Goal: Task Accomplishment & Management: Complete application form

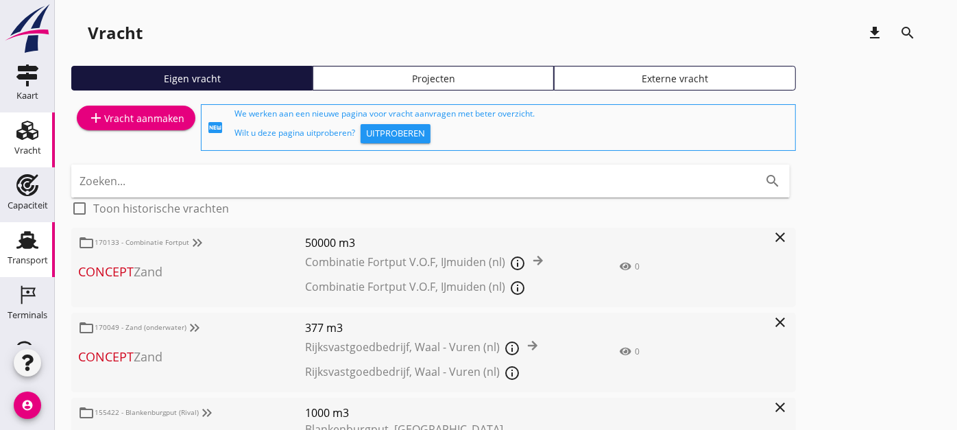
click at [33, 242] on div "Transport" at bounding box center [27, 240] width 33 height 22
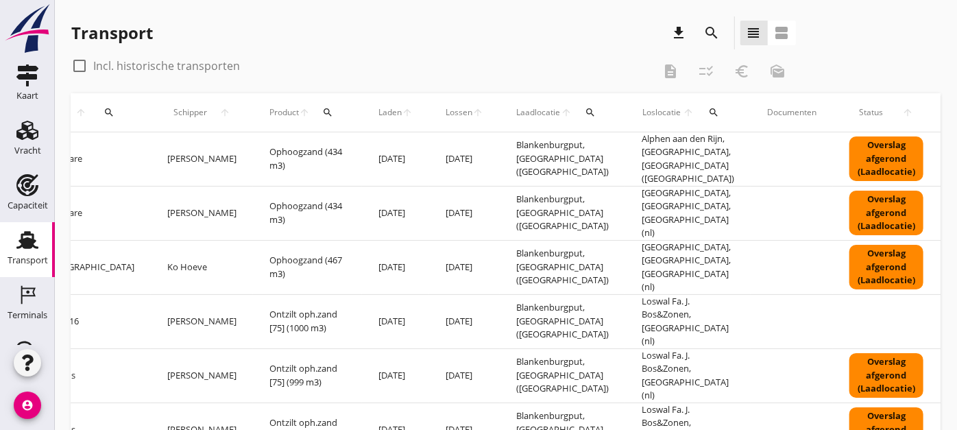
scroll to position [0, 463]
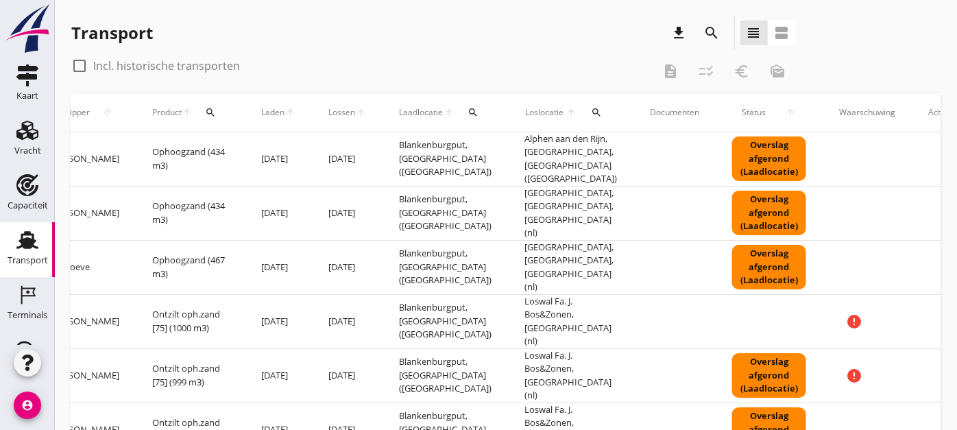
drag, startPoint x: 699, startPoint y: 290, endPoint x: 868, endPoint y: 277, distance: 169.1
click at [934, 248] on icon "more_horiz" at bounding box center [953, 267] width 38 height 38
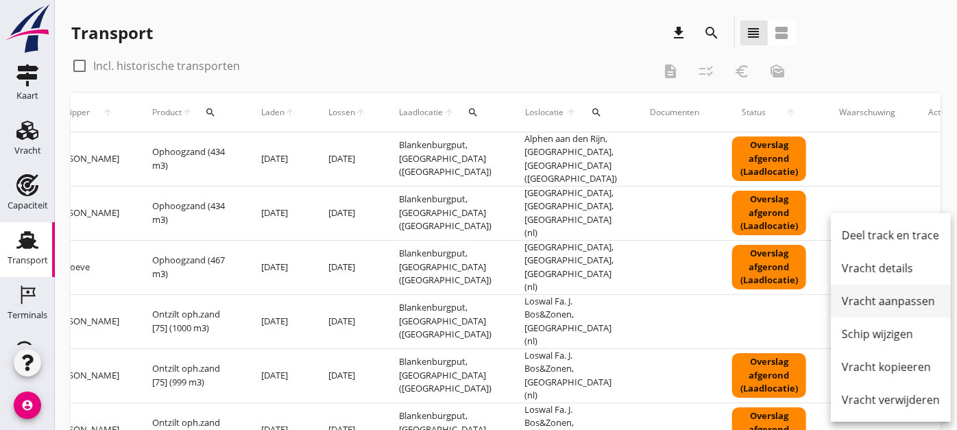
click at [901, 304] on div "Vracht aanpassen" at bounding box center [891, 301] width 98 height 16
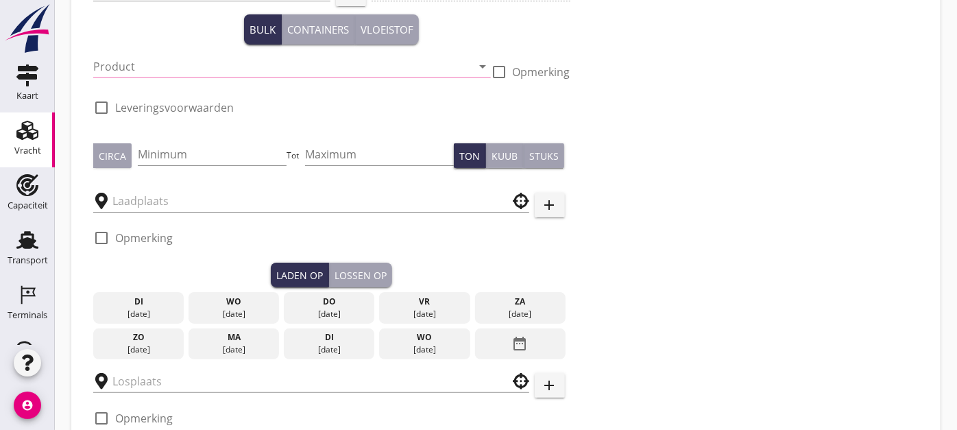
type input "Combinatie Noordzeezand V.O.F."
type input "Ophoogzand (6120)"
type input "1000"
type input "Delft, South Holland, Netherlands"
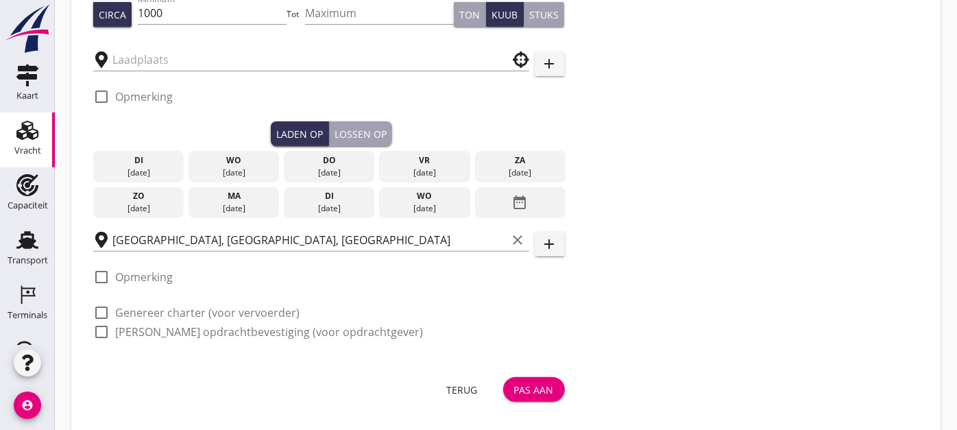
checkbox input "true"
type input "Blankenburgput"
checkbox input "true"
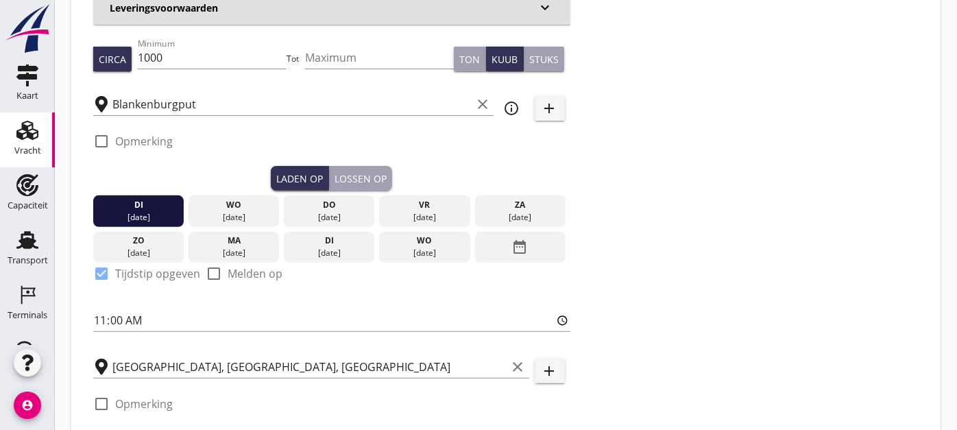
scroll to position [262, 0]
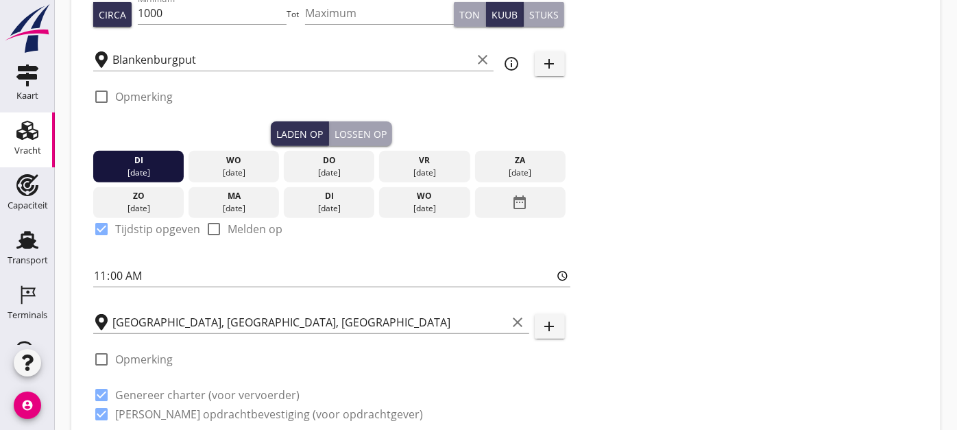
type input "0"
radio input "false"
type input "1.15"
radio input "false"
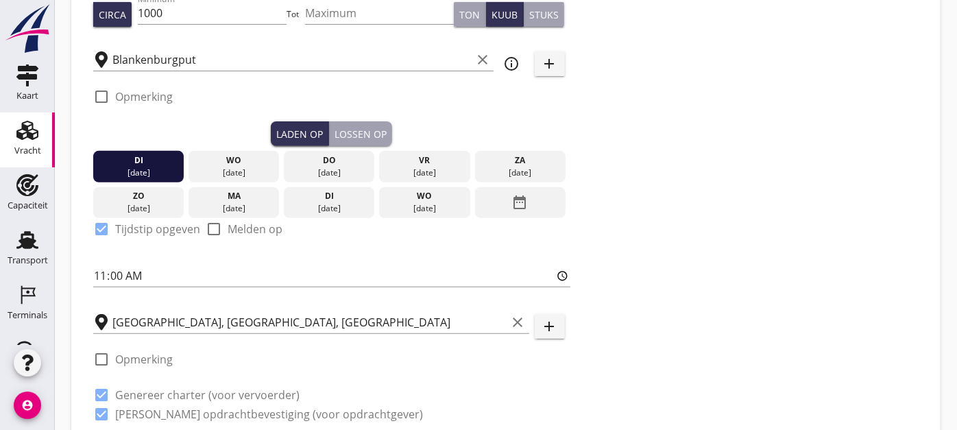
radio input "false"
click at [207, 317] on input "Delft, South Holland, Netherlands" at bounding box center [309, 322] width 395 height 22
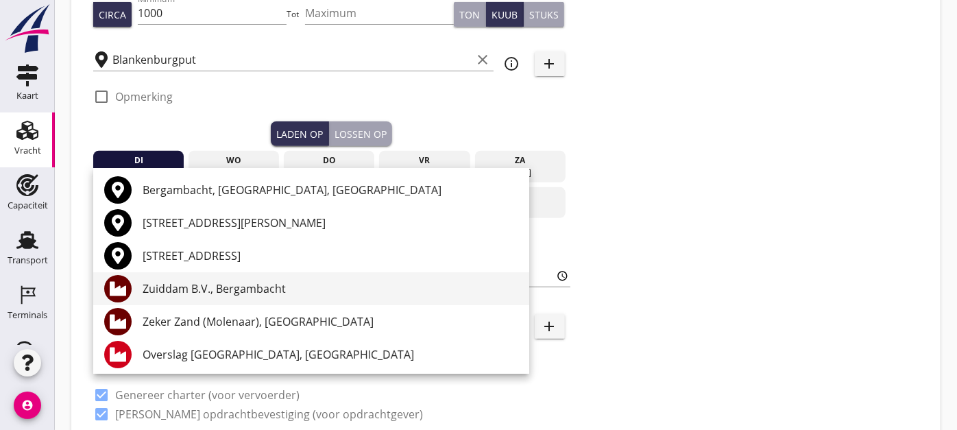
click at [247, 291] on div "Zuiddam B.V., Bergambacht" at bounding box center [331, 288] width 376 height 16
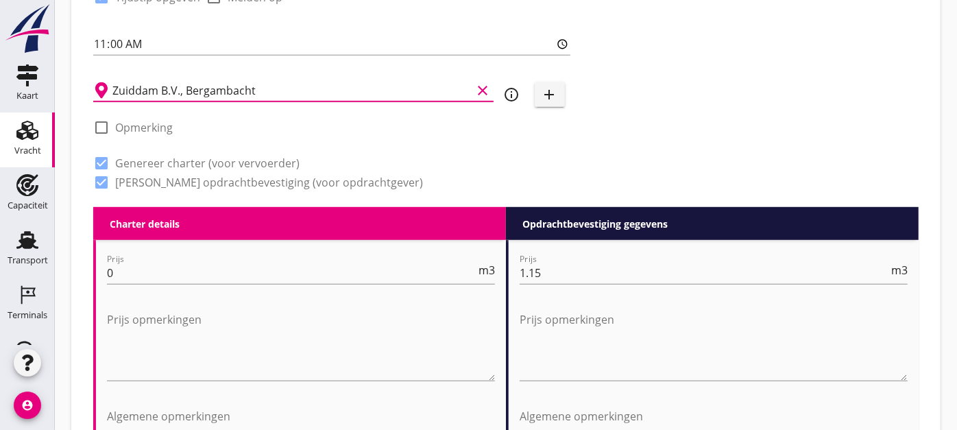
scroll to position [490, 0]
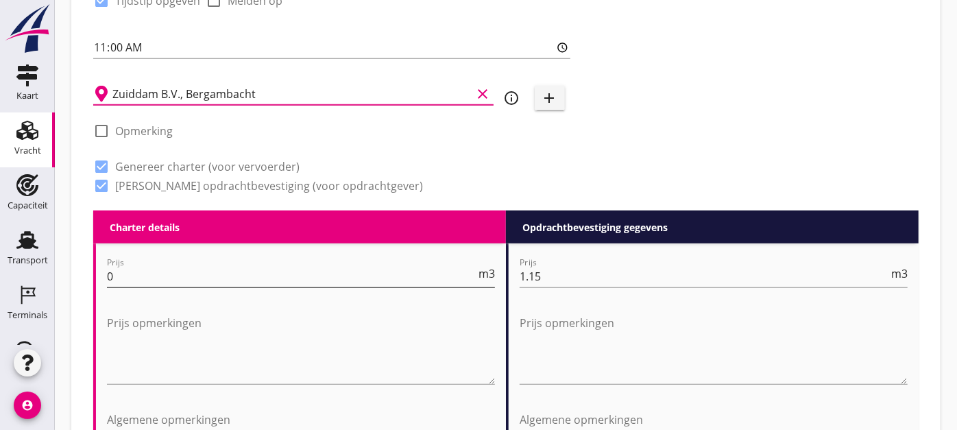
type input "Zuiddam B.V., Bergambacht"
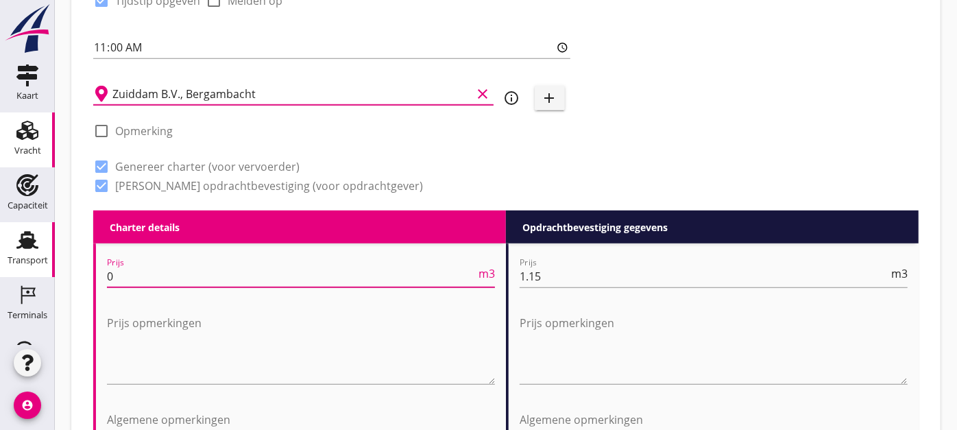
drag, startPoint x: 204, startPoint y: 266, endPoint x: 35, endPoint y: 267, distance: 168.6
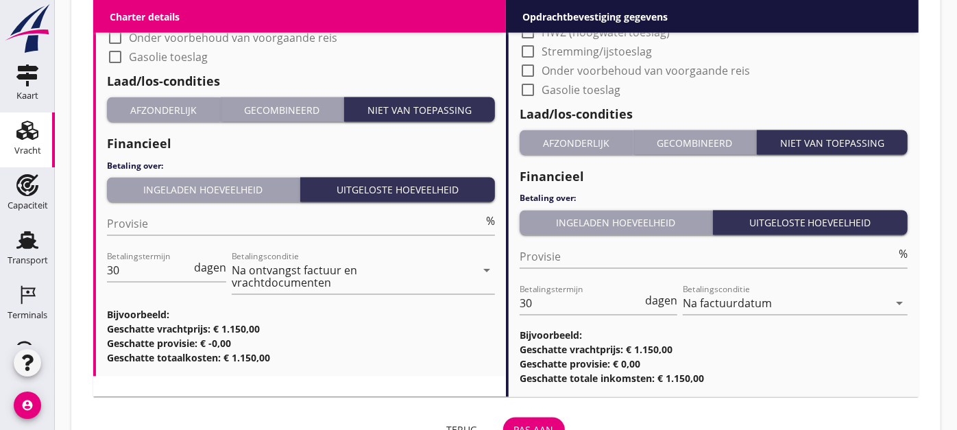
scroll to position [1484, 0]
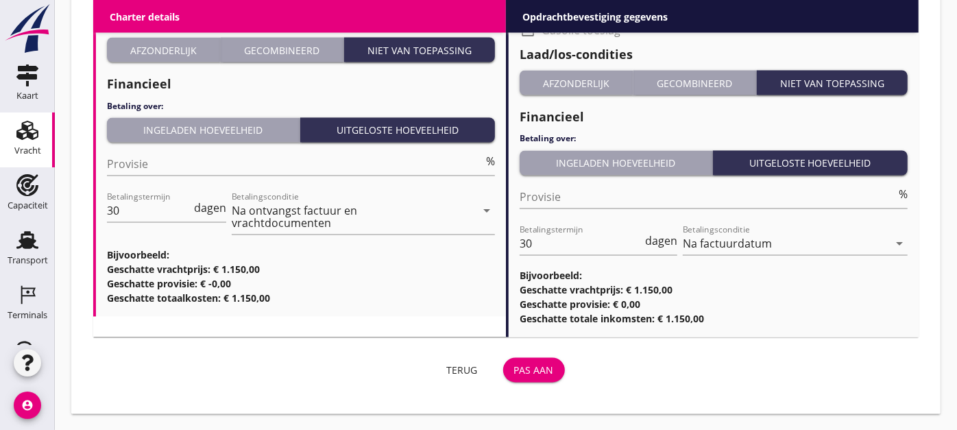
type input "1.15"
click at [515, 360] on button "Pas aan" at bounding box center [534, 370] width 62 height 25
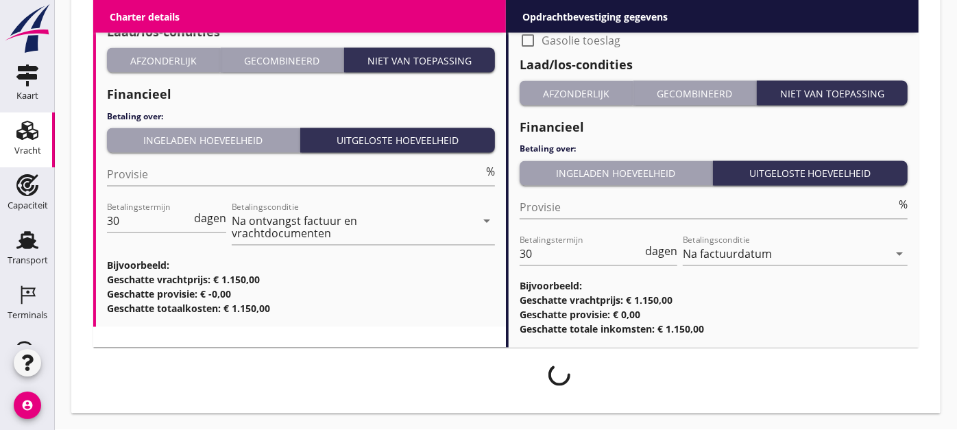
scroll to position [1472, 0]
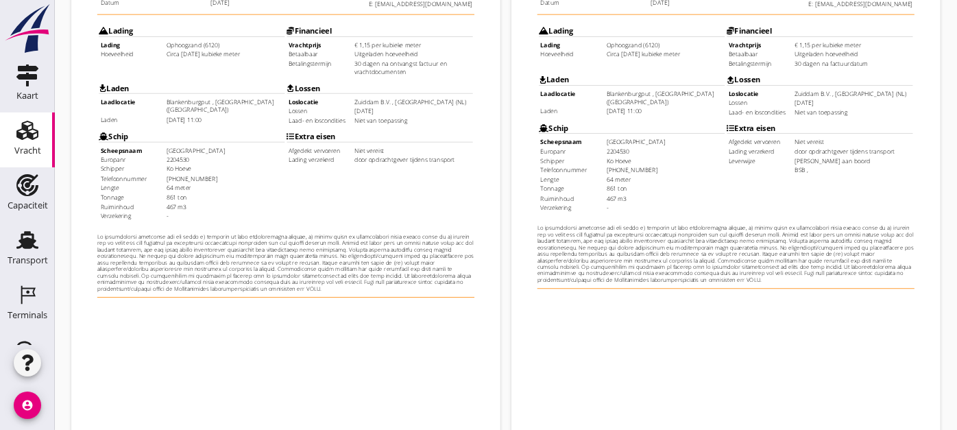
scroll to position [423, 0]
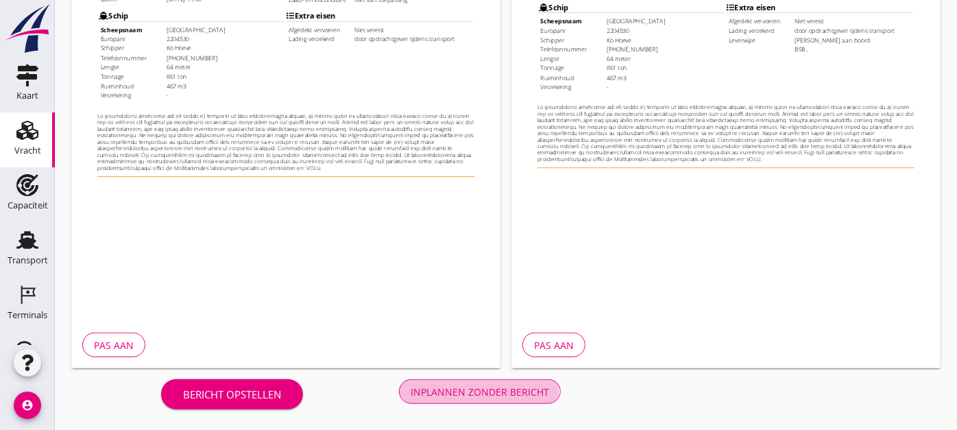
click at [528, 387] on div "Inplannen zonder bericht" at bounding box center [480, 392] width 138 height 14
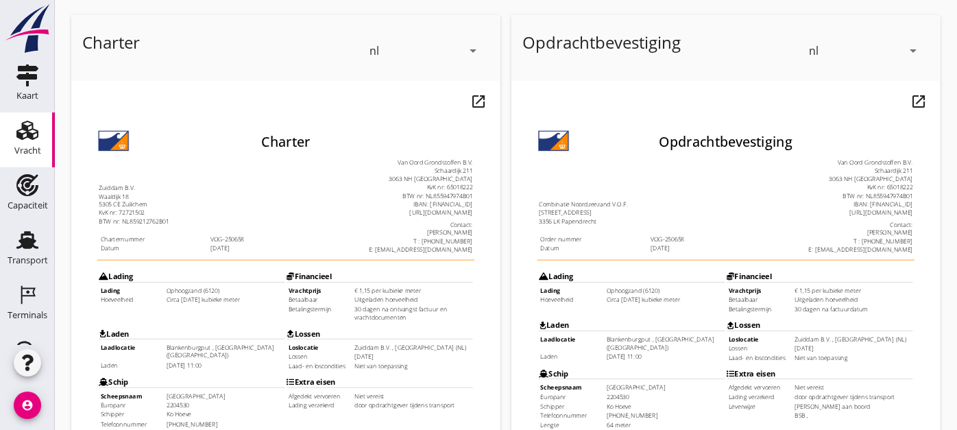
scroll to position [42, 0]
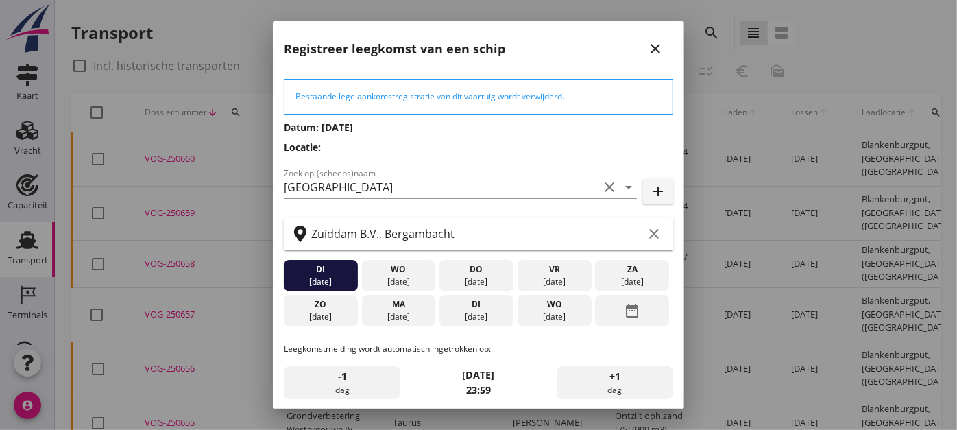
scroll to position [143, 0]
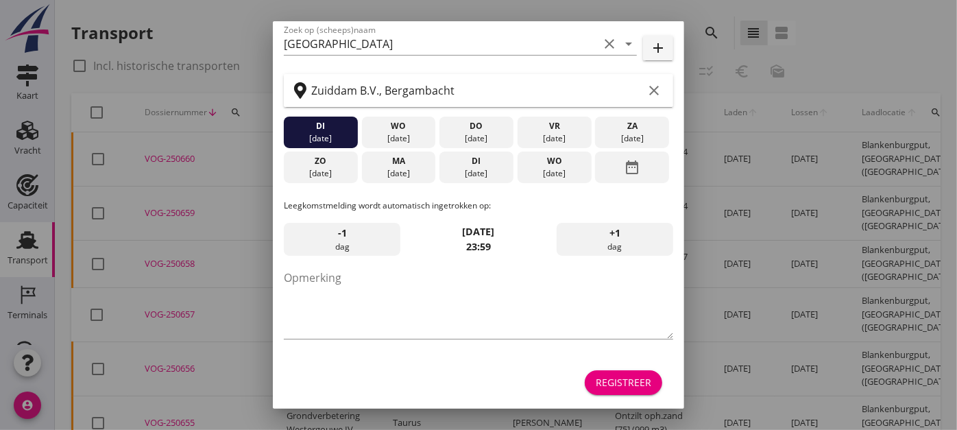
click at [620, 387] on div "Registreer" at bounding box center [624, 382] width 56 height 14
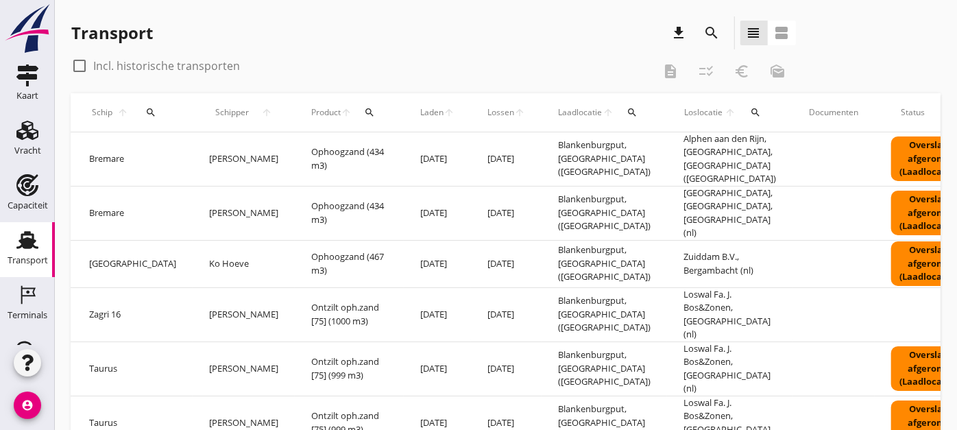
scroll to position [0, 463]
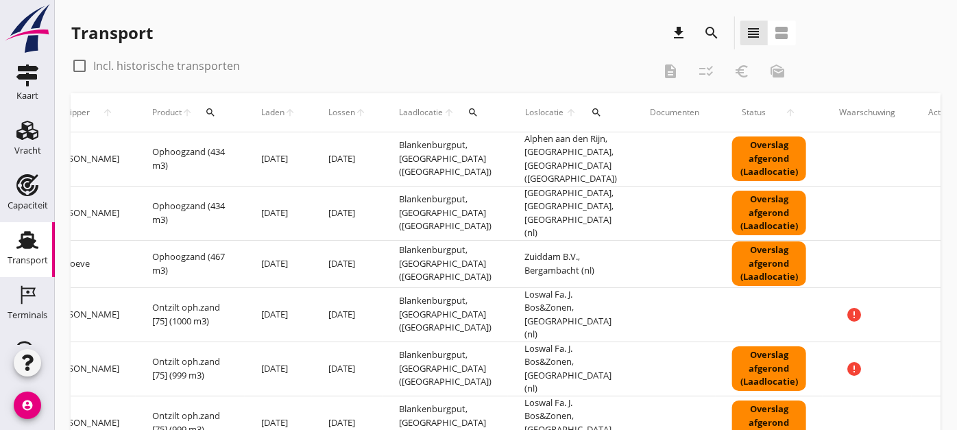
drag, startPoint x: 274, startPoint y: 197, endPoint x: 414, endPoint y: 199, distance: 139.8
click at [934, 198] on icon "more_horiz" at bounding box center [953, 213] width 38 height 38
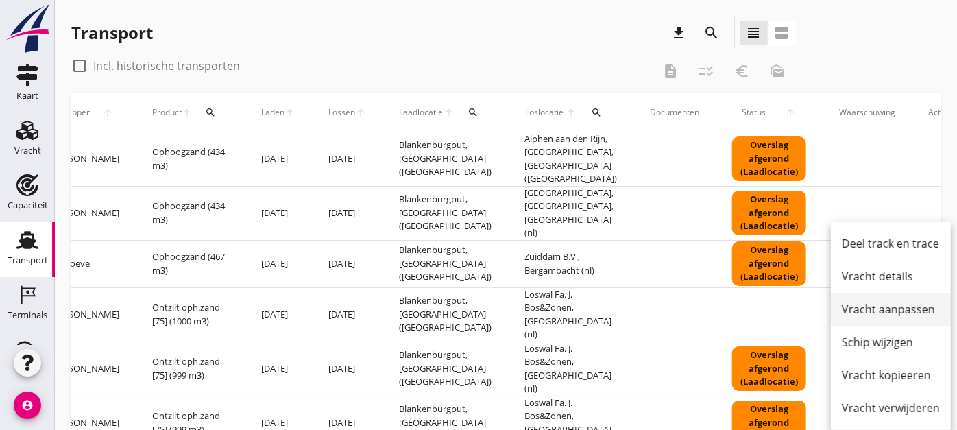
click at [900, 311] on div "Vracht aanpassen" at bounding box center [891, 309] width 98 height 16
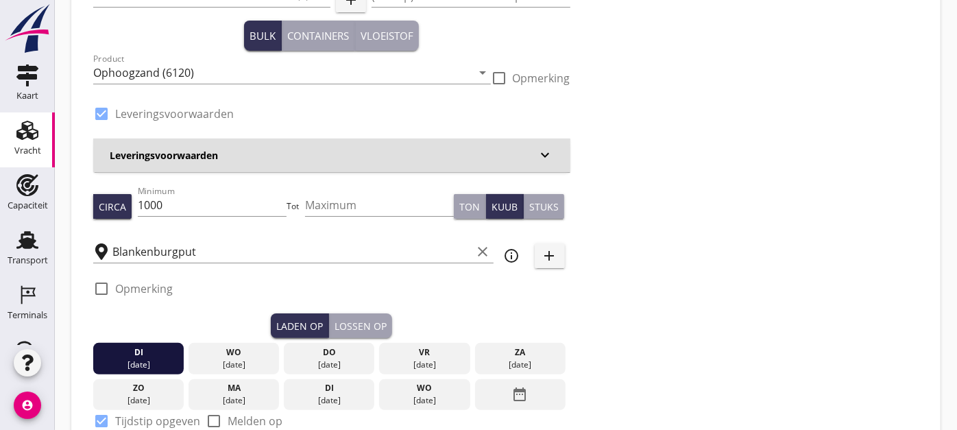
scroll to position [152, 0]
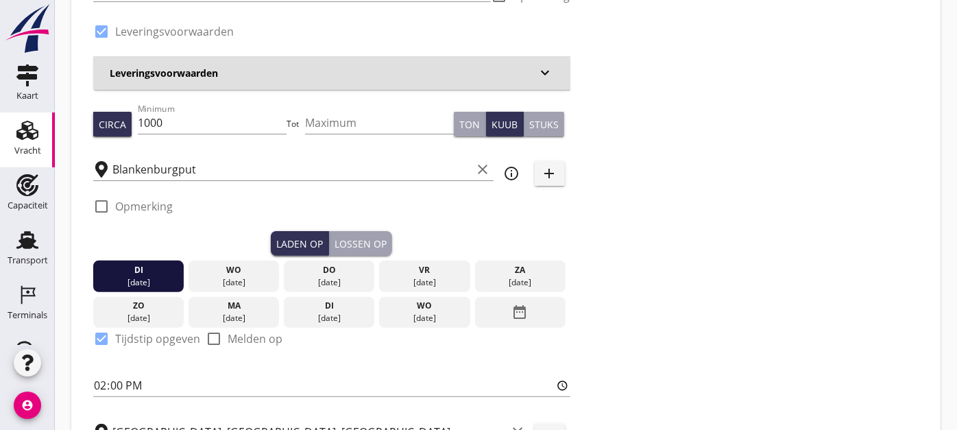
click at [361, 243] on div "Lossen op" at bounding box center [360, 243] width 52 height 14
checkbox input "false"
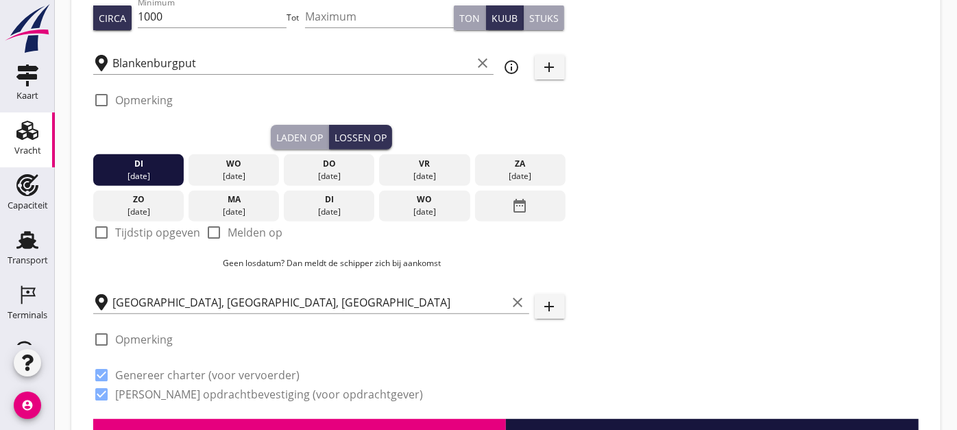
scroll to position [304, 0]
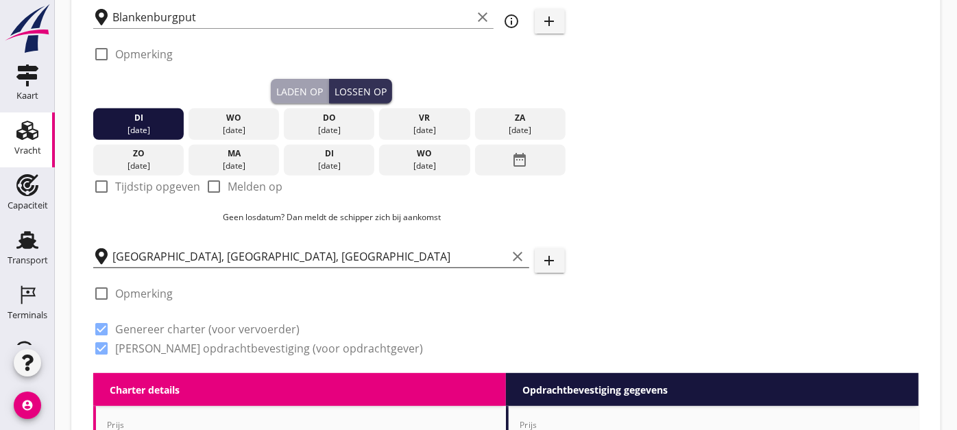
click at [262, 248] on input "Delft, South Holland, Netherlands" at bounding box center [309, 256] width 395 height 22
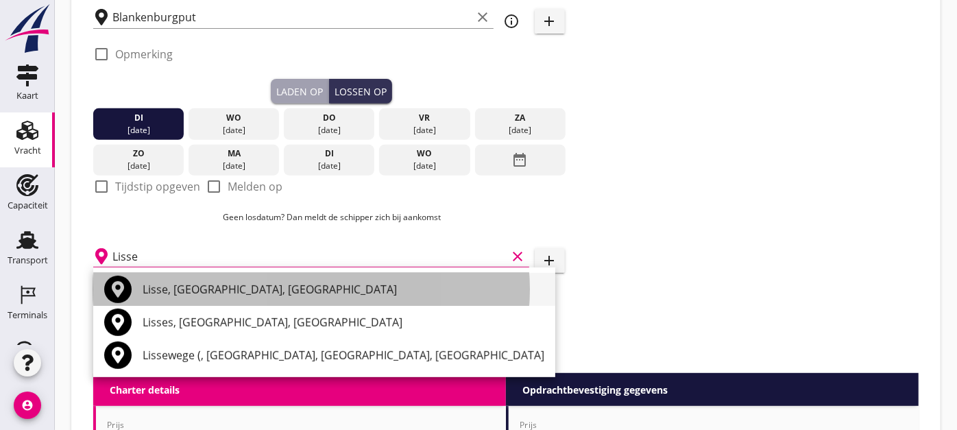
click at [268, 293] on div "Lisse, South Holland, Netherlands" at bounding box center [344, 289] width 402 height 16
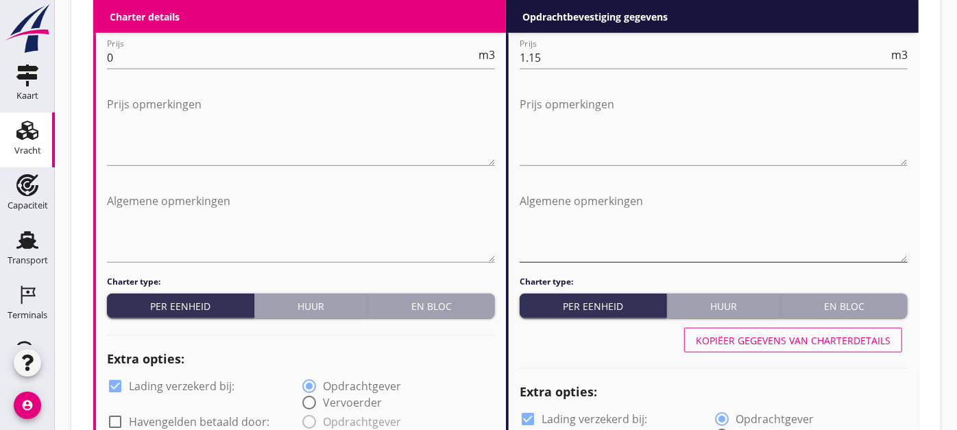
scroll to position [533, 0]
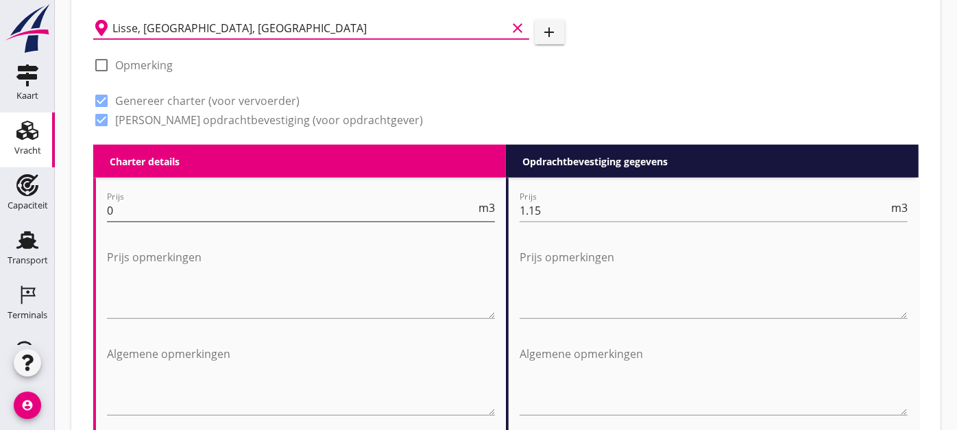
type input "Lisse, South Holland, Netherlands"
click at [274, 209] on input "0" at bounding box center [291, 210] width 369 height 22
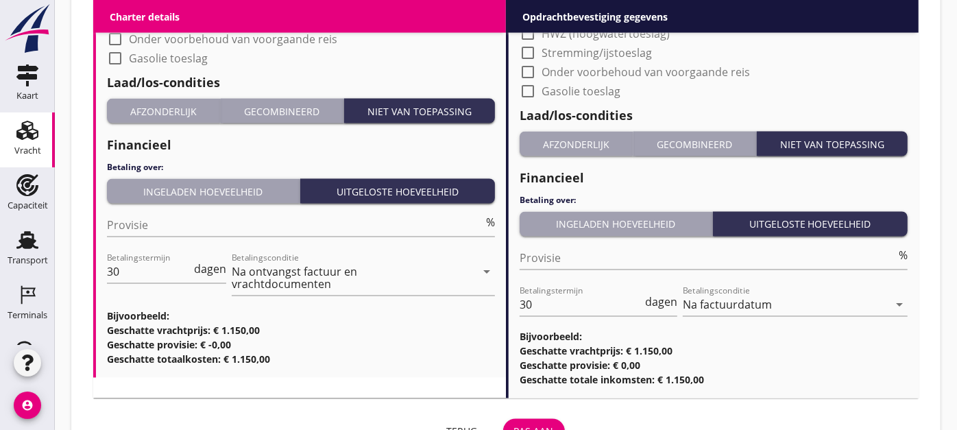
scroll to position [1461, 0]
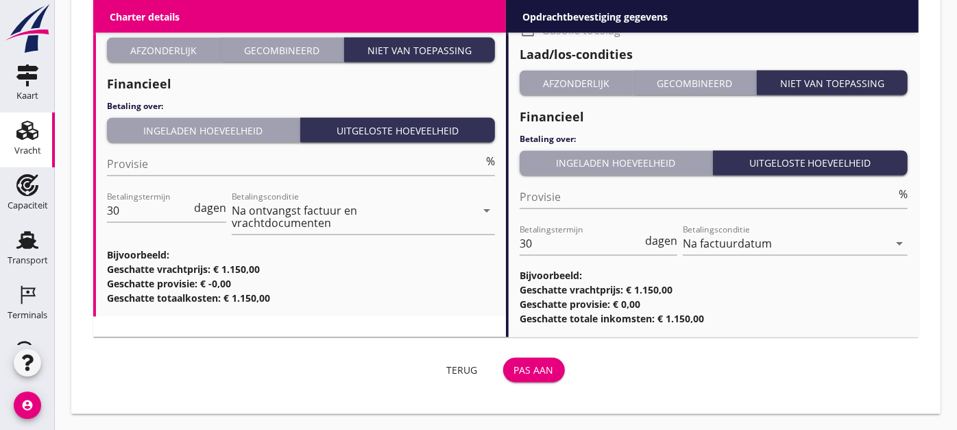
type input "1.15"
click at [518, 372] on div "Pas aan" at bounding box center [534, 370] width 40 height 14
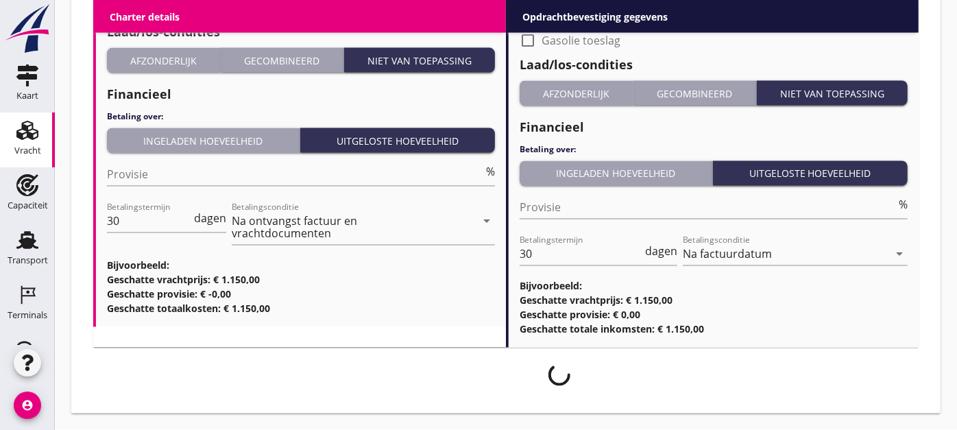
scroll to position [1449, 0]
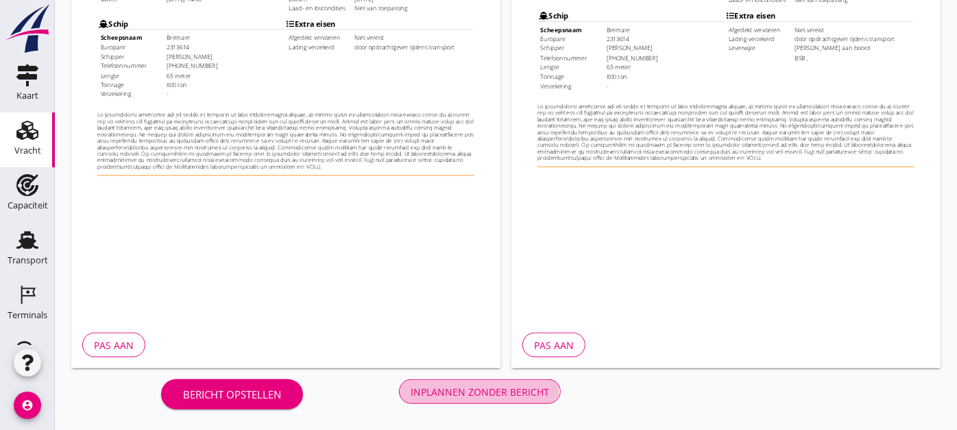
click at [537, 381] on button "Inplannen zonder bericht" at bounding box center [480, 391] width 162 height 25
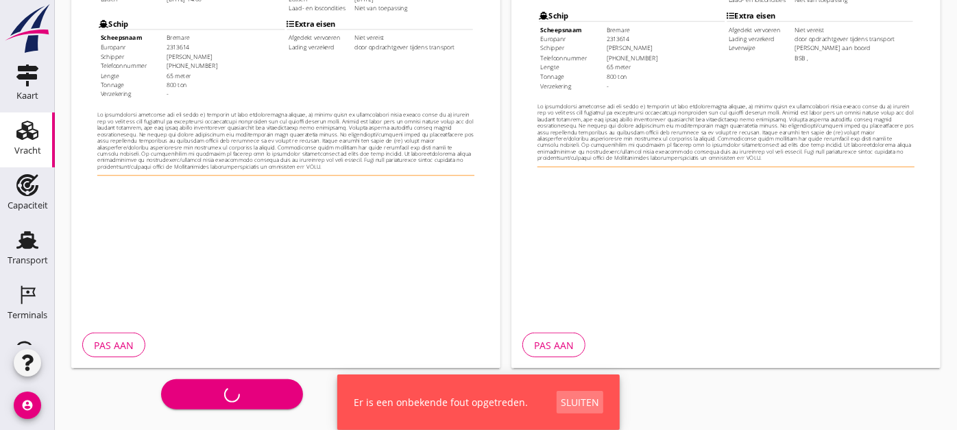
click at [563, 401] on div "Sluiten" at bounding box center [580, 402] width 38 height 14
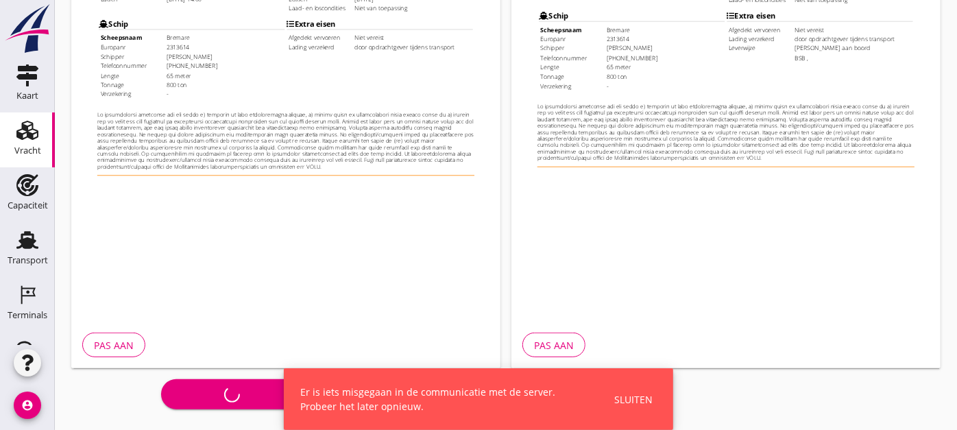
click at [638, 399] on div "Sluiten" at bounding box center [633, 399] width 38 height 14
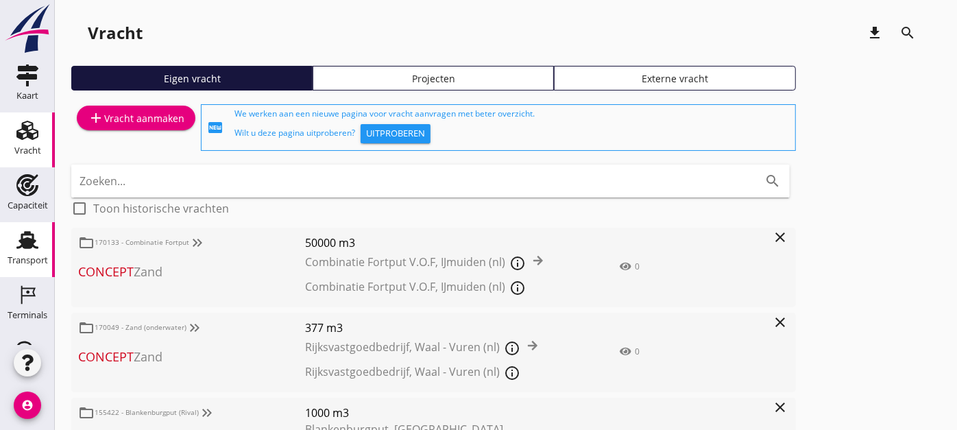
click at [21, 229] on icon "Transport" at bounding box center [27, 240] width 22 height 22
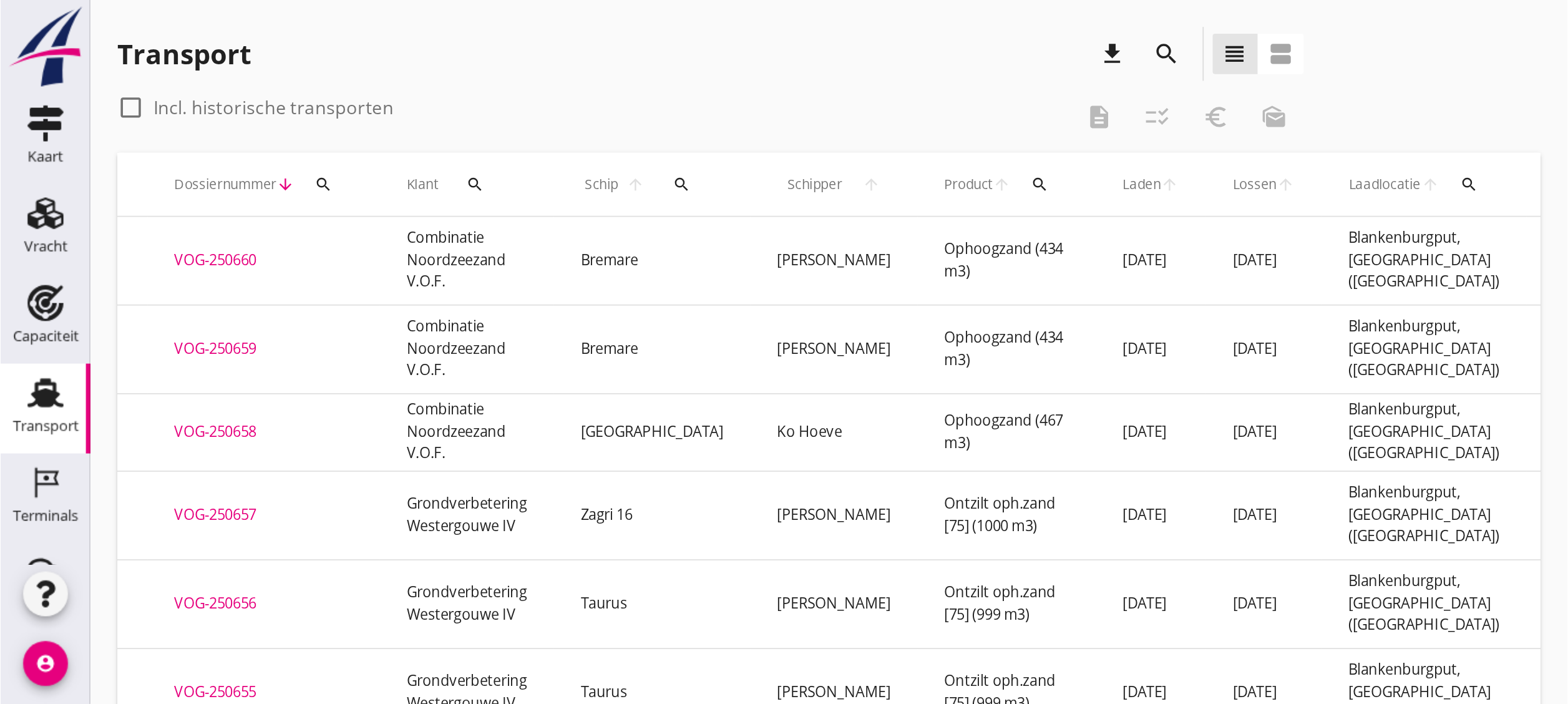
scroll to position [0, 422]
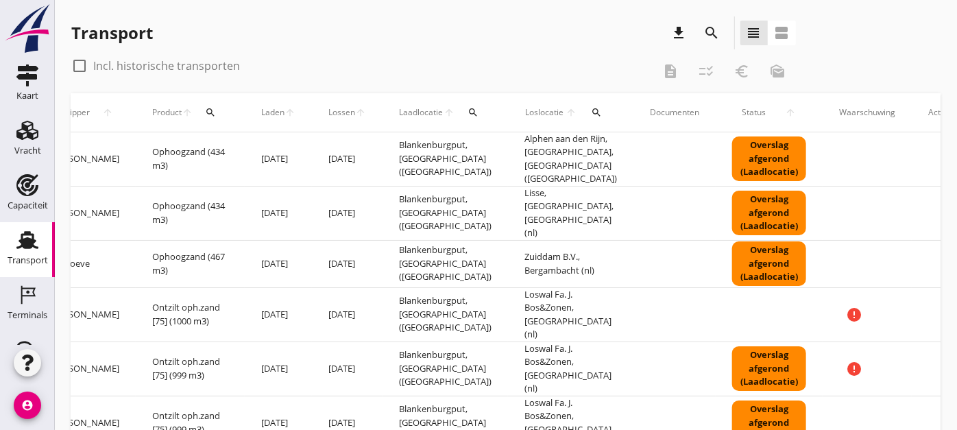
drag, startPoint x: 657, startPoint y: 270, endPoint x: 948, endPoint y: 280, distance: 291.5
click at [24, 149] on div "Vracht" at bounding box center [27, 150] width 27 height 9
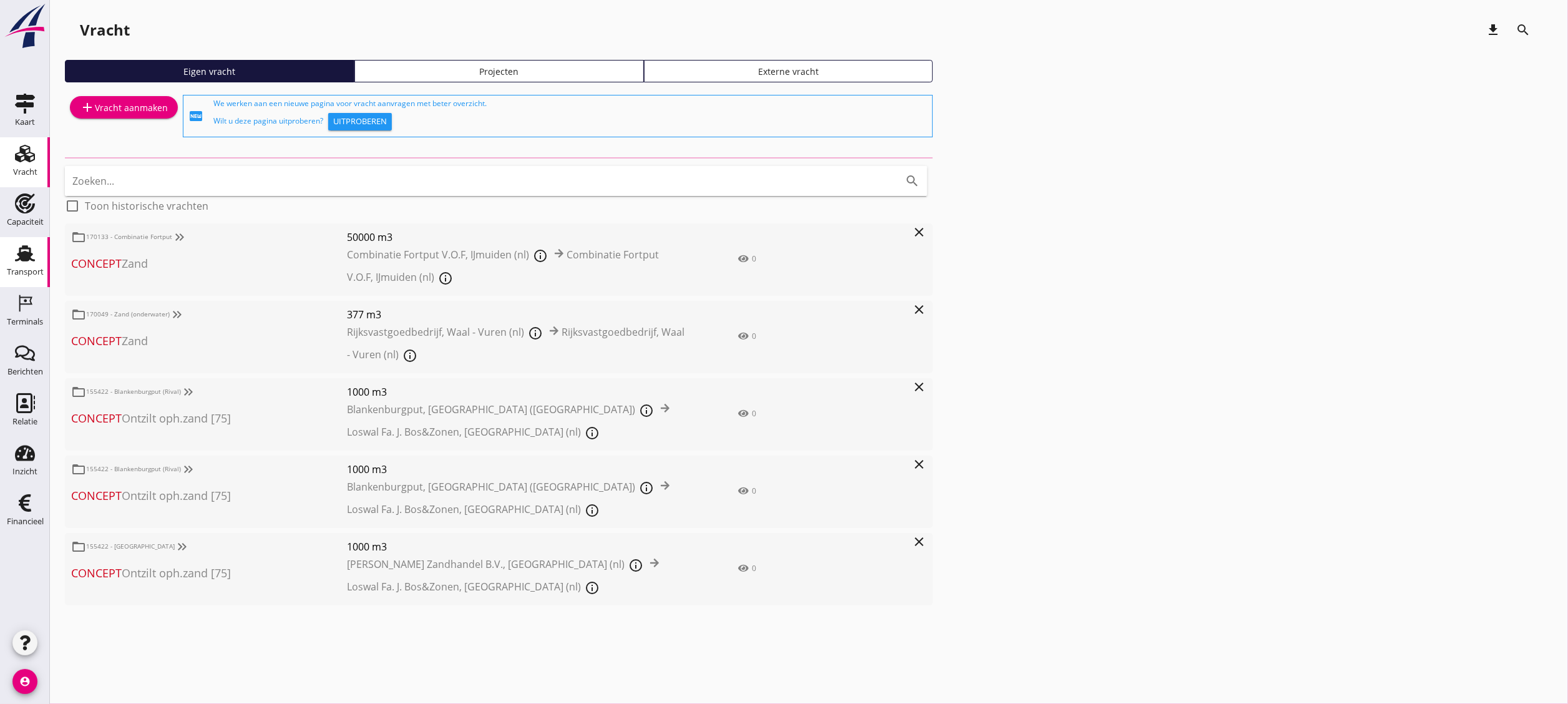
click at [14, 265] on div "Transport" at bounding box center [25, 271] width 36 height 17
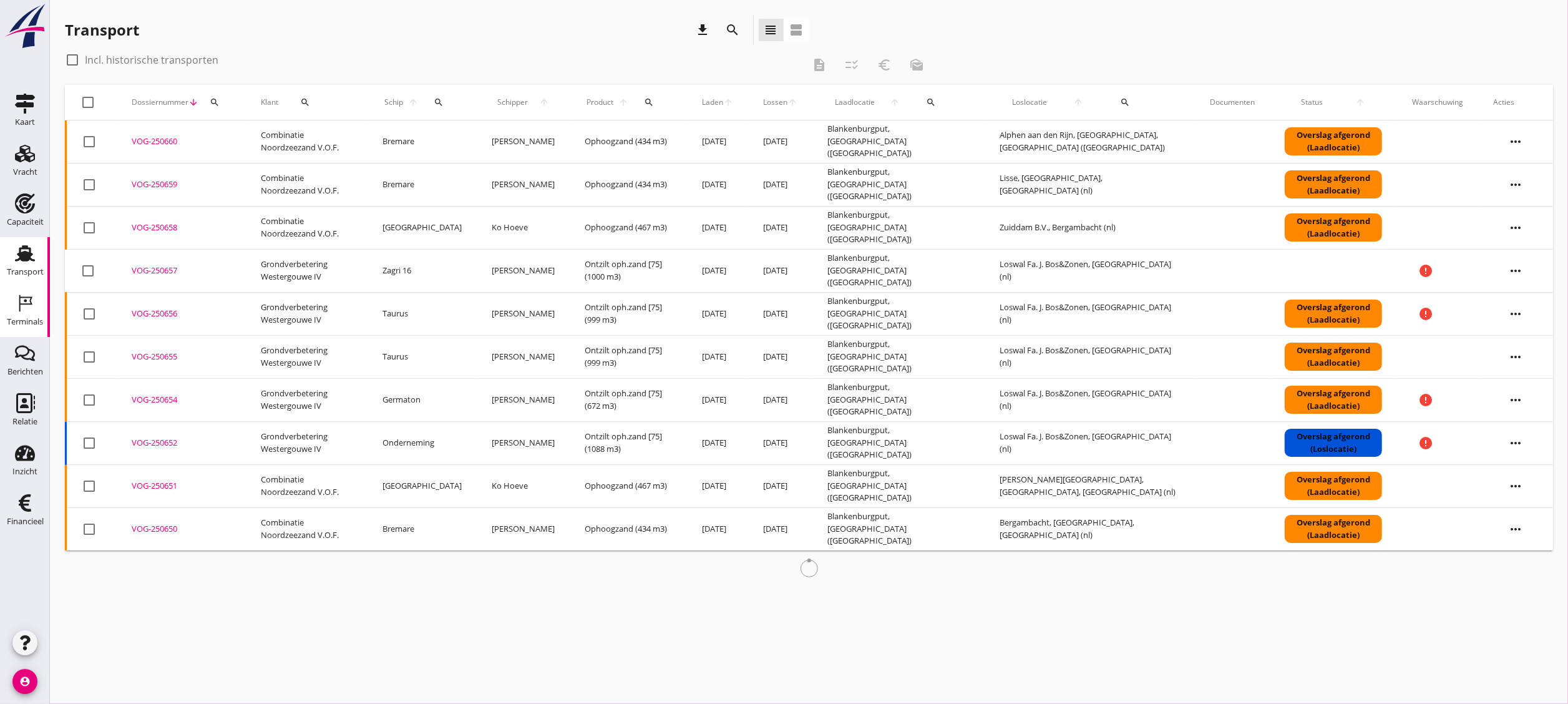
click at [17, 310] on icon "Terminals" at bounding box center [25, 303] width 20 height 20
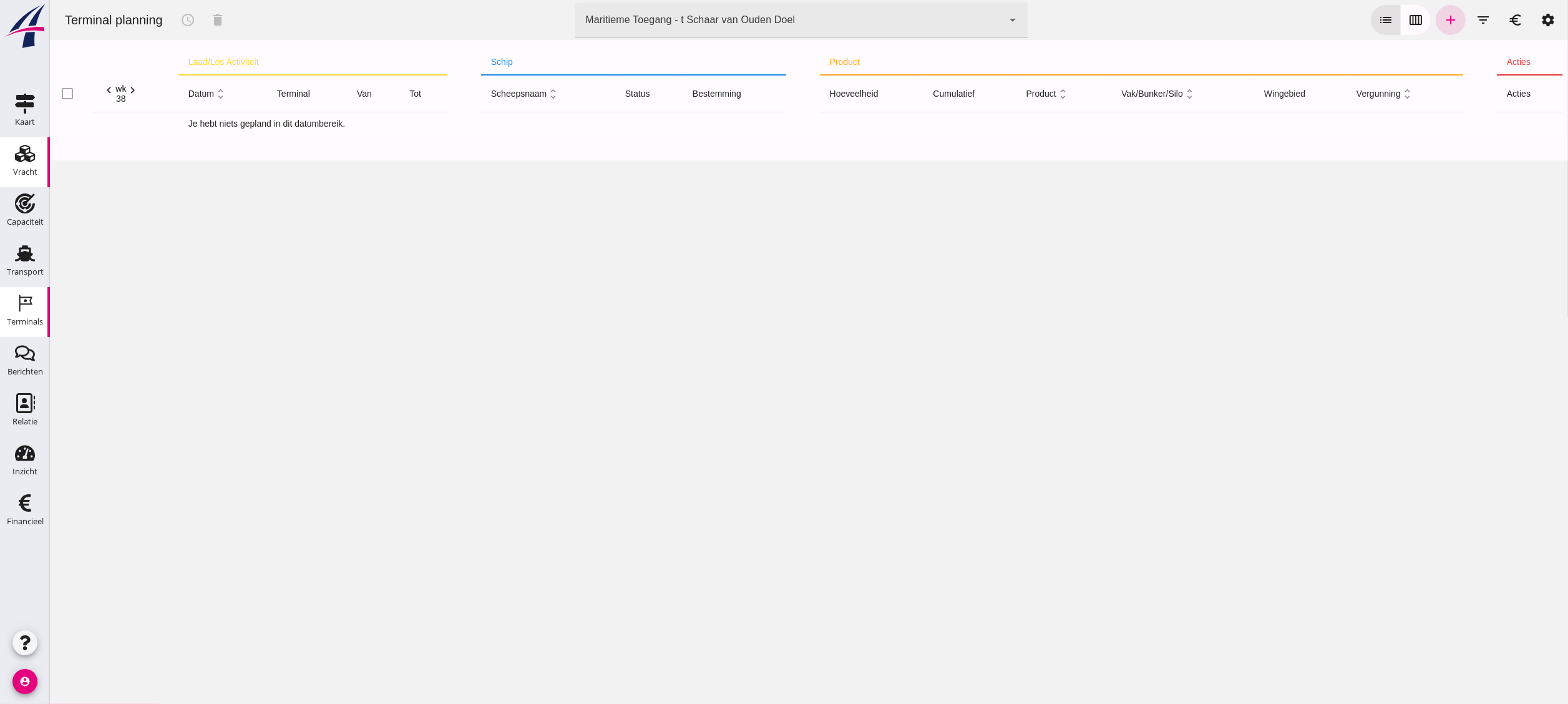
click at [15, 151] on icon "Vracht" at bounding box center [25, 154] width 20 height 20
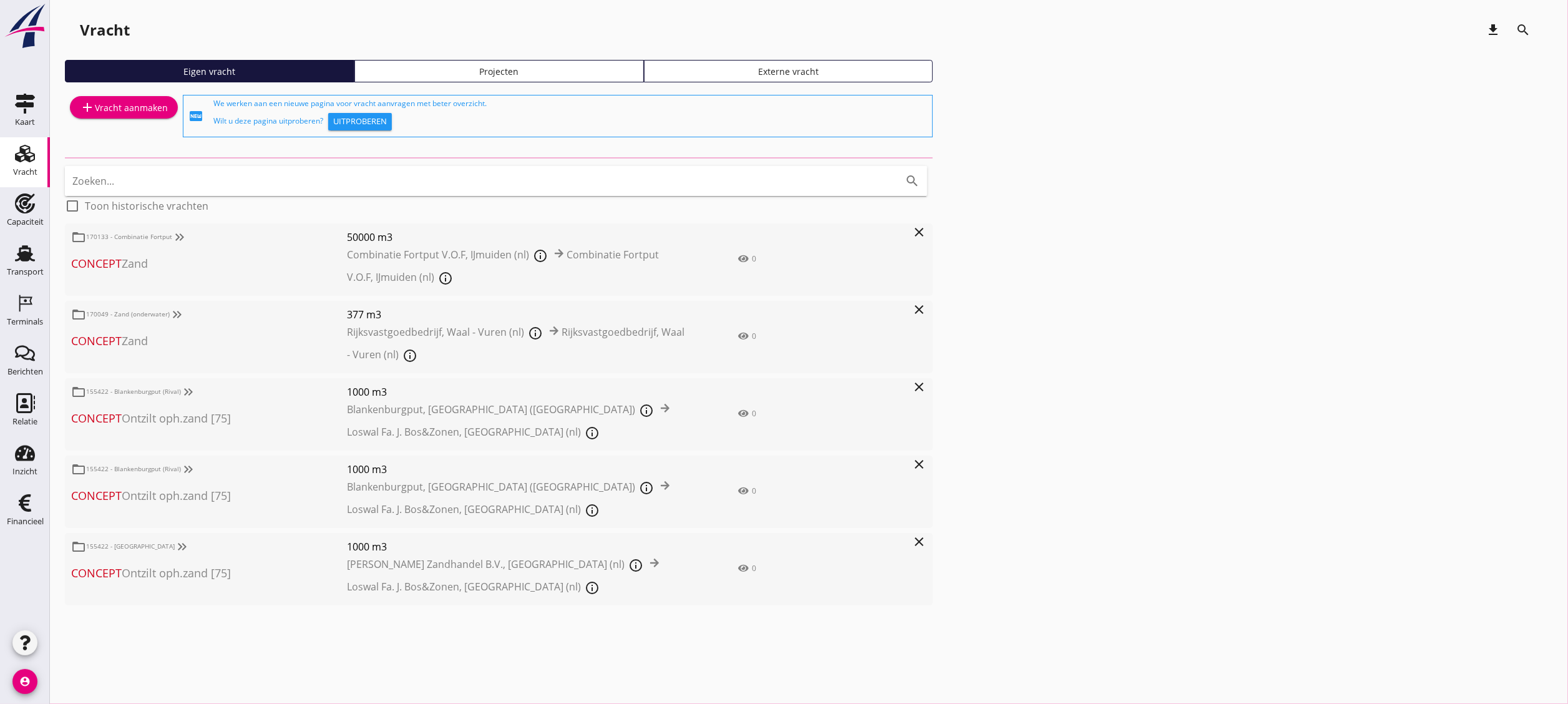
click at [551, 75] on div "Projecten" at bounding box center [499, 71] width 279 height 13
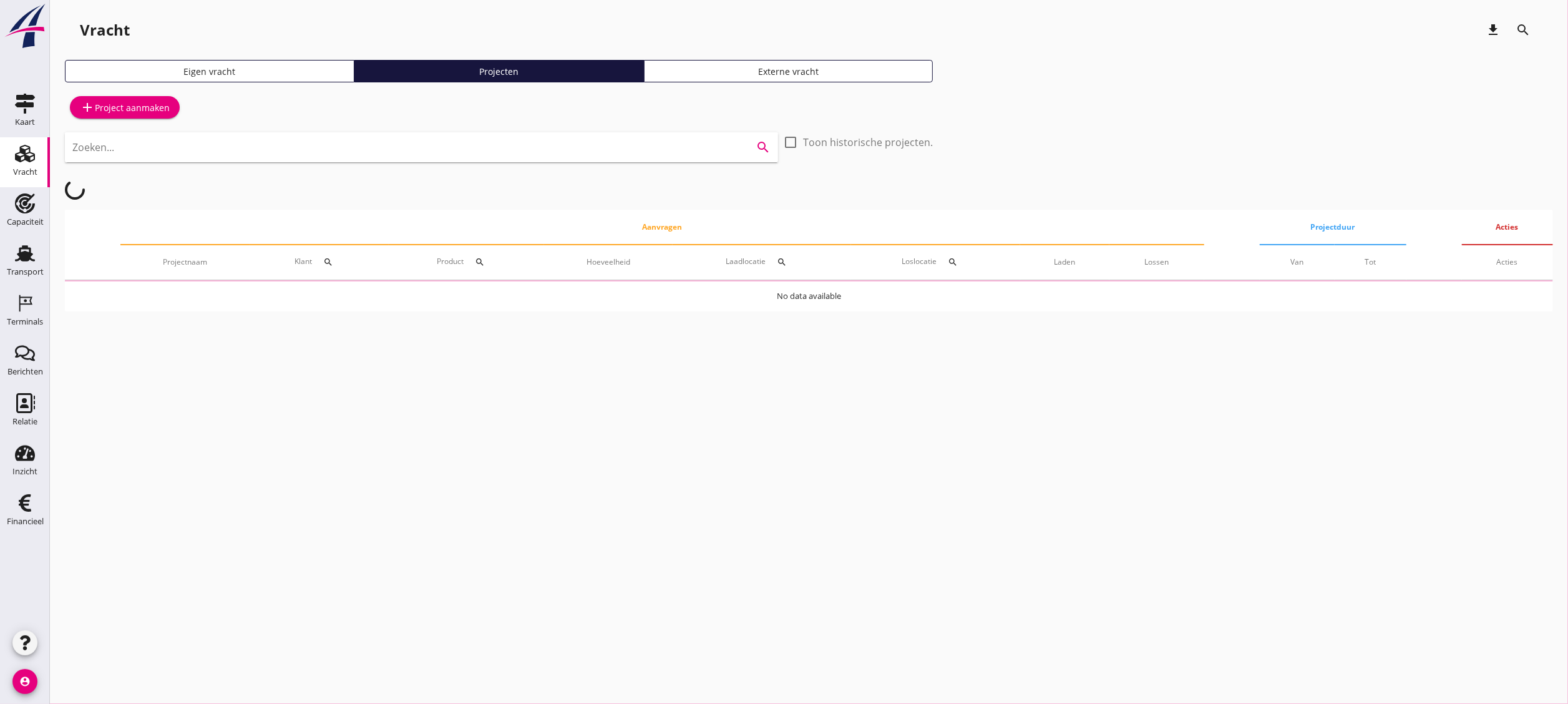
click at [524, 151] on input "Zoeken..." at bounding box center [404, 148] width 664 height 20
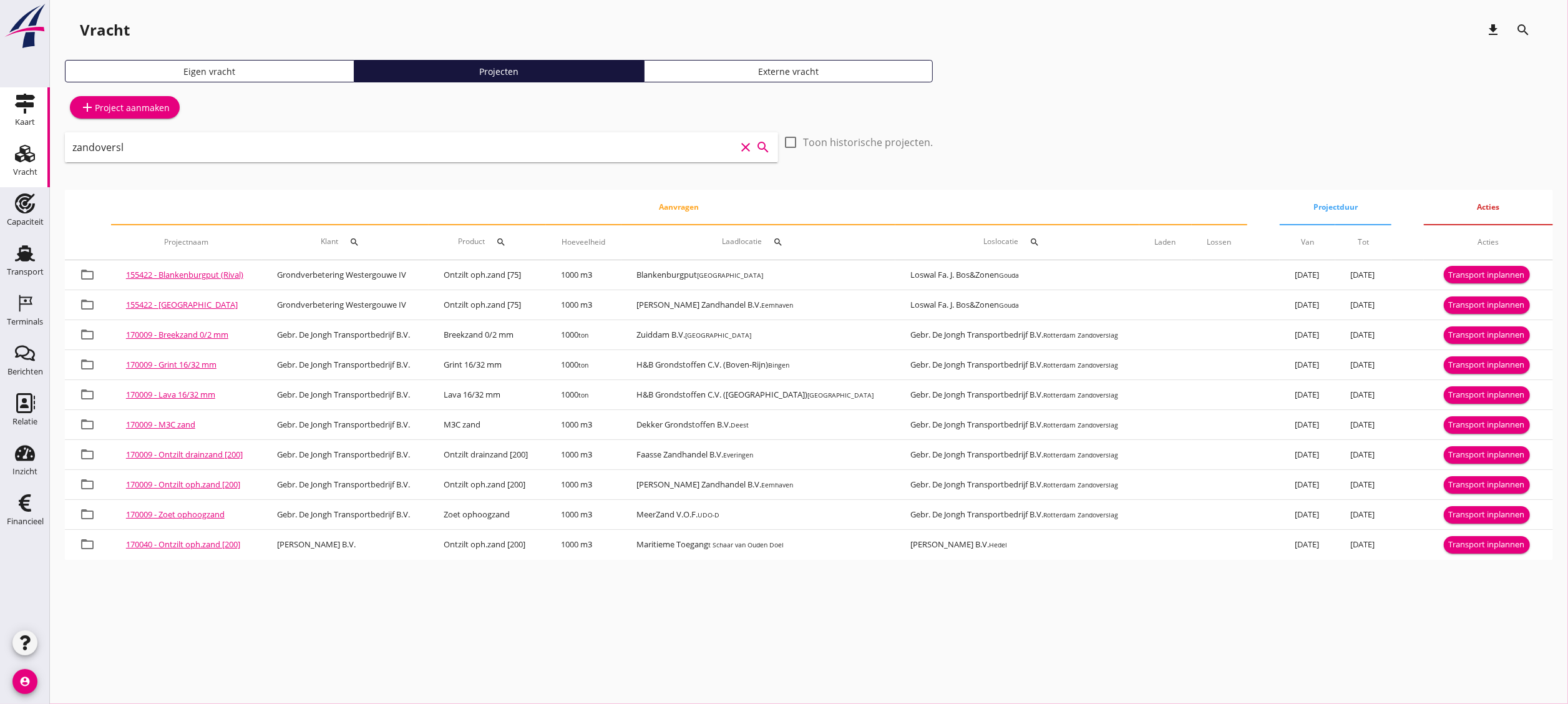
drag, startPoint x: 219, startPoint y: 146, endPoint x: 0, endPoint y: 120, distance: 220.5
click at [0, 120] on html "arrow_drop_down check Maritieme Toegang, t Schaar van Ouden Doel Rijksvastgoedb…" at bounding box center [784, 352] width 1568 height 704
type input "zandoversl"
click at [10, 261] on div "Transport" at bounding box center [25, 253] width 30 height 20
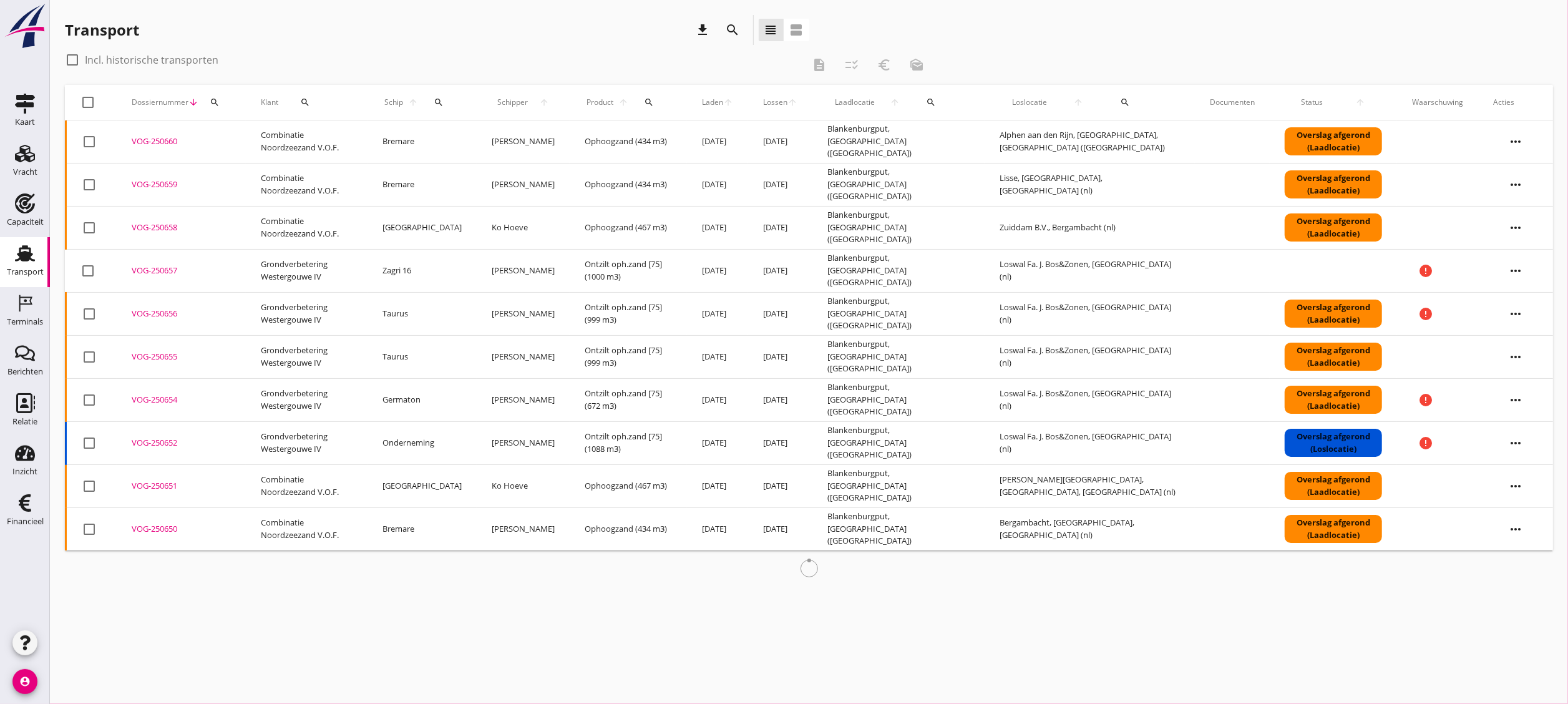
click at [164, 63] on label "Incl. historische transporten" at bounding box center [151, 60] width 134 height 13
checkbox input "true"
click at [443, 107] on icon "search" at bounding box center [438, 102] width 10 height 10
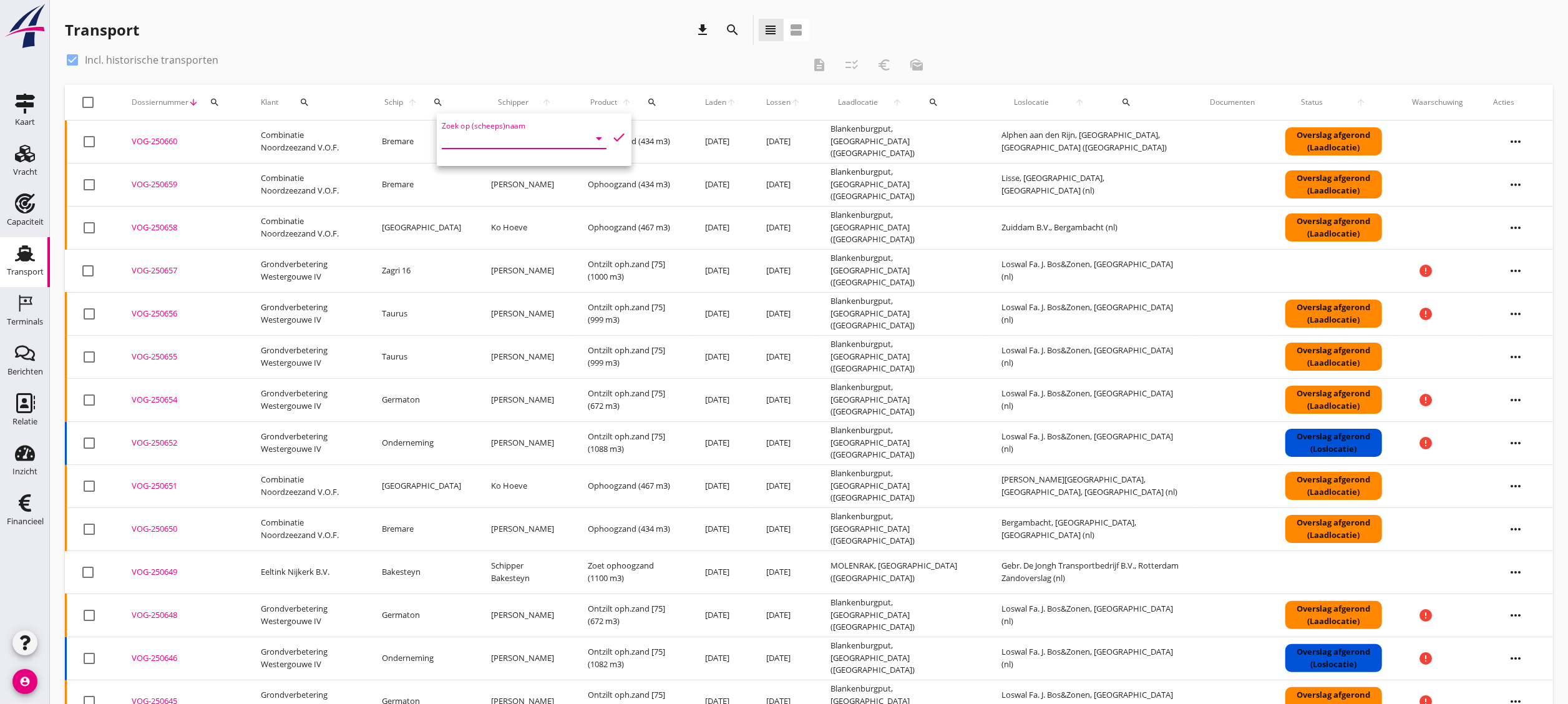
click at [485, 141] on input "Zoek op (scheeps)naam" at bounding box center [506, 138] width 130 height 20
click at [501, 168] on div "Bakesteyn" at bounding box center [553, 163] width 131 height 15
click at [612, 135] on icon "check" at bounding box center [619, 138] width 15 height 15
type input "Bakesteyn"
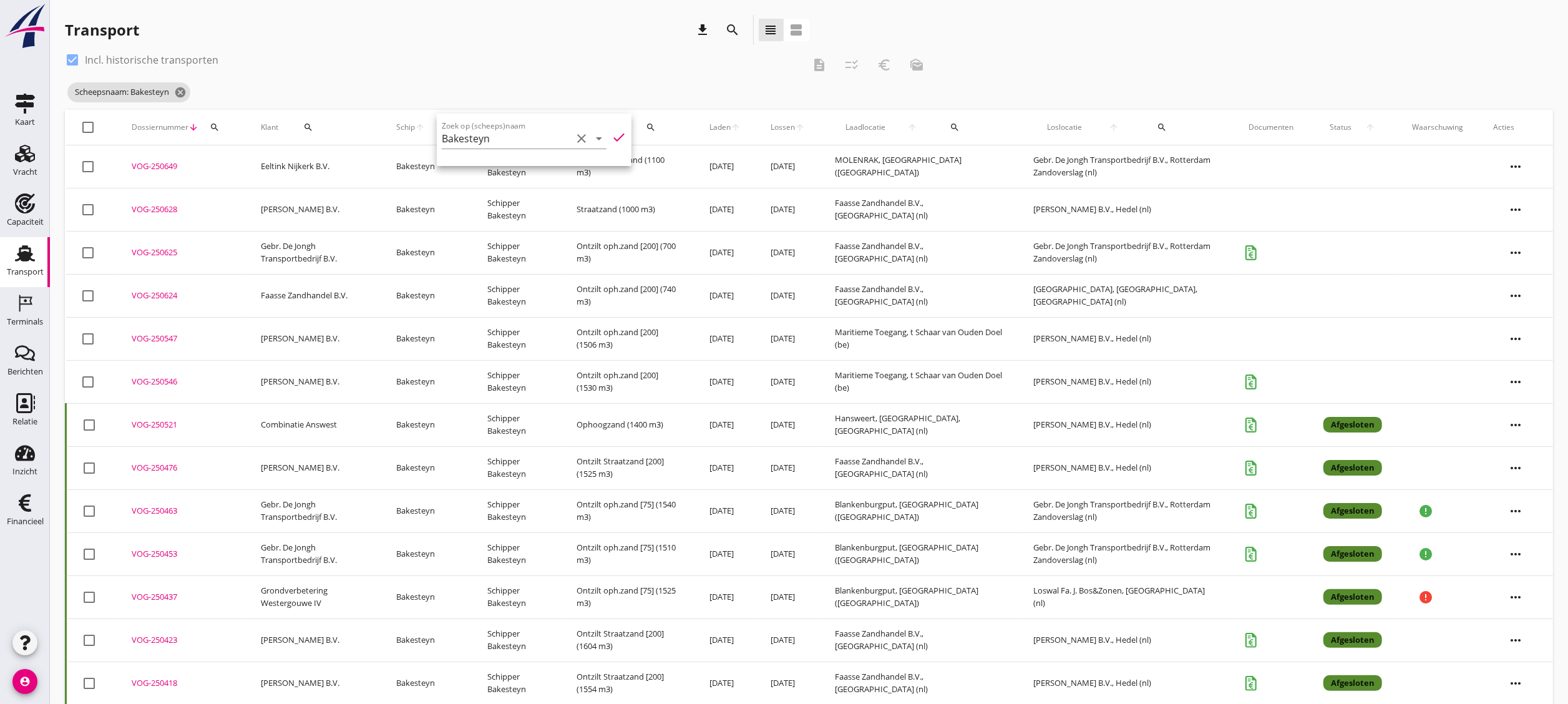
scroll to position [321, 0]
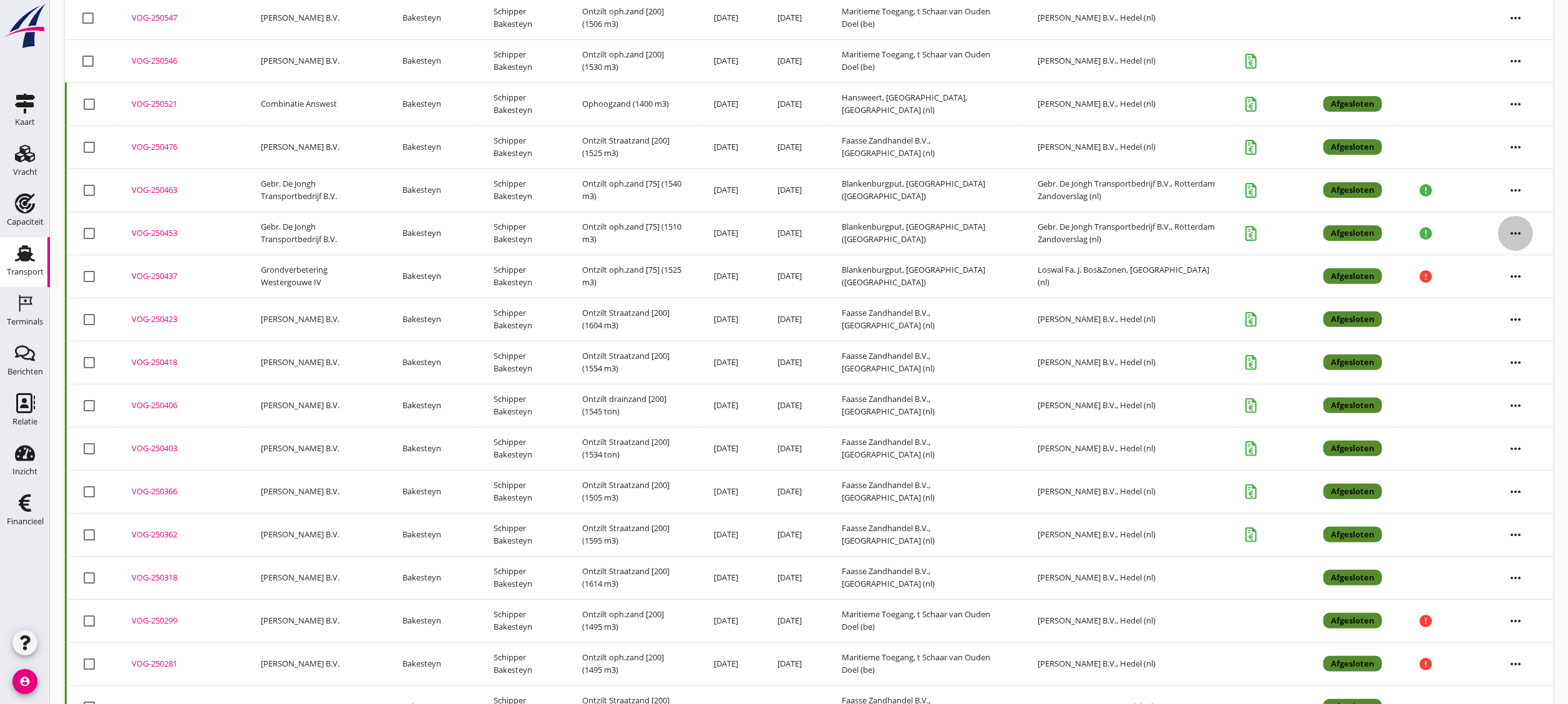
click at [871, 235] on icon "more_horiz" at bounding box center [1516, 233] width 35 height 35
click at [871, 386] on div "Vracht kopieeren" at bounding box center [1508, 393] width 89 height 15
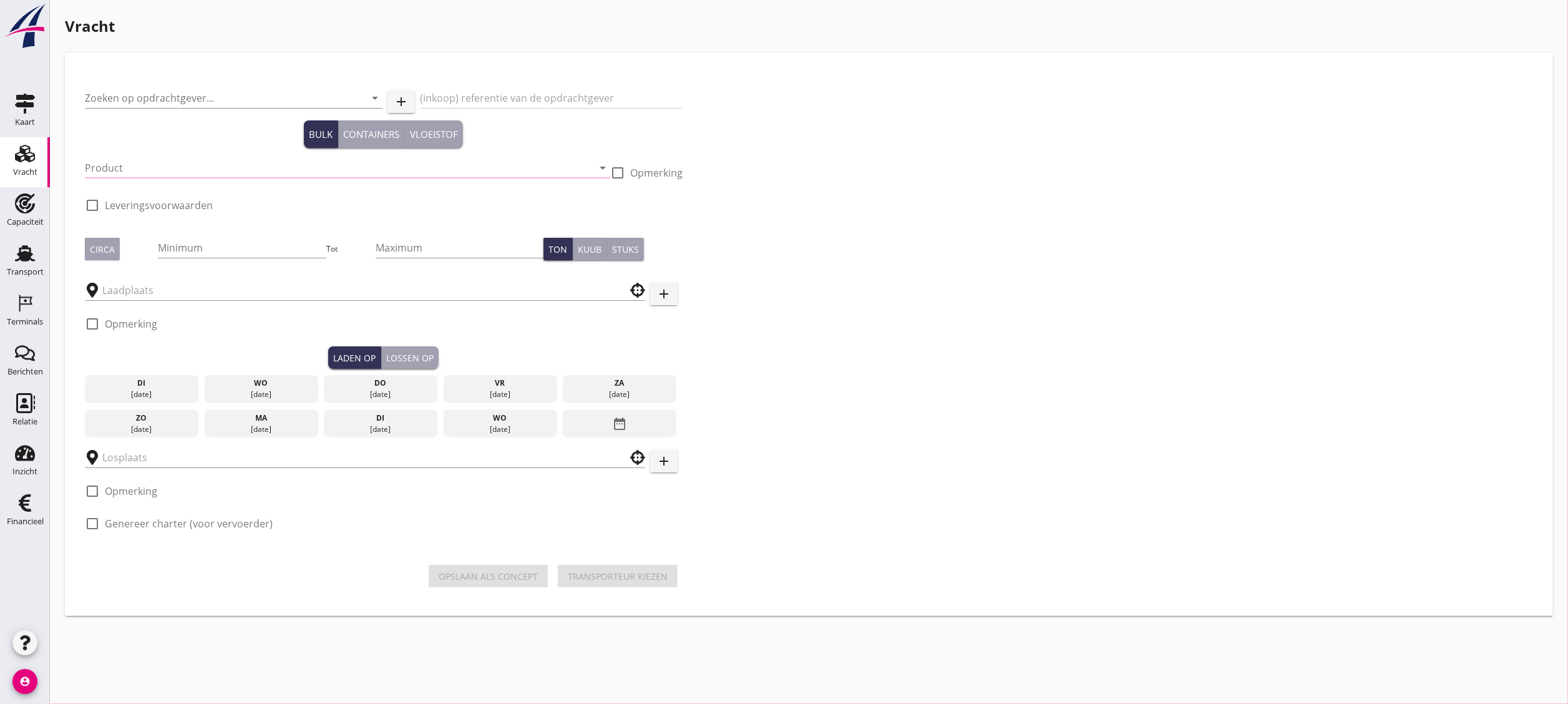
type input "Gebr. De Jongh Transportbedrijf B.V."
type input "Ontzilt oph.zand [75] (6120)"
type input "1525"
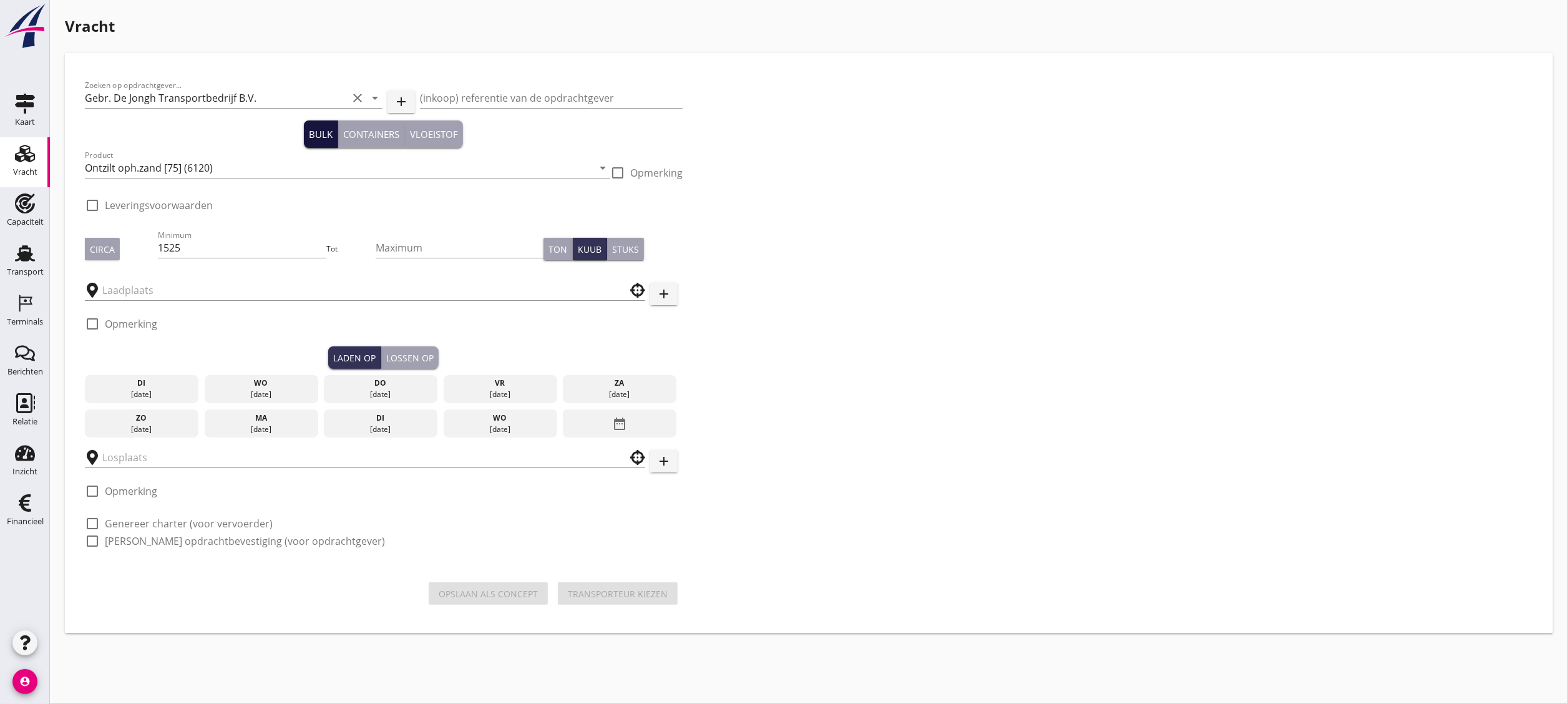
checkbox input "true"
type input "Blankenburgput"
type input "Gebr. De Jongh Transportbedrijf B.V."
checkbox input "true"
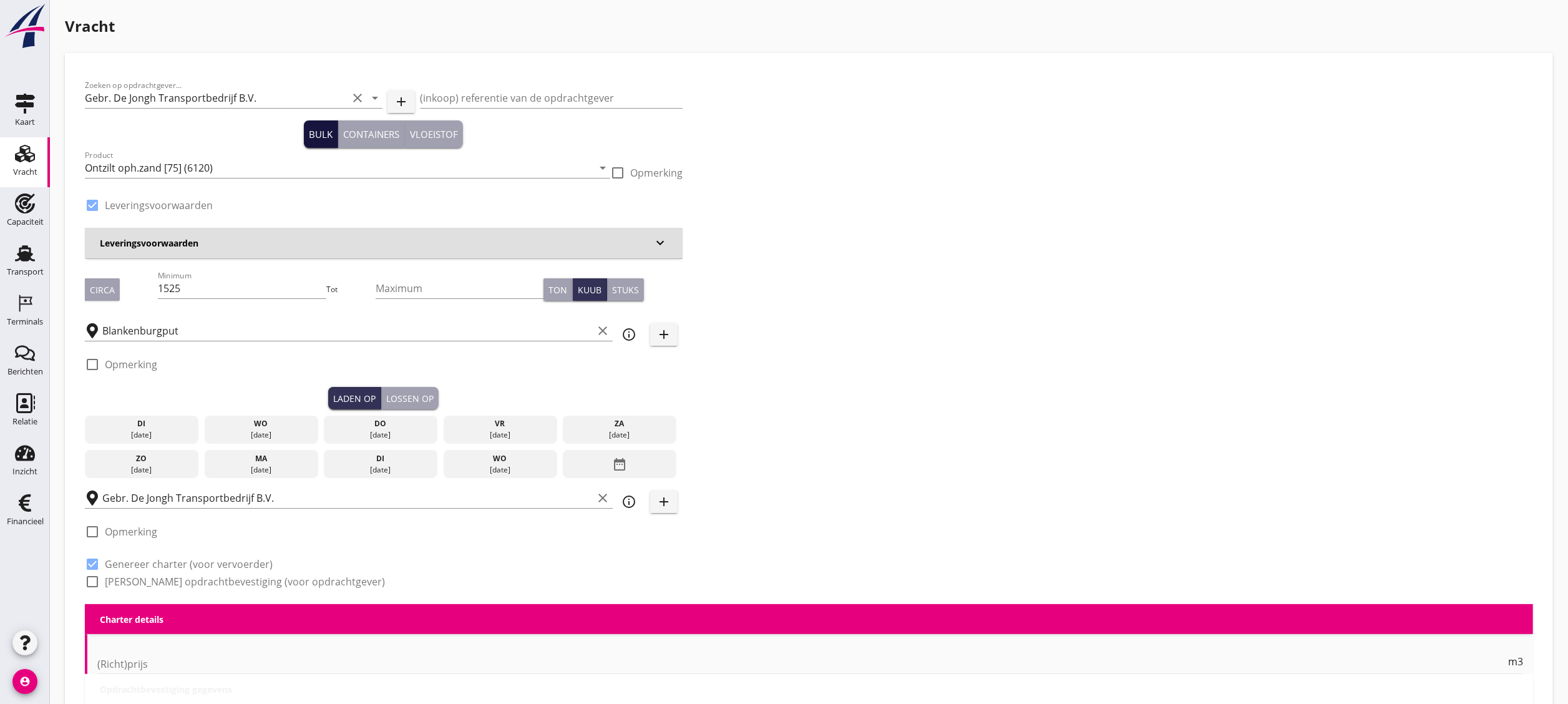
type input "2.2"
radio input "false"
click at [290, 391] on div "[DATE]" at bounding box center [261, 435] width 107 height 11
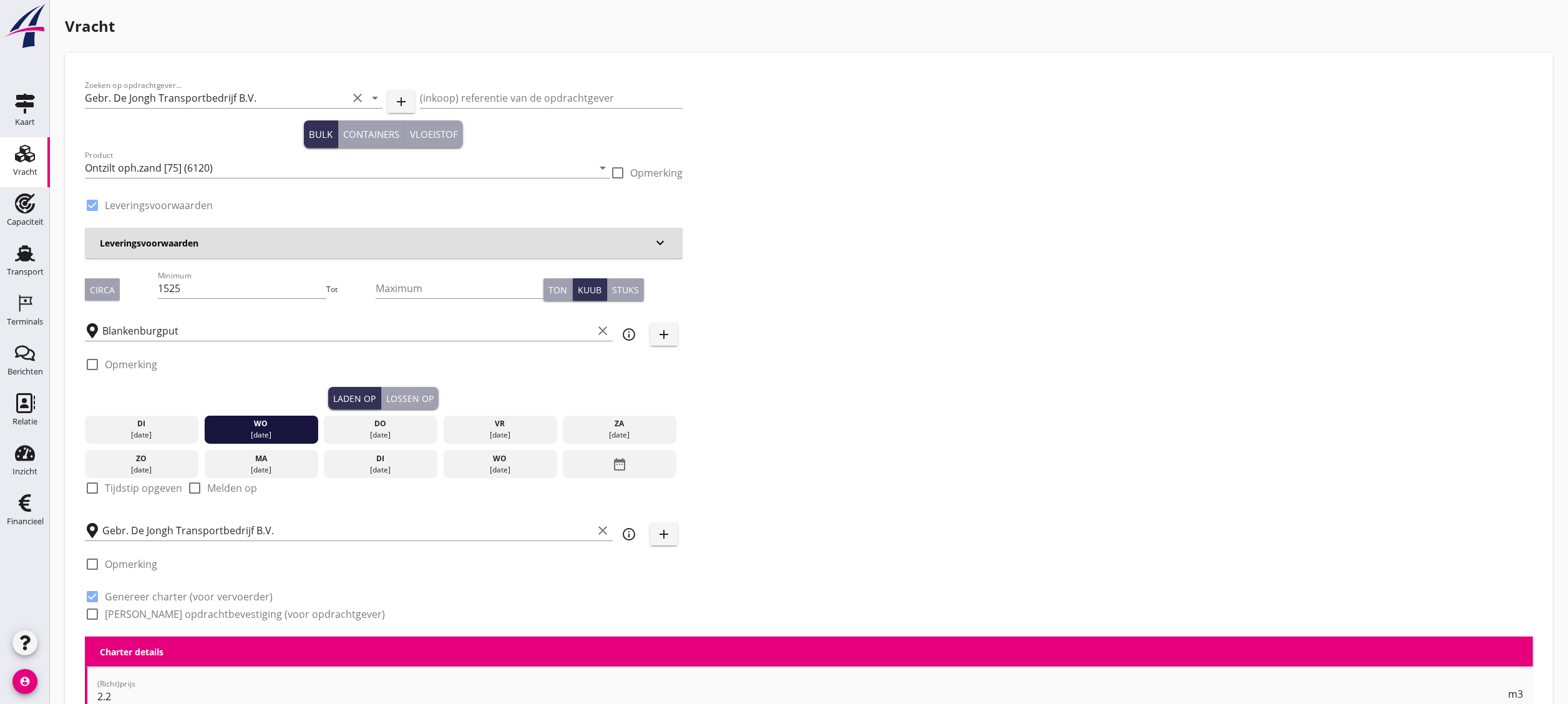
click at [408, 391] on div "Lossen op" at bounding box center [410, 398] width 47 height 13
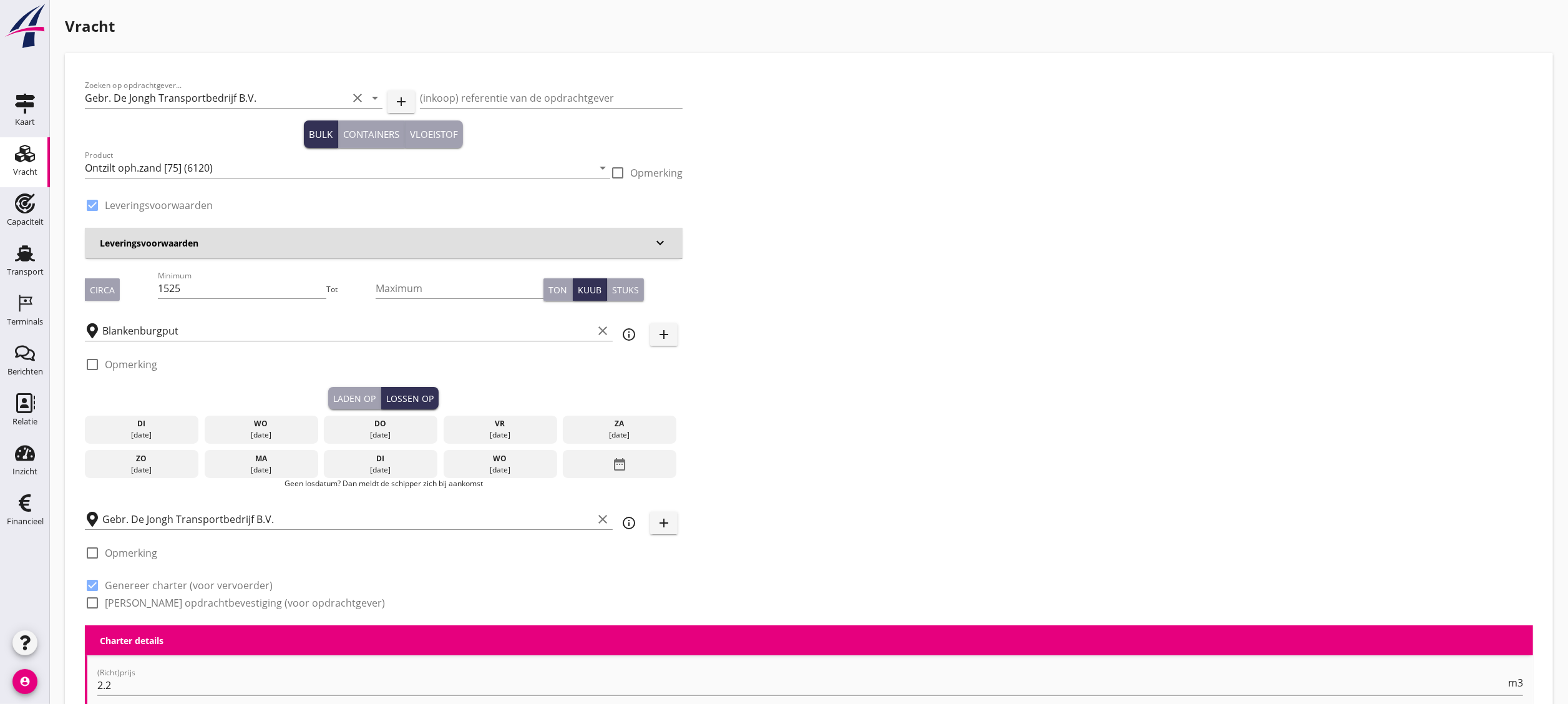
click at [400, 391] on div "do" at bounding box center [381, 423] width 107 height 11
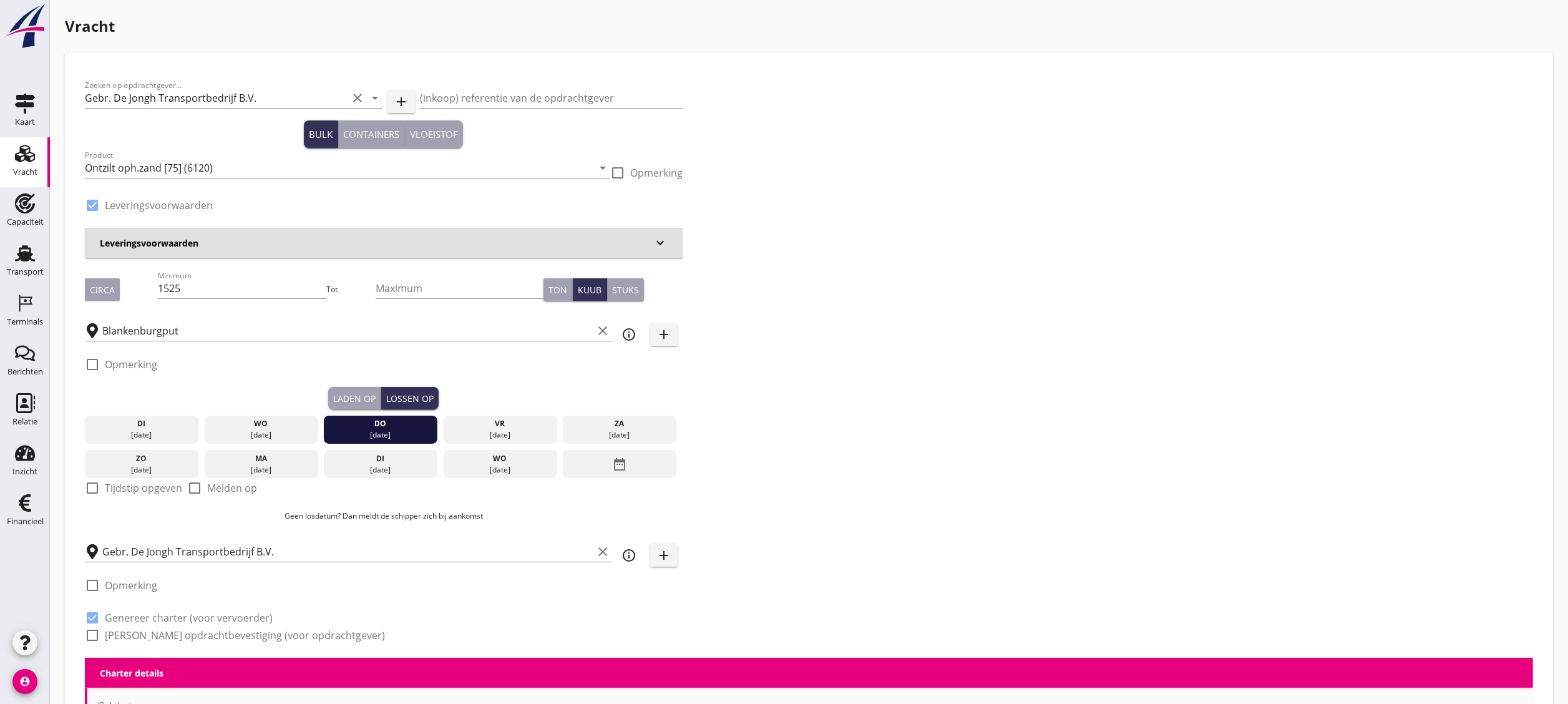
click at [368, 391] on div "Laden op" at bounding box center [354, 398] width 43 height 13
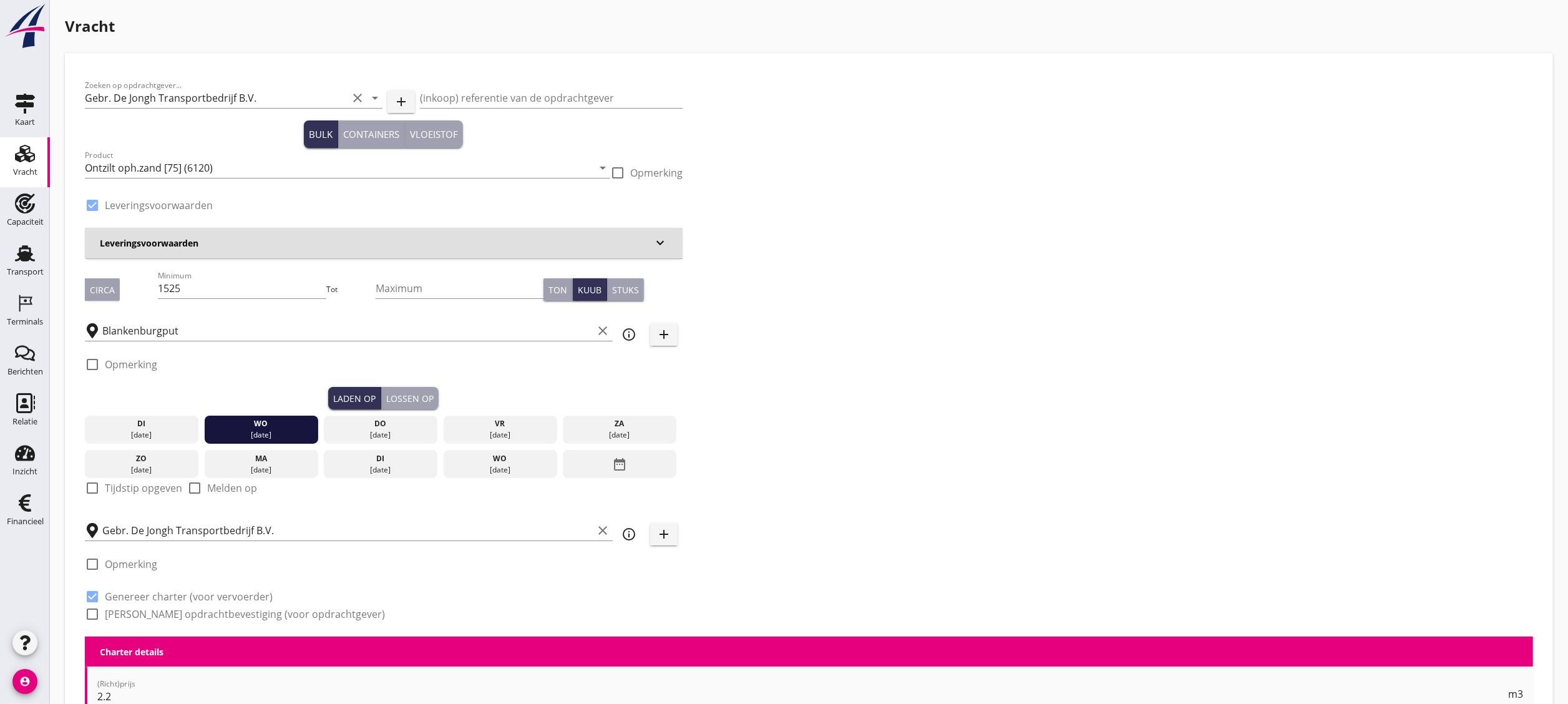
click at [166, 391] on label "Tijdstip opgeven" at bounding box center [143, 488] width 77 height 13
checkbox input "true"
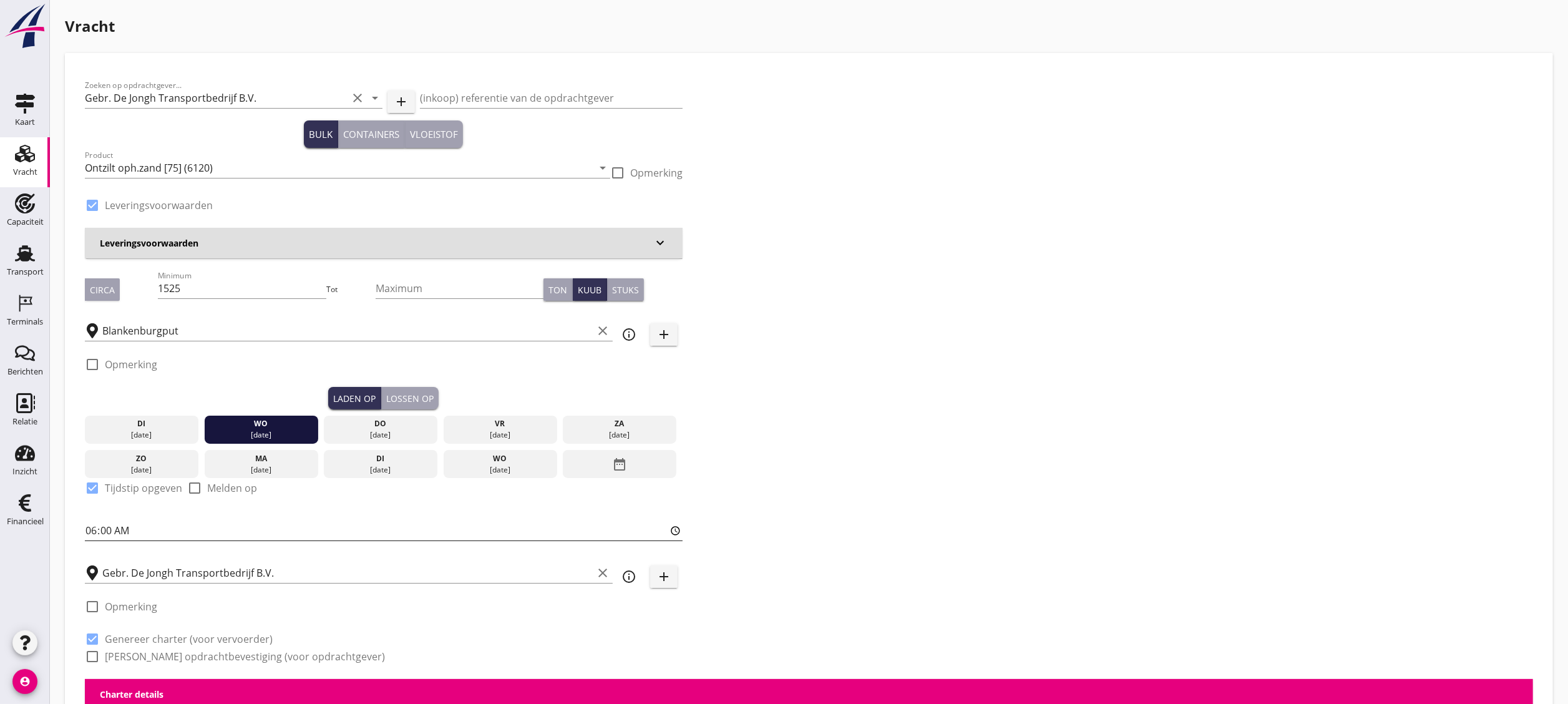
click at [182, 391] on input "06:00" at bounding box center [383, 531] width 598 height 20
type input "08:00"
click at [393, 391] on div "Lossen op" at bounding box center [410, 398] width 47 height 13
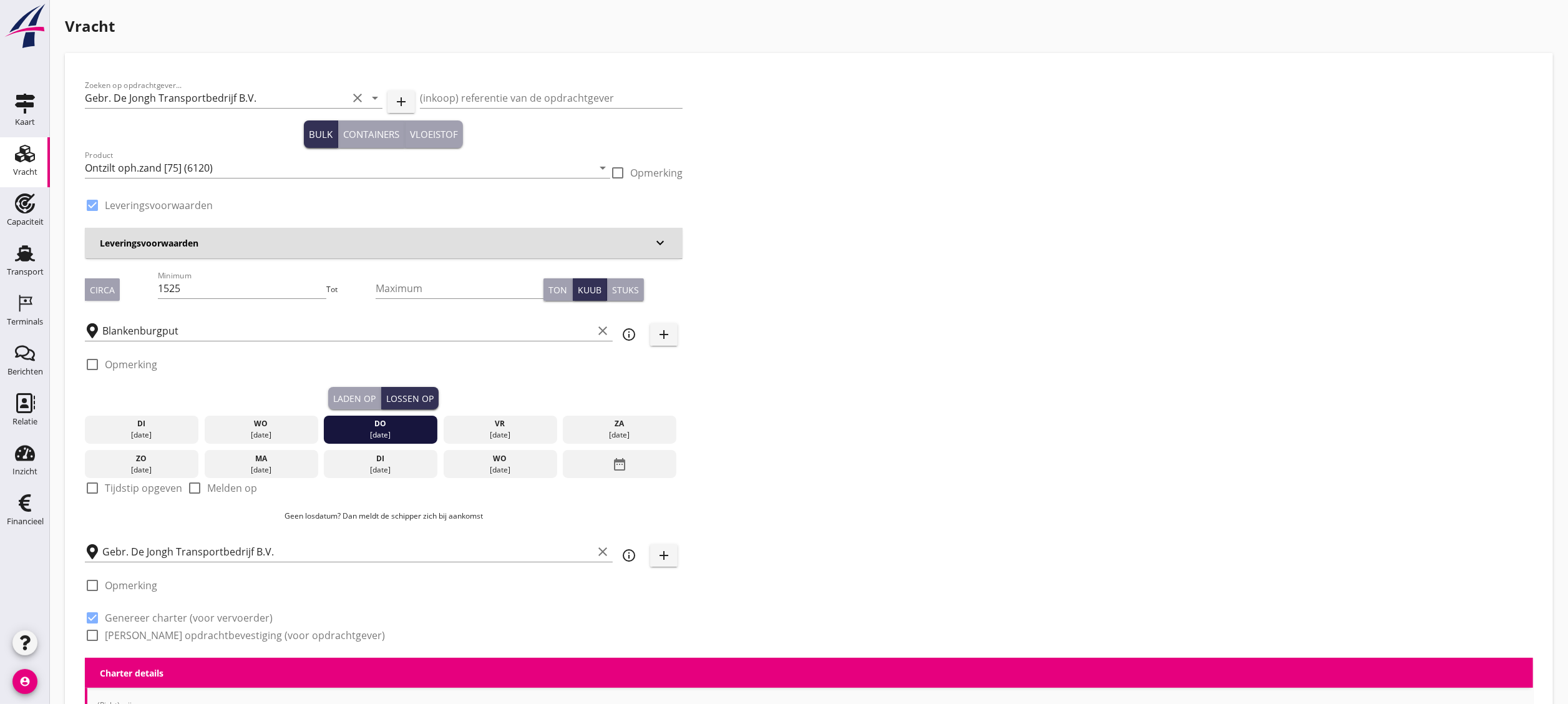
click at [150, 391] on label "Tijdstip opgeven" at bounding box center [143, 488] width 77 height 13
checkbox input "true"
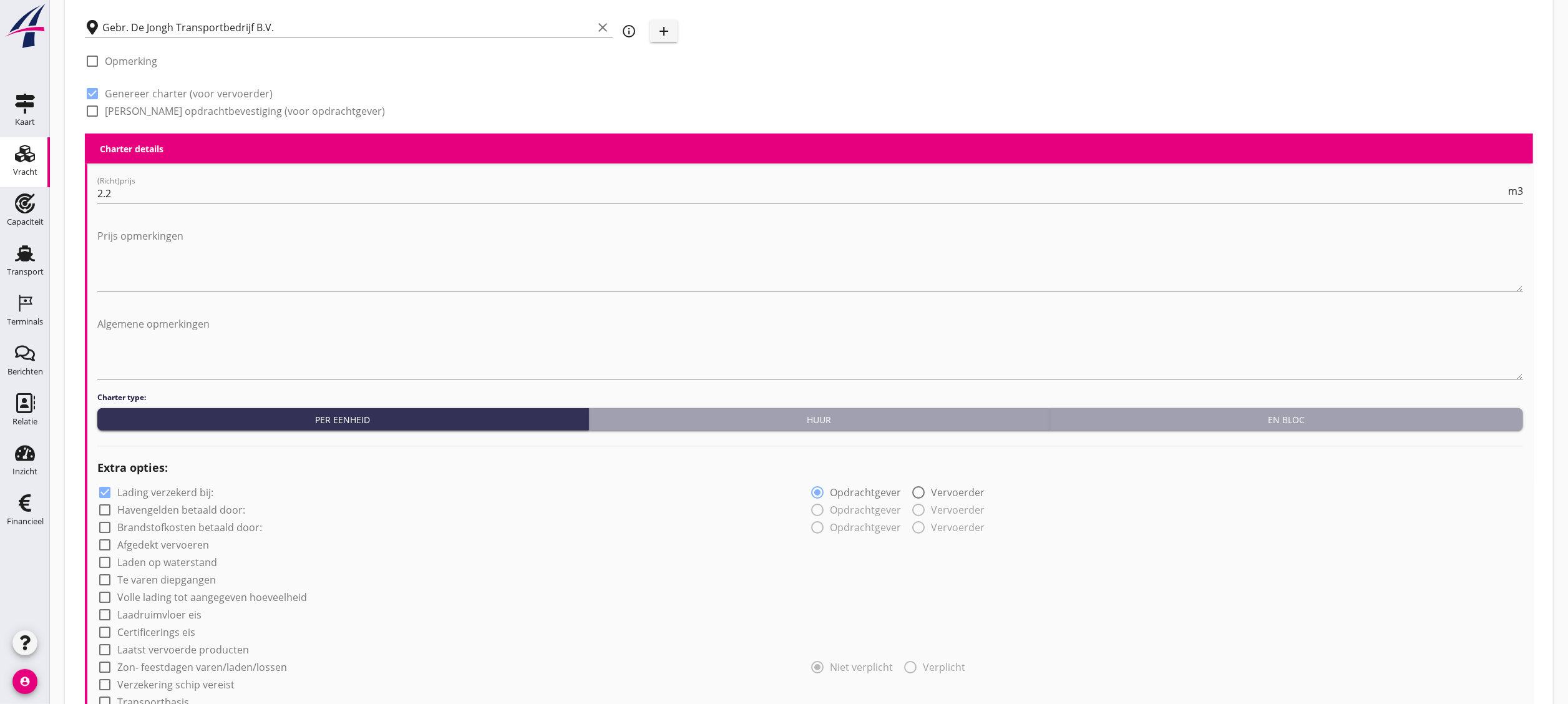
scroll to position [624, 0]
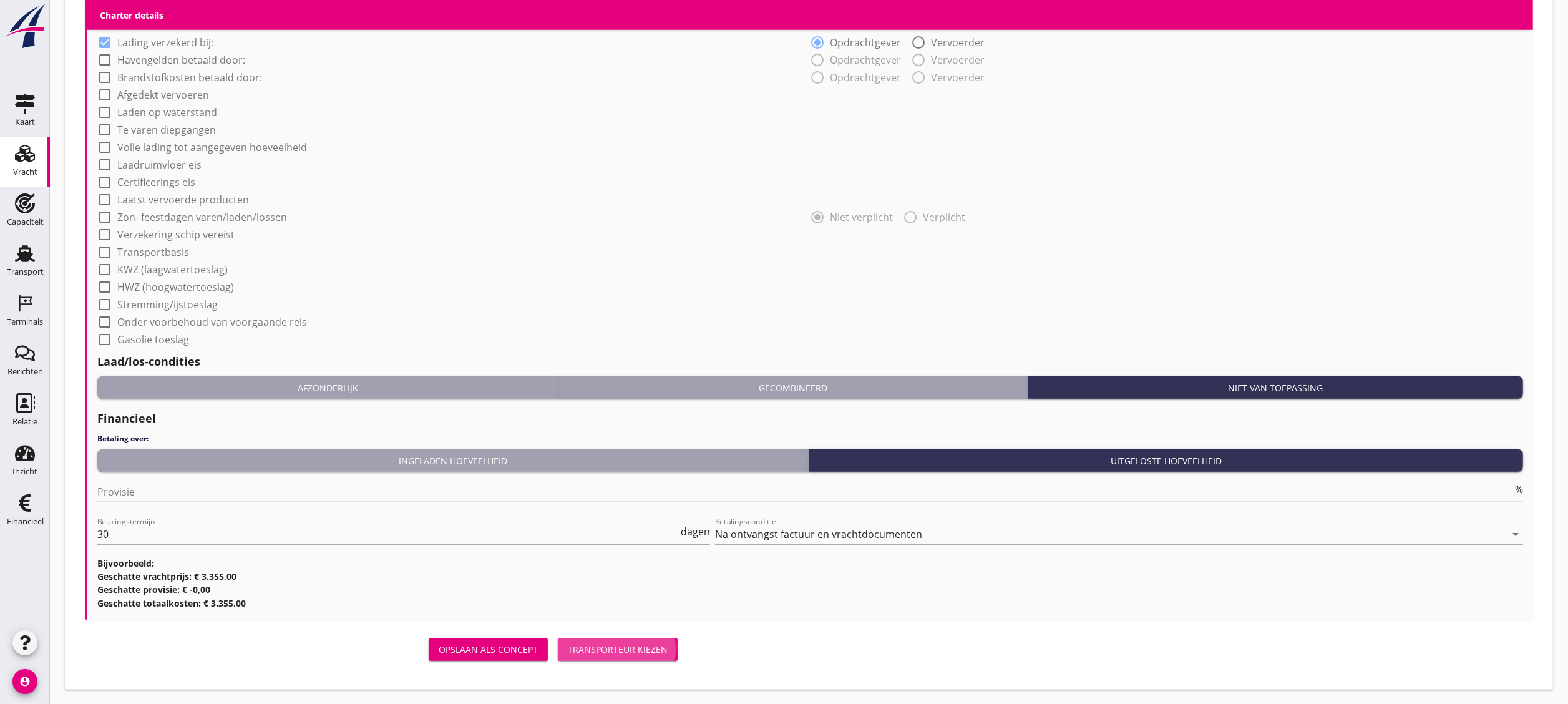
click at [626, 391] on div "Transporteur kiezen" at bounding box center [618, 649] width 100 height 13
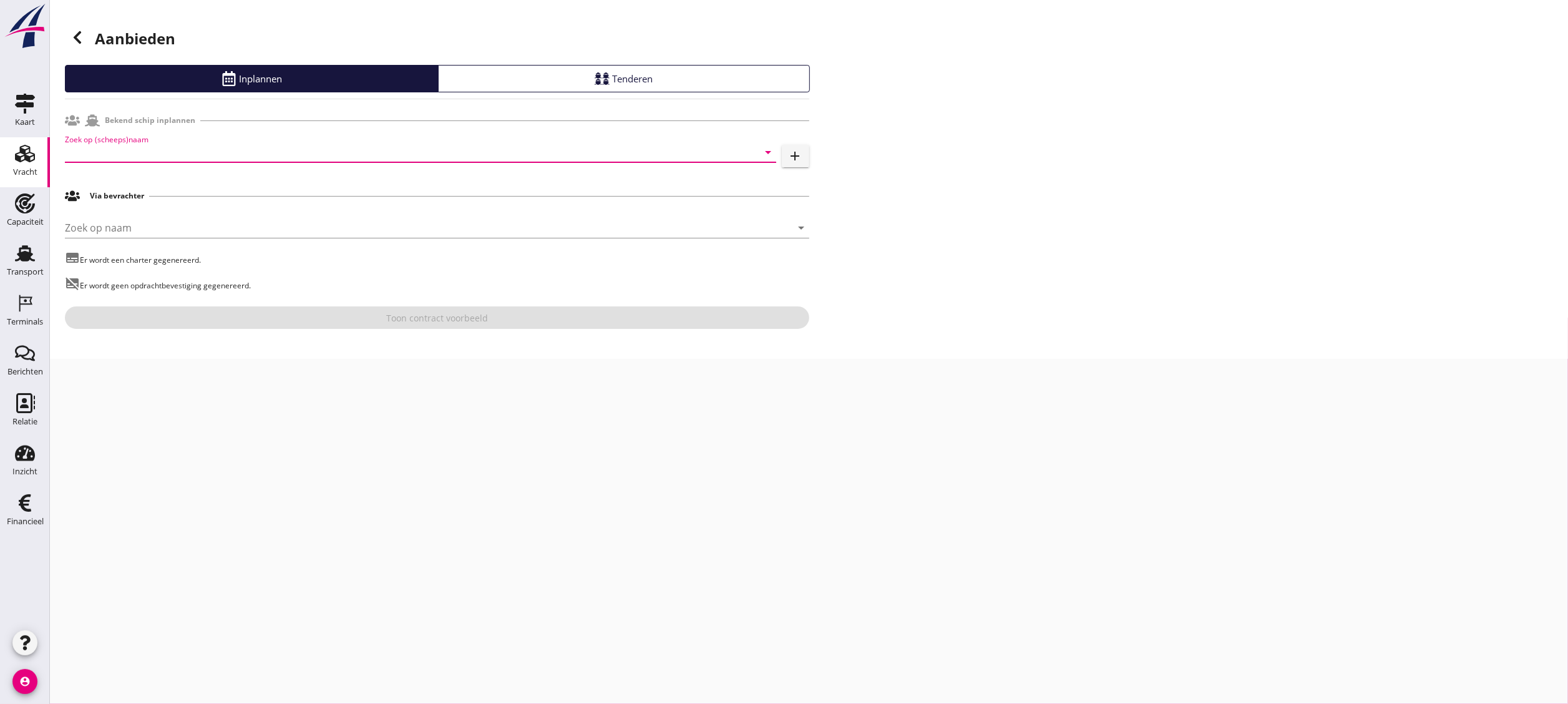
click at [292, 152] on input "Zoek op (scheeps)naam" at bounding box center [402, 152] width 677 height 20
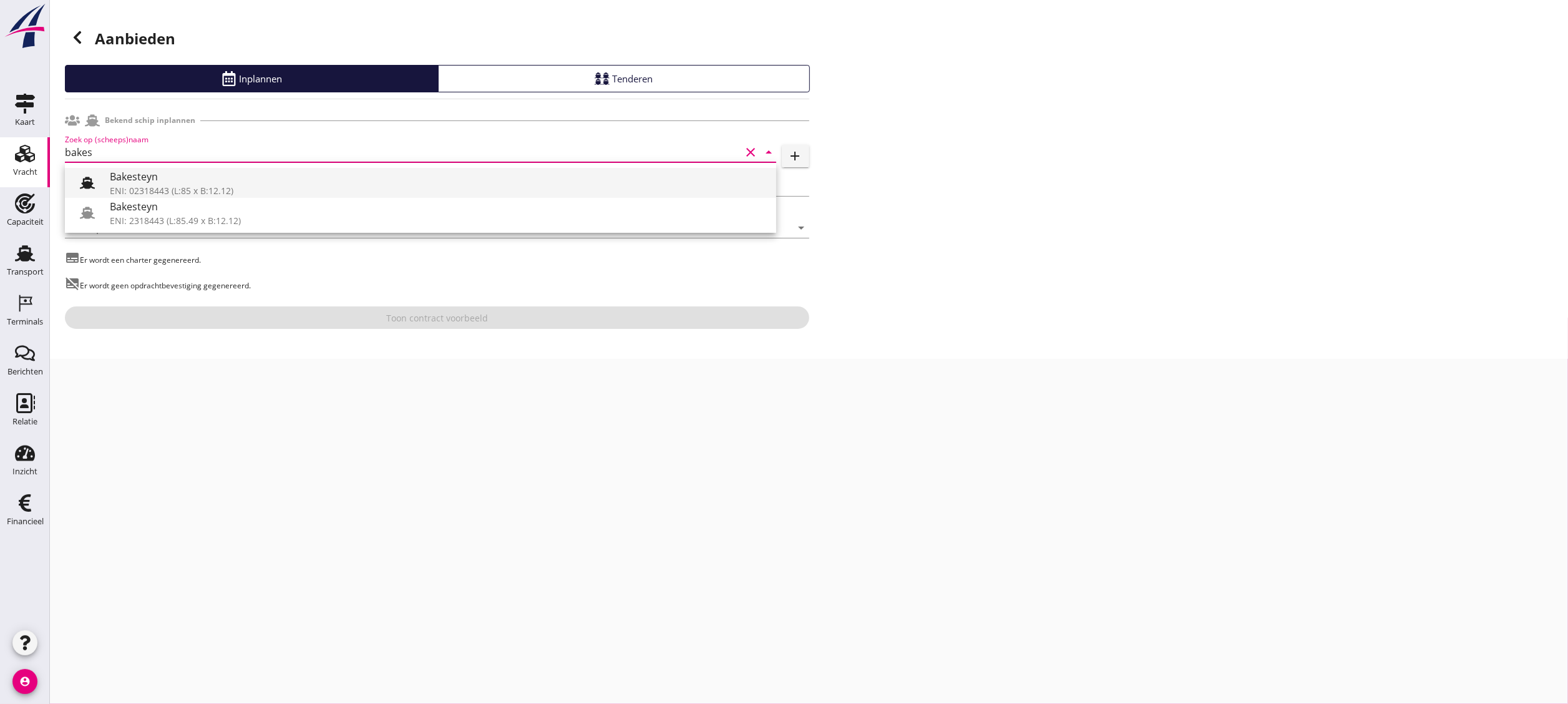
click at [280, 179] on div "Bakesteyn" at bounding box center [438, 177] width 657 height 15
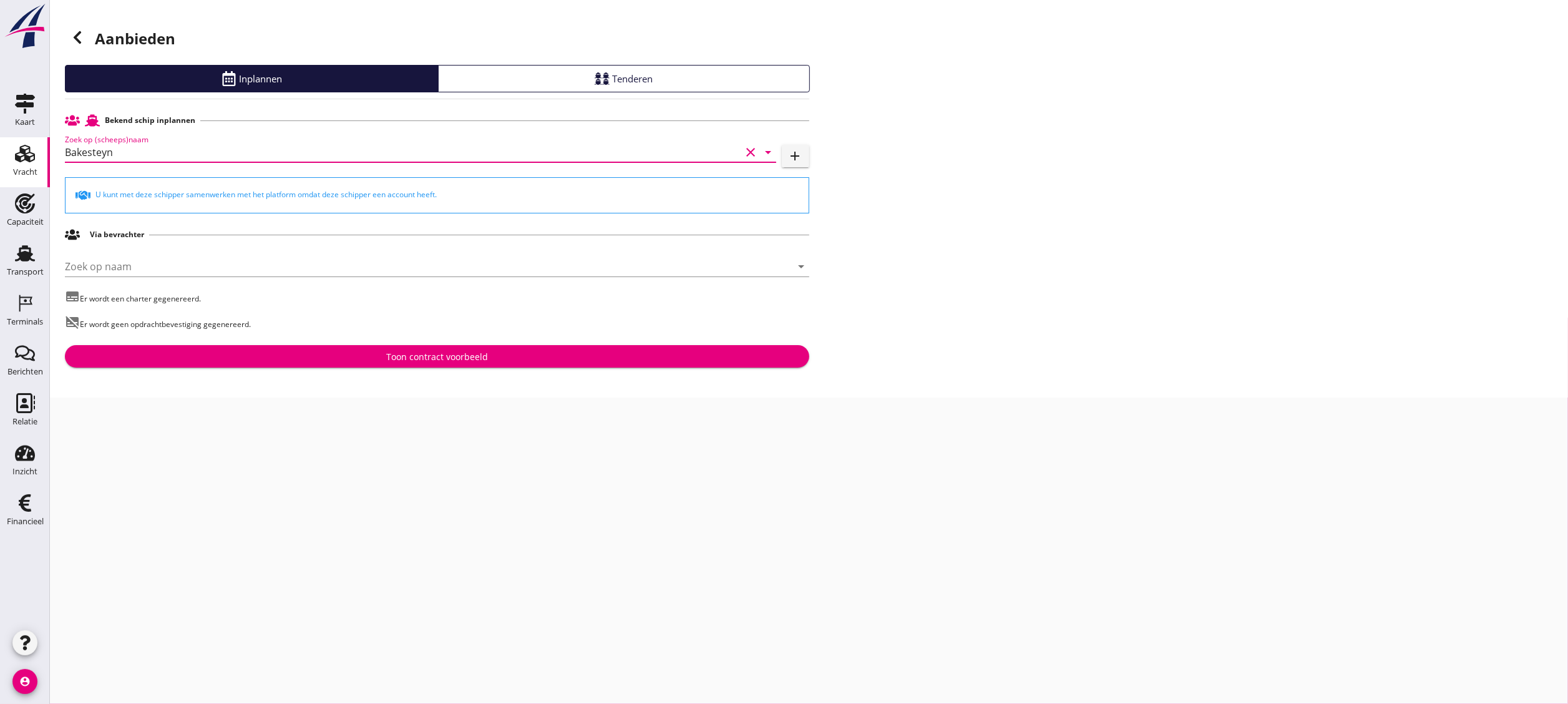
type input "Bakesteyn"
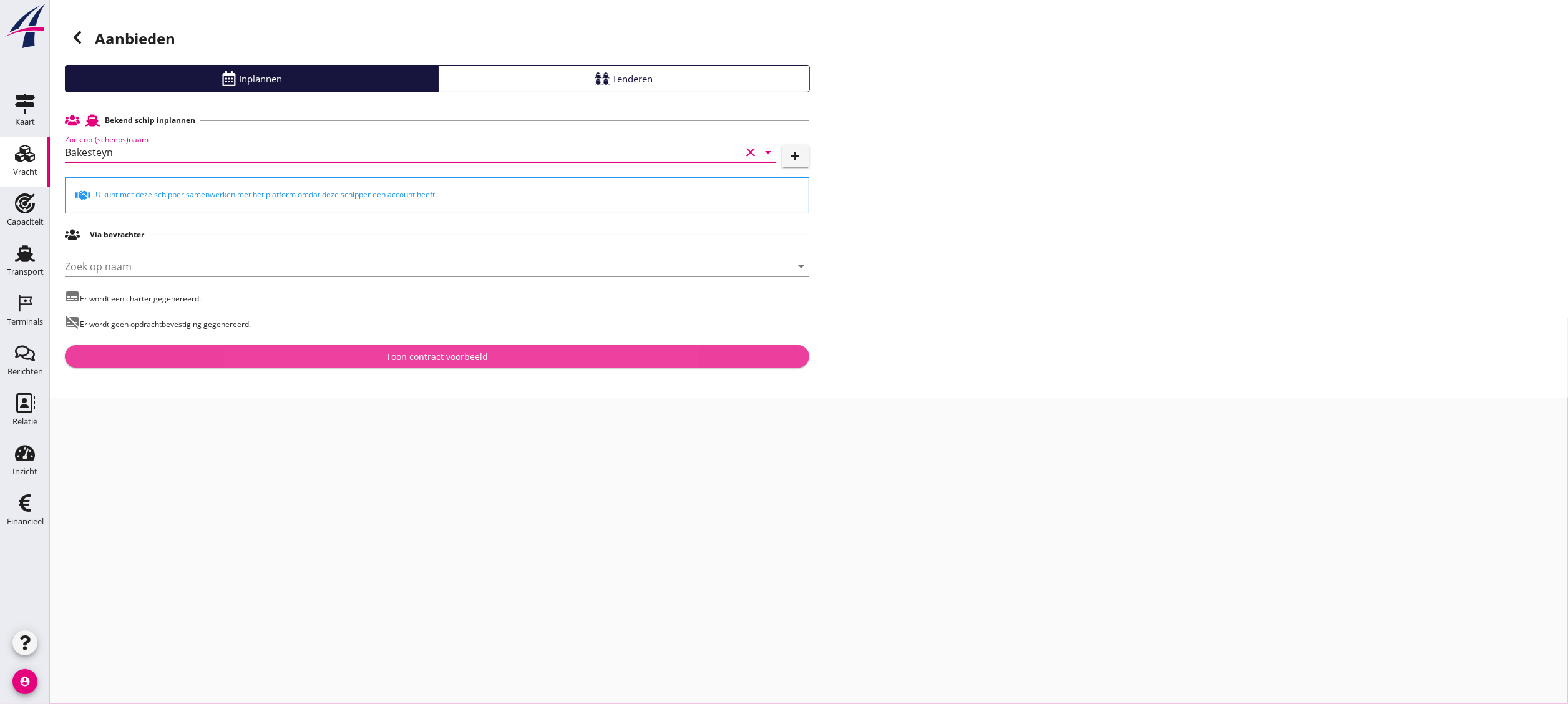
click at [459, 358] on div "Toon contract voorbeeld" at bounding box center [437, 357] width 102 height 13
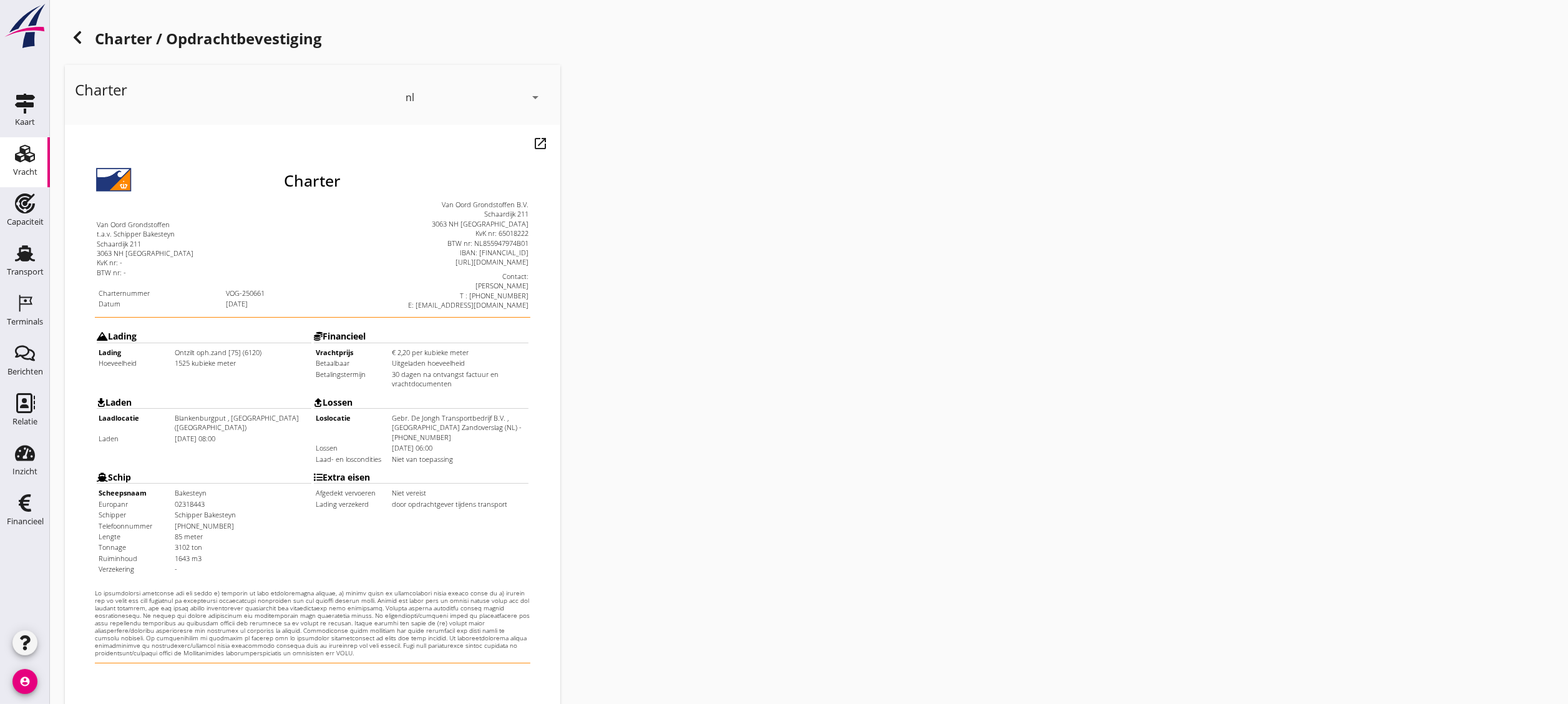
scroll to position [219, 0]
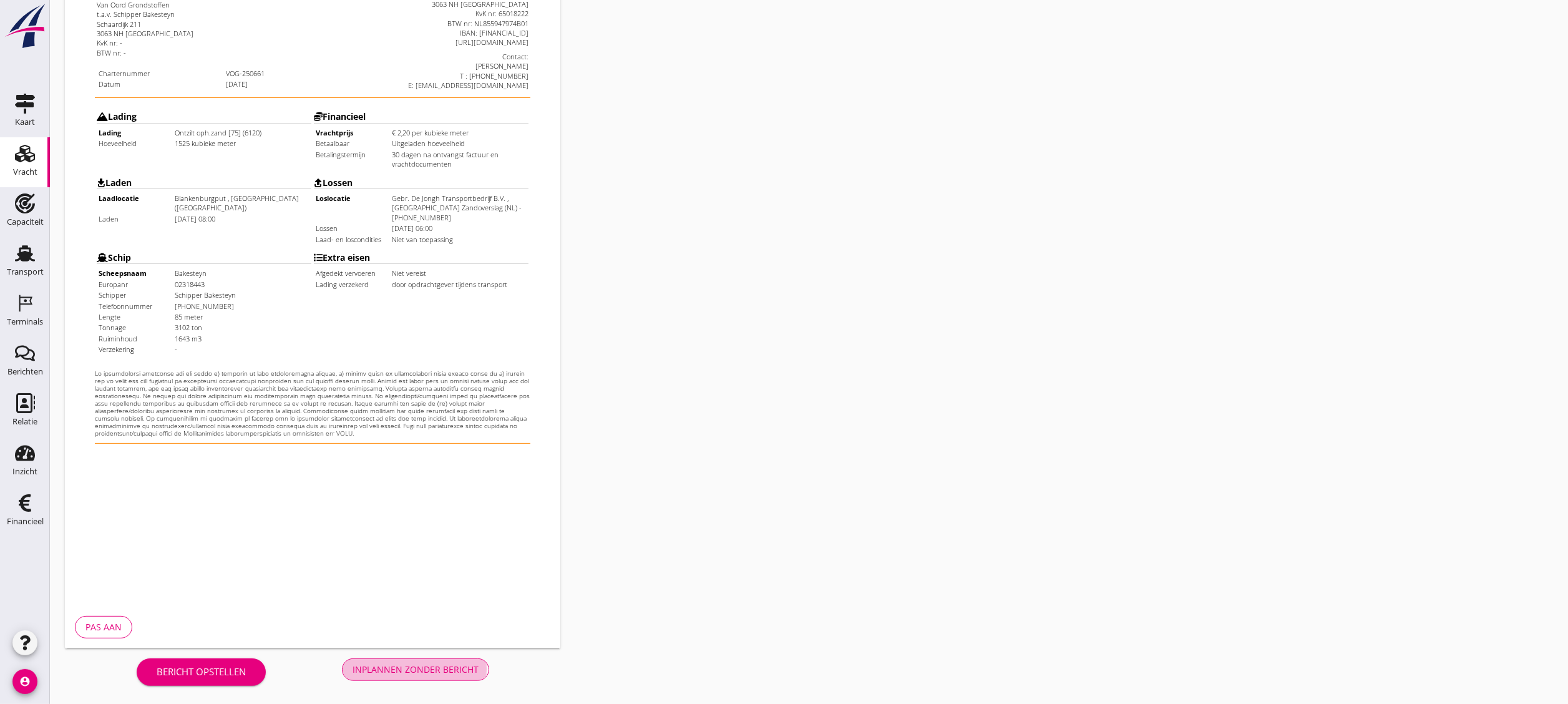
click at [422, 391] on div "Inplannen zonder bericht" at bounding box center [415, 669] width 126 height 13
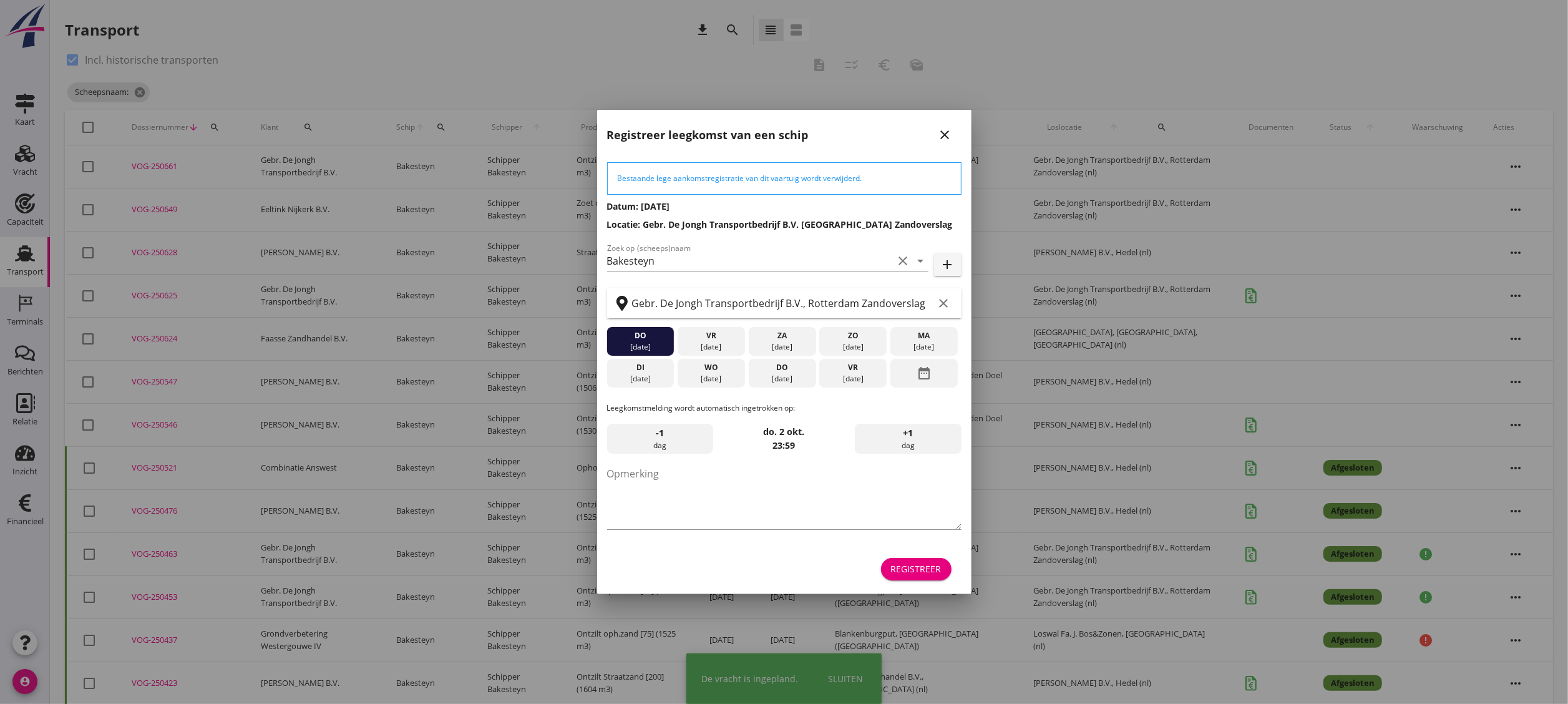
click at [871, 391] on div "Registreer" at bounding box center [917, 569] width 51 height 13
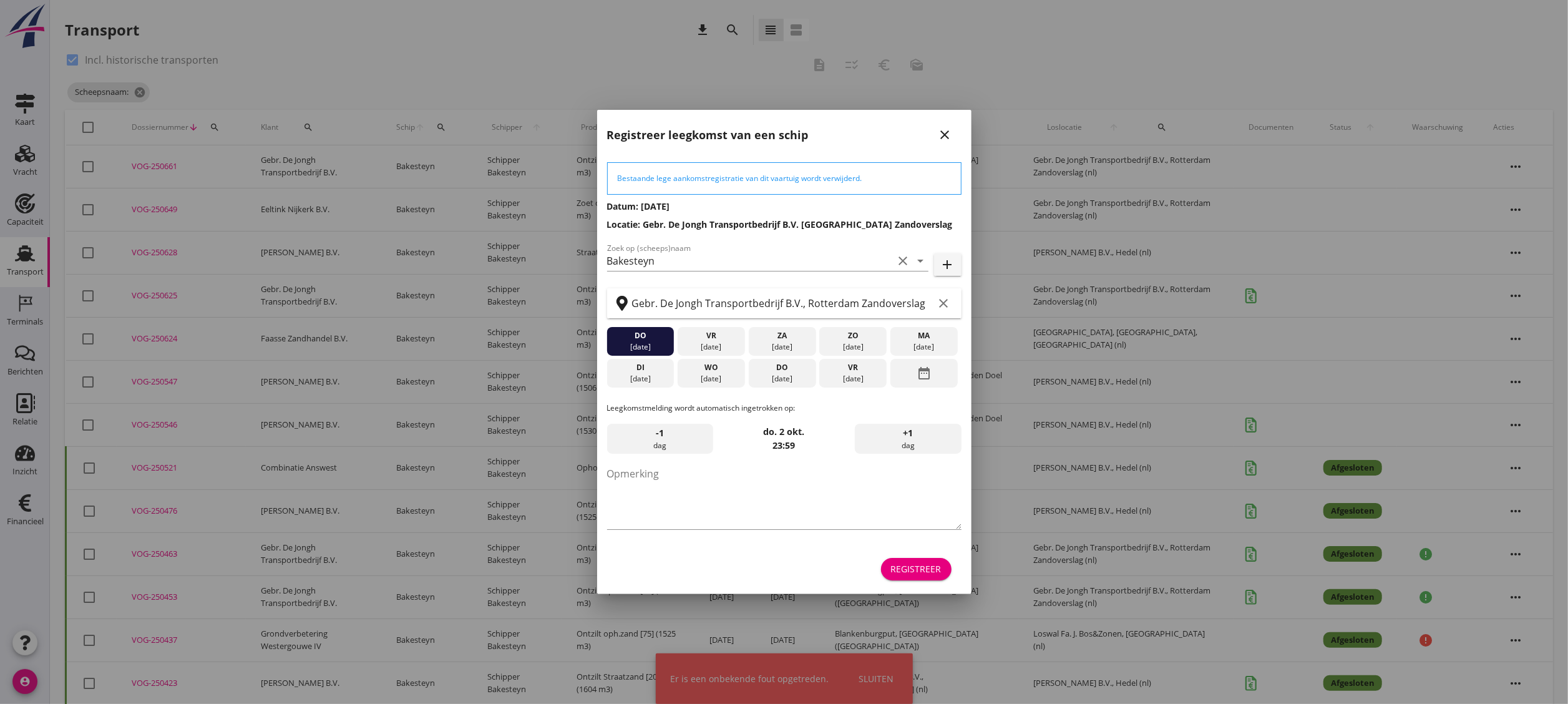
click at [871, 391] on div "Registreer" at bounding box center [917, 569] width 51 height 13
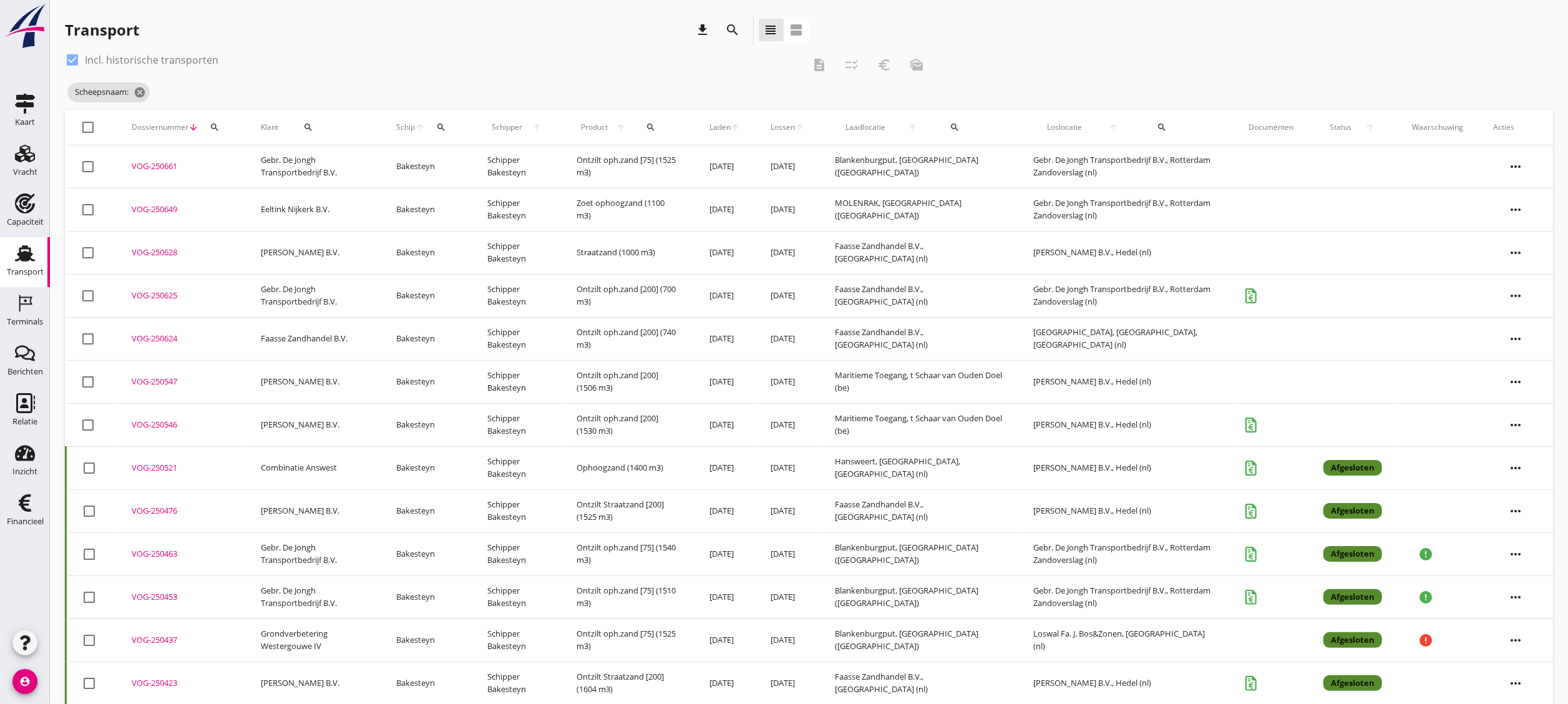
click at [148, 163] on div "VOG-250661" at bounding box center [181, 167] width 99 height 13
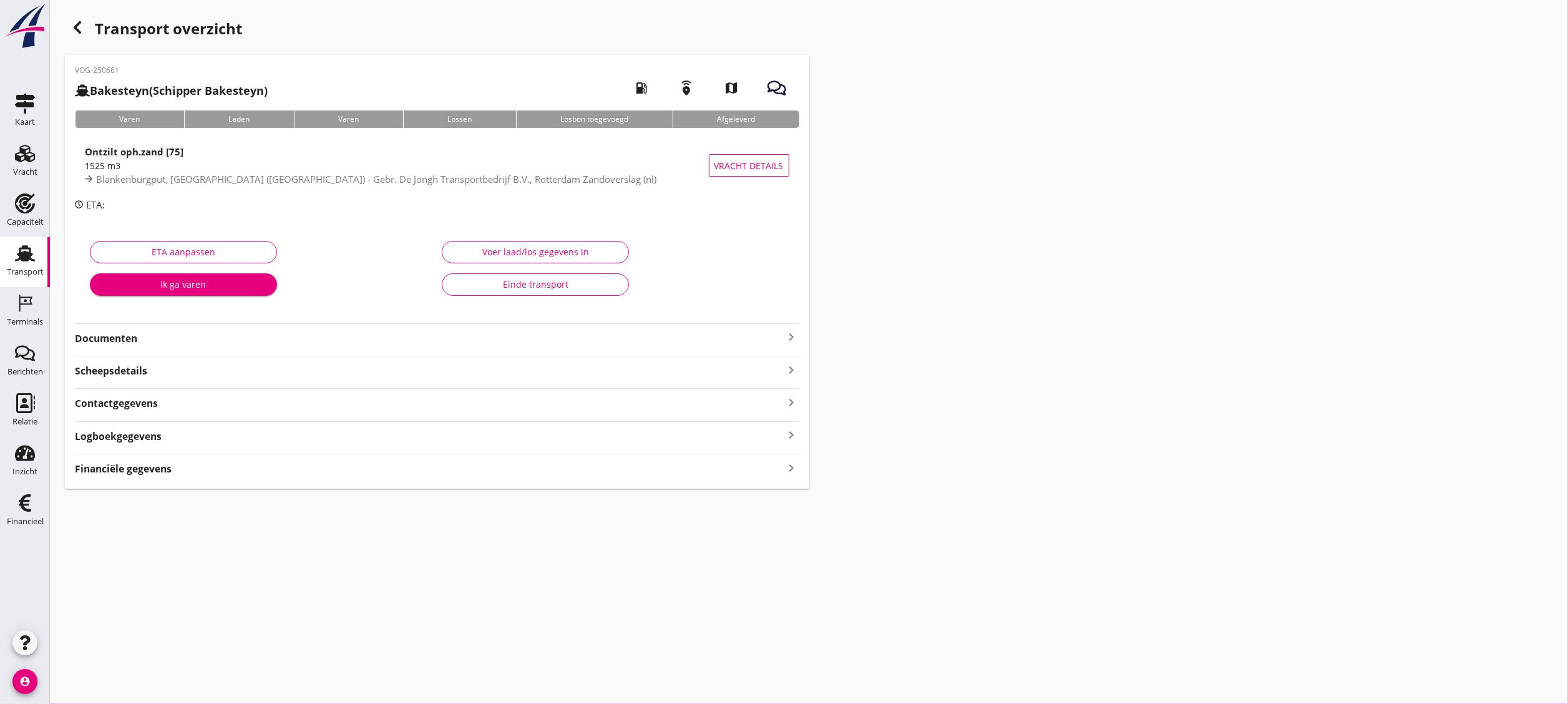
click at [193, 391] on div "Financiële gegevens keyboard_arrow_right" at bounding box center [437, 467] width 725 height 17
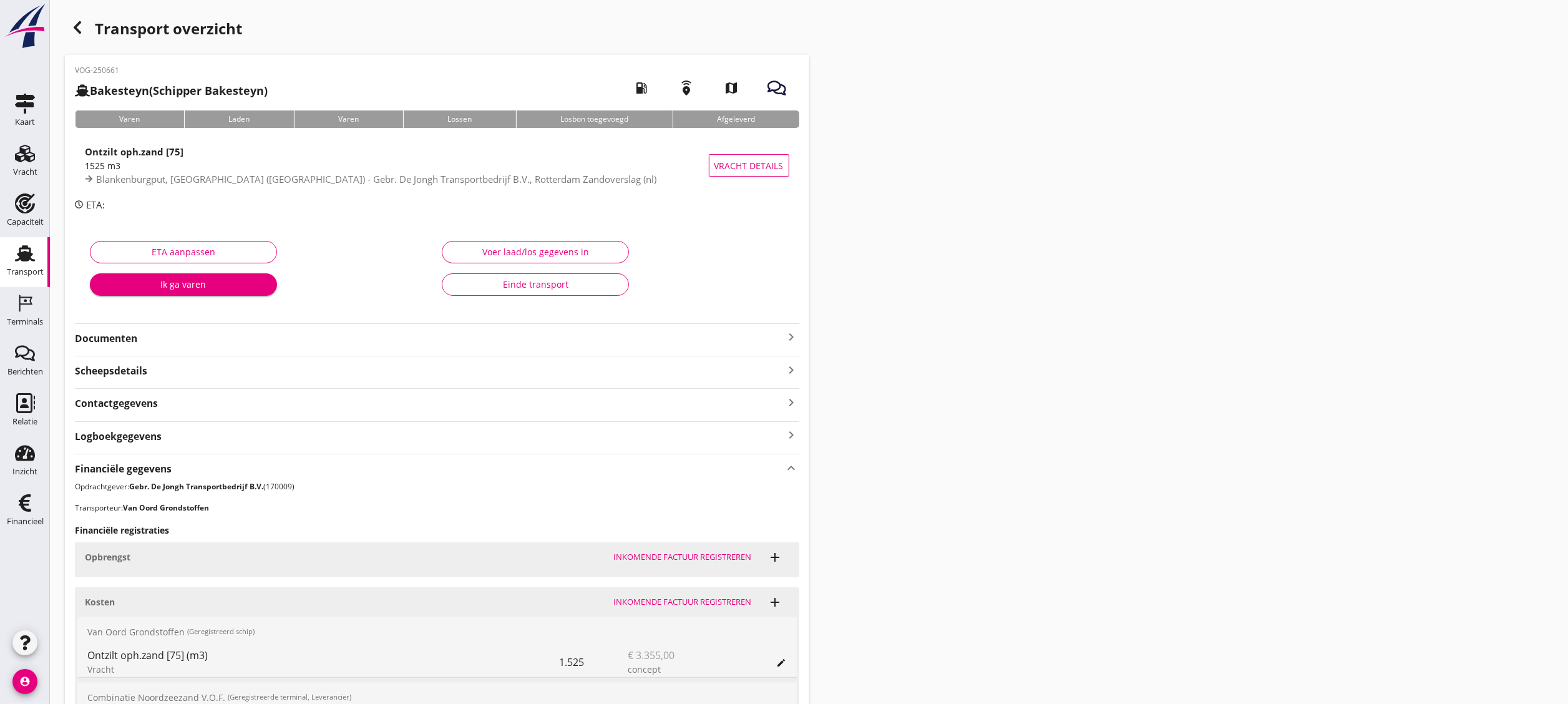
scroll to position [219, 0]
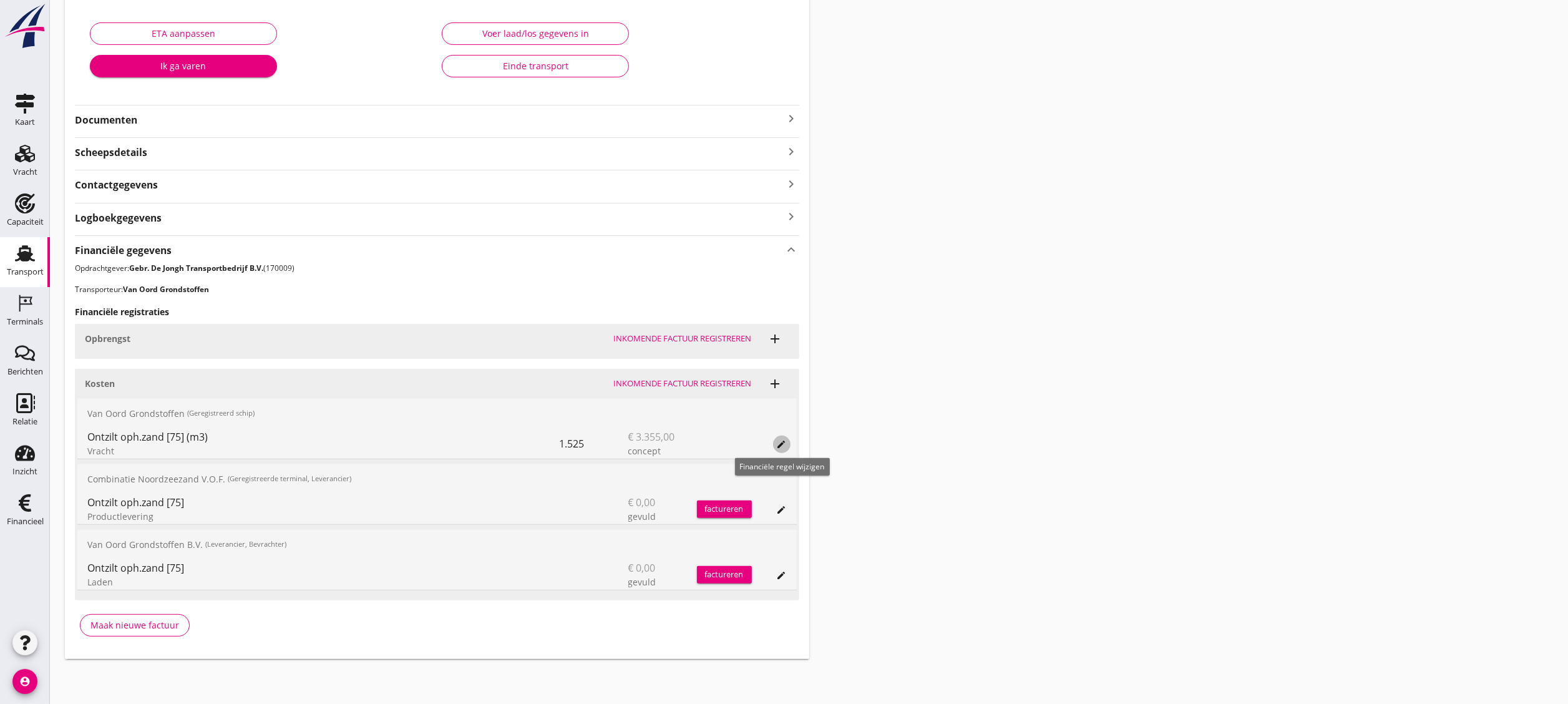
click at [785, 391] on button "edit" at bounding box center [781, 444] width 17 height 17
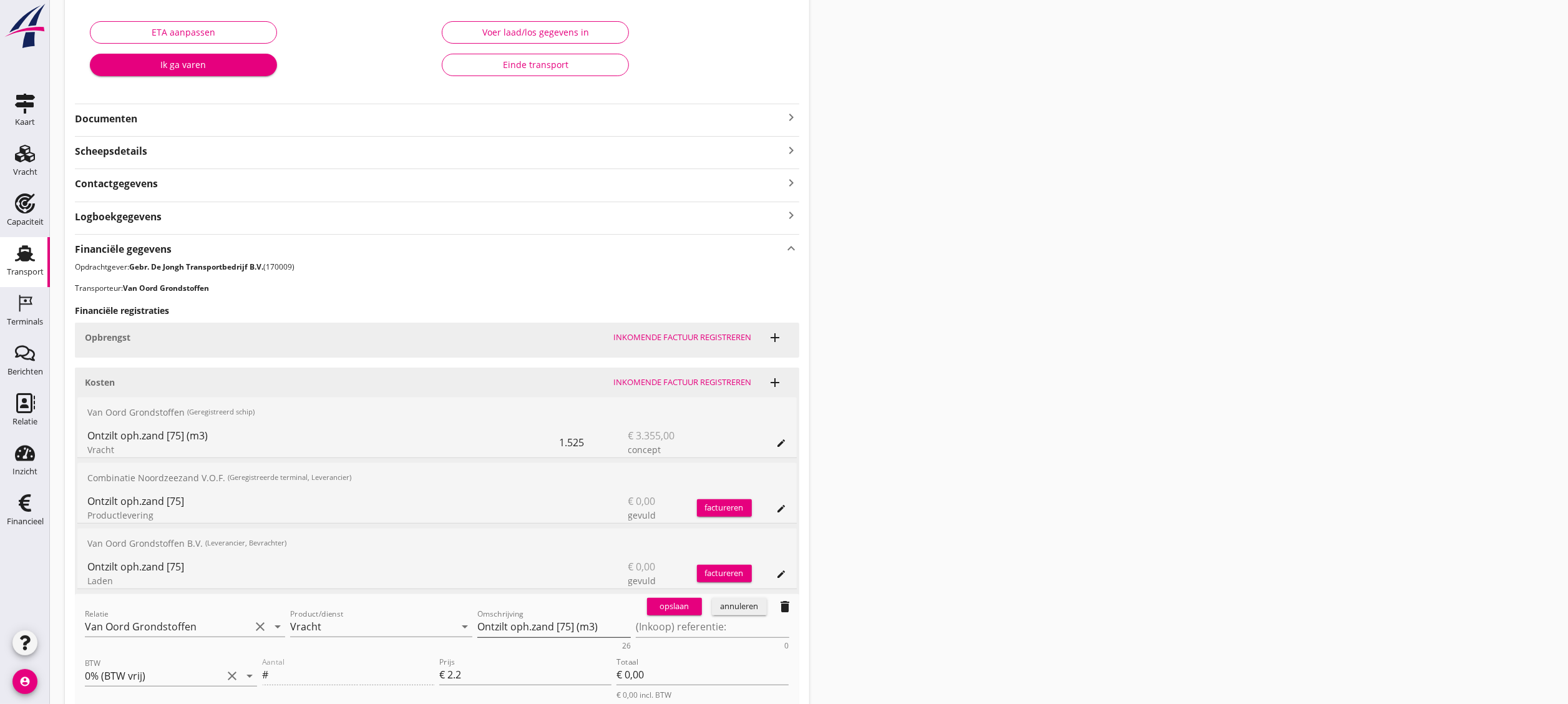
click at [562, 391] on textarea "Ontzilt oph.zand [75] (m3)" at bounding box center [554, 627] width 154 height 21
type textarea "Ontzilt oph.zand [200] (m3)"
click at [672, 391] on div "opslaan" at bounding box center [674, 607] width 45 height 13
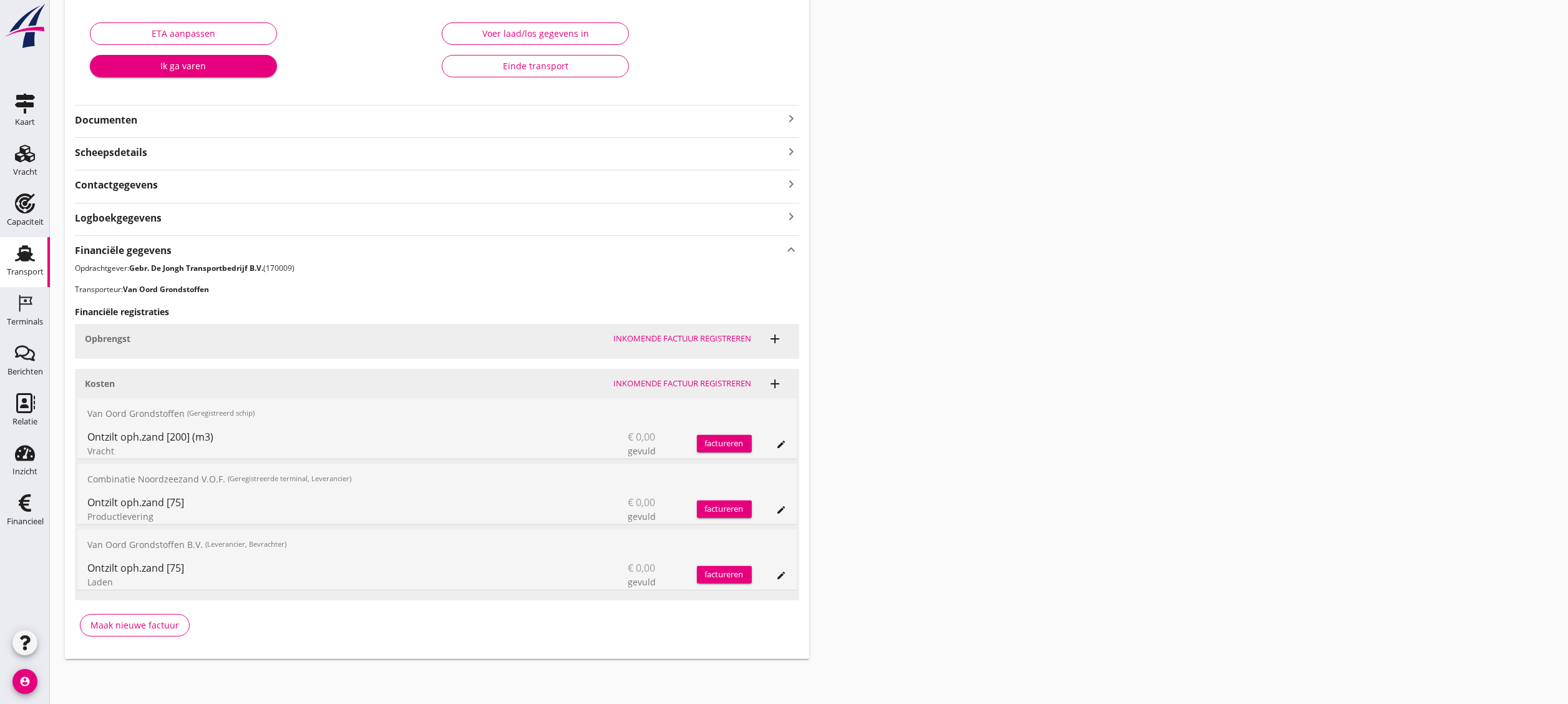
click at [779, 391] on icon "edit" at bounding box center [781, 575] width 10 height 10
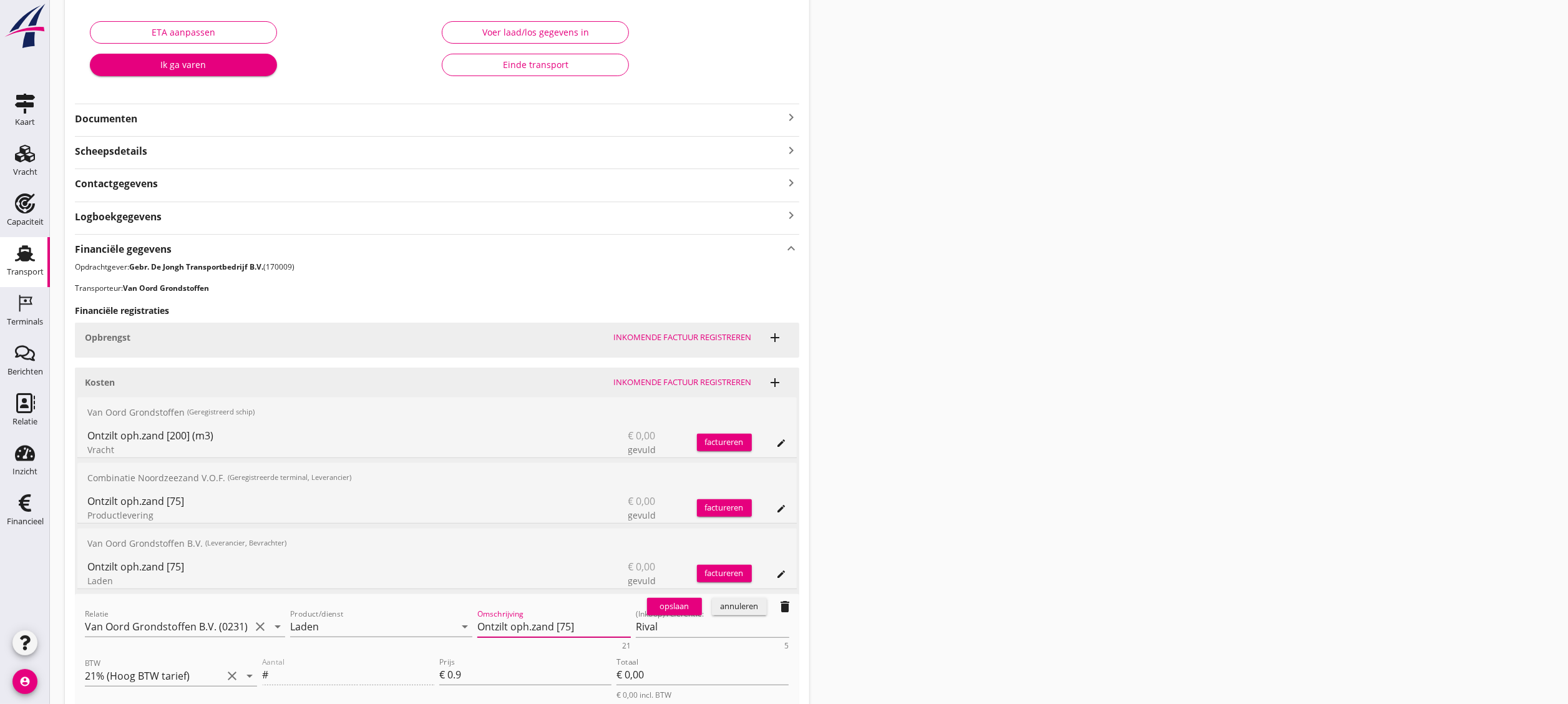
click at [549, 391] on textarea "Ontzilt oph.zand [75]" at bounding box center [554, 627] width 154 height 21
paste textarea "200] (m3)"
type textarea "Ontzilt oph.zand [200] (m3)"
click at [665, 391] on div "opslaan" at bounding box center [674, 607] width 45 height 13
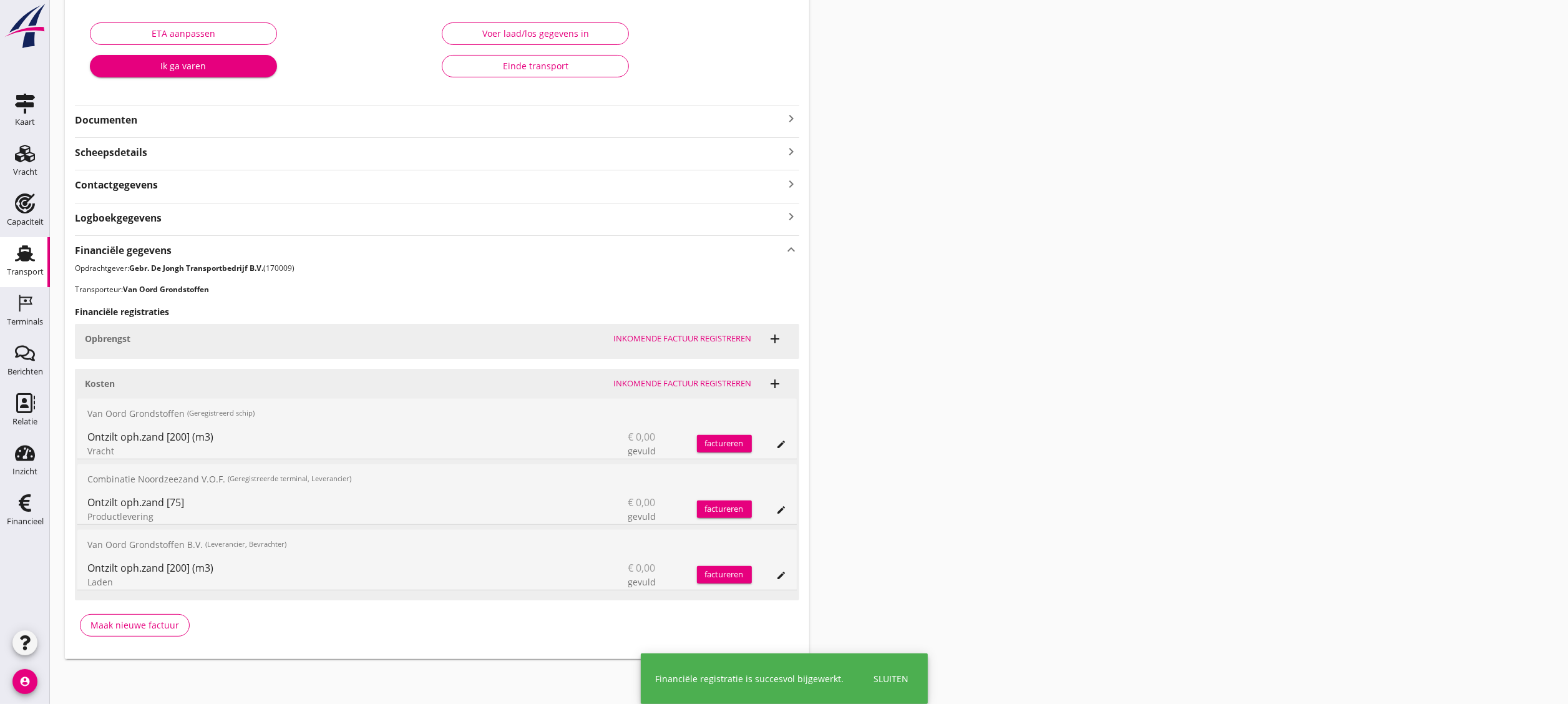
click at [783, 391] on button "edit" at bounding box center [781, 509] width 17 height 17
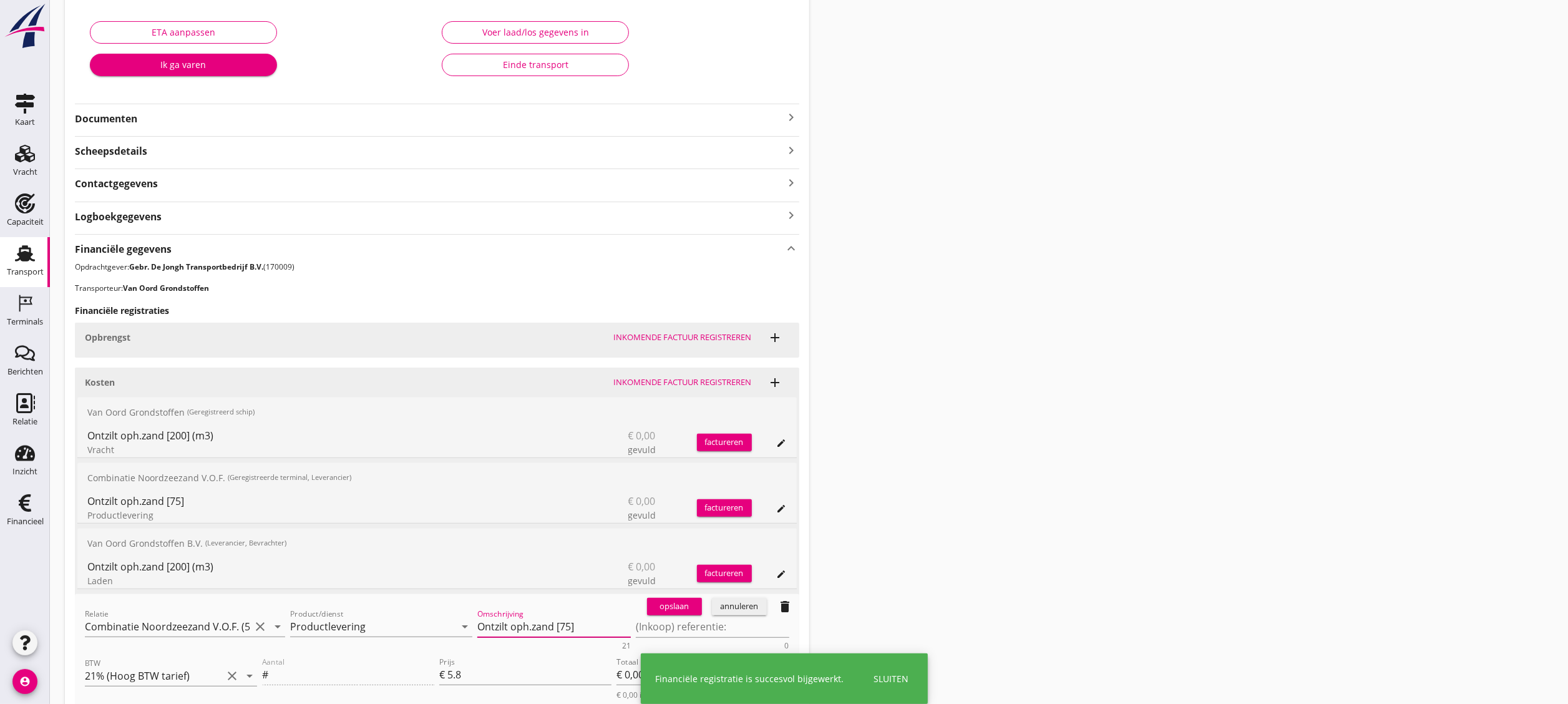
click at [590, 391] on textarea "Ontzilt oph.zand [75]" at bounding box center [554, 627] width 154 height 21
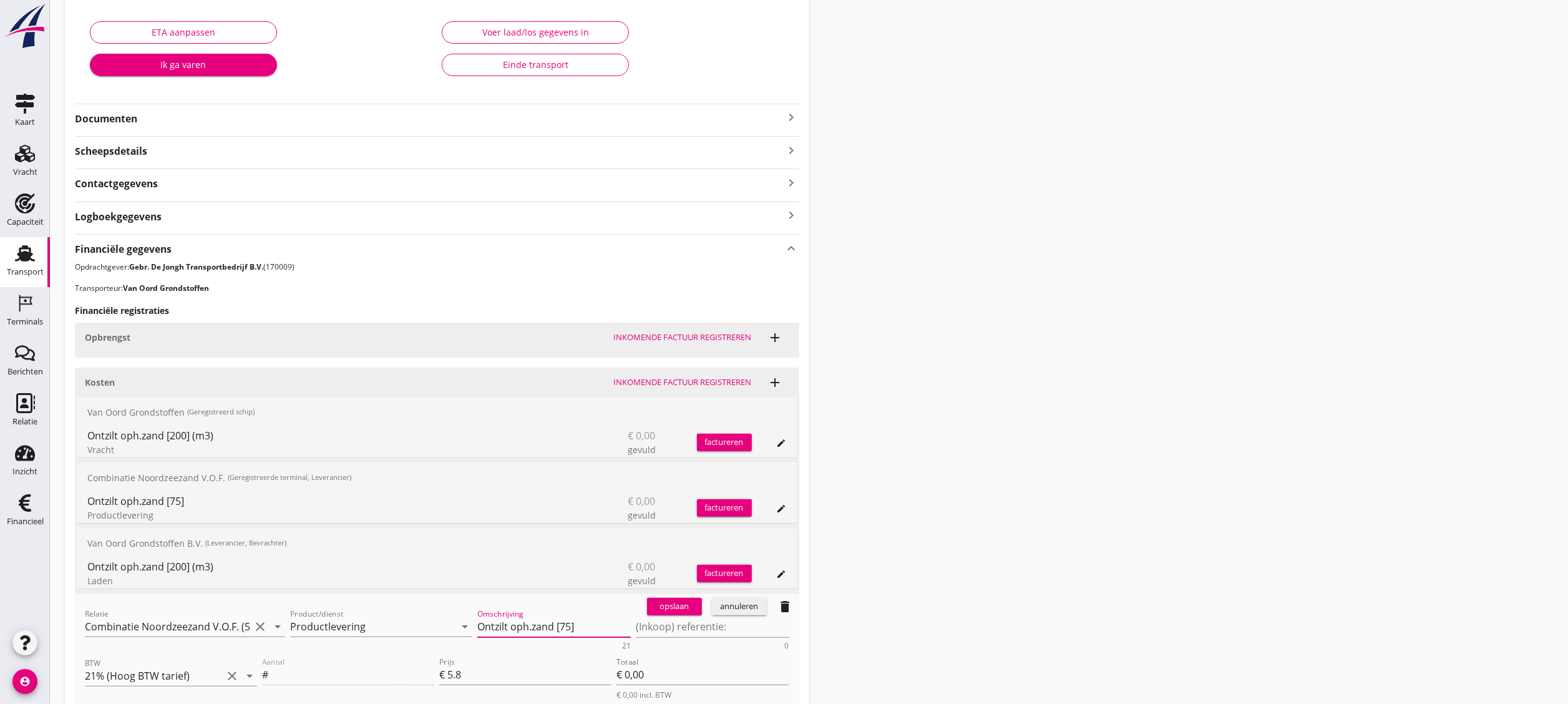
paste textarea "200] (m3)"
type textarea "Ontzilt oph.zand [200] (m3)"
click at [657, 391] on div "opslaan" at bounding box center [674, 607] width 45 height 13
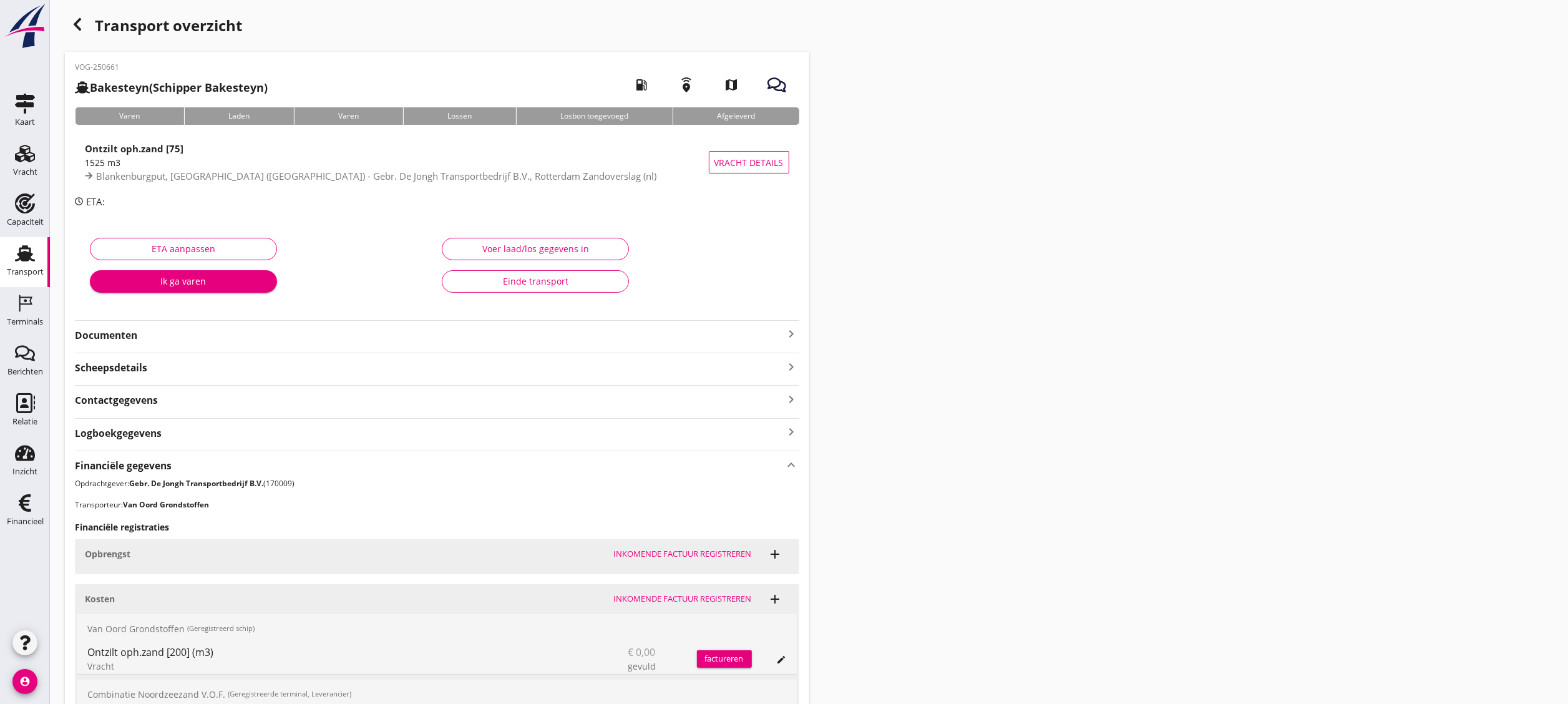
scroll to position [0, 0]
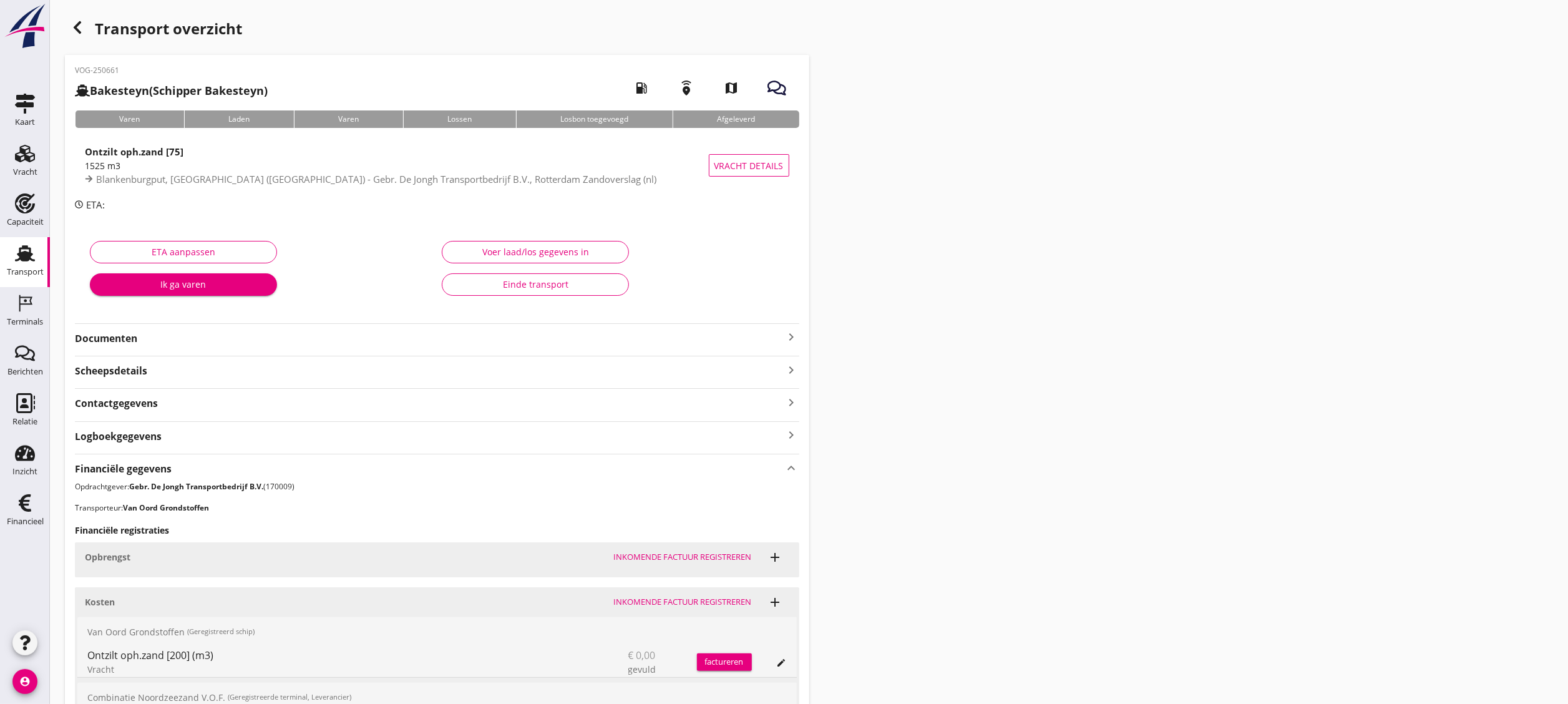
click at [71, 31] on icon "button" at bounding box center [77, 27] width 15 height 15
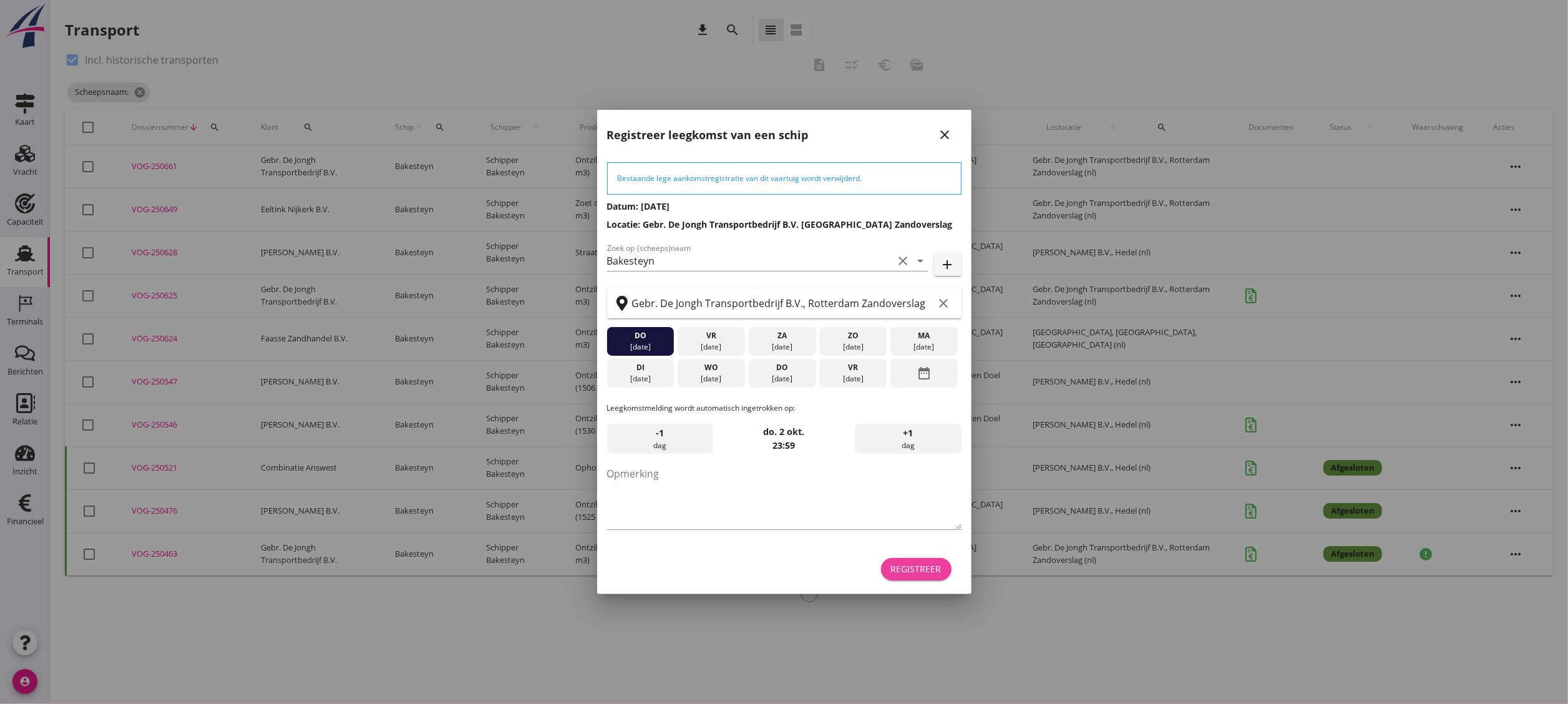
click at [871, 391] on div "Registreer" at bounding box center [917, 569] width 51 height 13
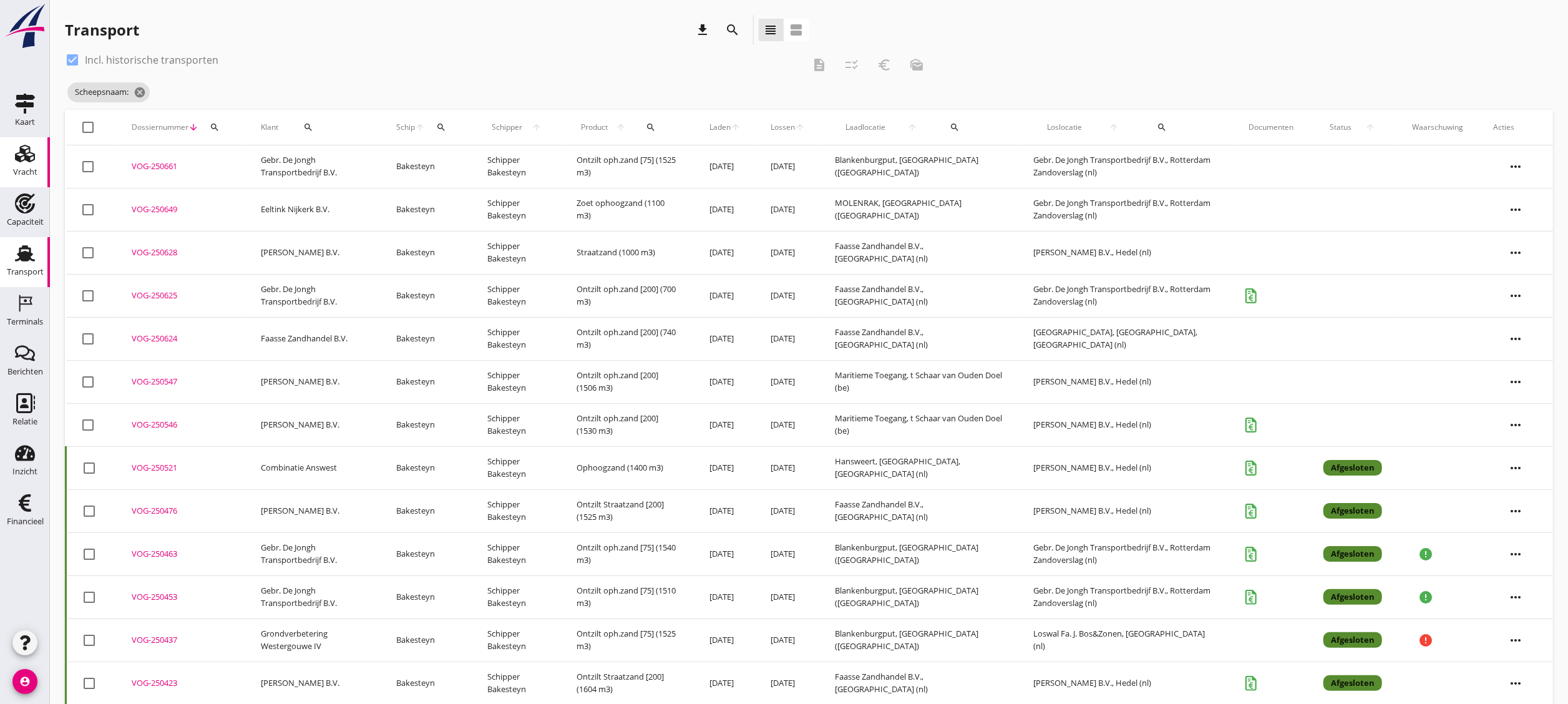
click at [24, 156] on icon "Vracht" at bounding box center [25, 154] width 20 height 20
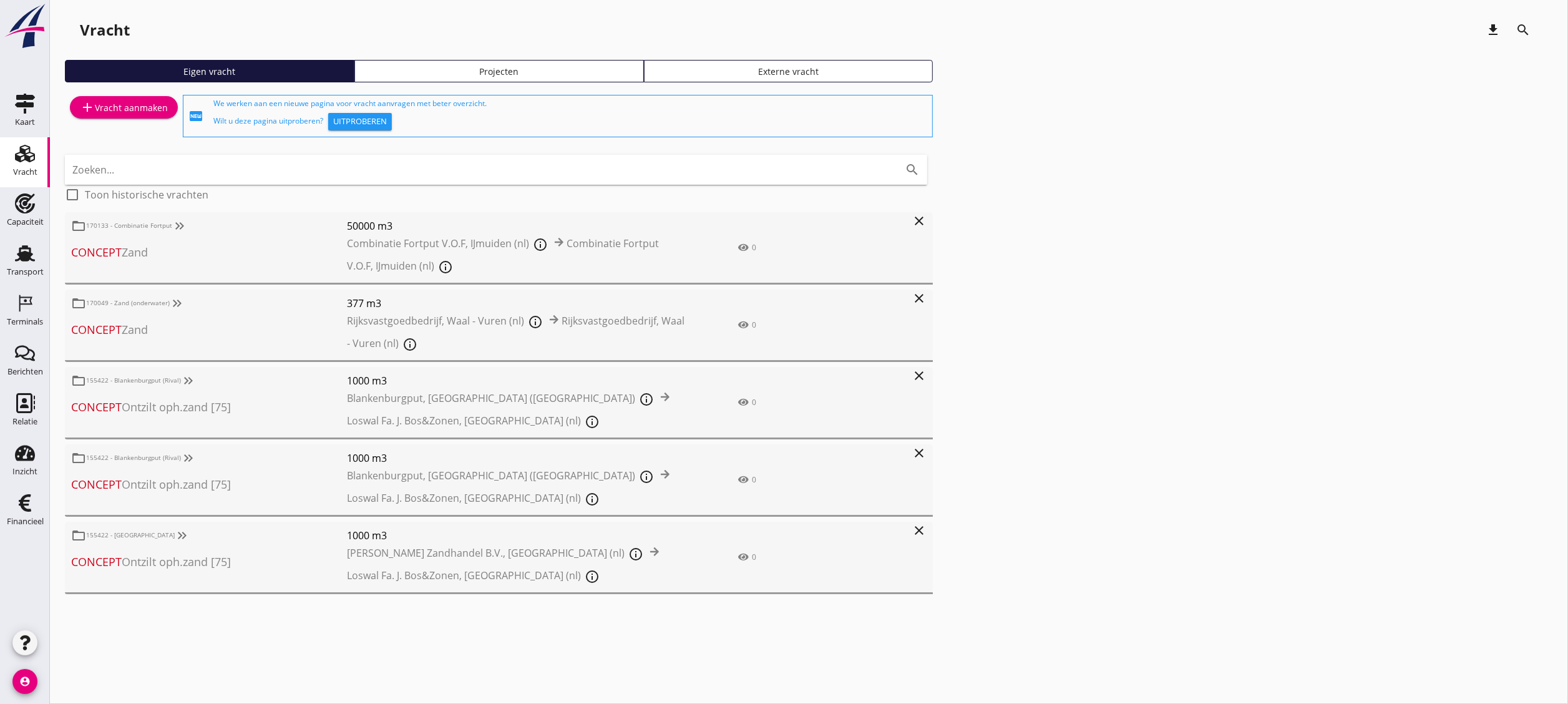
click at [592, 80] on link "Projecten" at bounding box center [499, 71] width 290 height 23
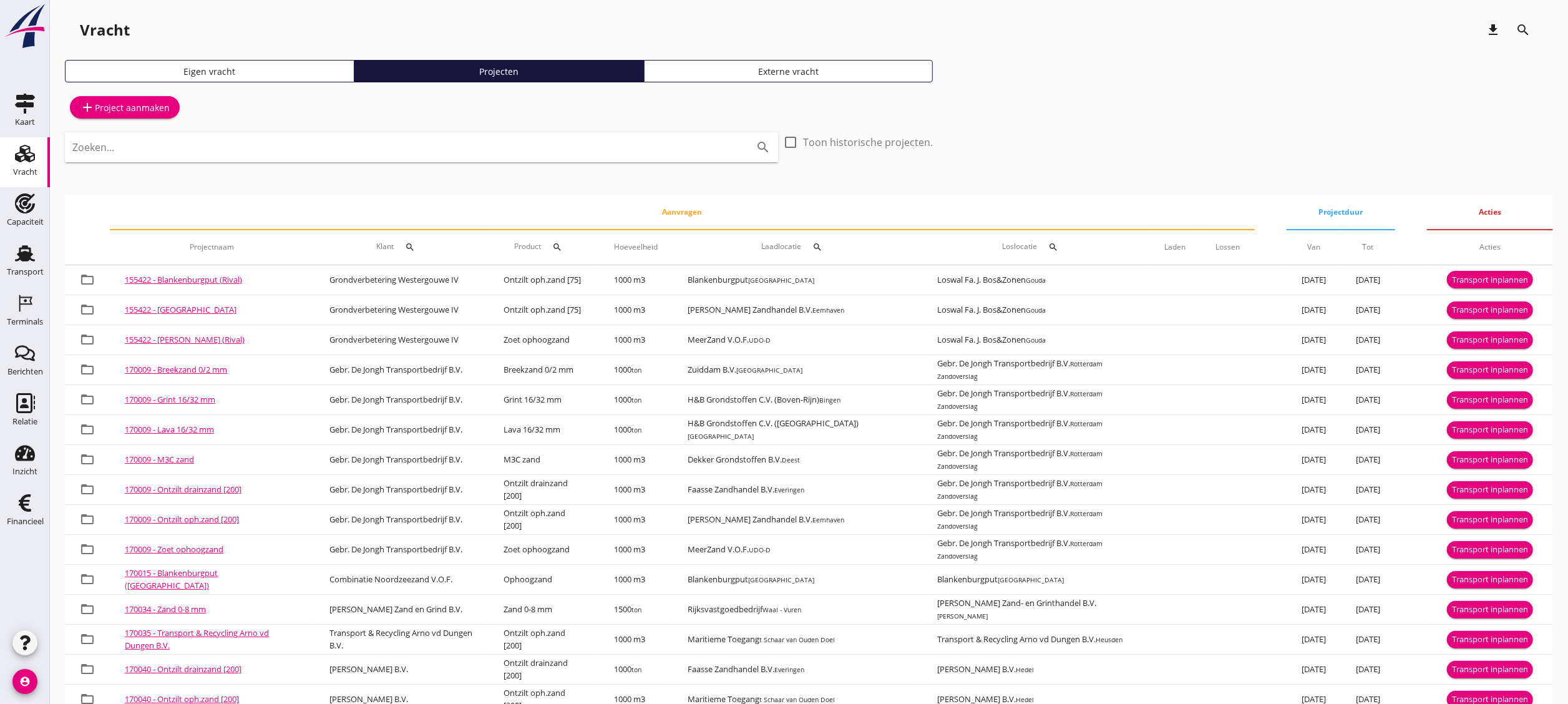
click at [497, 170] on div at bounding box center [422, 171] width 698 height 7
click at [495, 146] on input "Zoeken..." at bounding box center [404, 148] width 664 height 20
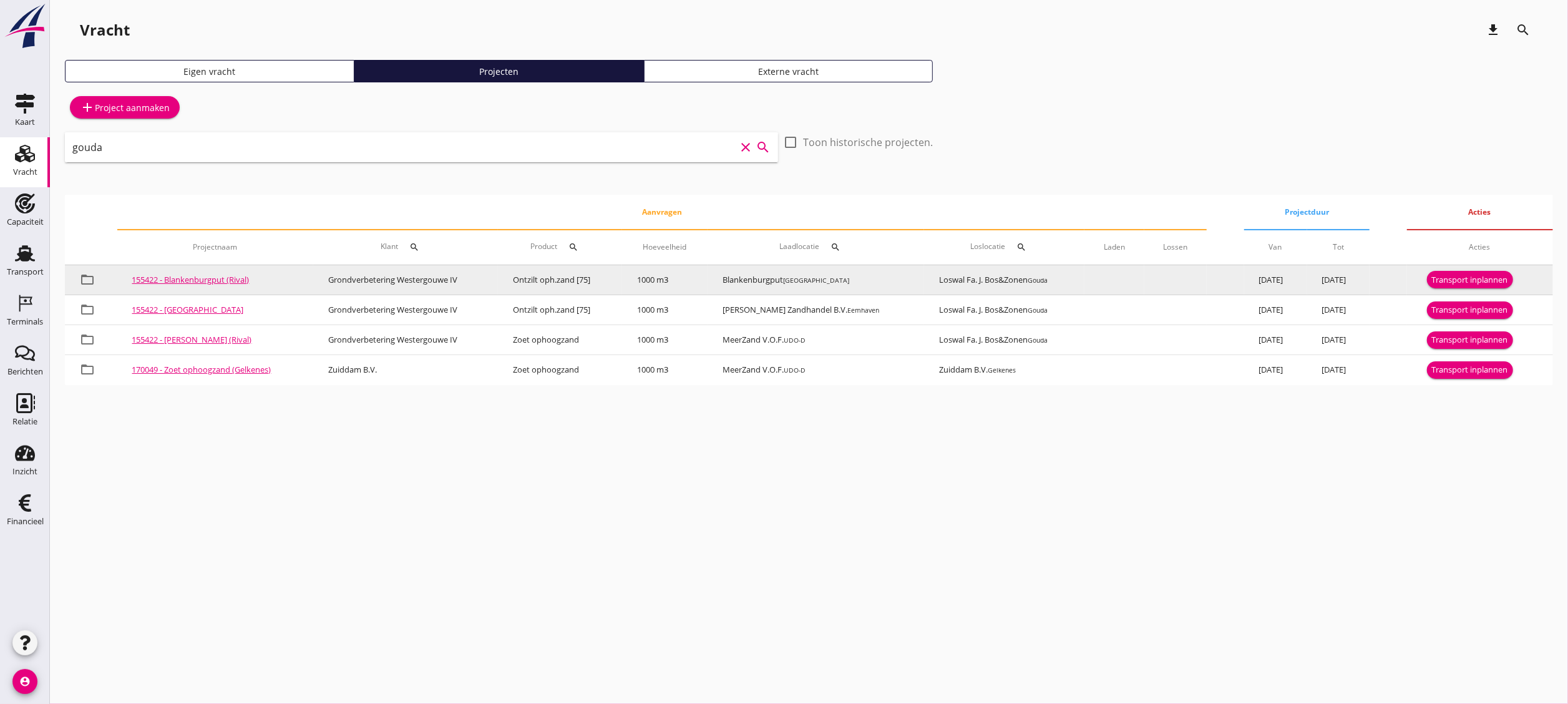
type input "gouda"
click at [871, 276] on div "Transport inplannen" at bounding box center [1471, 281] width 76 height 13
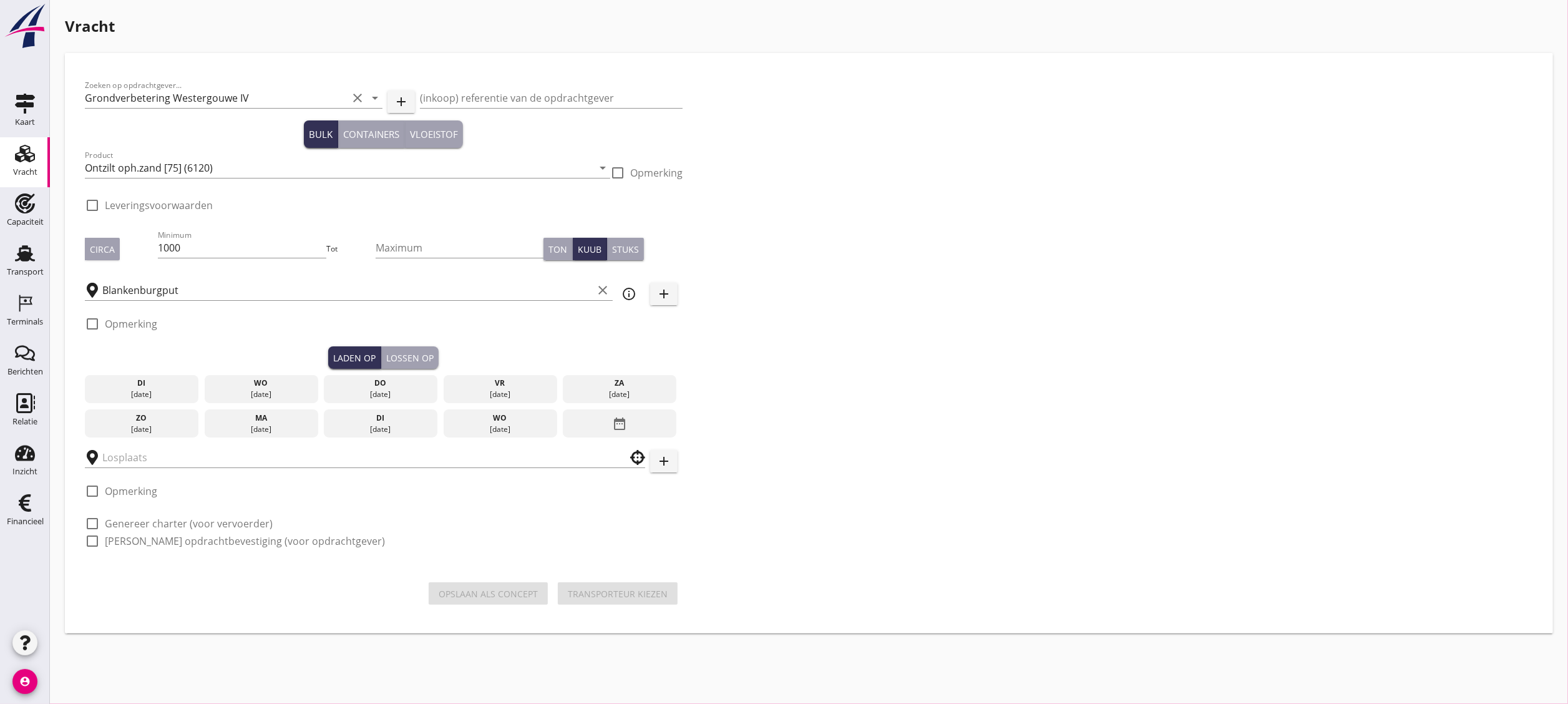
checkbox input "true"
type input "Loswal Fa. J. Bos&Zonen"
checkbox input "true"
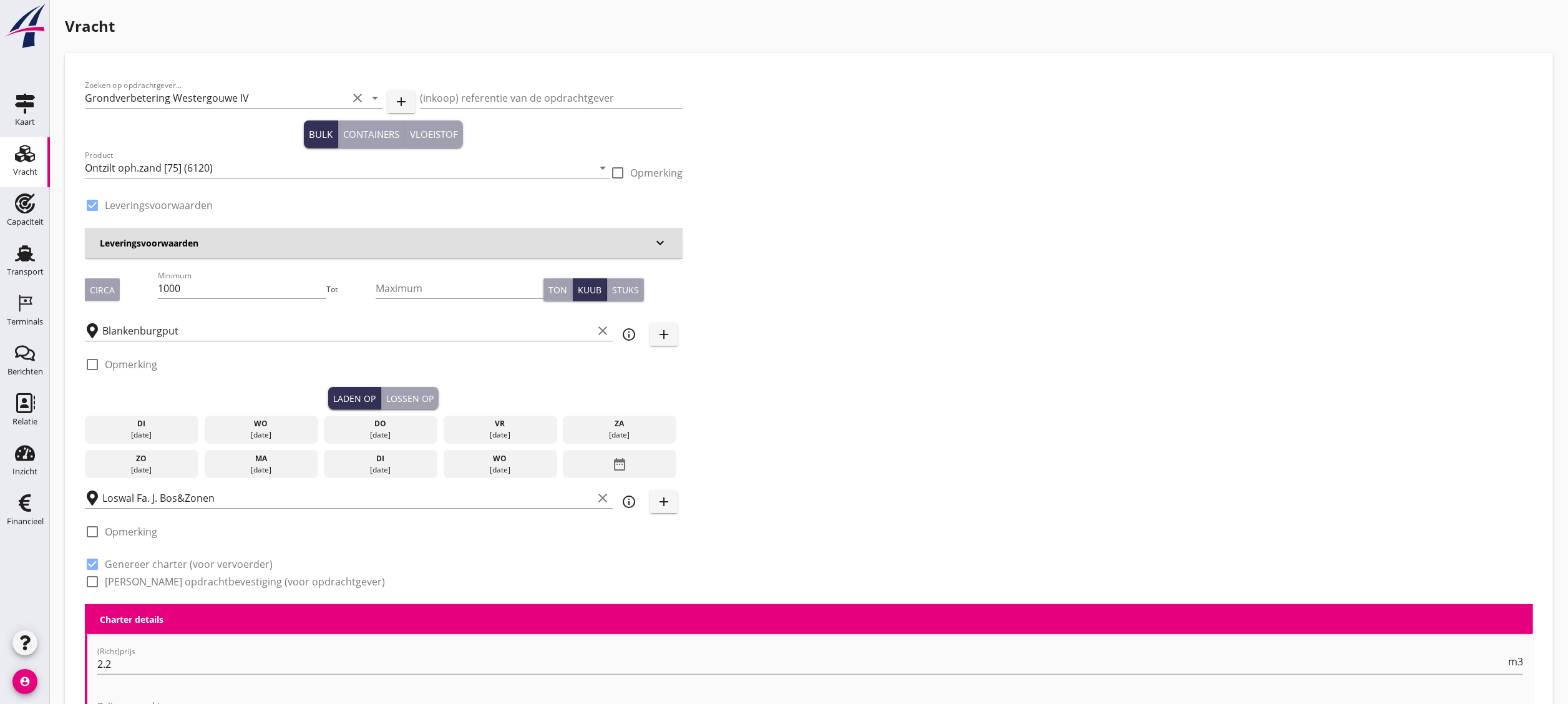
click at [146, 391] on div "di" at bounding box center [142, 423] width 107 height 11
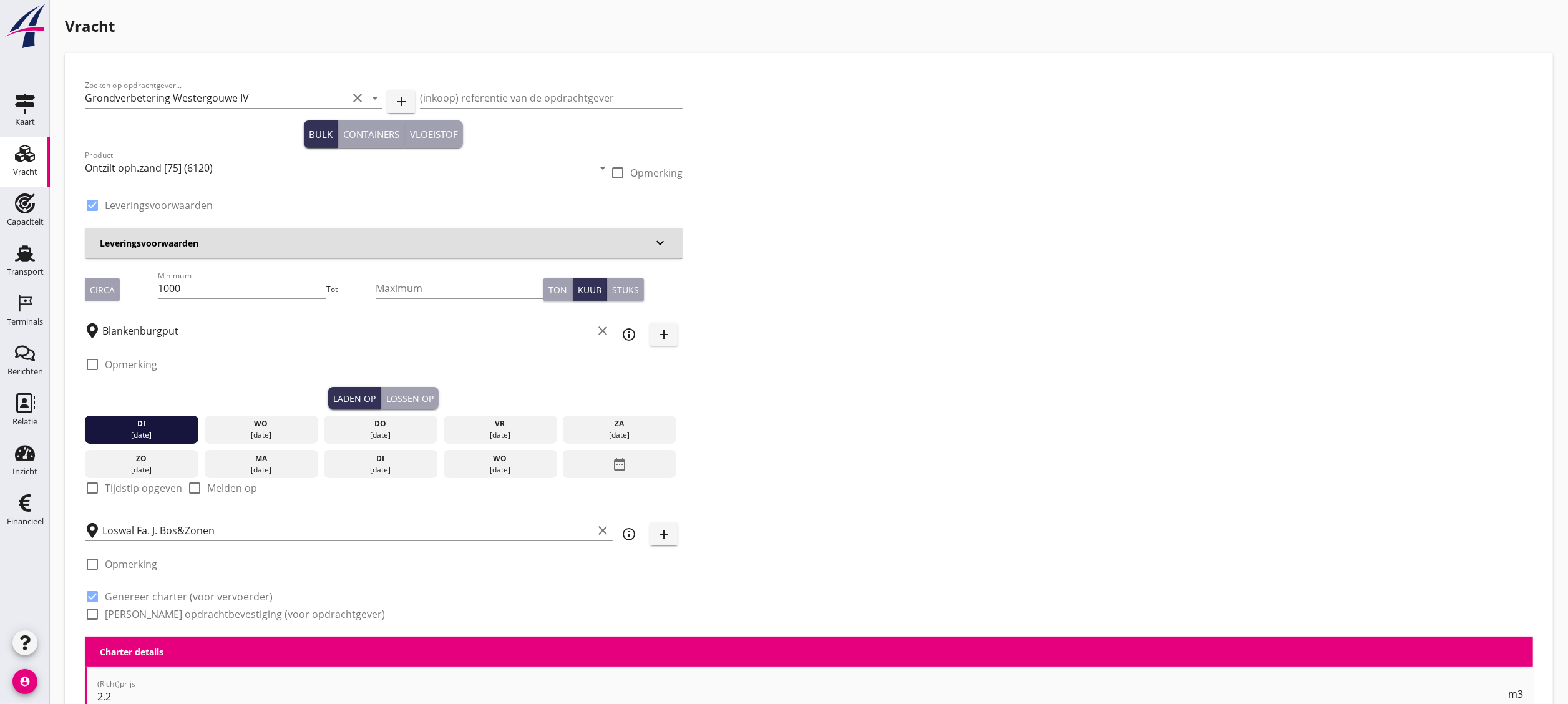
click at [150, 391] on label "Tijdstip opgeven" at bounding box center [143, 488] width 77 height 13
checkbox input "true"
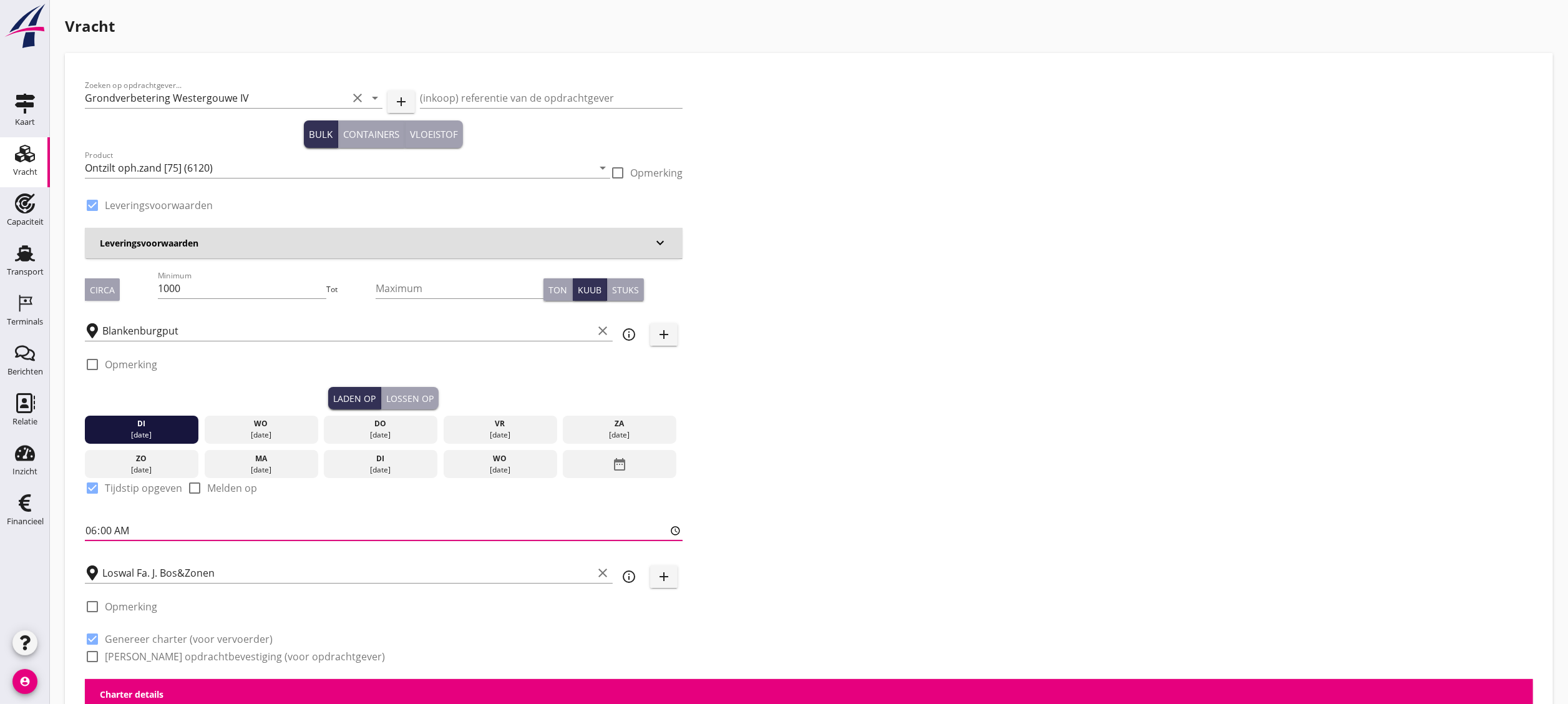
click at [103, 391] on input "06:00" at bounding box center [383, 531] width 598 height 20
click at [93, 391] on input "06:00" at bounding box center [383, 531] width 598 height 20
type input "13:00"
click at [414, 391] on div "Lossen op" at bounding box center [410, 398] width 47 height 13
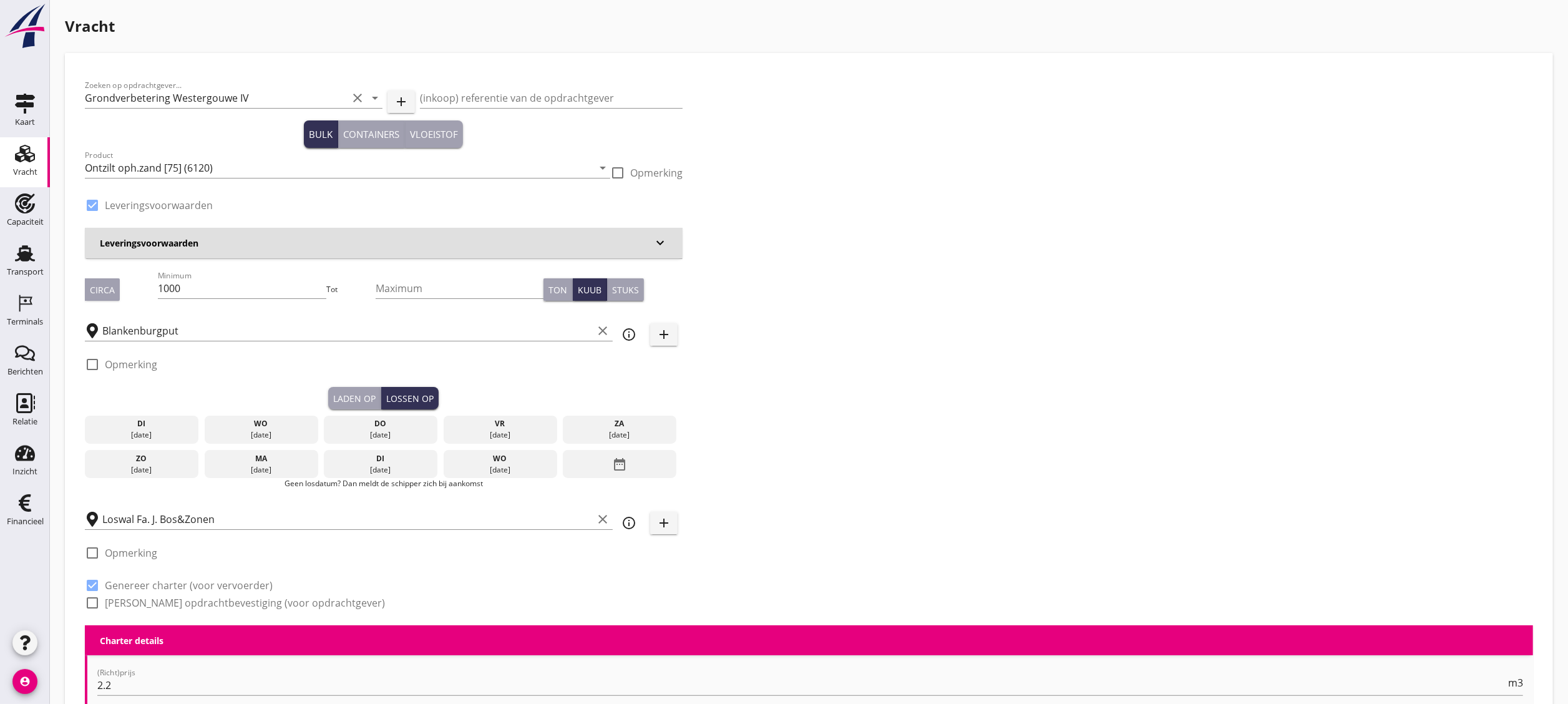
click at [260, 391] on div "17 sep." at bounding box center [261, 435] width 107 height 11
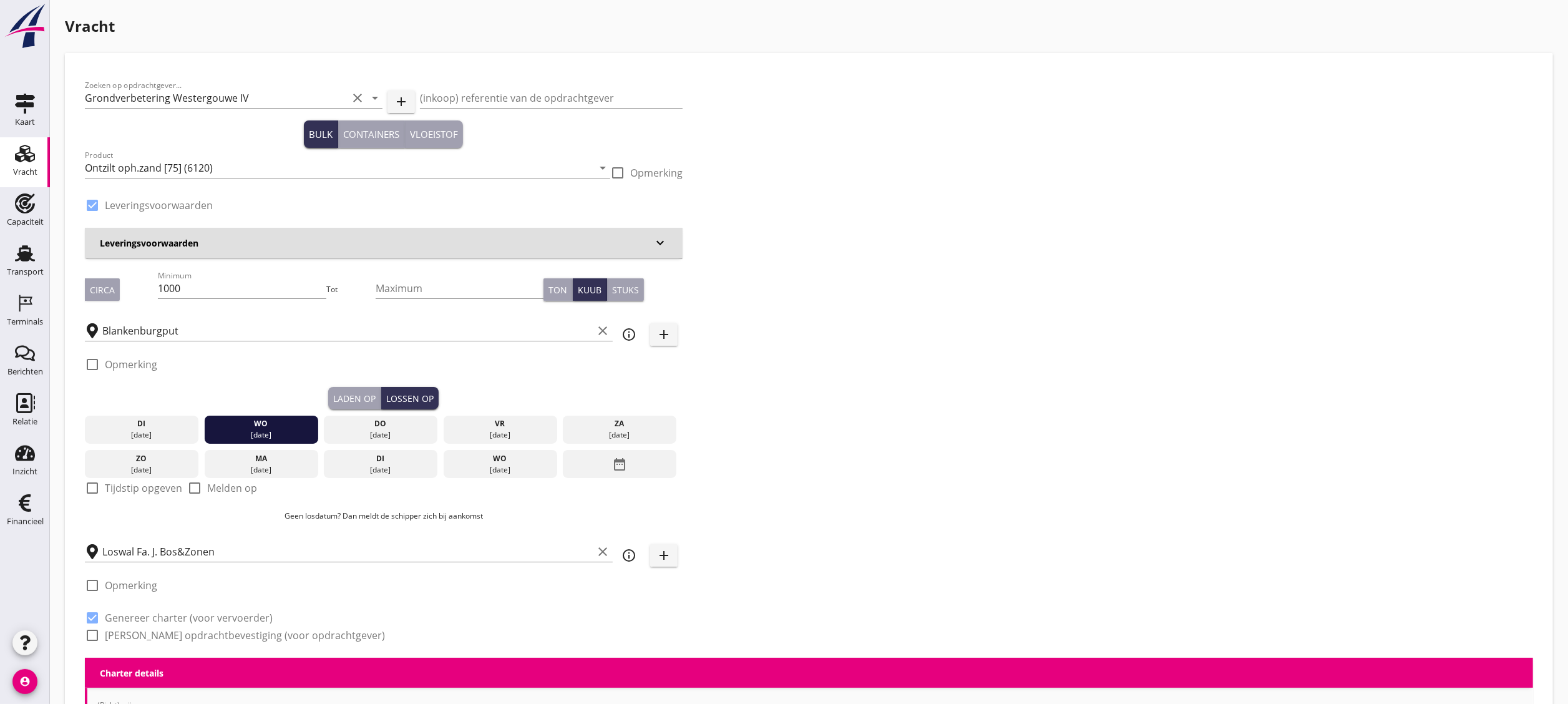
click at [353, 391] on div "Laden op" at bounding box center [354, 398] width 43 height 13
checkbox input "true"
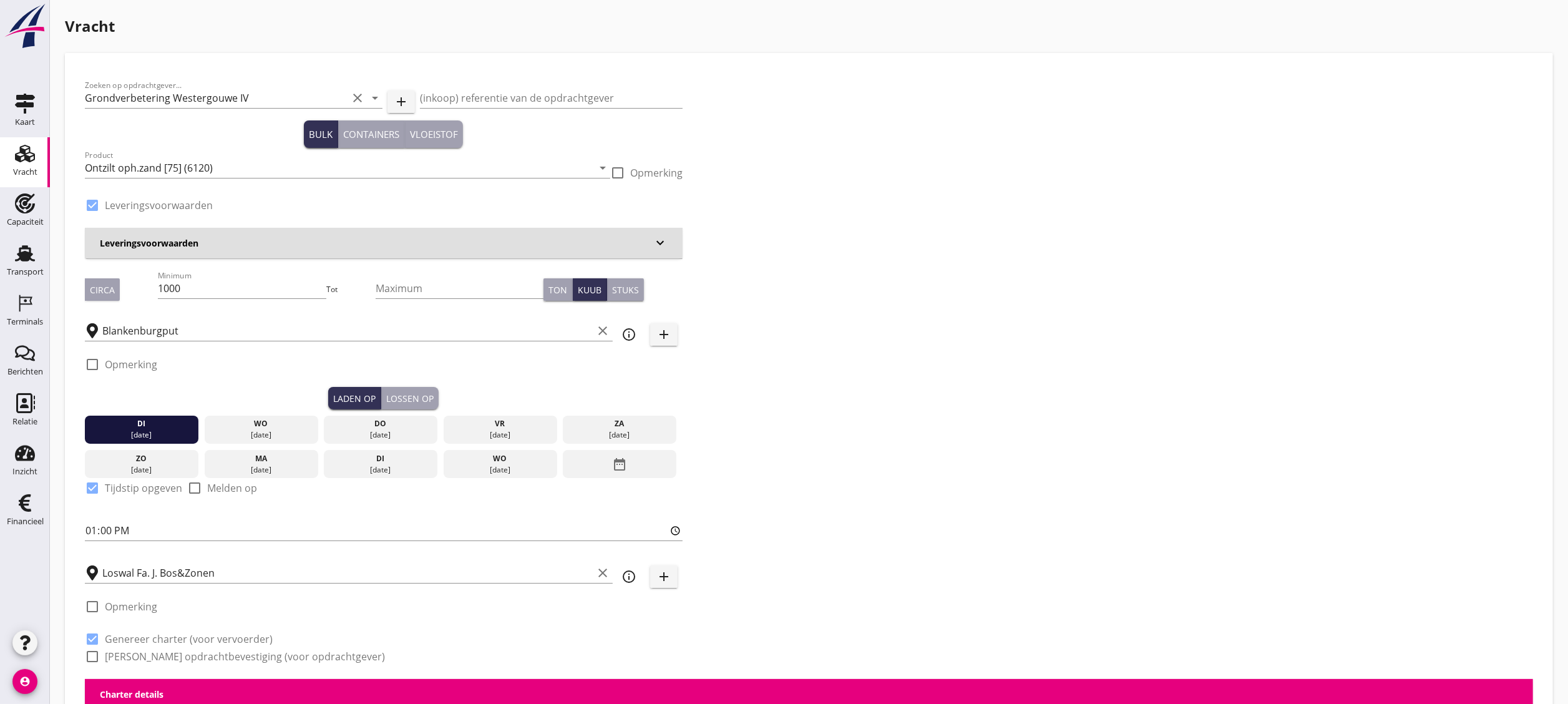
click at [218, 391] on div "wo" at bounding box center [261, 423] width 107 height 11
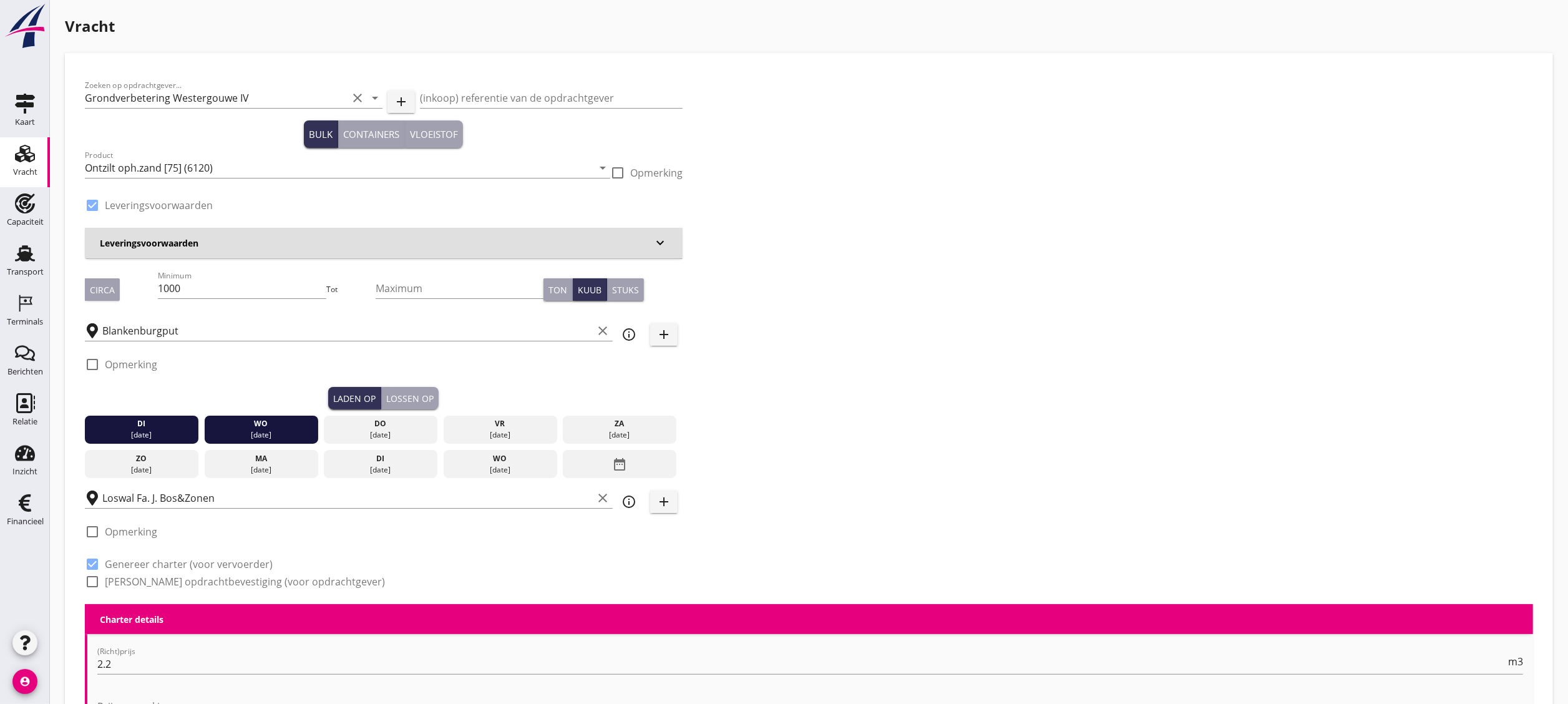
click at [176, 391] on div "16 sep." at bounding box center [142, 435] width 107 height 11
click at [260, 391] on div "17 sep." at bounding box center [261, 435] width 107 height 11
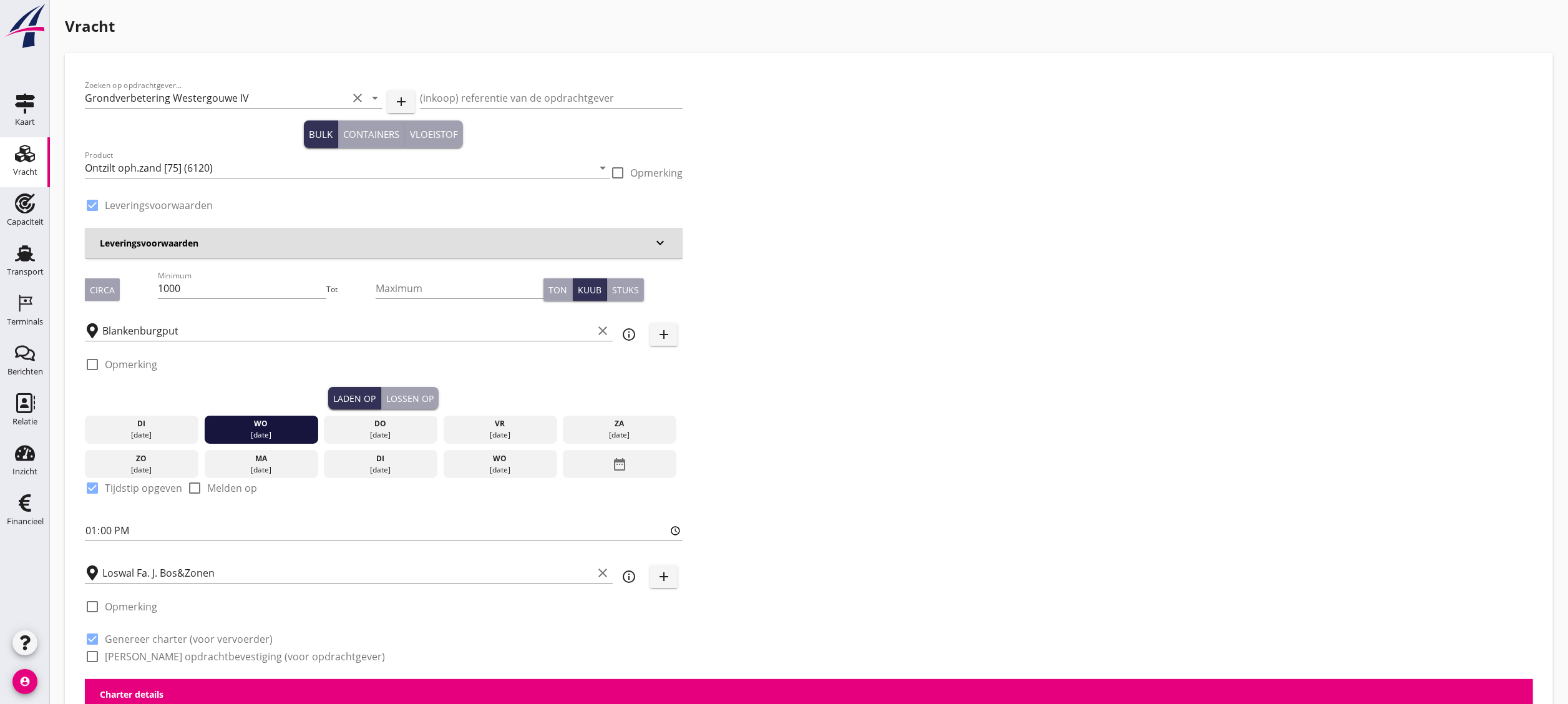
click at [423, 391] on div "Lossen op" at bounding box center [410, 398] width 47 height 13
checkbox input "false"
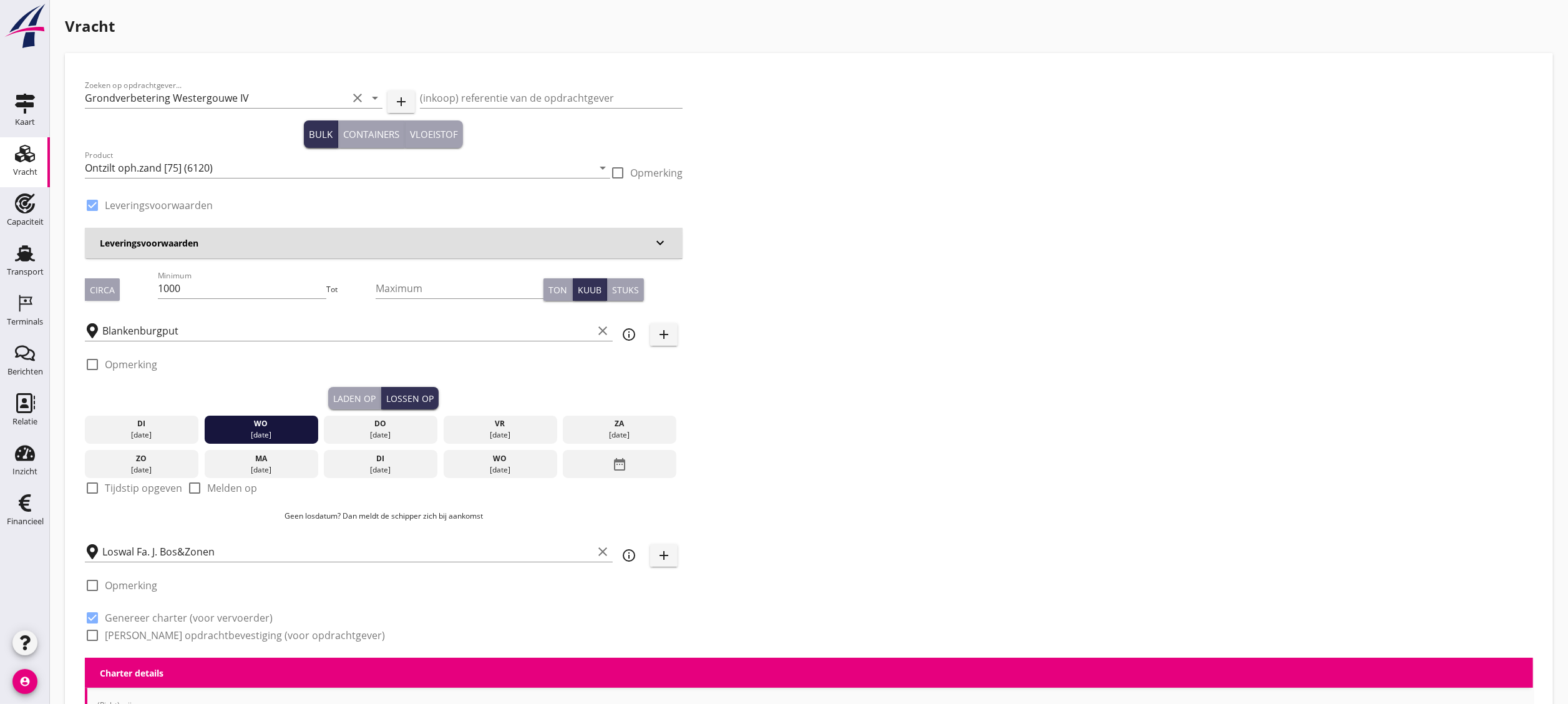
click at [293, 391] on div "wo" at bounding box center [261, 423] width 107 height 11
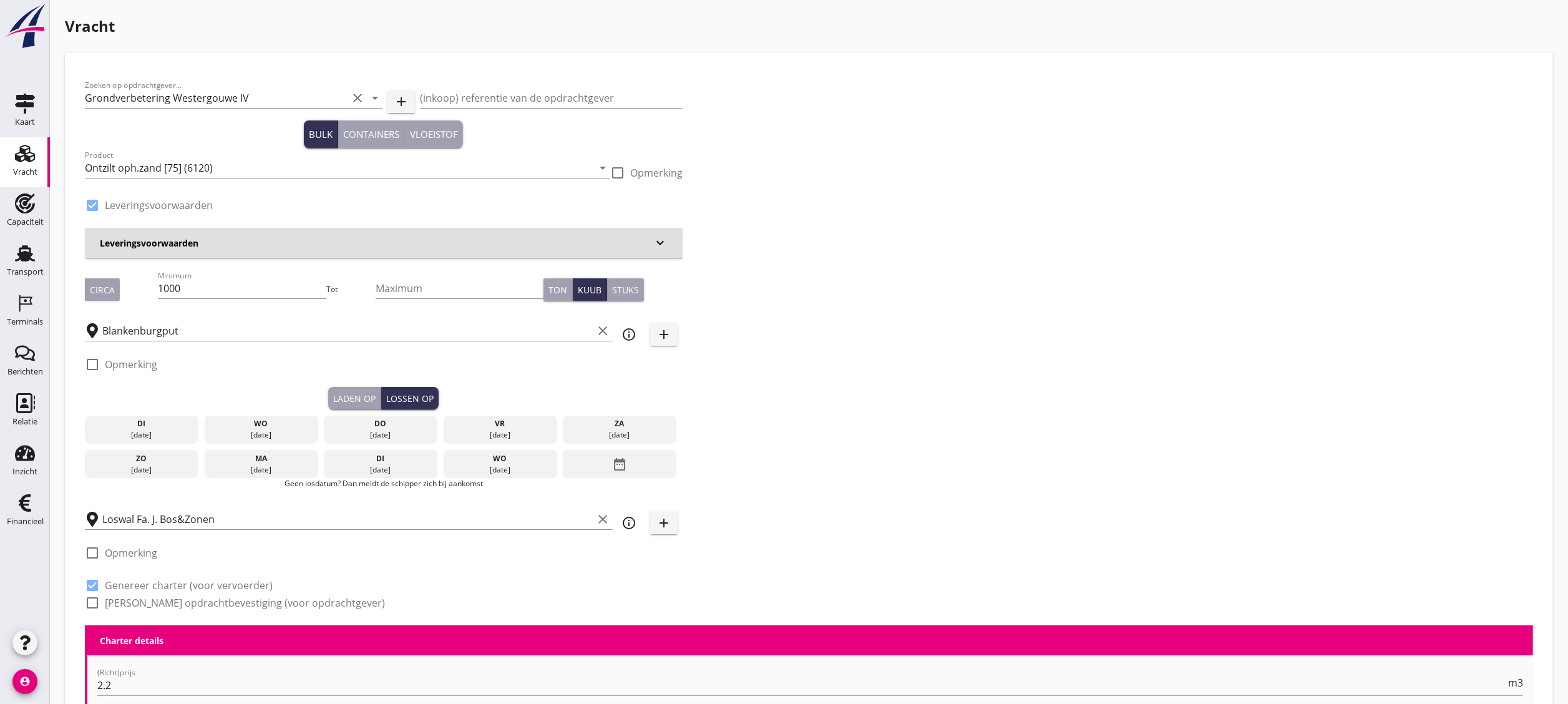
click at [348, 391] on div "do" at bounding box center [381, 423] width 107 height 11
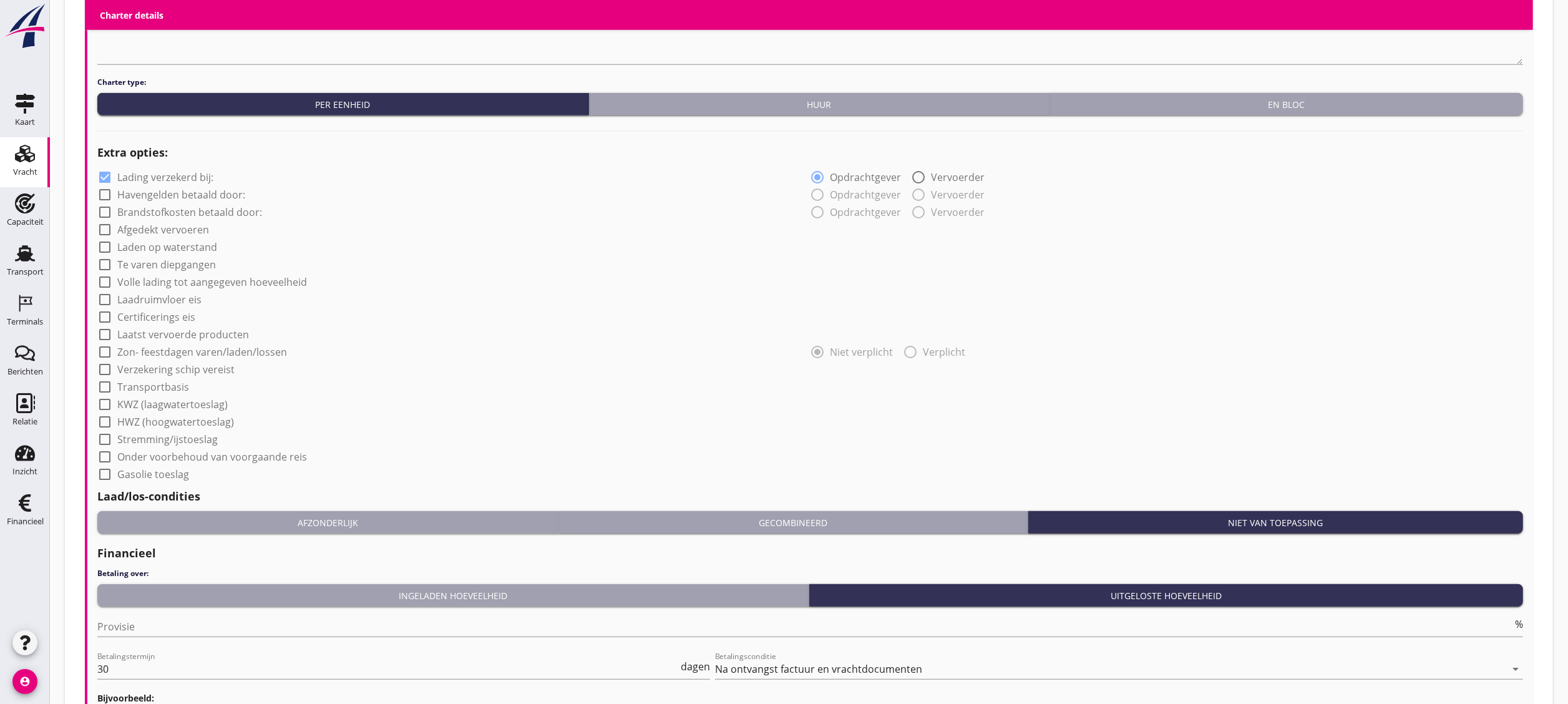
scroll to position [974, 0]
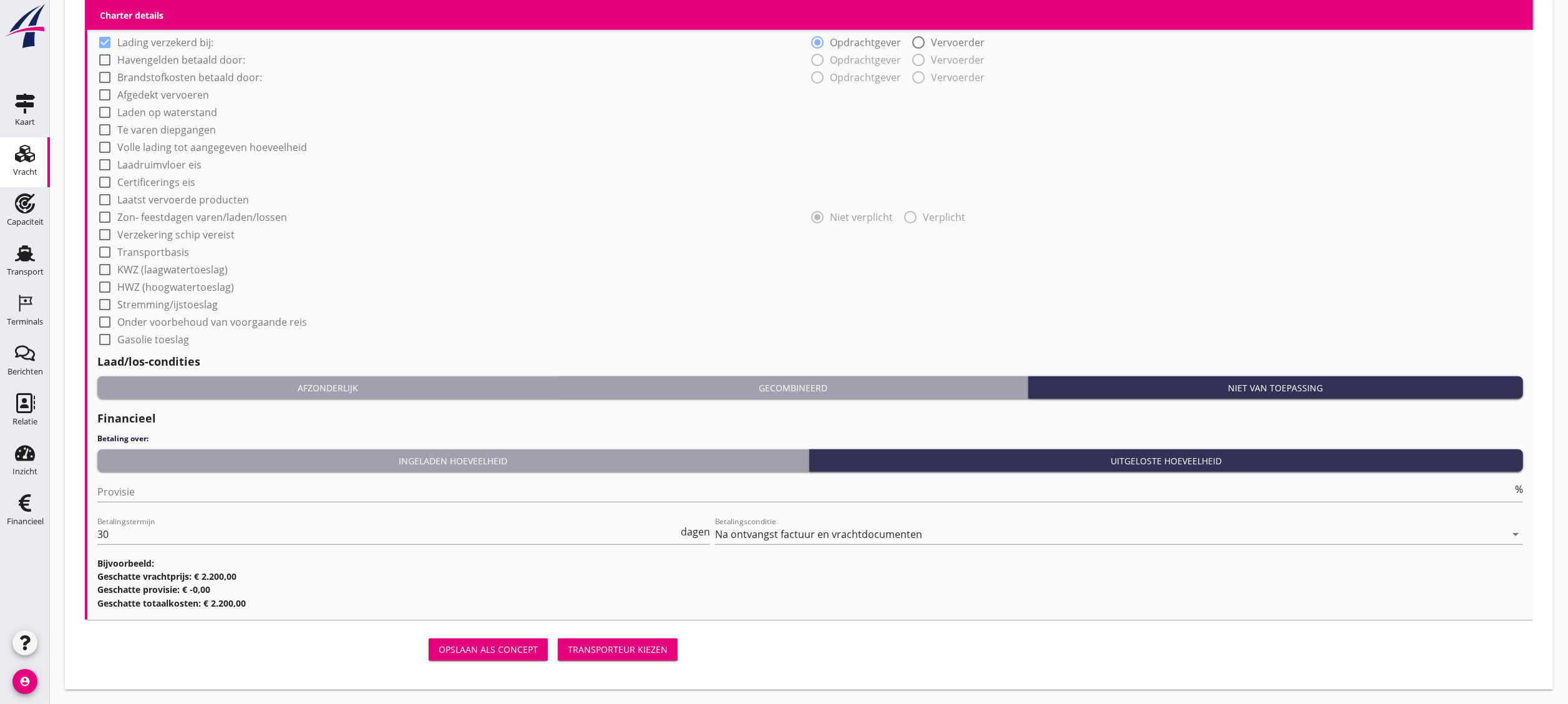
click at [627, 391] on div "Transporteur kiezen" at bounding box center [618, 649] width 100 height 13
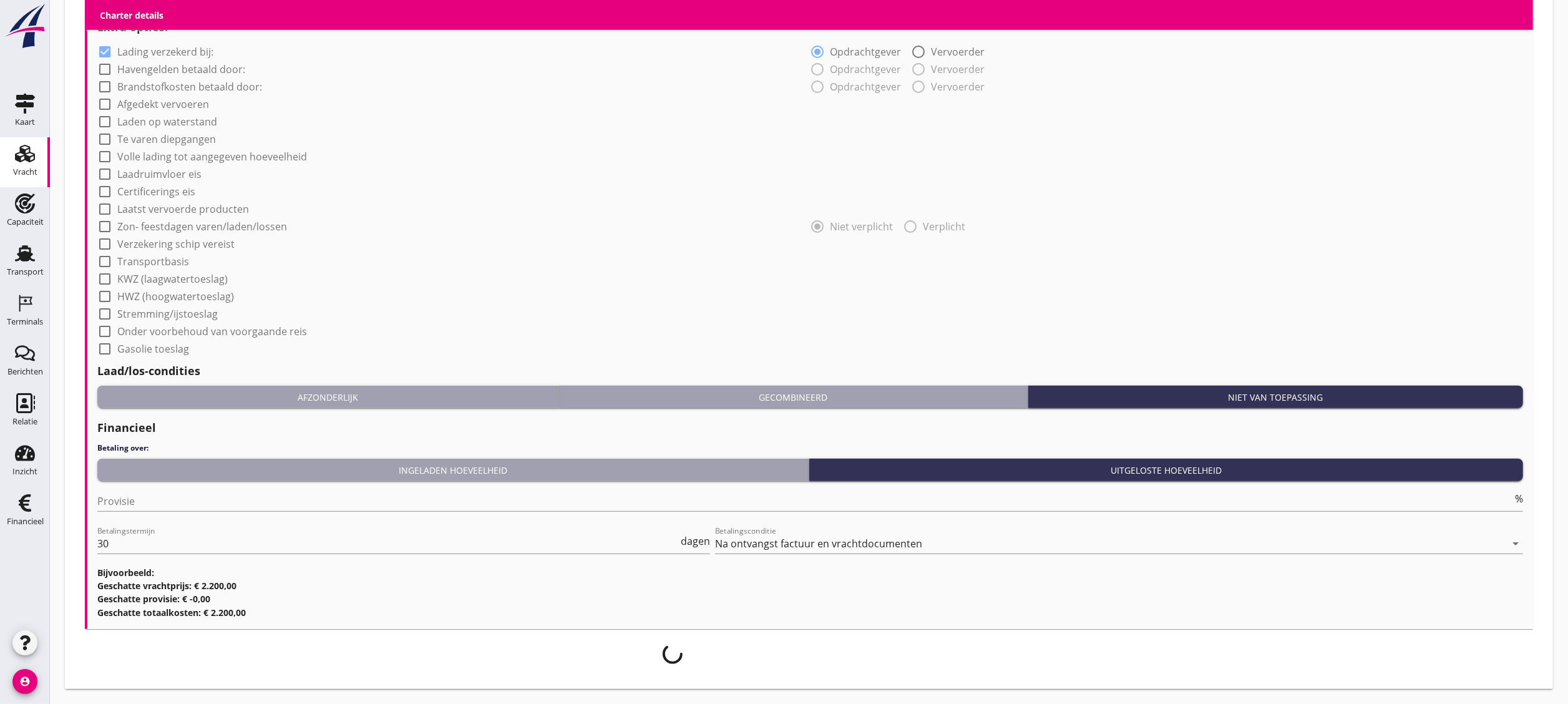
scroll to position [964, 0]
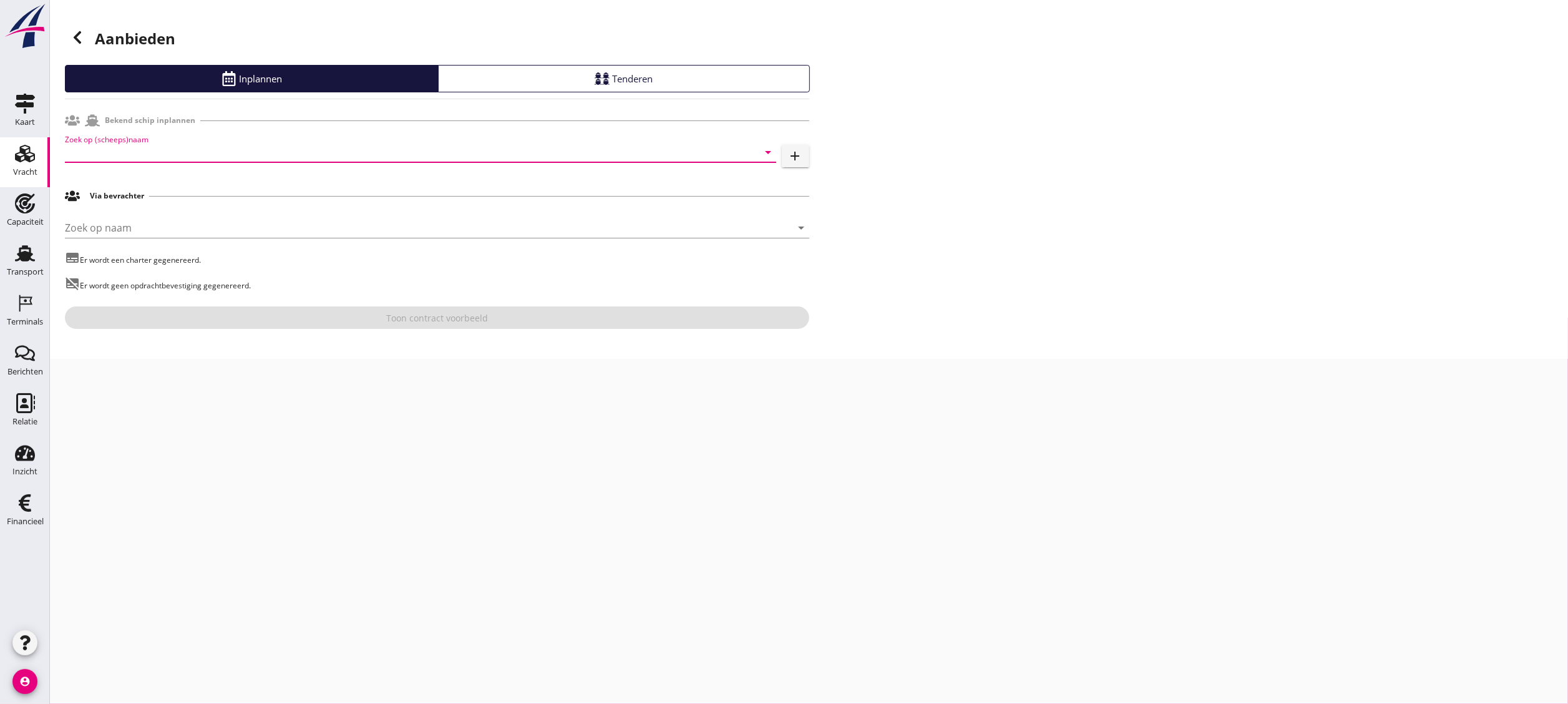
click at [233, 148] on input "Zoek op (scheeps)naam" at bounding box center [402, 152] width 677 height 20
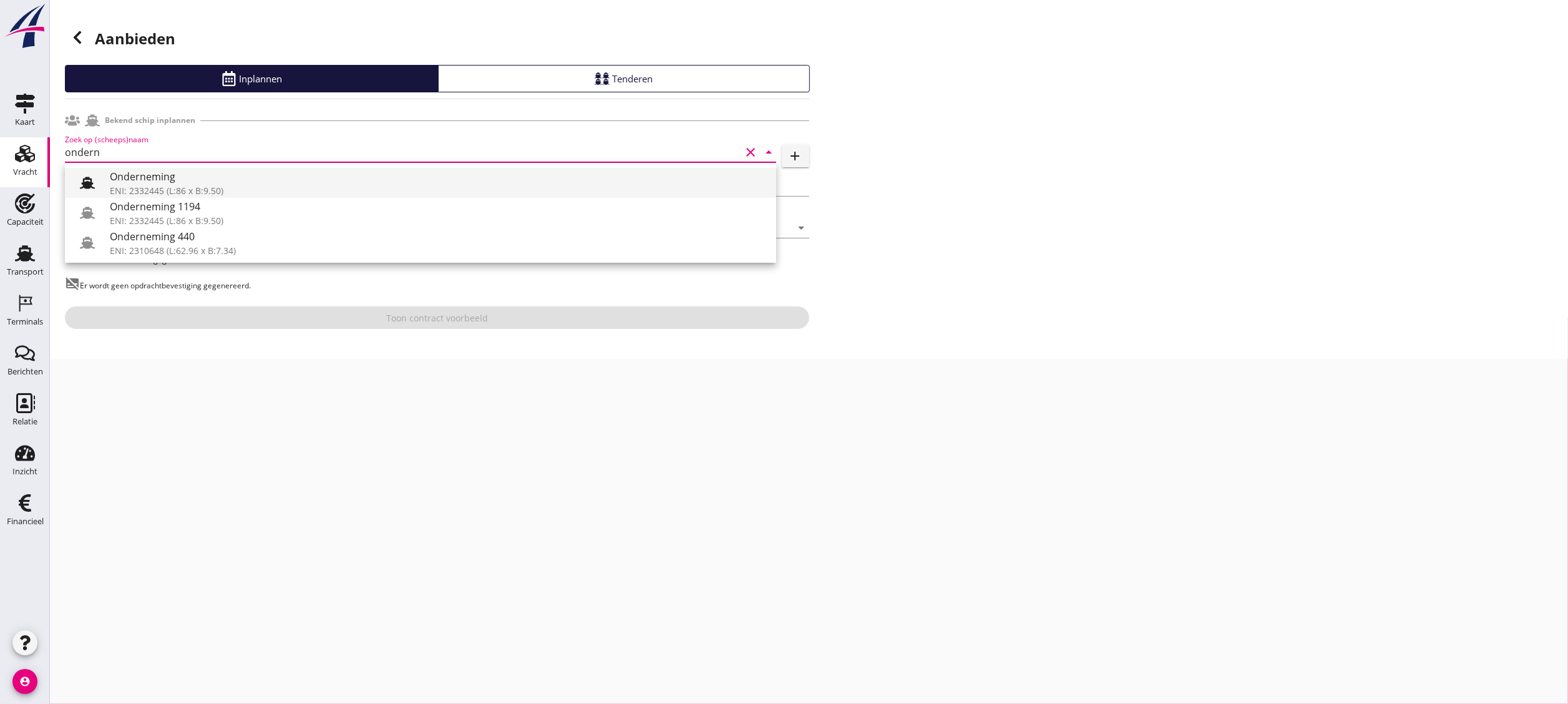
click at [258, 174] on div "Onderneming" at bounding box center [438, 177] width 657 height 15
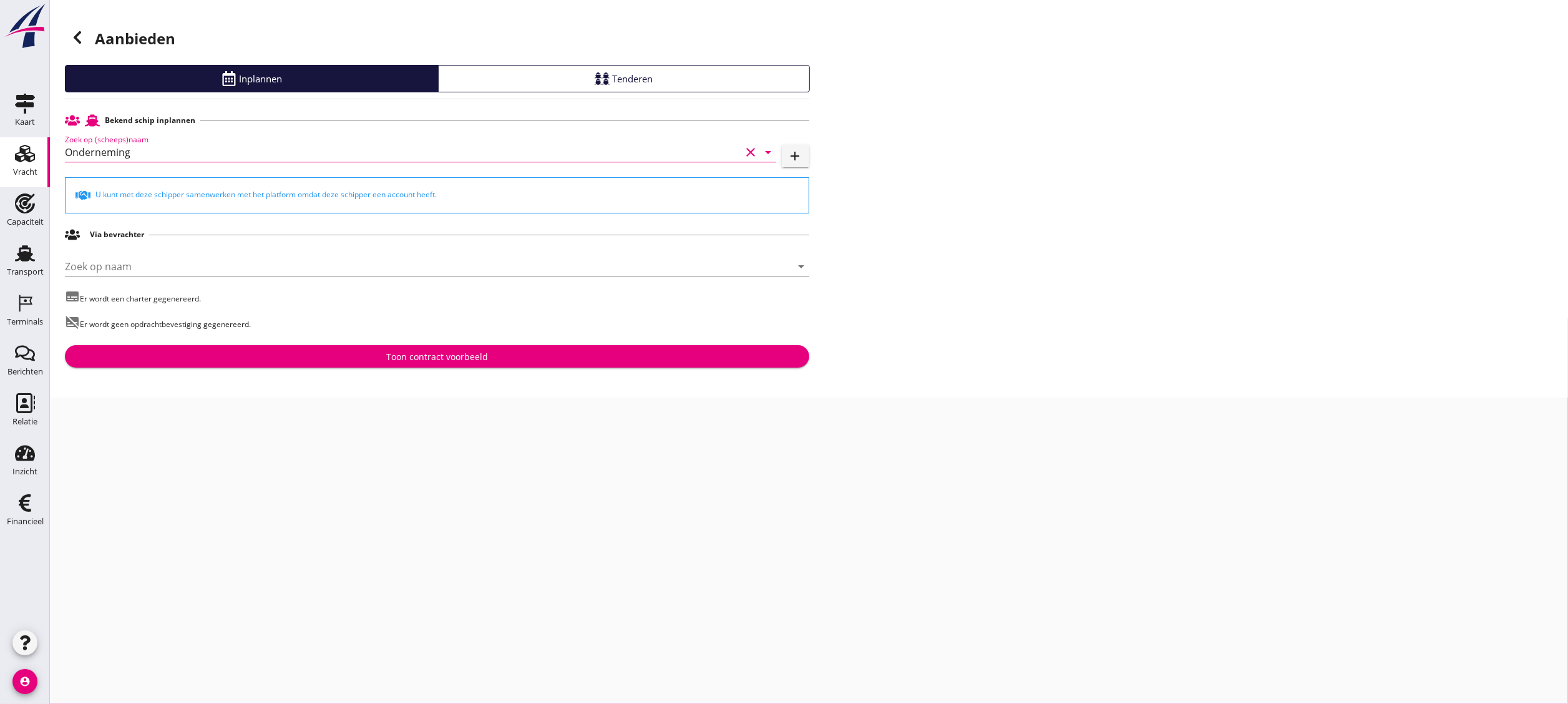
type input "Onderneming"
click at [475, 360] on div "Toon contract voorbeeld" at bounding box center [437, 357] width 102 height 13
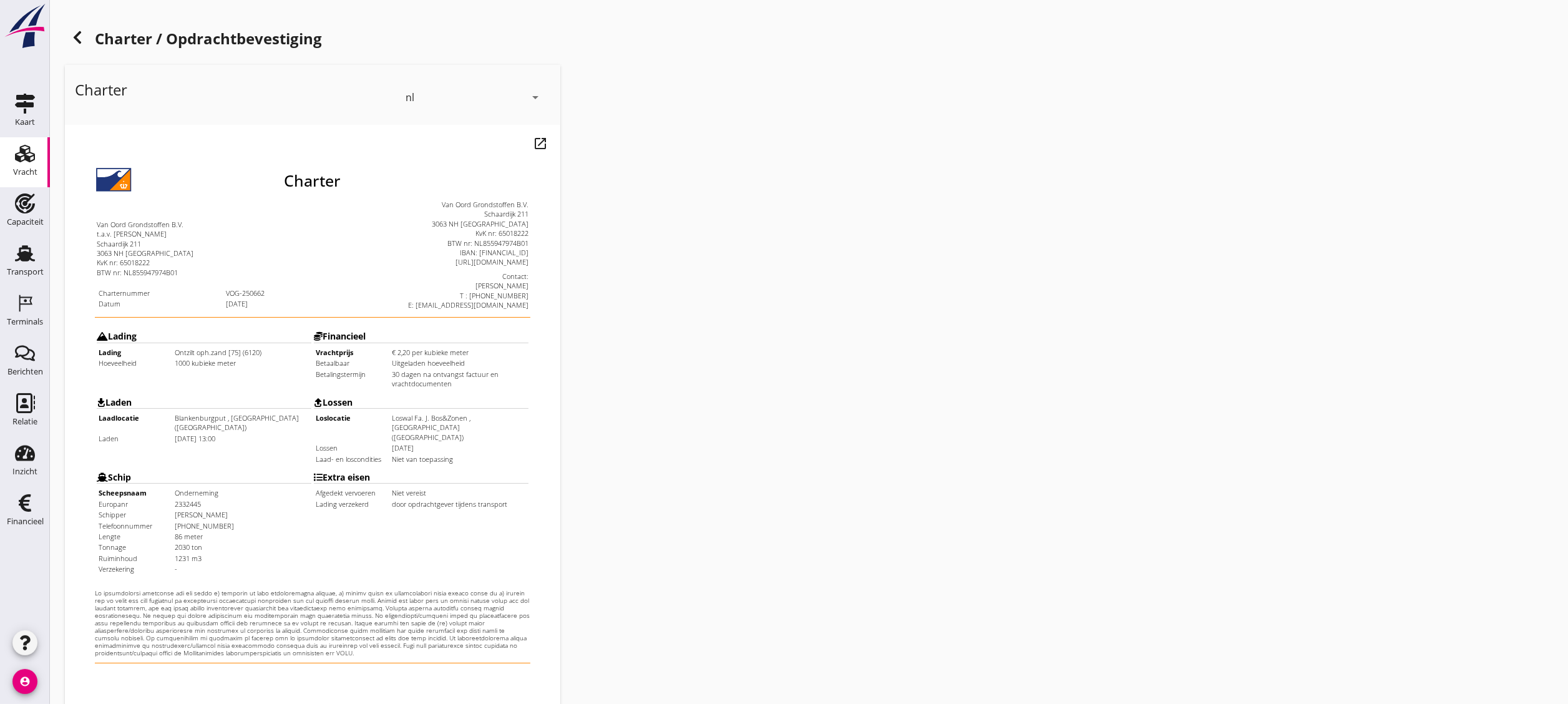
scroll to position [219, 0]
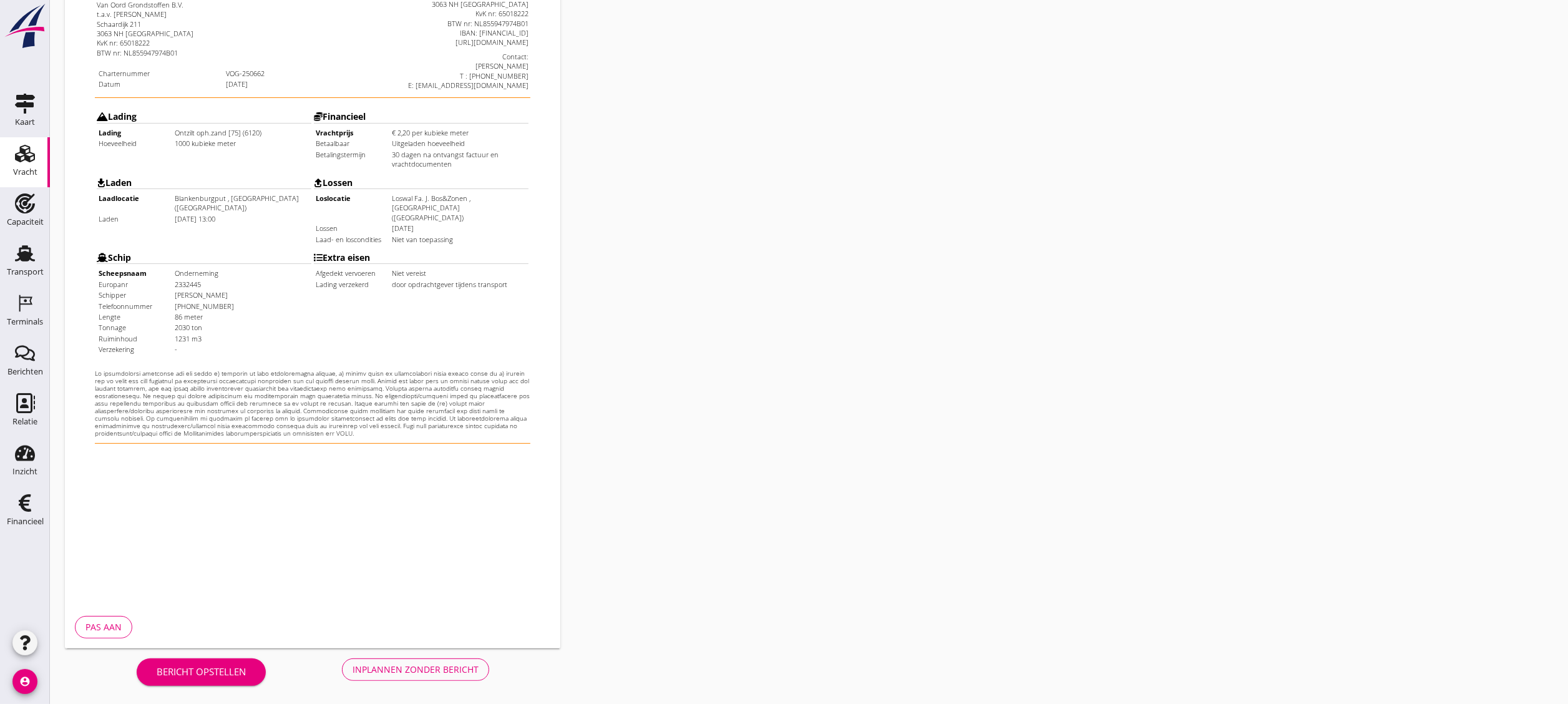
click at [410, 391] on div "Inplannen zonder bericht" at bounding box center [415, 669] width 126 height 13
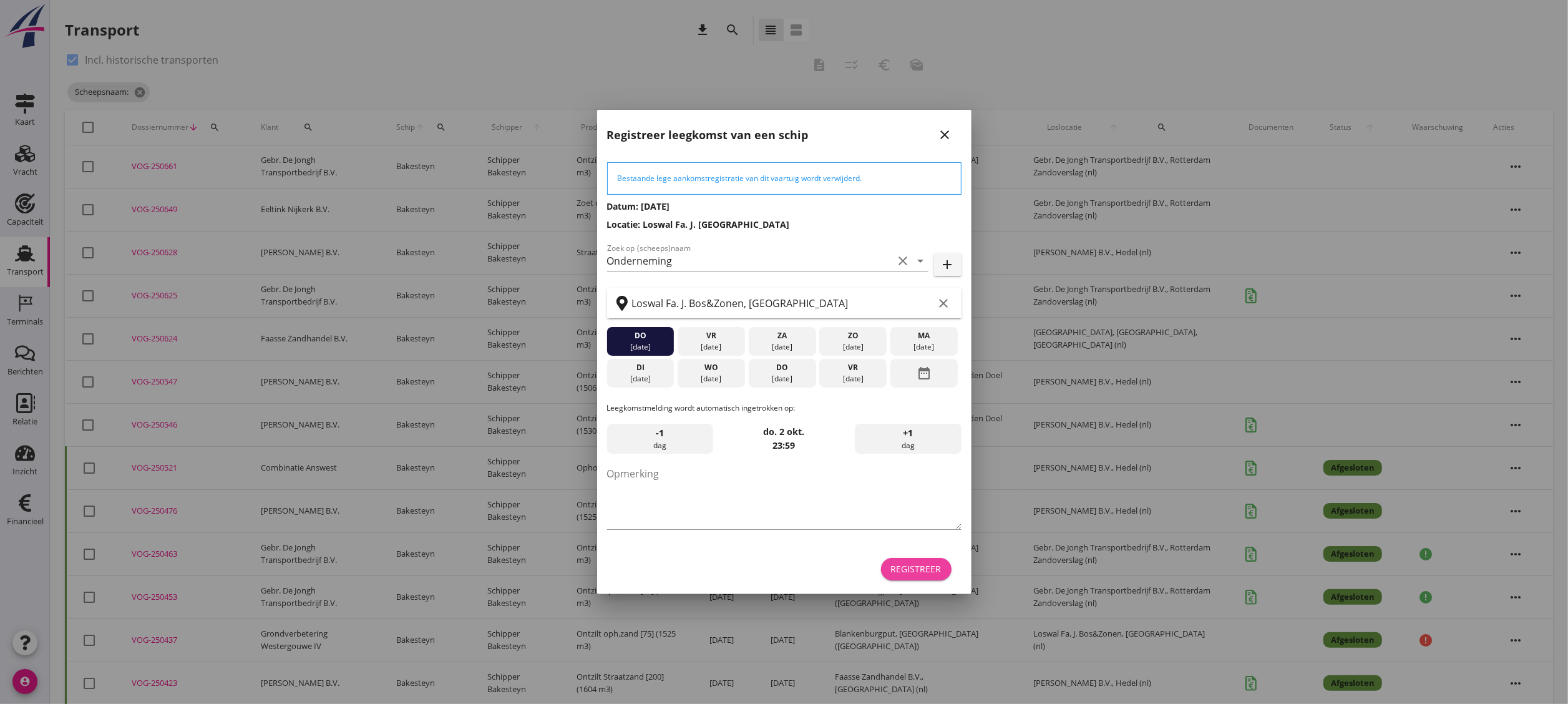
click at [871, 391] on div "Registreer" at bounding box center [917, 569] width 51 height 13
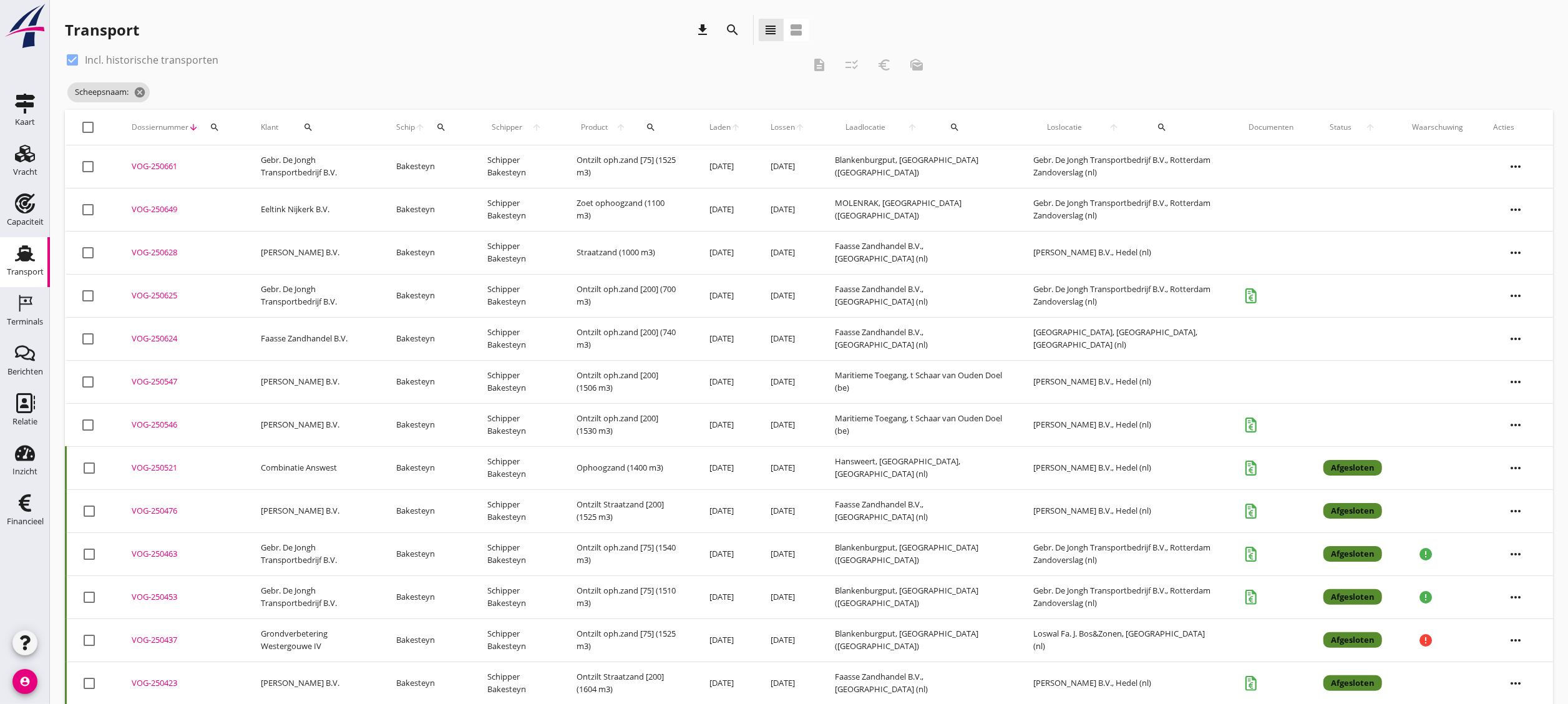
click at [193, 67] on div "check_box Incl. historische transporten" at bounding box center [433, 60] width 738 height 20
click at [140, 90] on icon "cancel" at bounding box center [140, 93] width 13 height 13
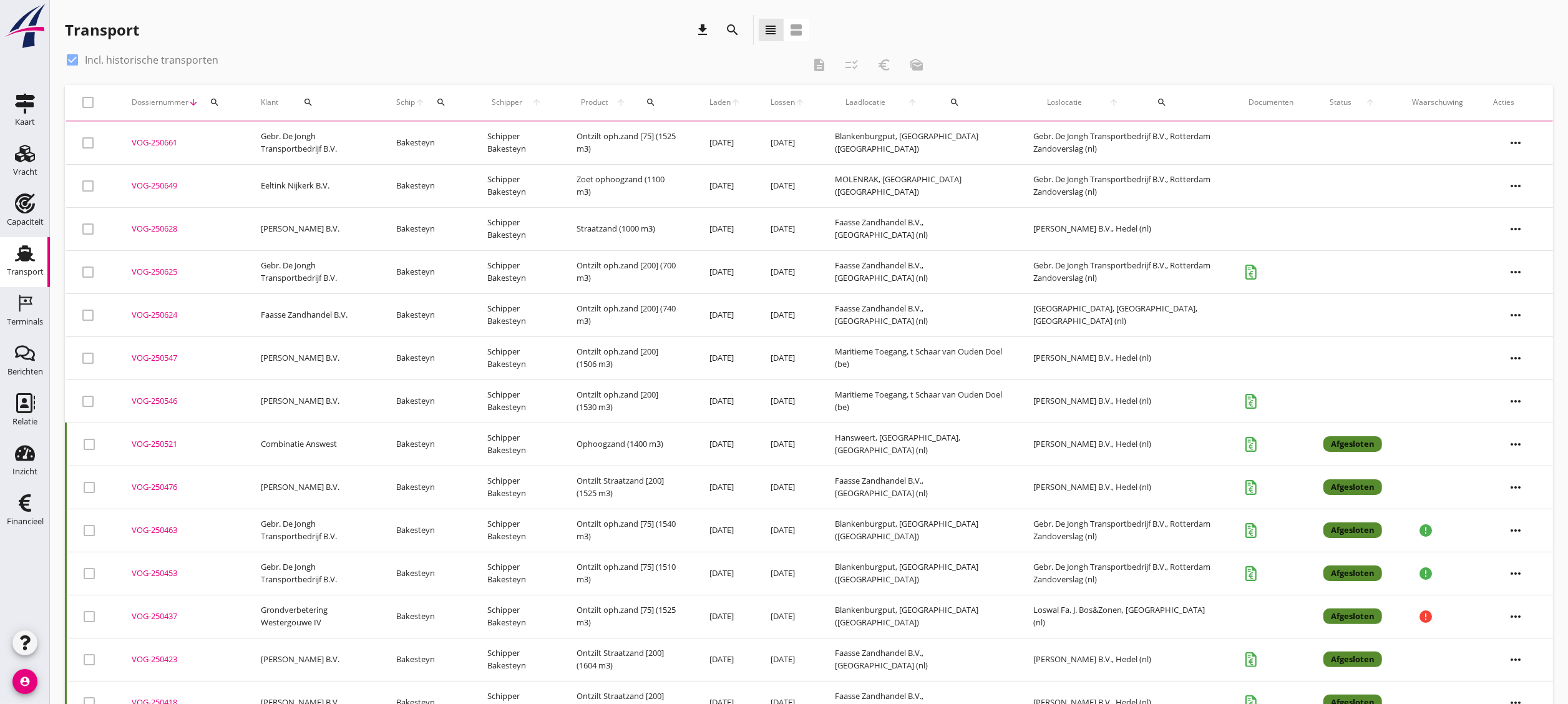
click at [178, 53] on div "check_box Incl. historische transporten" at bounding box center [141, 60] width 154 height 15
click at [185, 55] on label "Incl. historische transporten" at bounding box center [151, 60] width 134 height 13
checkbox input "false"
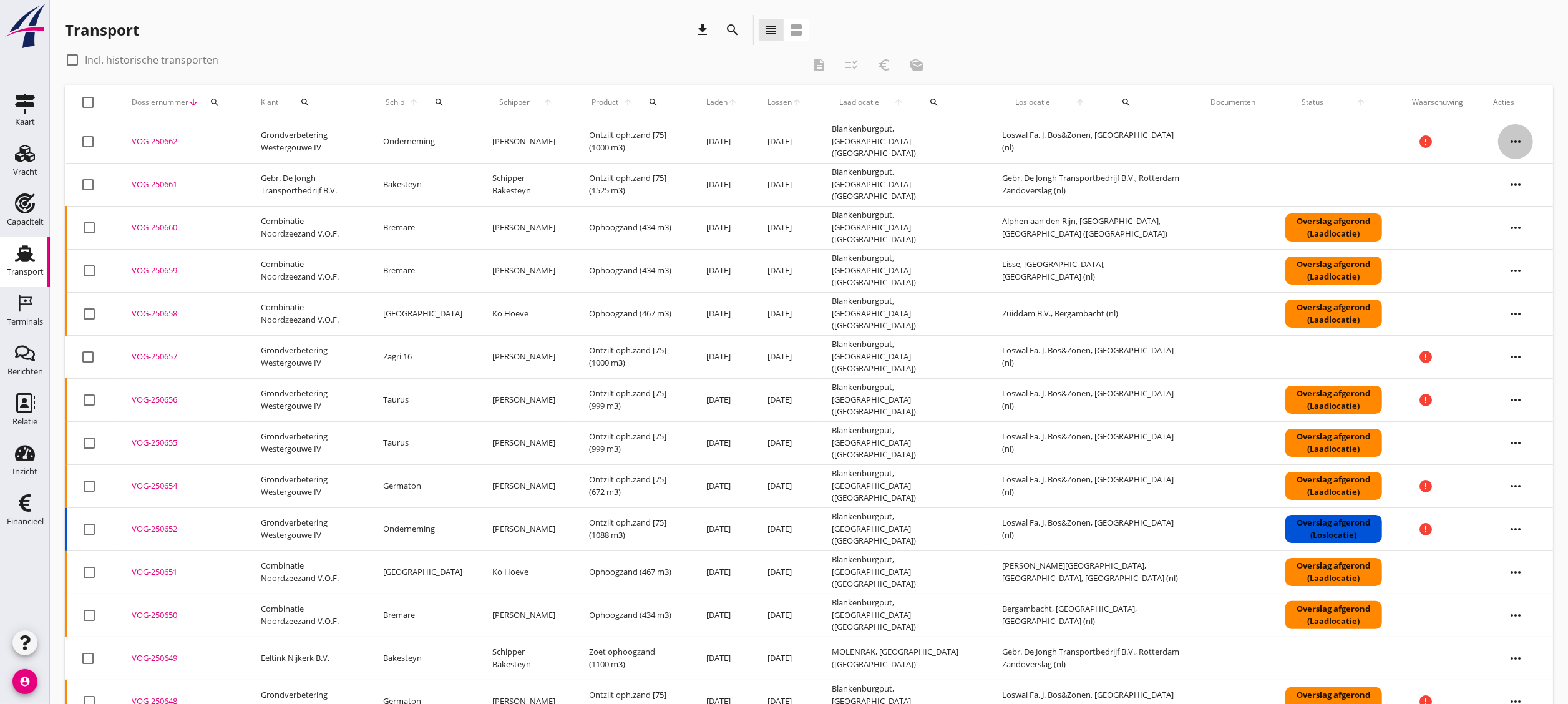
click at [871, 145] on icon "more_horiz" at bounding box center [1516, 141] width 35 height 35
click at [871, 297] on div "Vracht kopieeren" at bounding box center [1508, 299] width 89 height 15
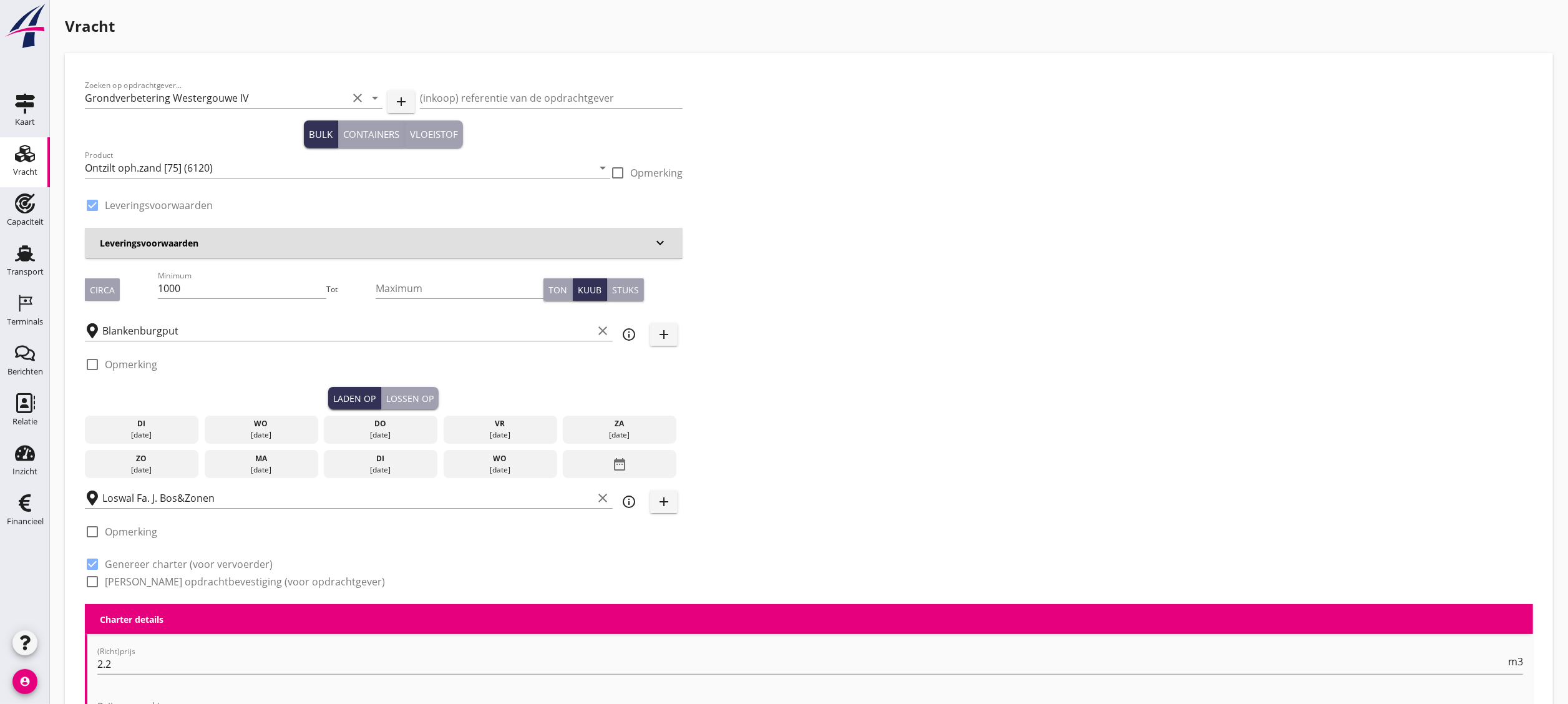
click at [256, 391] on div "17 sep." at bounding box center [261, 435] width 107 height 11
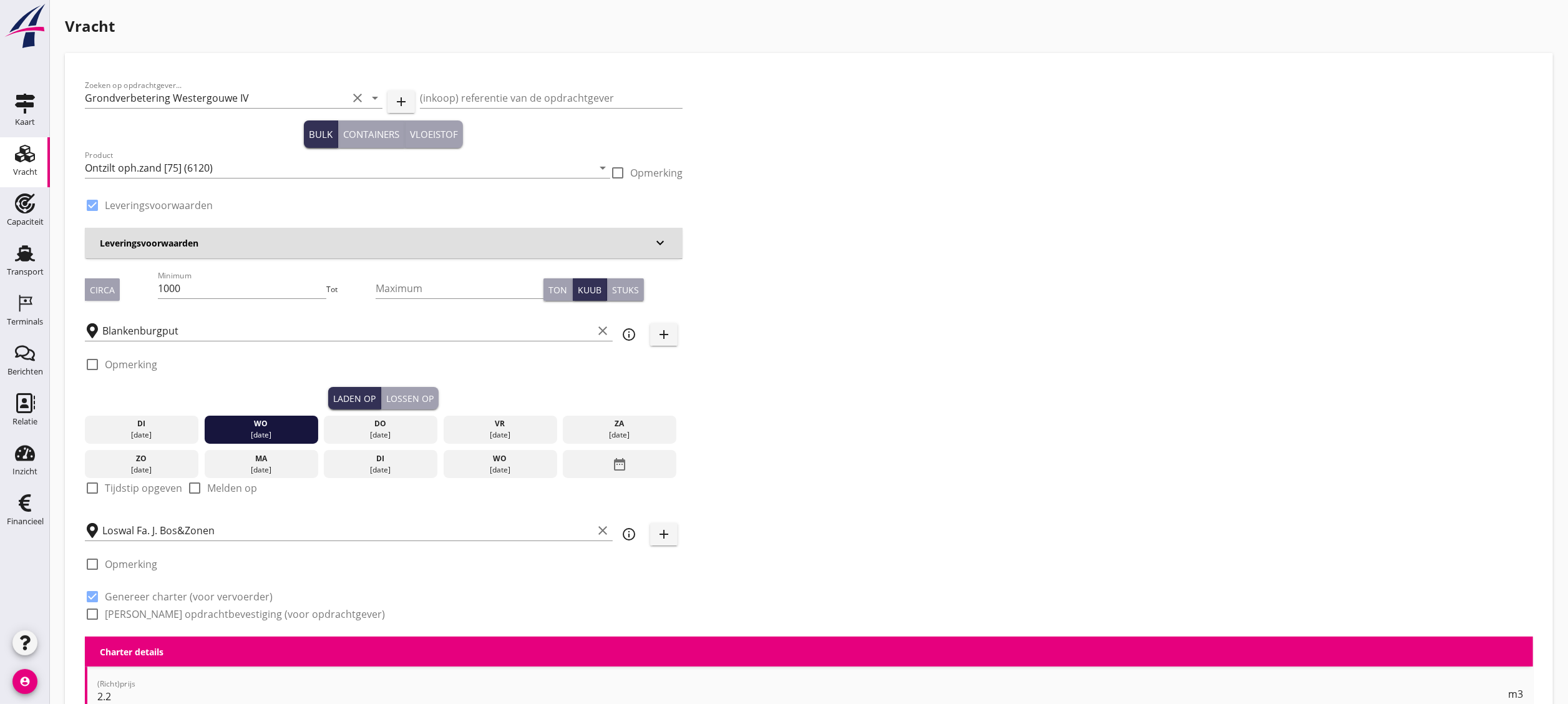
click at [410, 391] on div "Lossen op" at bounding box center [410, 398] width 47 height 13
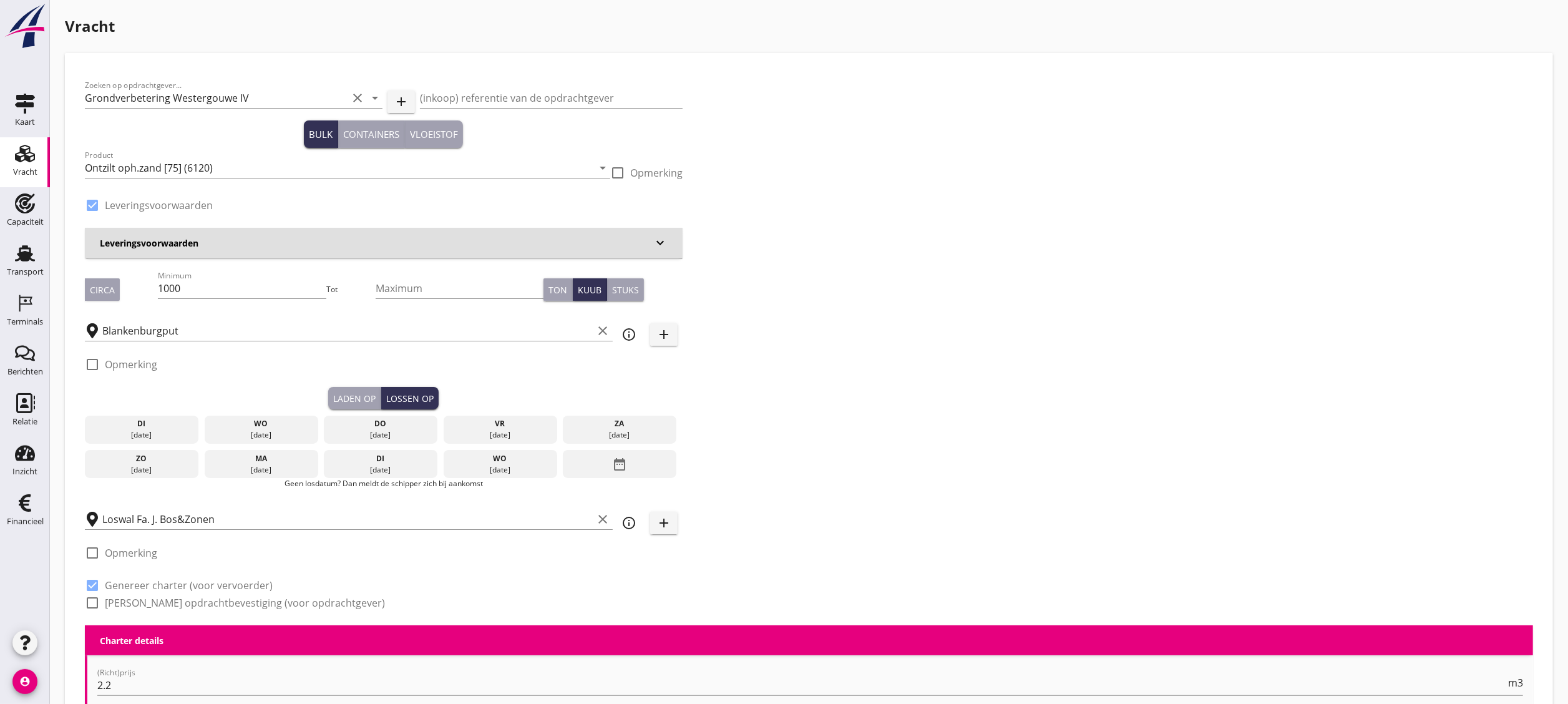
click at [411, 391] on div "do" at bounding box center [381, 423] width 107 height 11
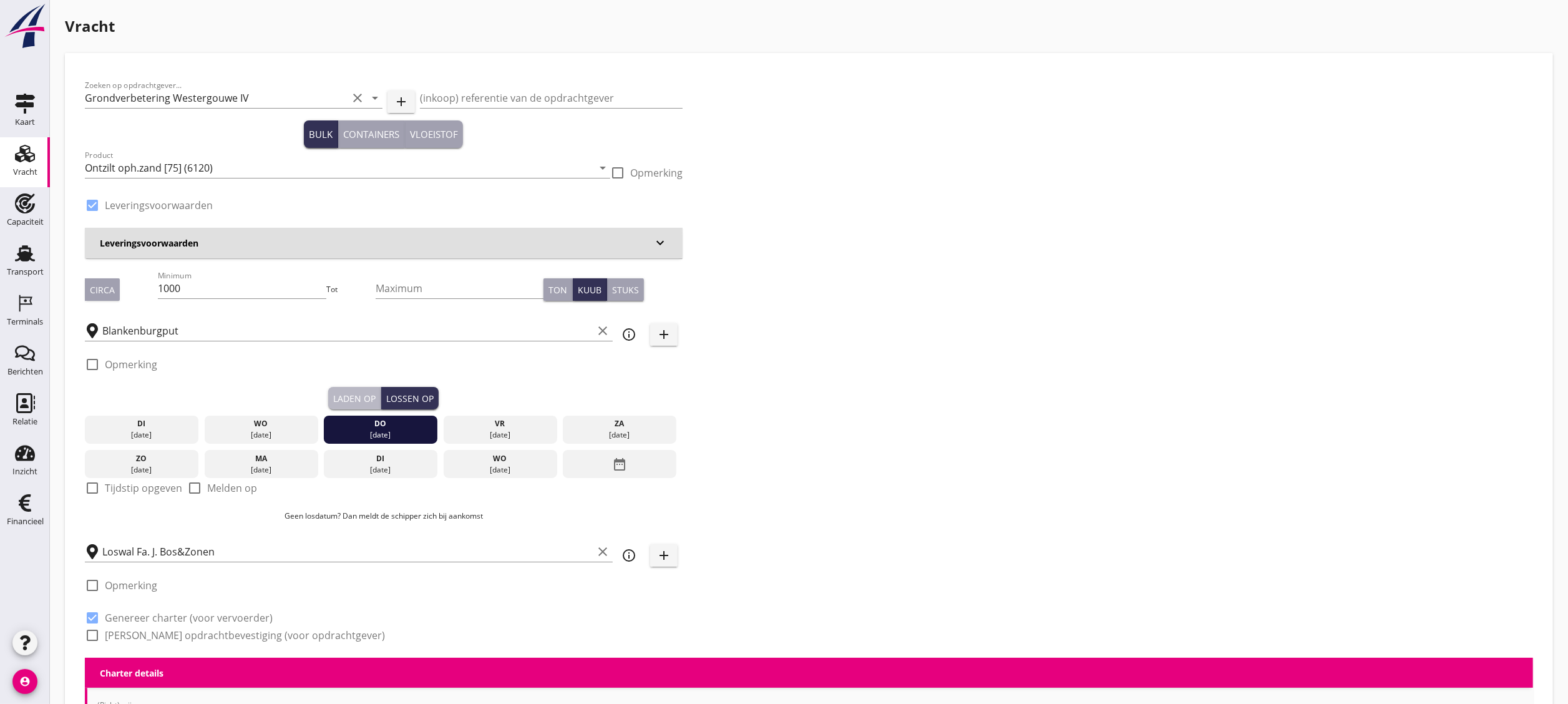
click at [372, 387] on button "Laden op" at bounding box center [355, 398] width 53 height 23
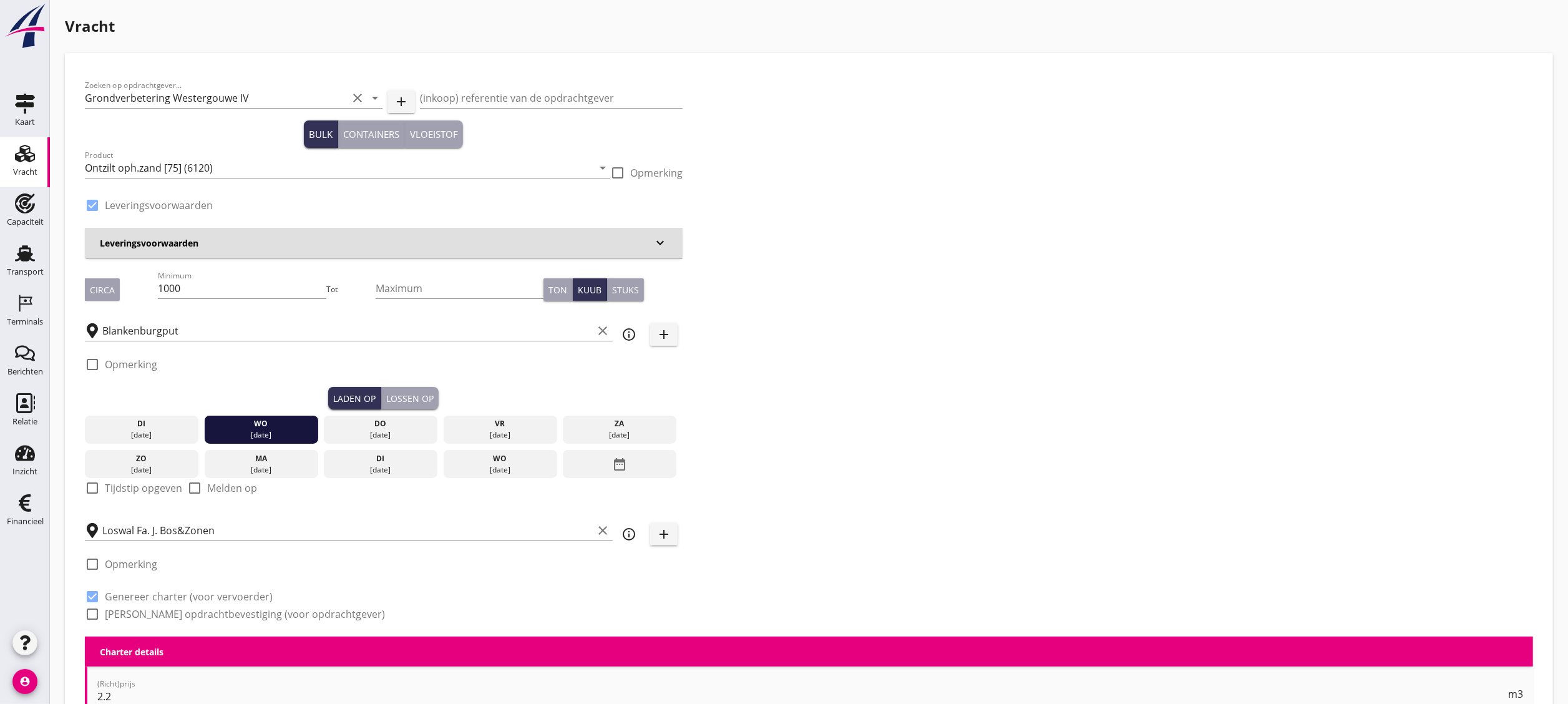
click at [127, 391] on label "Tijdstip opgeven" at bounding box center [143, 488] width 77 height 13
checkbox input "true"
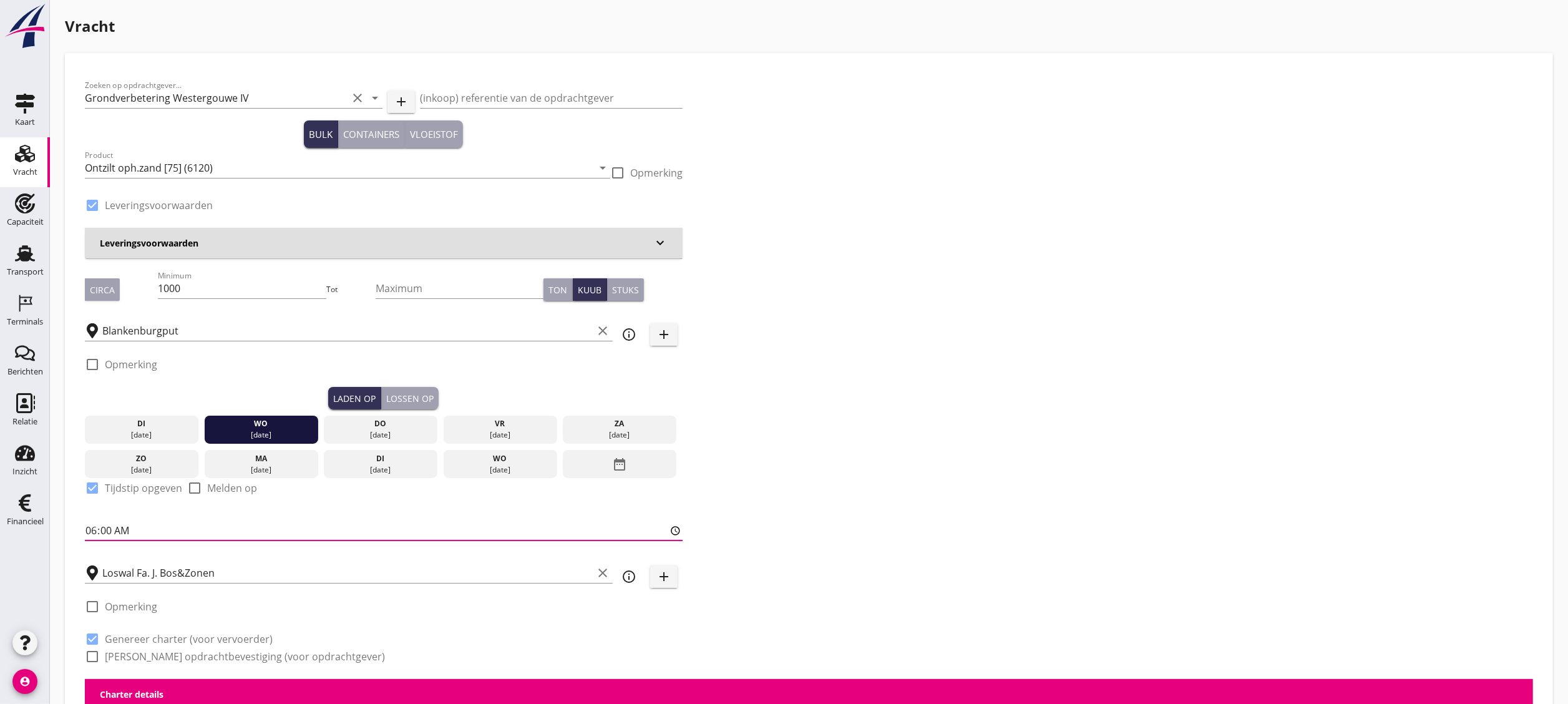
click at [94, 391] on input "06:00" at bounding box center [383, 531] width 598 height 20
type input "13:00"
click at [145, 391] on input "13:00" at bounding box center [383, 531] width 598 height 20
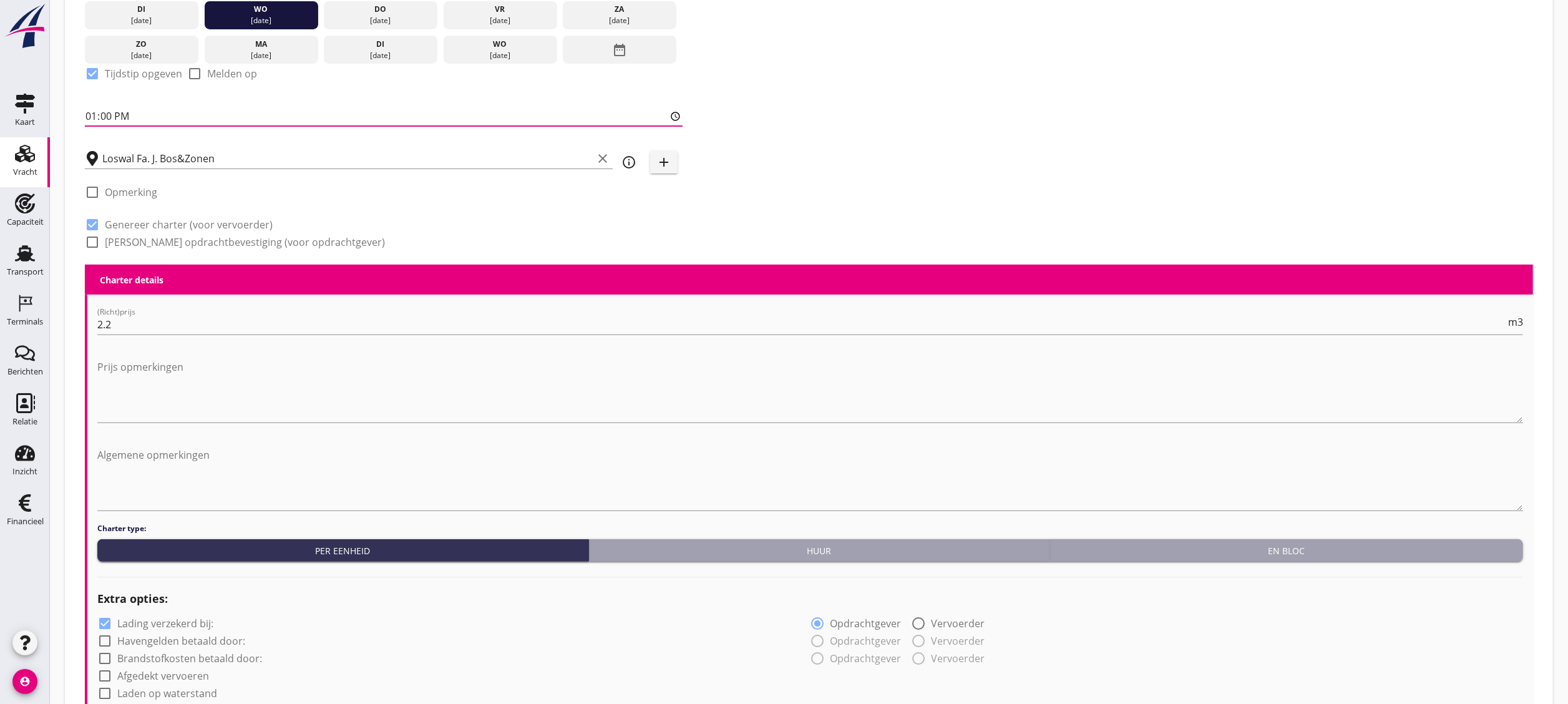
scroll to position [996, 0]
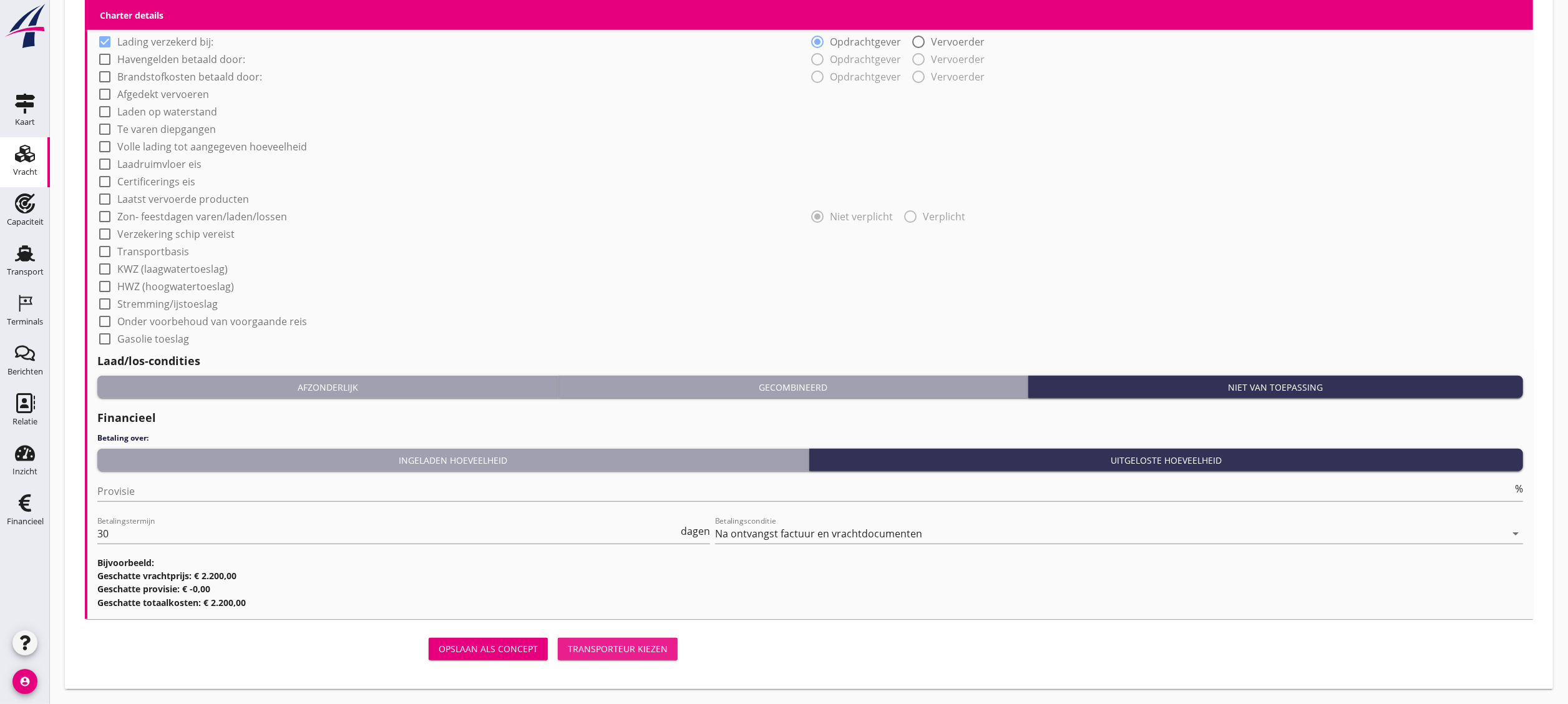
click at [645, 391] on button "Transporteur kiezen" at bounding box center [618, 649] width 120 height 23
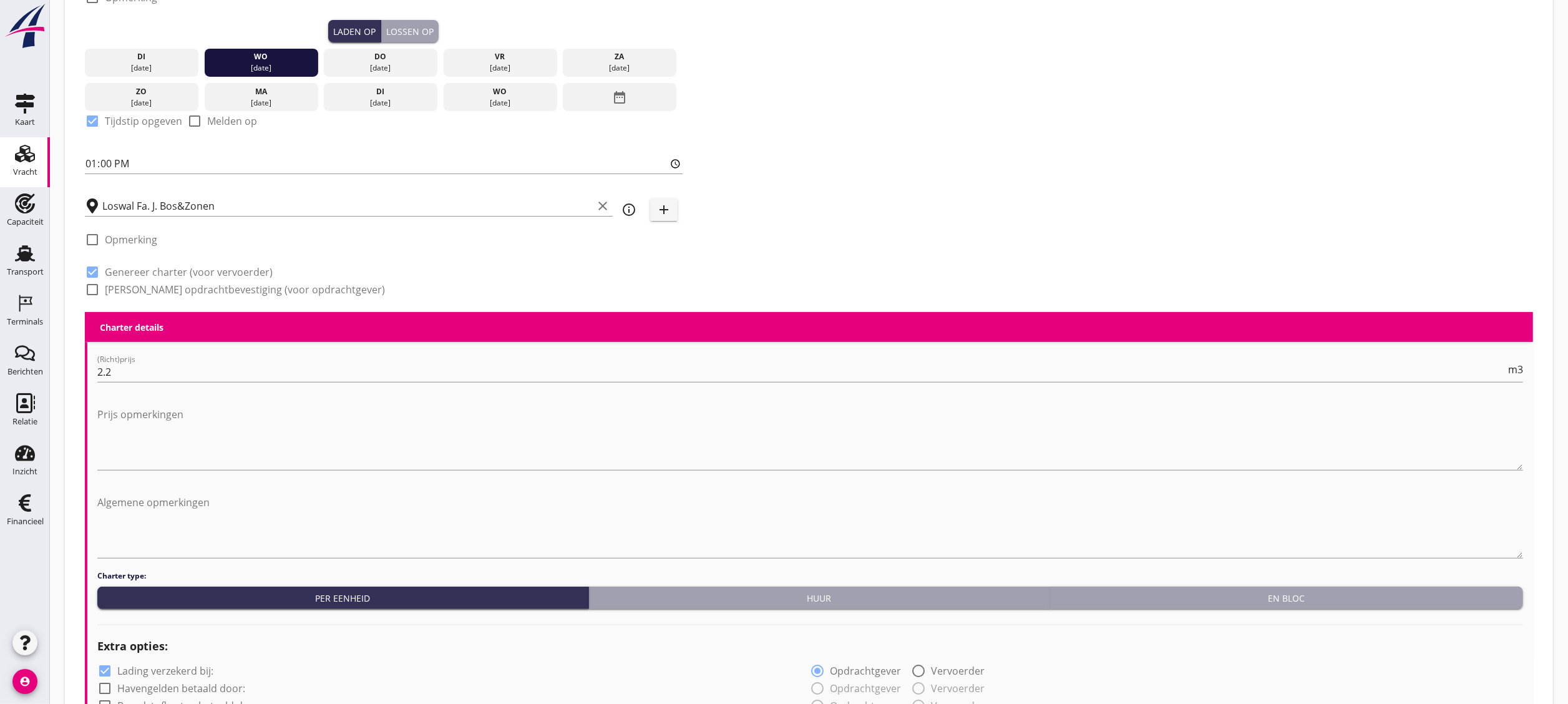
scroll to position [362, 0]
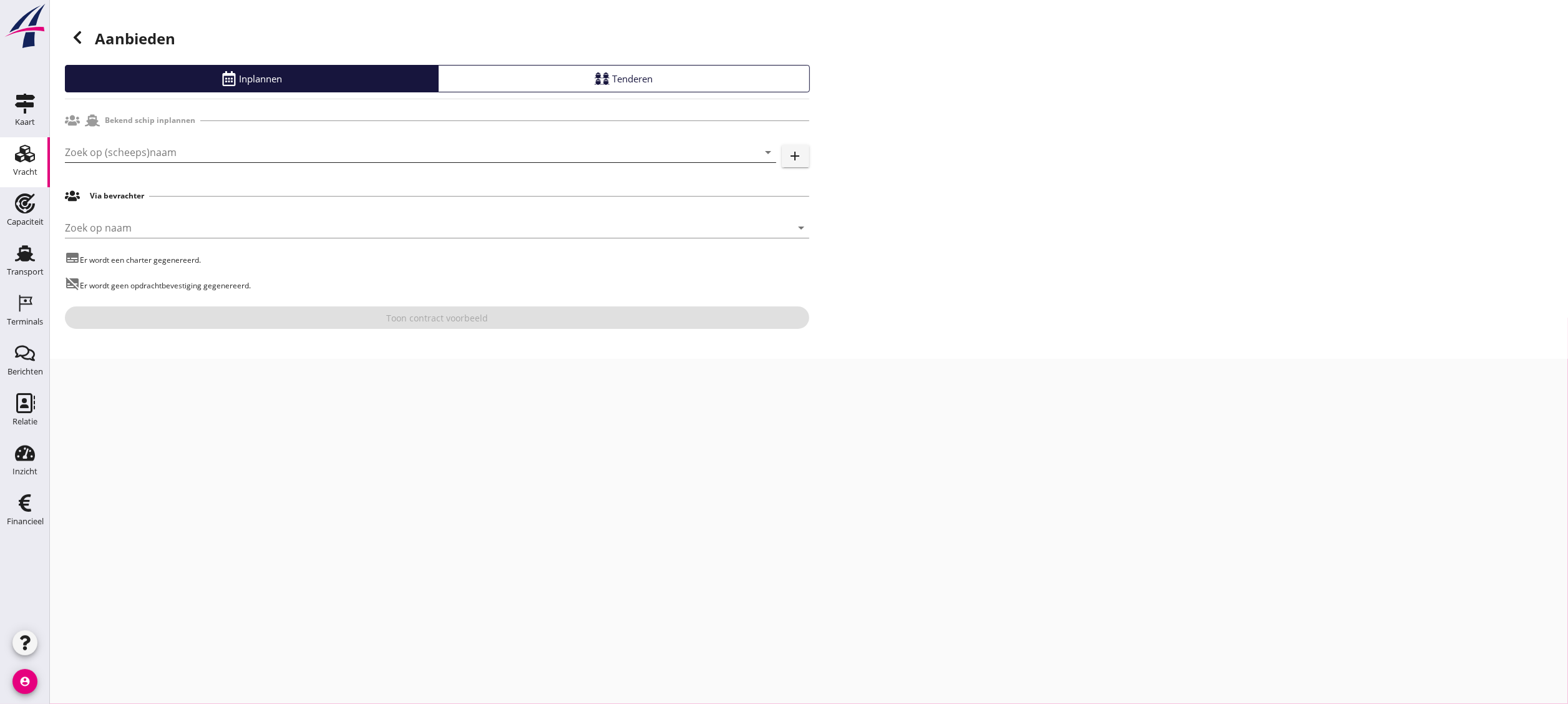
click at [245, 144] on input "Zoek op (scheeps)naam" at bounding box center [402, 152] width 677 height 20
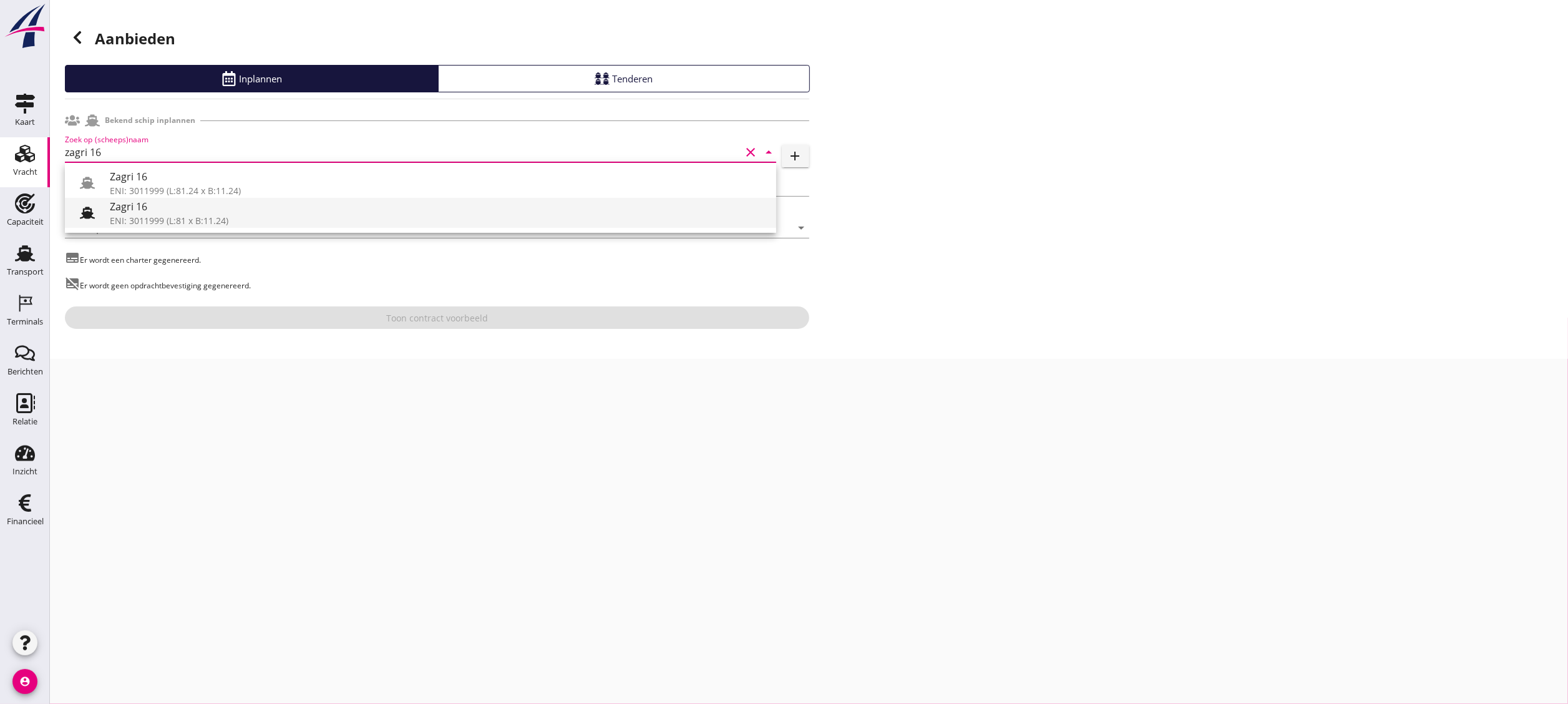
click at [288, 205] on div "Zagri 16" at bounding box center [438, 207] width 657 height 15
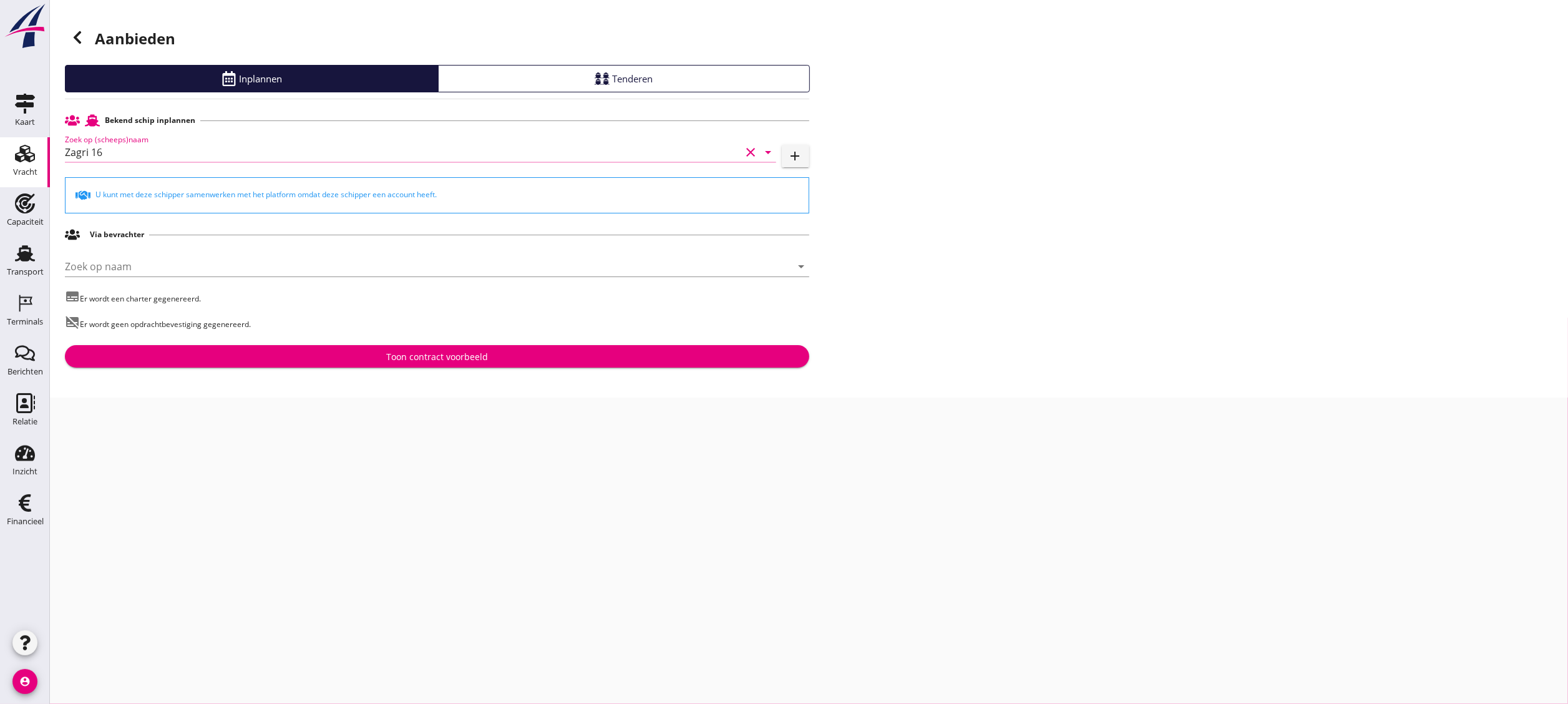
type input "Zagri 16"
click at [488, 356] on div "Toon contract voorbeeld" at bounding box center [437, 357] width 725 height 13
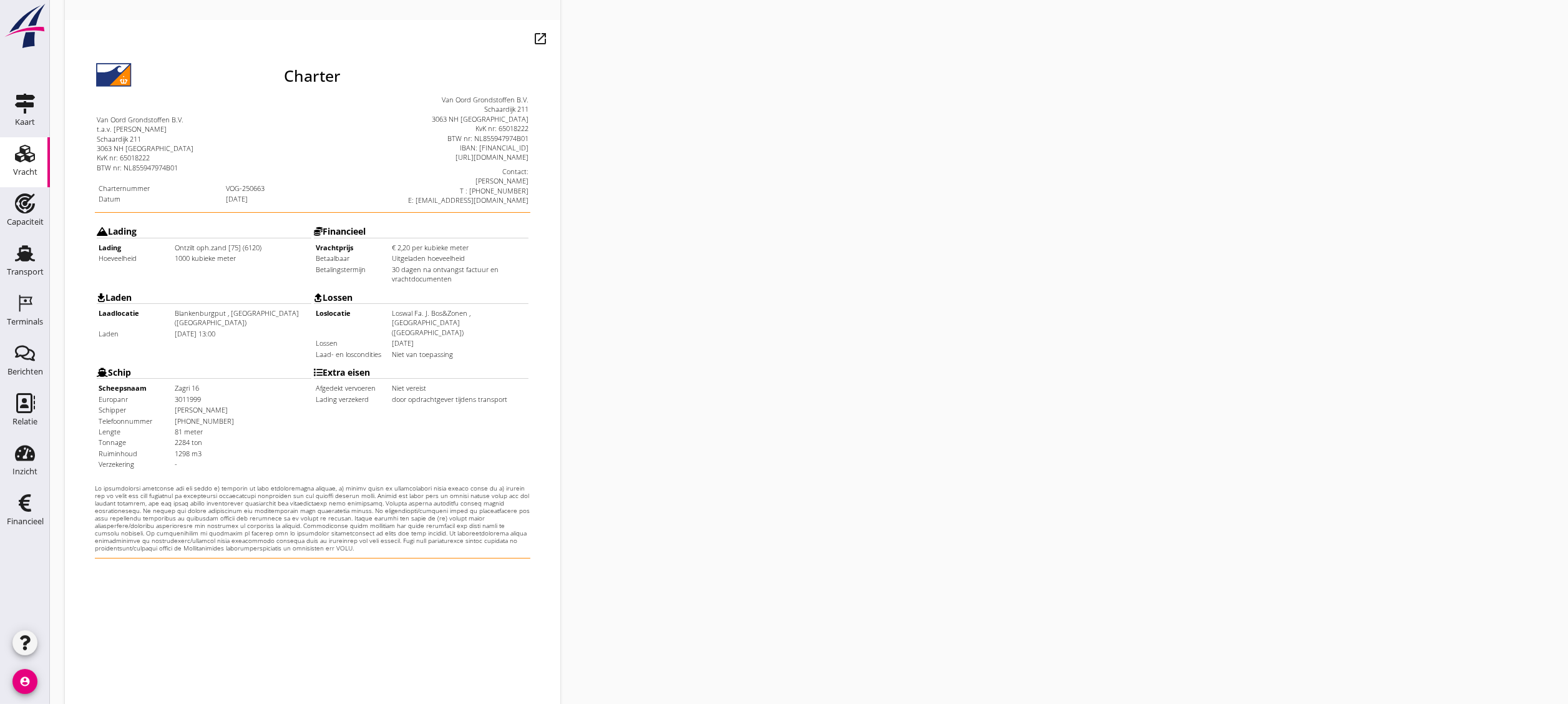
scroll to position [219, 0]
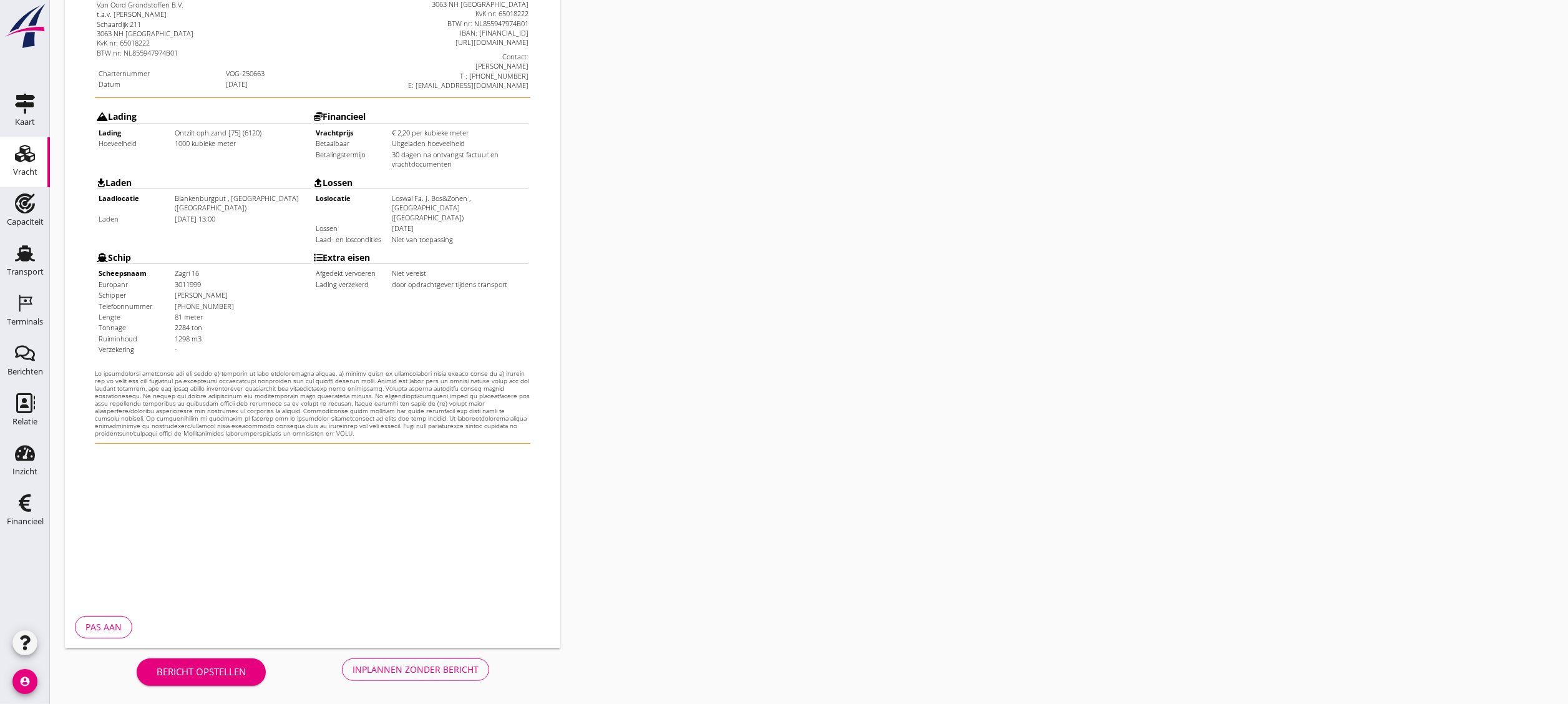
click at [441, 391] on div "Inplannen zonder bericht" at bounding box center [415, 669] width 126 height 13
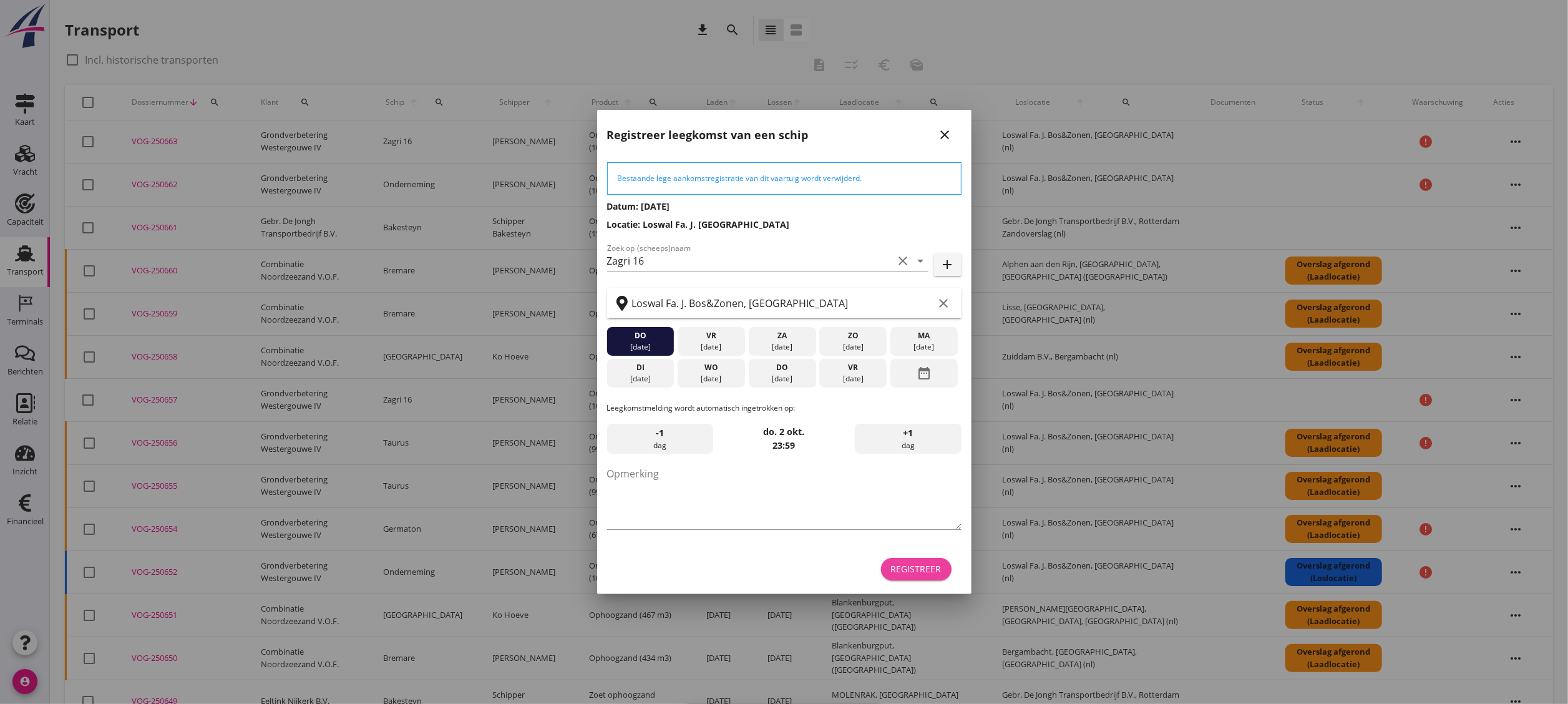
click at [871, 391] on button "Registreer" at bounding box center [916, 569] width 70 height 23
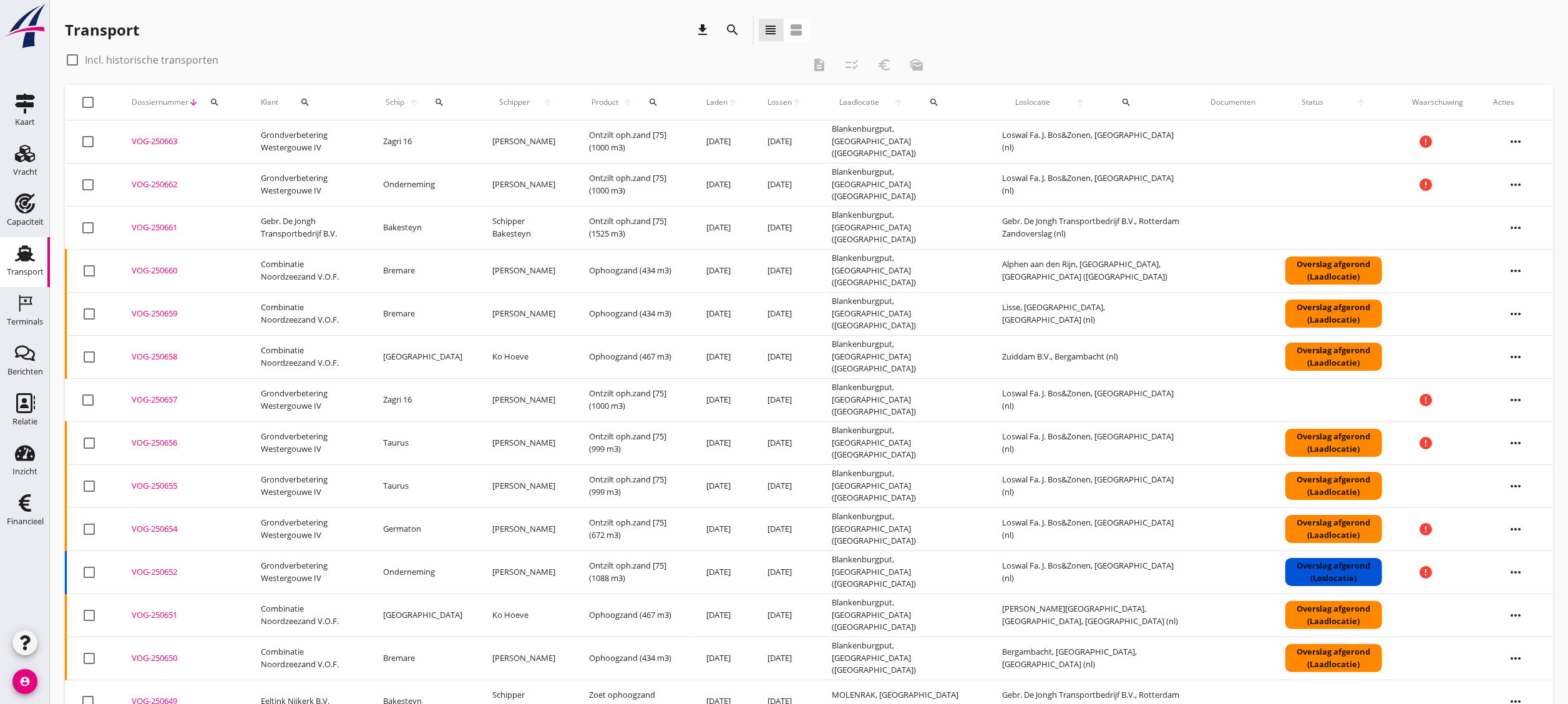
click at [871, 140] on icon "more_horiz" at bounding box center [1516, 141] width 35 height 35
click at [871, 302] on div "Vracht kopieeren" at bounding box center [1508, 299] width 89 height 15
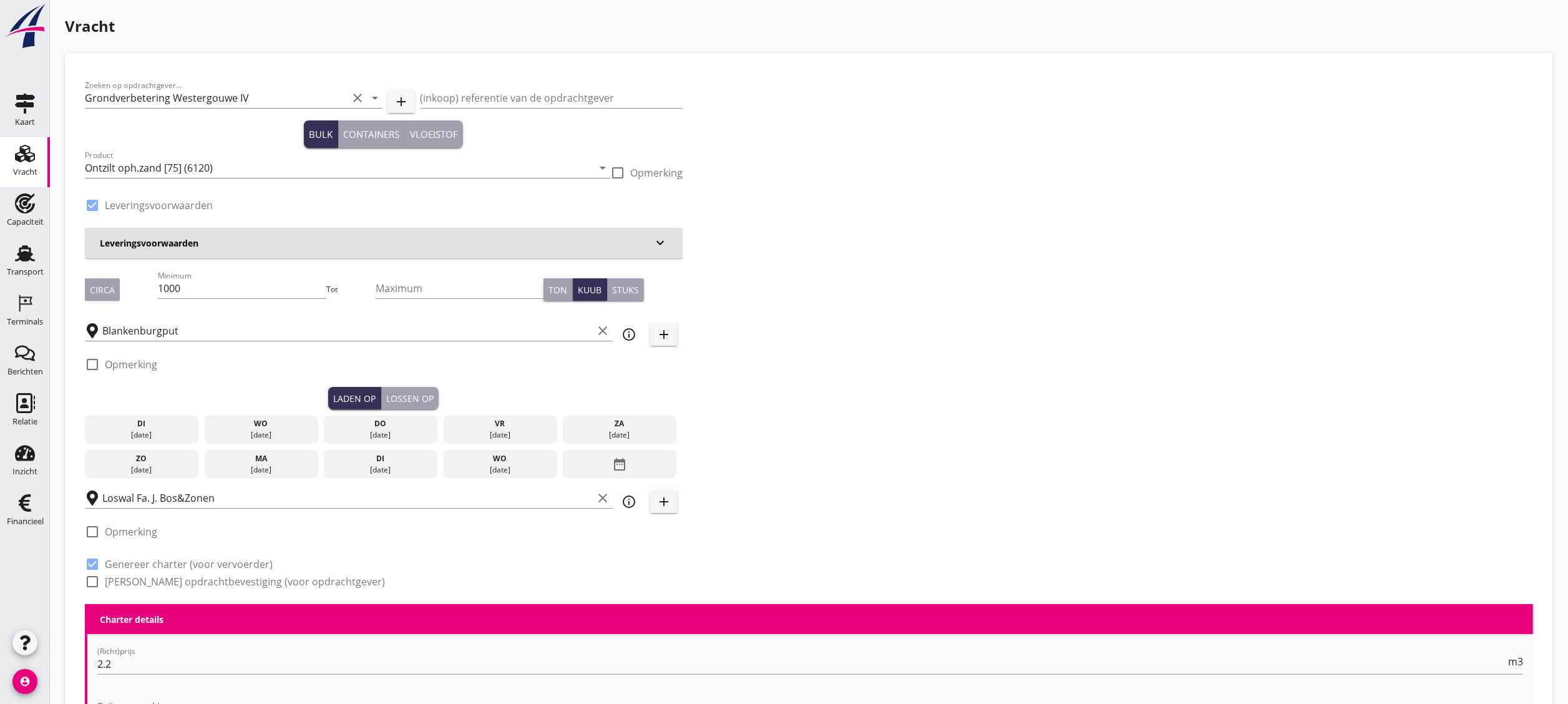
click at [298, 391] on div "17 sep." at bounding box center [261, 435] width 107 height 11
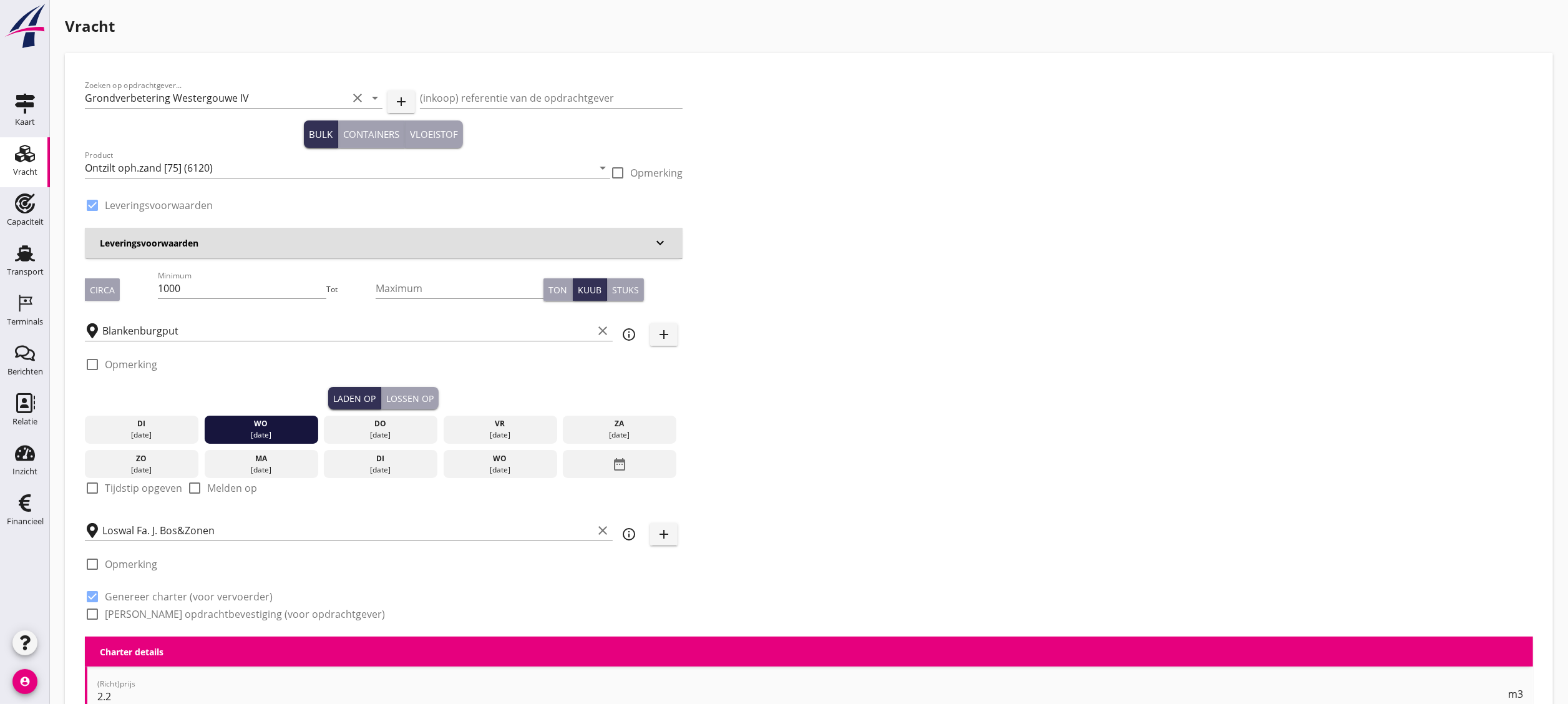
click at [440, 391] on div "Laden op Lossen op" at bounding box center [383, 398] width 598 height 23
click at [403, 391] on div "Lossen op" at bounding box center [410, 398] width 47 height 13
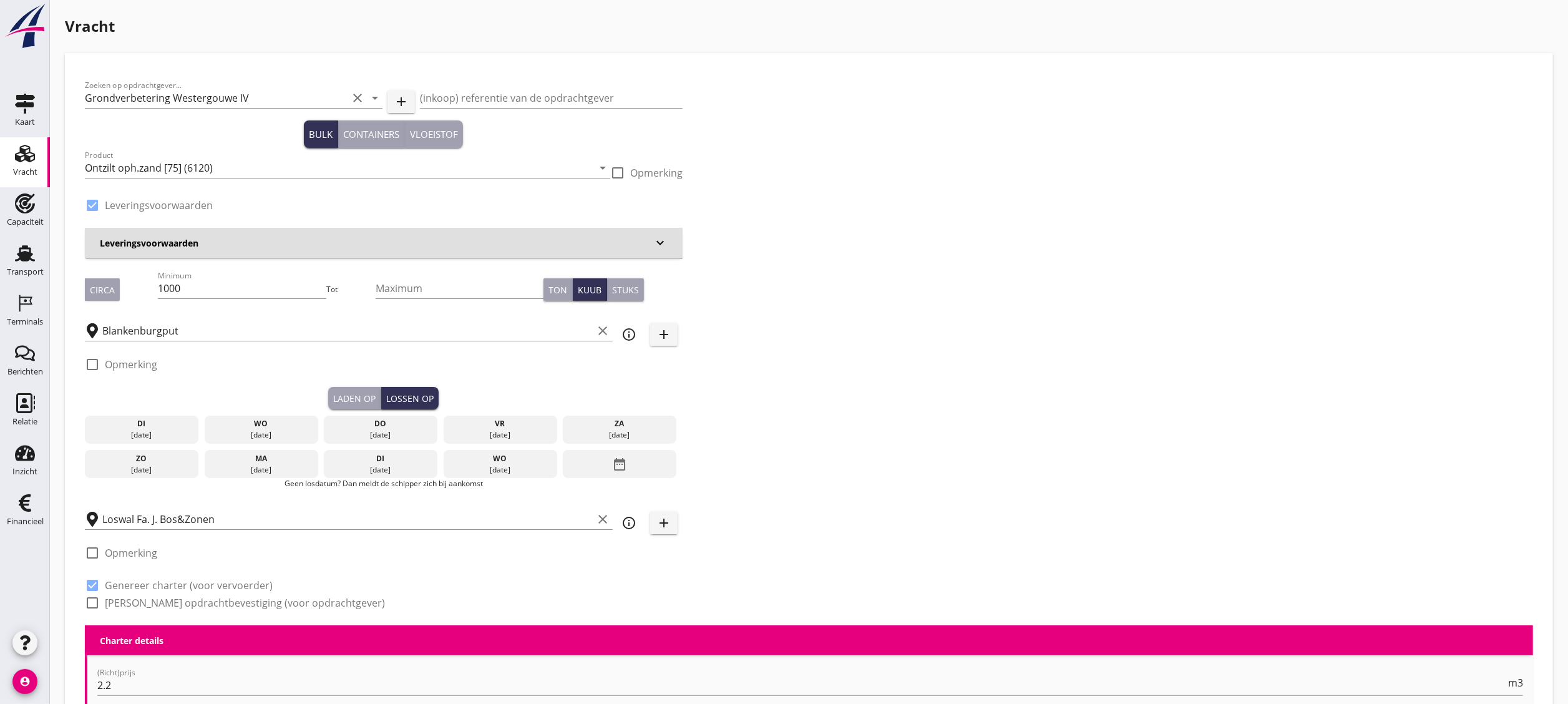
click at [405, 391] on div "do" at bounding box center [381, 423] width 107 height 11
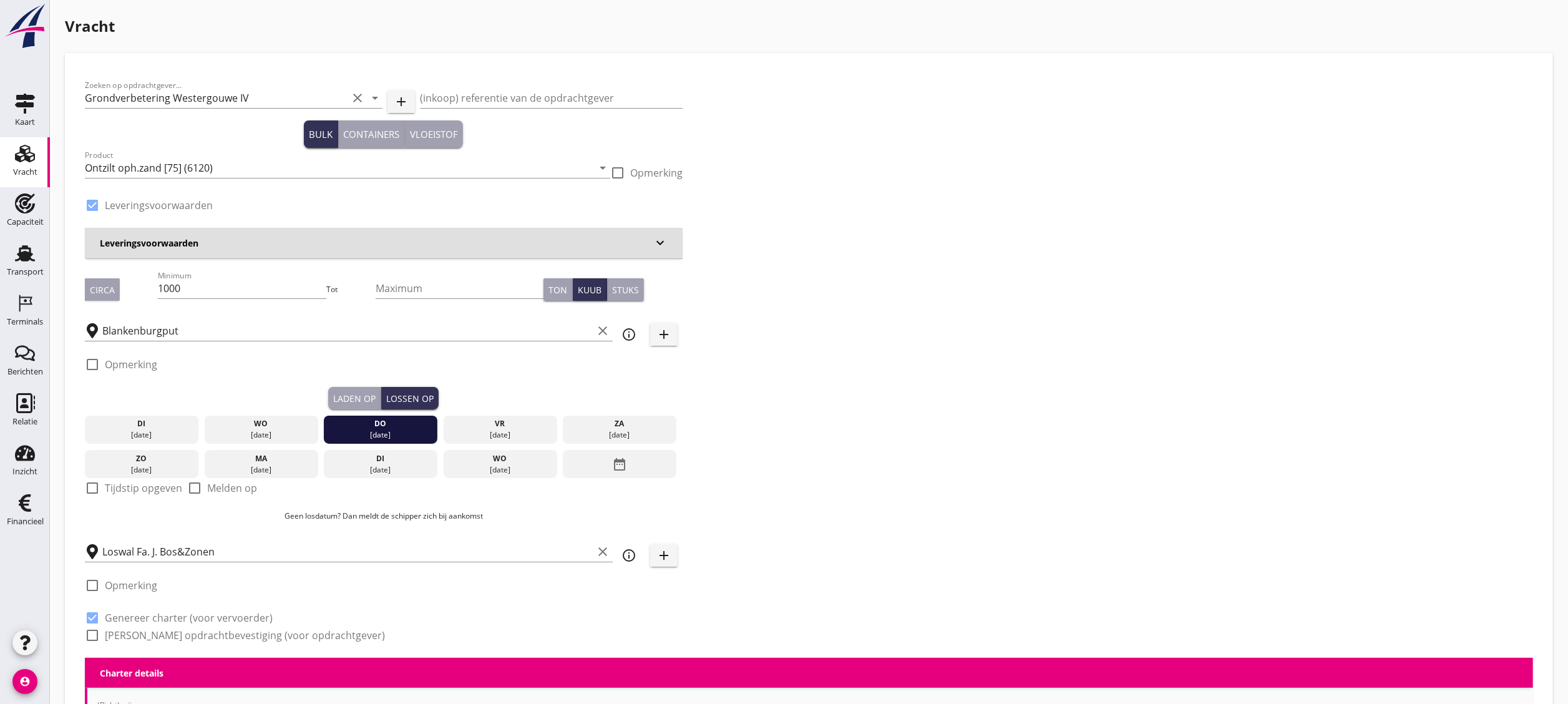
click at [358, 391] on div "Laden op" at bounding box center [354, 398] width 43 height 13
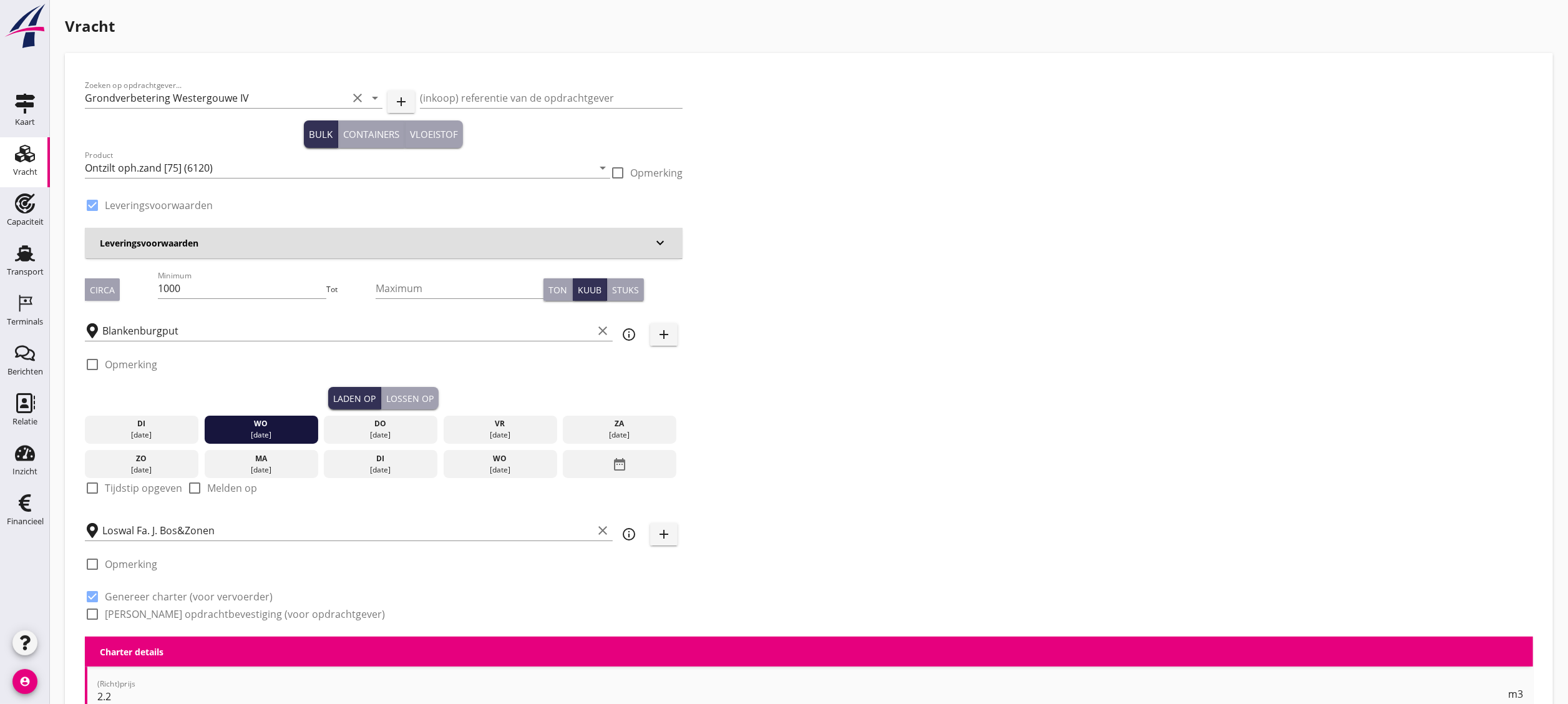
click at [158, 391] on label "Tijdstip opgeven" at bounding box center [143, 488] width 77 height 13
checkbox input "true"
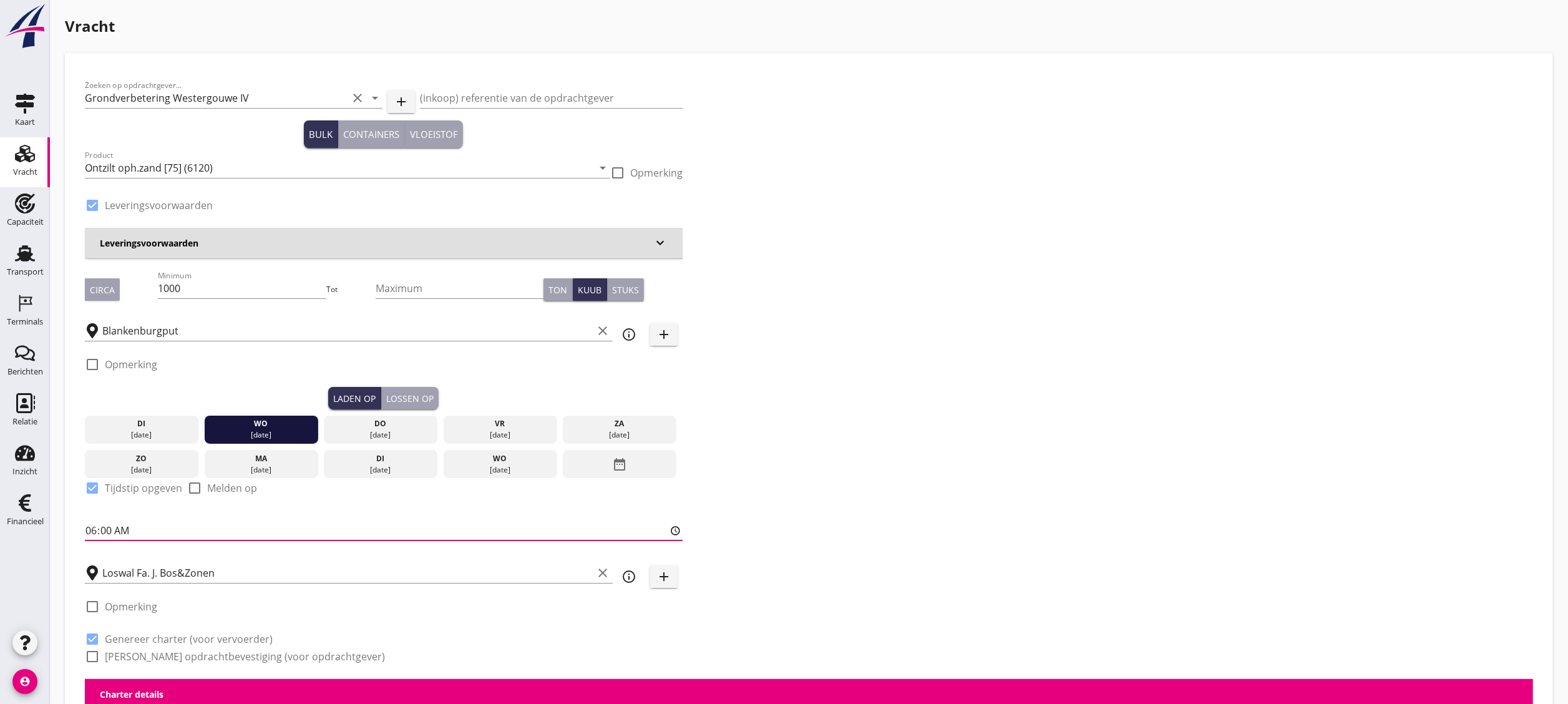
click at [175, 391] on input "06:00" at bounding box center [383, 531] width 598 height 20
type input "13:00"
click at [438, 391] on button "Lossen op" at bounding box center [410, 398] width 57 height 23
checkbox input "false"
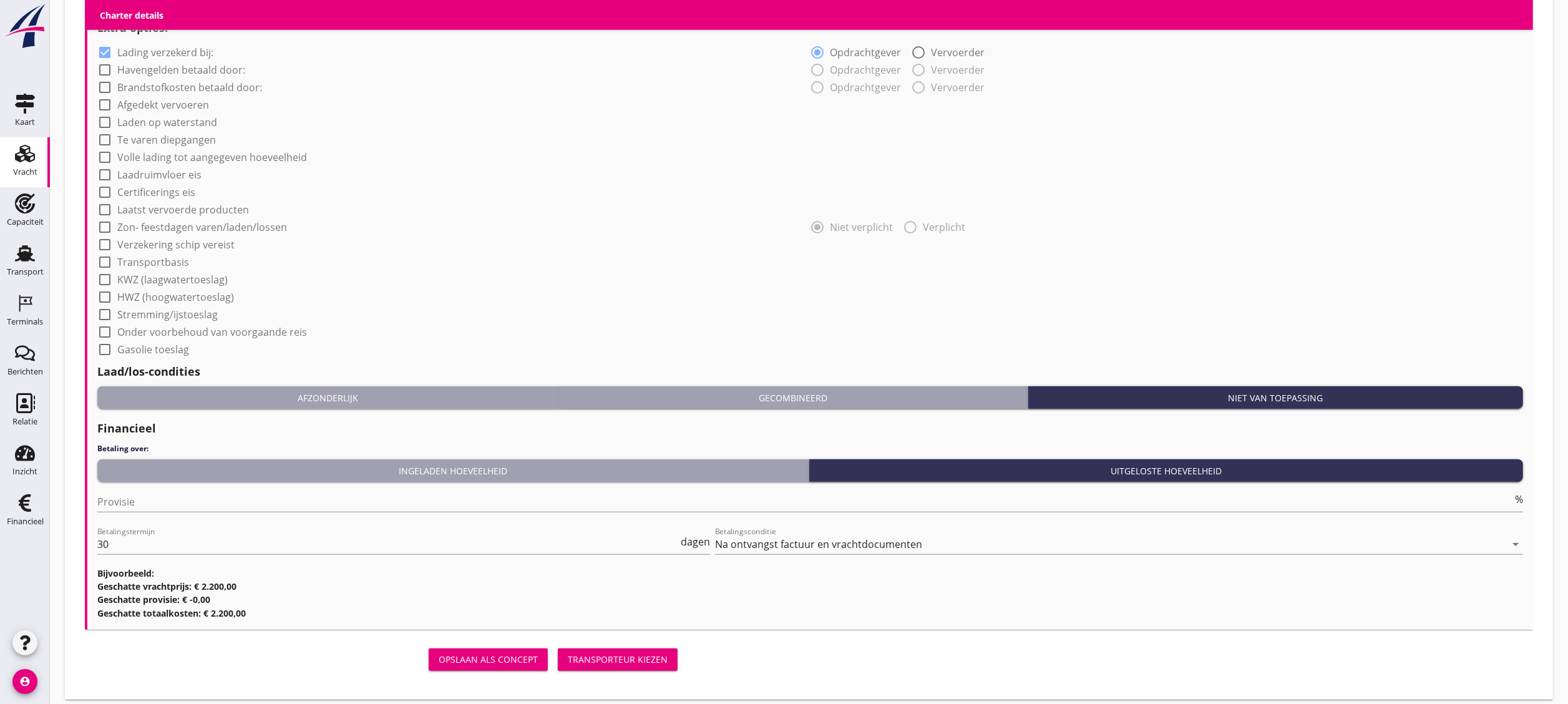
scroll to position [974, 0]
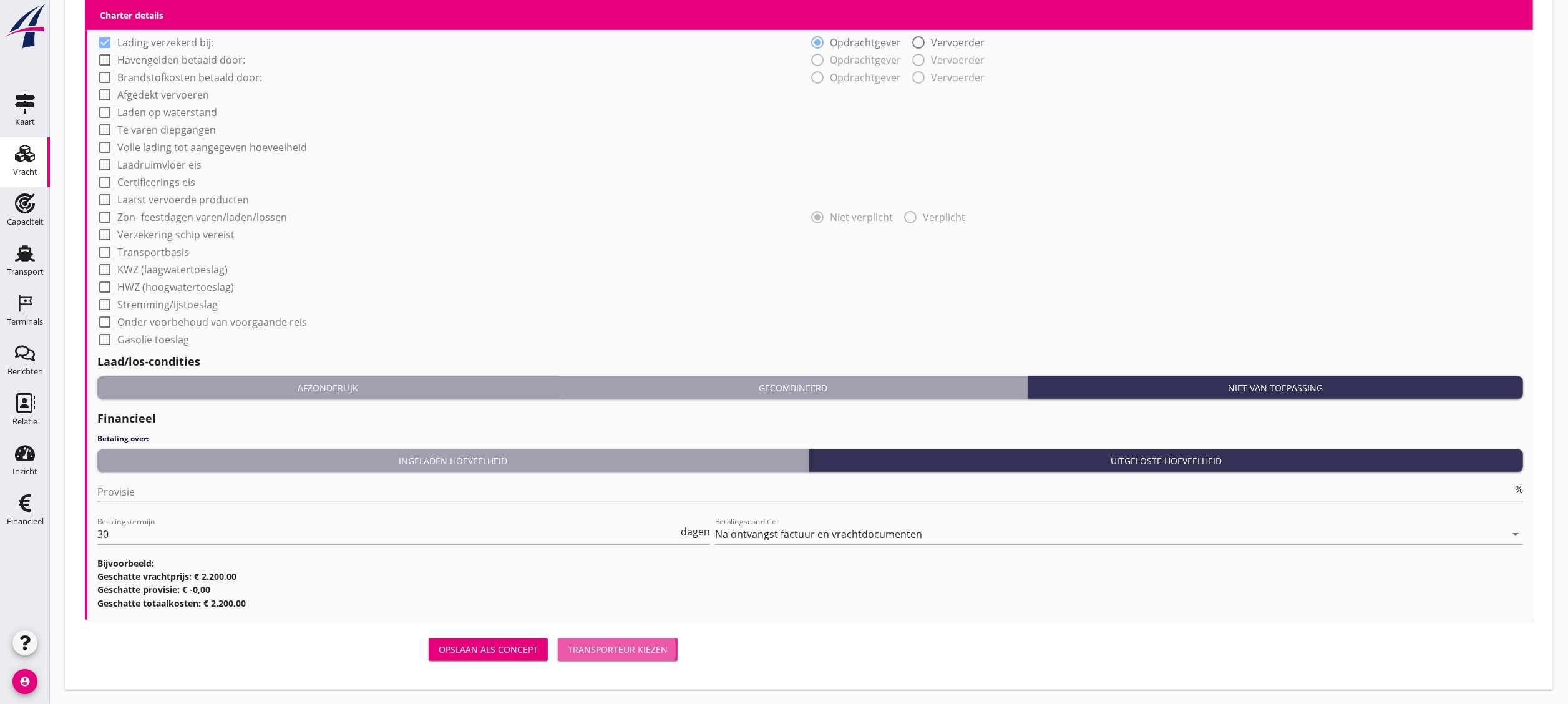
drag, startPoint x: 613, startPoint y: 652, endPoint x: 612, endPoint y: 629, distance: 23.0
click at [613, 391] on div "Transporteur kiezen" at bounding box center [618, 649] width 100 height 13
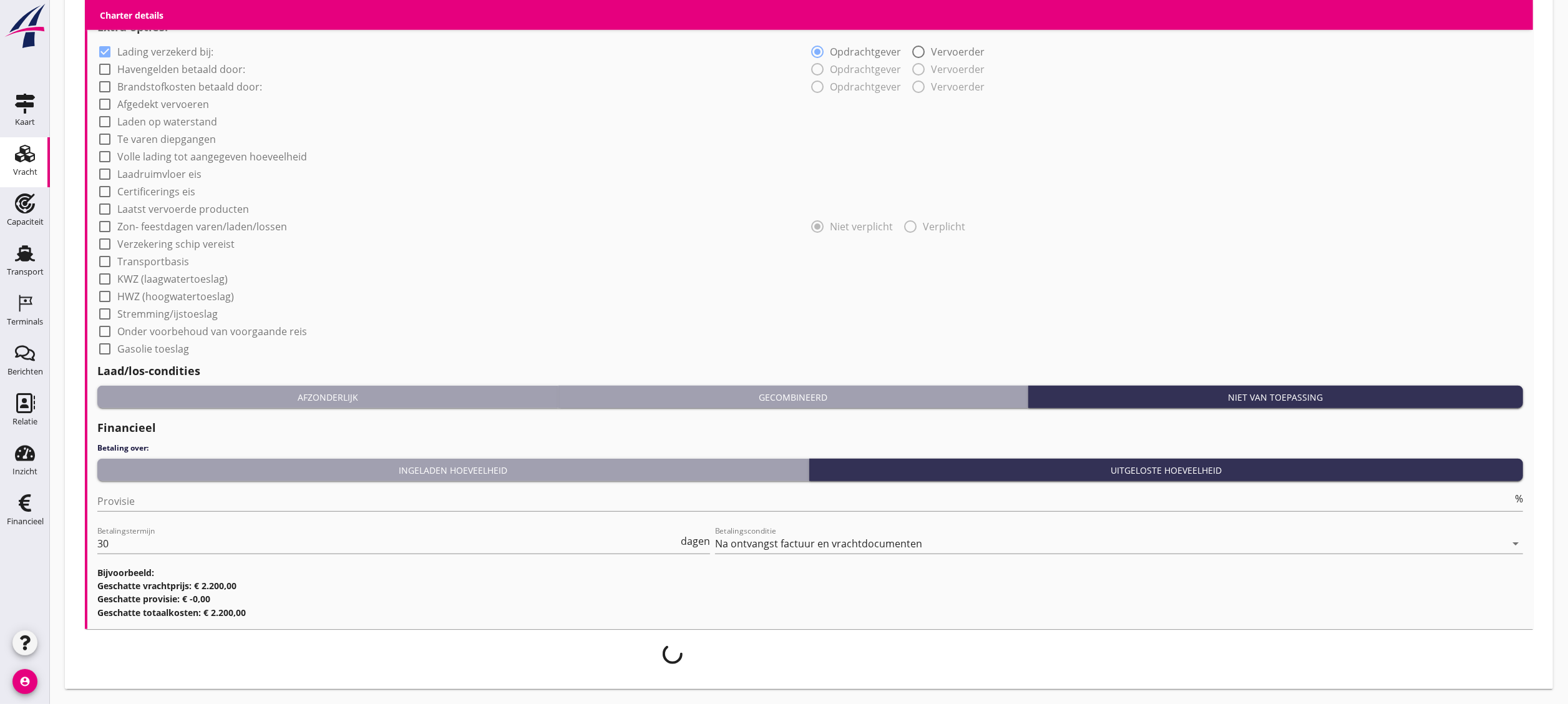
scroll to position [964, 0]
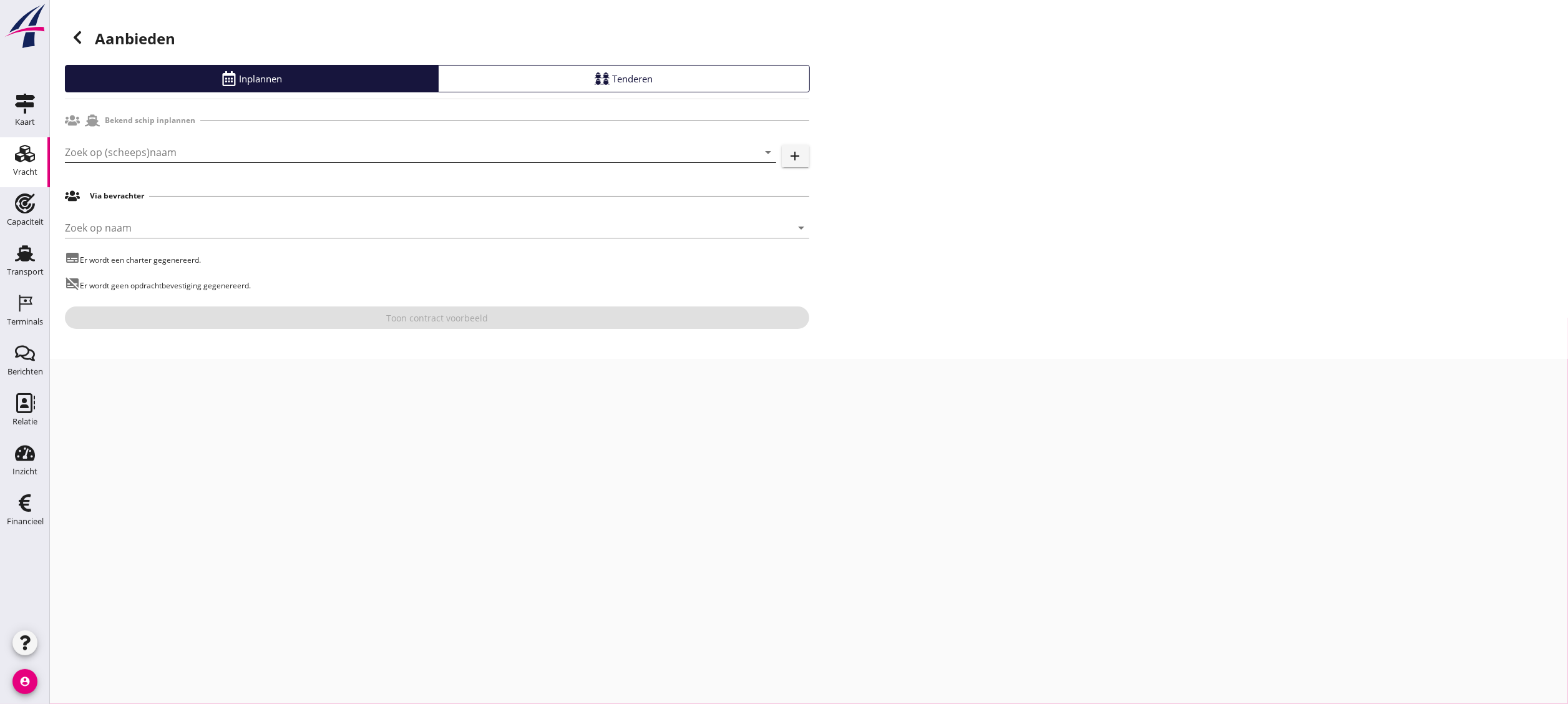
click at [267, 152] on input "Zoek op (scheeps)naam" at bounding box center [402, 152] width 677 height 20
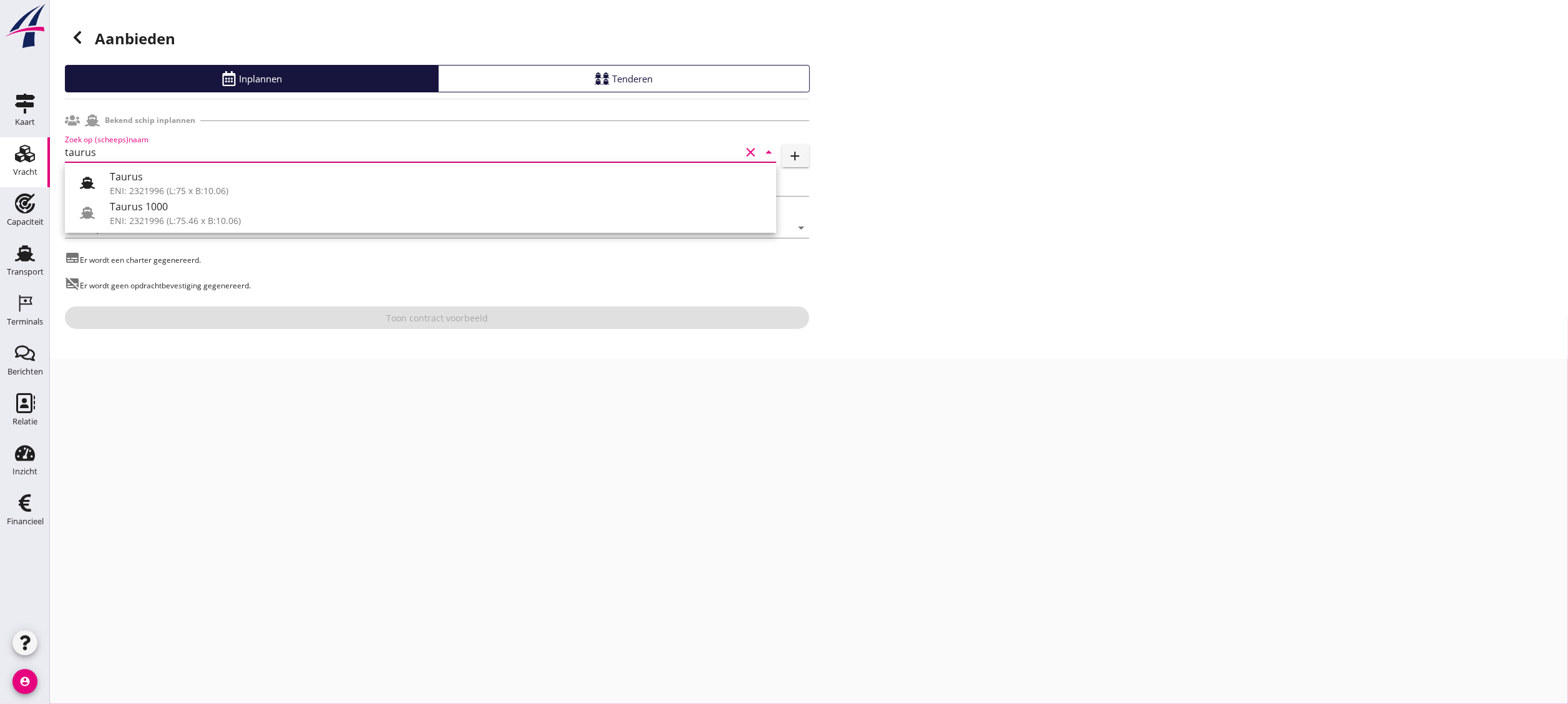
click at [297, 176] on div "Taurus" at bounding box center [438, 177] width 657 height 15
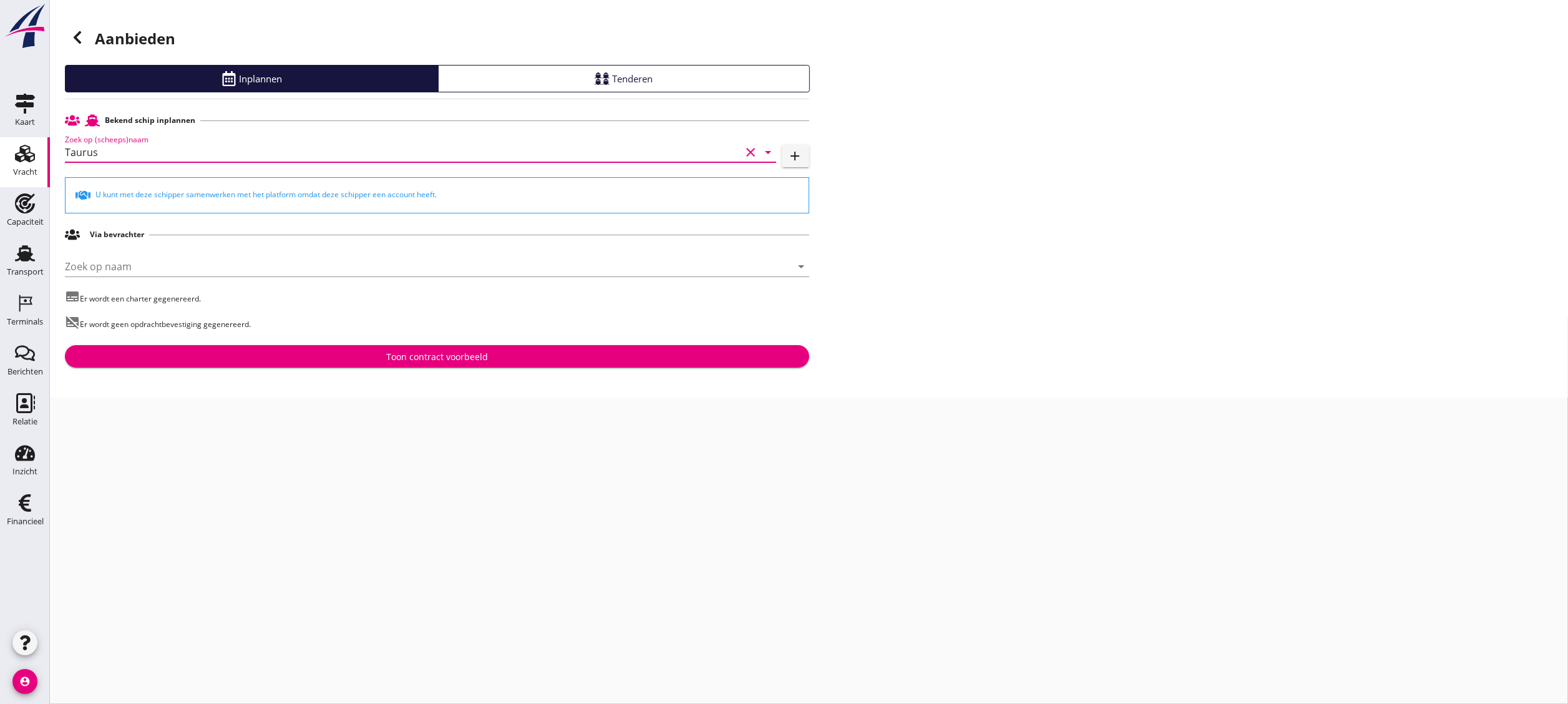
type input "Taurus"
click at [484, 351] on div "Toon contract voorbeeld" at bounding box center [437, 357] width 102 height 13
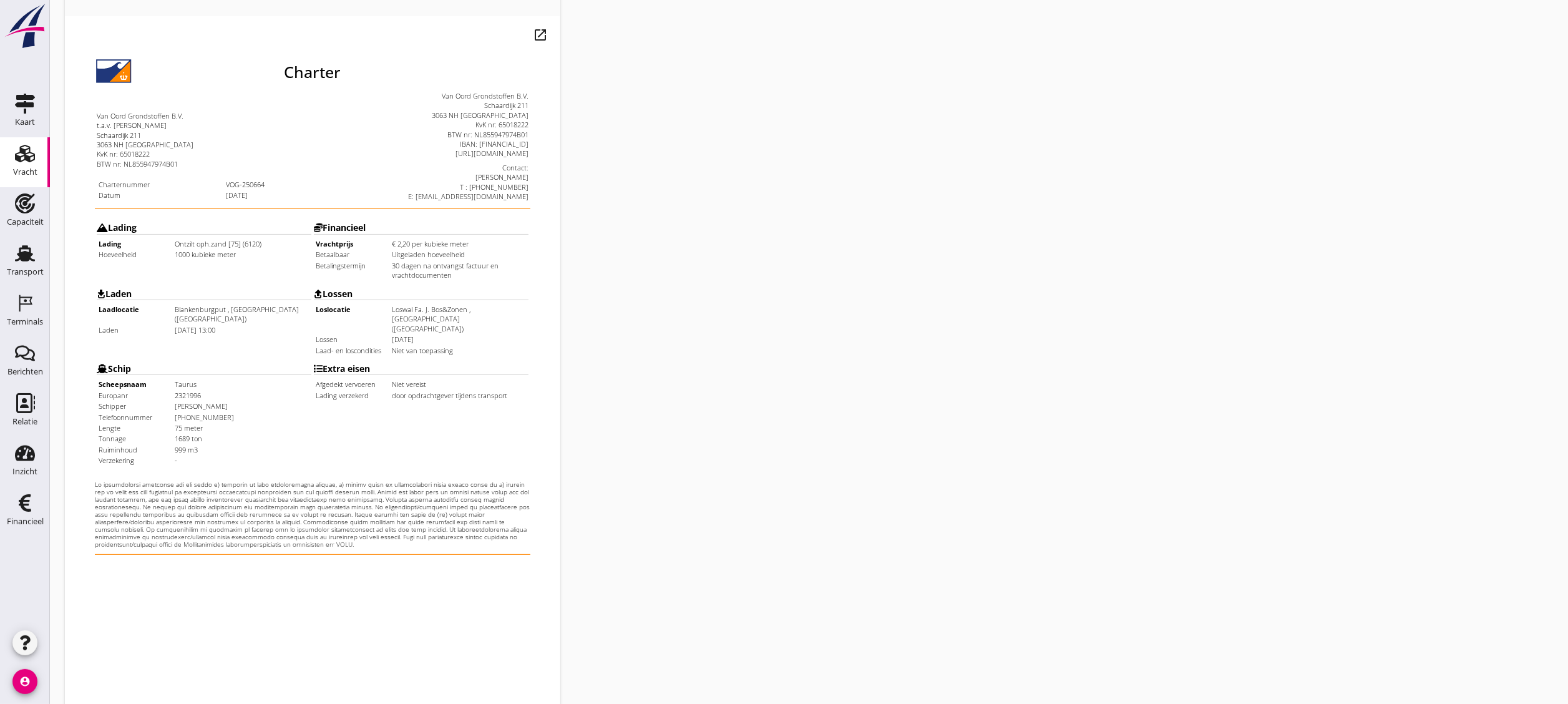
scroll to position [219, 0]
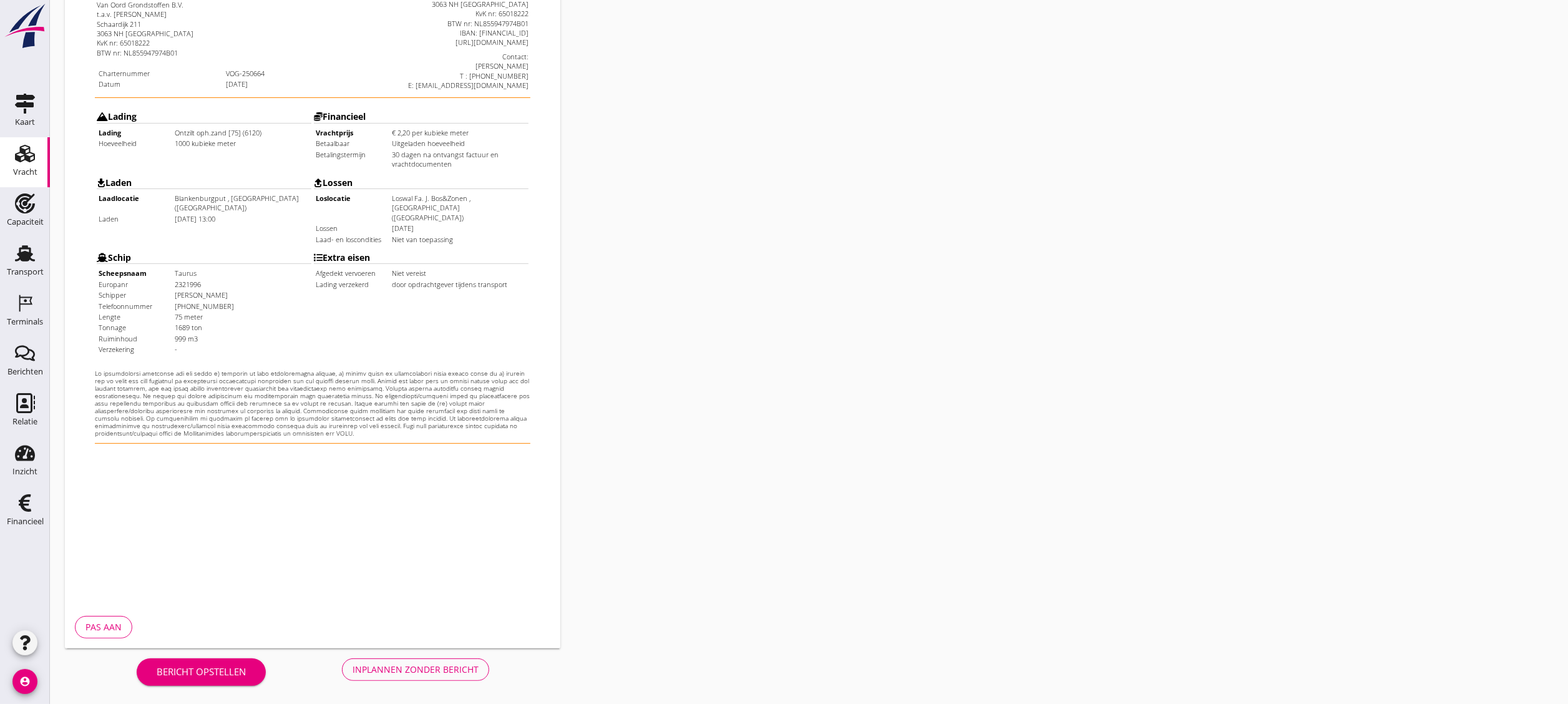
click at [455, 391] on div "Inplannen zonder bericht" at bounding box center [415, 669] width 126 height 13
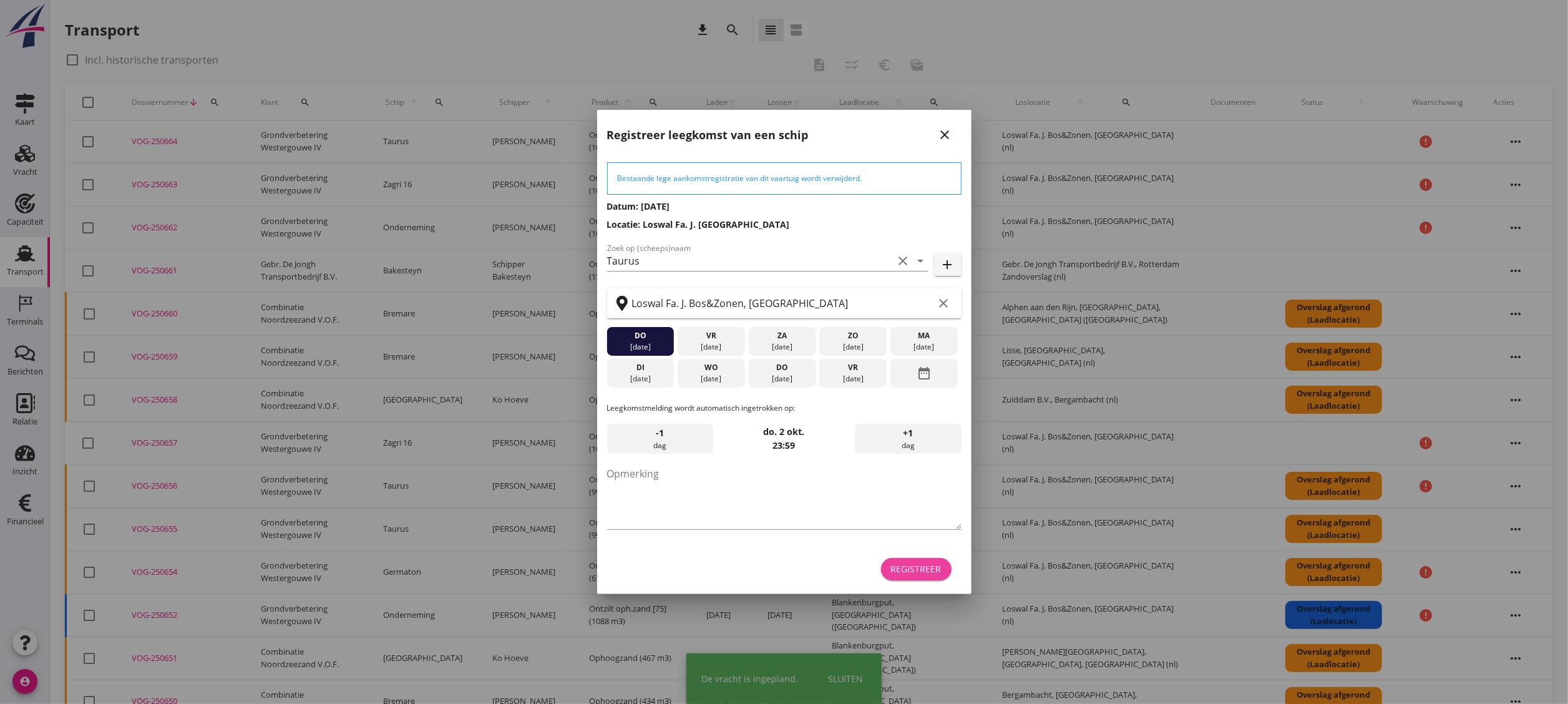
click at [871, 391] on div "Registreer" at bounding box center [917, 569] width 51 height 13
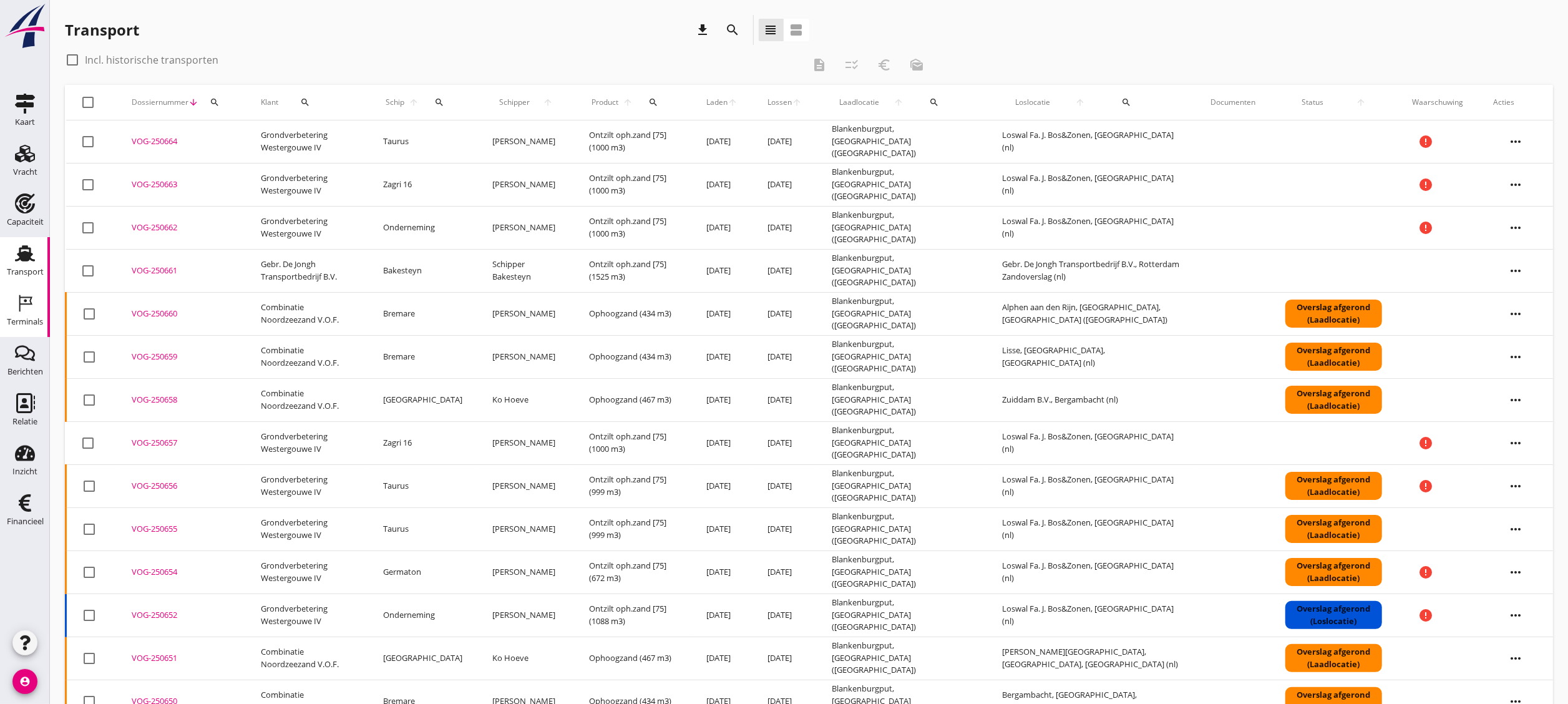
click at [27, 311] on icon "Terminals" at bounding box center [25, 303] width 20 height 20
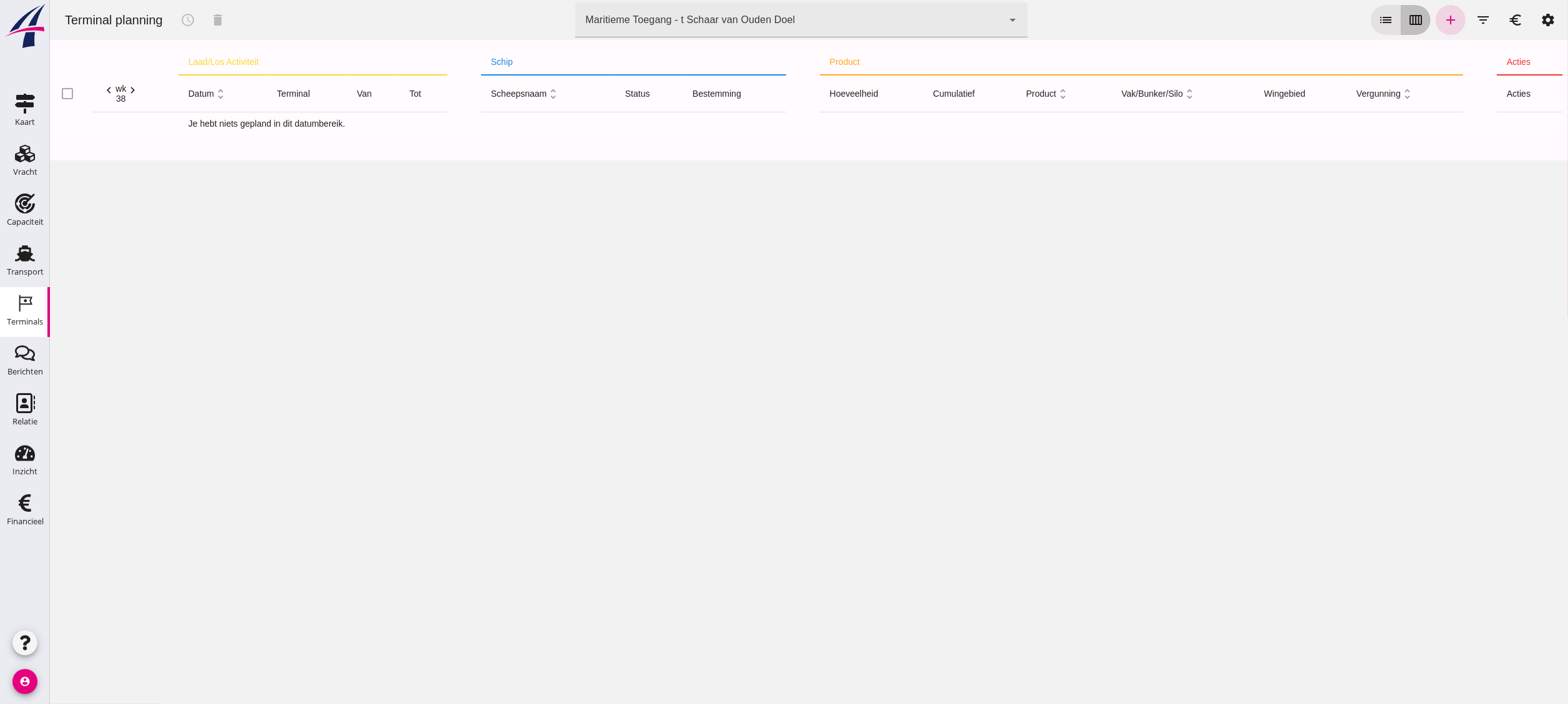
click at [871, 21] on icon "calendar_view_week" at bounding box center [1415, 20] width 15 height 15
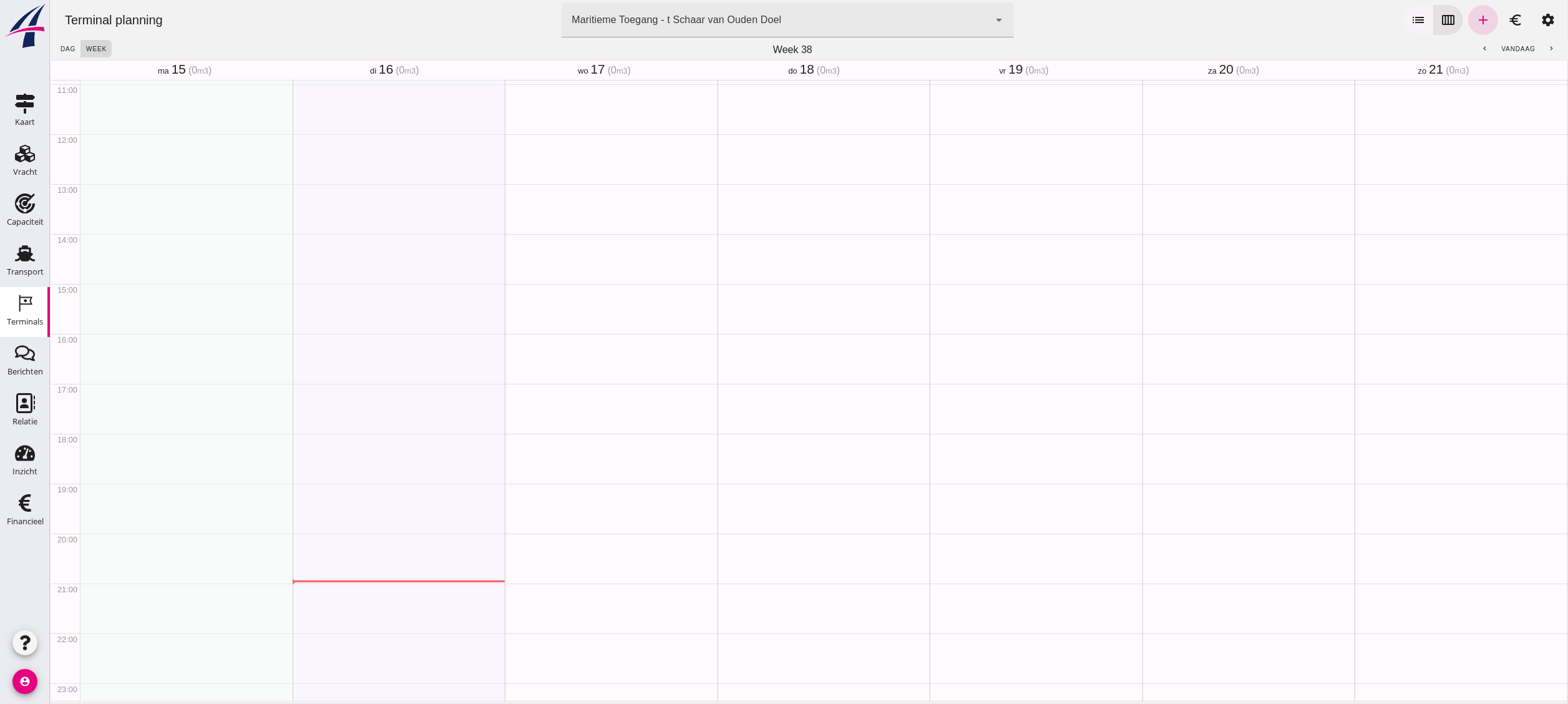
scroll to position [576, 0]
click at [871, 25] on div "Maritieme Toegang - t Schaar van Ouden Doel 453b08e2-5afb-49e8-a076-b9bc6000f457" at bounding box center [775, 20] width 428 height 35
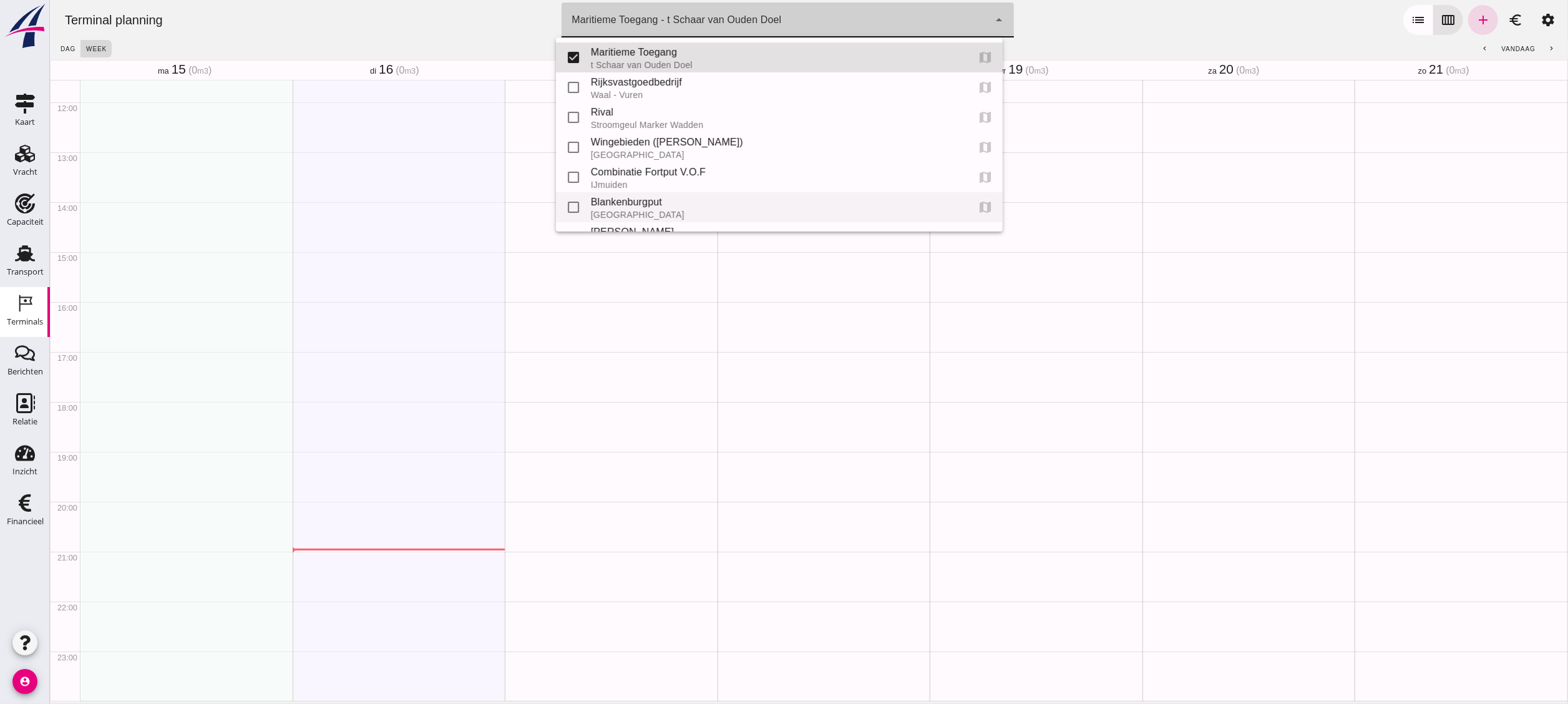
click at [672, 198] on div "Blankenburgput" at bounding box center [773, 202] width 367 height 15
type input "e6c78bfd-e3f1-4bb9-b01e-b37ce3668b52"
checkbox input "false"
checkbox input "true"
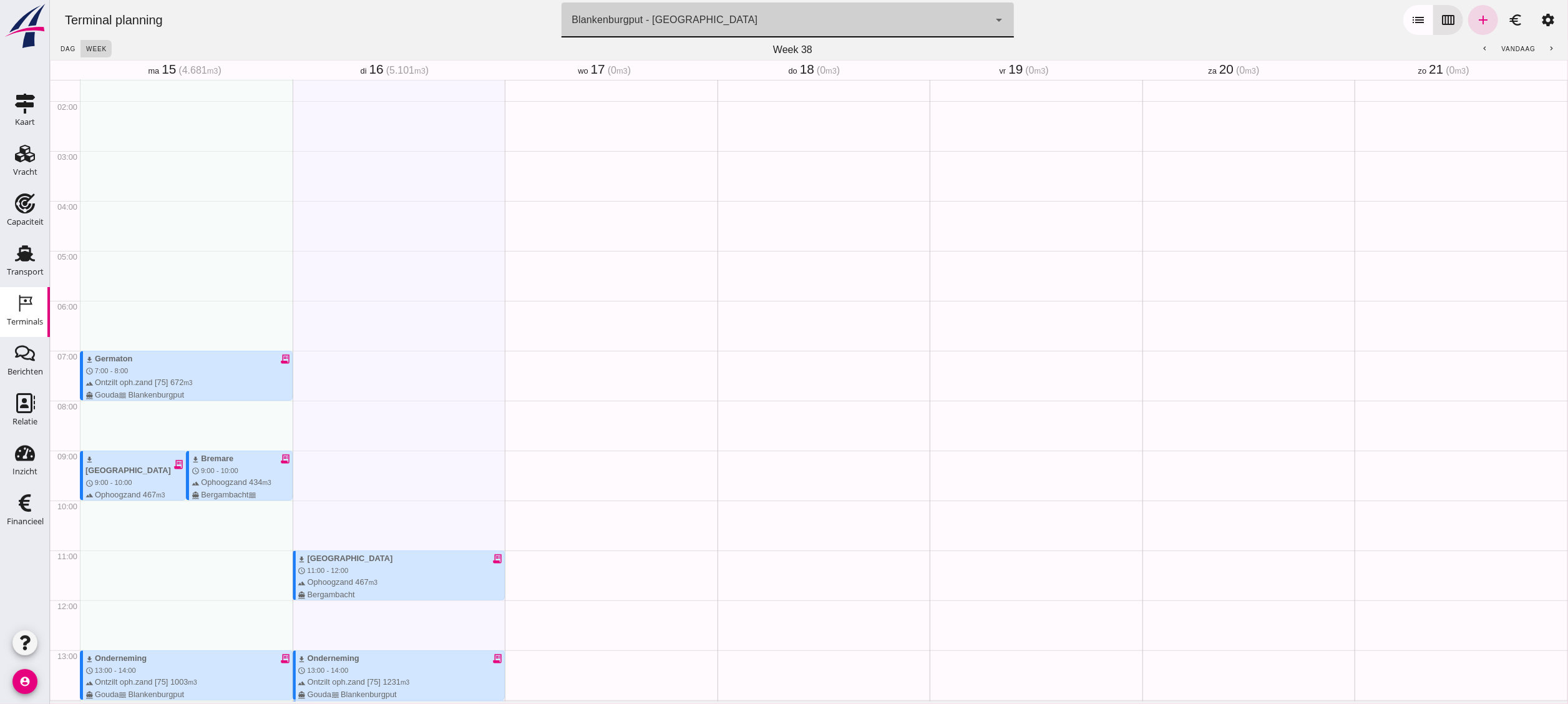
scroll to position [77, 0]
click at [871, 25] on icon "add" at bounding box center [1482, 20] width 15 height 15
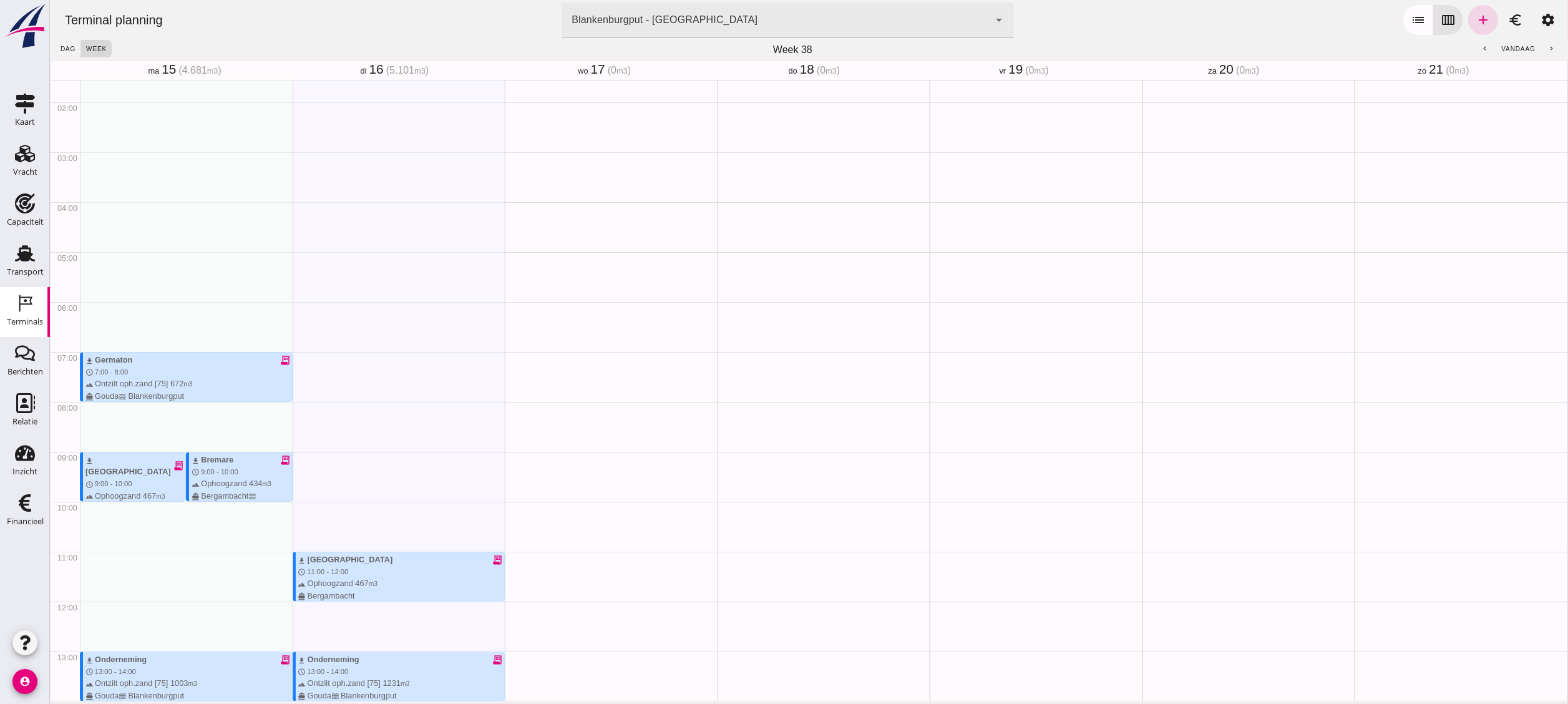
type input "Combinatie Noordzeezand V.O.F."
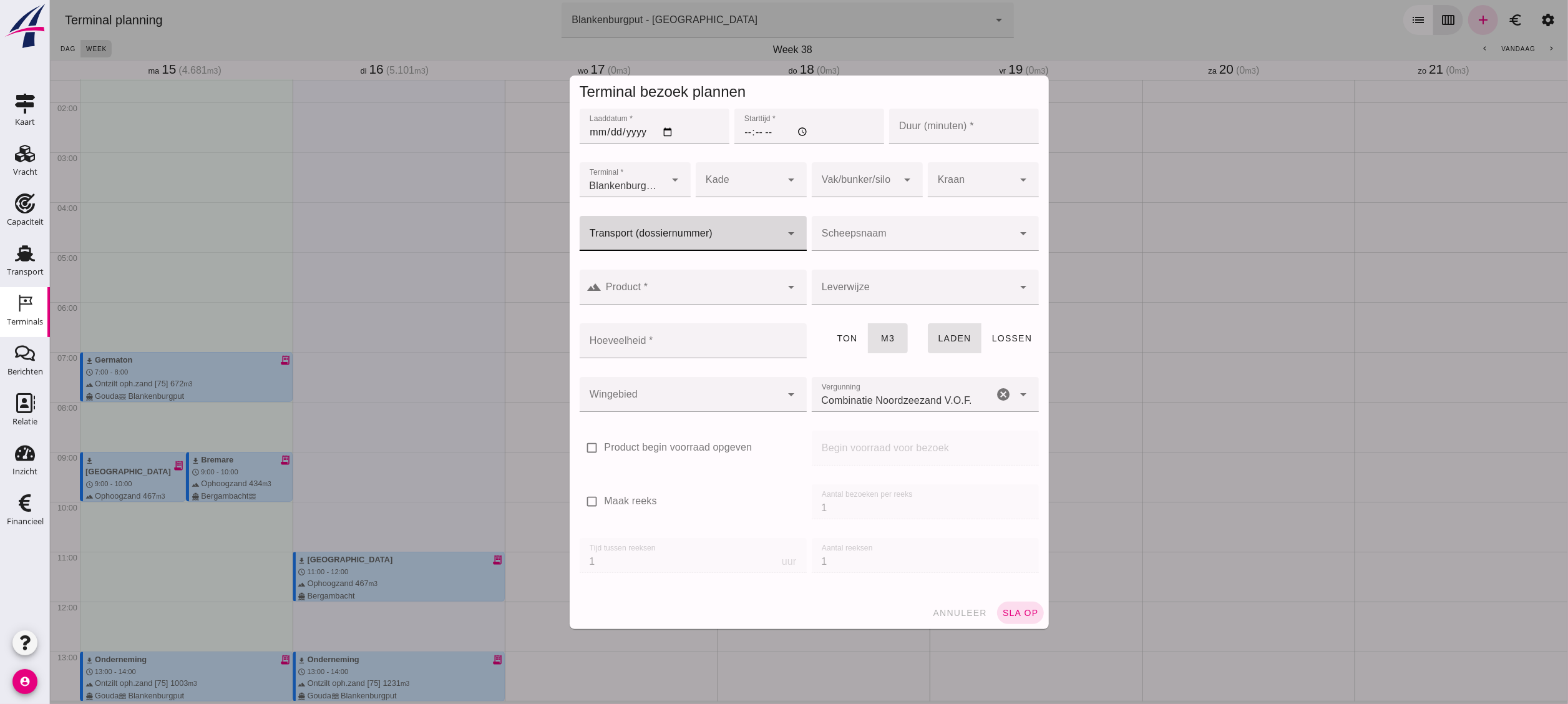
click at [769, 236] on input "Transport (dossiernummer)" at bounding box center [680, 240] width 202 height 15
click at [664, 362] on div "V OG-250661" at bounding box center [683, 360] width 208 height 15
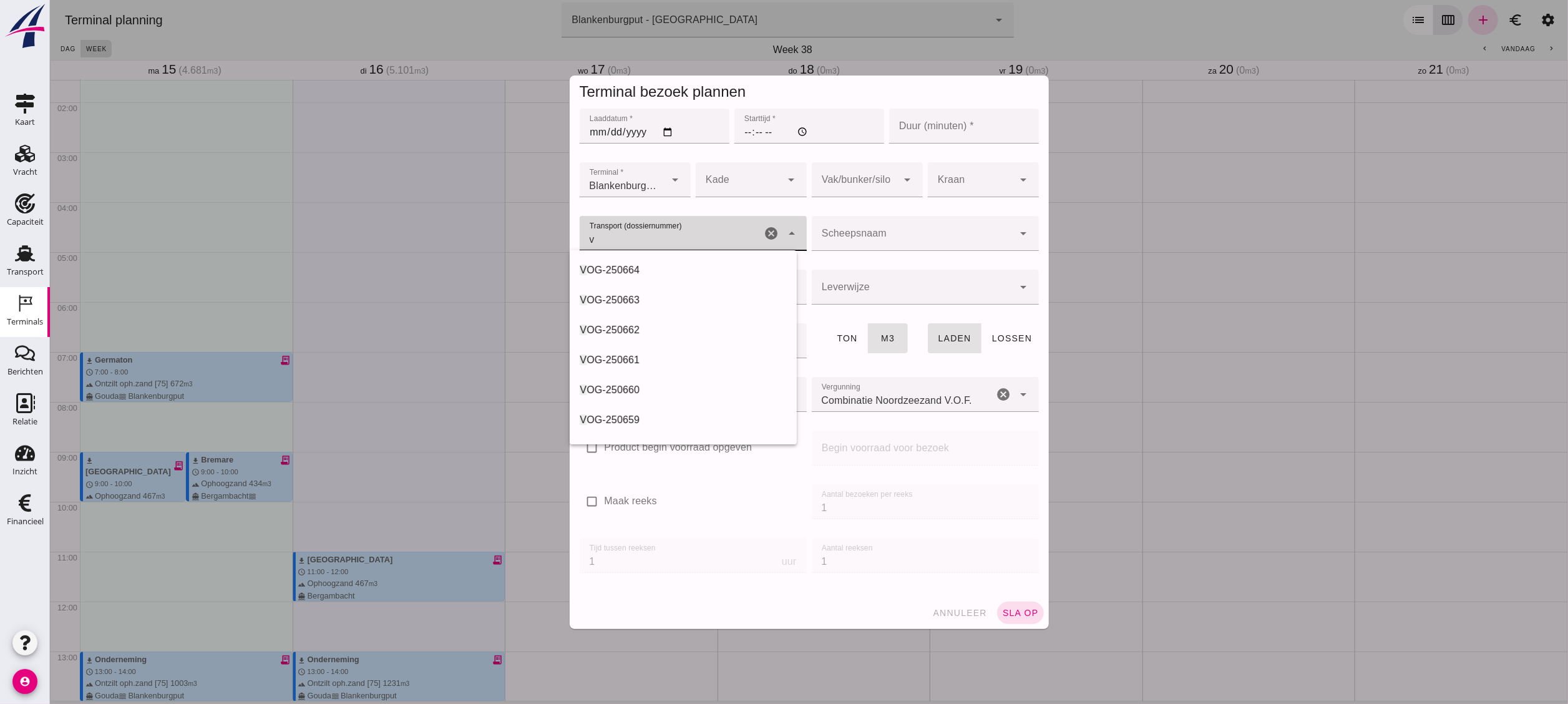
type input "VOG-250661"
type input "franco_on_shore"
type input "1643"
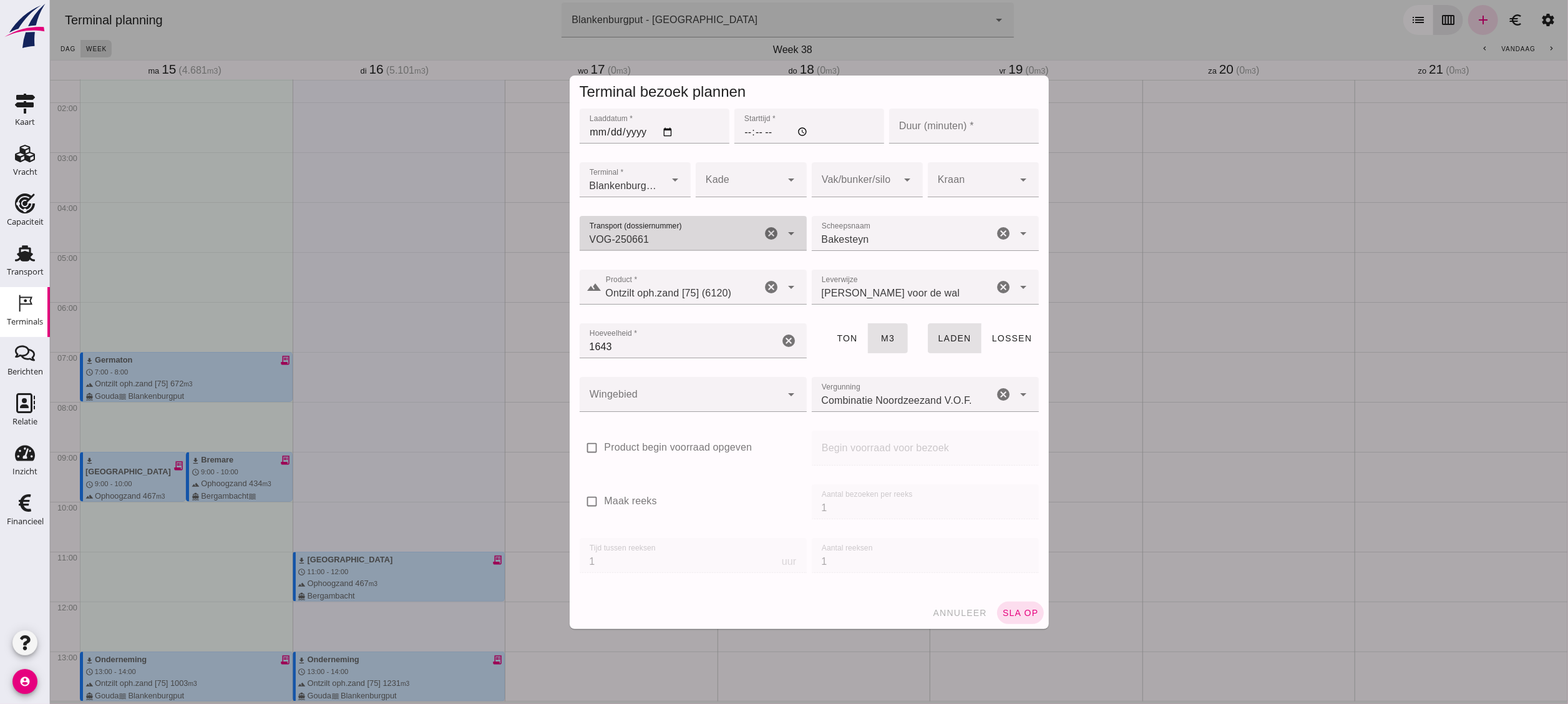
type input "VOG-250661"
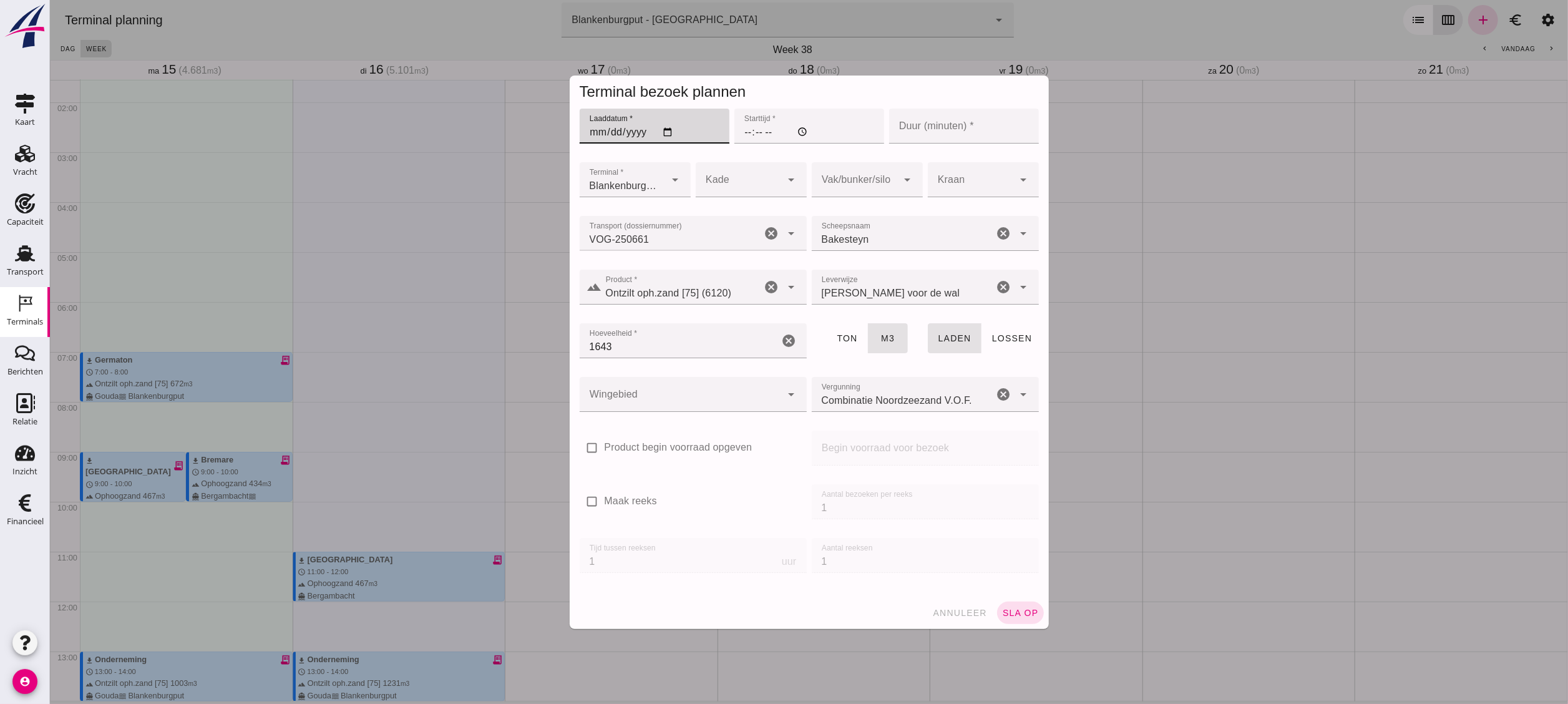
click at [662, 128] on input "Laaddatum *" at bounding box center [654, 126] width 150 height 35
type input "[DATE]"
click at [742, 134] on input "Starttijd *" at bounding box center [809, 126] width 150 height 35
type input "08:00"
click at [871, 128] on input "Duur (minuten) *" at bounding box center [963, 126] width 150 height 35
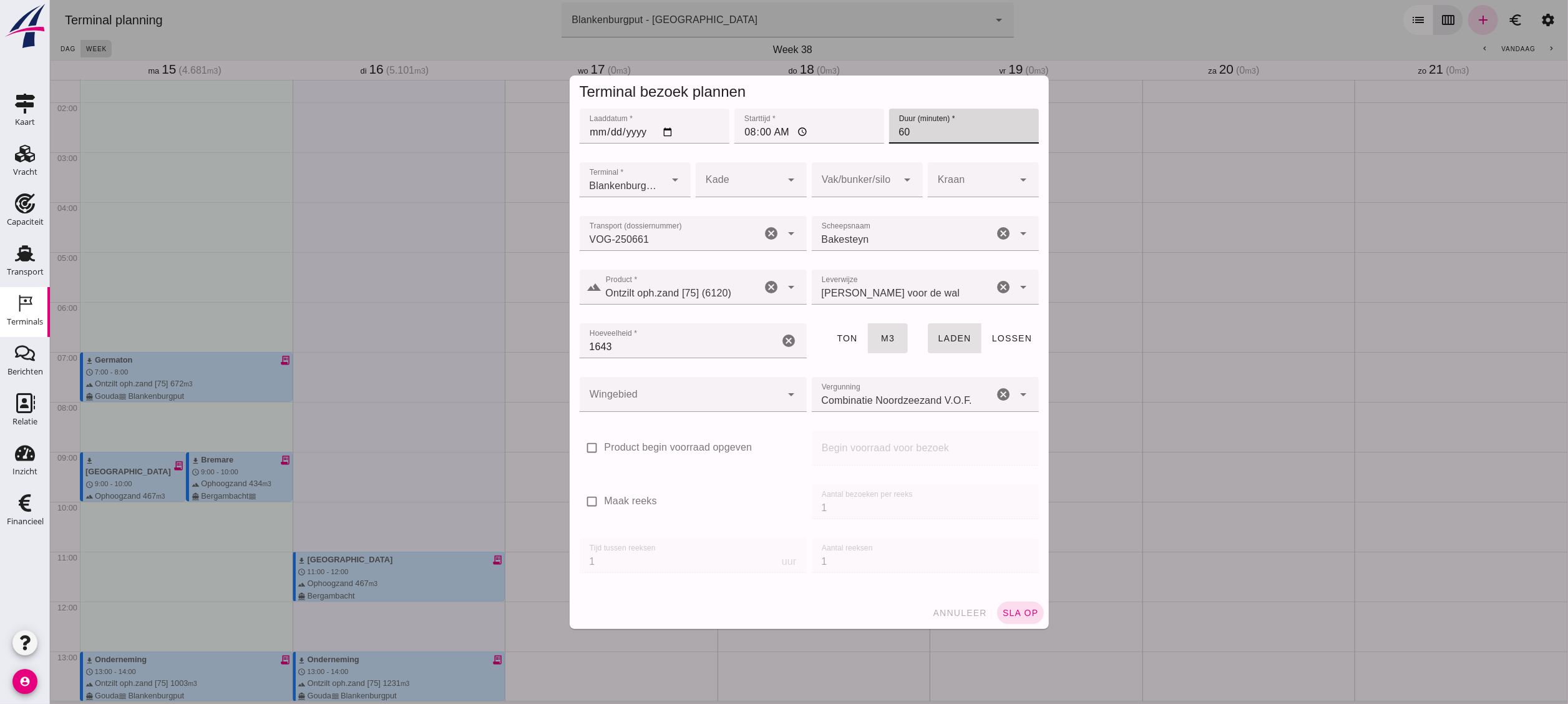
type input "60"
drag, startPoint x: 886, startPoint y: 166, endPoint x: 882, endPoint y: 186, distance: 20.4
click at [871, 166] on div at bounding box center [854, 179] width 87 height 35
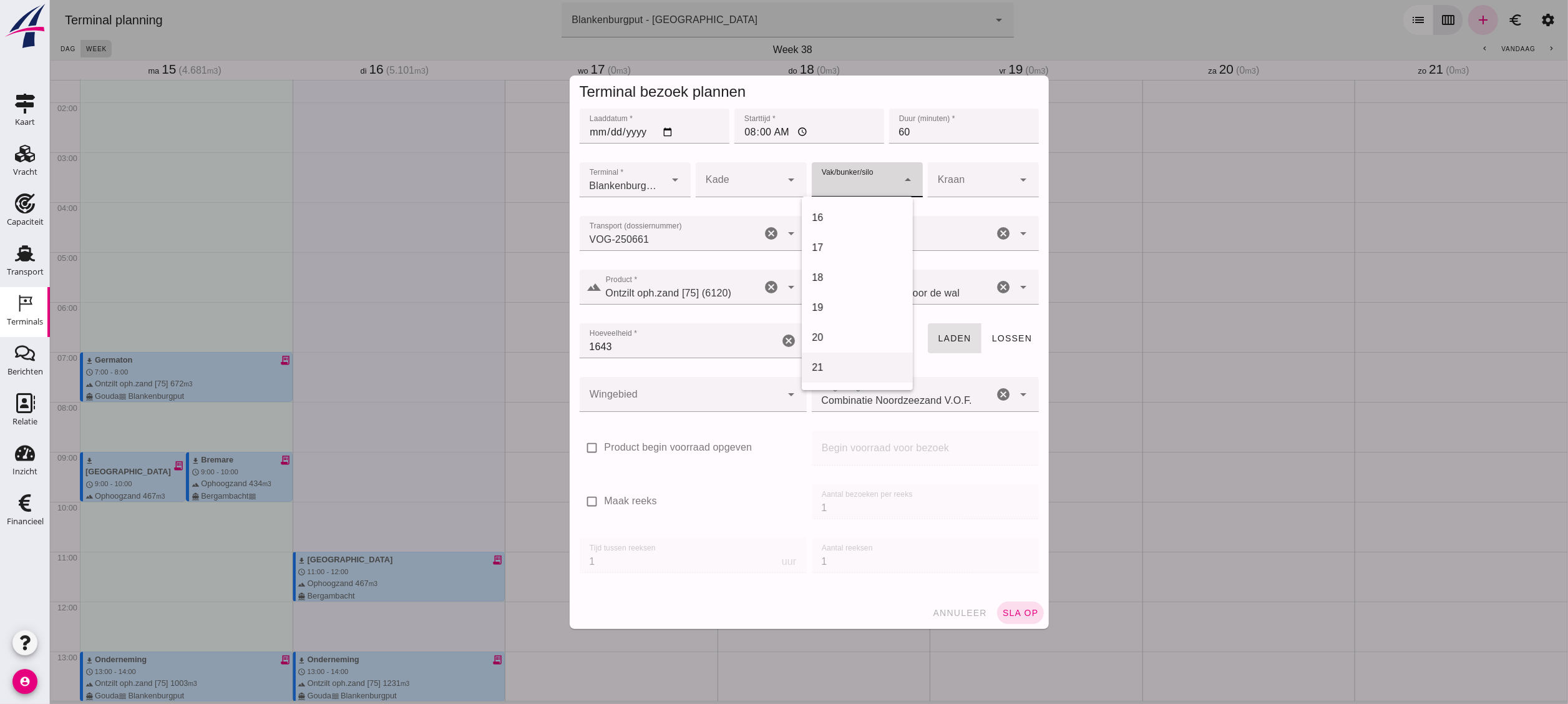
scroll to position [499, 0]
click at [844, 227] on div "18" at bounding box center [857, 227] width 91 height 15
type input "366"
click at [871, 391] on span "sla op" at bounding box center [1020, 613] width 36 height 10
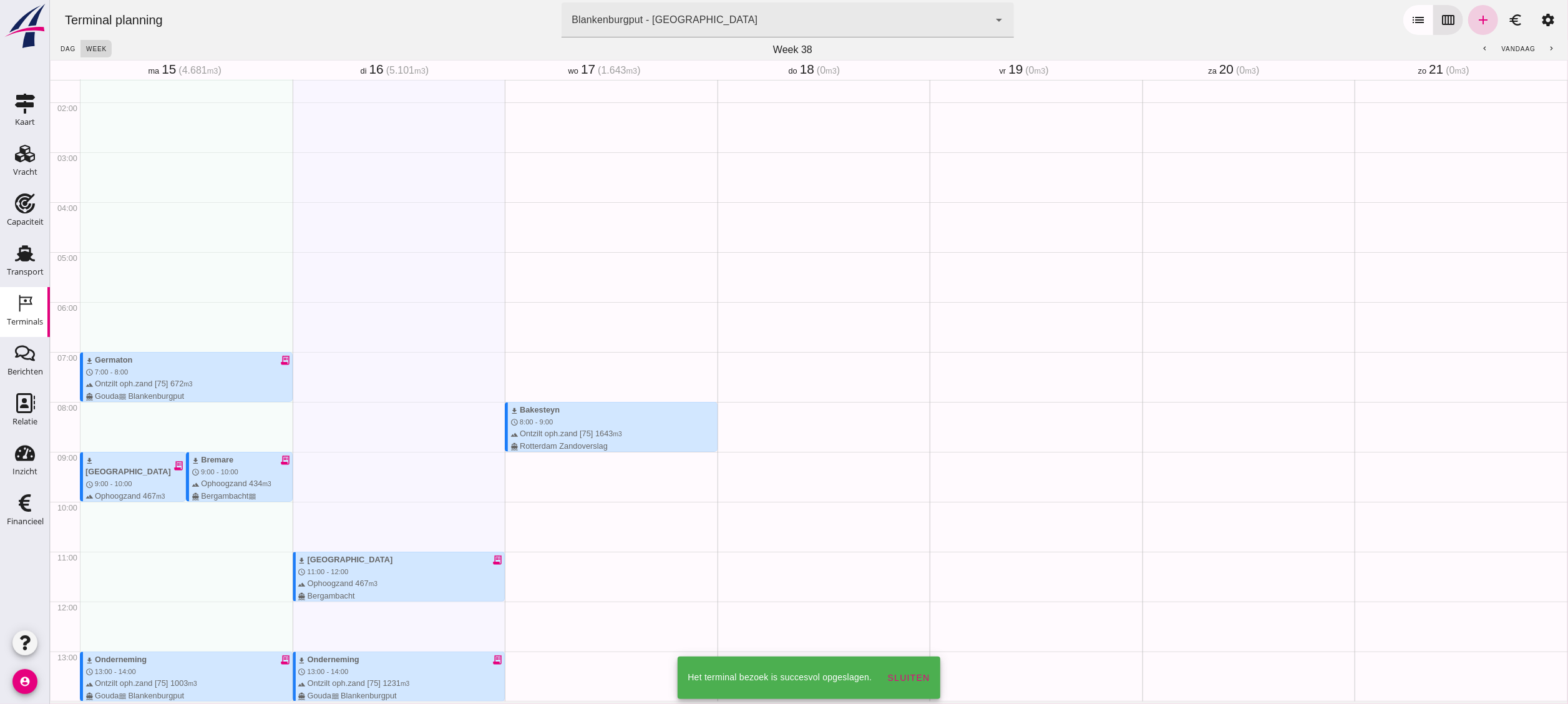
click at [871, 16] on icon "add" at bounding box center [1482, 20] width 15 height 15
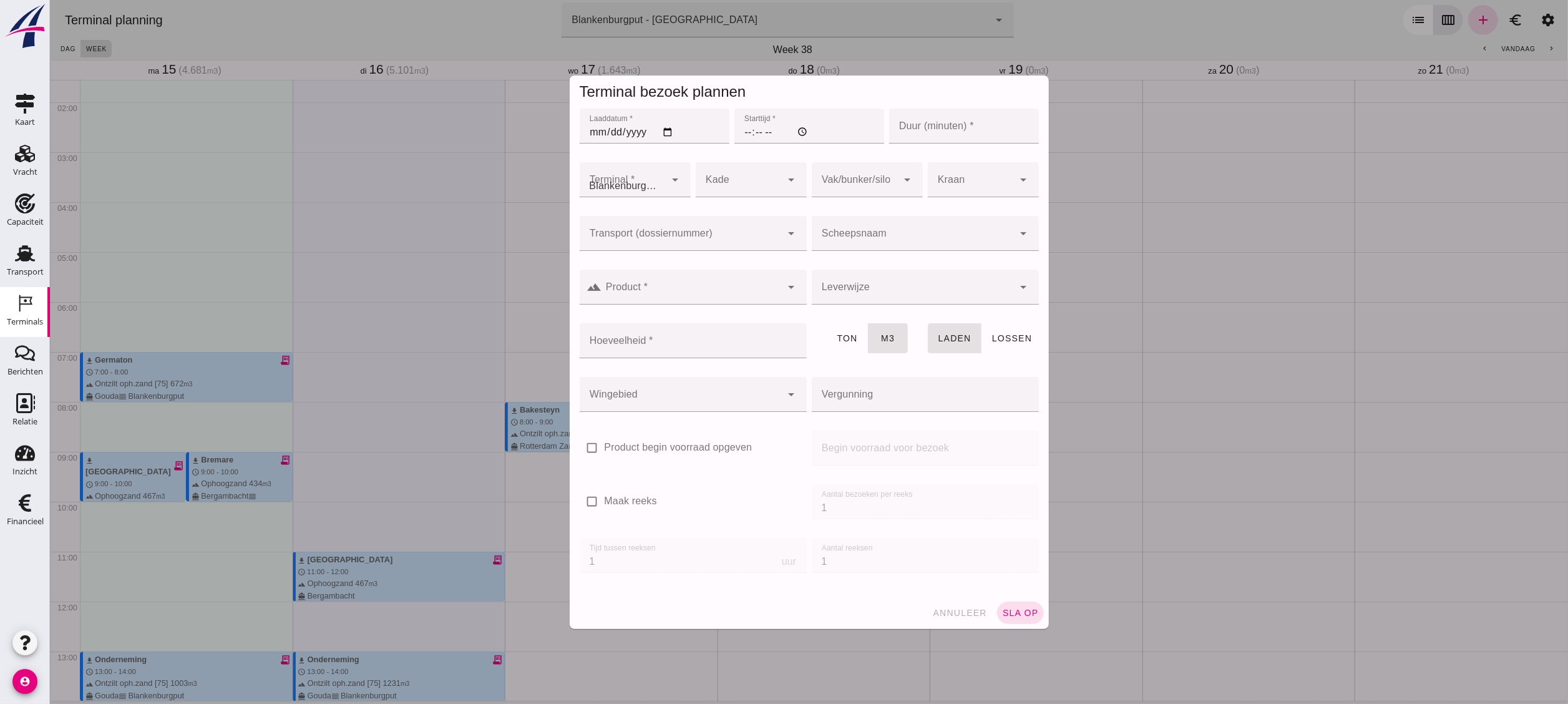
type input "Combinatie Noordzeezand V.O.F."
click at [661, 123] on input "Laaddatum *" at bounding box center [654, 126] width 150 height 35
click at [664, 126] on input "Laaddatum *" at bounding box center [654, 126] width 150 height 35
type input "[DATE]"
click at [739, 128] on input "Starttijd *" at bounding box center [809, 126] width 150 height 35
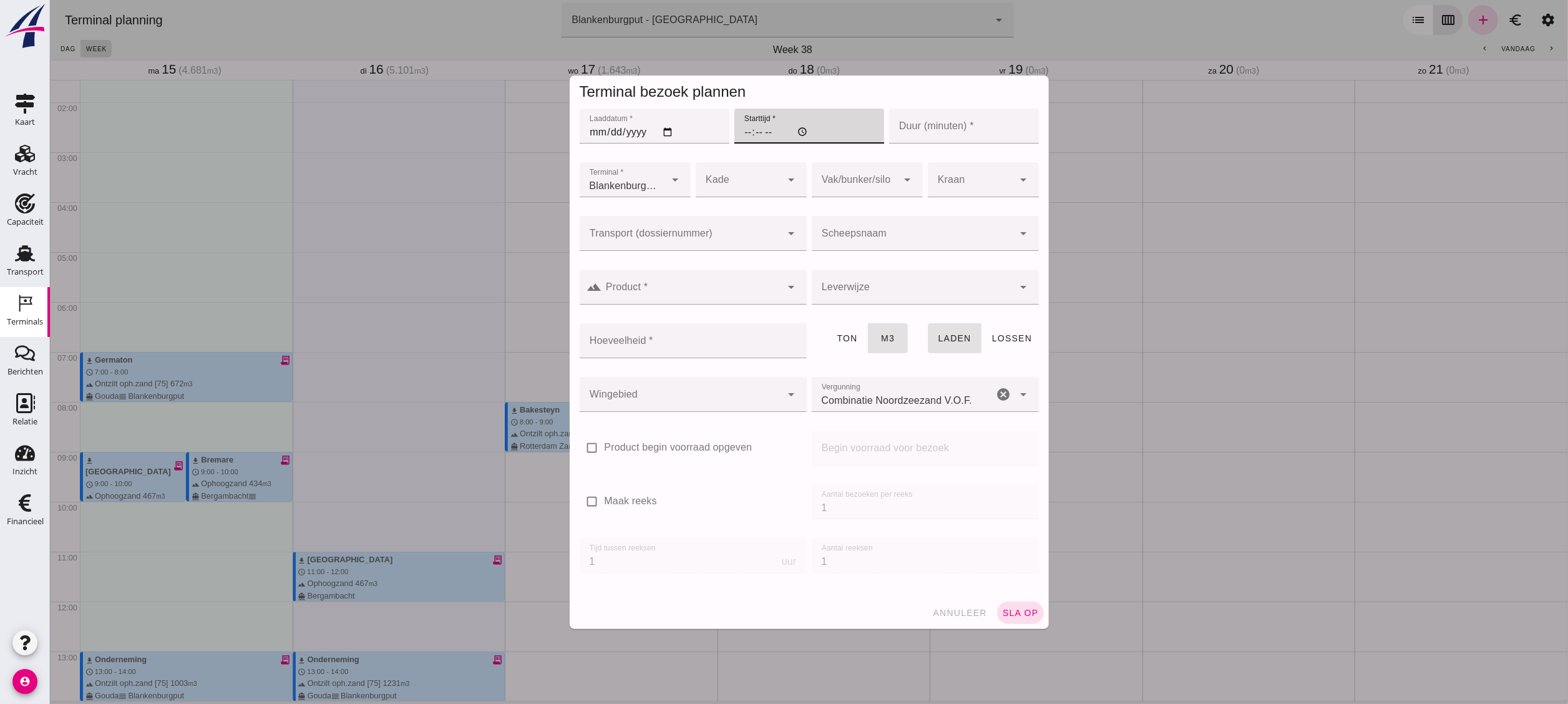
click at [741, 229] on div at bounding box center [680, 233] width 202 height 35
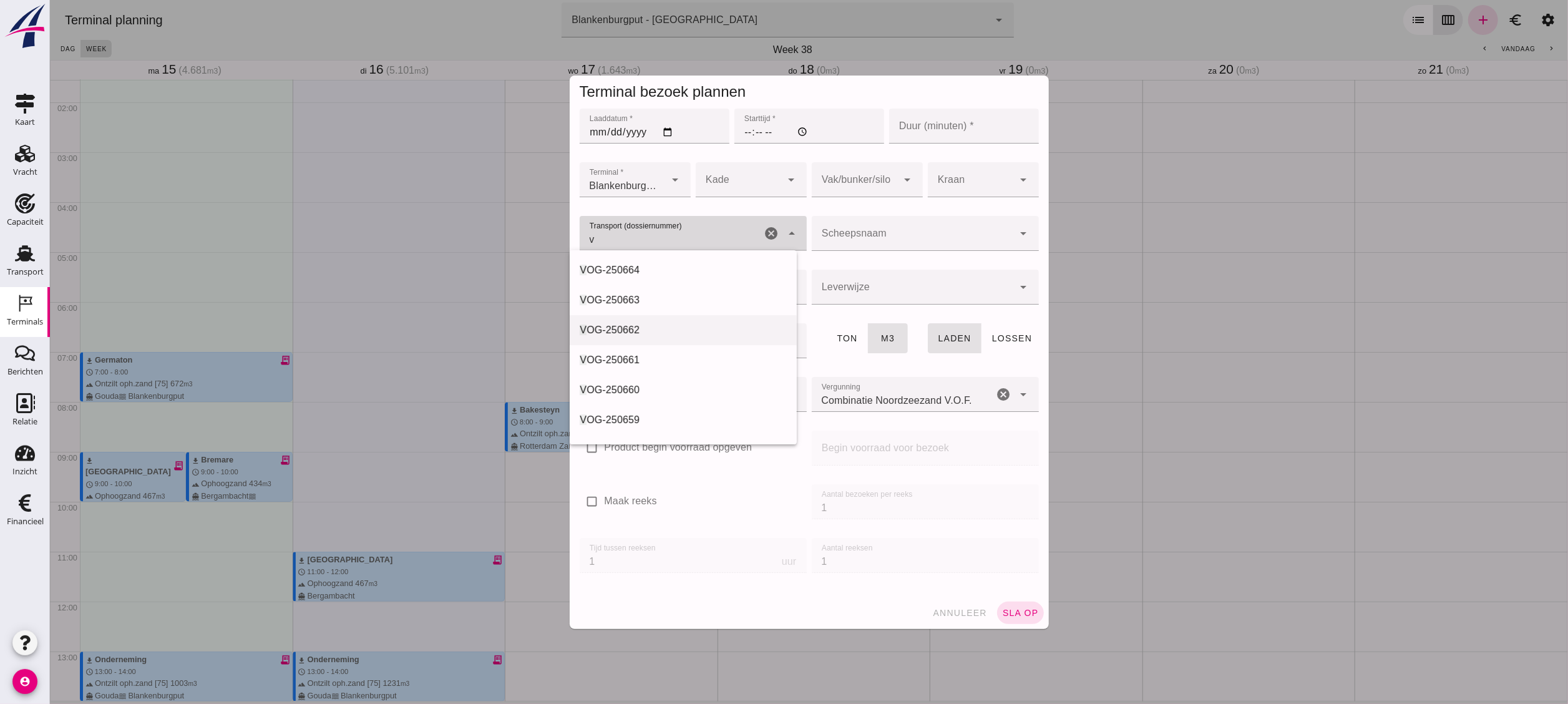
click at [668, 332] on div "V OG-250662" at bounding box center [683, 330] width 208 height 15
type input "VOG-250662"
type input "franco_on_shore"
type input "1231"
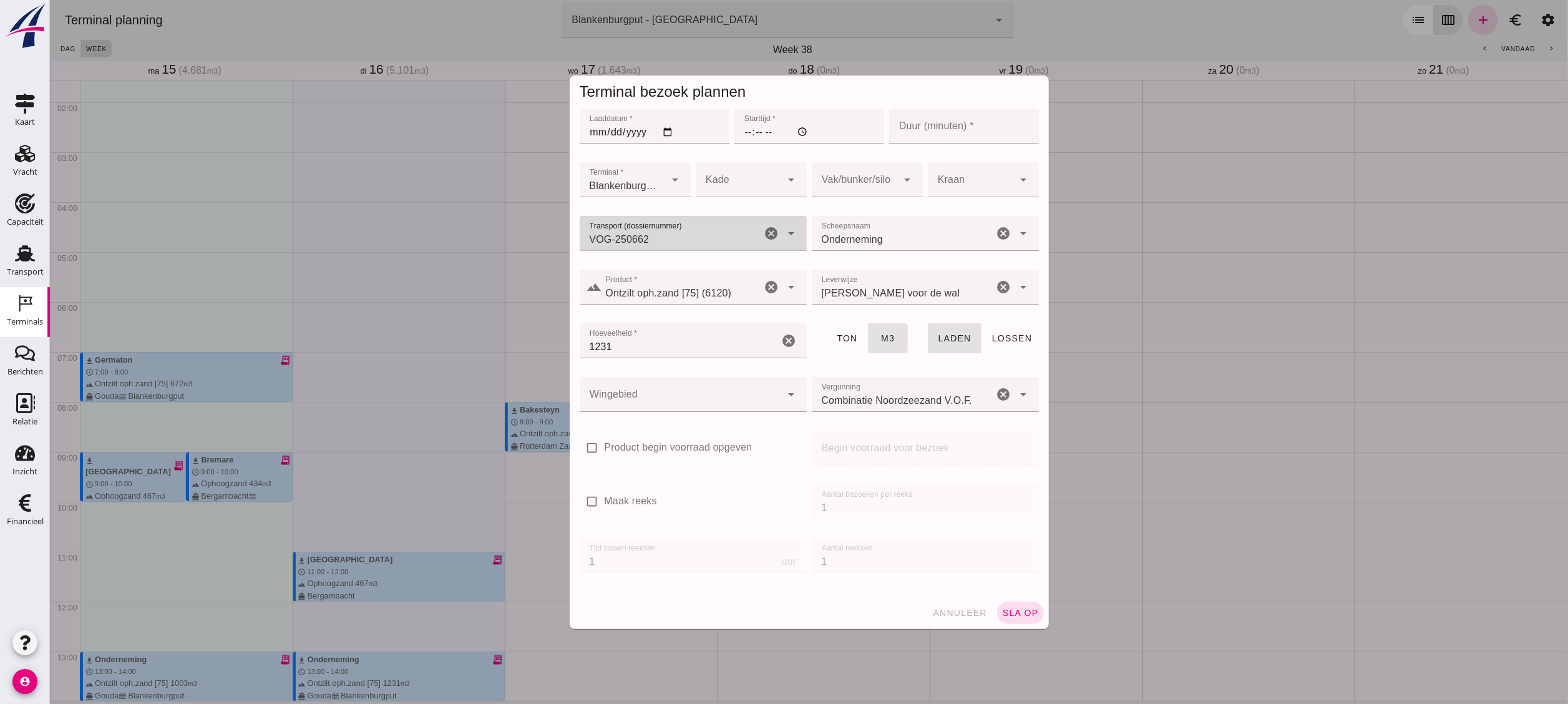
type input "VOG-250662"
click at [739, 118] on input "Starttijd *" at bounding box center [809, 126] width 150 height 35
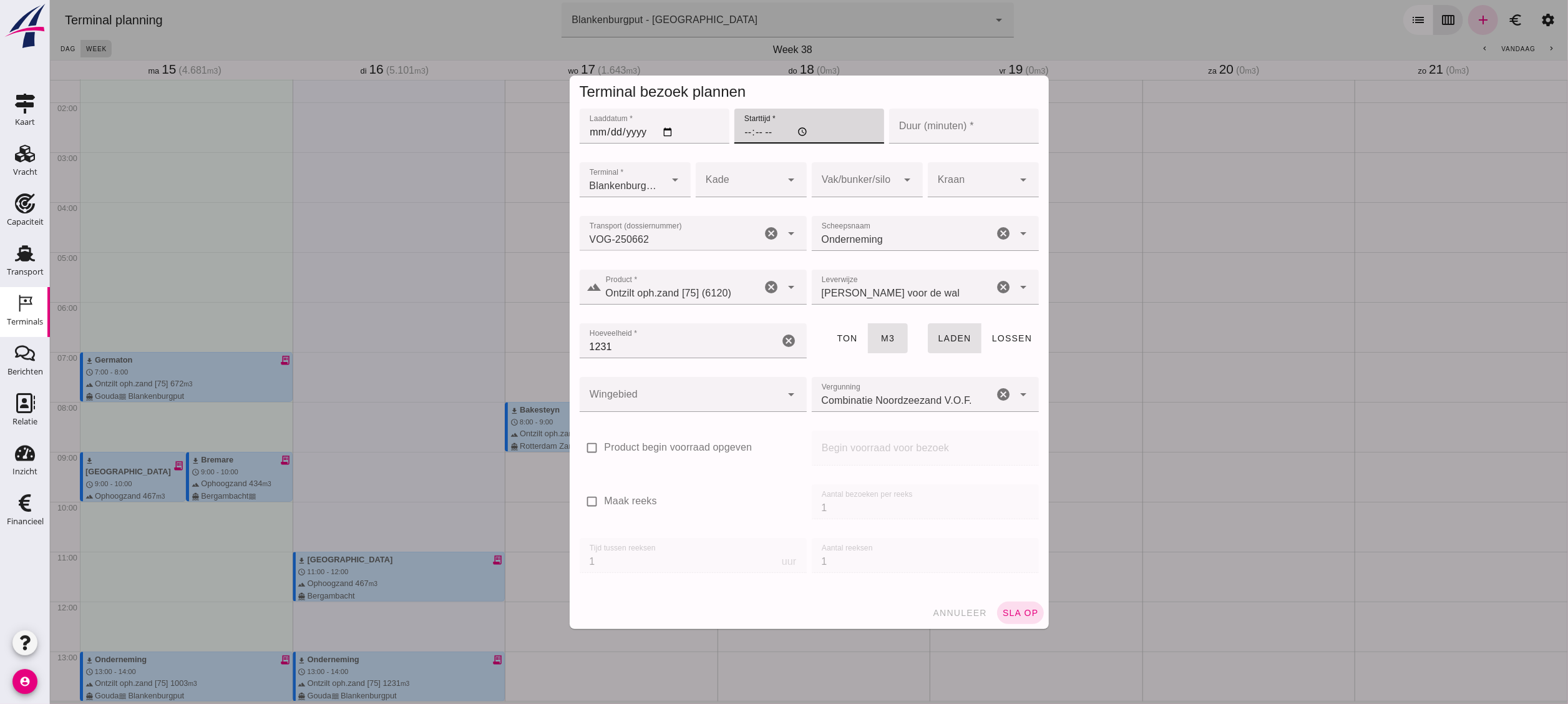
type input "13:00"
type input "60"
click at [863, 178] on div at bounding box center [854, 179] width 87 height 35
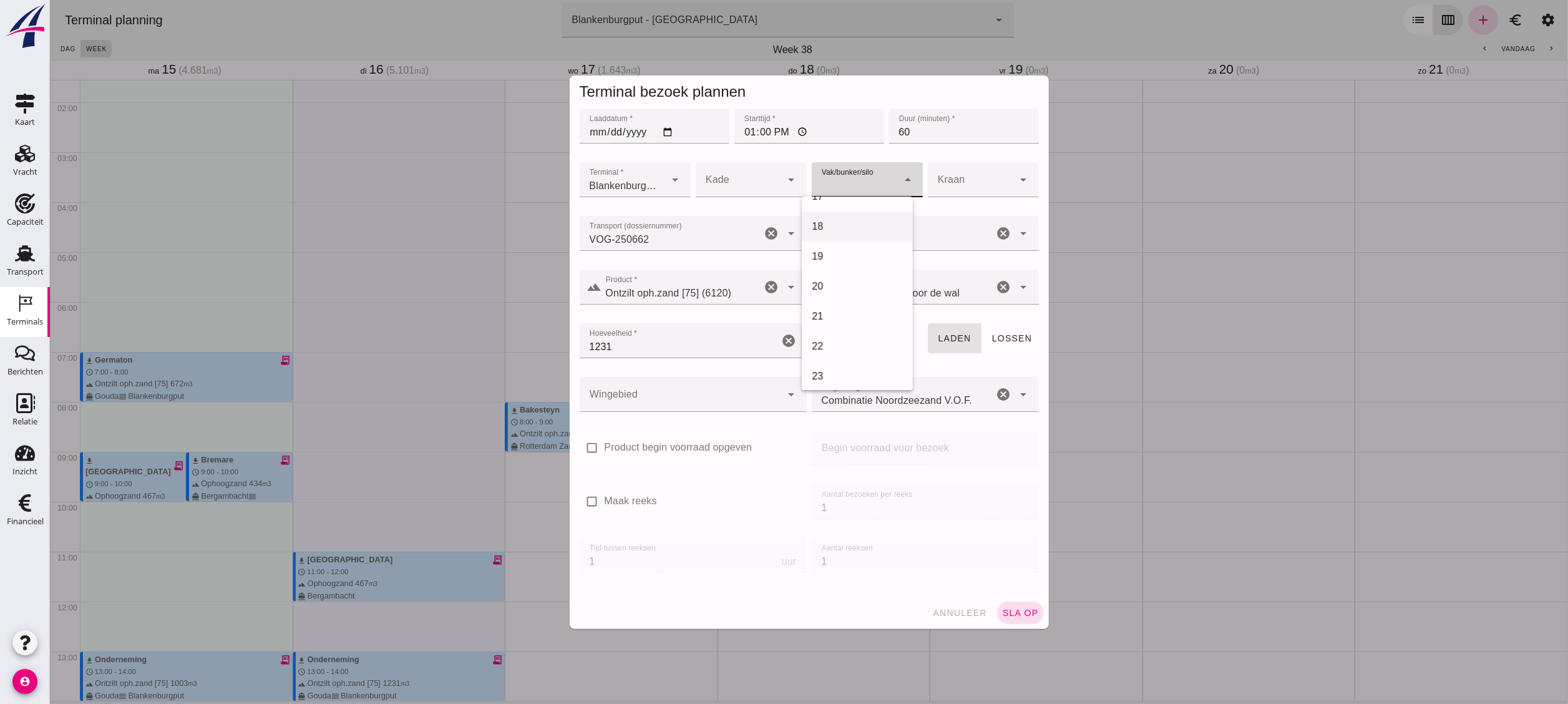
click at [848, 230] on div "18" at bounding box center [857, 227] width 91 height 15
type input "366"
click at [744, 387] on div at bounding box center [680, 394] width 202 height 35
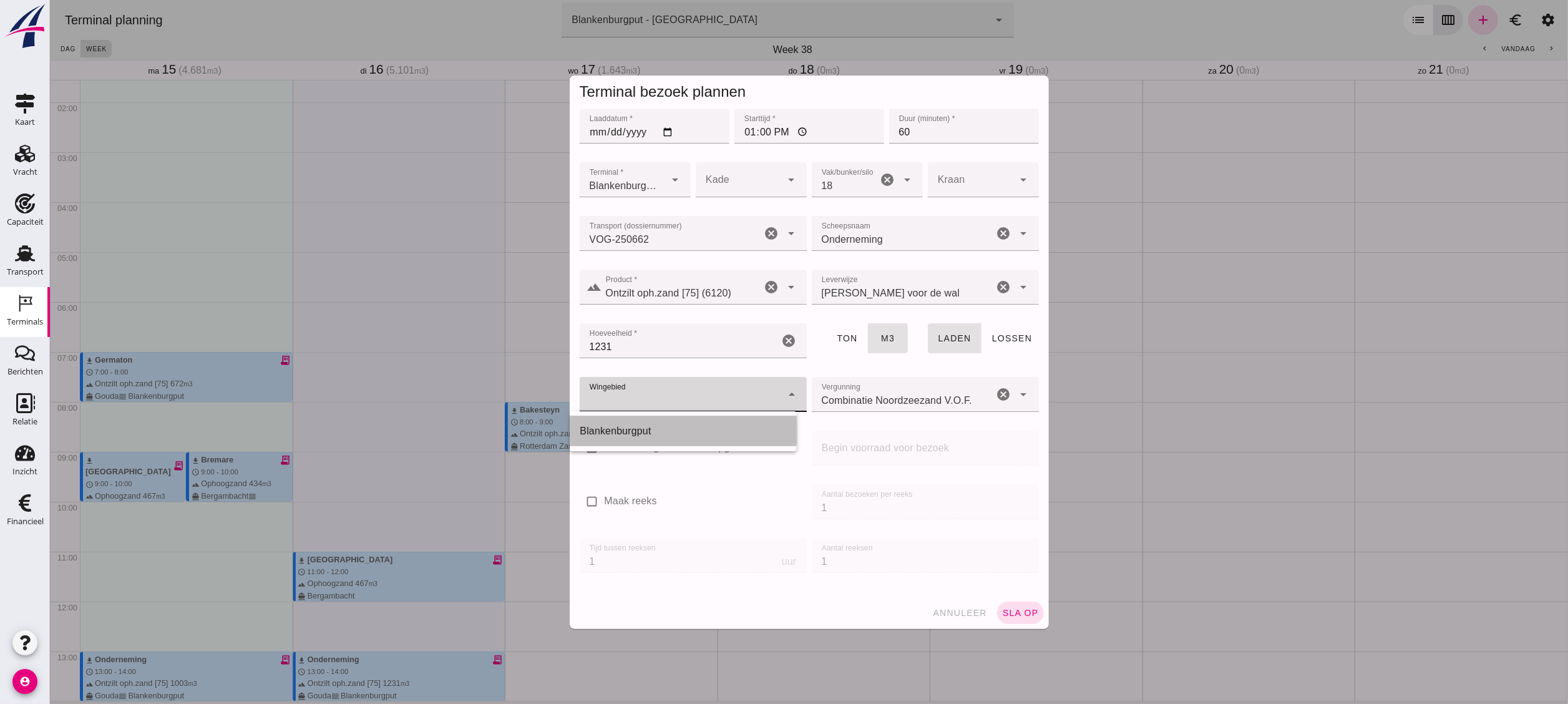
click at [744, 391] on div "Blankenburgput" at bounding box center [682, 431] width 227 height 30
type input "333"
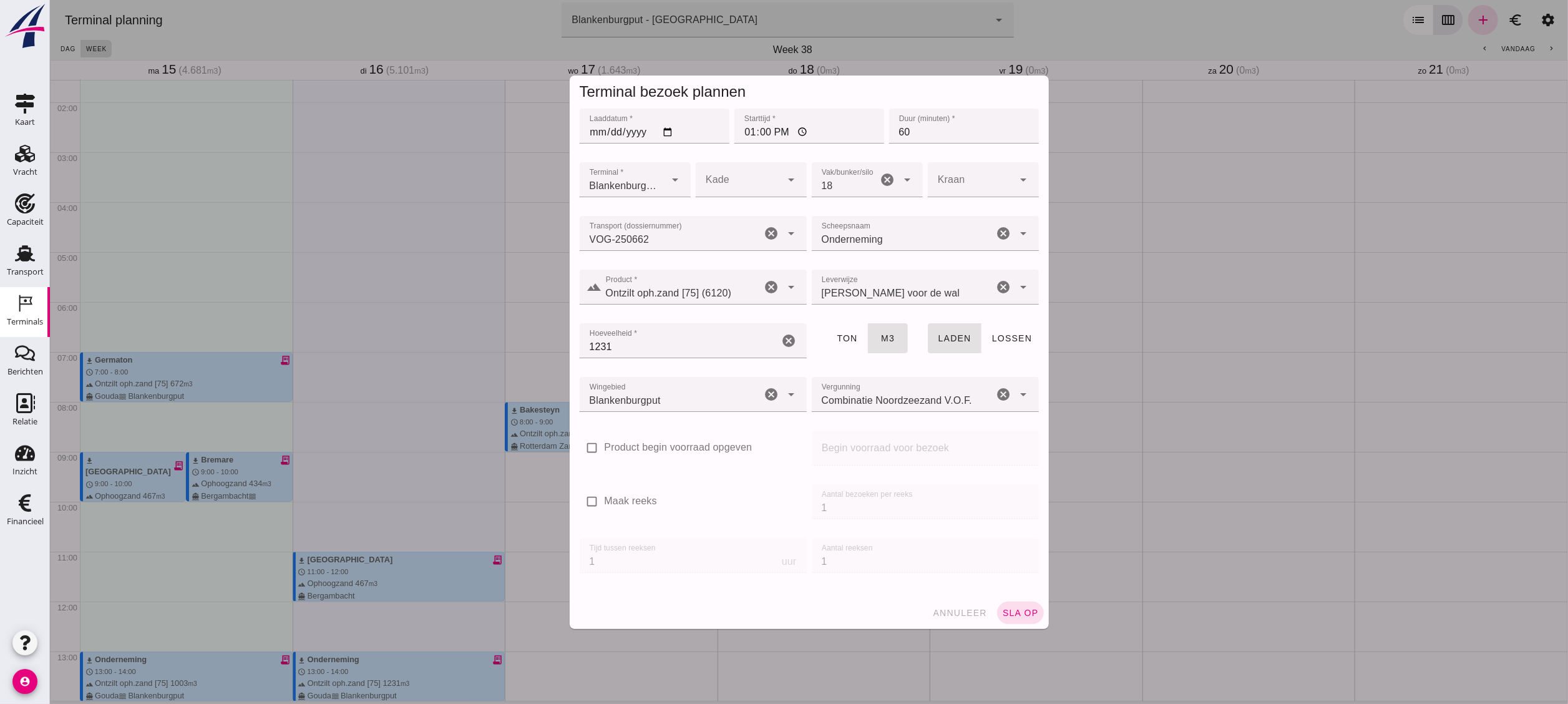
click at [871, 391] on div "annuleer sla op" at bounding box center [809, 613] width 479 height 33
click at [871, 391] on button "sla op" at bounding box center [1020, 613] width 46 height 23
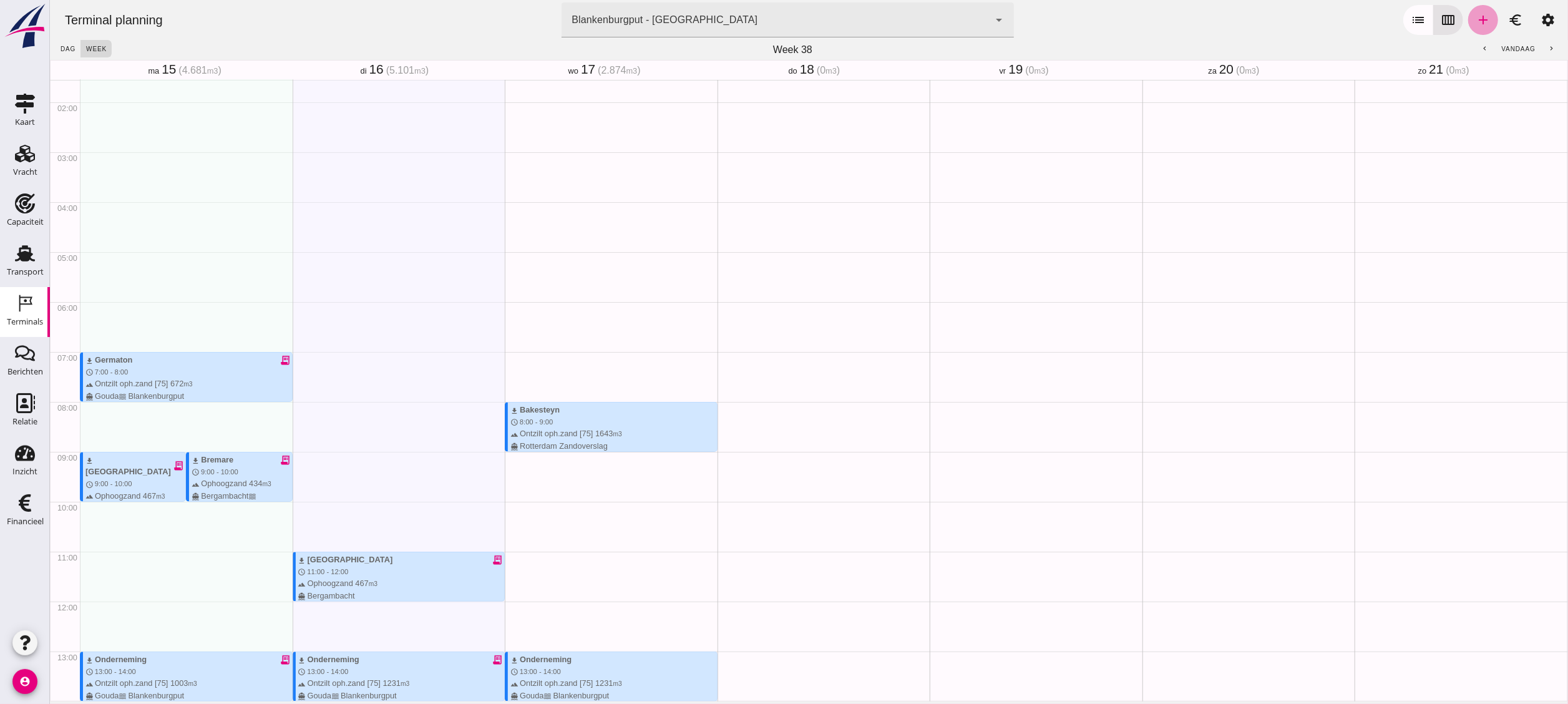
click at [871, 25] on icon "add" at bounding box center [1482, 20] width 15 height 15
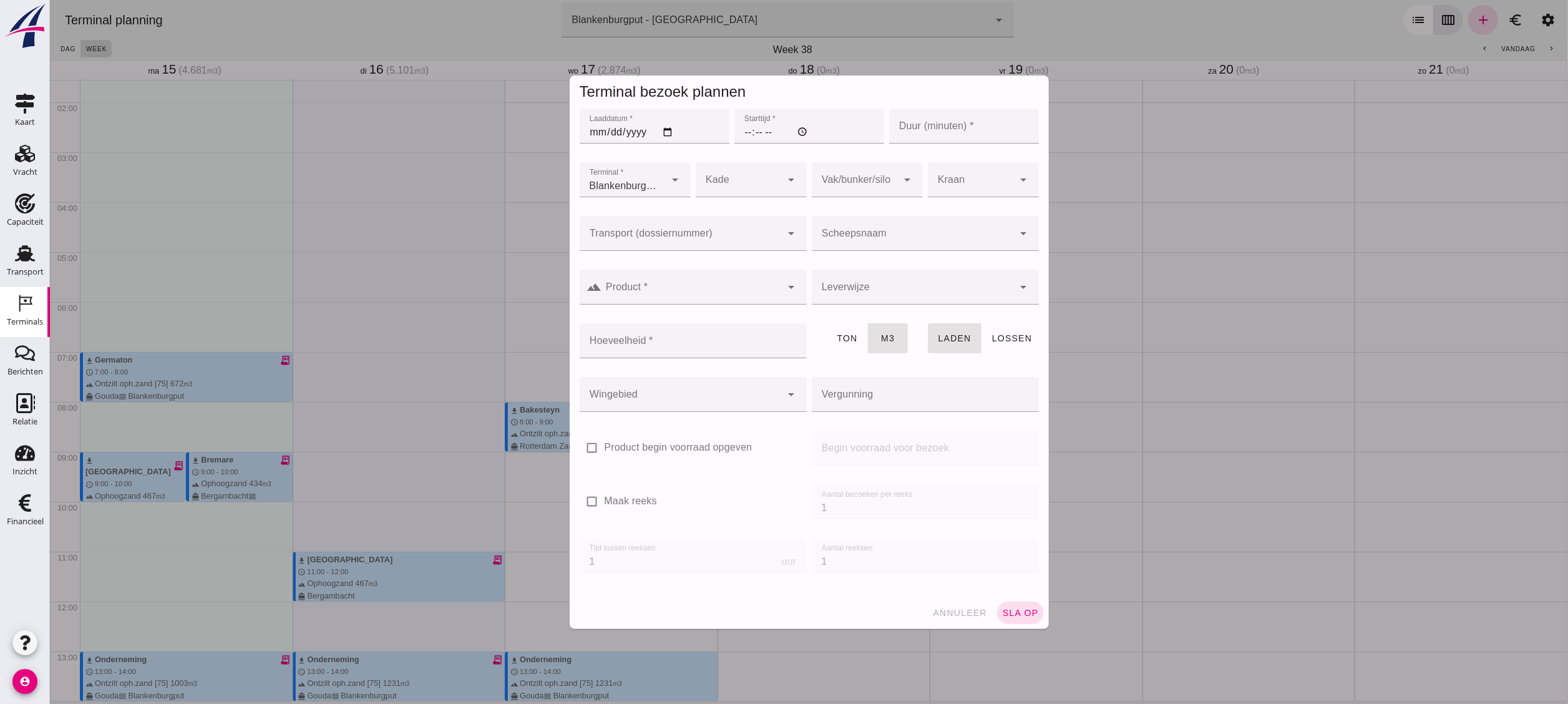
type input "Combinatie Noordzeezand V.O.F."
click at [736, 219] on div at bounding box center [680, 233] width 202 height 35
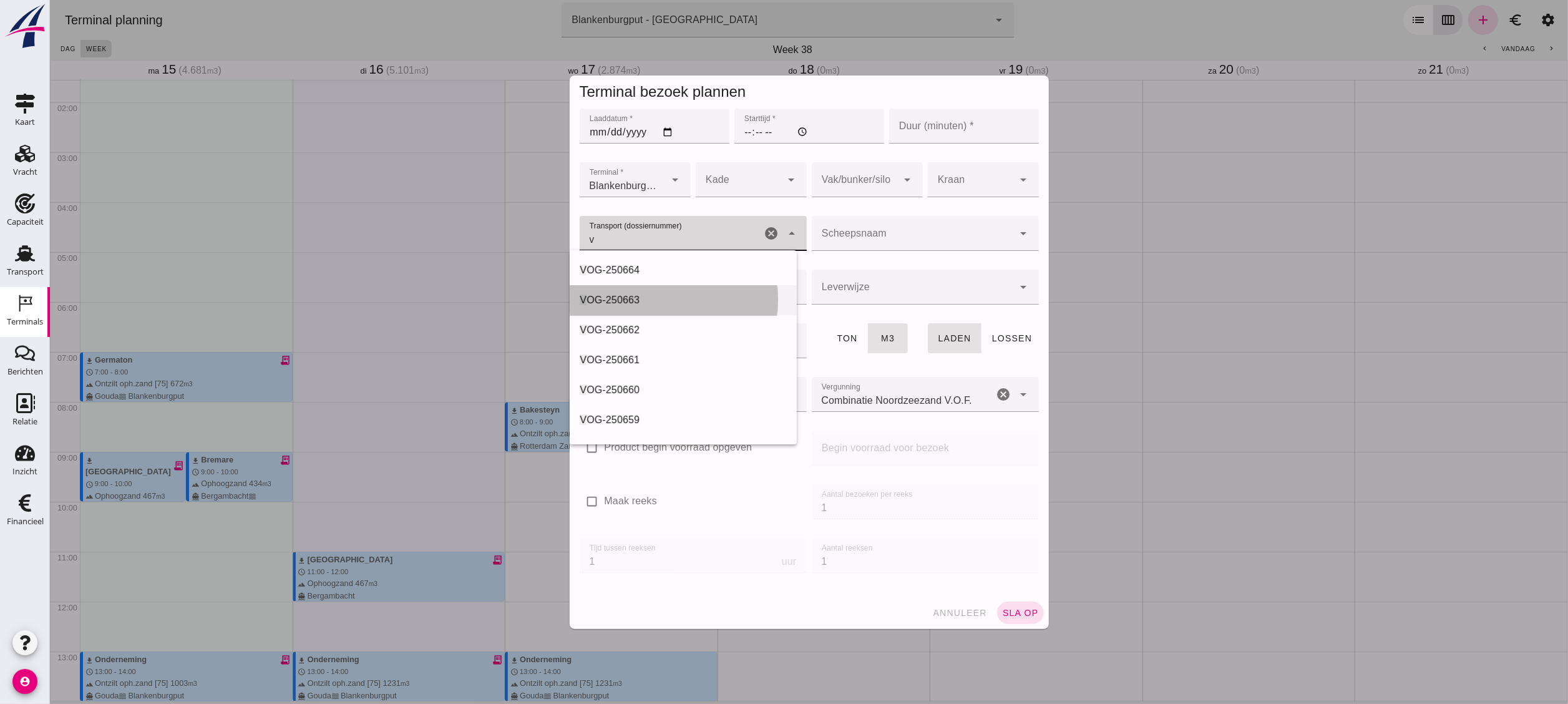
click at [677, 299] on div "V OG-250663" at bounding box center [683, 300] width 208 height 15
type input "VOG-250663"
type input "franco_on_shore"
type input "1298"
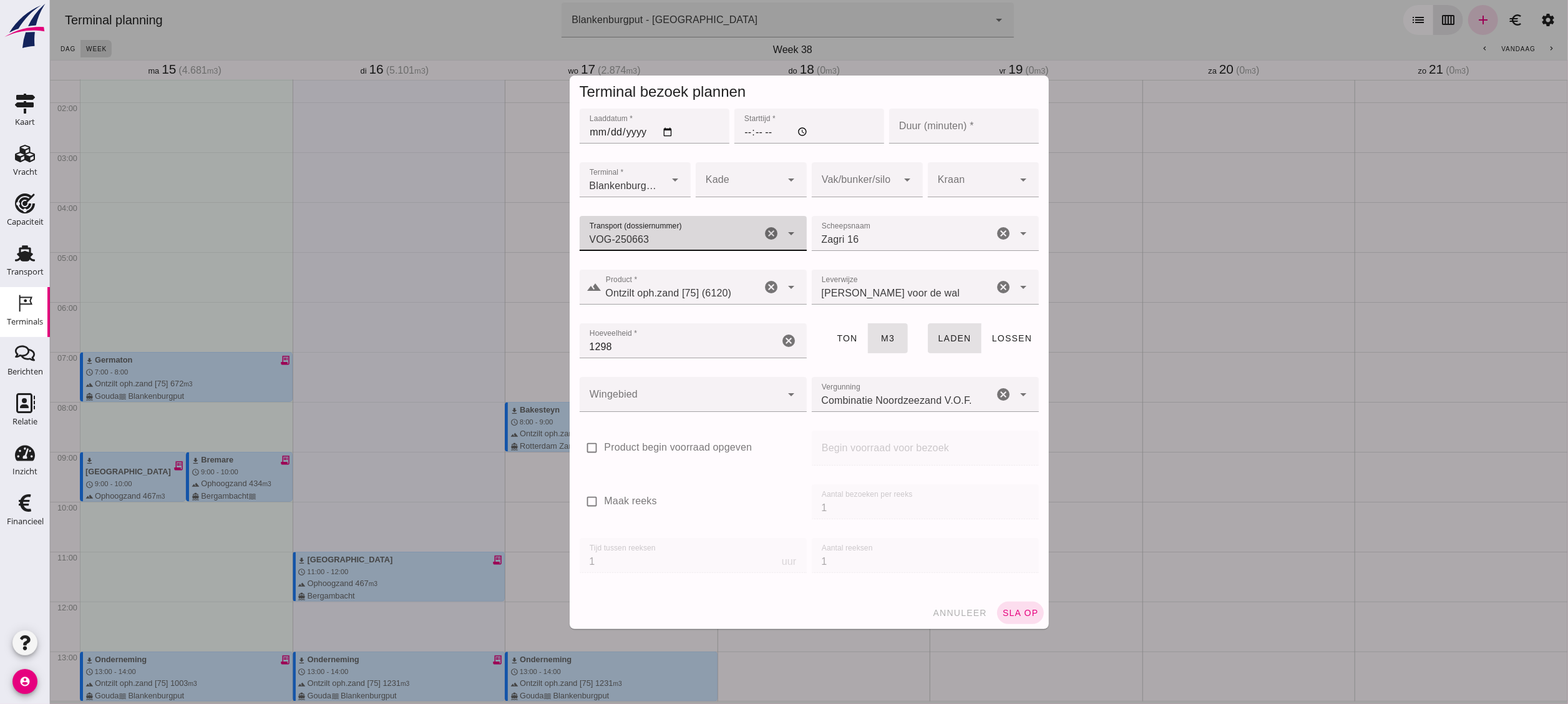
type input "VOG-250663"
click at [658, 128] on input "Laaddatum *" at bounding box center [654, 126] width 150 height 35
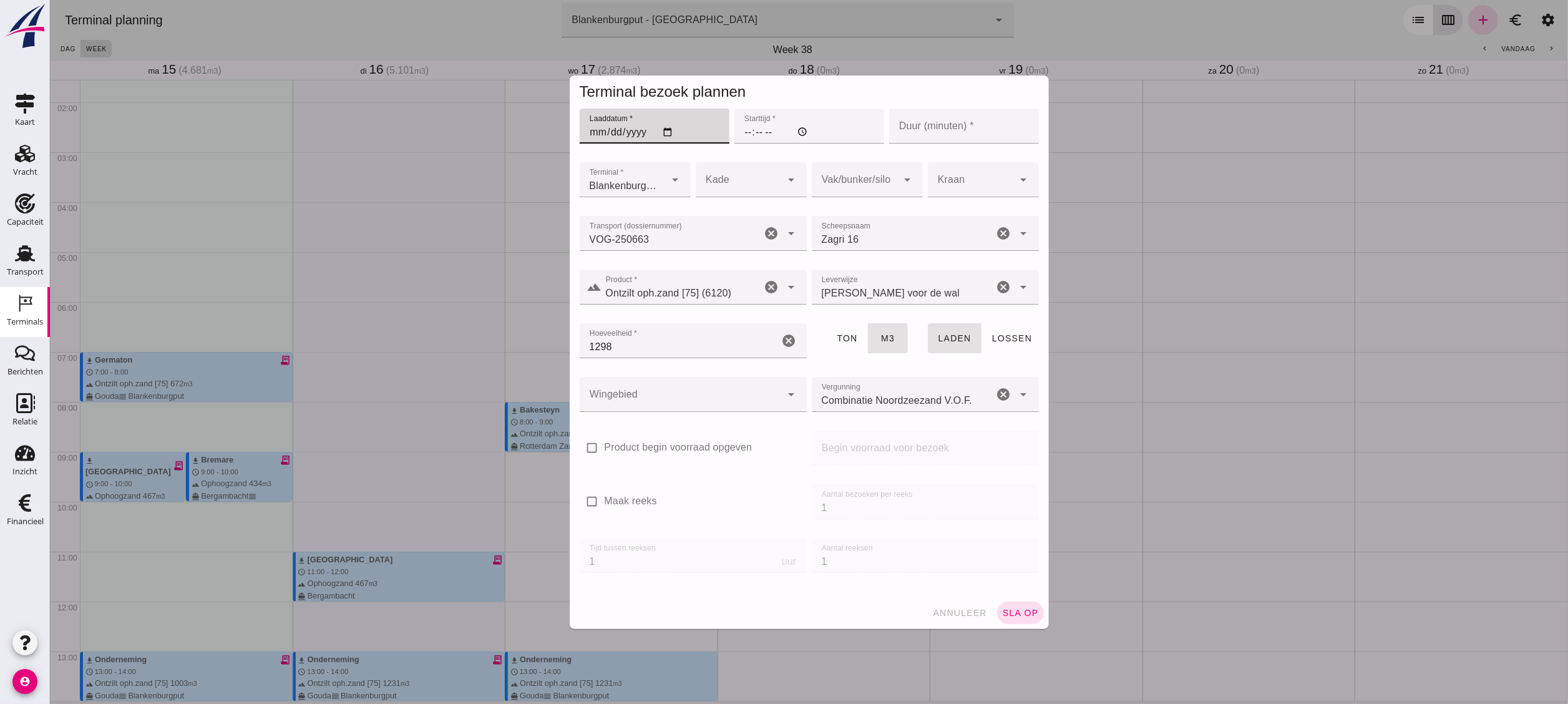
type input "[DATE]"
click at [734, 130] on input "Starttijd *" at bounding box center [809, 126] width 150 height 35
type input "13:00"
type input "60"
click at [827, 169] on div at bounding box center [854, 179] width 87 height 35
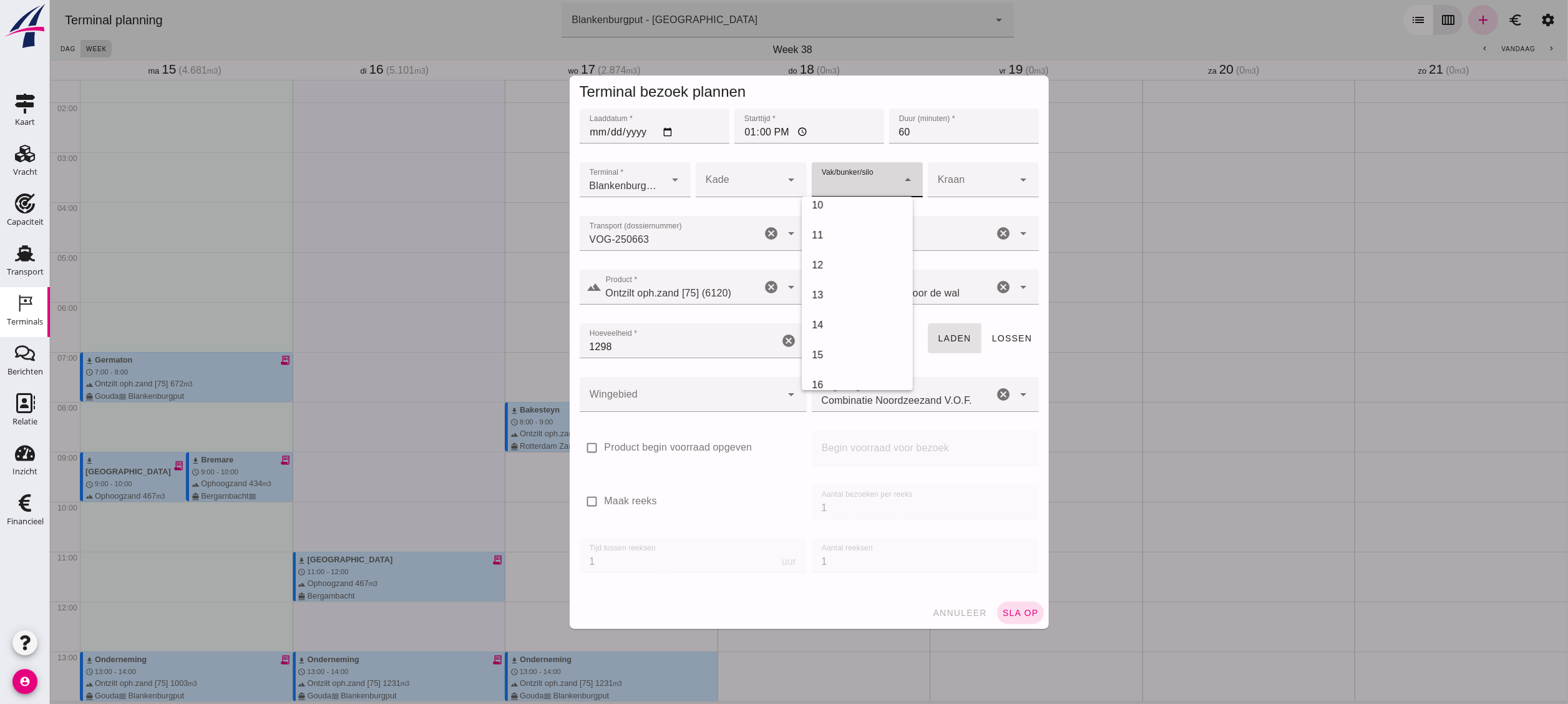
scroll to position [374, 0]
click at [868, 342] on div "18" at bounding box center [857, 351] width 111 height 30
type input "366"
click at [769, 391] on div at bounding box center [680, 394] width 202 height 35
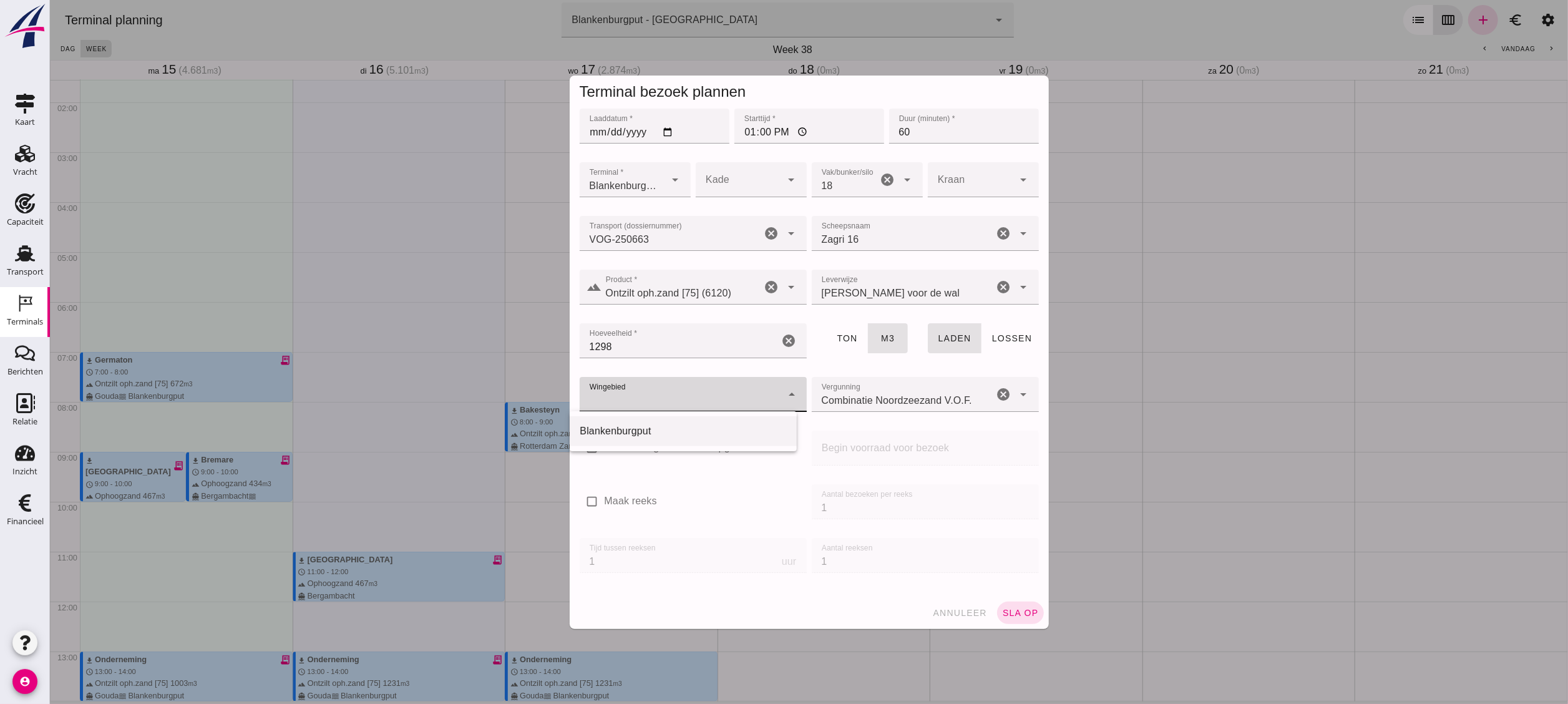
click at [747, 391] on div "Blankenburgput" at bounding box center [683, 431] width 208 height 15
type input "333"
click at [871, 391] on button "sla op" at bounding box center [1020, 613] width 46 height 23
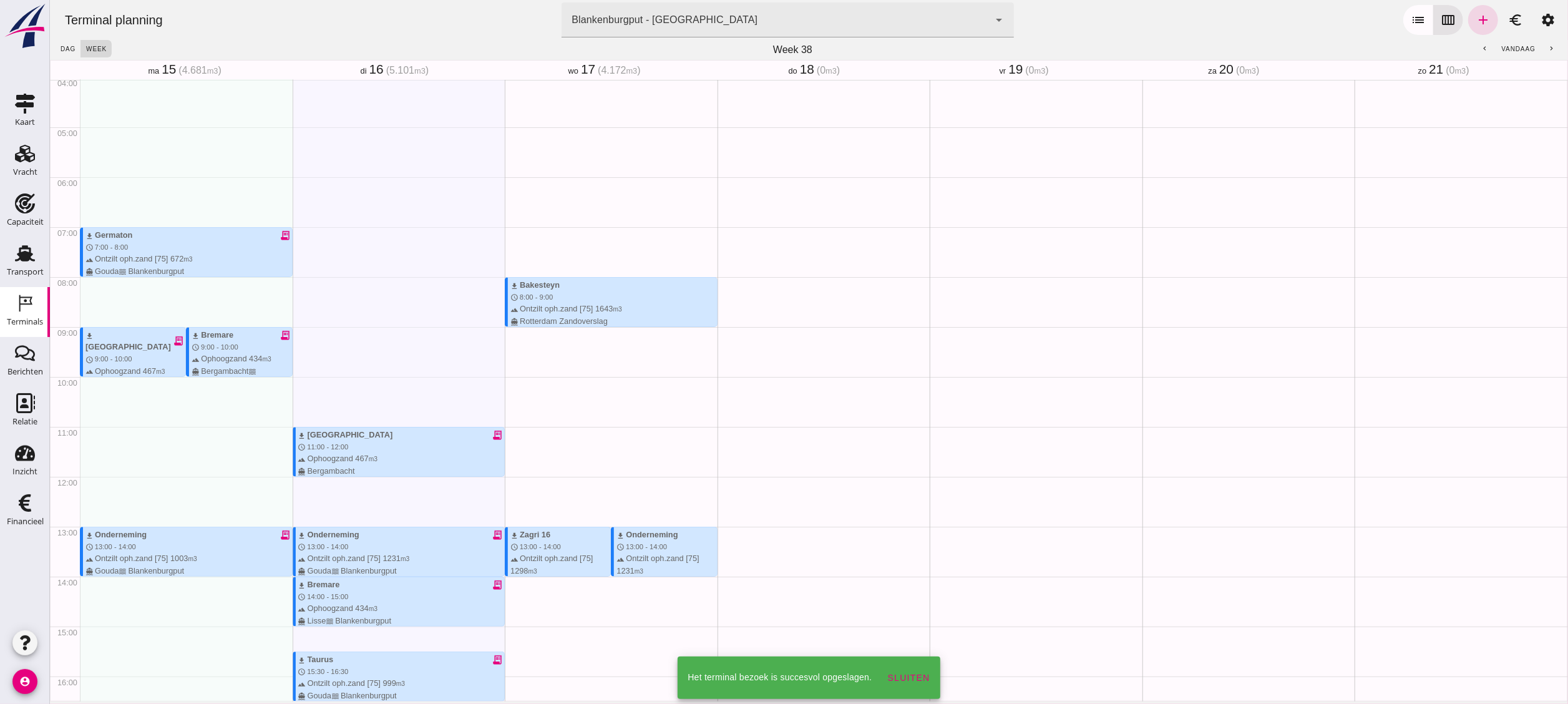
scroll to position [327, 0]
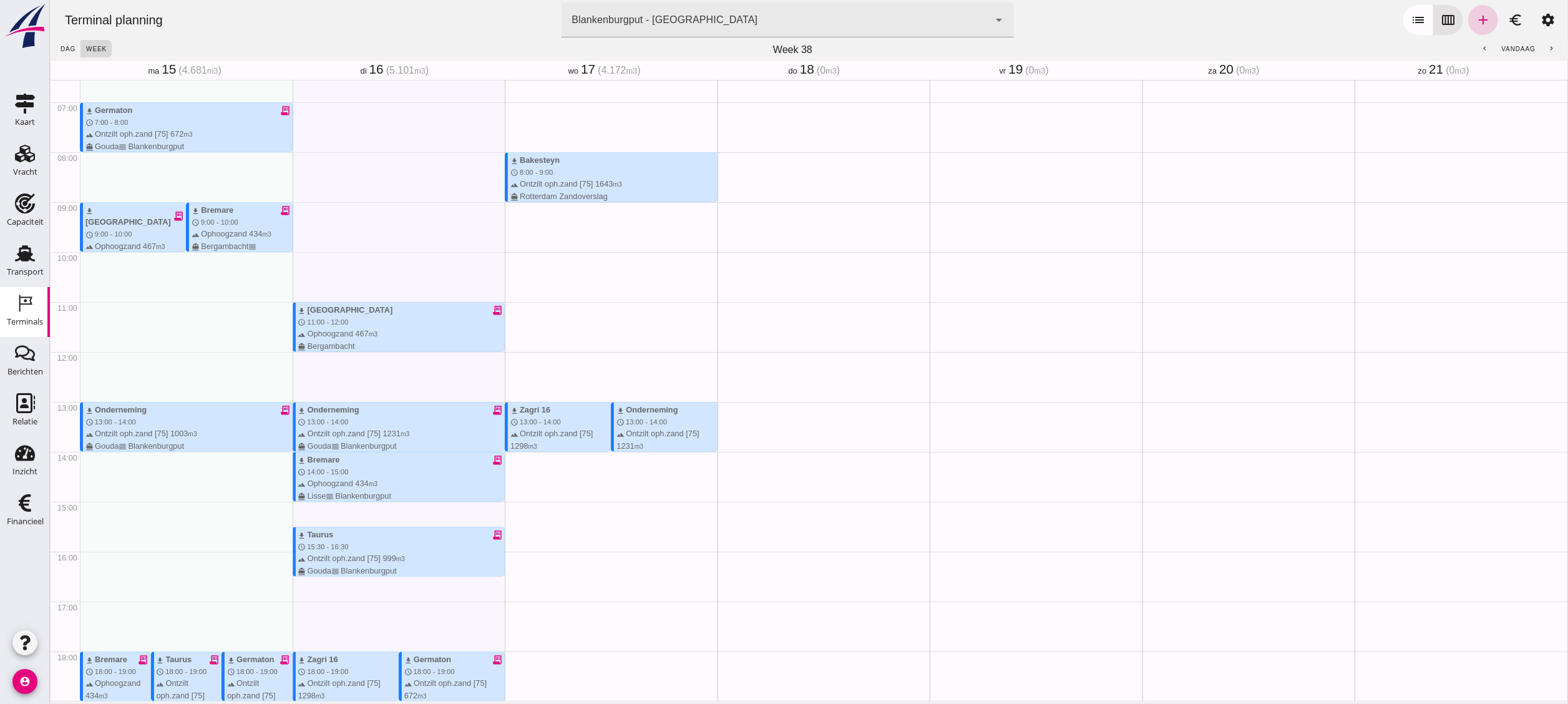
click at [871, 21] on icon "add" at bounding box center [1482, 20] width 15 height 15
type input "Combinatie Noordzeezand V.O.F."
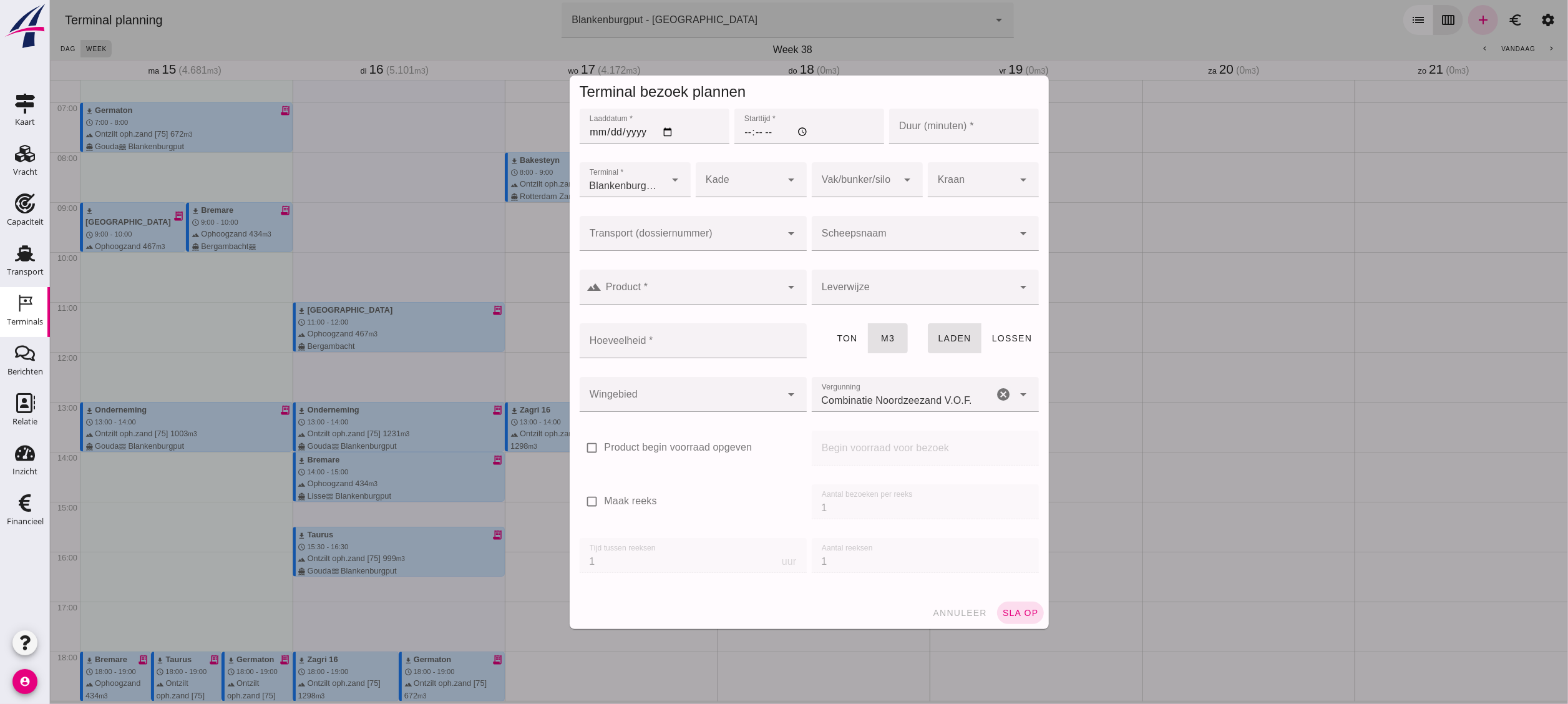
click at [712, 225] on div at bounding box center [680, 233] width 202 height 35
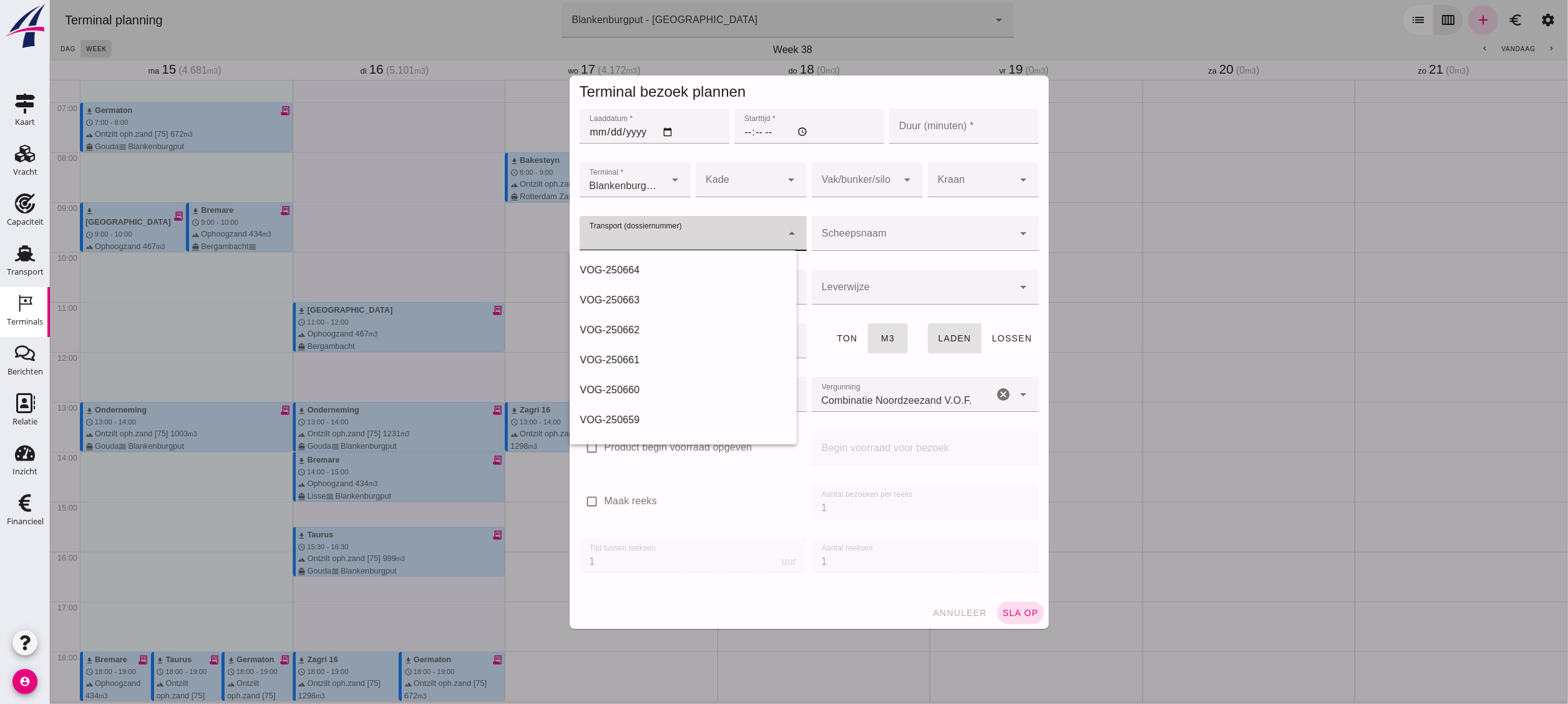
drag, startPoint x: 713, startPoint y: 265, endPoint x: 711, endPoint y: 248, distance: 17.1
click at [713, 265] on div "VOG-250664" at bounding box center [683, 270] width 208 height 15
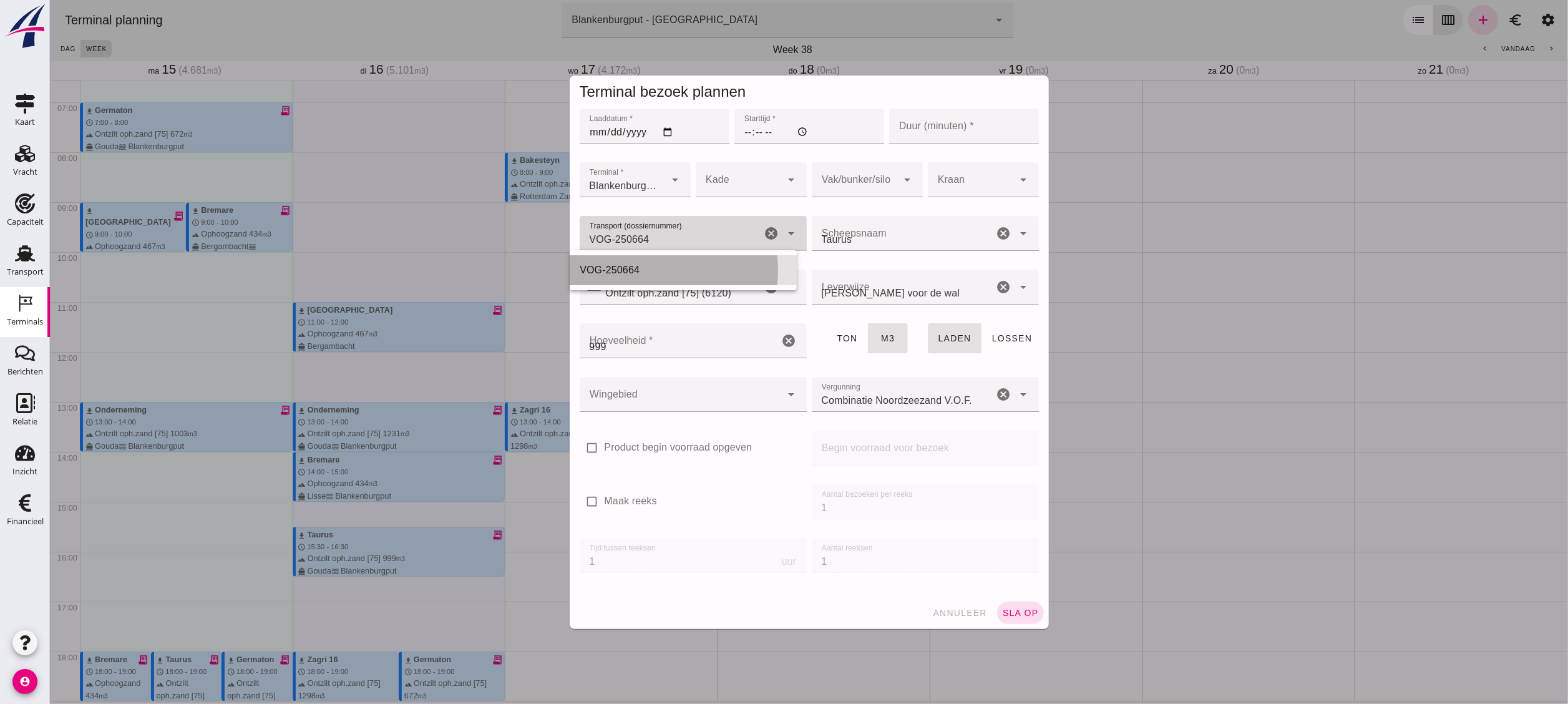
type input "VOG-250664"
type input "franco_on_shore"
type input "999"
click at [661, 130] on input "Laaddatum *" at bounding box center [654, 126] width 150 height 35
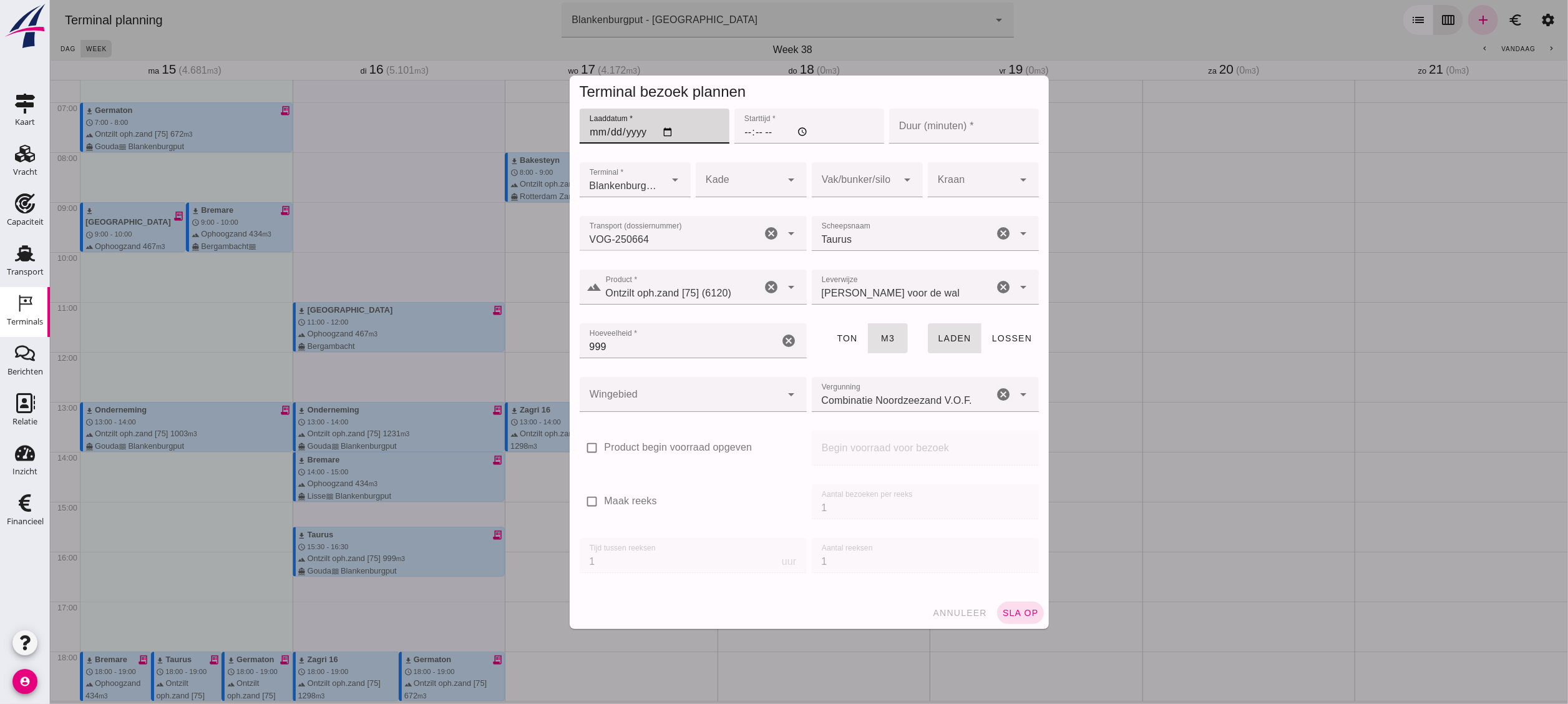
type input "[DATE]"
click at [737, 126] on input "Starttijd *" at bounding box center [809, 126] width 150 height 35
type input "18:00"
click at [871, 166] on div at bounding box center [854, 179] width 87 height 35
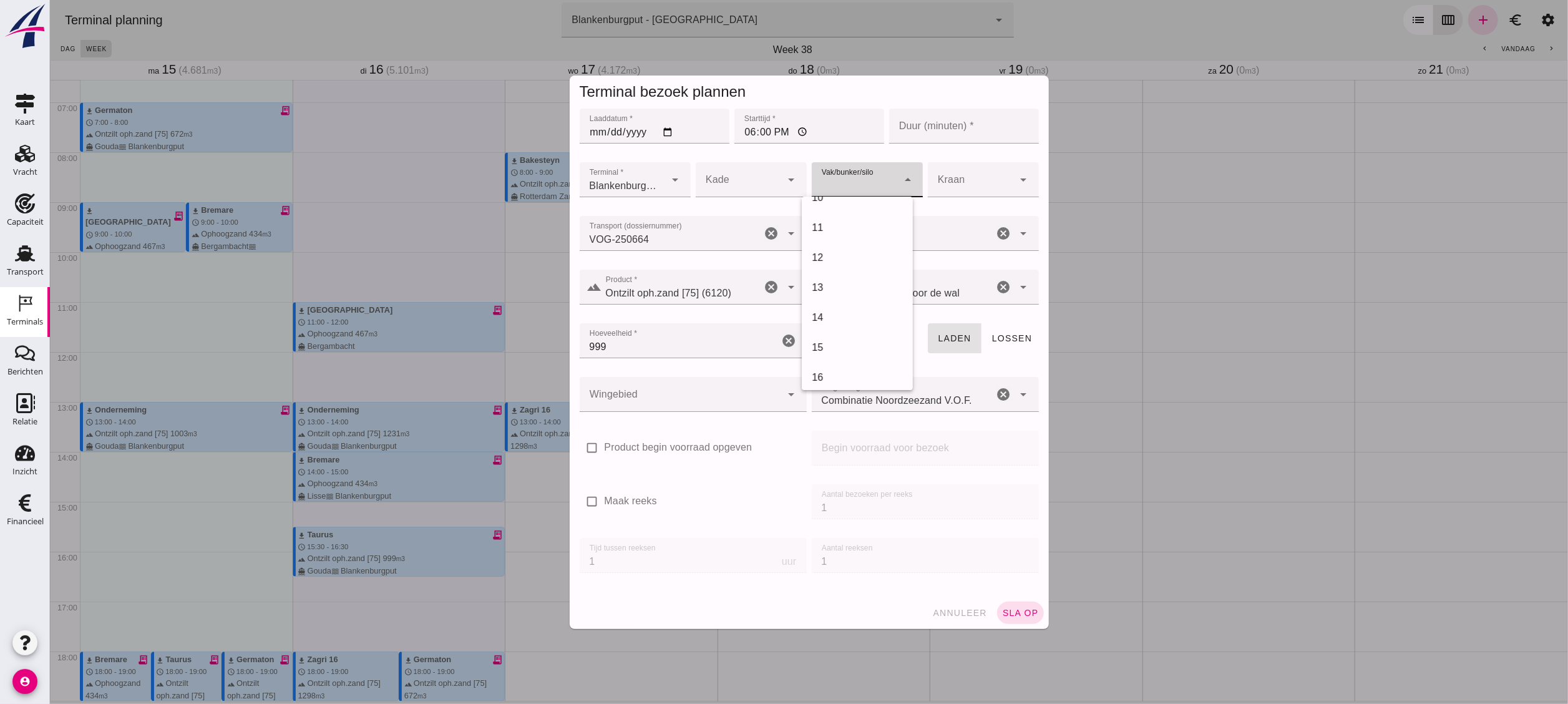
scroll to position [374, 0]
click at [857, 344] on div "18" at bounding box center [857, 352] width 91 height 15
type input "366"
click at [871, 128] on input "Duur (minuten) *" at bounding box center [963, 126] width 150 height 35
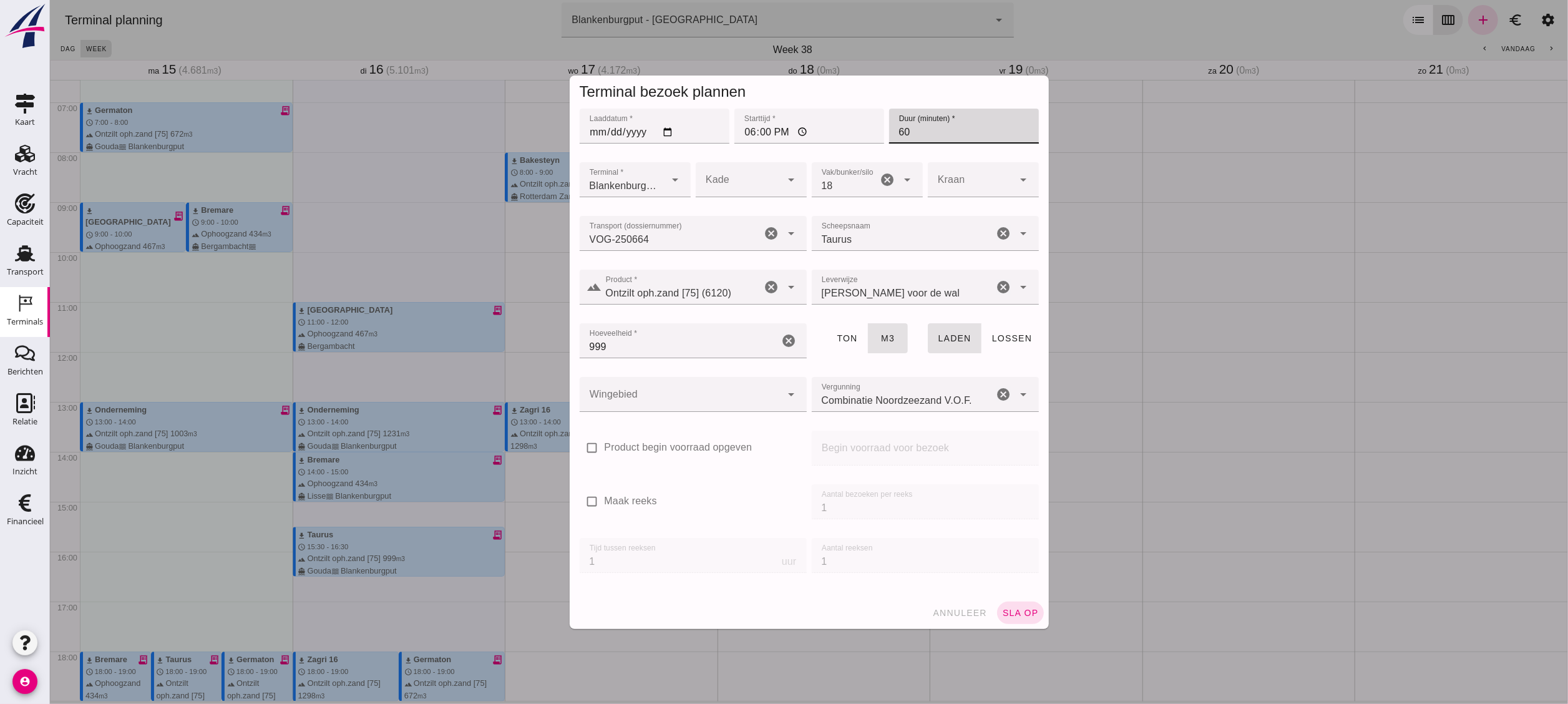
type input "60"
click at [716, 391] on div at bounding box center [680, 394] width 202 height 35
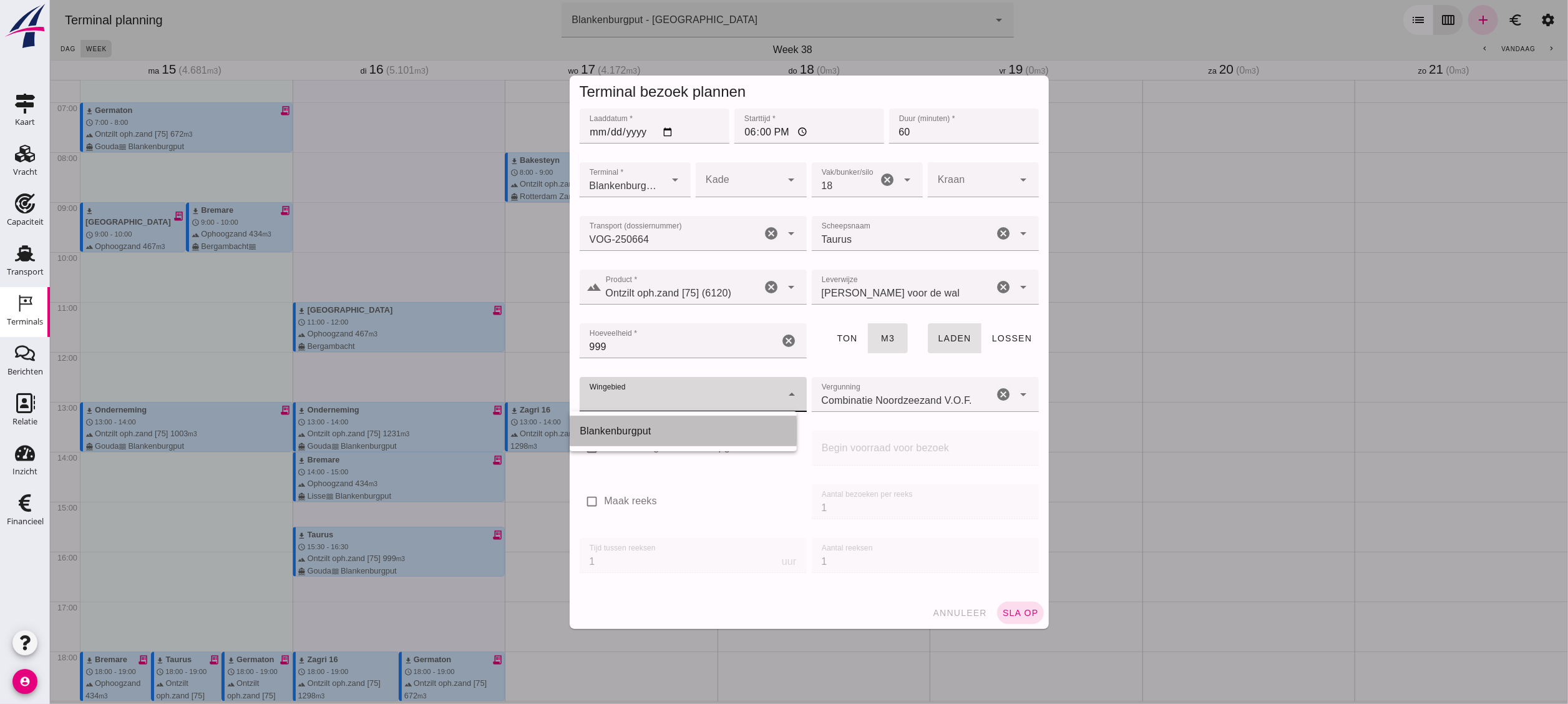
click at [694, 391] on div "Blankenburgput" at bounding box center [683, 431] width 208 height 15
type input "333"
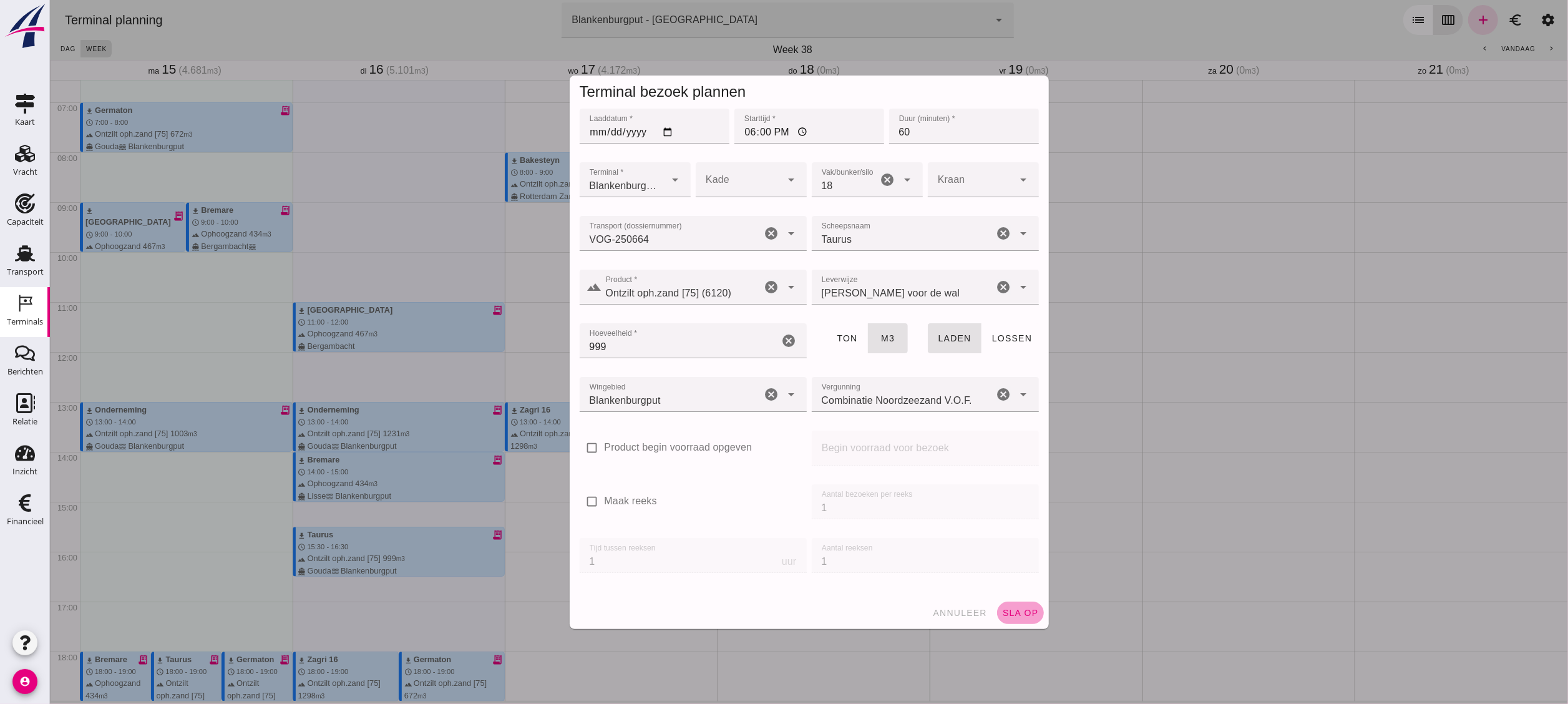
click at [871, 391] on span "sla op" at bounding box center [1020, 613] width 36 height 10
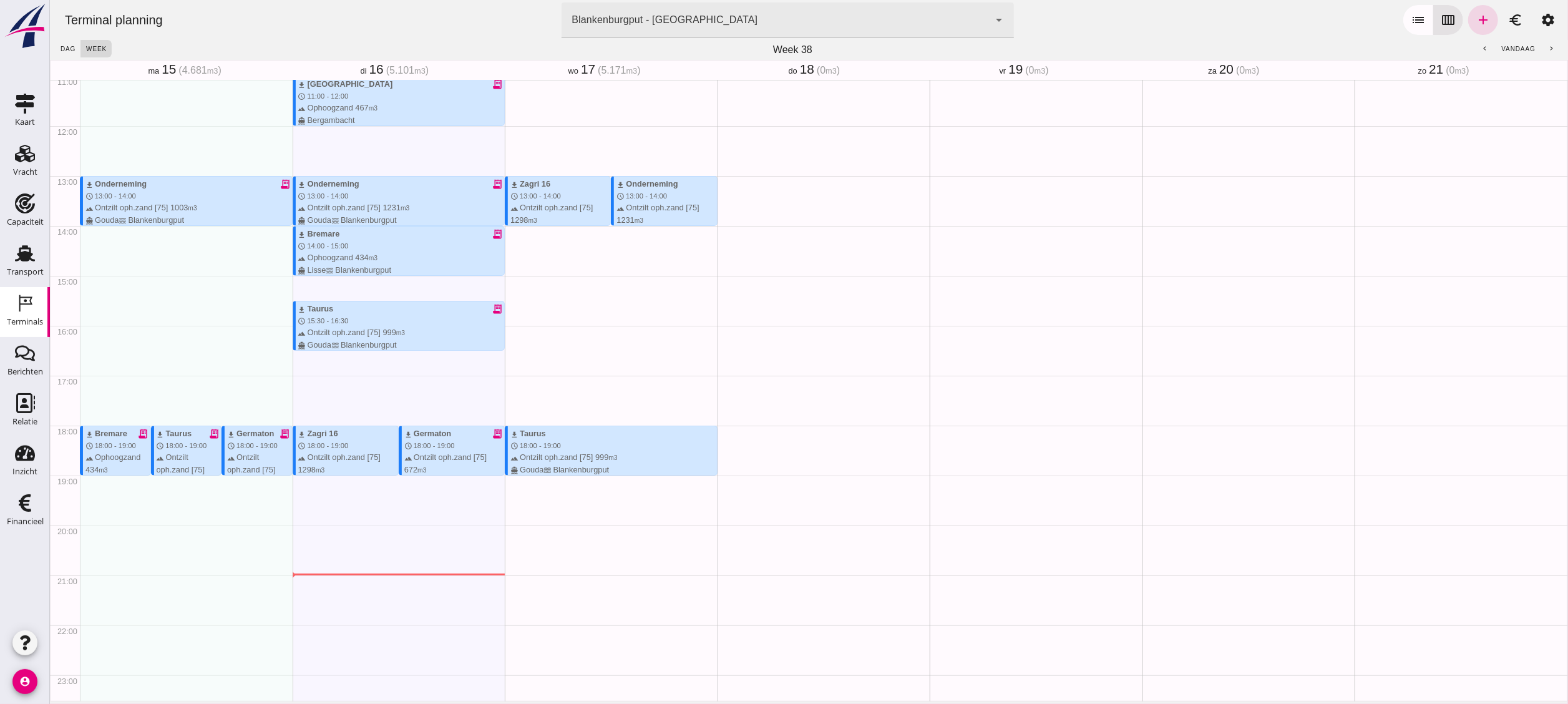
scroll to position [576, 0]
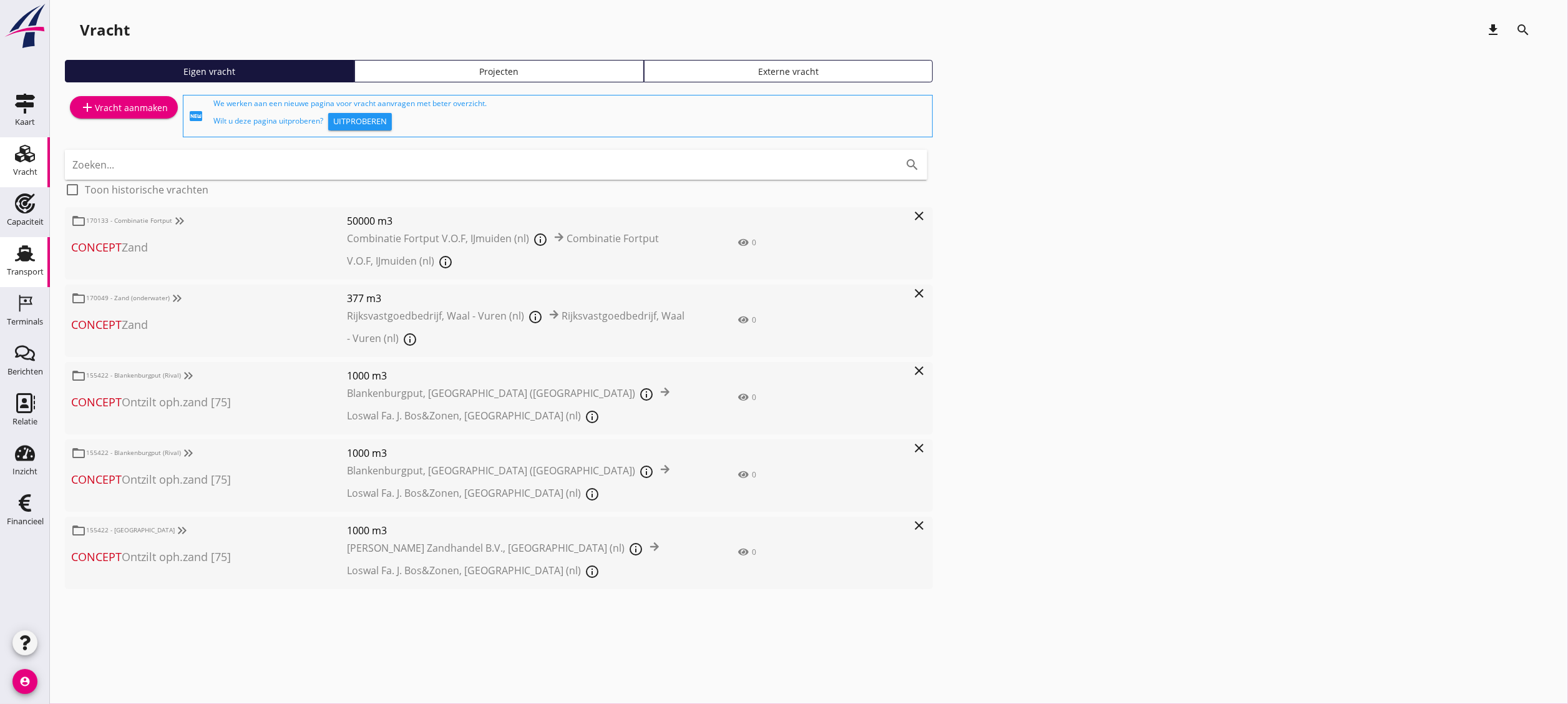
click at [27, 246] on use at bounding box center [25, 253] width 20 height 16
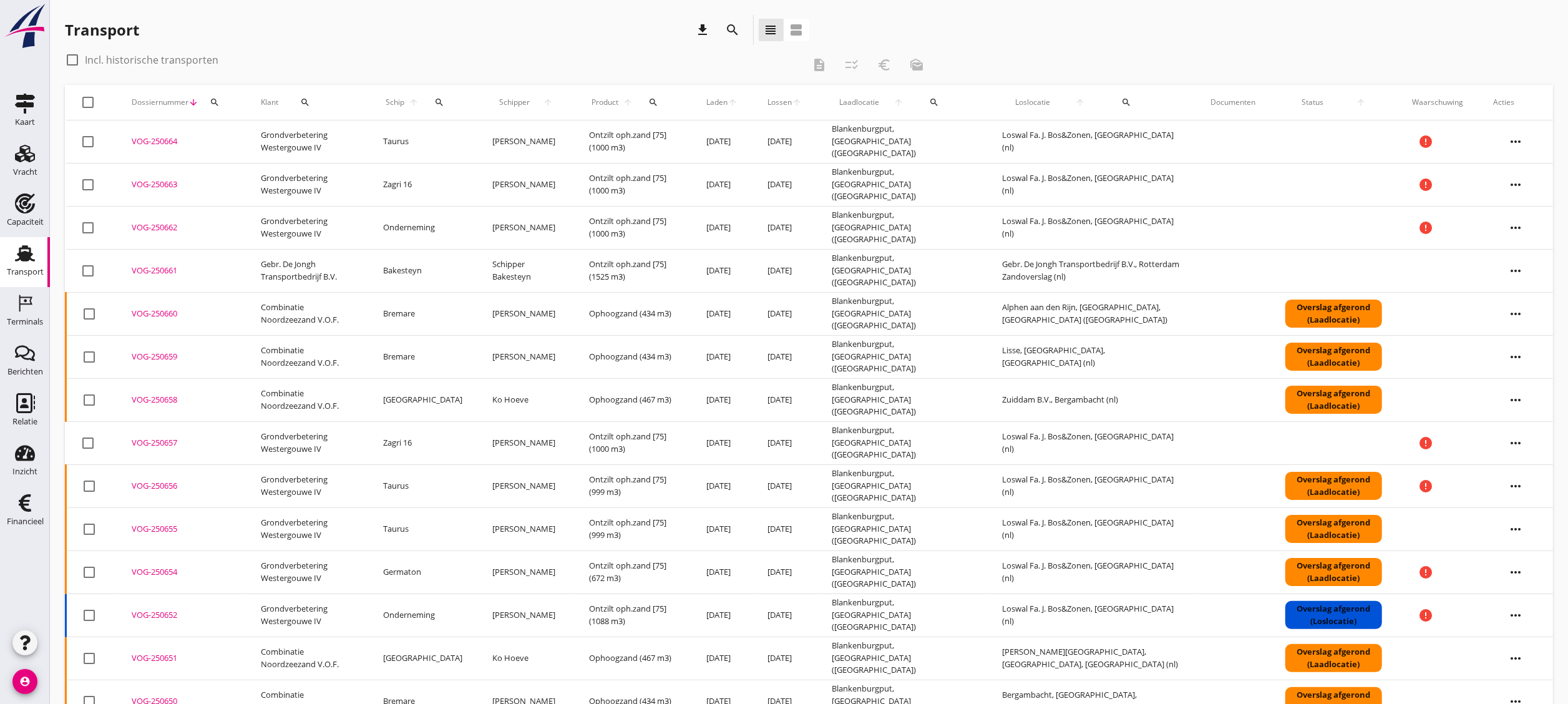
click at [444, 104] on icon "search" at bounding box center [439, 102] width 10 height 10
click at [493, 148] on div "Zoek op (scheeps)naam arrow_drop_down" at bounding box center [522, 138] width 165 height 20
click at [495, 168] on div "BGA Trans" at bounding box center [544, 163] width 118 height 15
click at [609, 138] on icon "check" at bounding box center [616, 138] width 15 height 15
type input "BGA Trans"
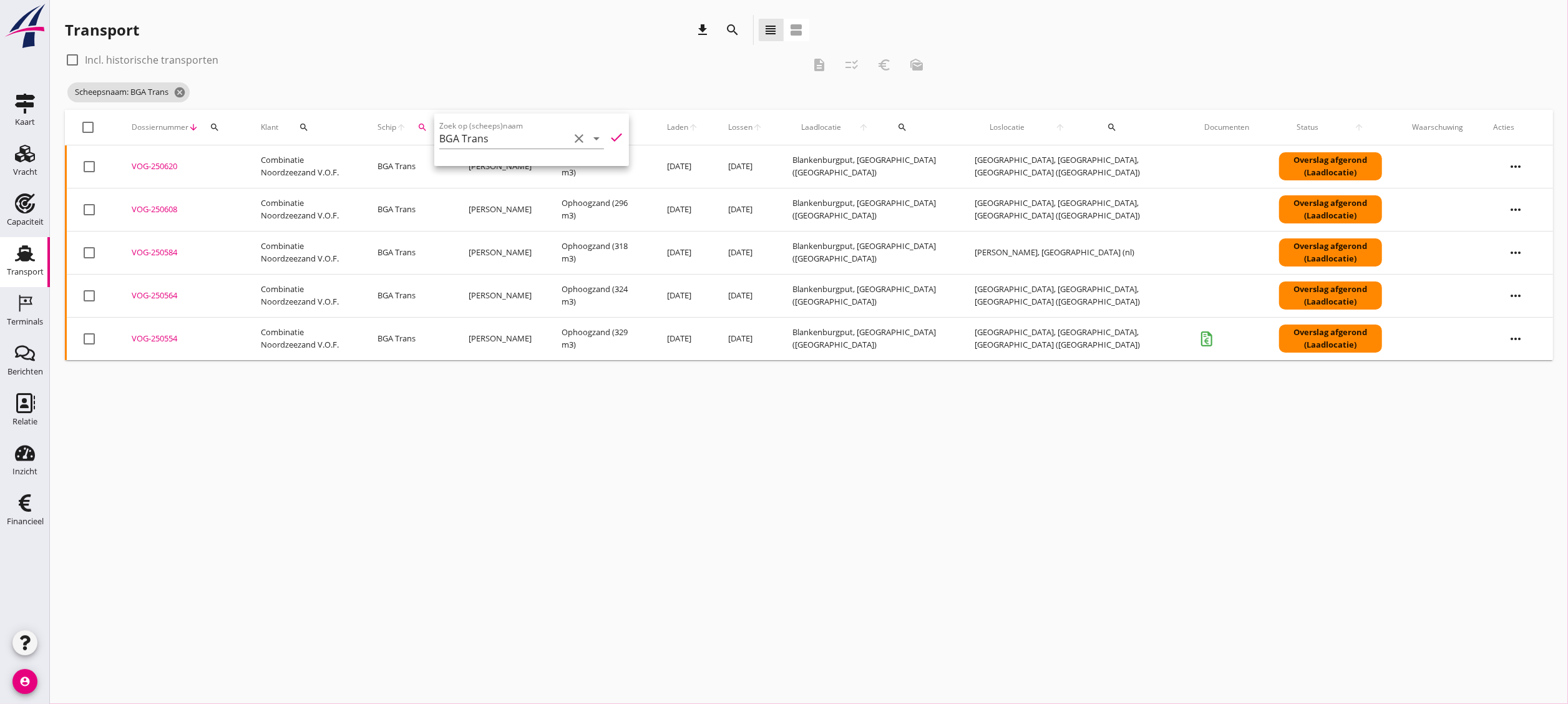
click at [480, 71] on div "check_box_outline_blank Incl. historische transporten description checklist_rtl…" at bounding box center [498, 65] width 868 height 30
click at [1529, 163] on icon "more_horiz" at bounding box center [1516, 167] width 35 height 35
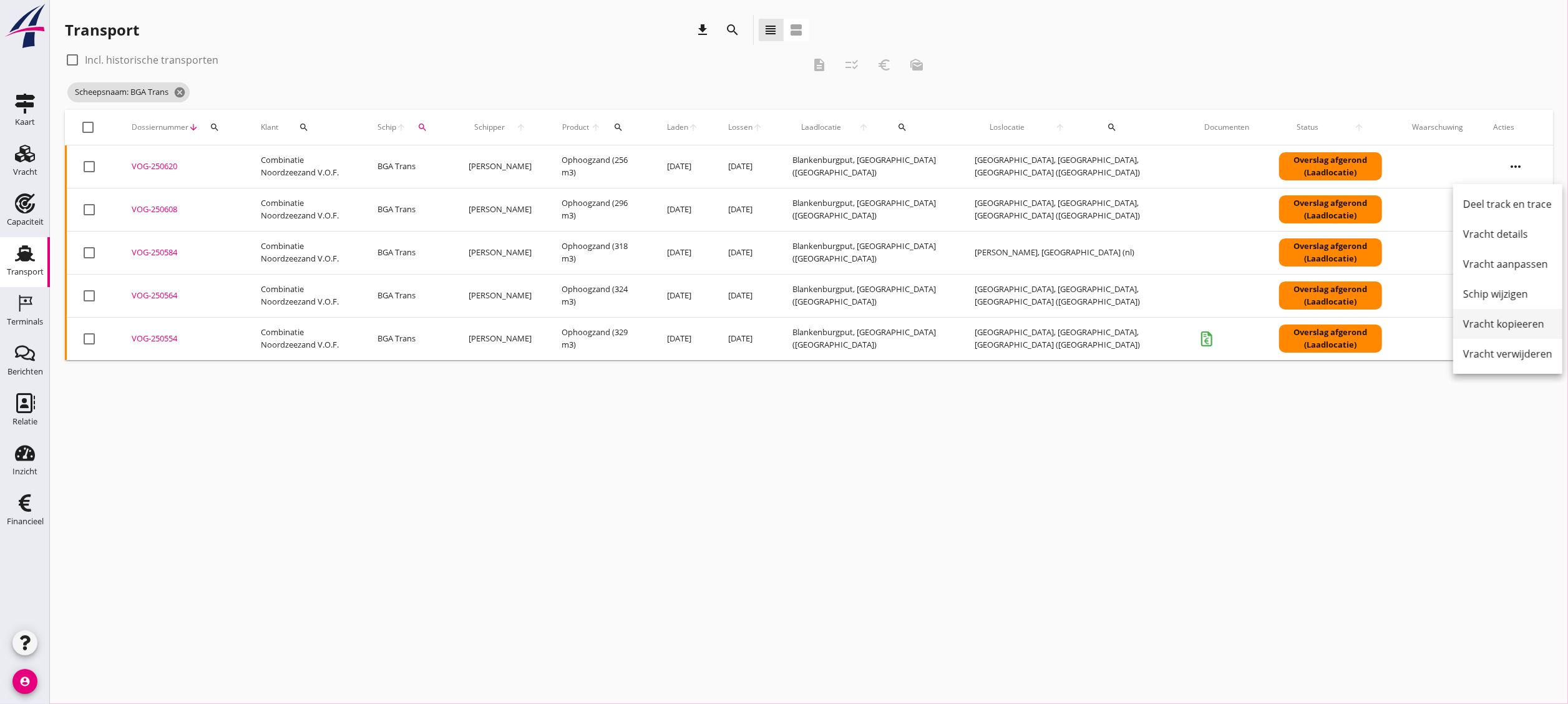
click at [1509, 325] on div "Vracht kopieeren" at bounding box center [1508, 324] width 89 height 15
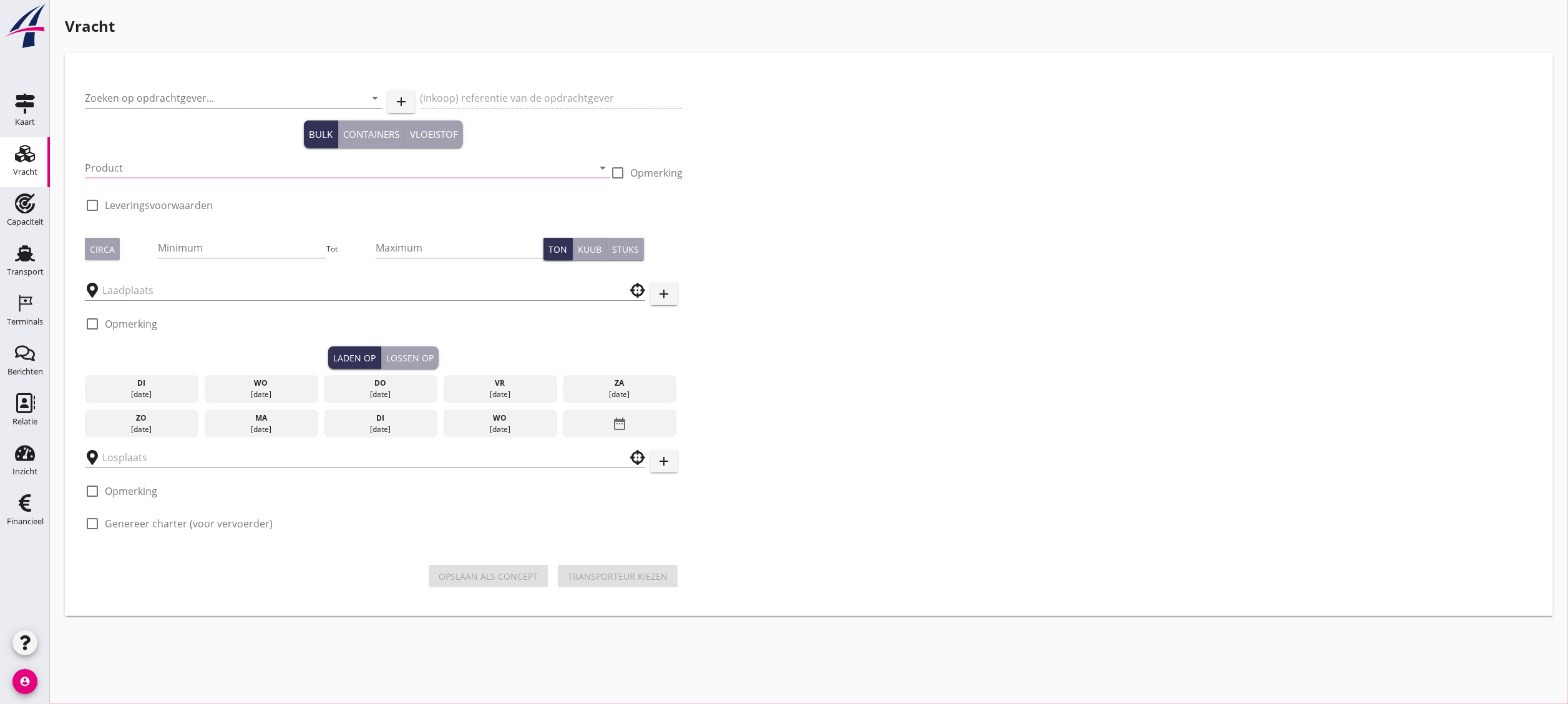
type input "Combinatie Noordzeezand V.O.F."
type input "Ophoogzand (6120)"
type input "1000"
type input "Tilburg, North Brabant, Netherlands"
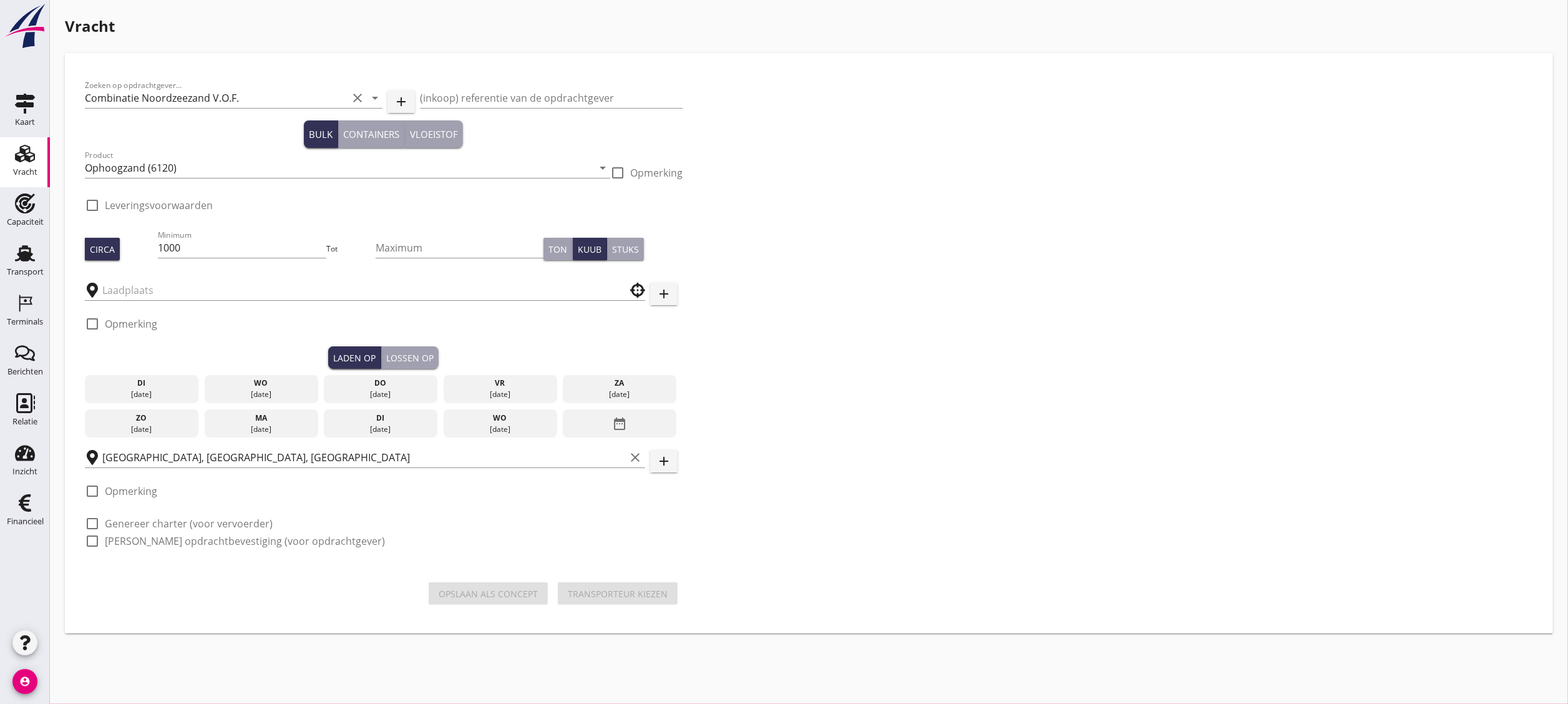
checkbox input "true"
type input "Blankenburgput"
checkbox input "true"
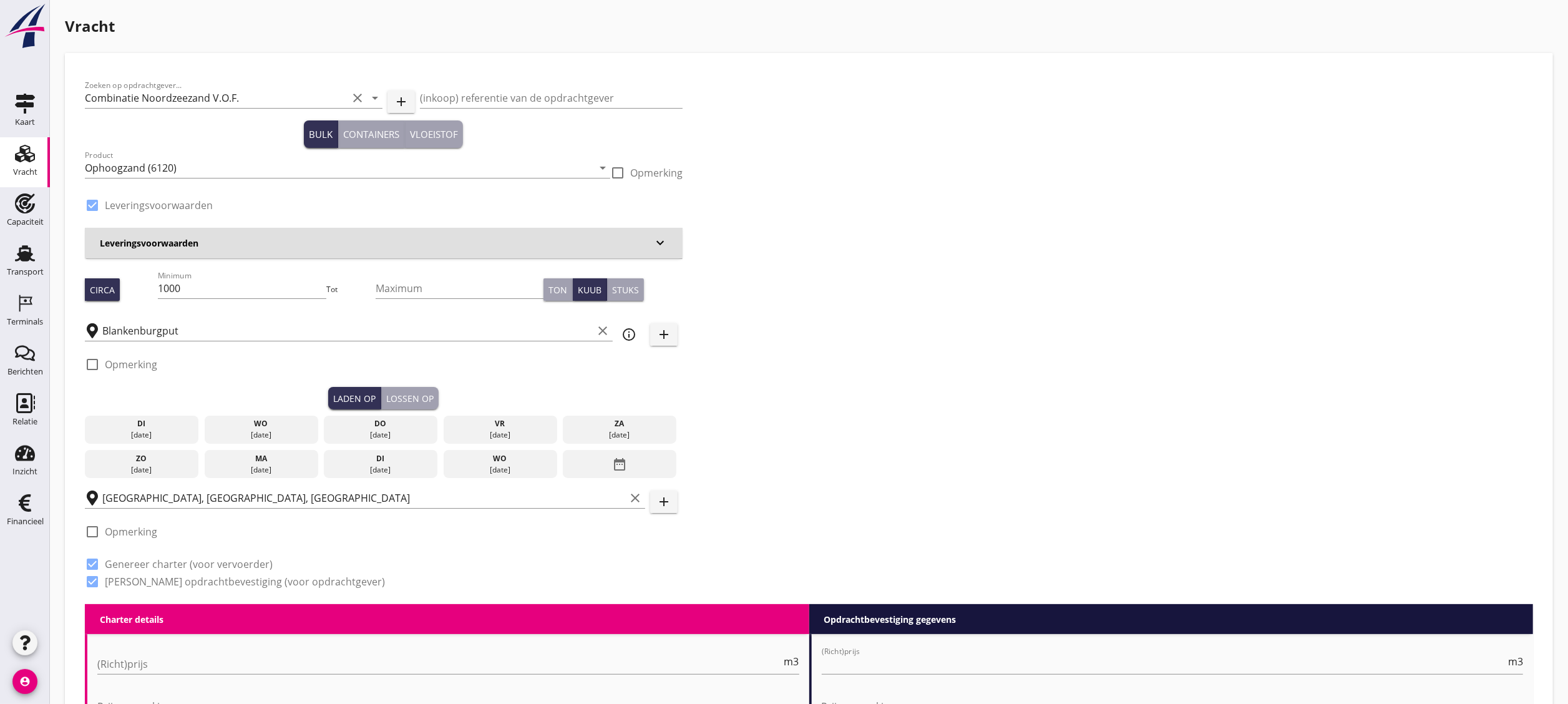
radio input "false"
radio input "true"
radio input "false"
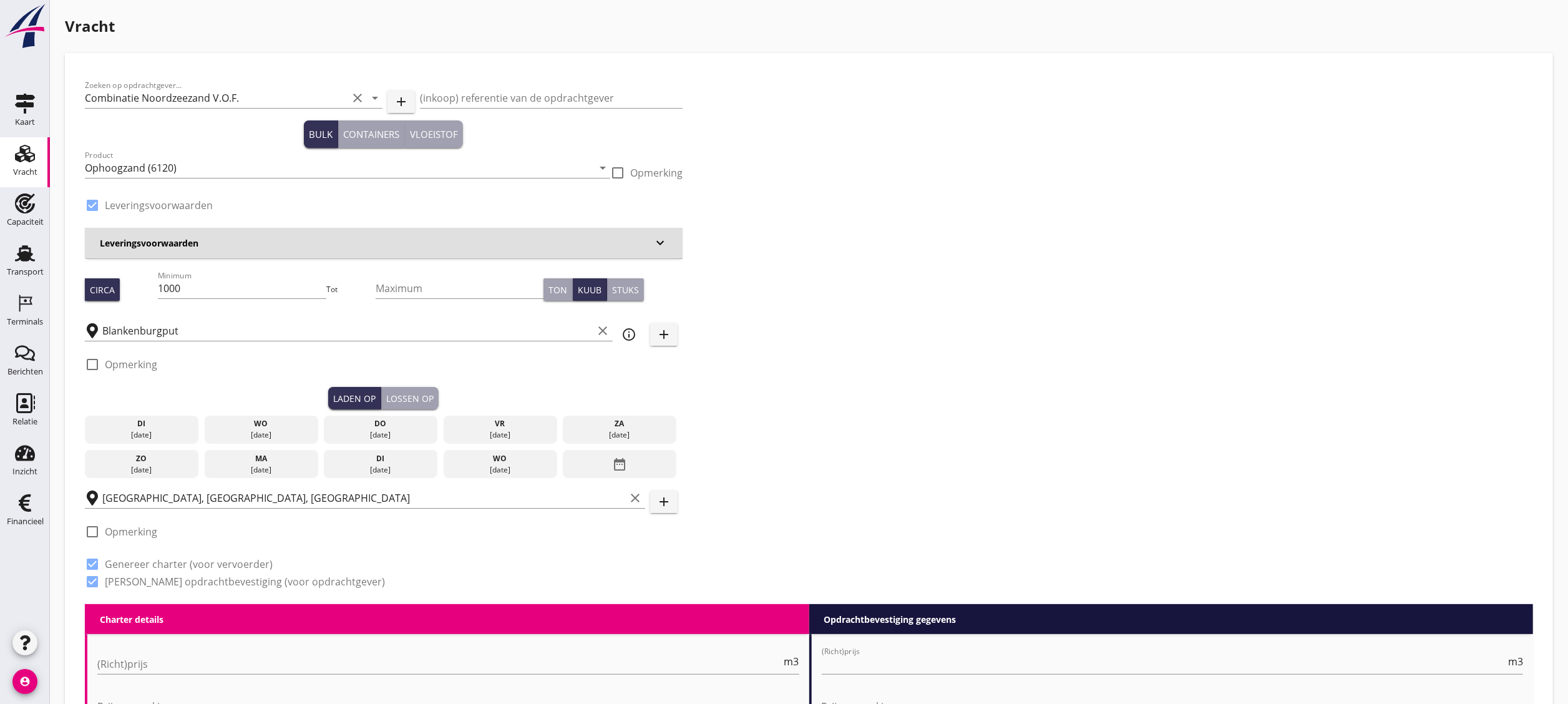
radio input "true"
type input "1.15"
radio input "false"
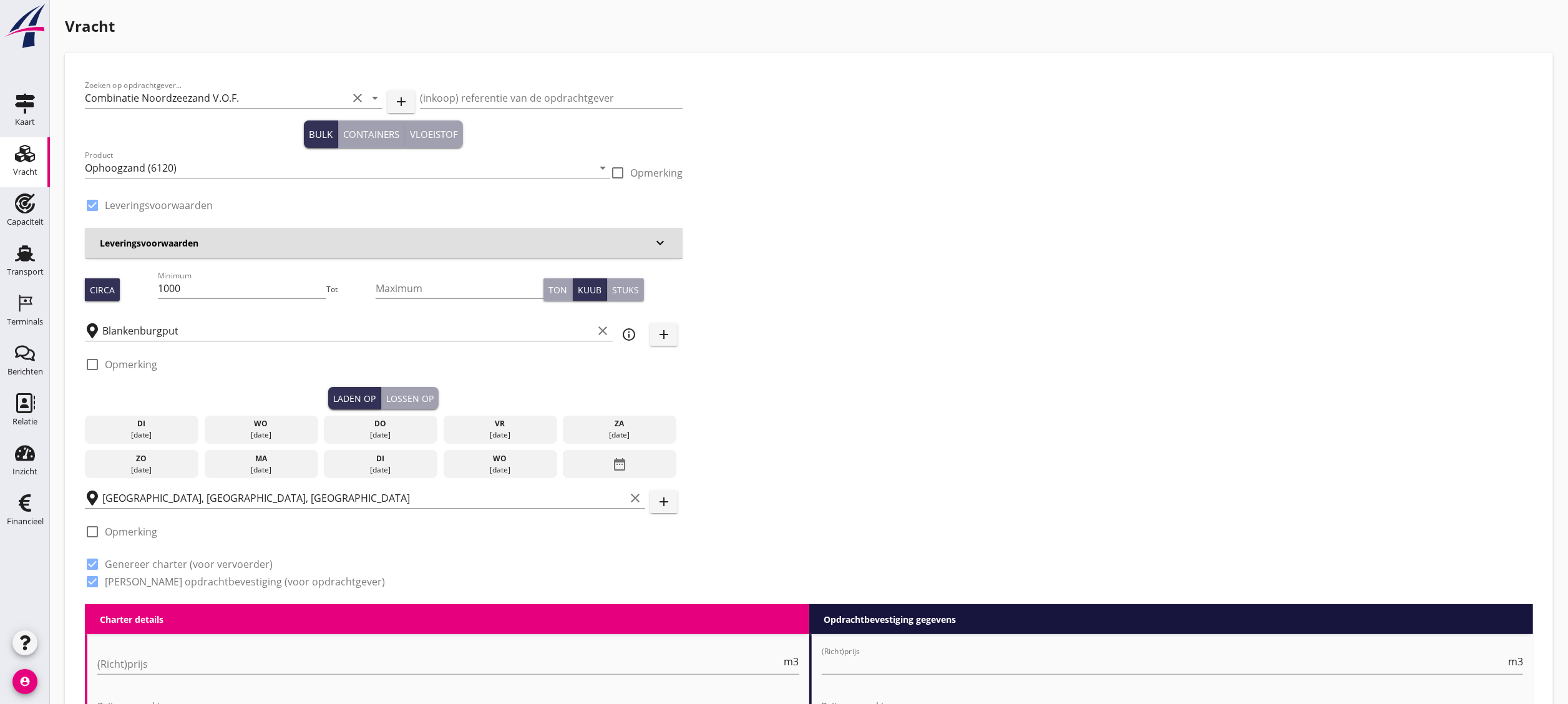
radio input "true"
radio input "false"
radio input "true"
click at [285, 415] on div "wo 17 sep." at bounding box center [261, 430] width 114 height 29
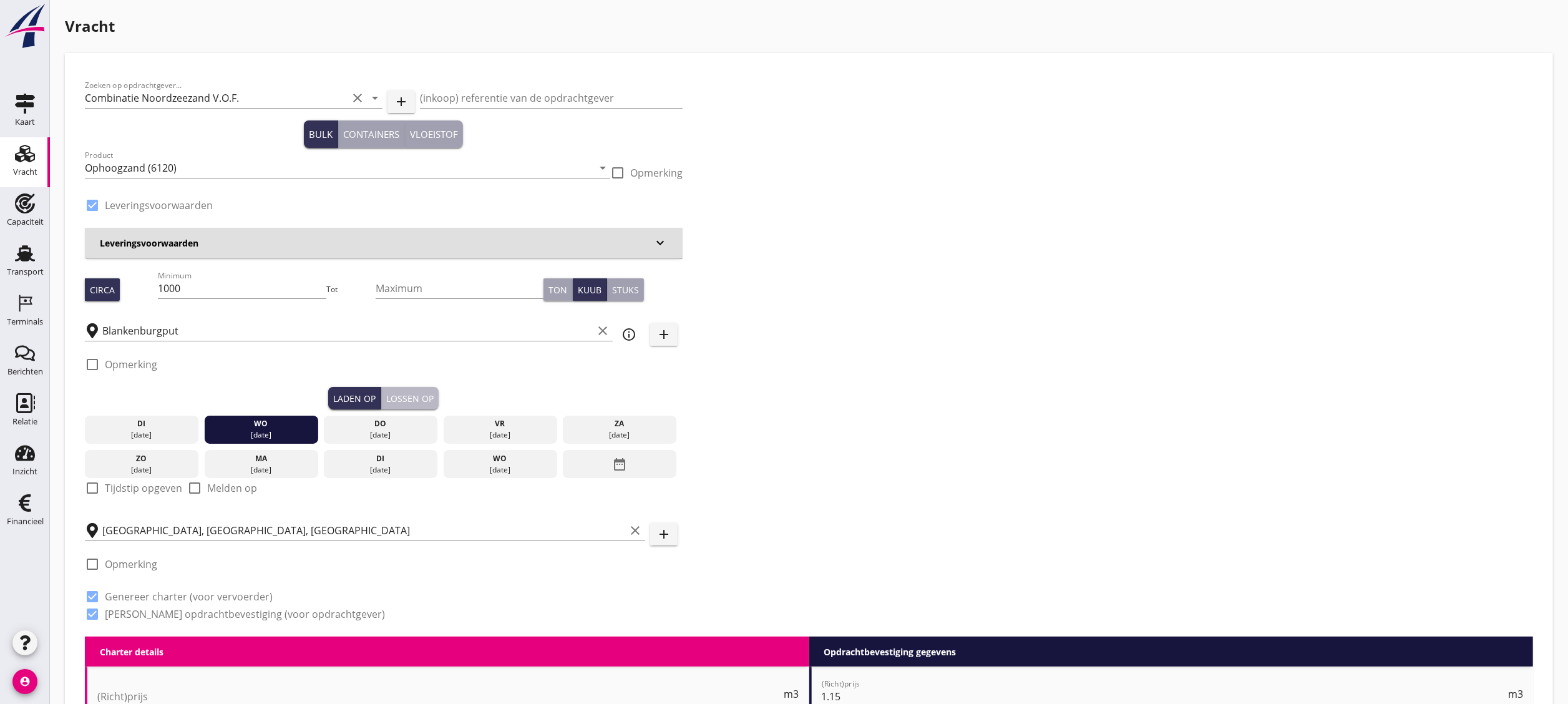
click at [438, 396] on button "Lossen op" at bounding box center [410, 398] width 57 height 23
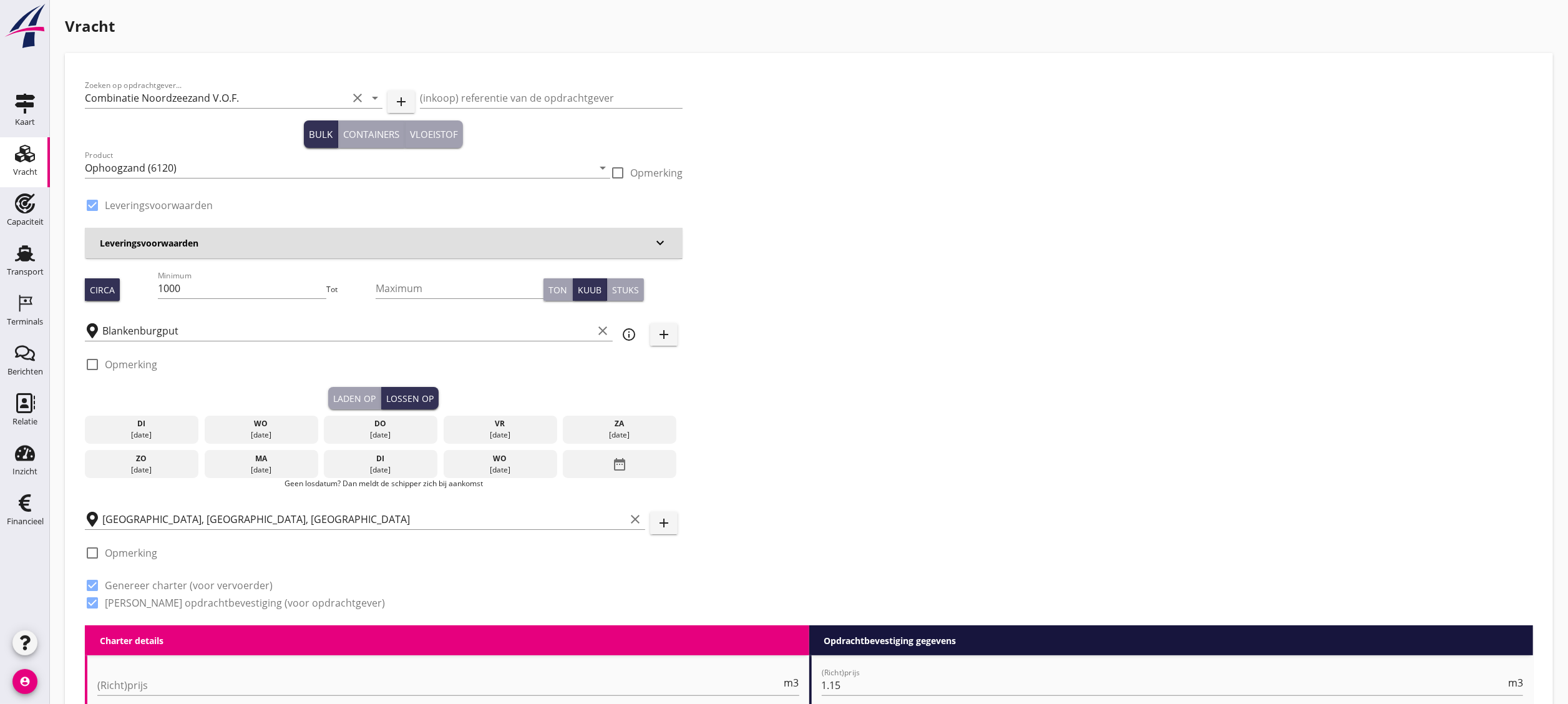
click at [280, 430] on div "[DATE]" at bounding box center [261, 435] width 107 height 11
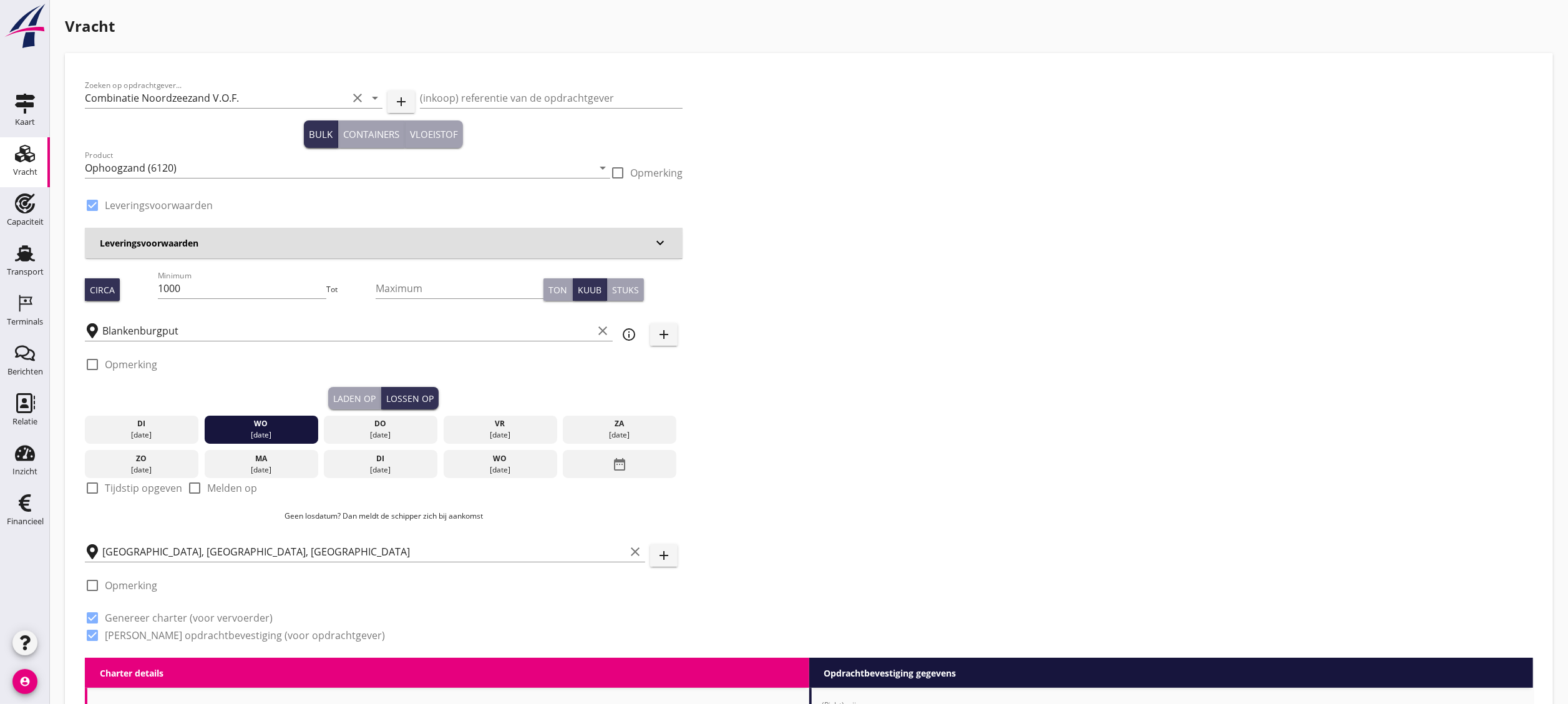
click at [351, 388] on button "Laden op" at bounding box center [355, 398] width 53 height 23
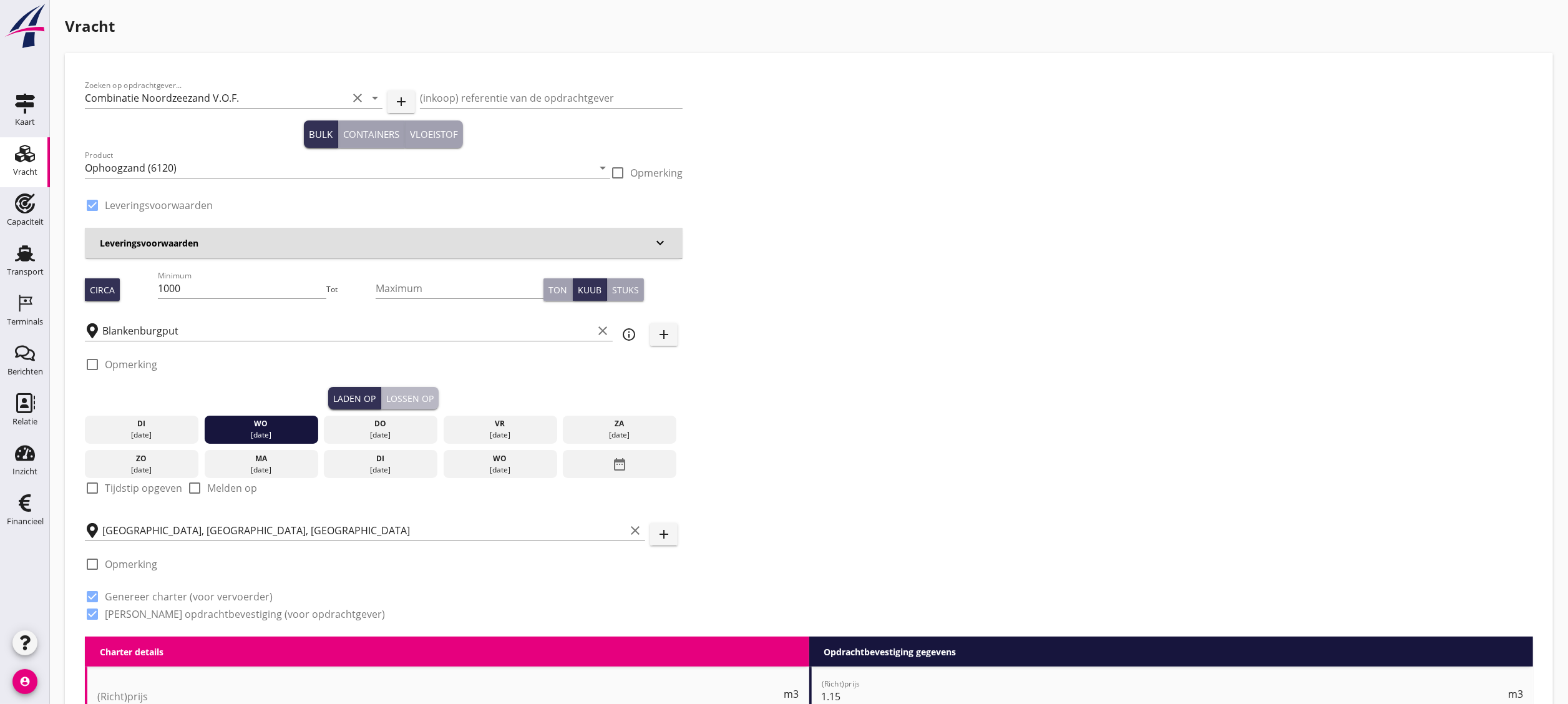
click at [417, 390] on button "Lossen op" at bounding box center [410, 398] width 57 height 23
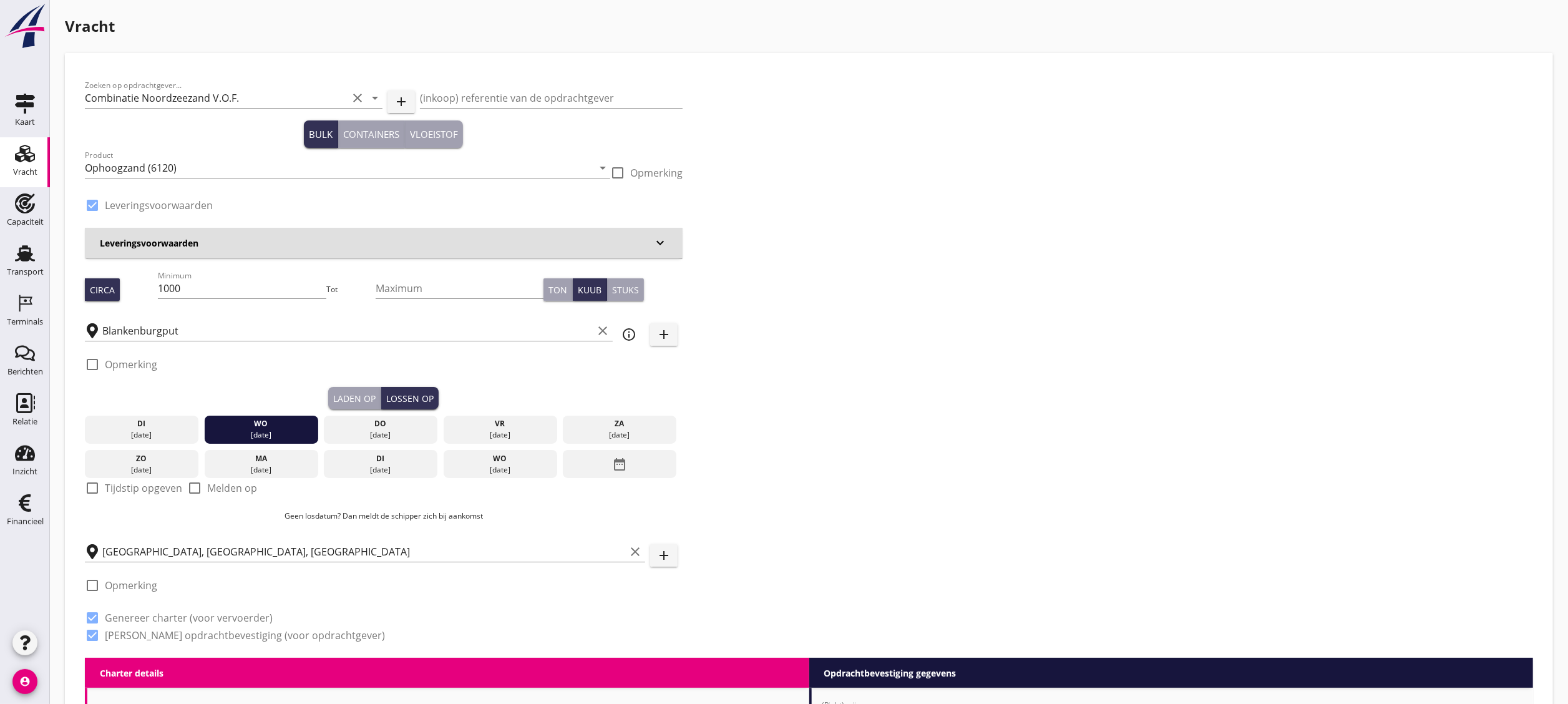
click at [332, 540] on div "Tilburg, North Brabant, Netherlands clear" at bounding box center [365, 548] width 561 height 27
click at [350, 546] on input "Tilburg, North Brabant, Netherlands" at bounding box center [363, 552] width 523 height 20
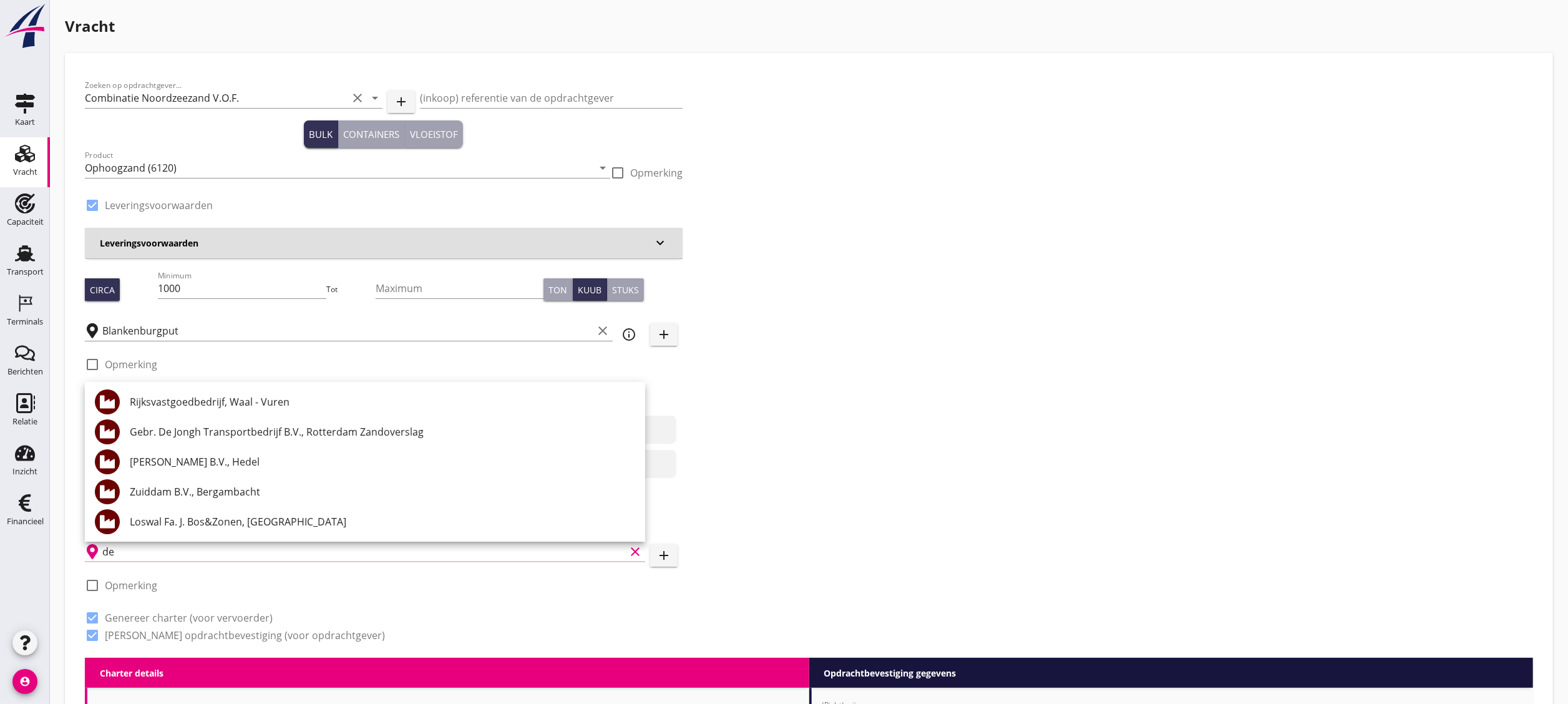
type input "d"
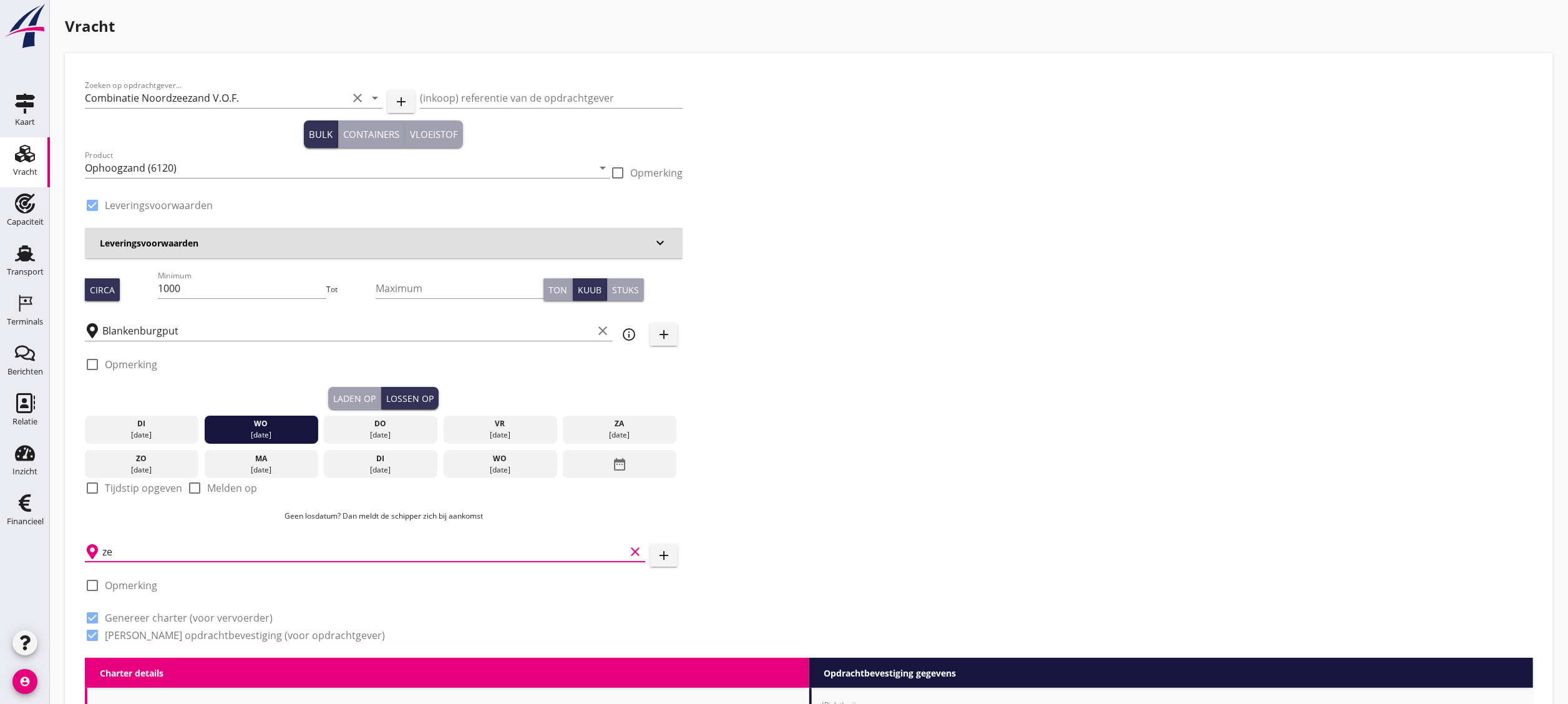
type input "z"
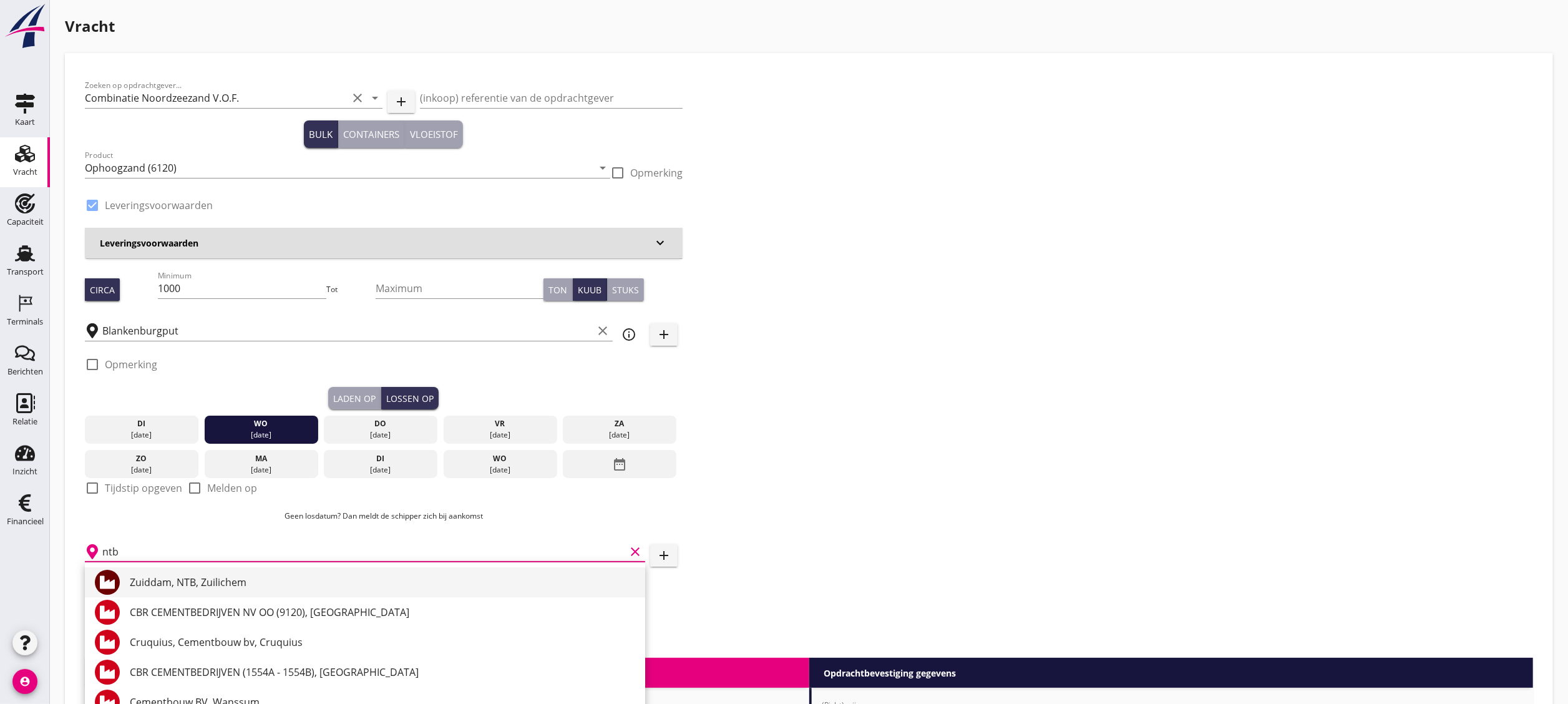
click at [360, 576] on div "Zuiddam, NTB, Zuilichem" at bounding box center [382, 582] width 505 height 15
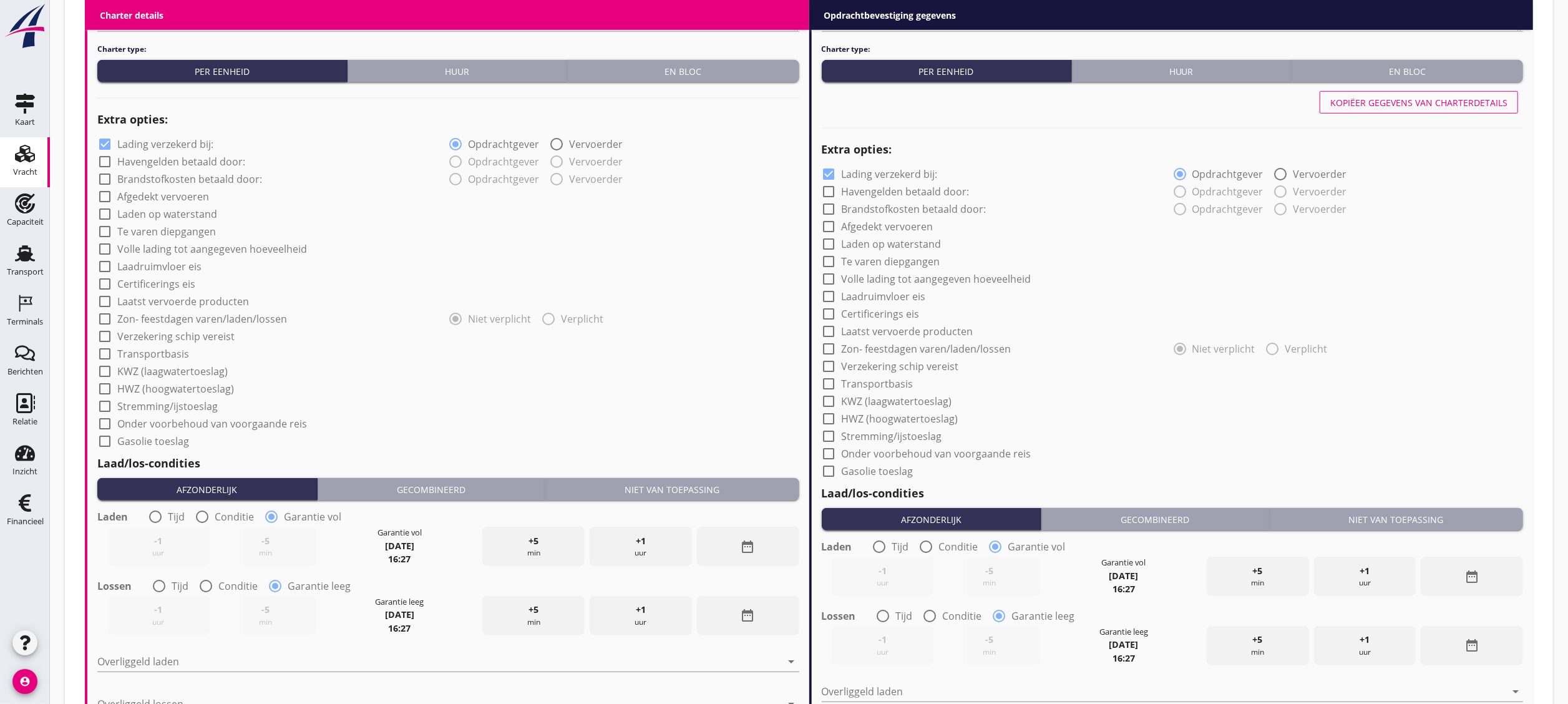
scroll to position [874, 0]
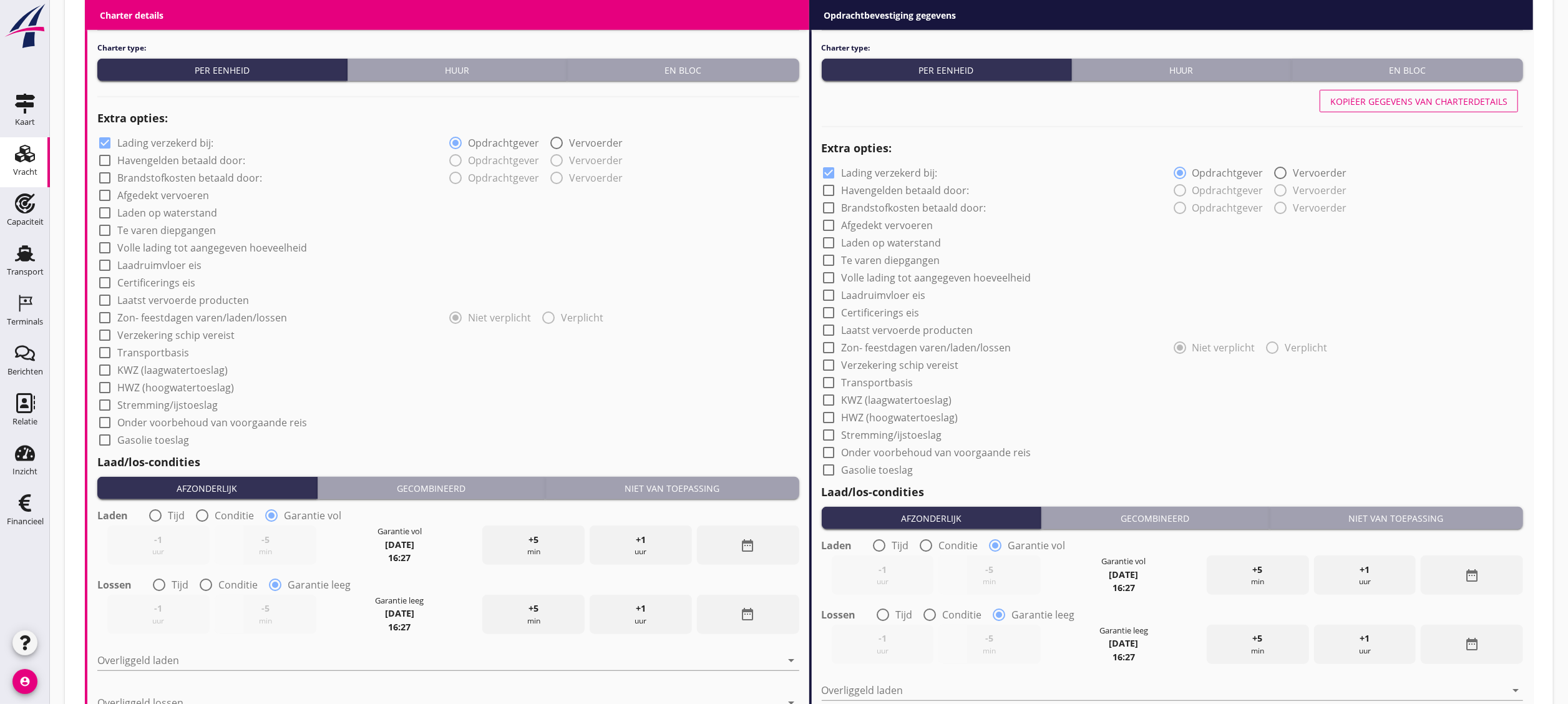
type input "Zuiddam, NTB, Zuilichem"
click at [709, 487] on div "Niet van toepassing" at bounding box center [673, 488] width 244 height 13
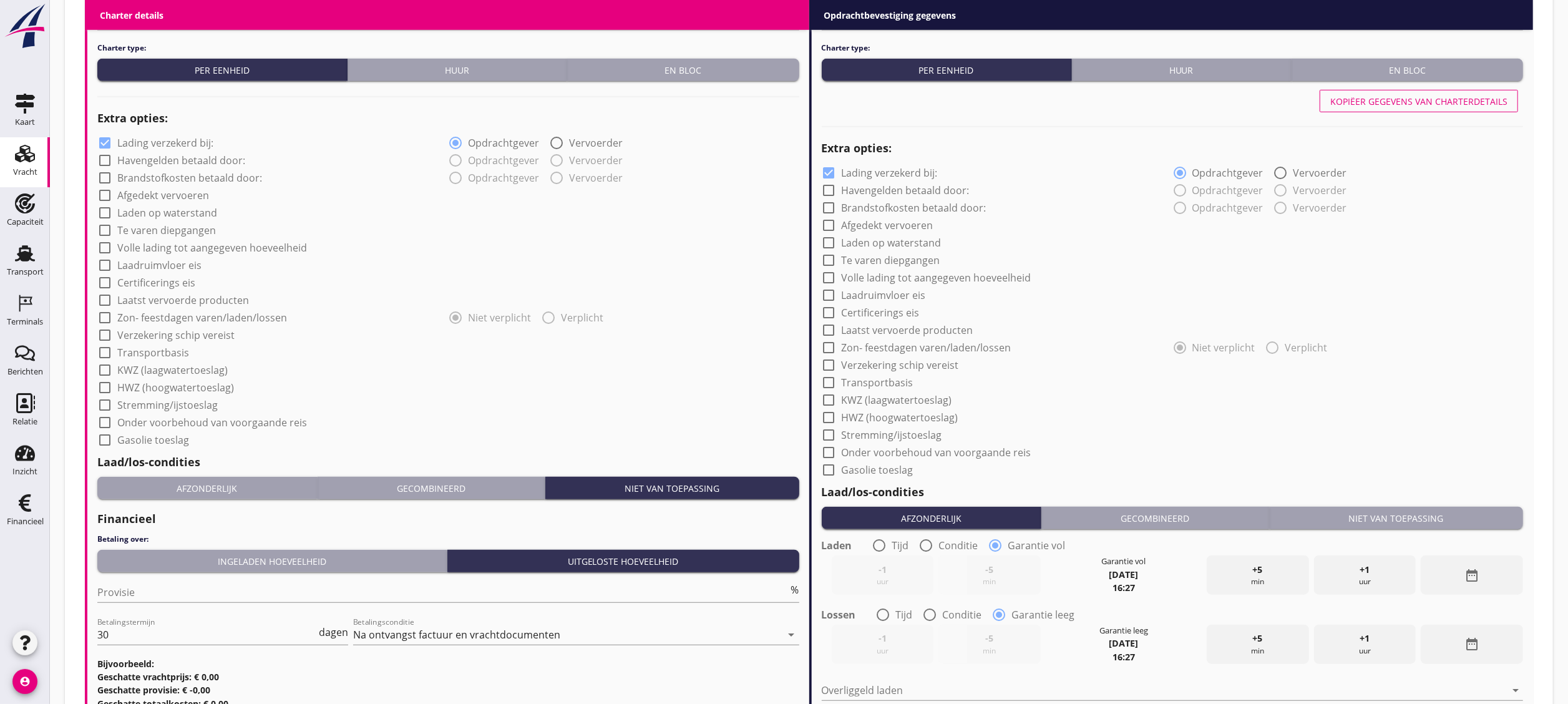
click at [1376, 522] on div "Niet van toepassing" at bounding box center [1397, 518] width 244 height 13
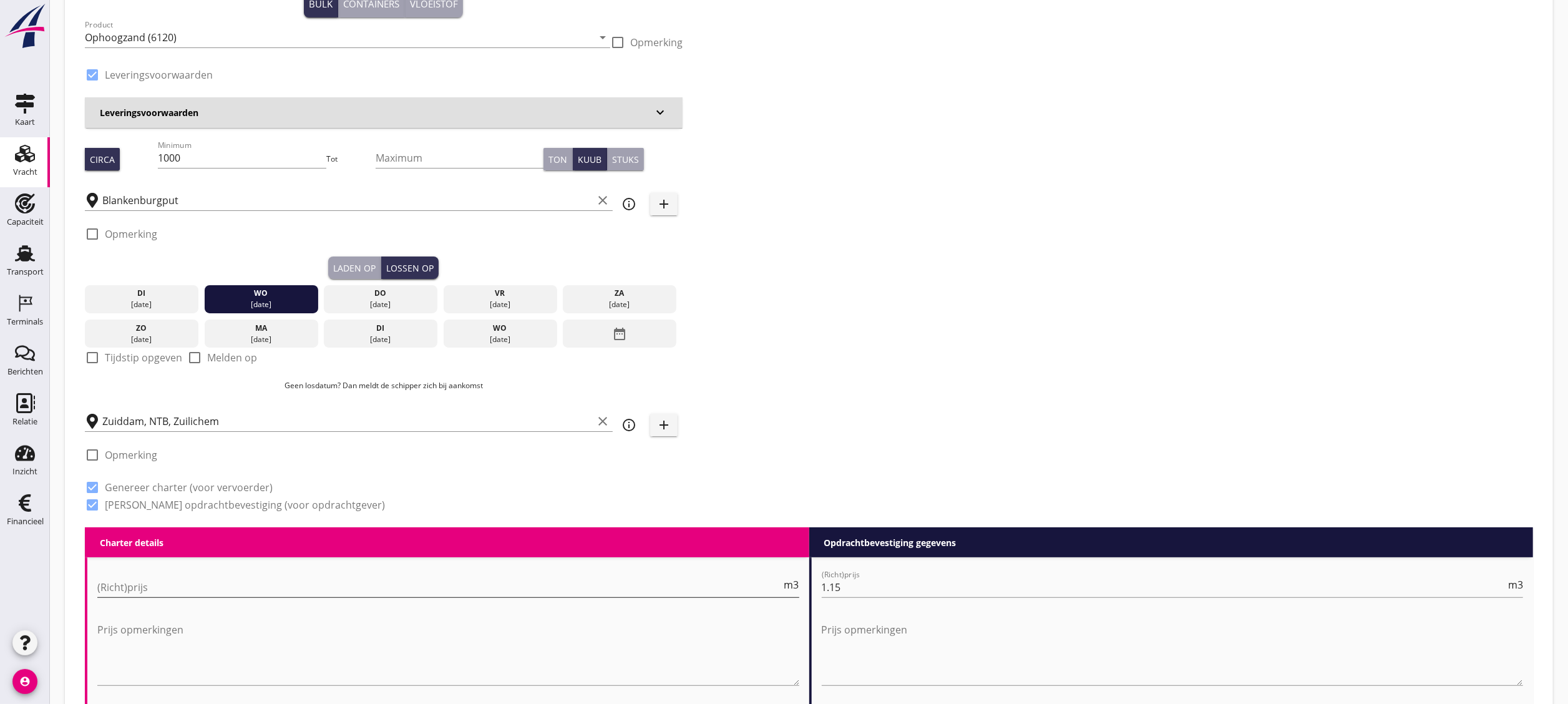
scroll to position [1005, 0]
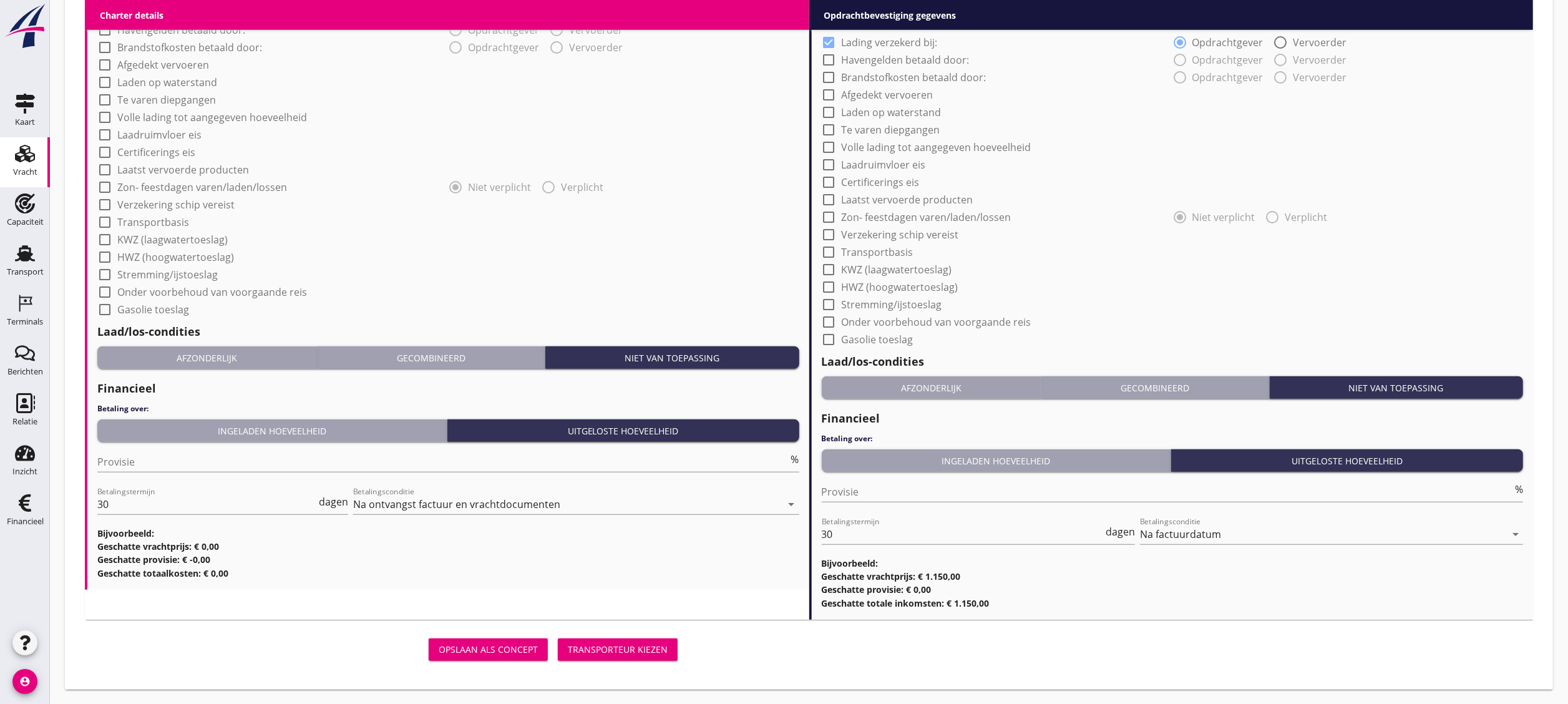
click at [635, 640] on button "Transporteur kiezen" at bounding box center [618, 649] width 120 height 23
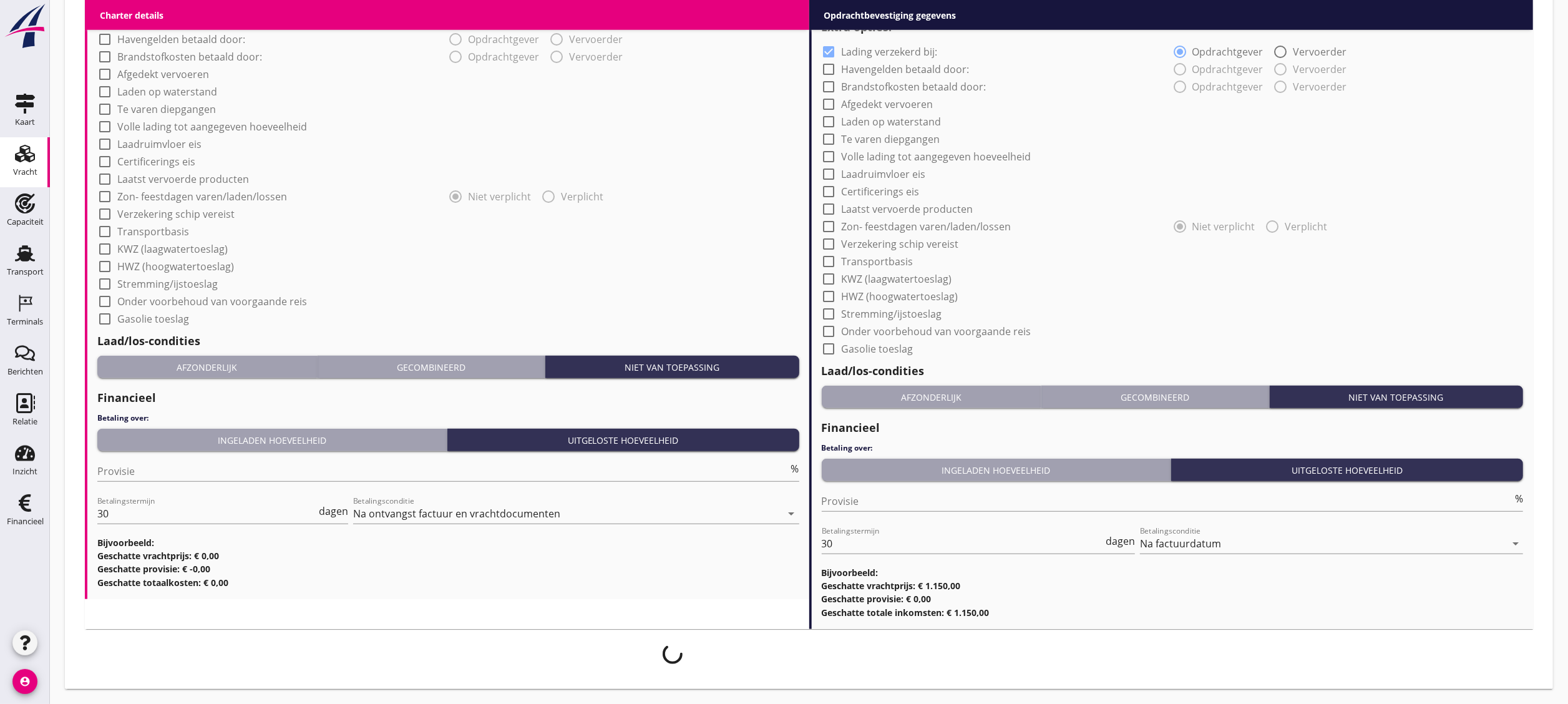
scroll to position [995, 0]
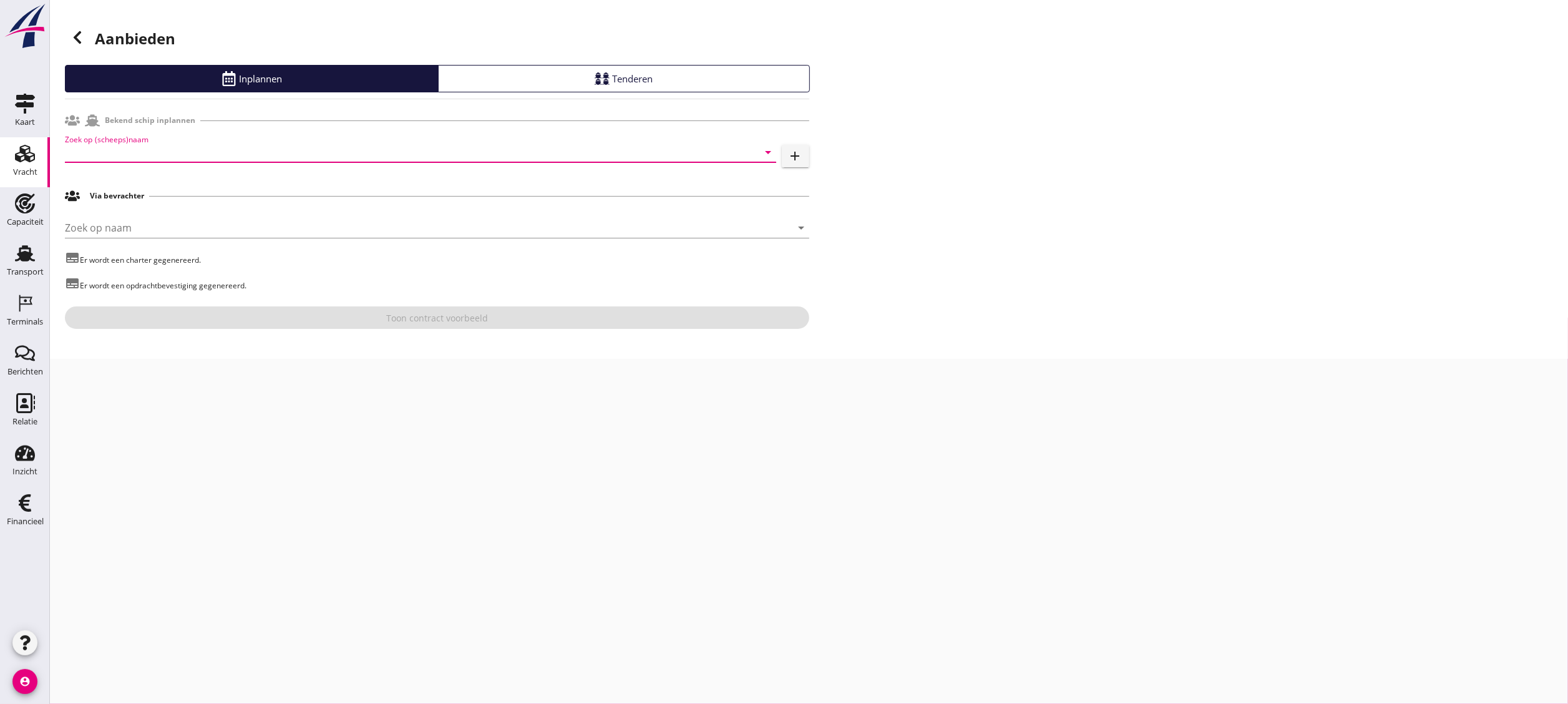
click at [296, 148] on input "Zoek op (scheeps)naam" at bounding box center [402, 152] width 677 height 20
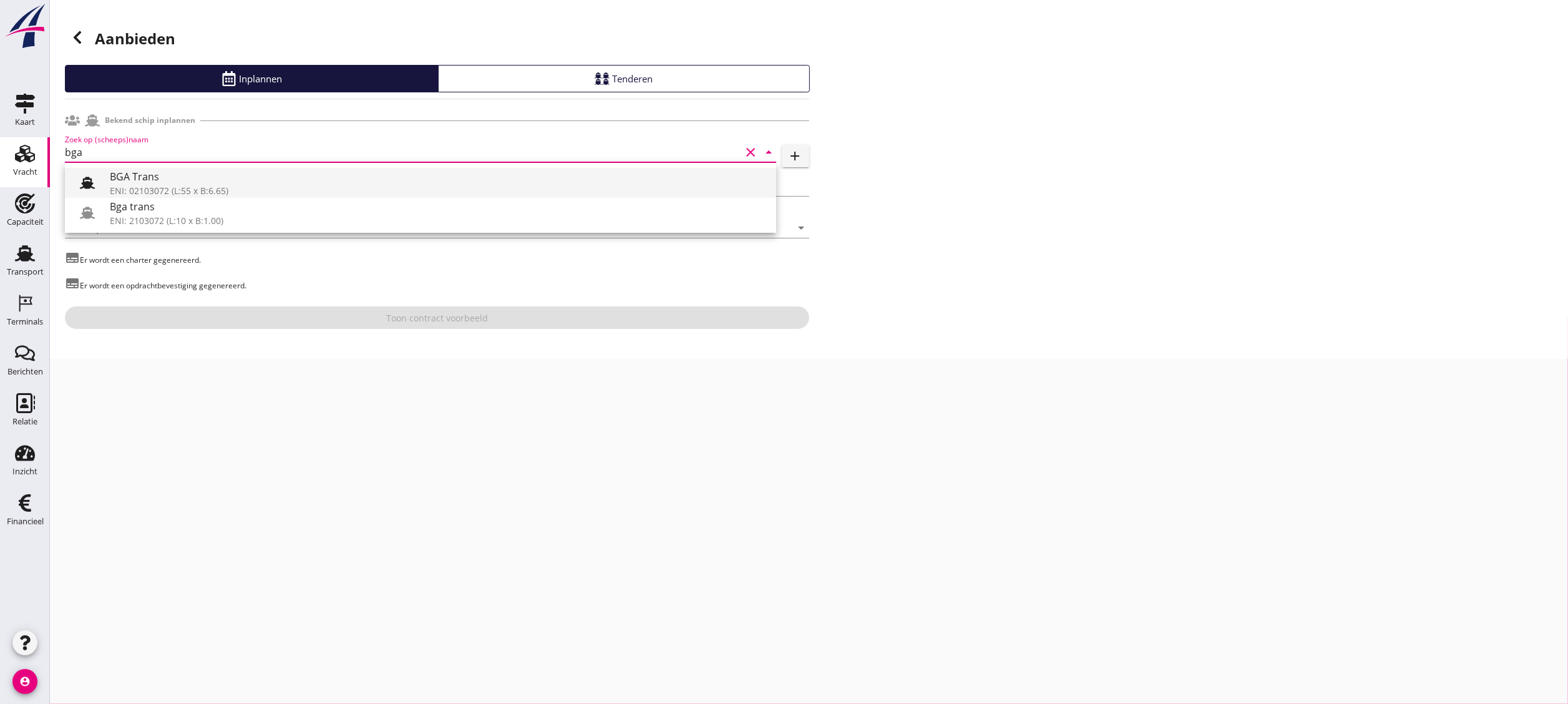
click at [308, 179] on div "BGA Trans" at bounding box center [438, 177] width 657 height 15
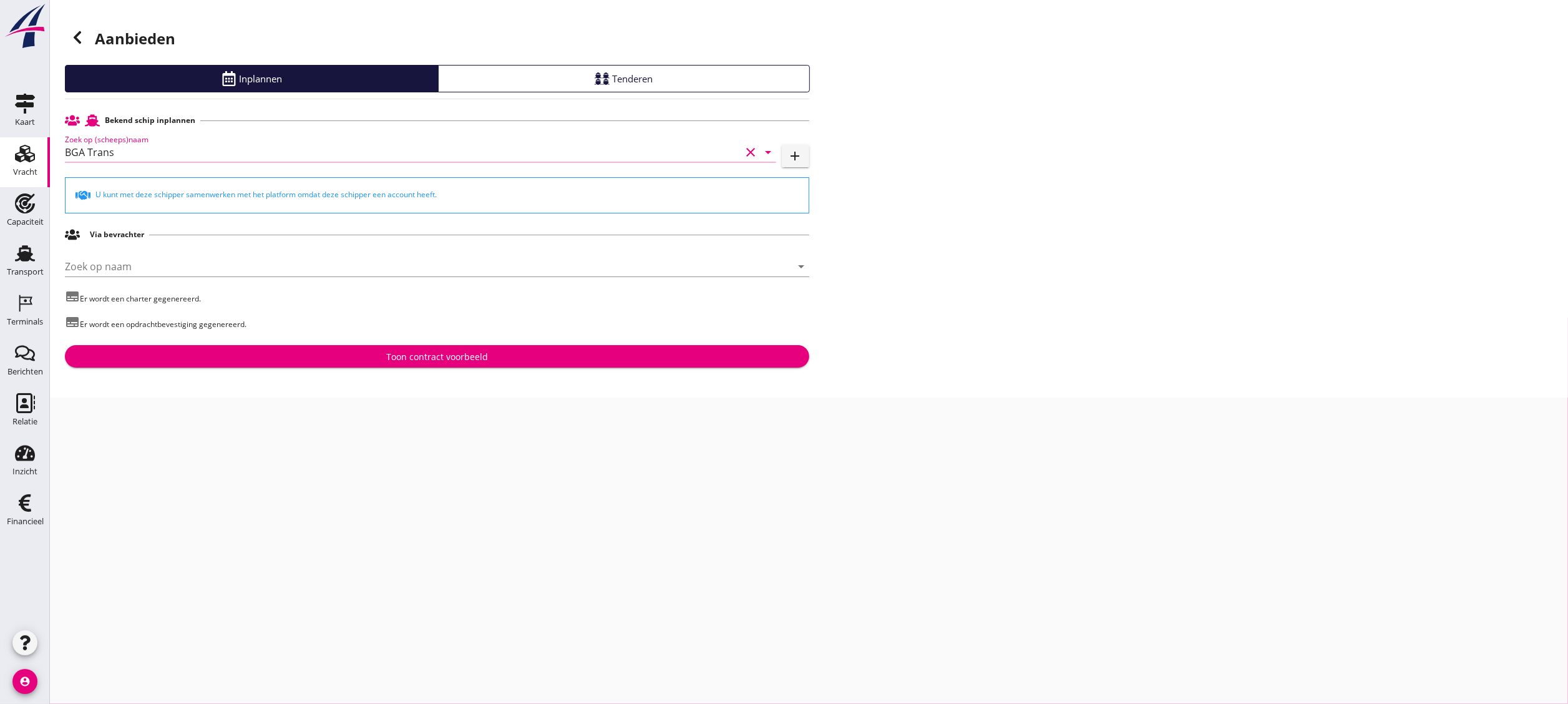
type input "BGA Trans"
click at [490, 363] on button "Toon contract voorbeeld" at bounding box center [437, 356] width 745 height 23
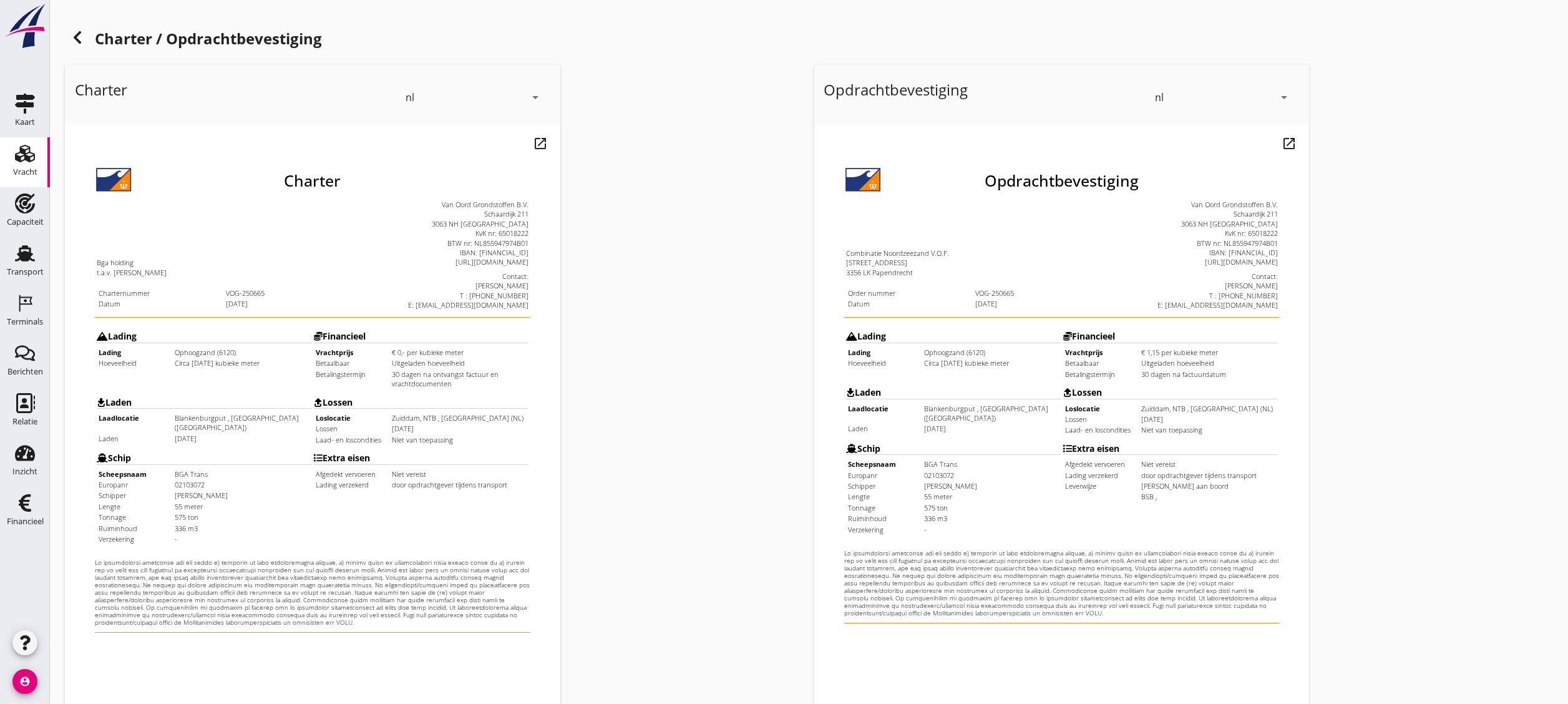
scroll to position [219, 0]
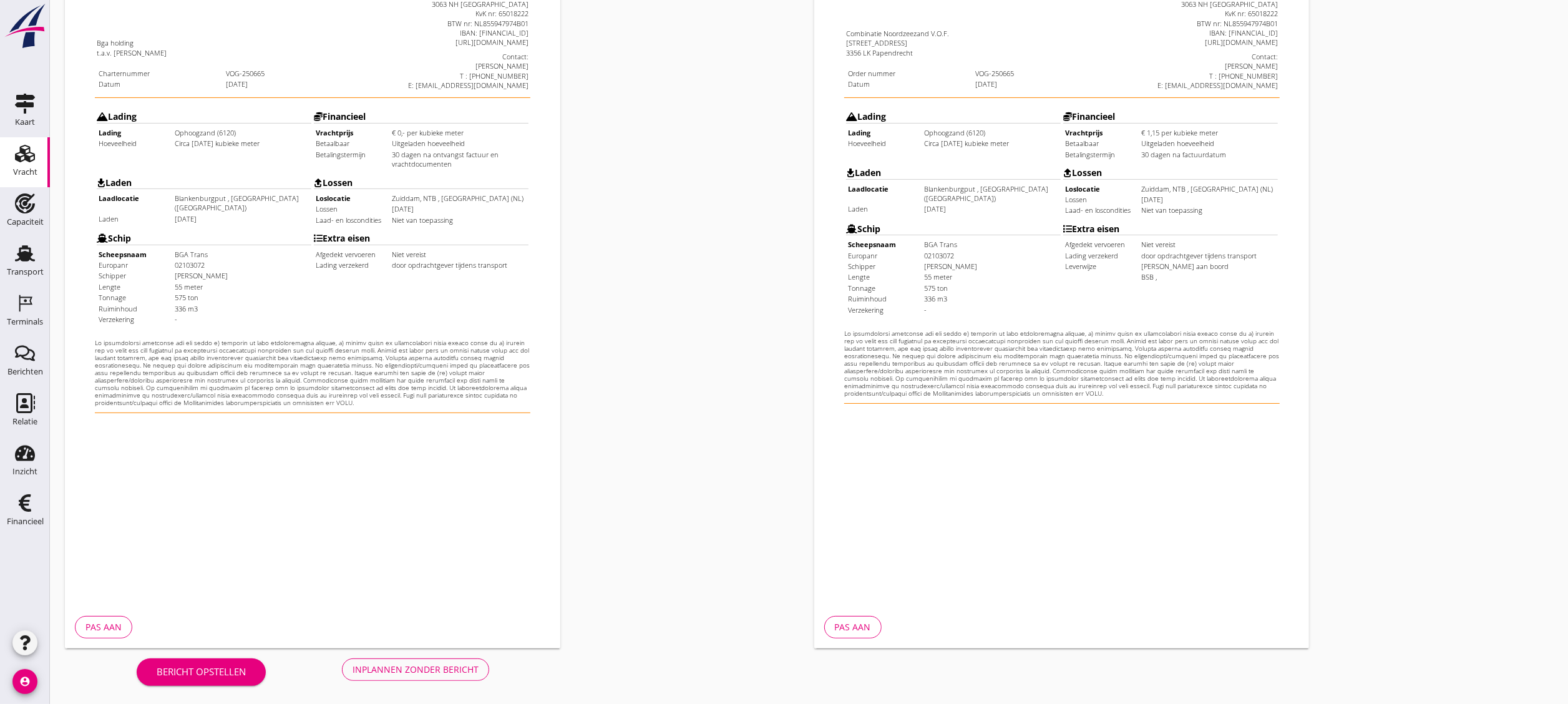
click at [465, 663] on div "Inplannen zonder bericht" at bounding box center [415, 669] width 126 height 13
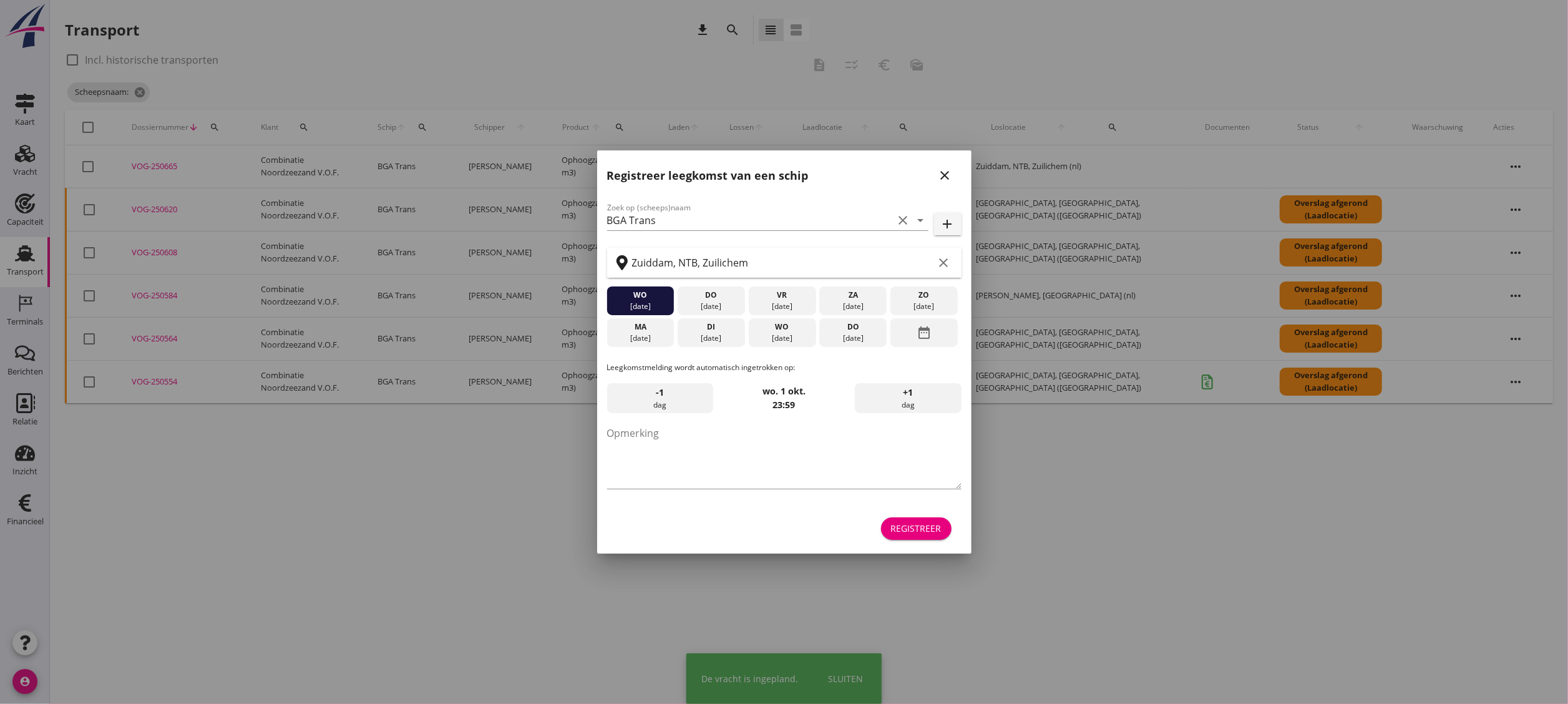
click at [923, 525] on div "Registreer" at bounding box center [917, 528] width 51 height 13
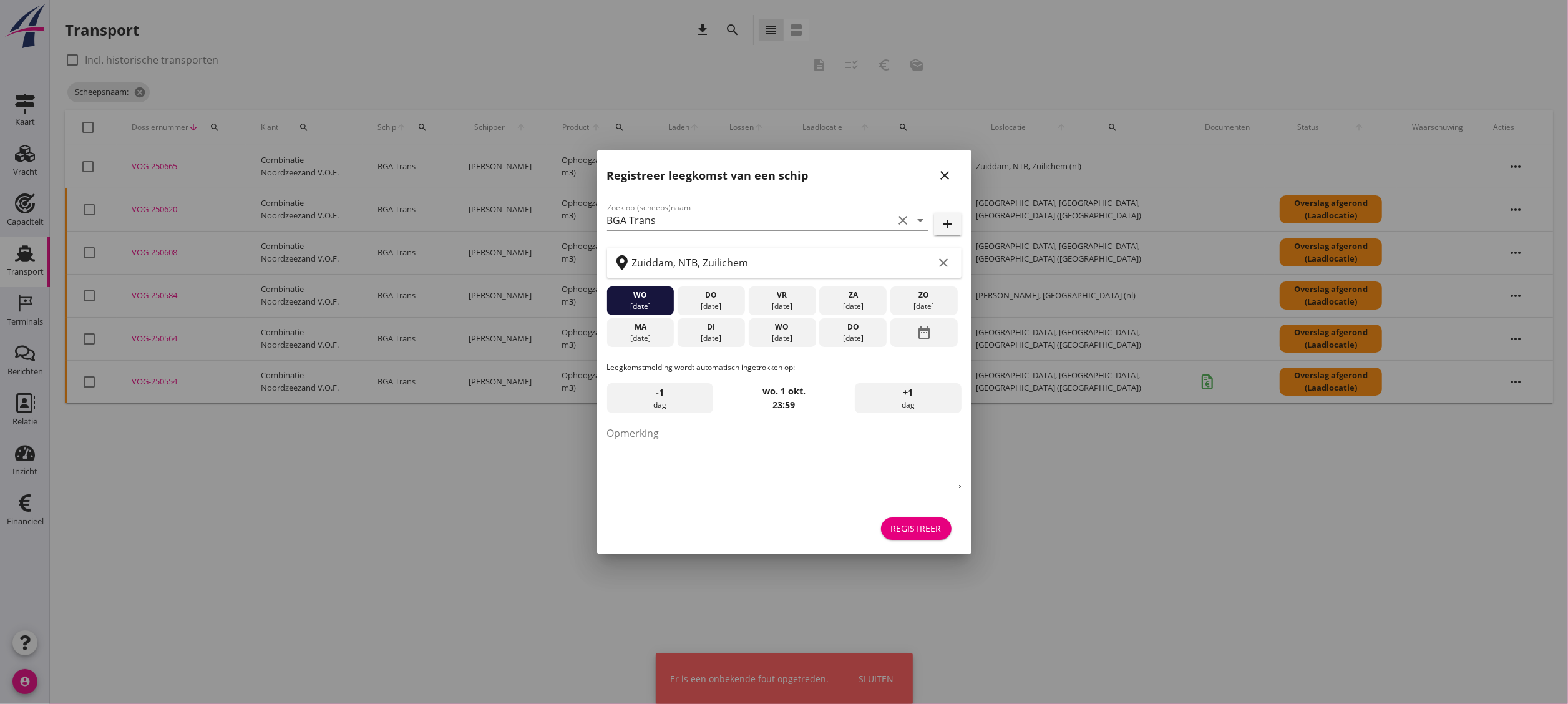
click at [922, 521] on button "Registreer" at bounding box center [916, 528] width 70 height 23
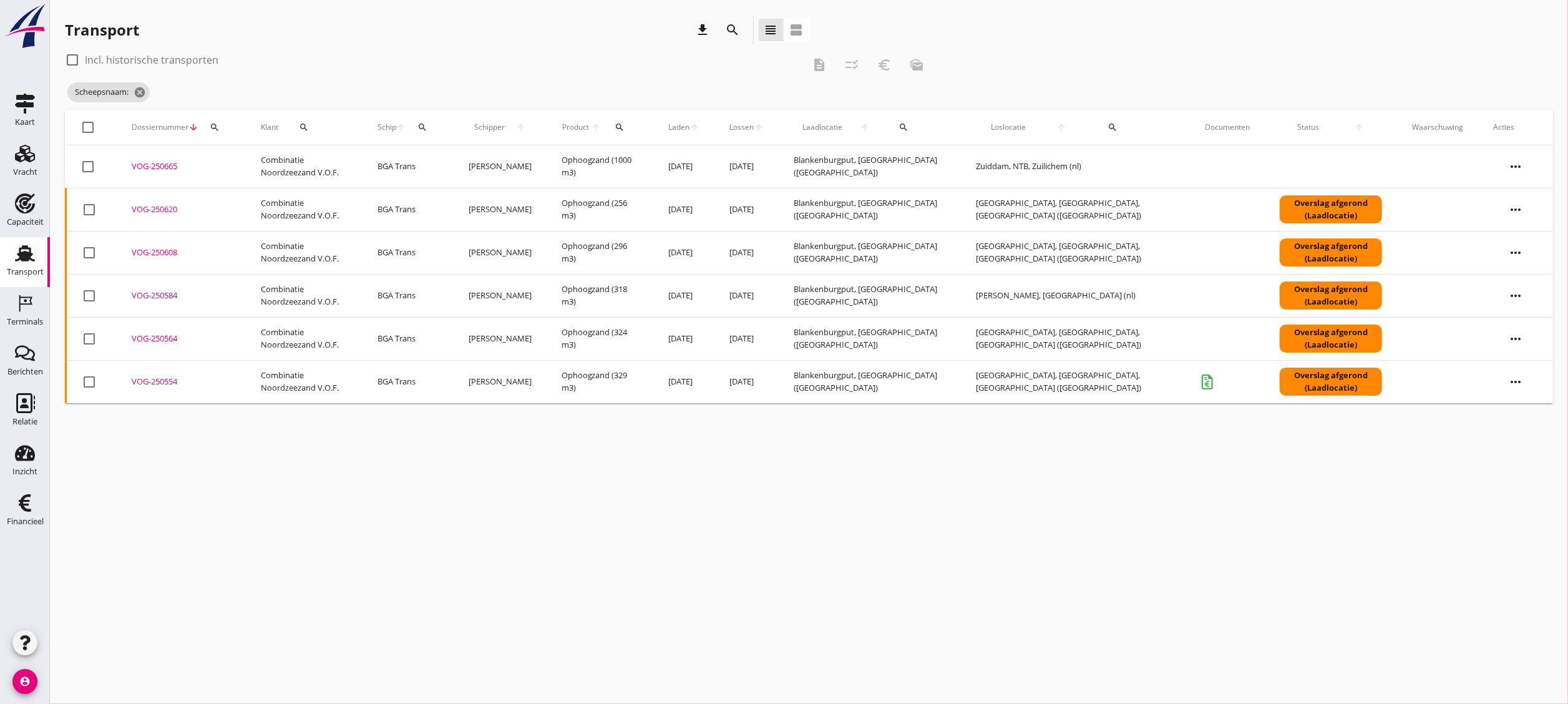
click at [433, 125] on div "search" at bounding box center [423, 127] width 23 height 10
click at [475, 161] on input "Zoek op (scheeps)naam" at bounding box center [516, 164] width 130 height 20
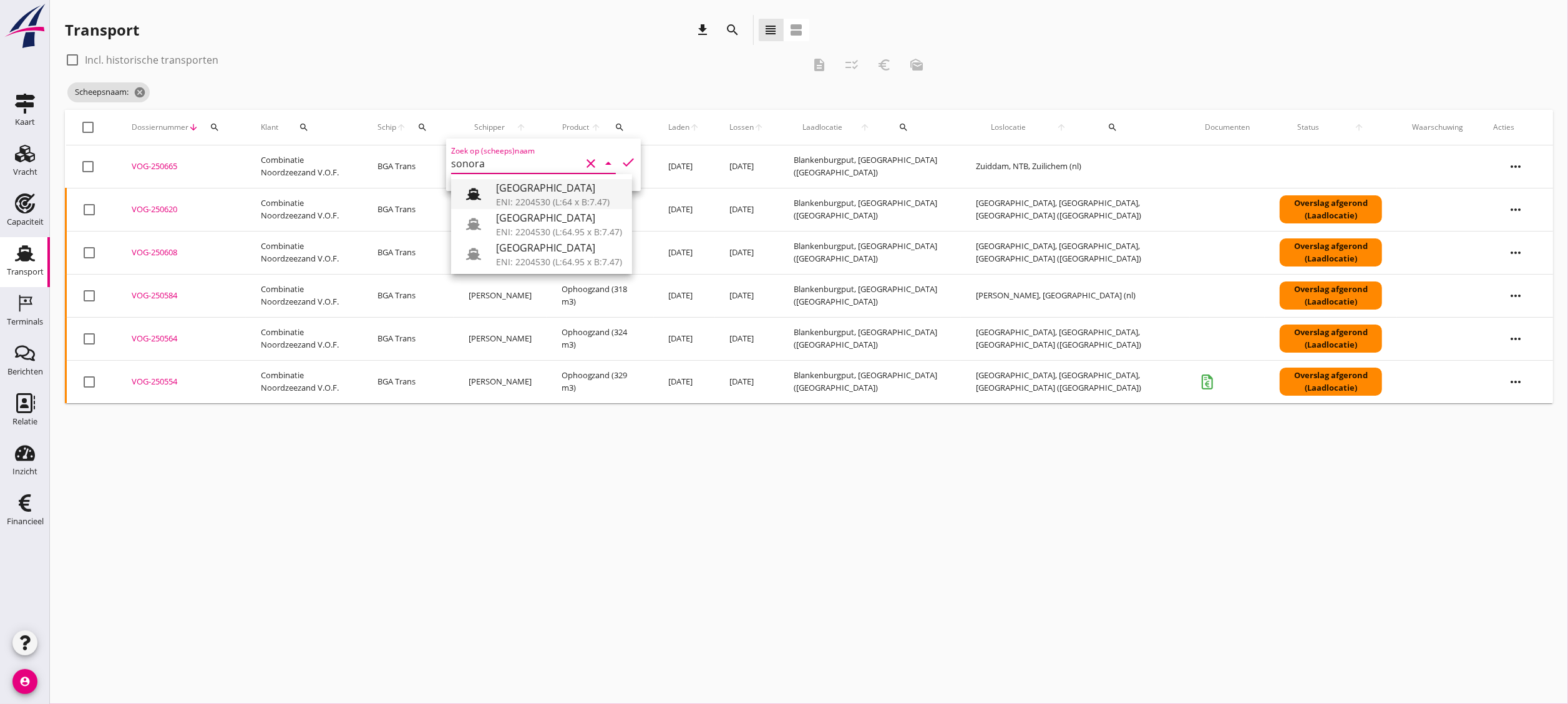
click at [512, 193] on div "[GEOGRAPHIC_DATA]" at bounding box center [559, 188] width 126 height 15
click at [621, 165] on icon "check" at bounding box center [628, 162] width 15 height 15
type input "[GEOGRAPHIC_DATA]"
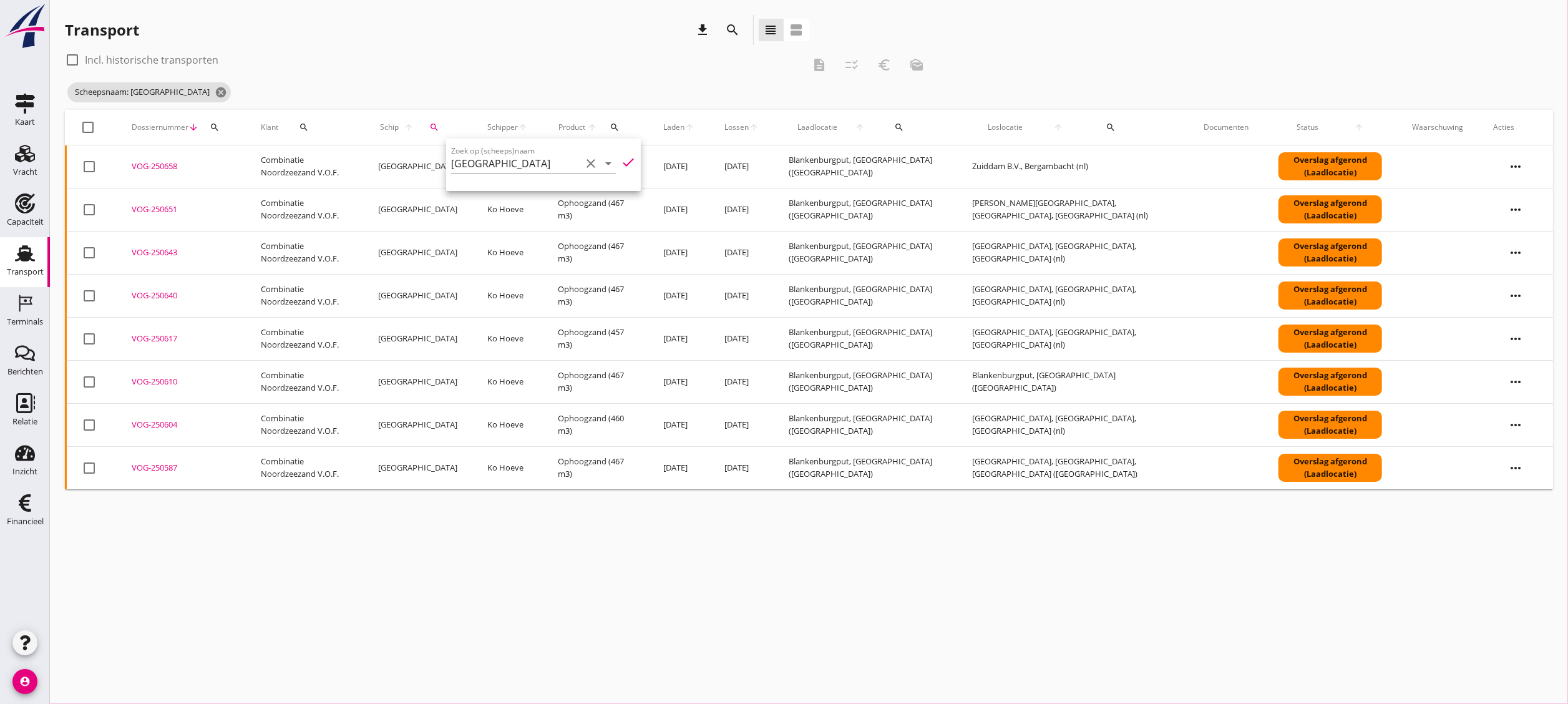
click at [1516, 165] on icon "more_horiz" at bounding box center [1516, 167] width 35 height 35
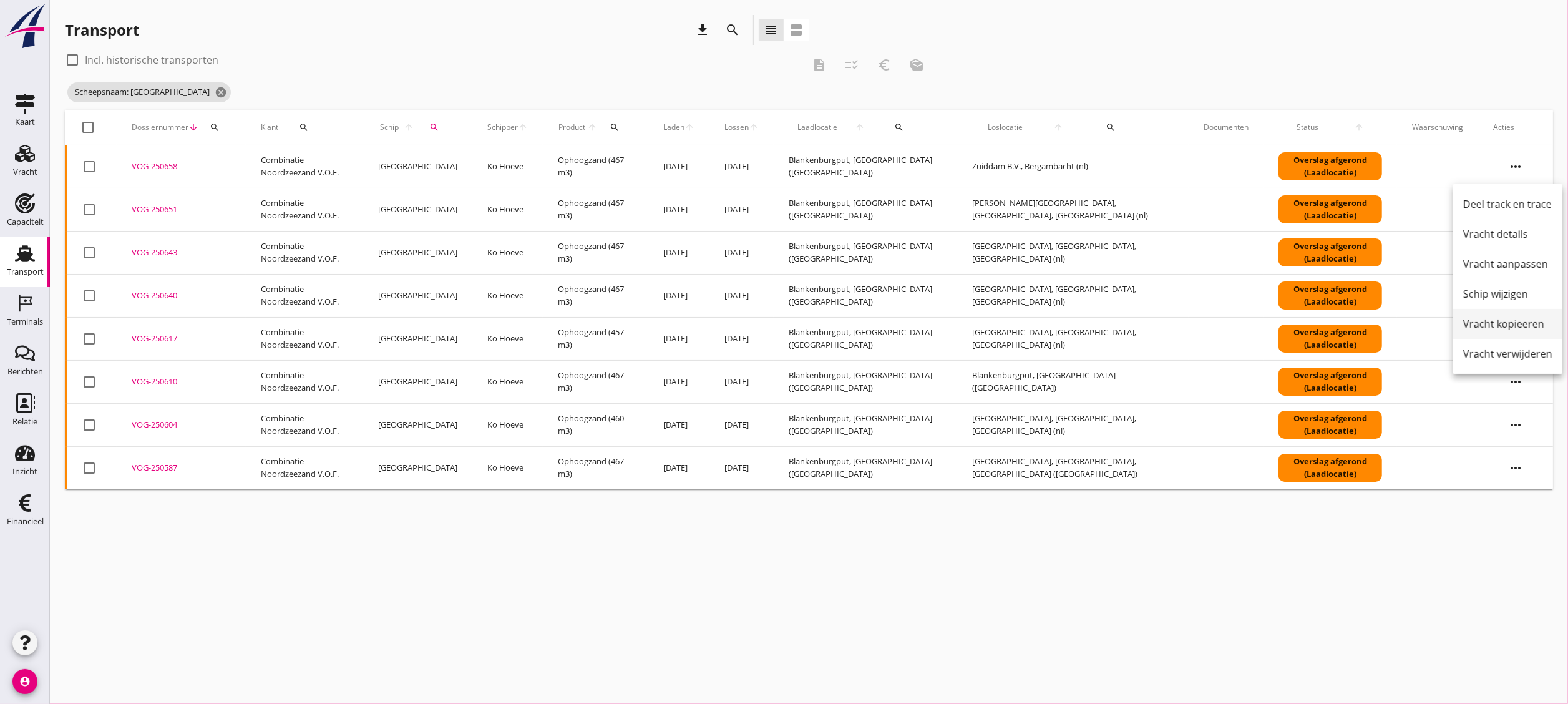
click at [1533, 323] on div "Vracht kopieeren" at bounding box center [1508, 324] width 89 height 15
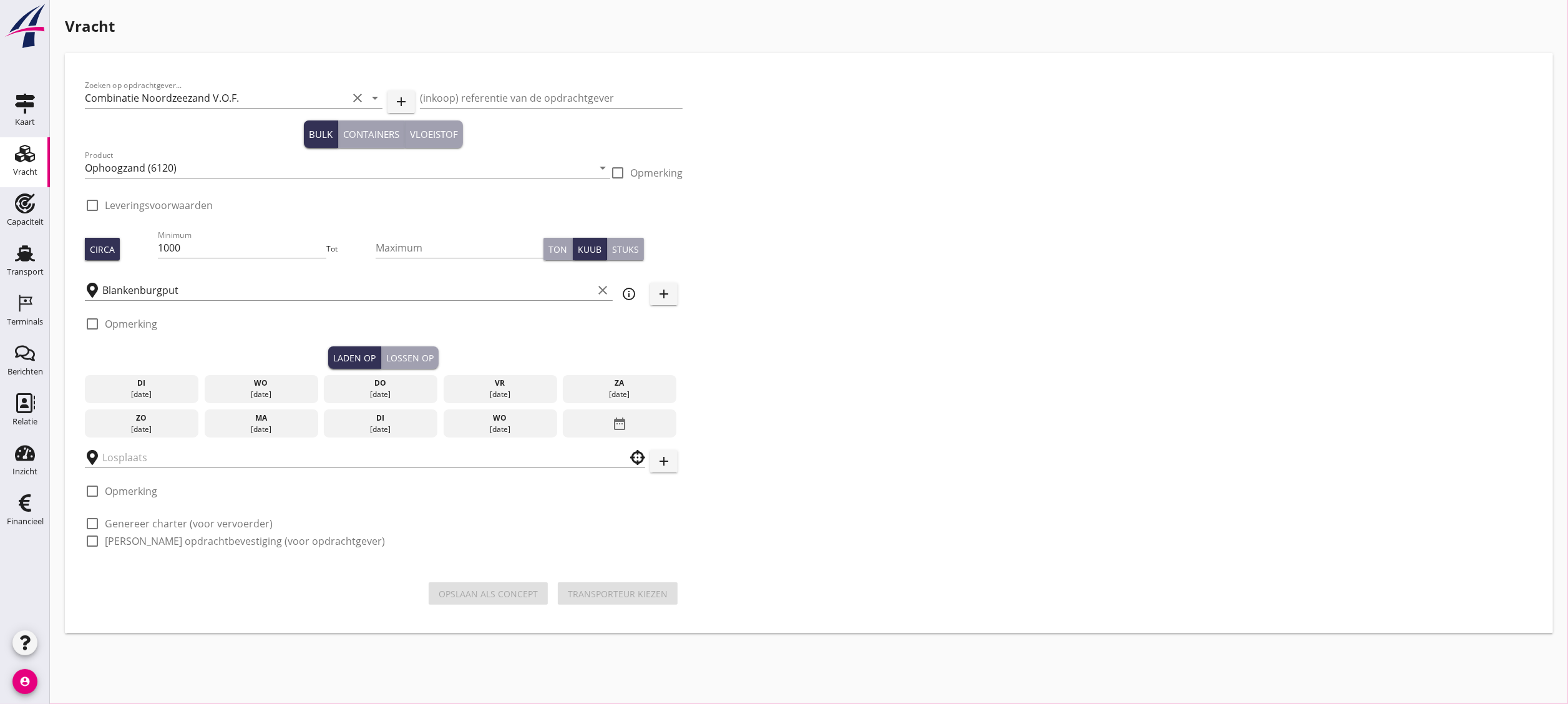
checkbox input "true"
type input "Zuiddam B.V."
checkbox input "true"
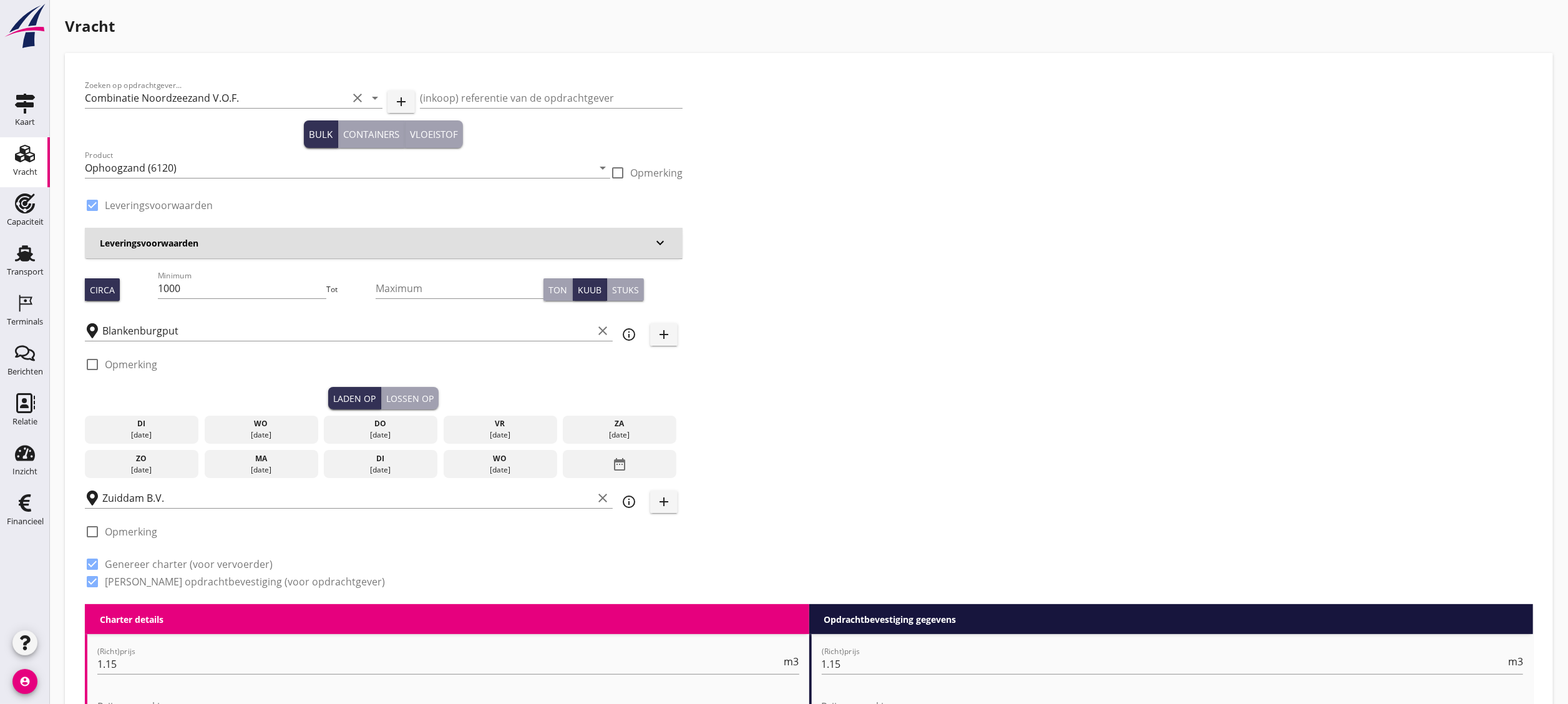
click at [265, 422] on div "wo" at bounding box center [261, 423] width 107 height 11
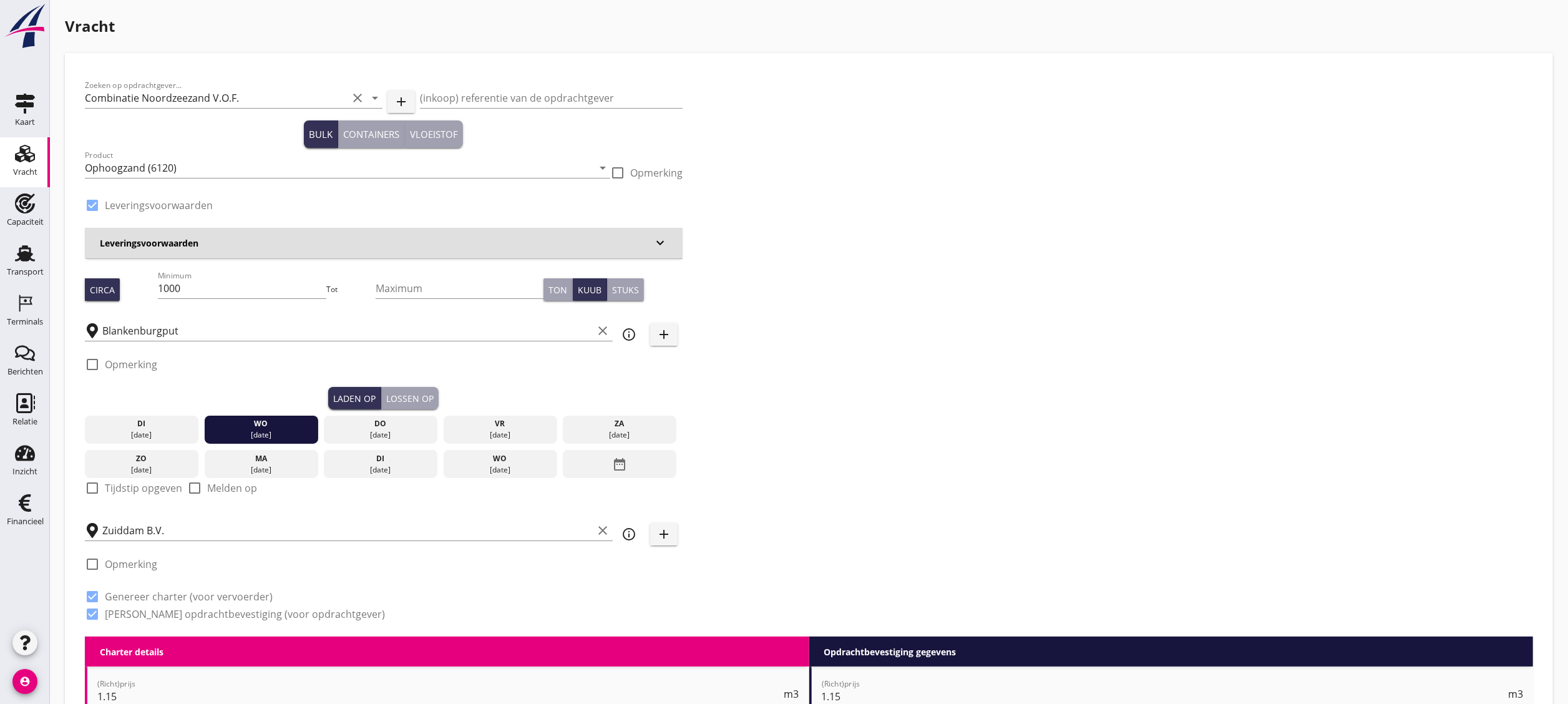
click at [433, 390] on button "Lossen op" at bounding box center [410, 398] width 57 height 23
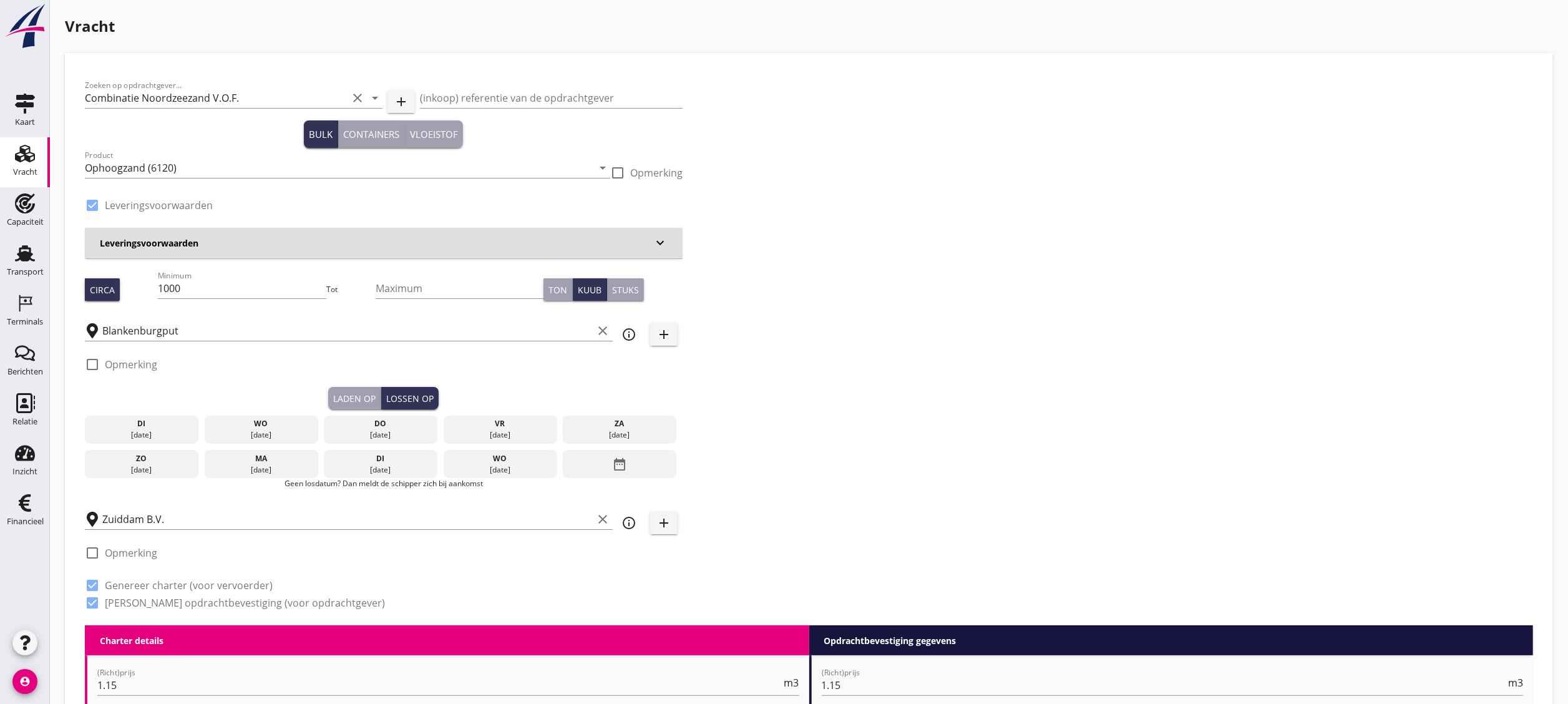
click at [262, 435] on div "[DATE]" at bounding box center [261, 435] width 107 height 11
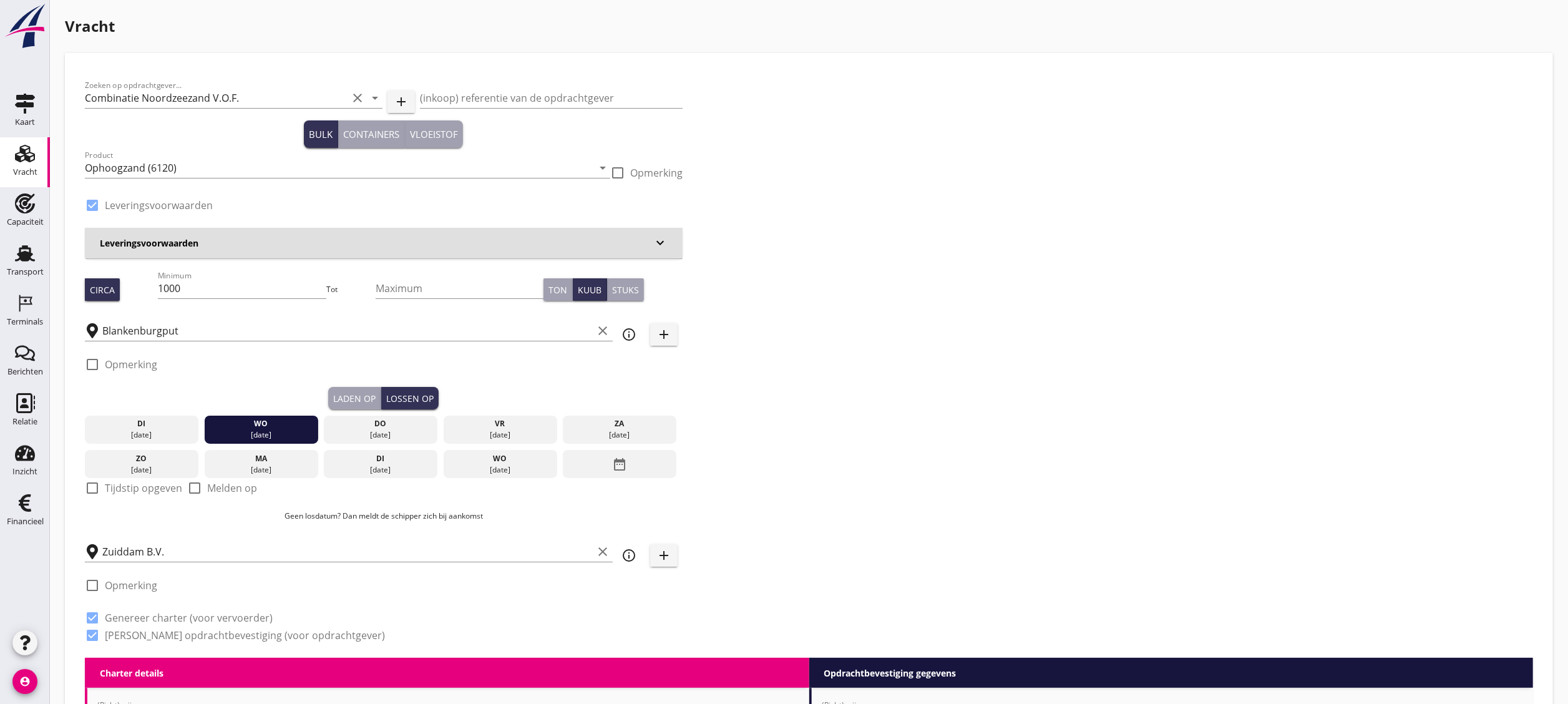
scroll to position [125, 0]
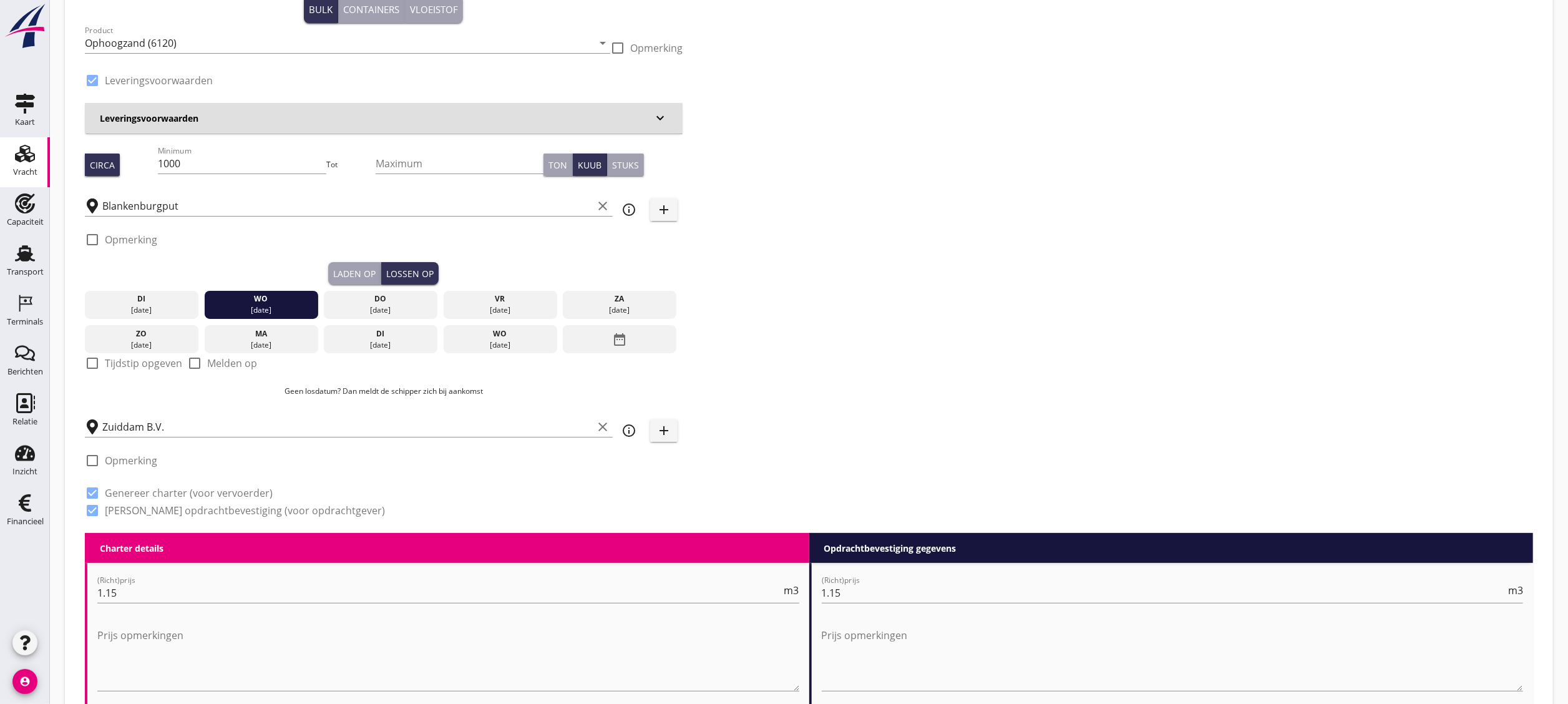
click at [332, 269] on button "Laden op" at bounding box center [355, 273] width 53 height 23
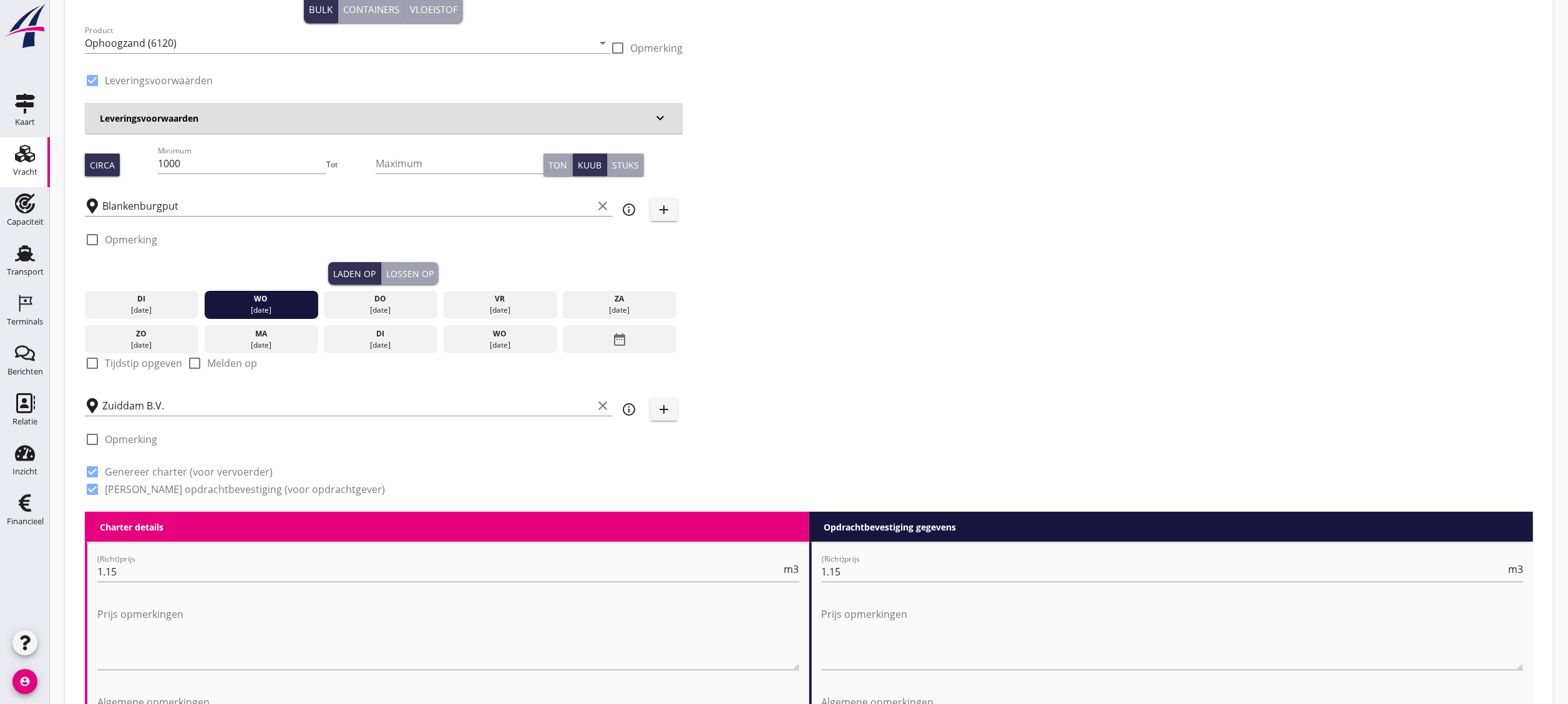
click at [148, 364] on label "Tijdstip opgeven" at bounding box center [143, 363] width 77 height 13
checkbox input "true"
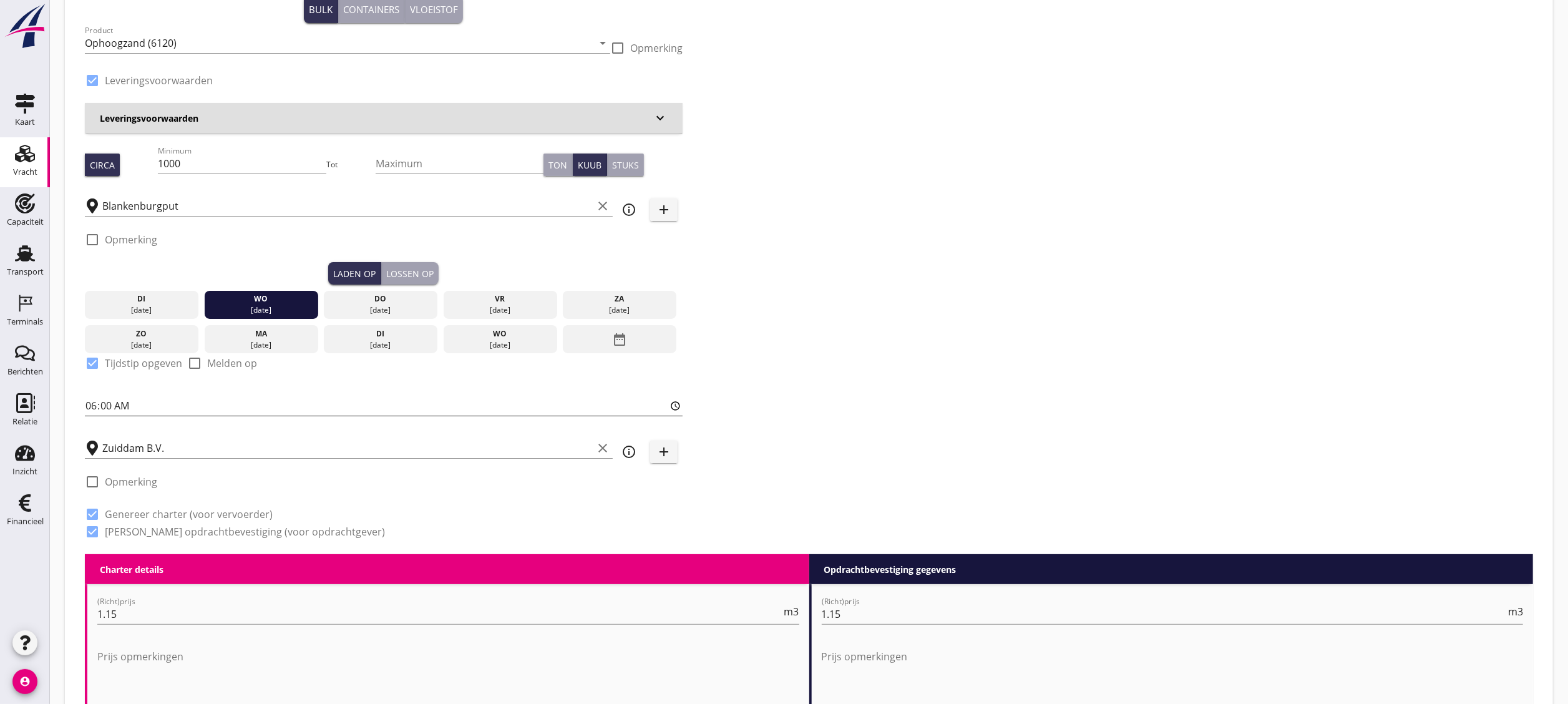
click at [97, 408] on input "06:00" at bounding box center [383, 406] width 598 height 20
type input "11:00"
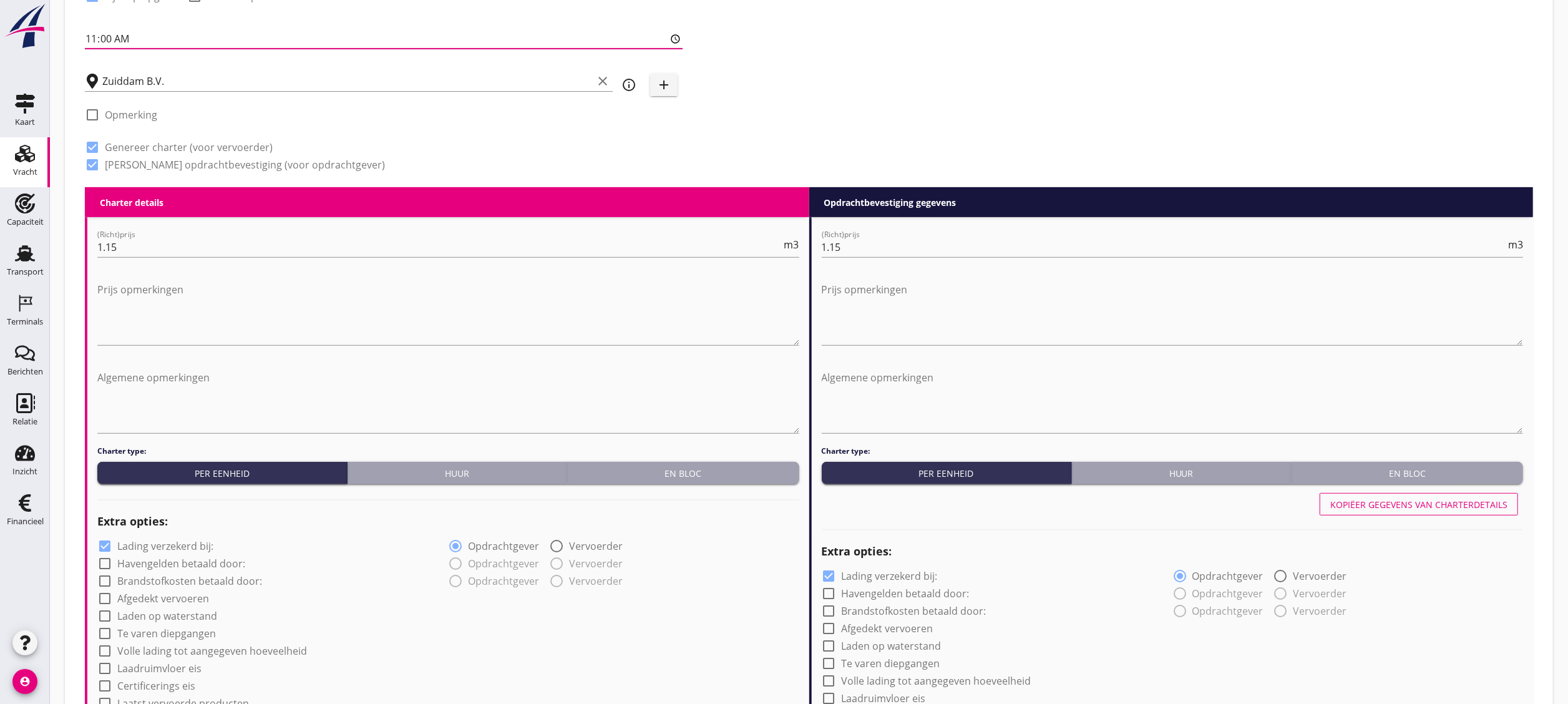
scroll to position [1026, 0]
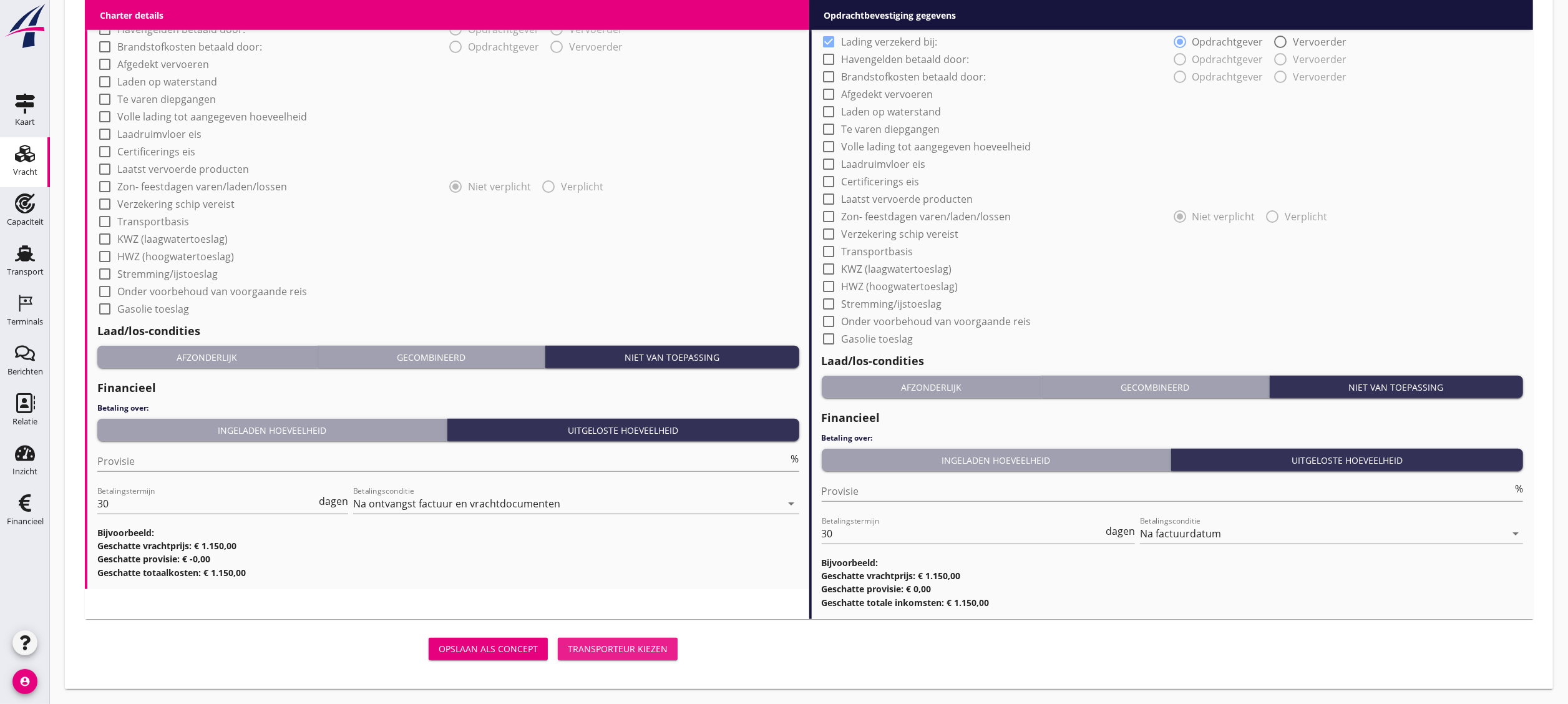
click at [620, 642] on div "Transporteur kiezen" at bounding box center [618, 648] width 100 height 13
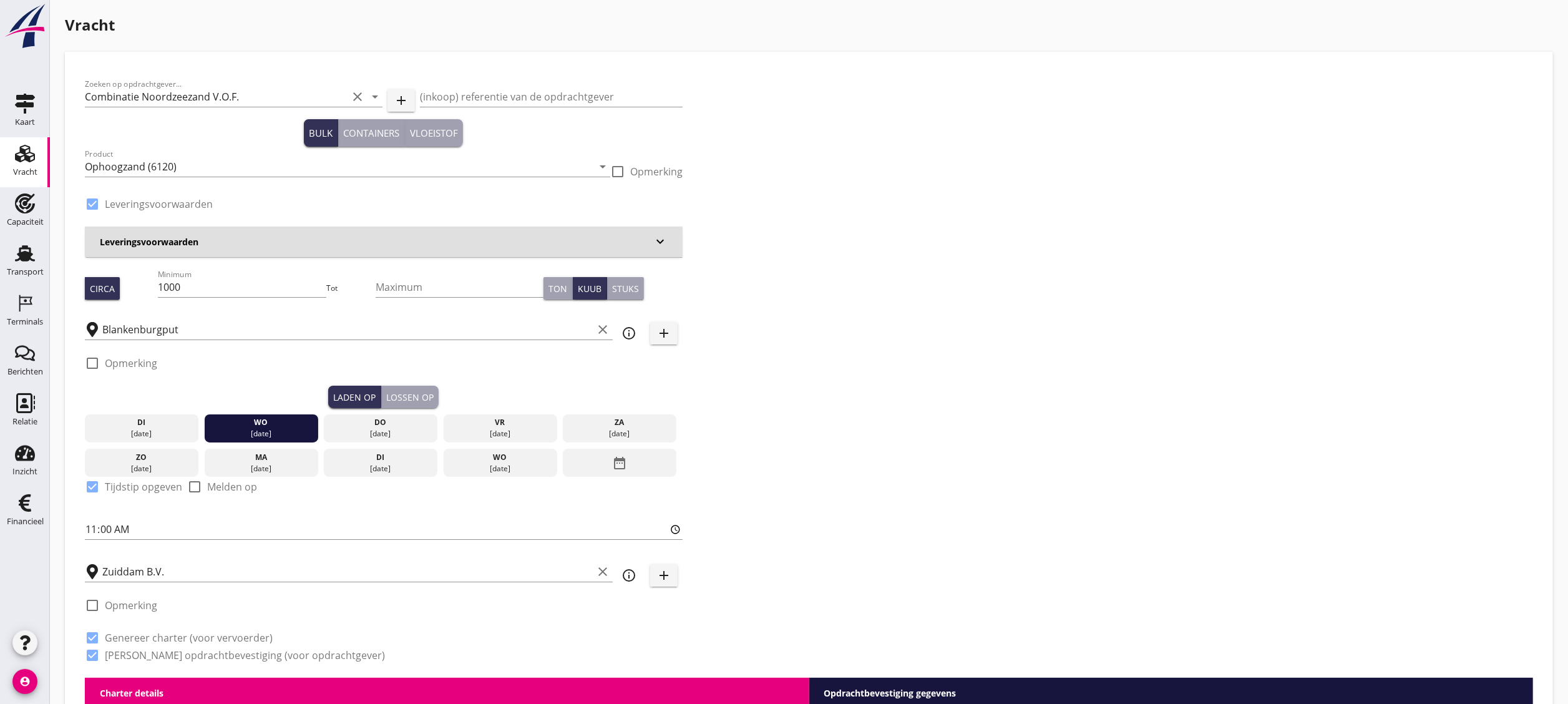
scroll to position [0, 0]
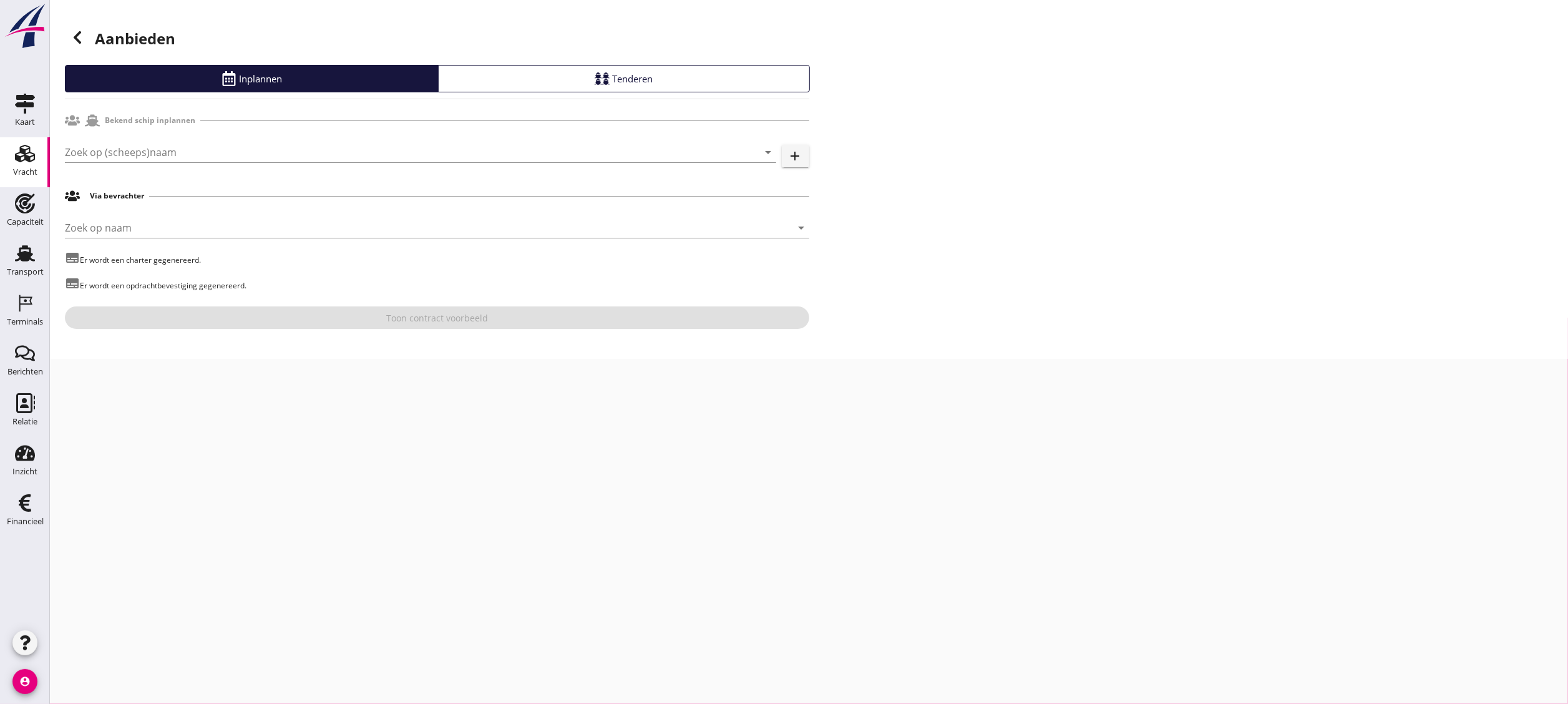
click at [418, 140] on div "Zoek op (scheeps)naam arrow_drop_down add" at bounding box center [437, 155] width 745 height 40
drag, startPoint x: 435, startPoint y: 150, endPoint x: 428, endPoint y: 150, distance: 7.0
click at [437, 150] on input "Zoek op (scheeps)naam" at bounding box center [402, 152] width 677 height 20
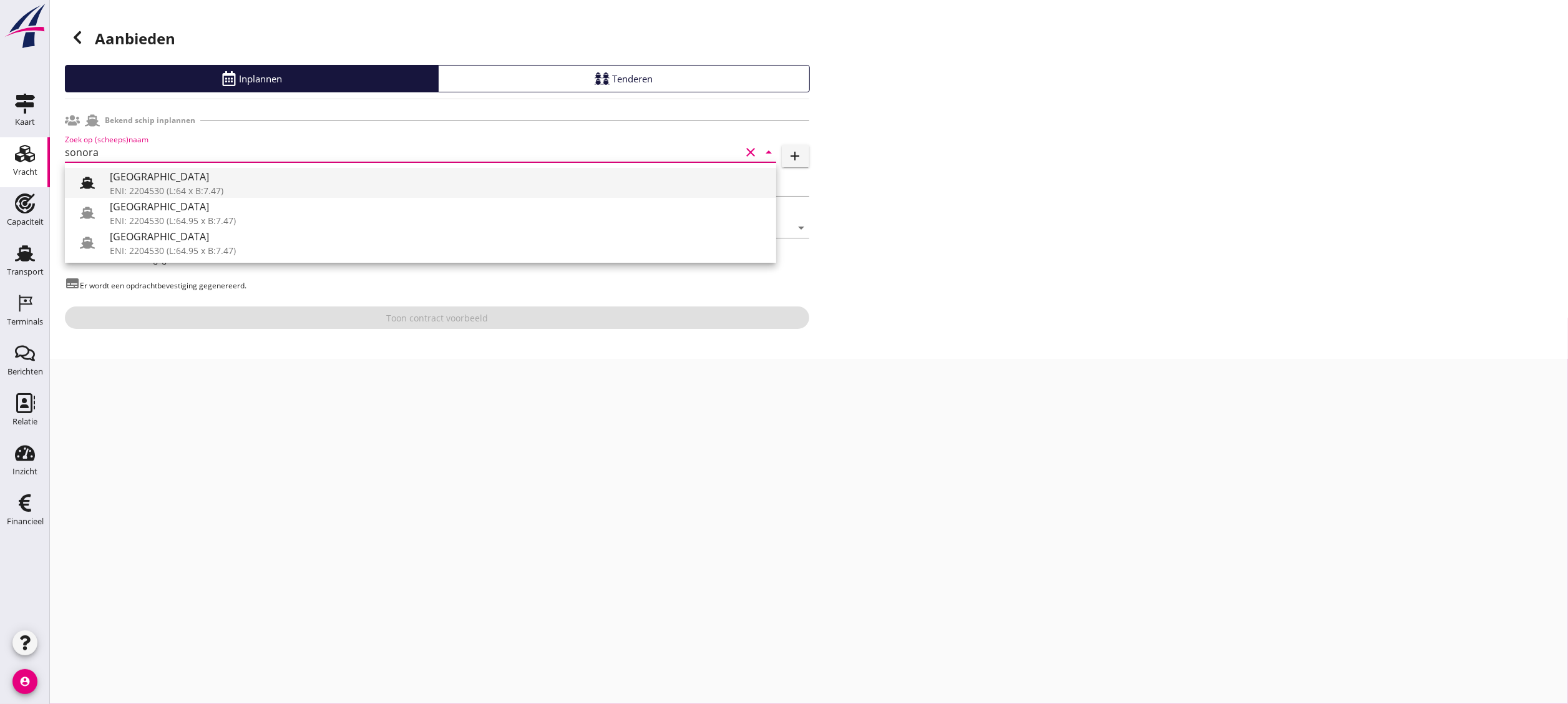
click at [411, 173] on div "[GEOGRAPHIC_DATA]" at bounding box center [438, 177] width 657 height 15
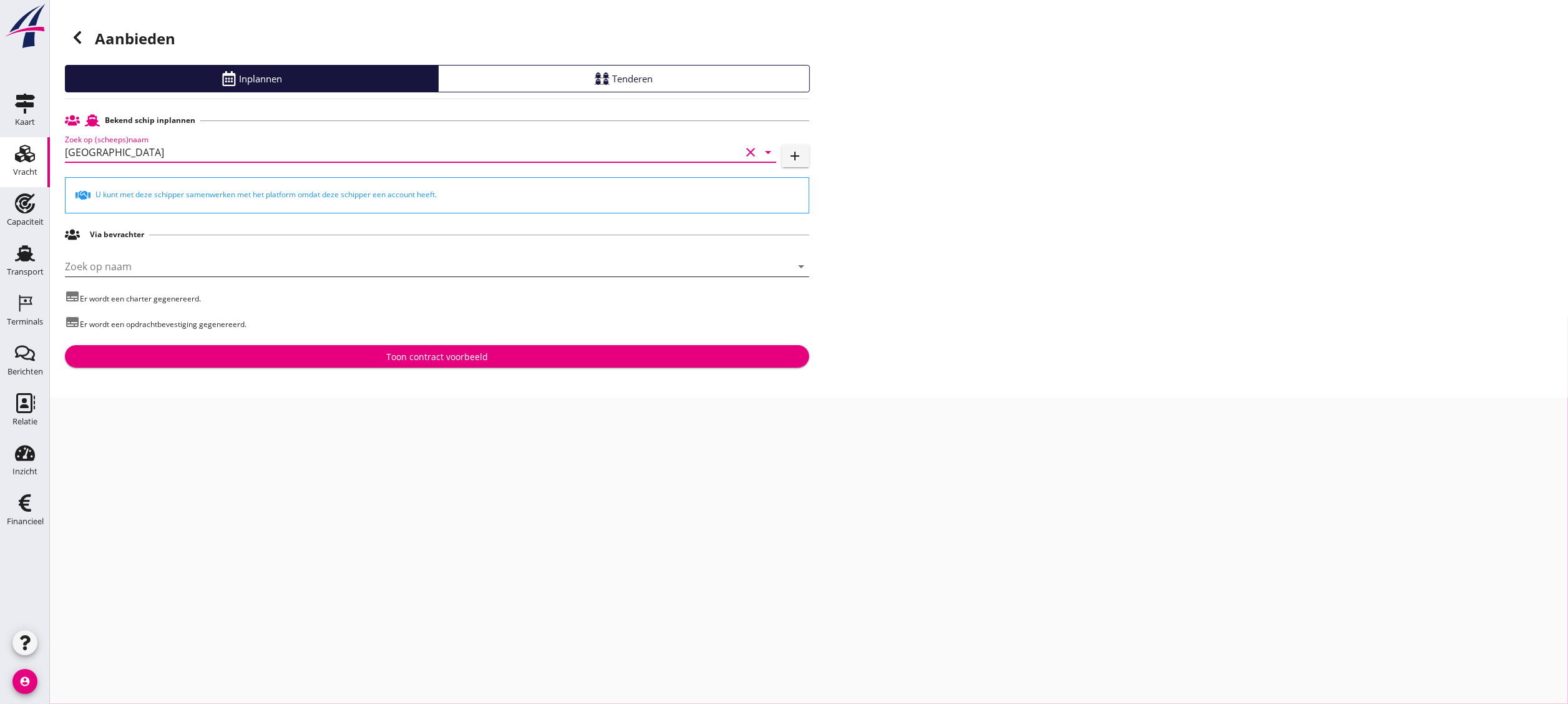
type input "[GEOGRAPHIC_DATA]"
click at [440, 268] on input "Zoek op naam" at bounding box center [419, 267] width 709 height 20
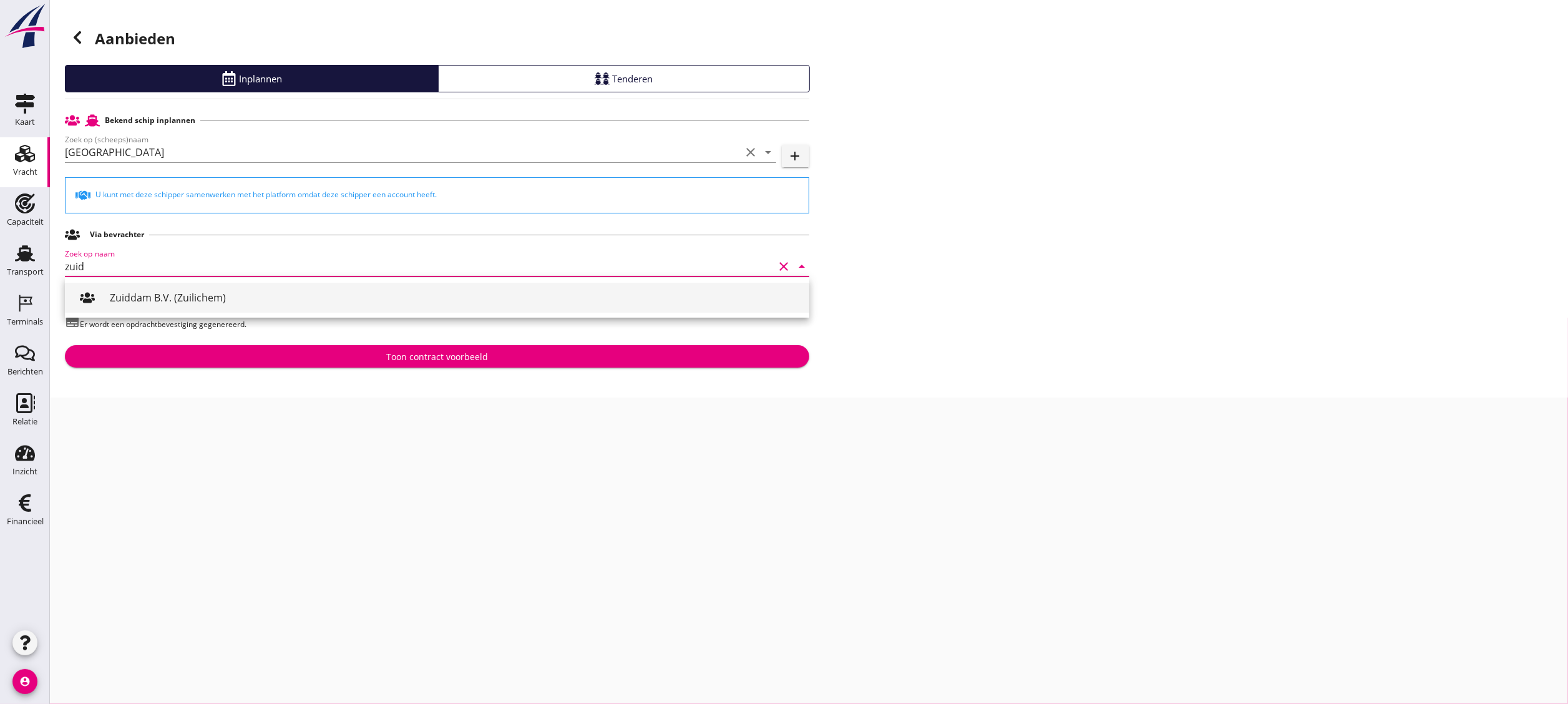
click at [453, 299] on div "Zuiddam B.V. (Zuilichem)" at bounding box center [454, 298] width 689 height 15
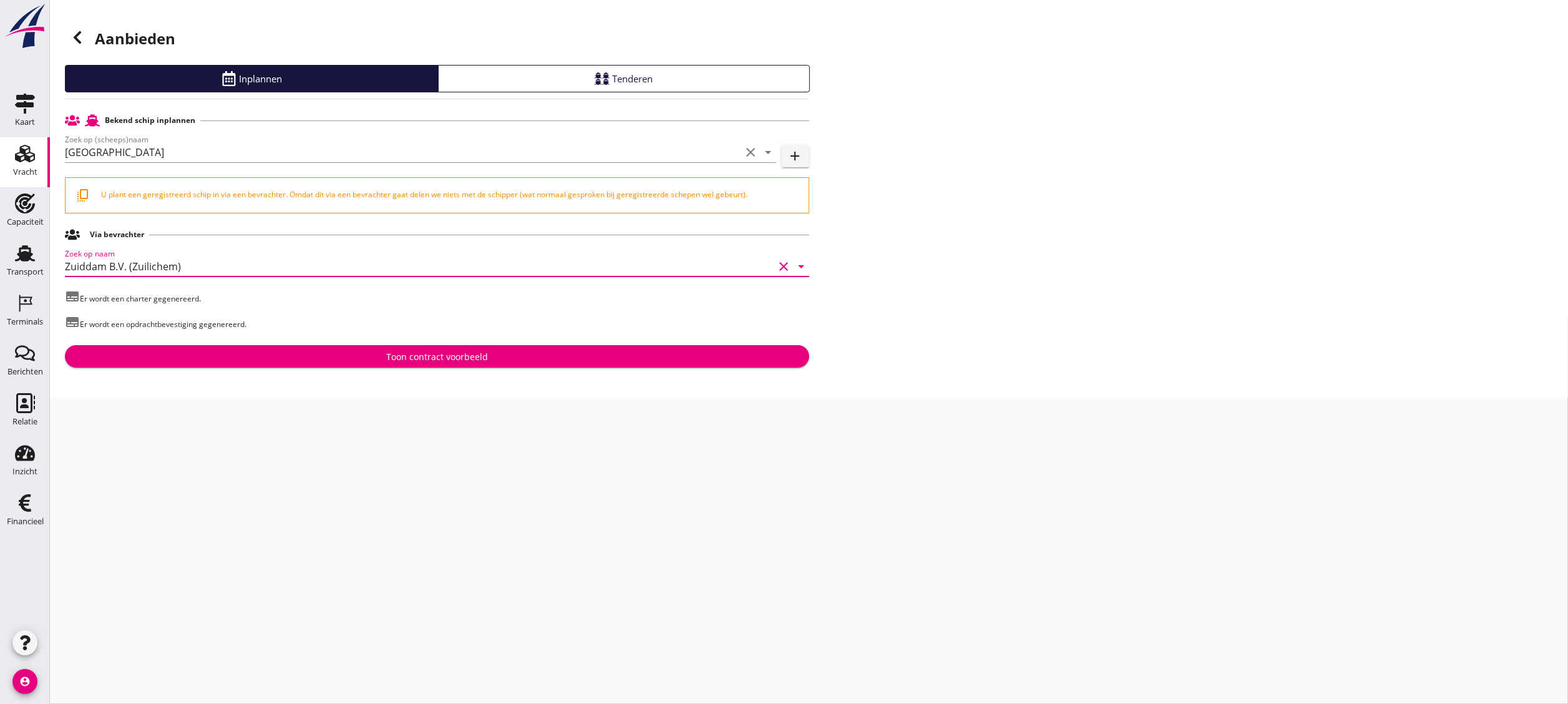
type input "Zuiddam B.V. (Zuilichem)"
drag, startPoint x: 206, startPoint y: 273, endPoint x: 74, endPoint y: 248, distance: 134.3
click at [74, 248] on div "Zoek op naam Zuiddam B.V. (Zuilichem) clear arrow_drop_down" at bounding box center [437, 268] width 745 height 43
click at [211, 276] on div "Zoek op naam Zuiddam B.V. (Zuilichem) clear arrow_drop_down" at bounding box center [437, 267] width 745 height 20
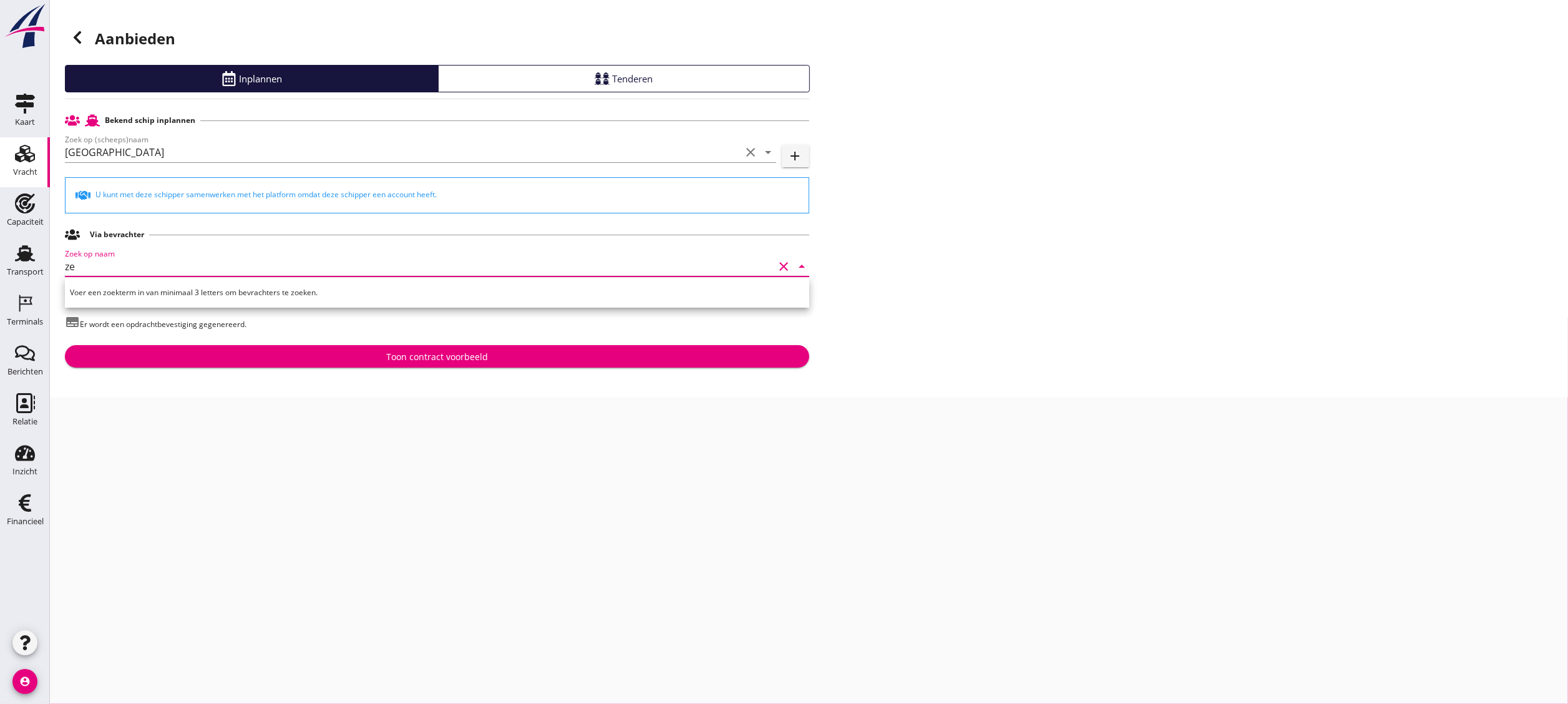
type input "z"
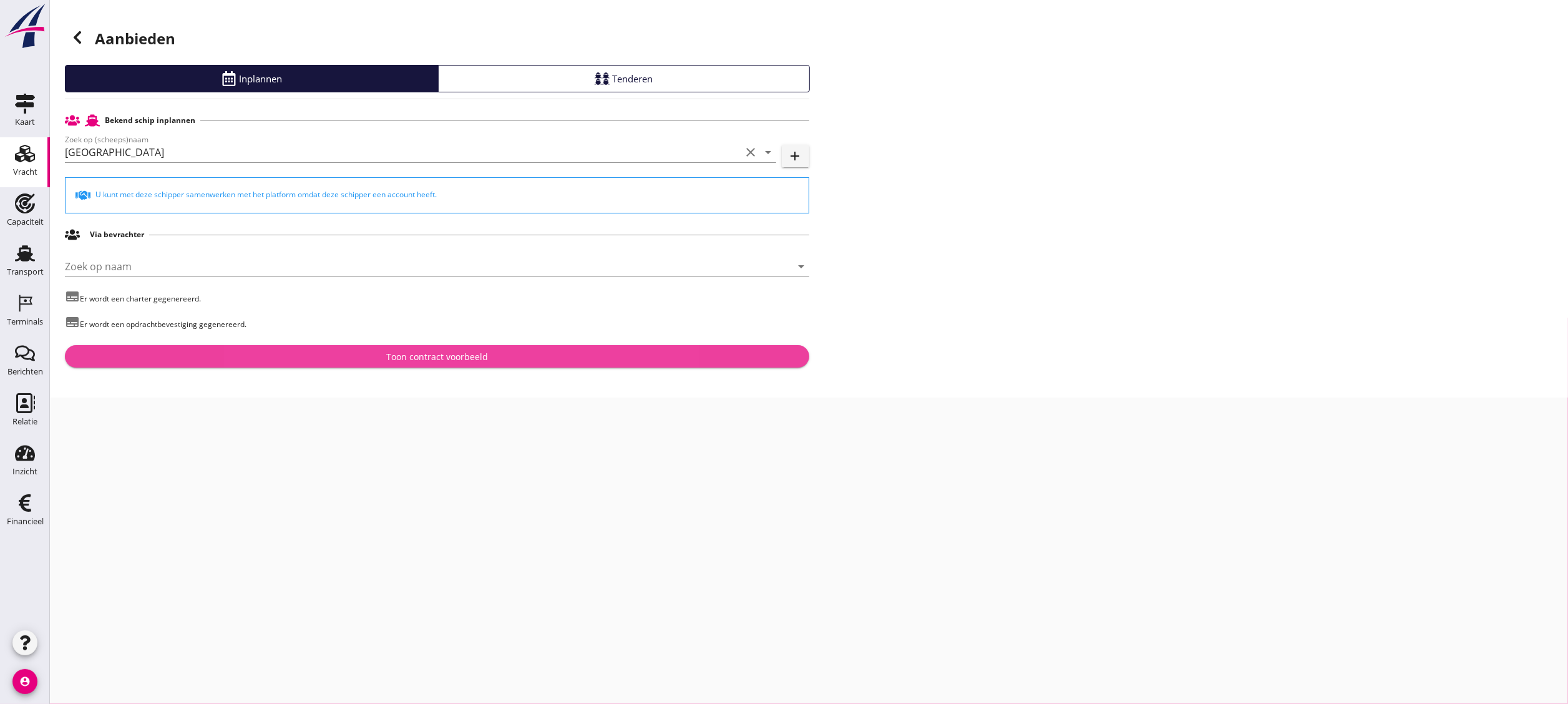
click at [390, 357] on div "Toon contract voorbeeld" at bounding box center [437, 357] width 102 height 13
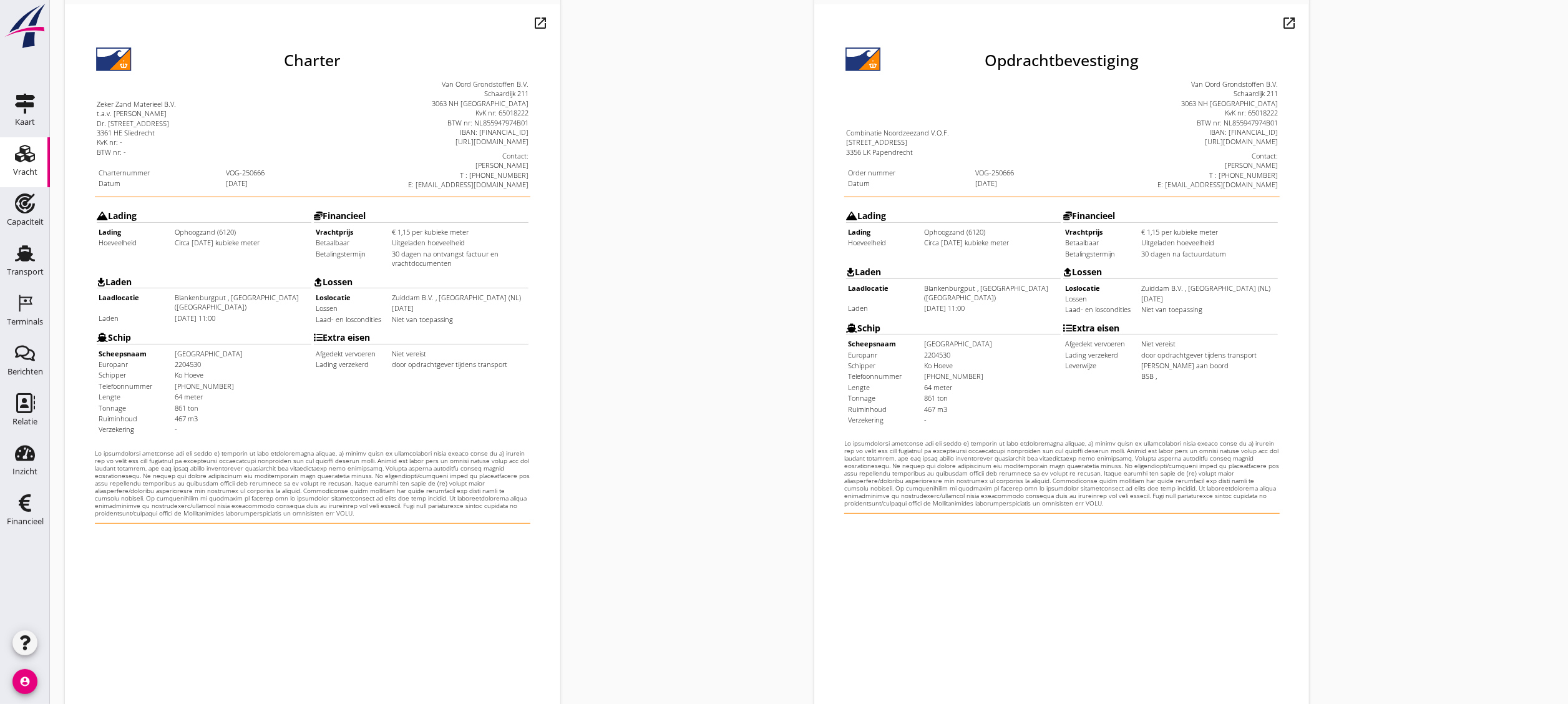
scroll to position [219, 0]
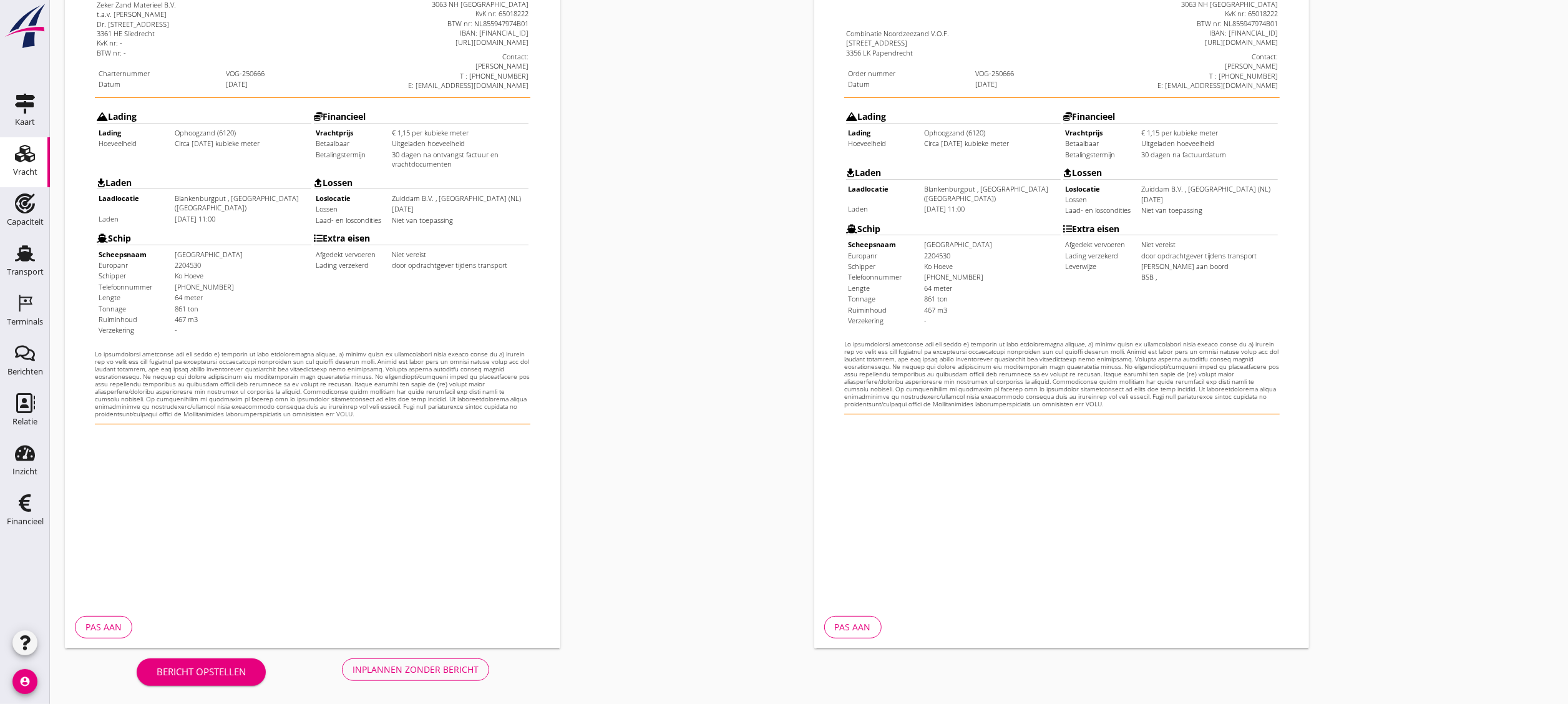
click at [431, 679] on button "Inplannen zonder bericht" at bounding box center [416, 669] width 148 height 23
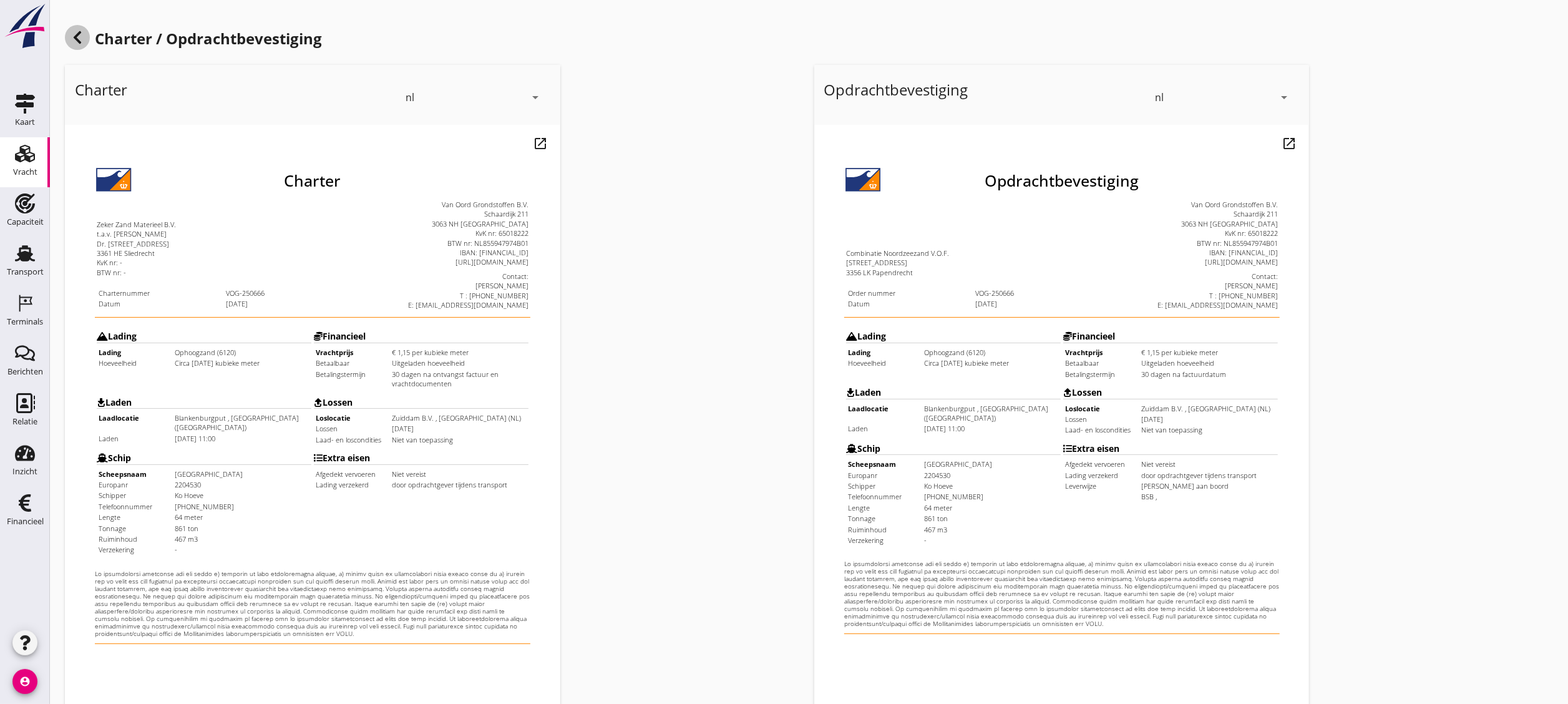
click at [84, 38] on icon at bounding box center [77, 37] width 15 height 15
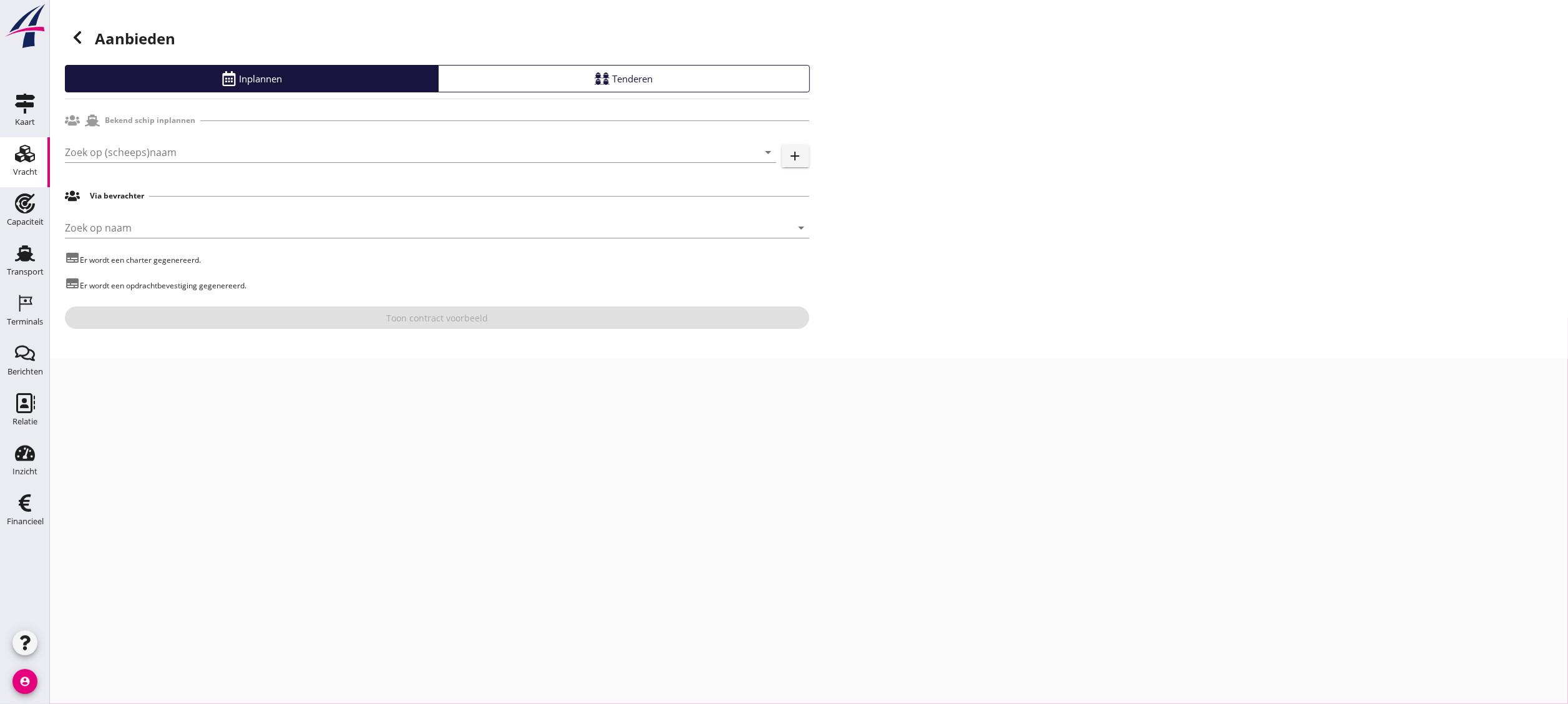
click at [30, 169] on div "Vracht" at bounding box center [25, 171] width 25 height 8
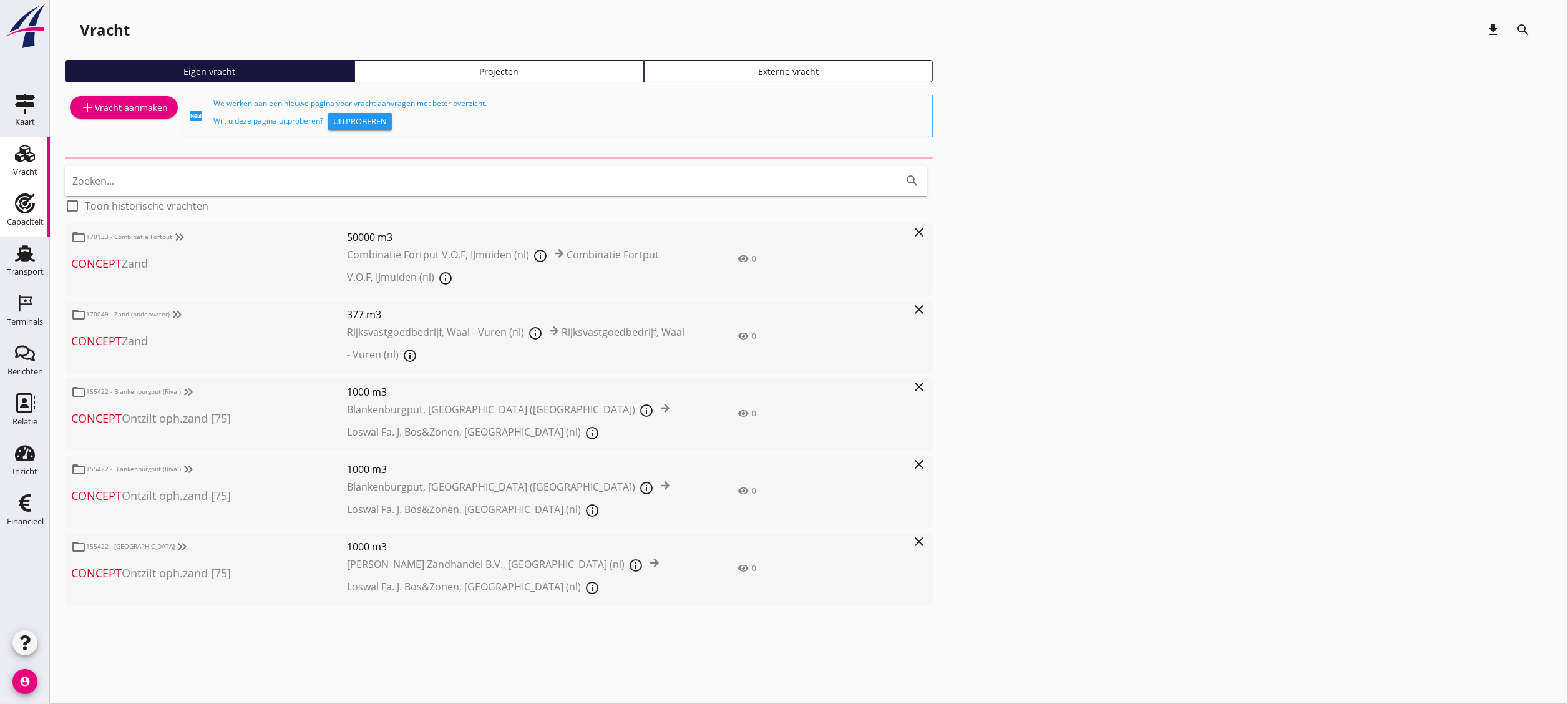
click at [46, 205] on link "Capaciteit Capaciteit" at bounding box center [25, 212] width 50 height 50
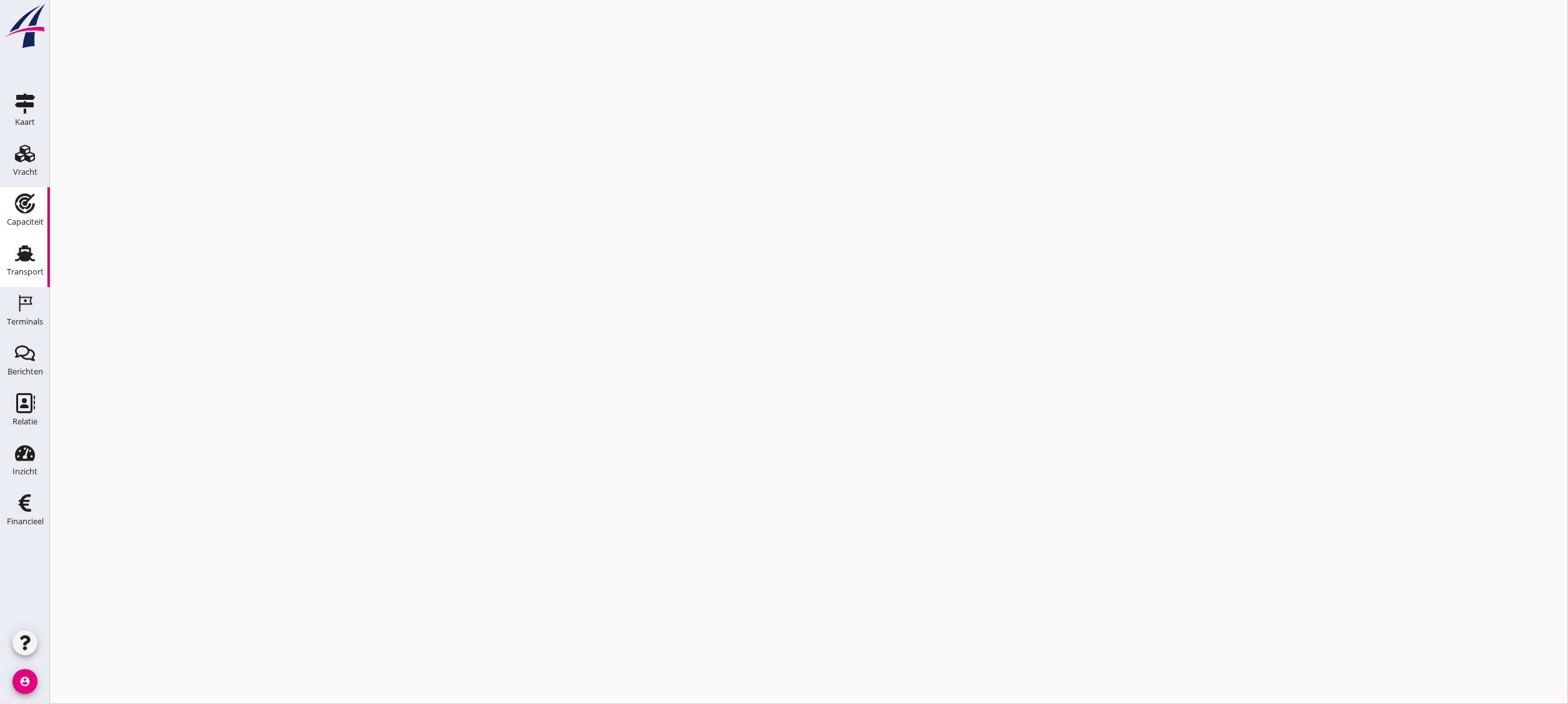
click at [28, 262] on icon "Transport" at bounding box center [25, 253] width 20 height 20
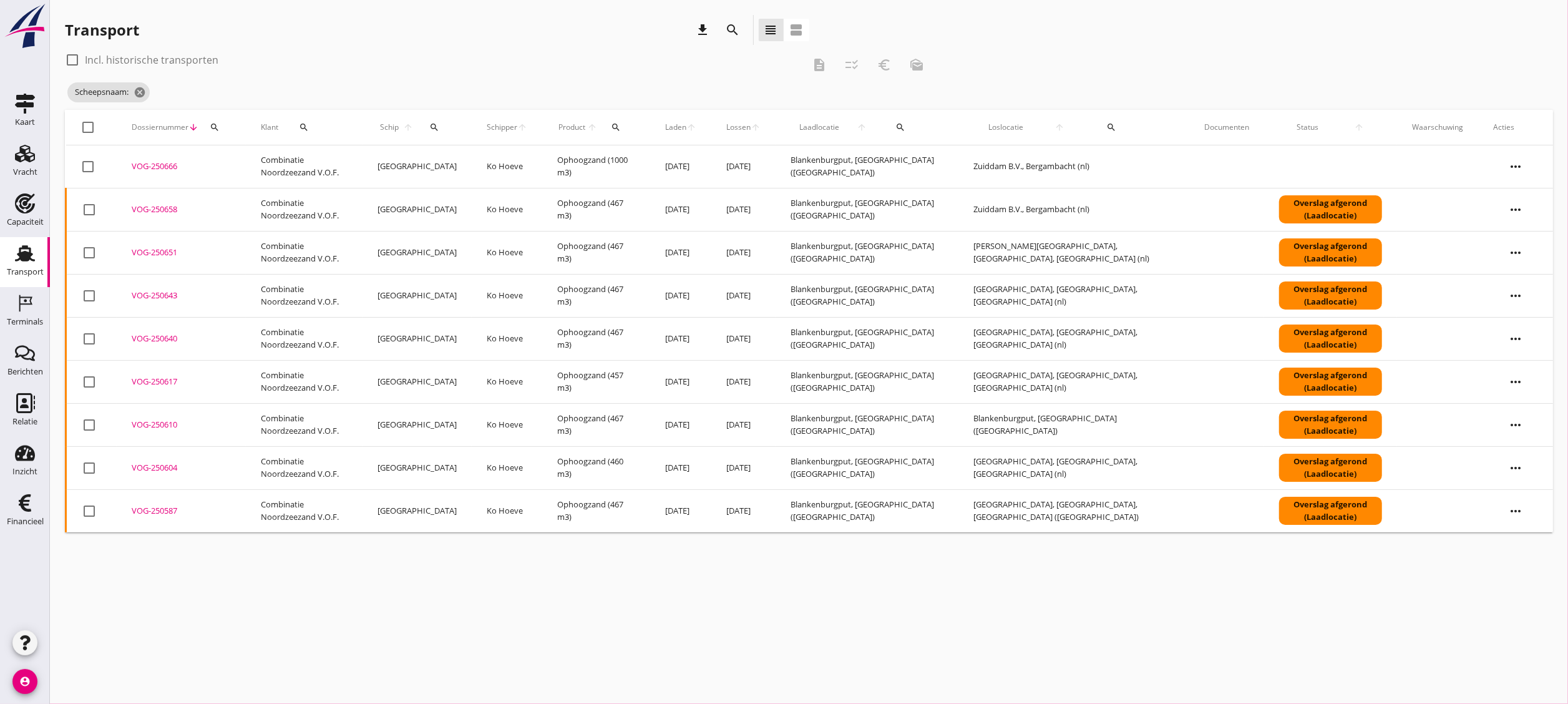
click at [440, 124] on icon "search" at bounding box center [434, 127] width 10 height 10
click at [497, 170] on input "Zoek op (scheeps)naam" at bounding box center [507, 164] width 130 height 20
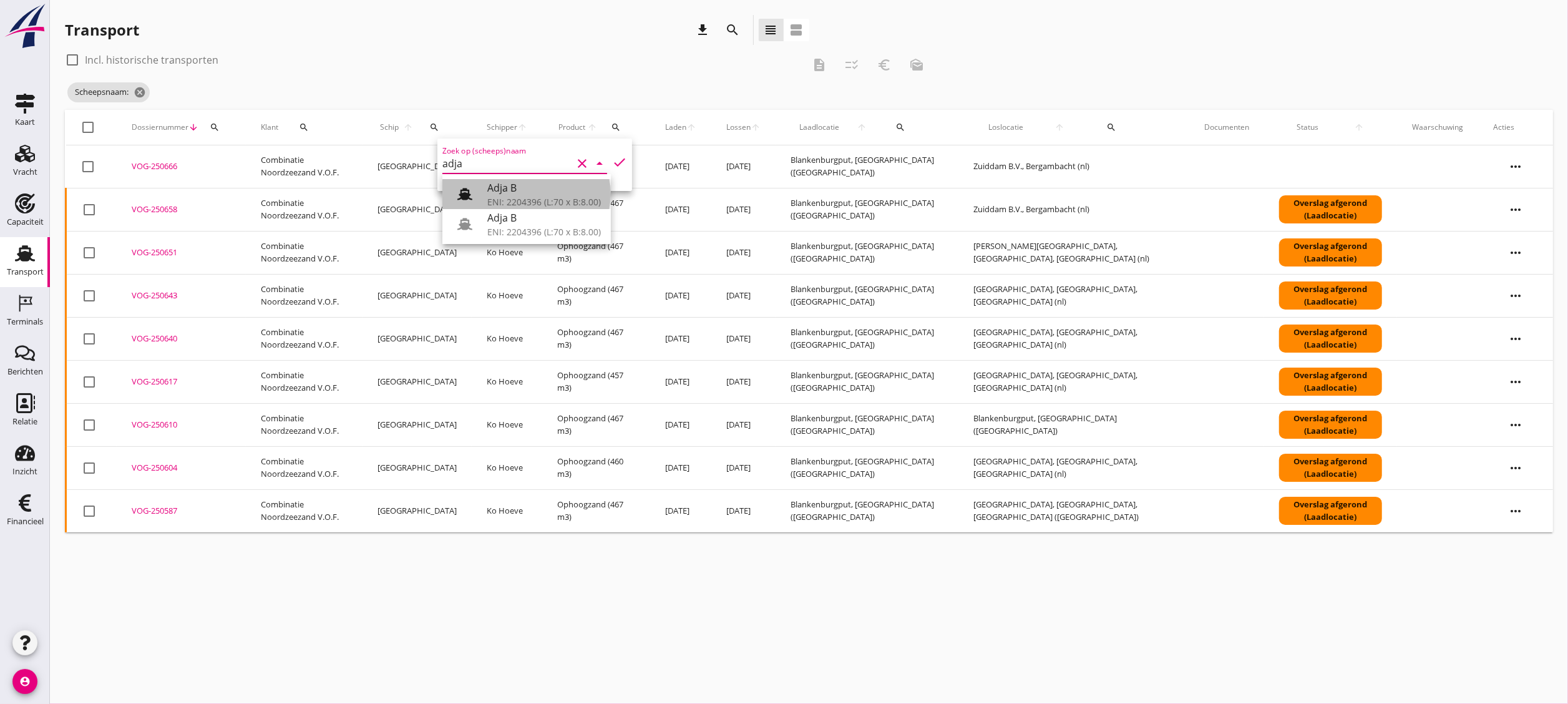
click at [511, 189] on div "Adja B" at bounding box center [544, 188] width 114 height 15
click at [612, 166] on icon "check" at bounding box center [619, 162] width 15 height 15
type input "Adja B"
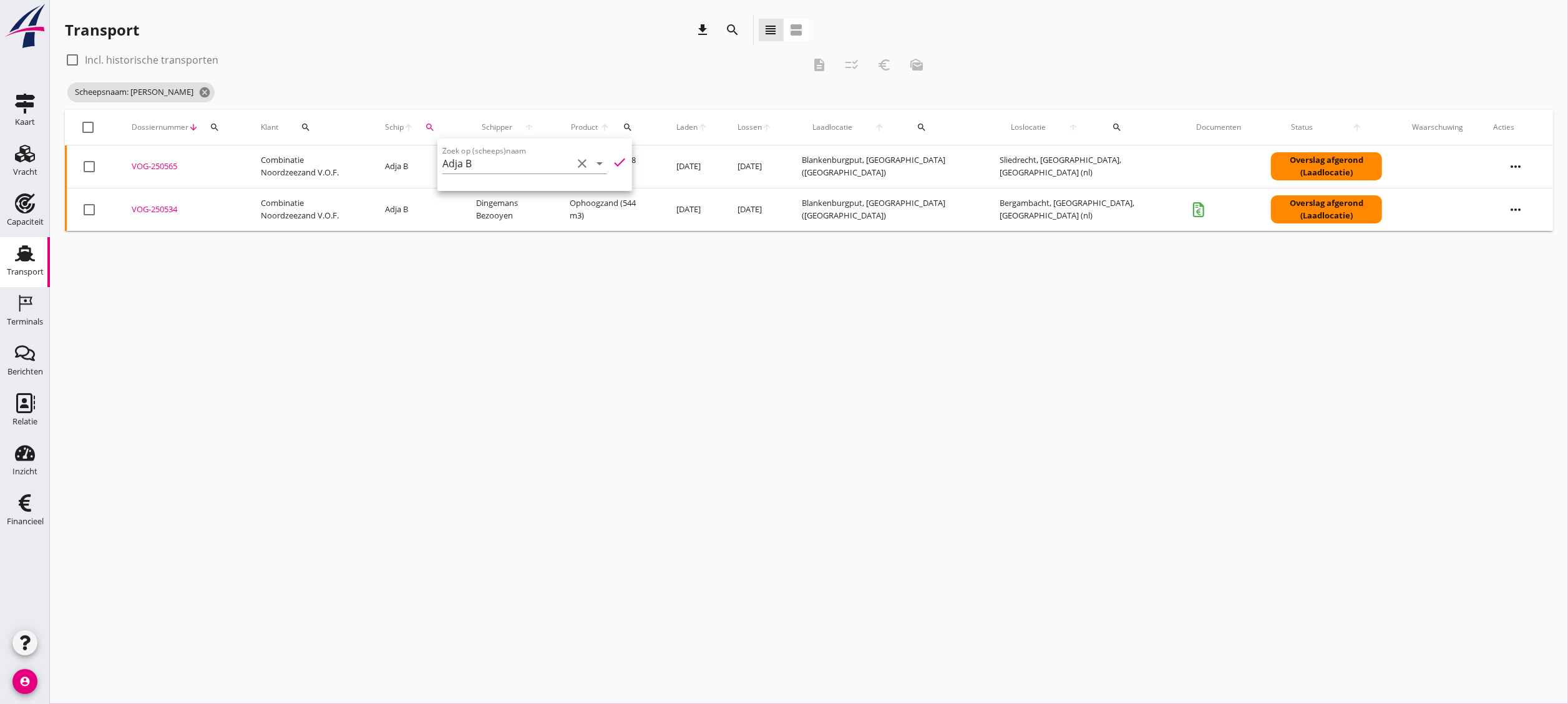
drag, startPoint x: 607, startPoint y: 166, endPoint x: 525, endPoint y: 43, distance: 147.8
click at [525, 43] on div "Transport download search view_headline view_agenda" at bounding box center [437, 29] width 745 height 30
click at [1524, 164] on icon "more_horiz" at bounding box center [1516, 167] width 35 height 35
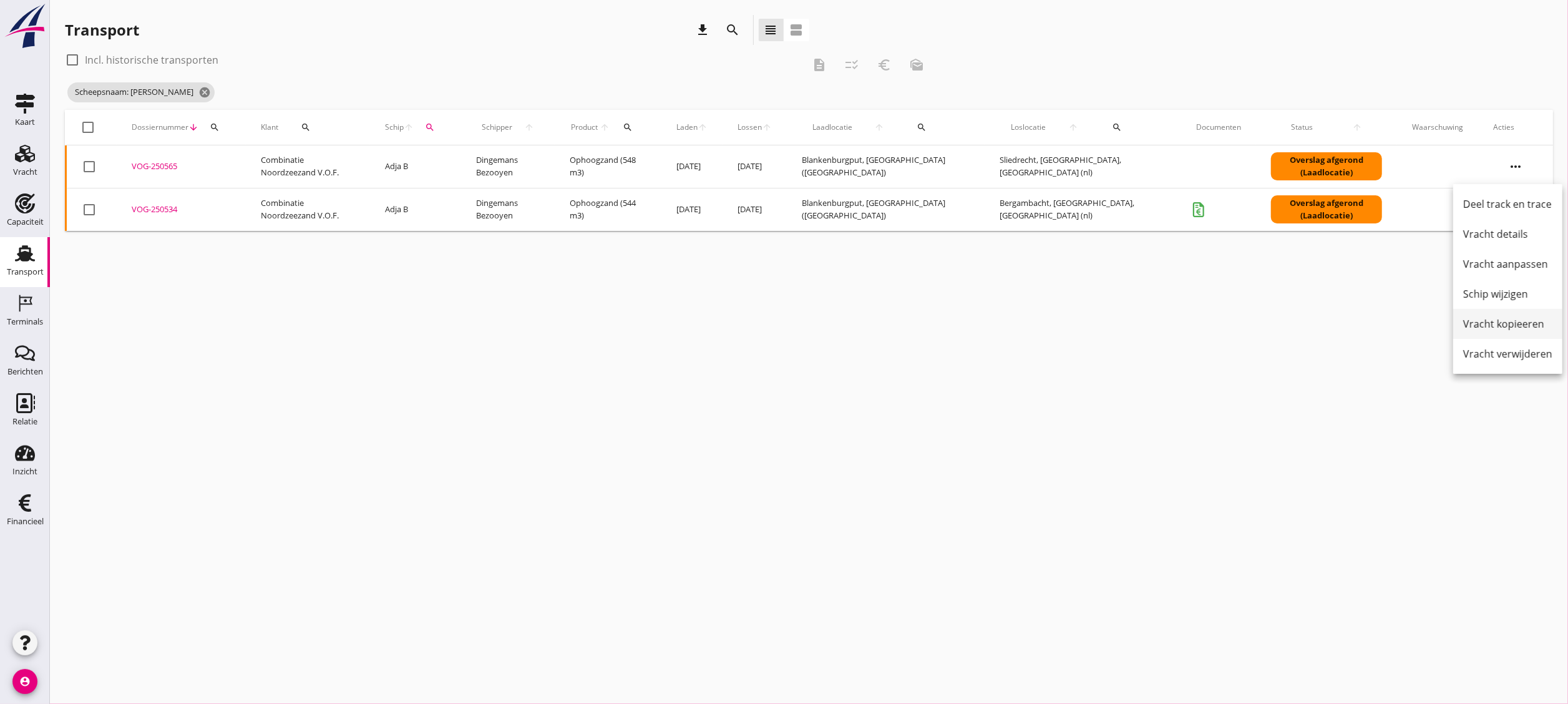
click at [1535, 319] on div "Vracht kopieeren" at bounding box center [1508, 324] width 89 height 15
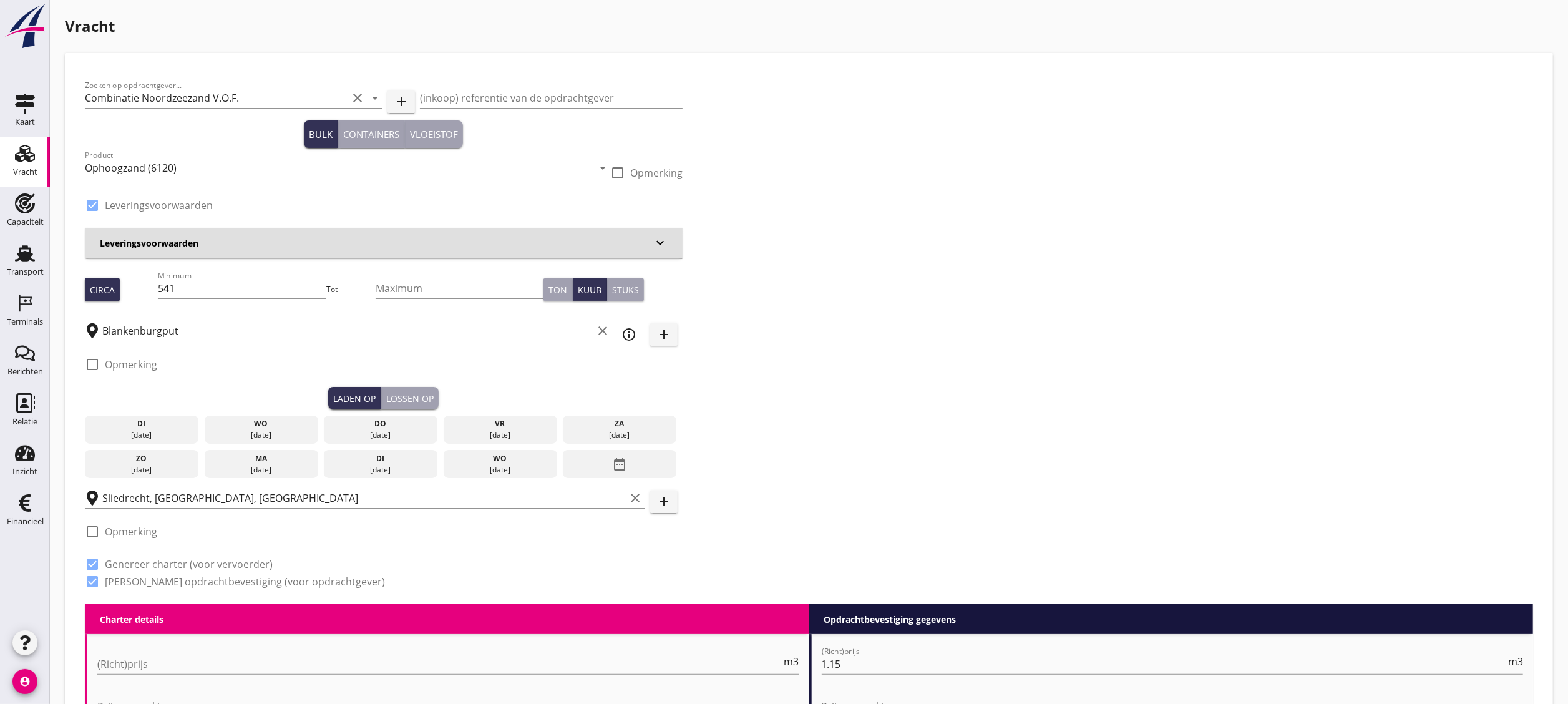
click at [262, 418] on div "wo" at bounding box center [261, 423] width 107 height 11
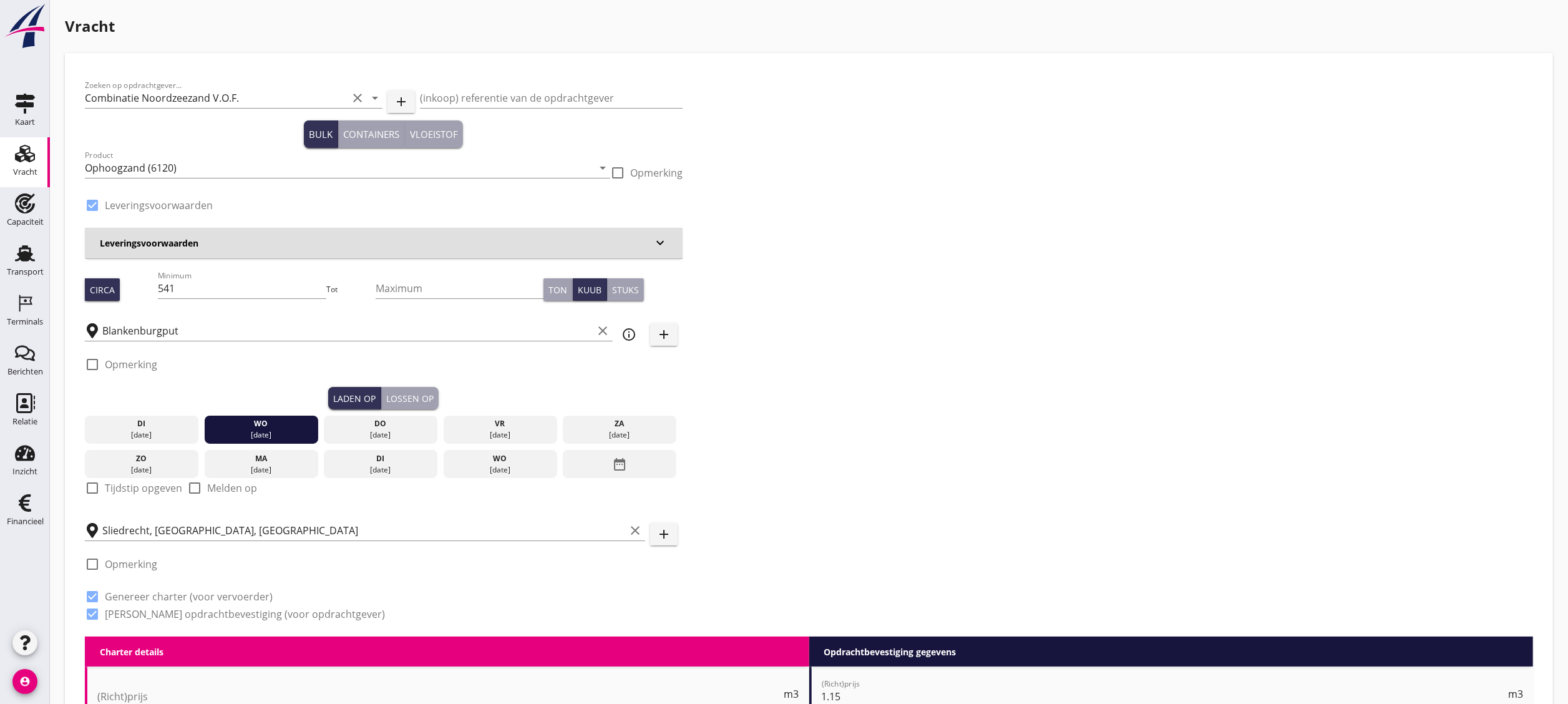
click at [415, 388] on button "Lossen op" at bounding box center [410, 398] width 57 height 23
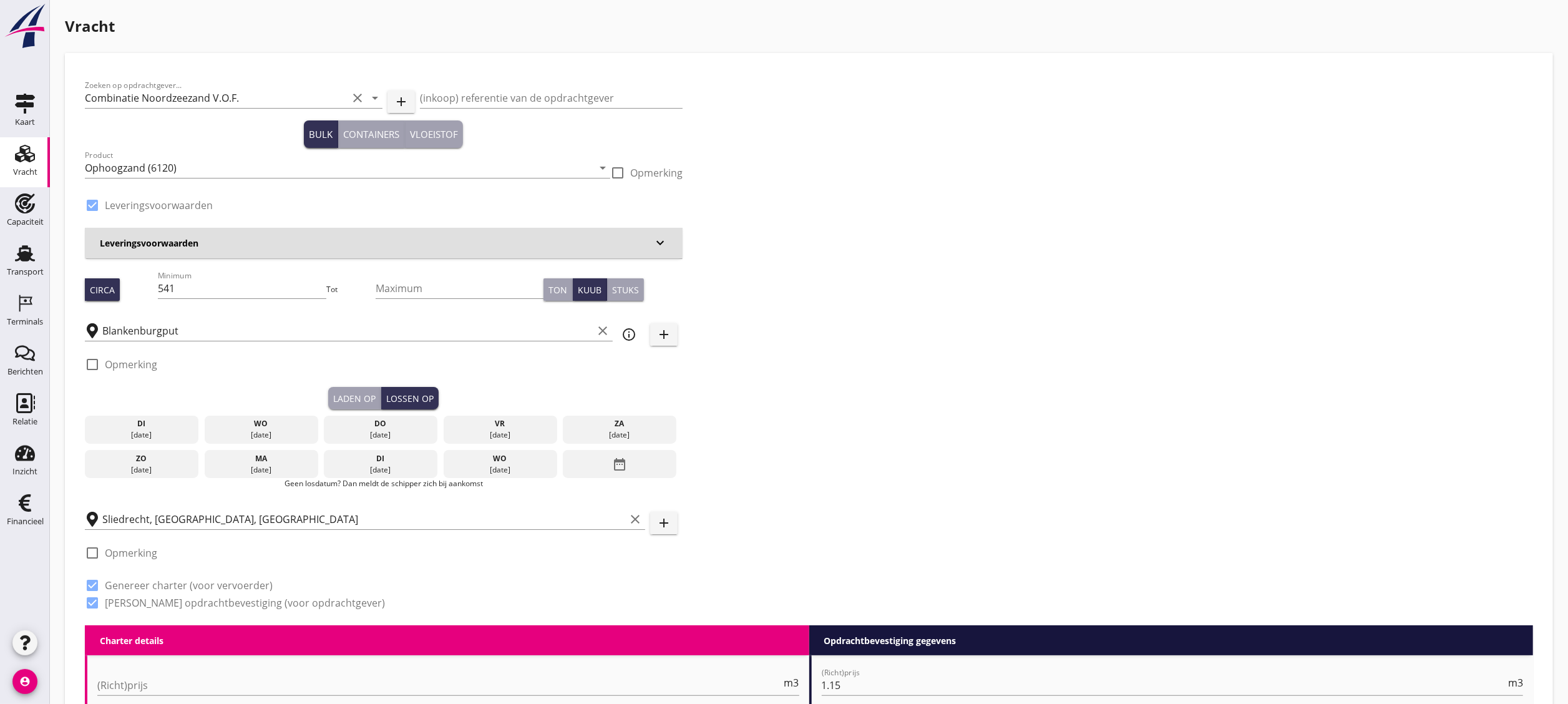
click at [273, 425] on div "wo" at bounding box center [261, 423] width 107 height 11
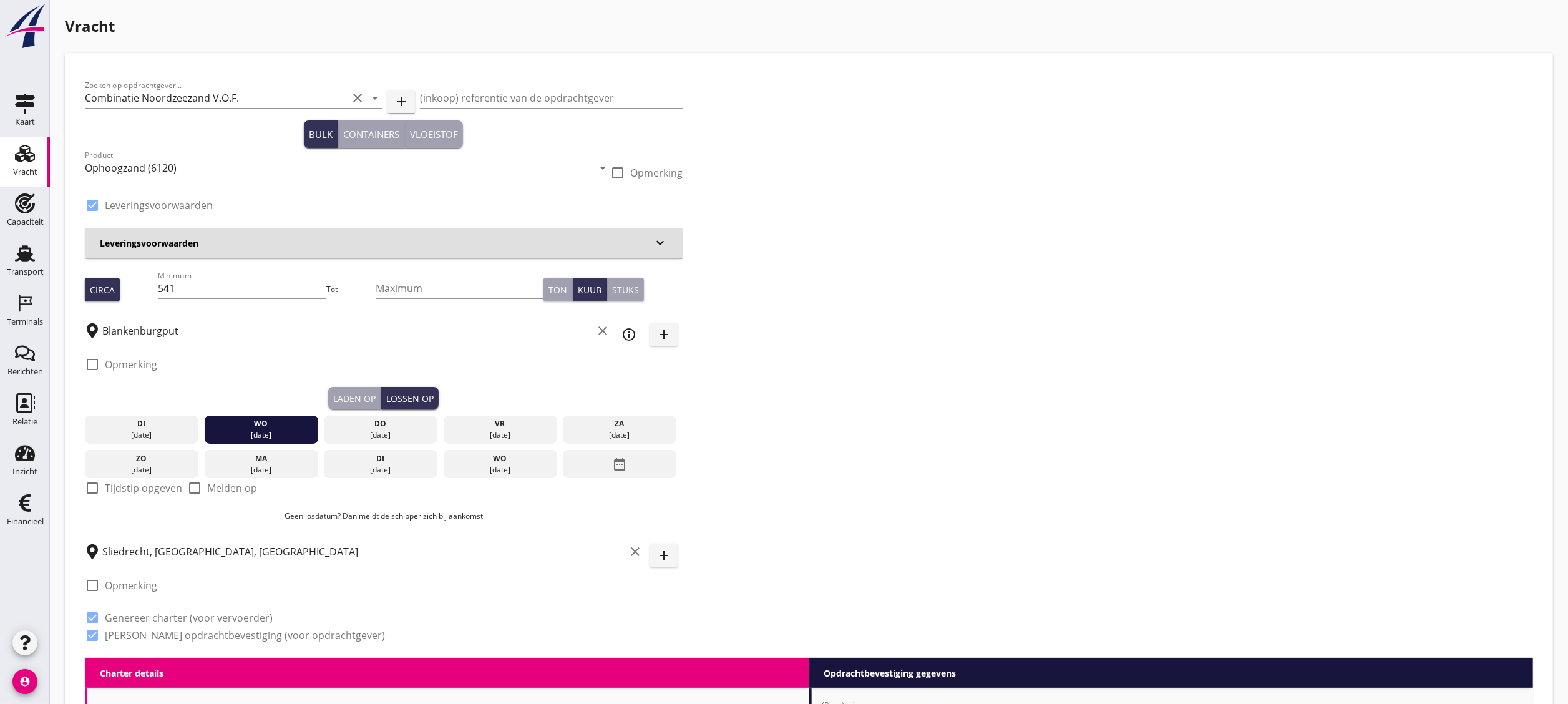
click at [380, 387] on button "Laden op" at bounding box center [355, 398] width 53 height 23
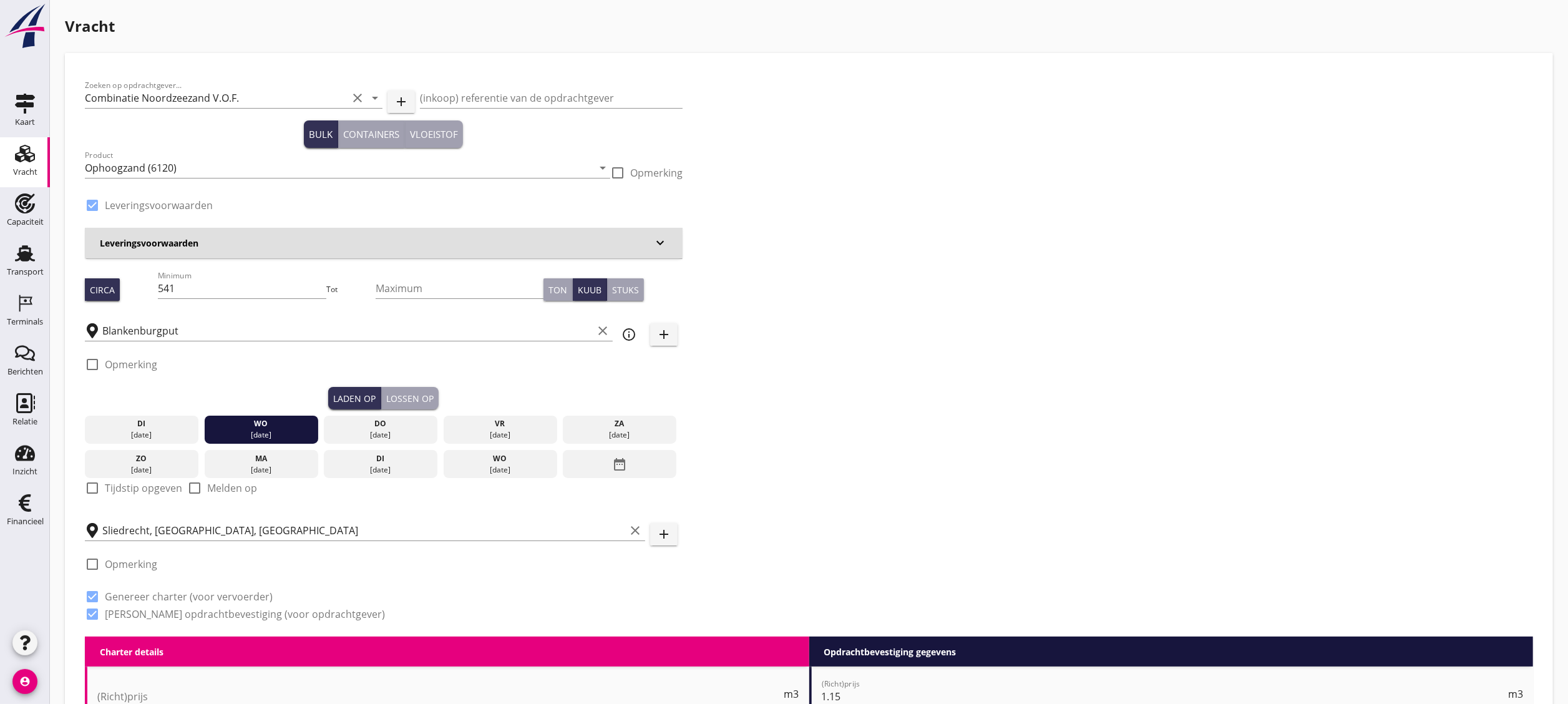
click at [152, 487] on label "Tijdstip opgeven" at bounding box center [143, 488] width 77 height 13
checkbox input "true"
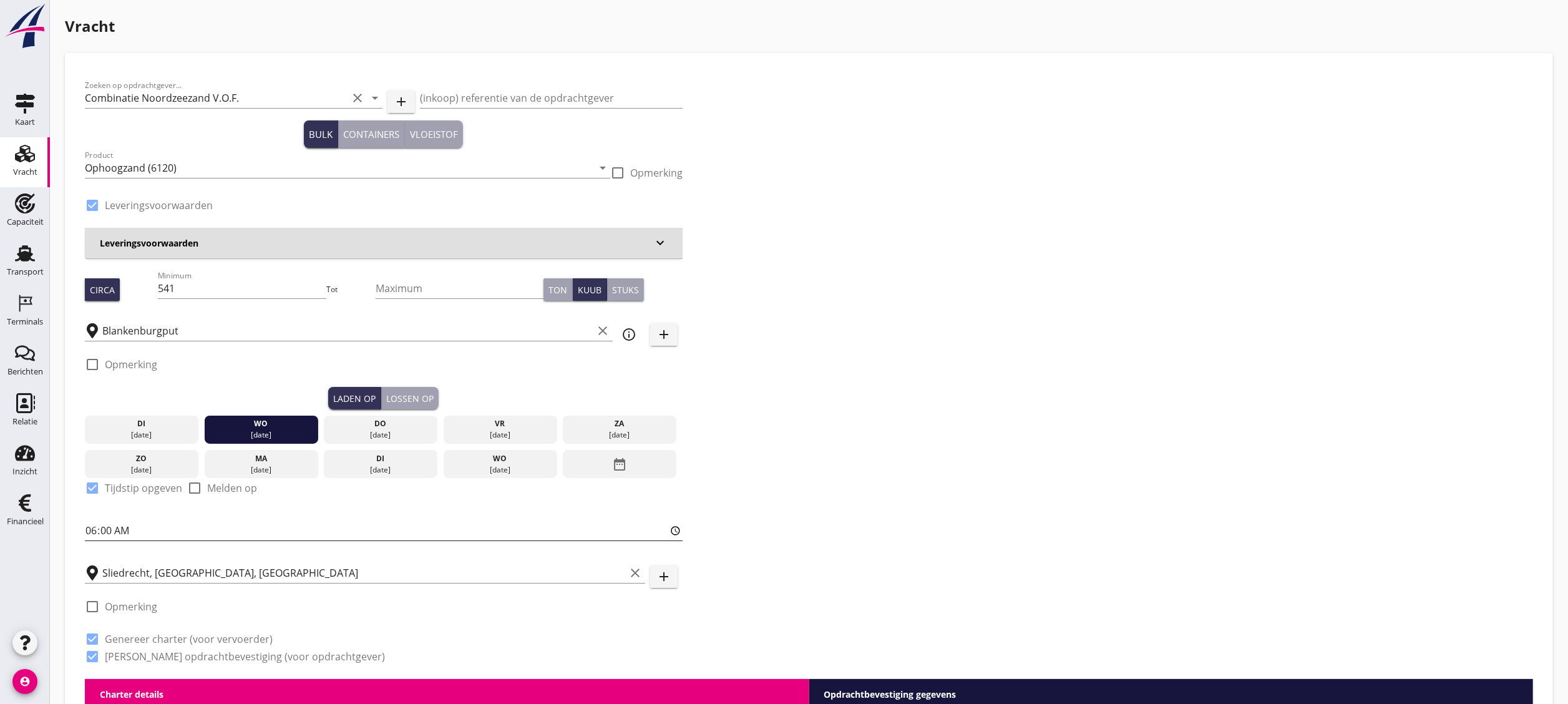
click at [175, 522] on input "06:00" at bounding box center [383, 531] width 598 height 20
type input "14:00"
click at [555, 563] on input "Sliedrecht, South Holland, Netherlands" at bounding box center [363, 573] width 523 height 20
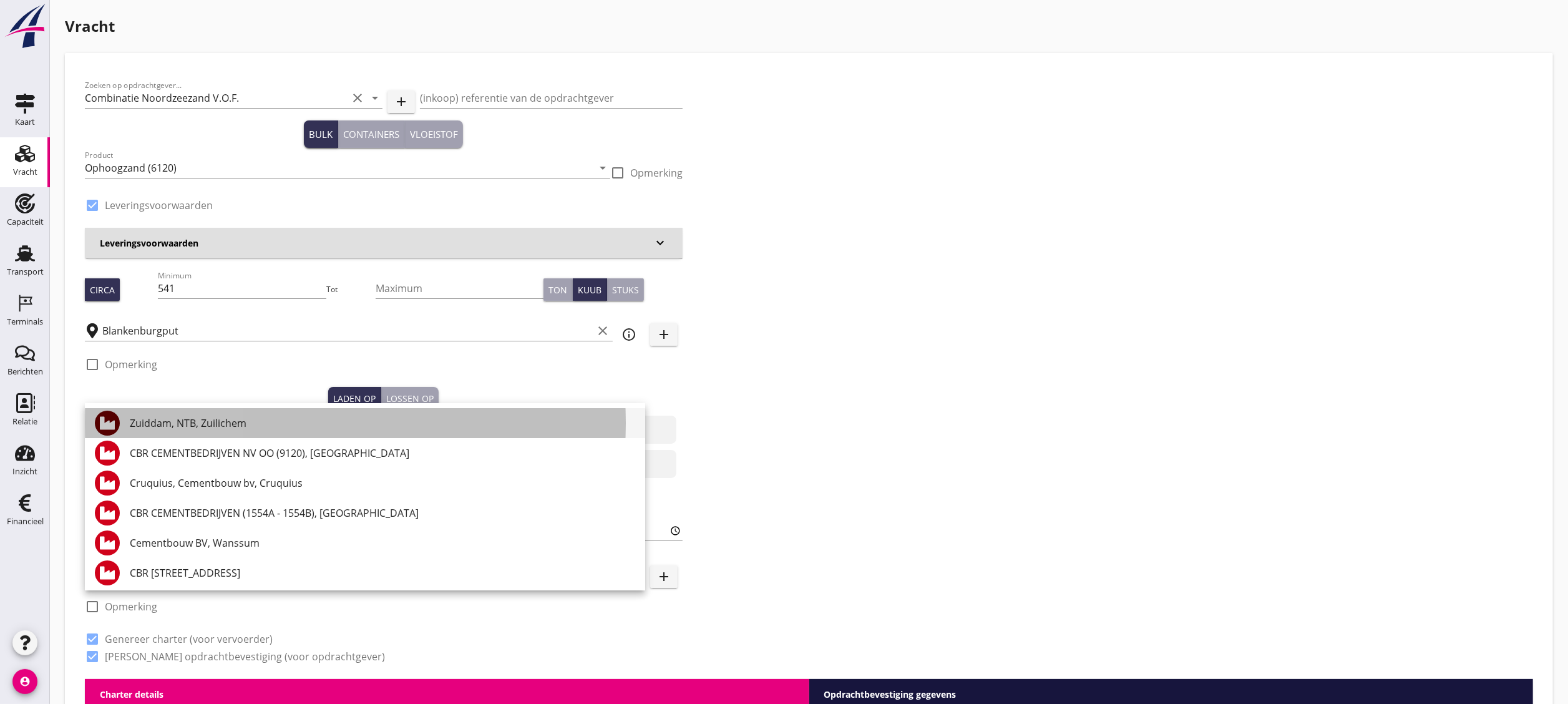
click at [321, 425] on div "Zuiddam, NTB, Zuilichem" at bounding box center [382, 423] width 505 height 15
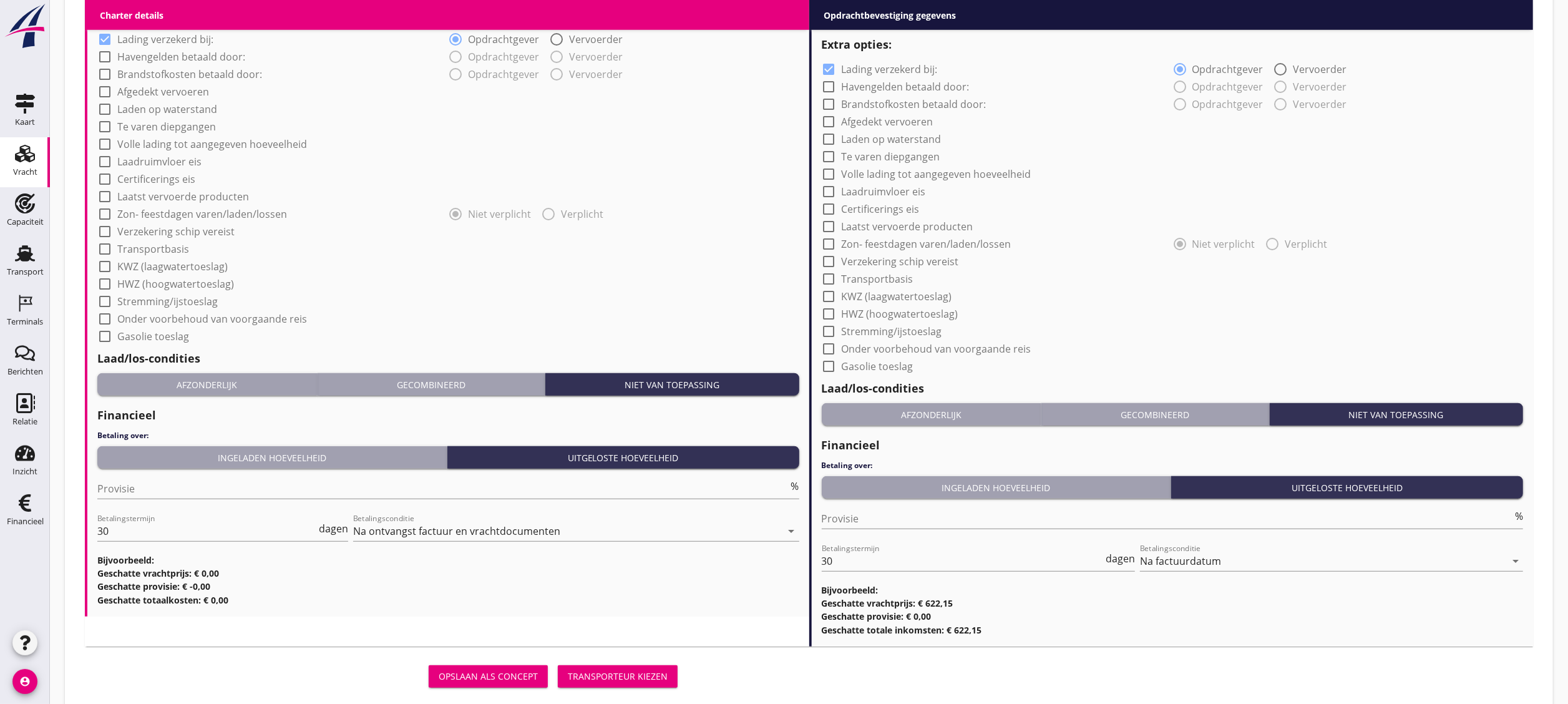
scroll to position [1026, 0]
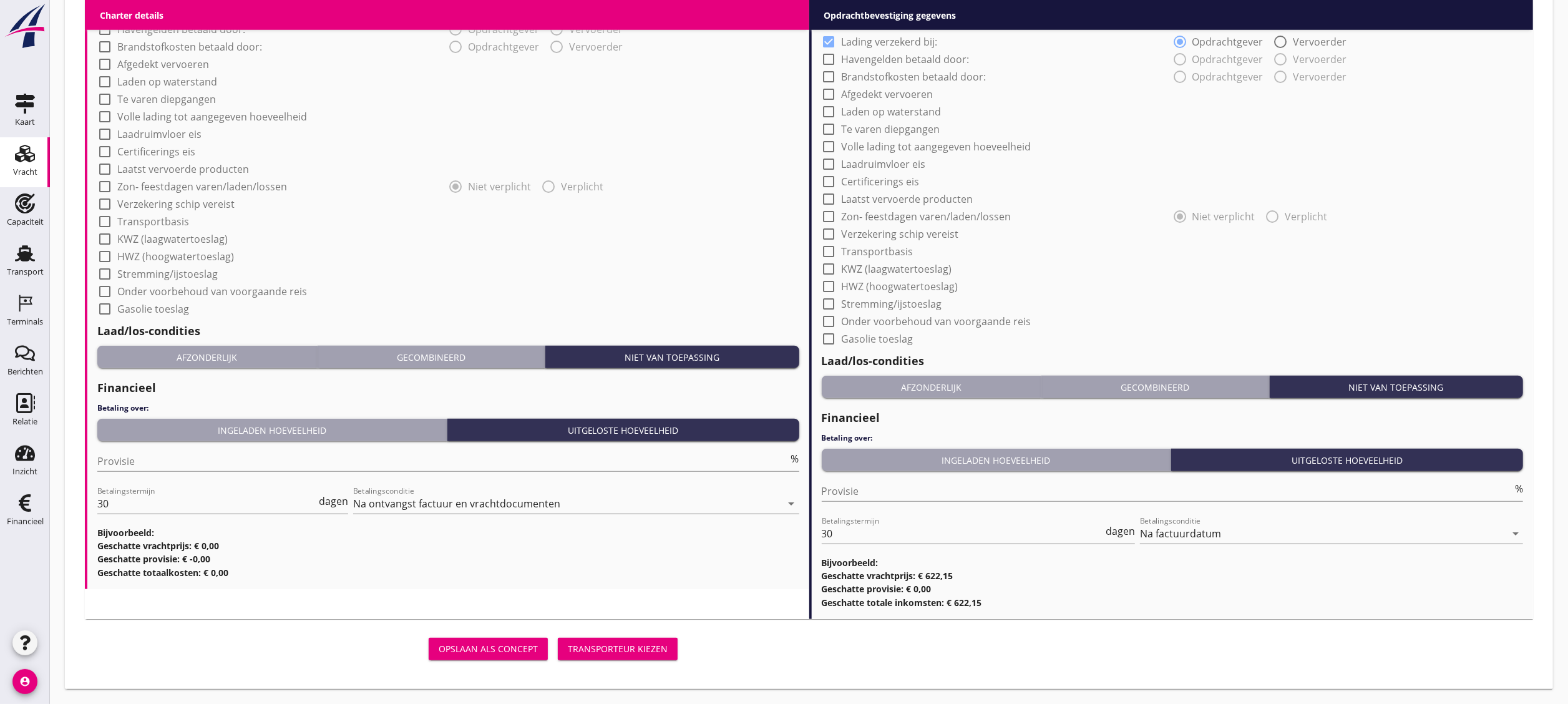
type input "Zuiddam, NTB, Zuilichem"
click at [620, 644] on div "Transporteur kiezen" at bounding box center [618, 648] width 100 height 13
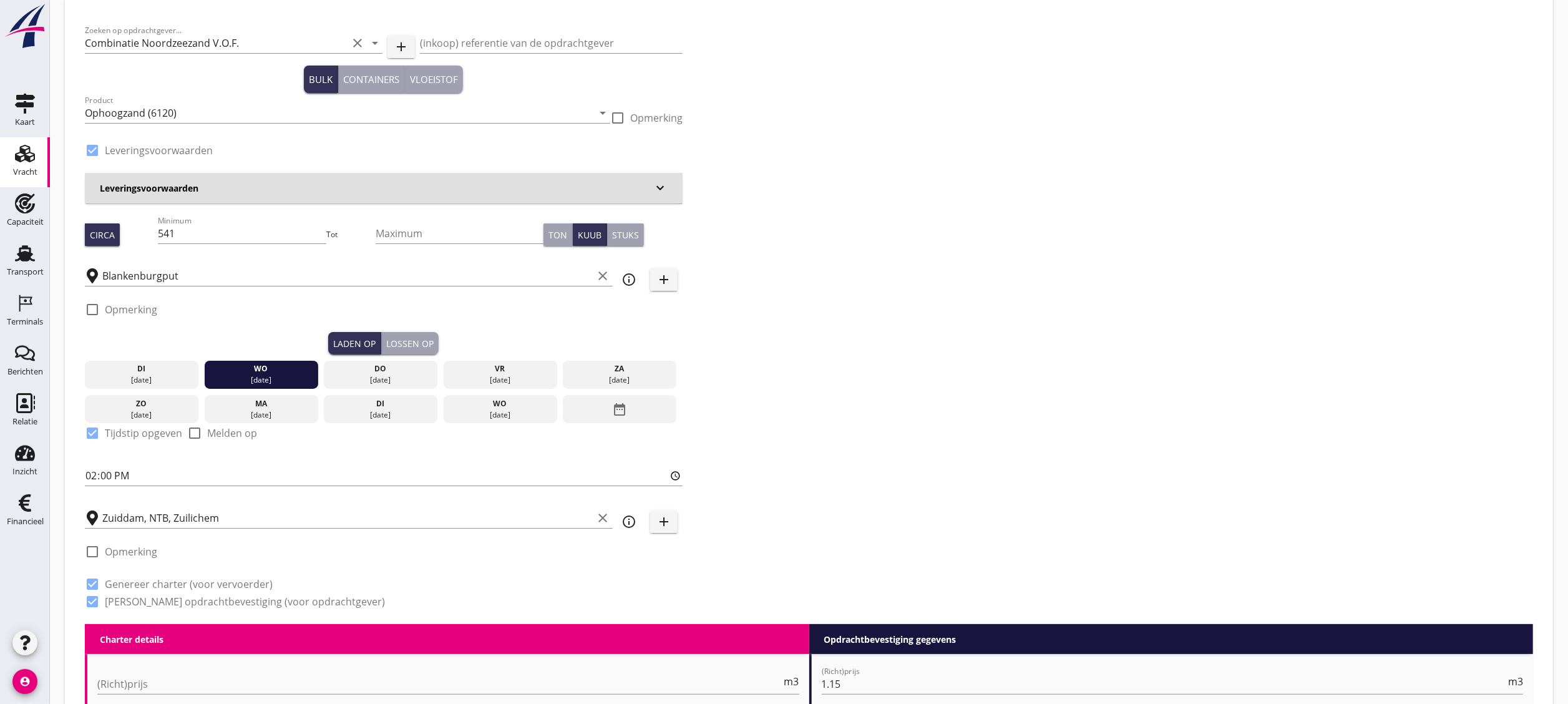
scroll to position [0, 0]
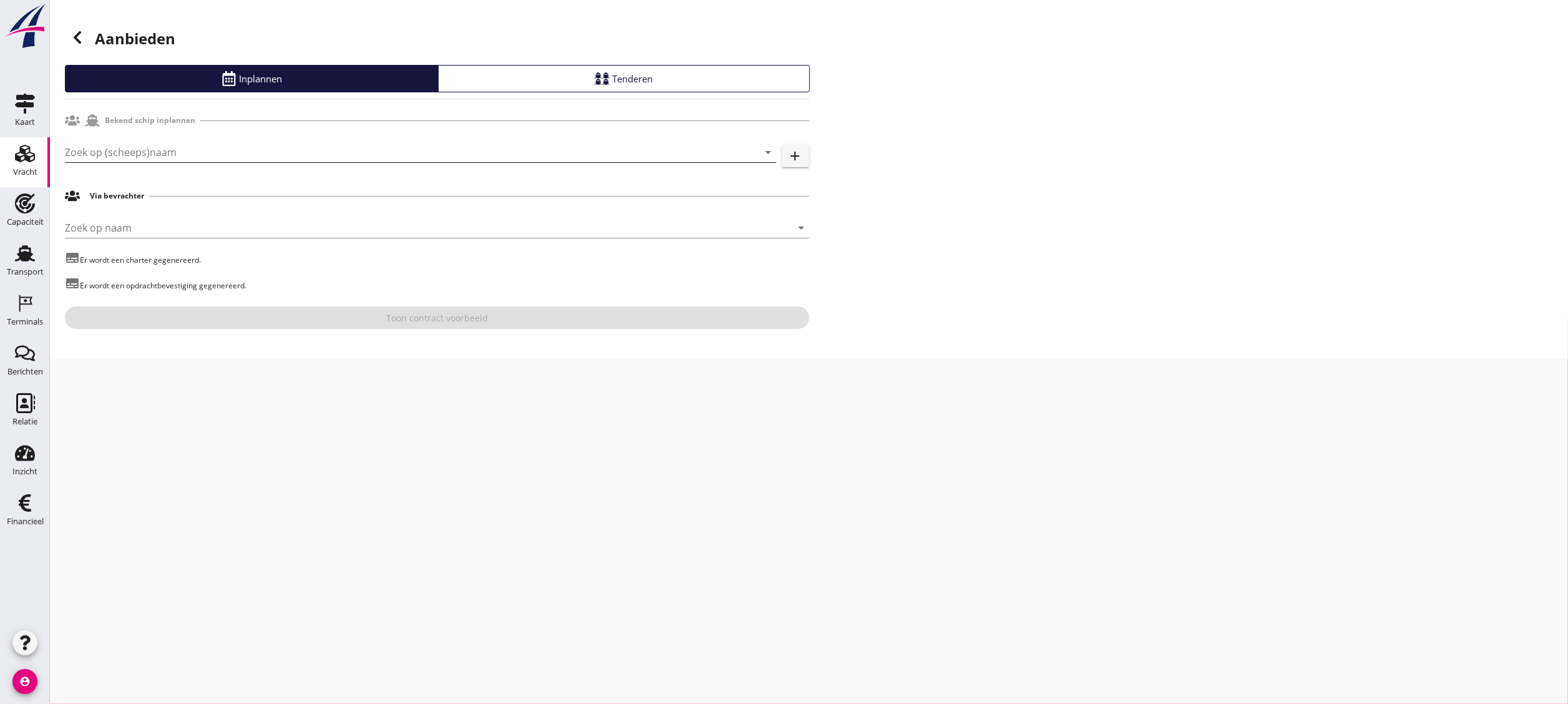
click at [179, 155] on input "Zoek op (scheeps)naam" at bounding box center [402, 152] width 677 height 20
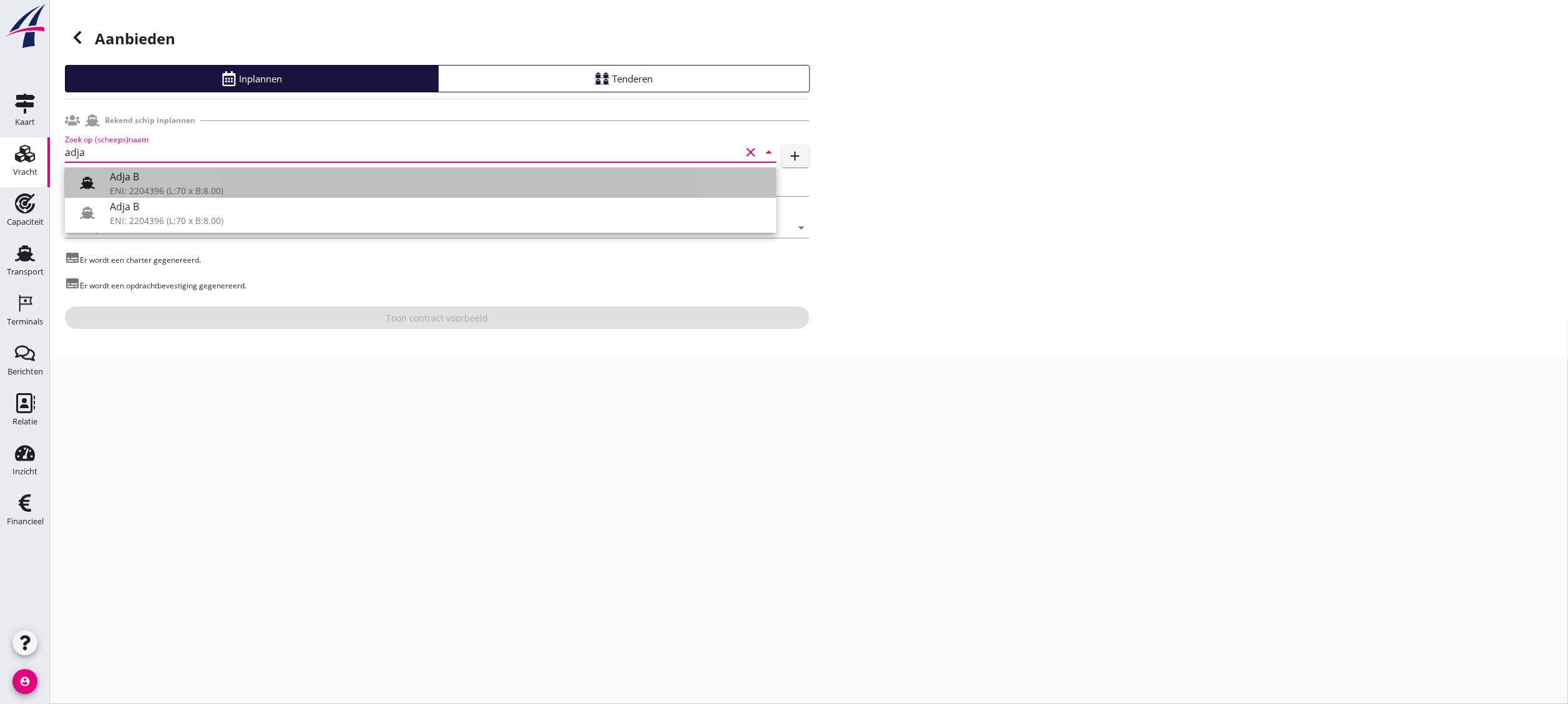
click at [202, 173] on div "Adja B" at bounding box center [438, 177] width 657 height 15
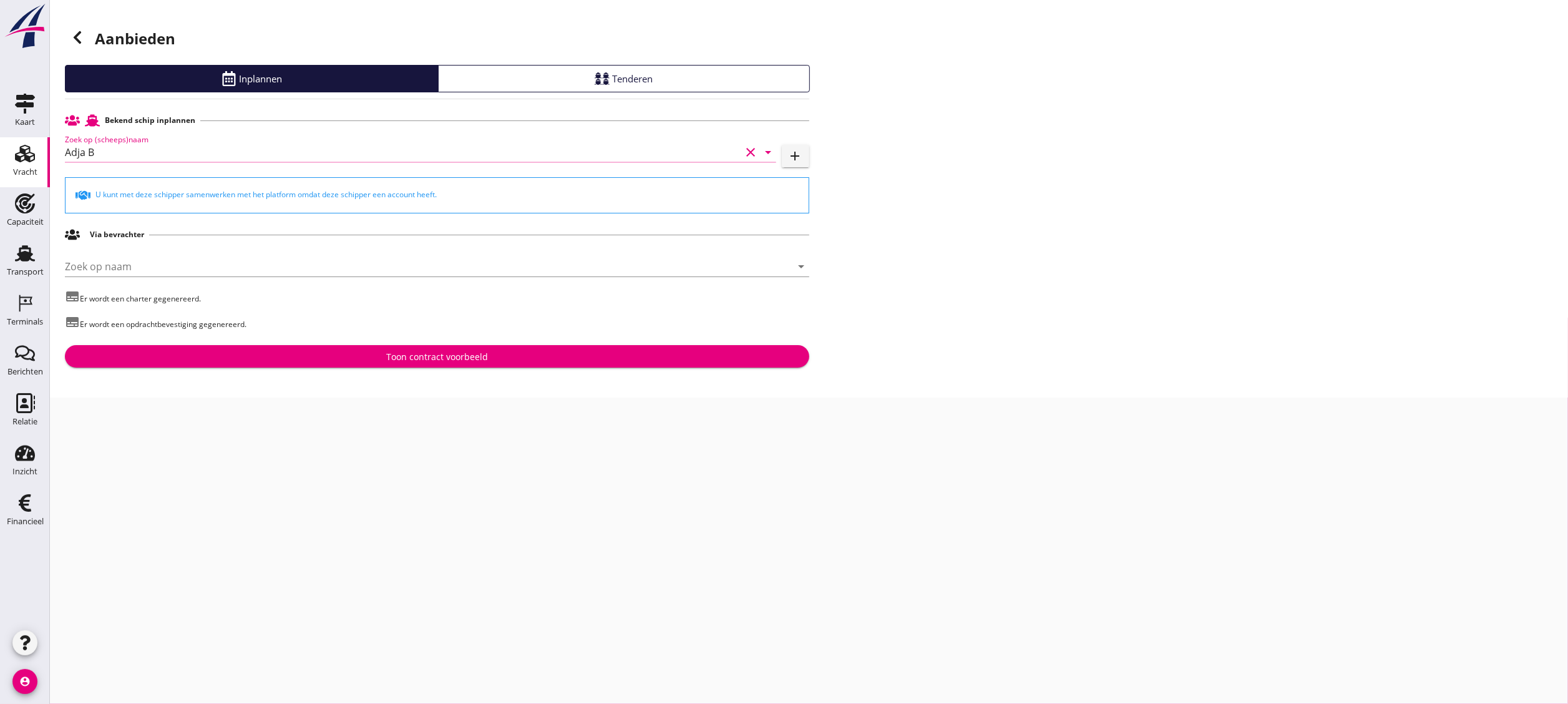
type input "Adja B"
click at [445, 327] on p "subtitles Er wordt een opdrachtbevestiging gegenereerd." at bounding box center [437, 321] width 745 height 15
click at [468, 348] on button "Toon contract voorbeeld" at bounding box center [437, 356] width 745 height 23
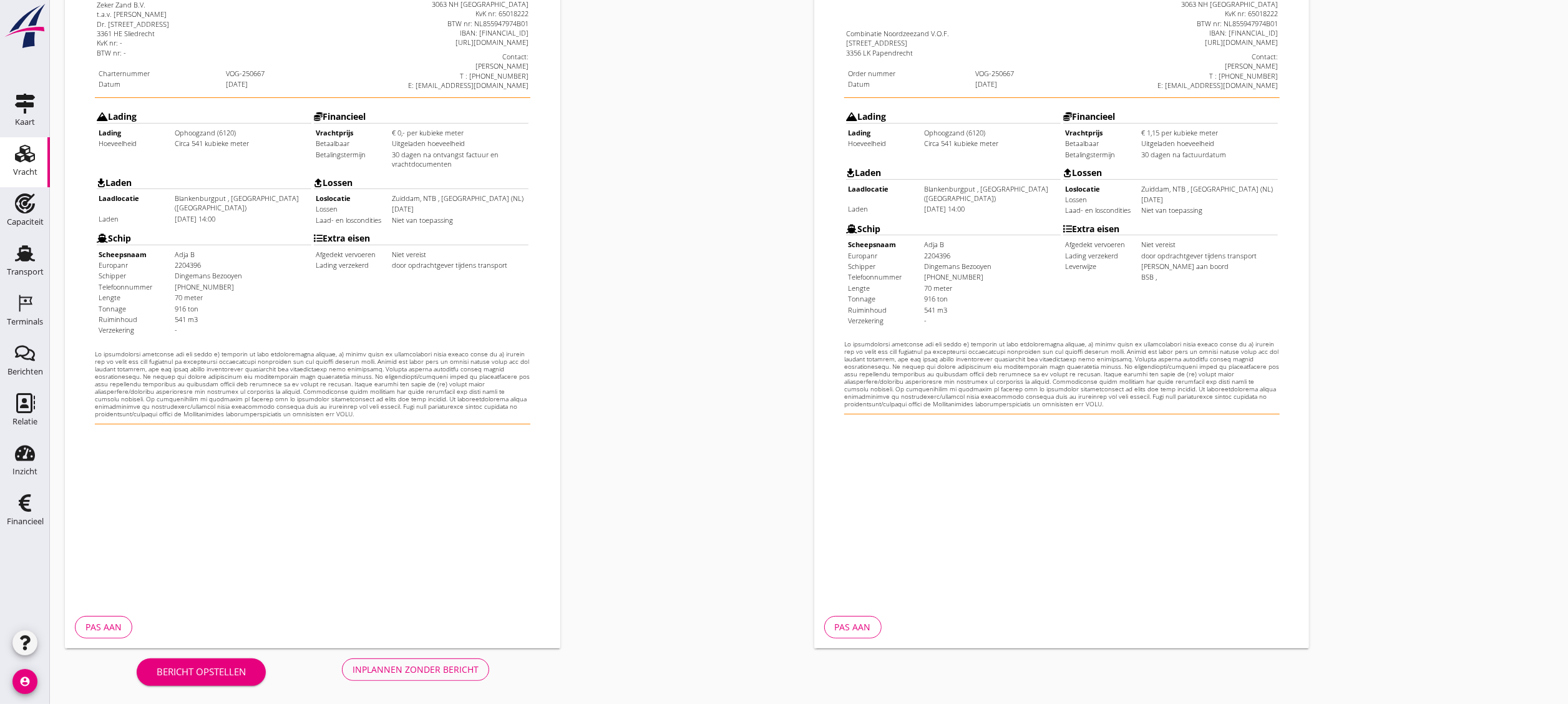
click at [433, 663] on div "Inplannen zonder bericht" at bounding box center [415, 669] width 126 height 13
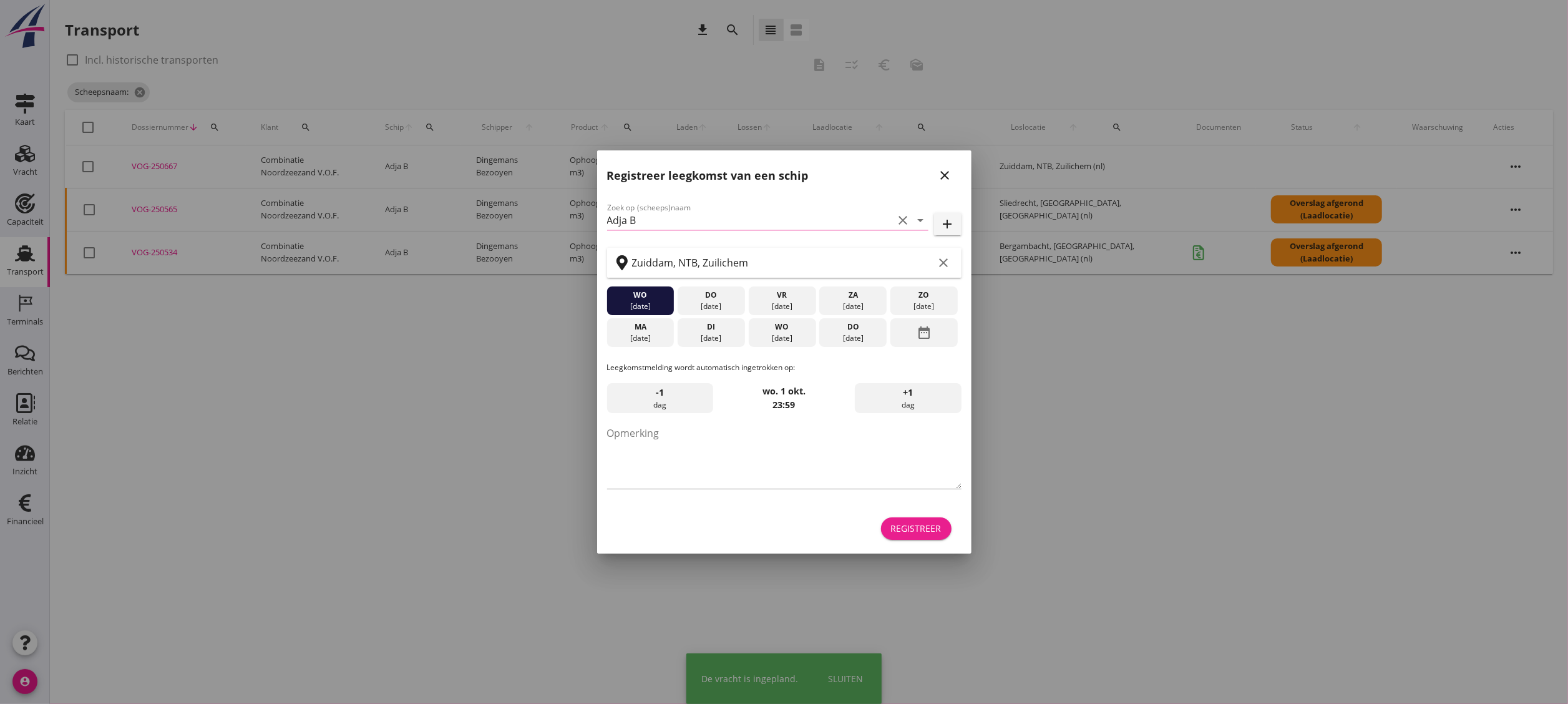
click at [932, 527] on div "Registreer" at bounding box center [917, 528] width 51 height 13
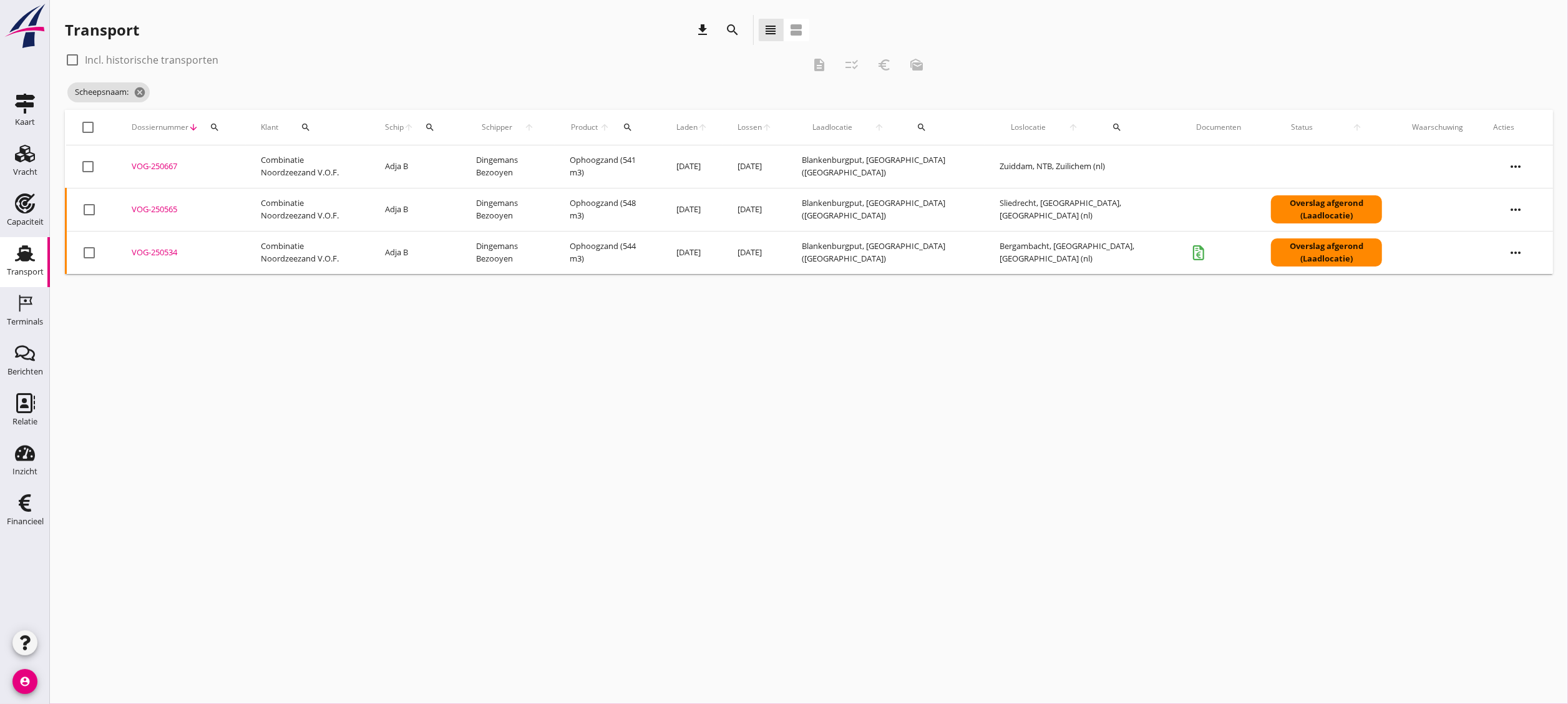
click at [158, 162] on div "VOG-250667" at bounding box center [181, 167] width 99 height 13
click at [143, 91] on icon "cancel" at bounding box center [140, 93] width 13 height 13
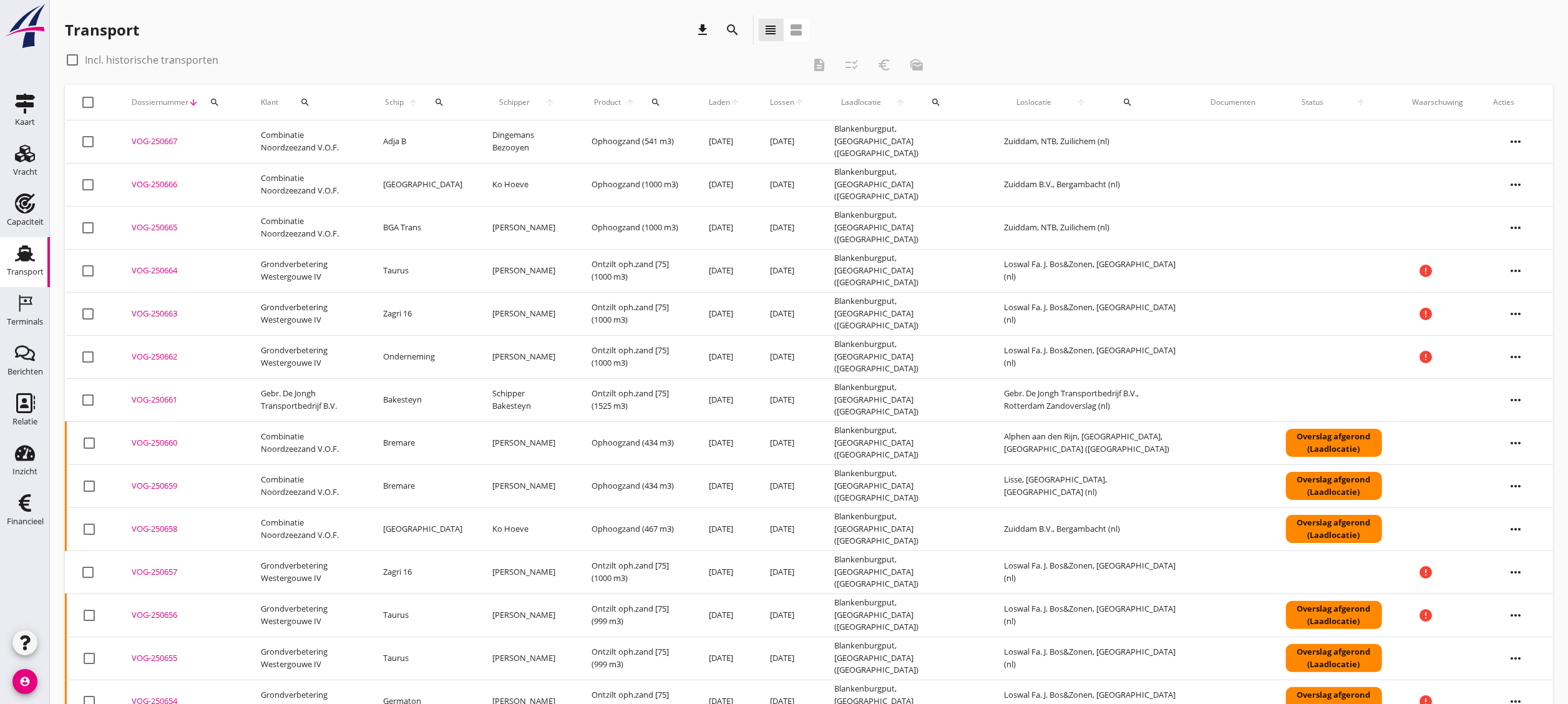
click at [148, 184] on div "VOG-250666" at bounding box center [181, 185] width 99 height 13
click at [164, 230] on div "VOG-250665" at bounding box center [181, 228] width 99 height 13
click at [158, 226] on div "VOG-250665" at bounding box center [181, 228] width 99 height 13
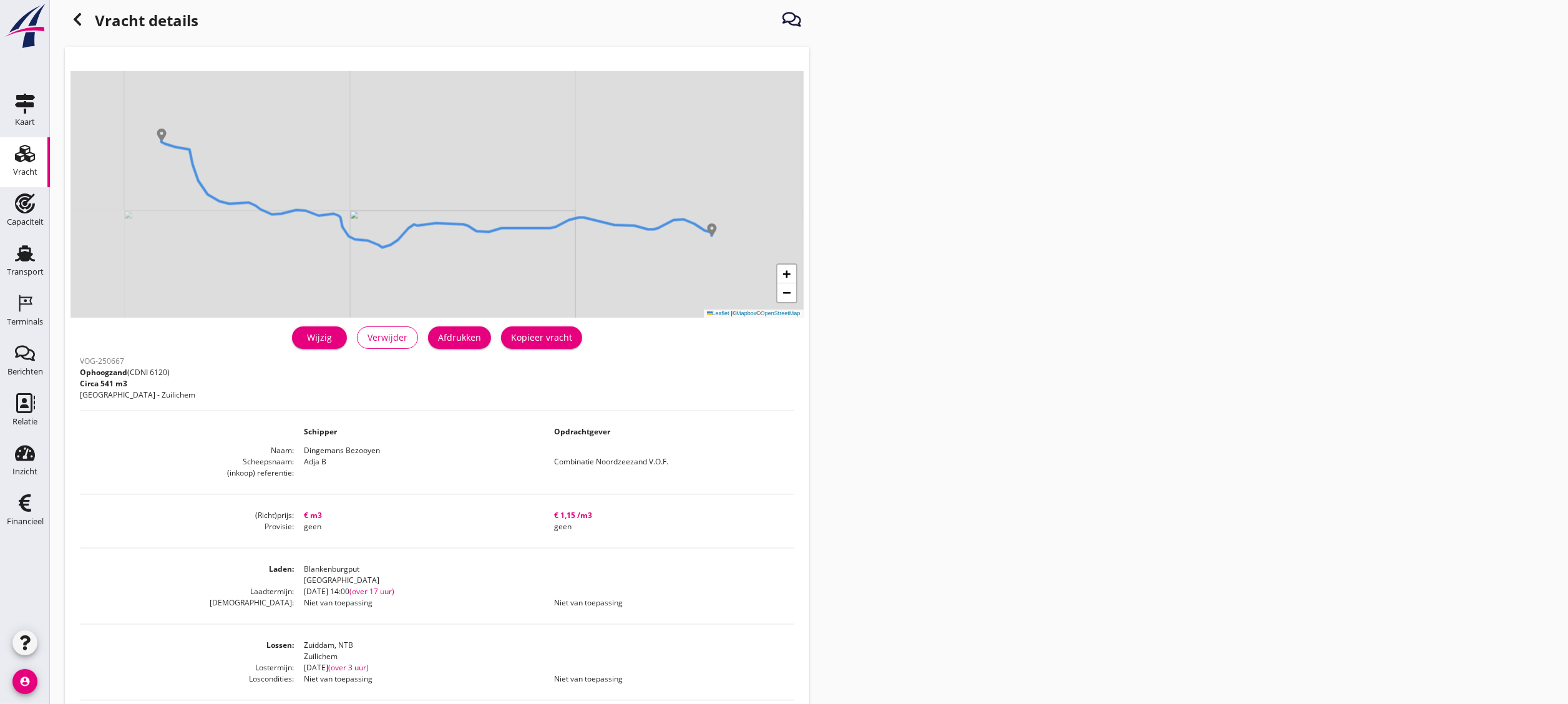
scroll to position [151, 0]
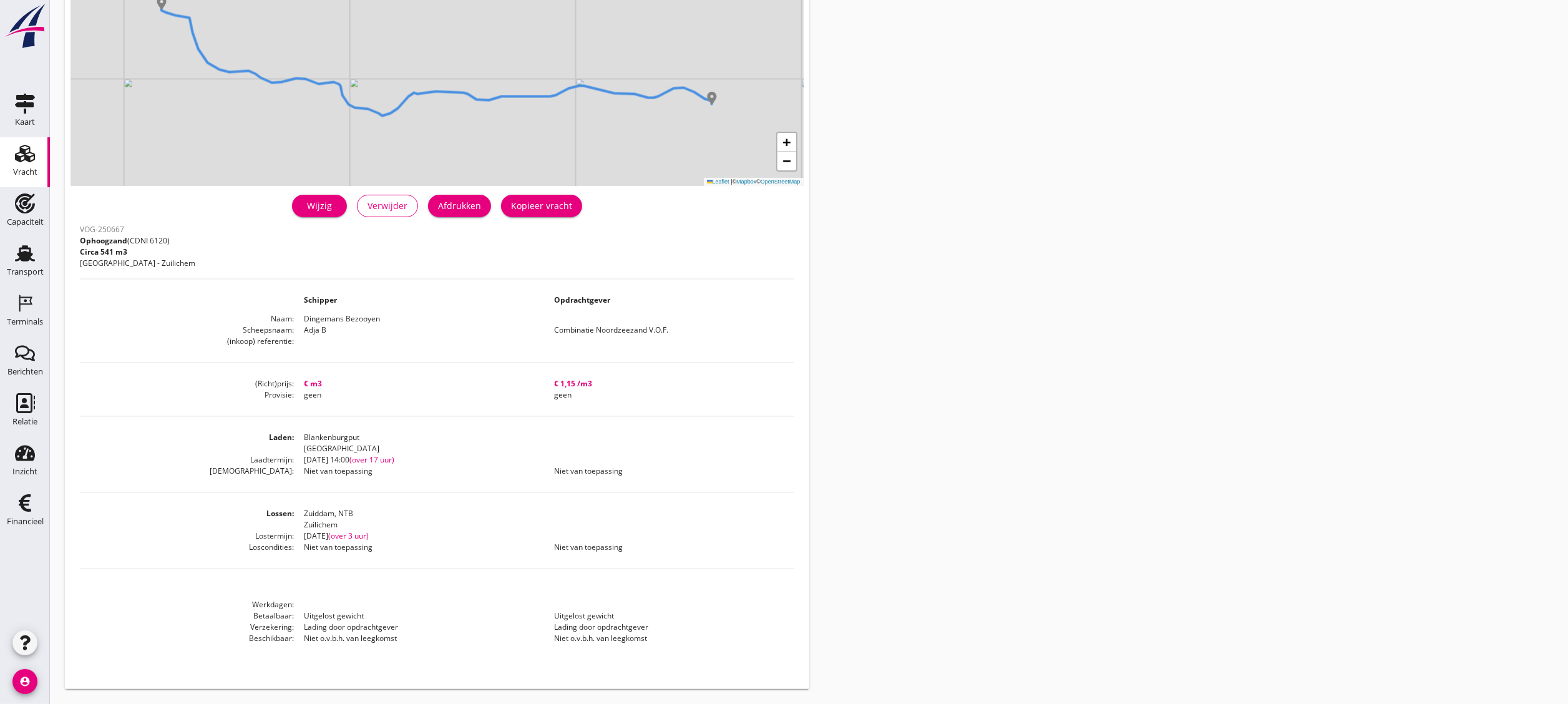
click at [336, 212] on link "Wijzig" at bounding box center [320, 206] width 55 height 23
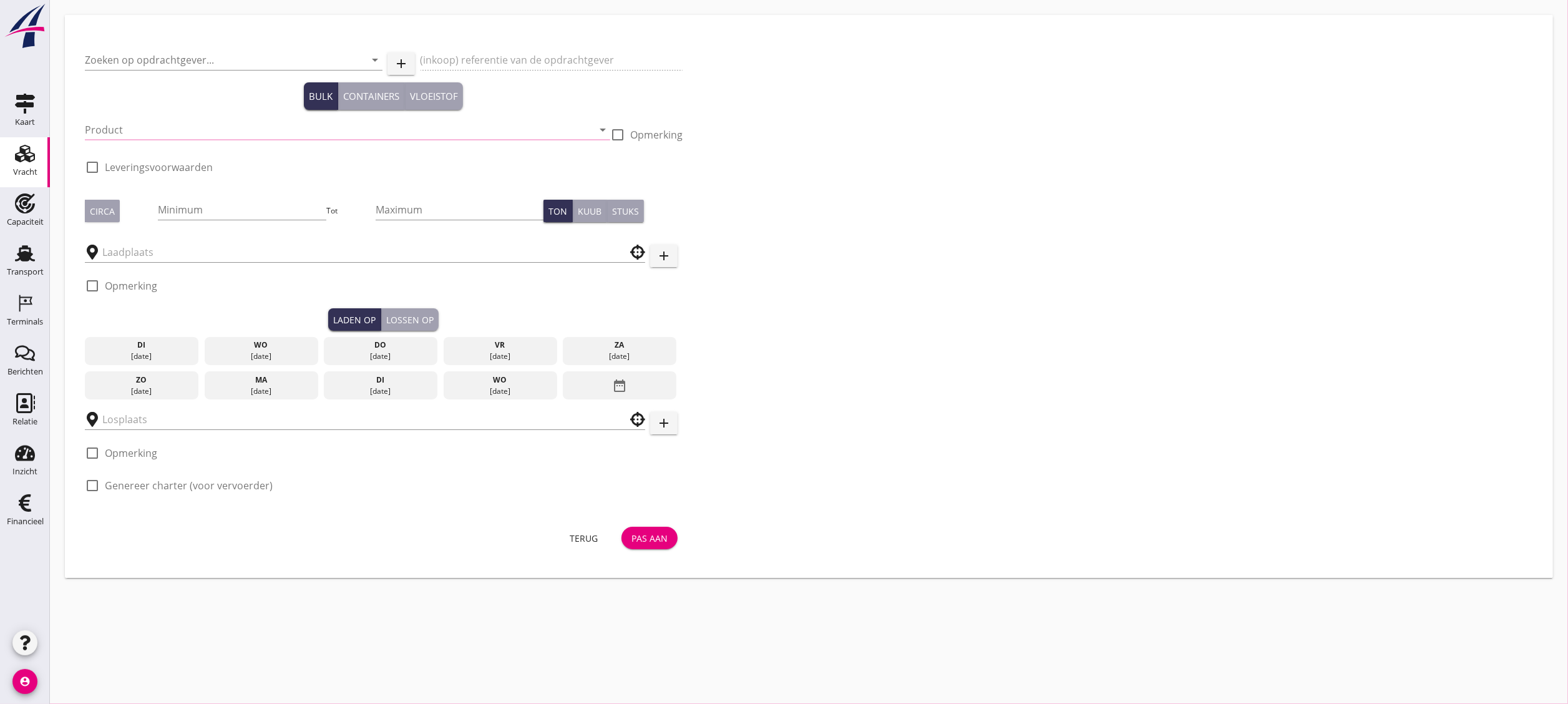
type input "Combinatie Noordzeezand V.O.F."
type input "Ophoogzand (6120)"
type input "541"
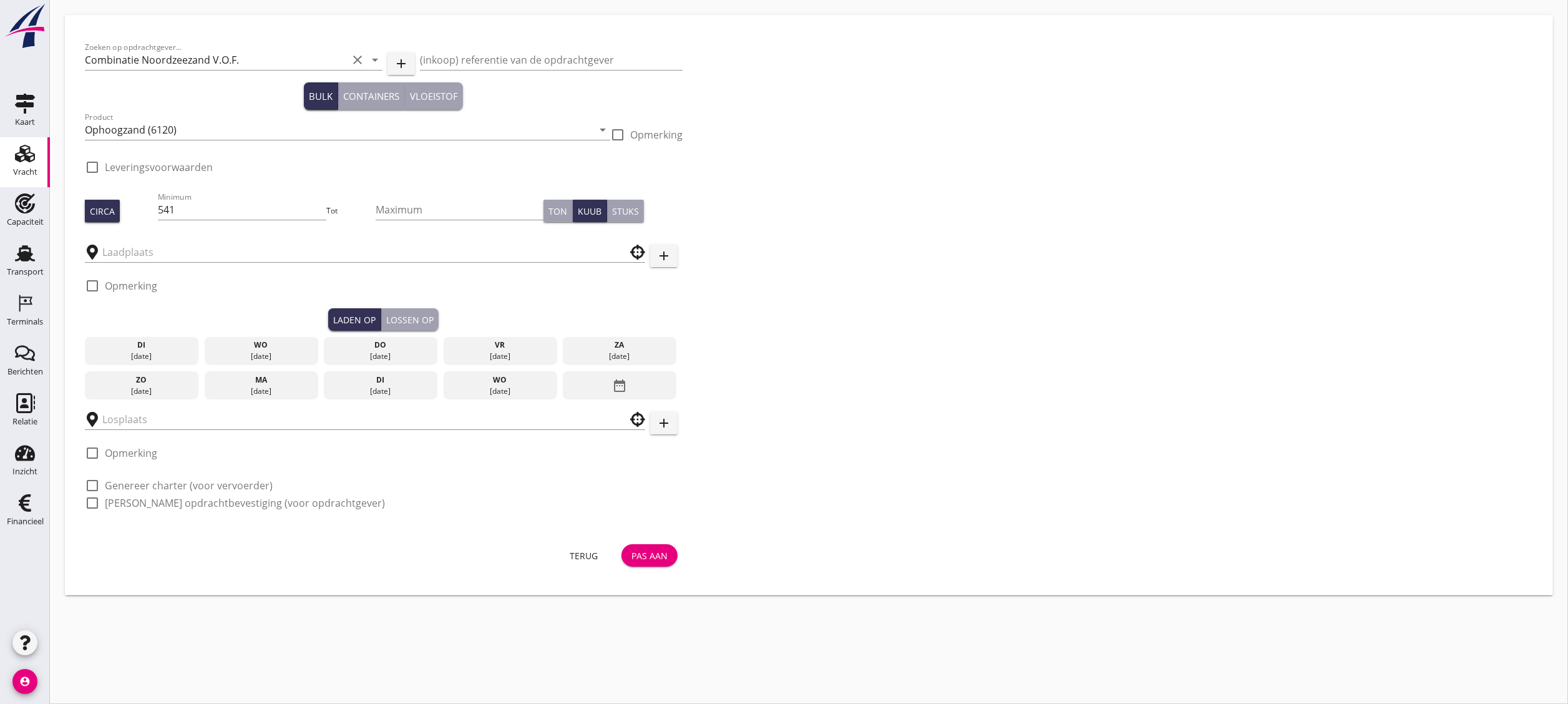
checkbox input "true"
type input "Blankenburgput"
type input "Zuiddam, NTB"
checkbox input "true"
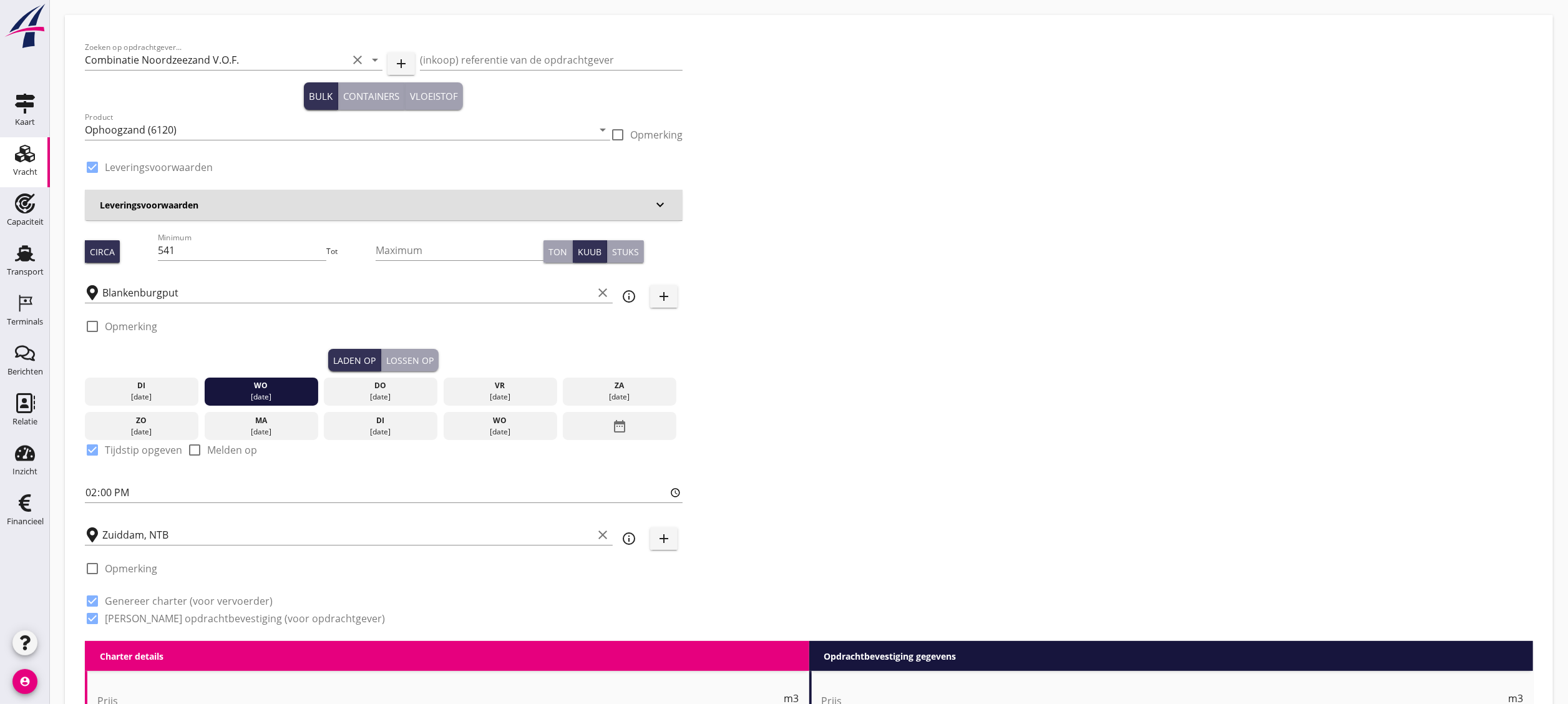
type input "0"
radio input "false"
type input "1.15"
radio input "false"
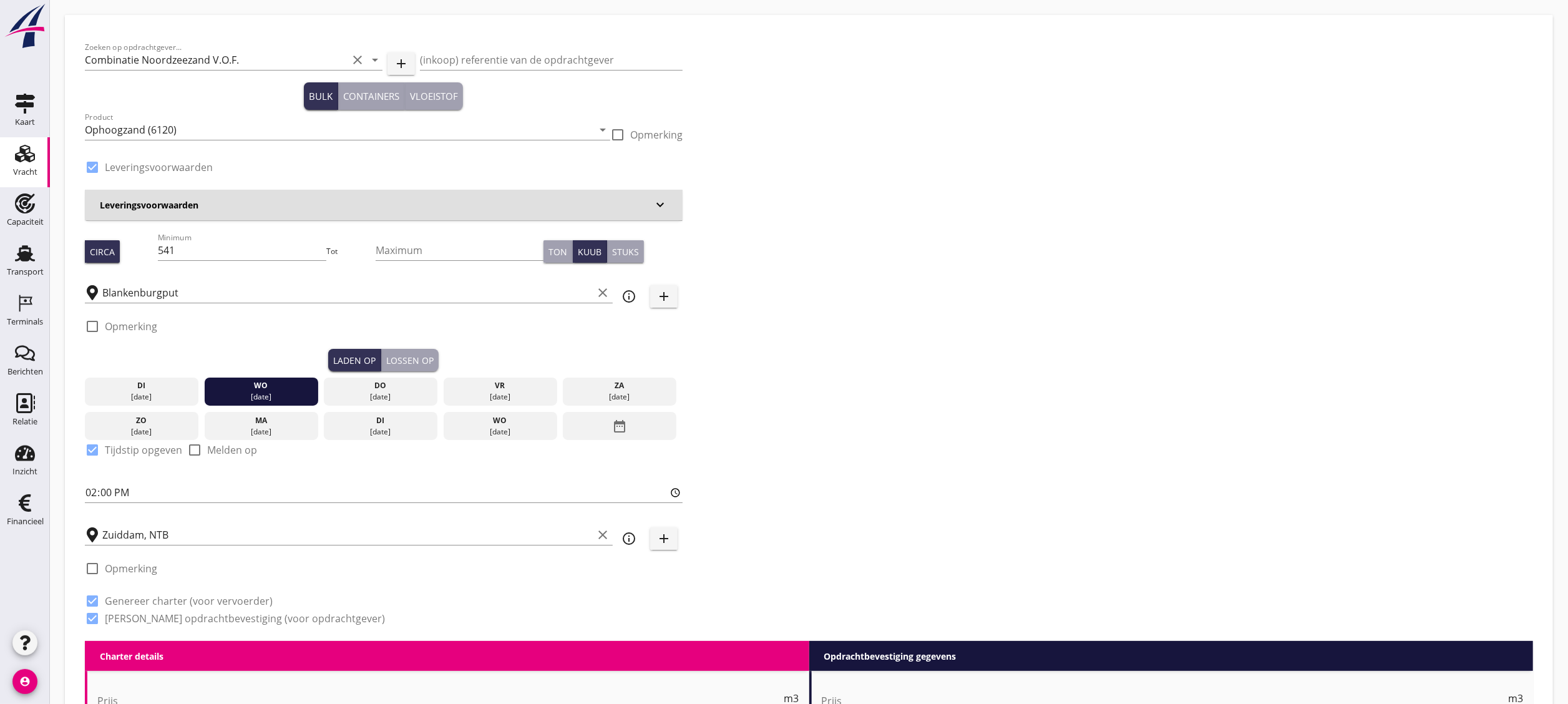
radio input "false"
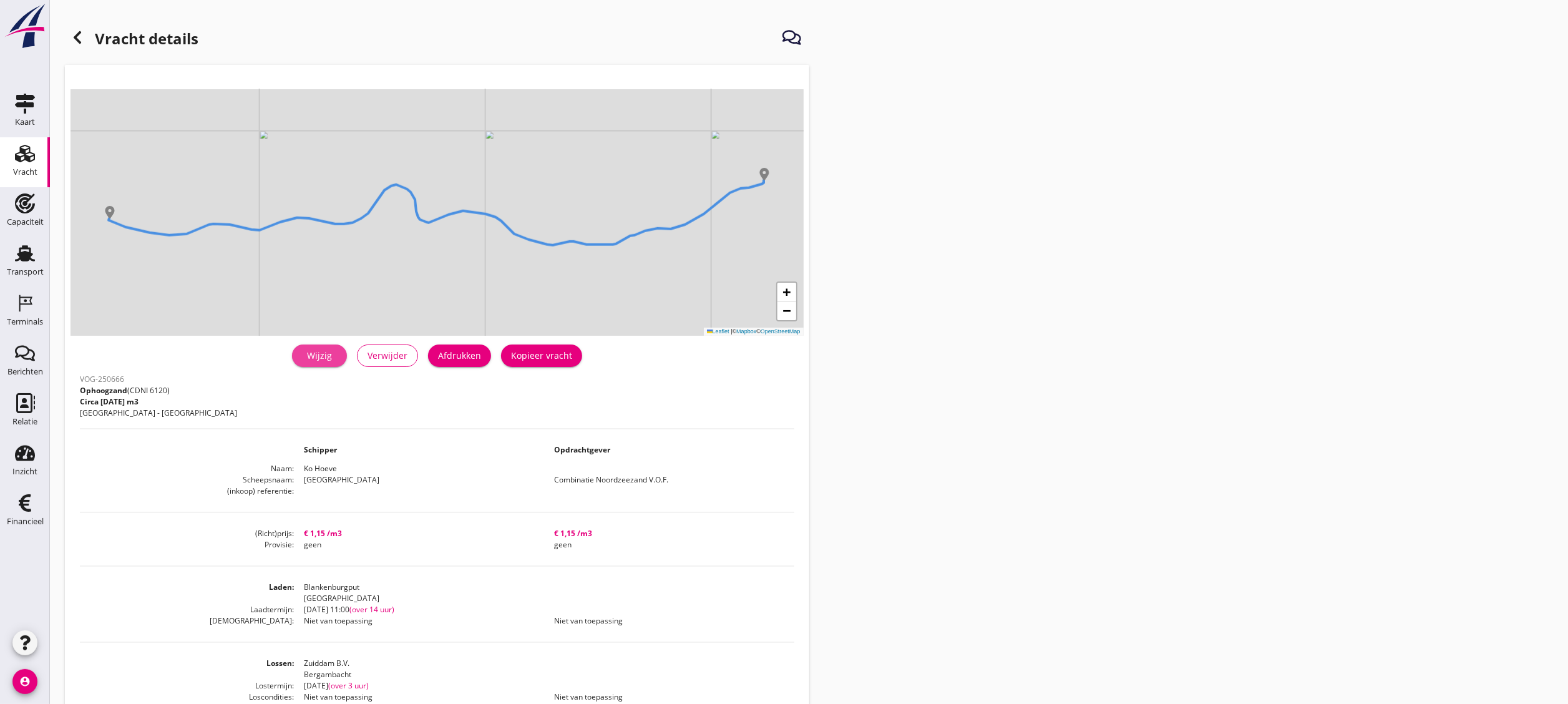
click at [309, 353] on div "Wijzig" at bounding box center [320, 355] width 35 height 13
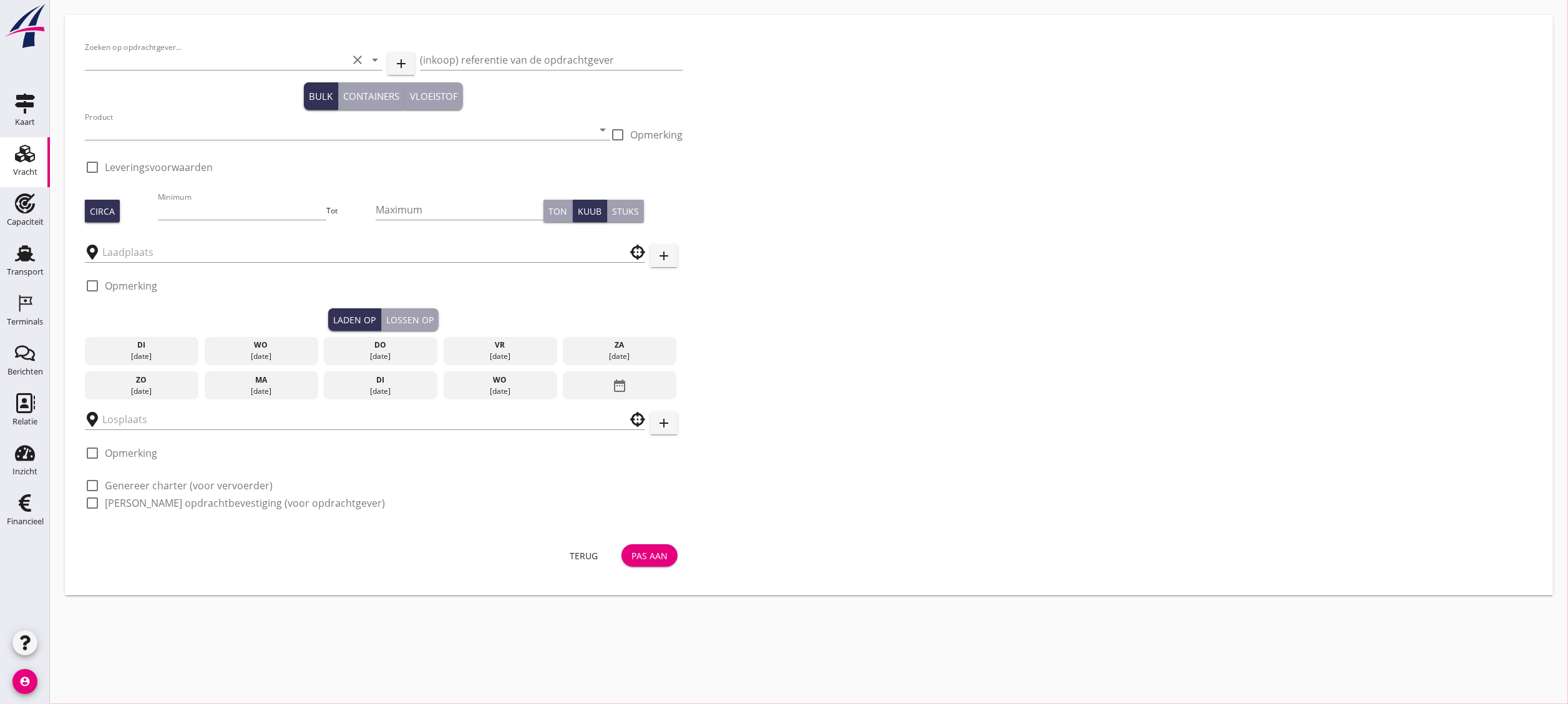
type input "Combinatie Noordzeezand V.O.F."
type input "Ophoogzand (6120)"
type input "1000"
checkbox input "true"
type input "Blankenburgput"
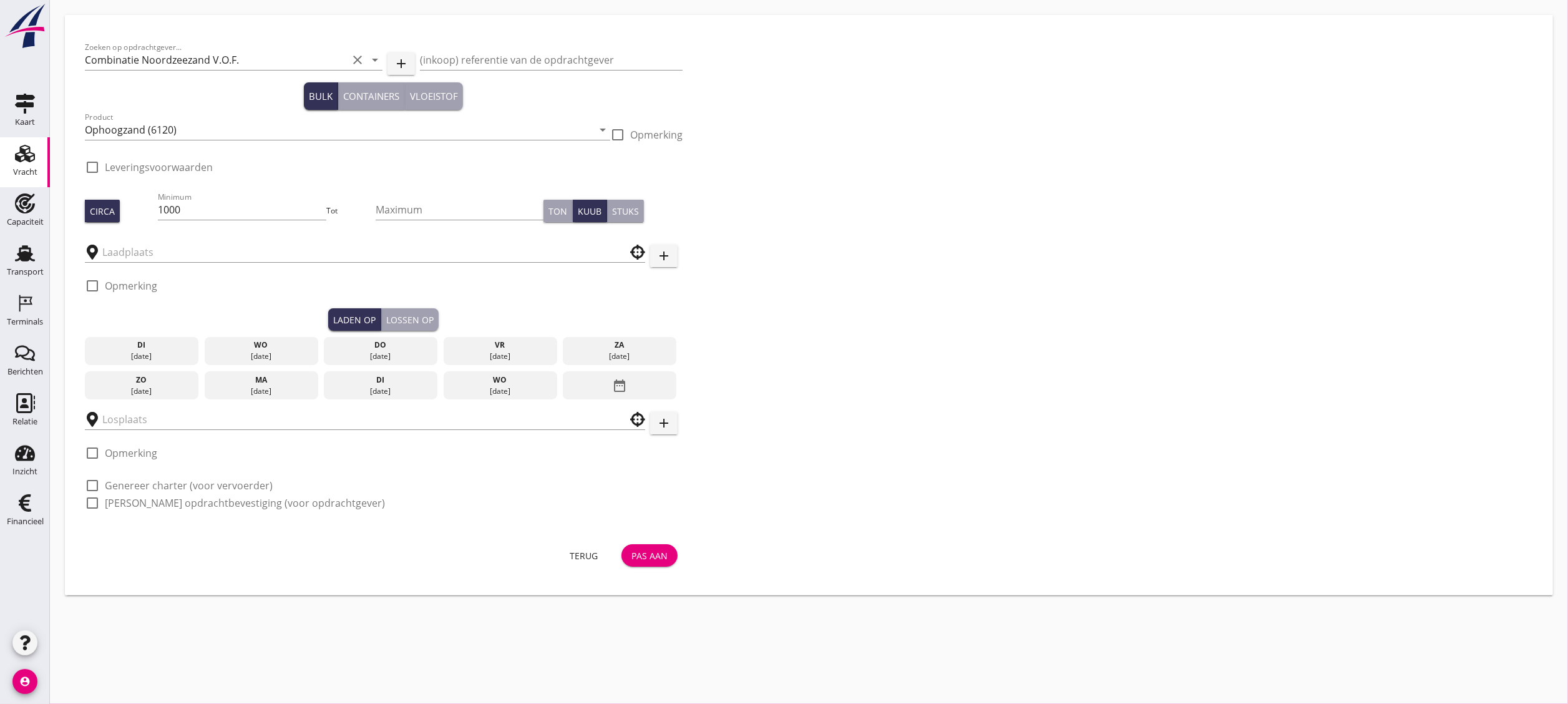
type input "Zuiddam B.V."
checkbox input "true"
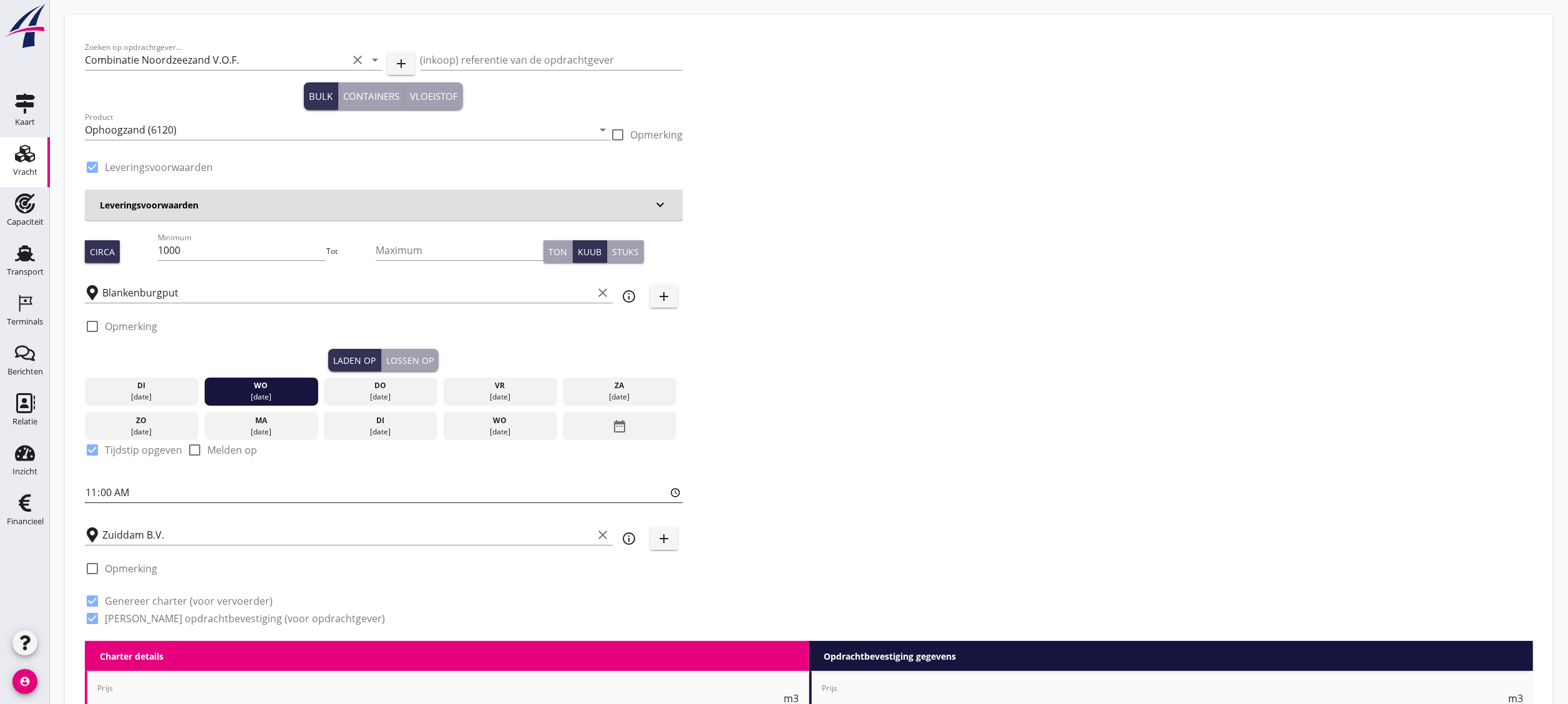
type input "1.15"
radio input "false"
type input "1.15"
radio input "false"
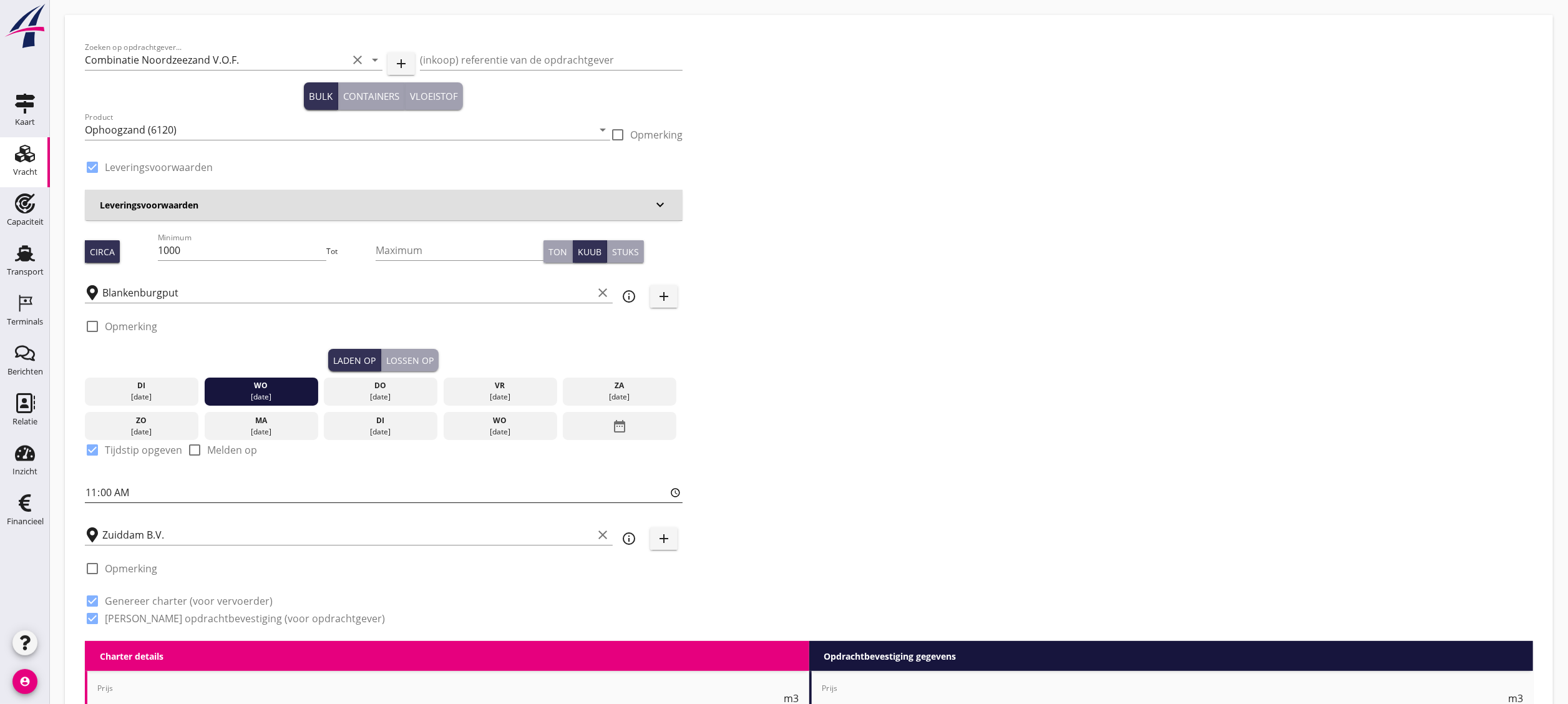
radio input "false"
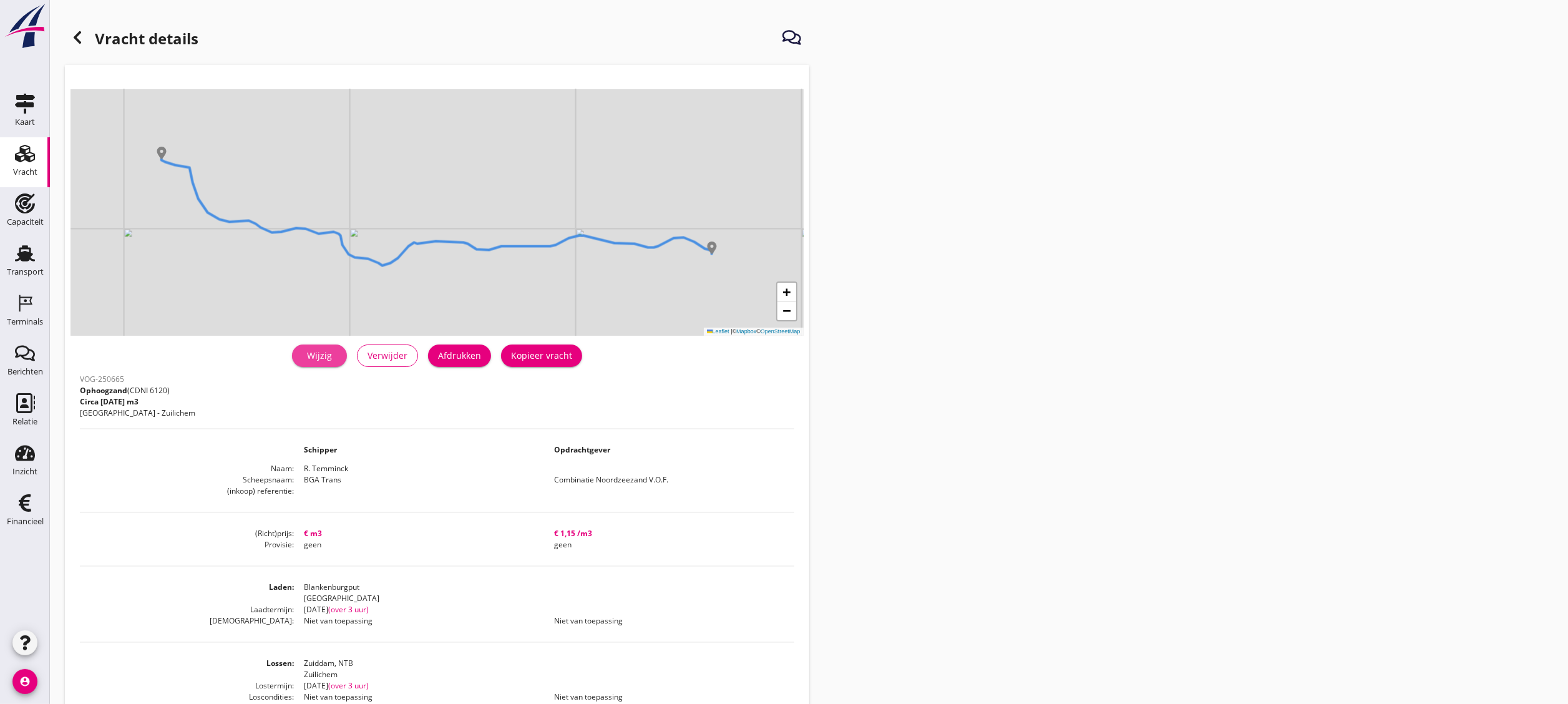
click at [317, 362] on div "Wijzig" at bounding box center [320, 355] width 35 height 13
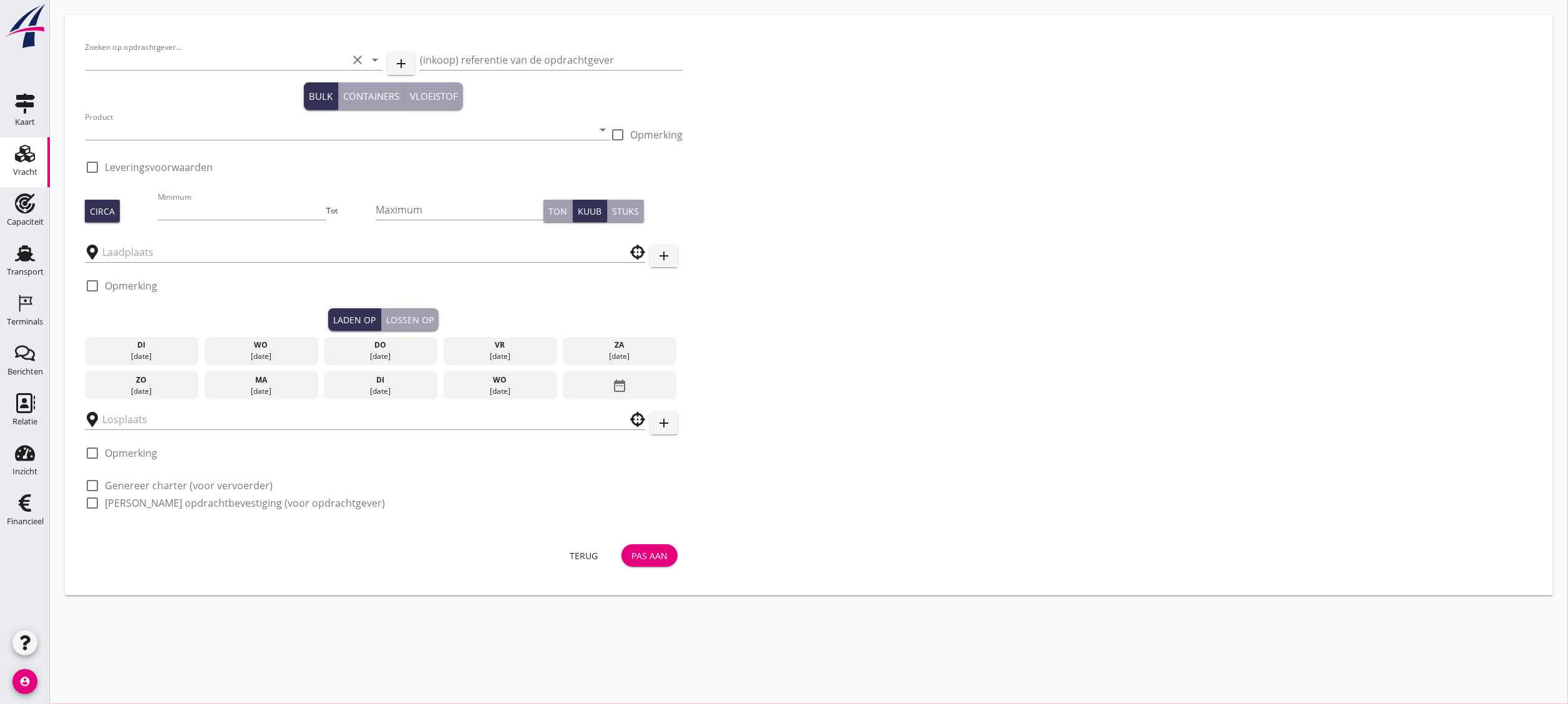
type input "Combinatie Noordzeezand V.O.F."
type input "Ophoogzand (6120)"
type input "1000"
checkbox input "true"
type input "Blankenburgput"
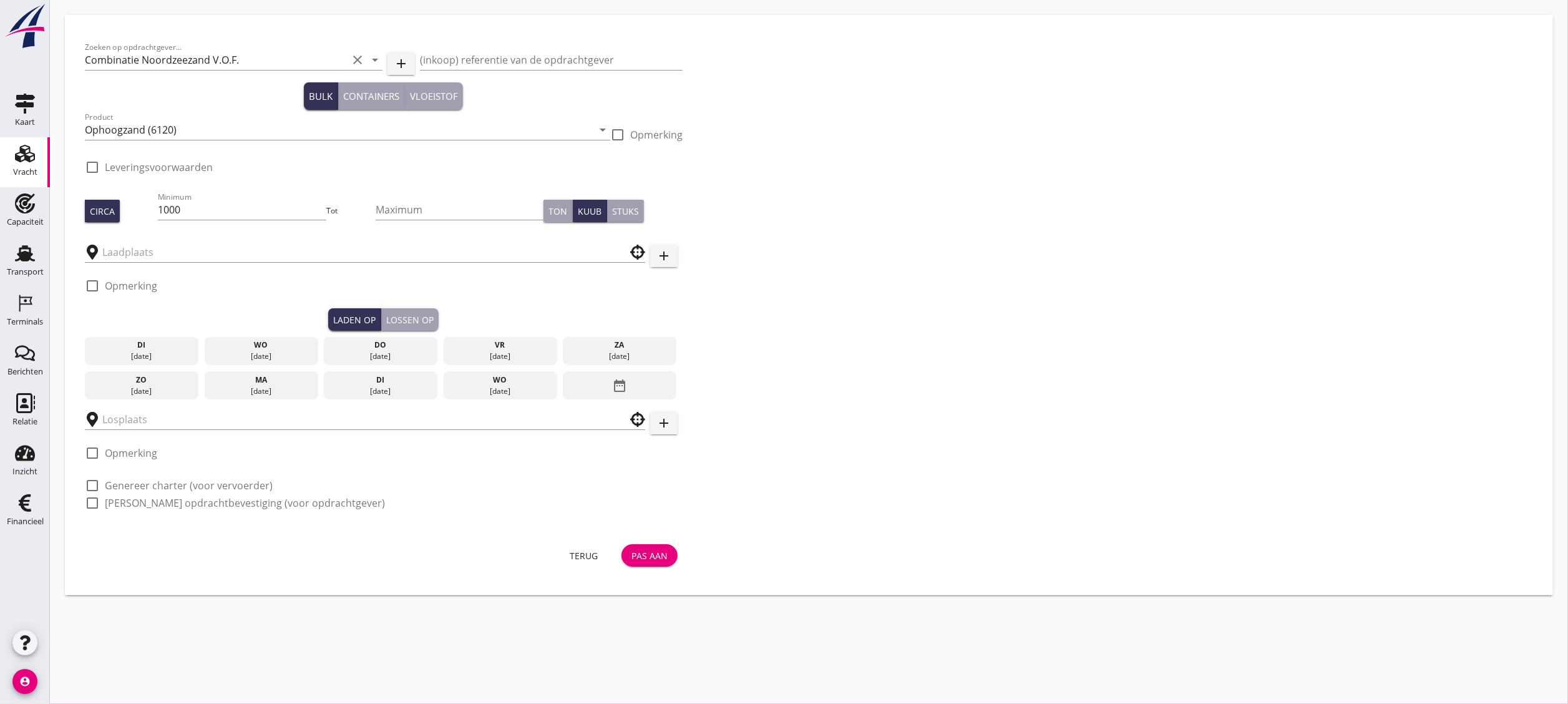
type input "Zuiddam, NTB"
checkbox input "true"
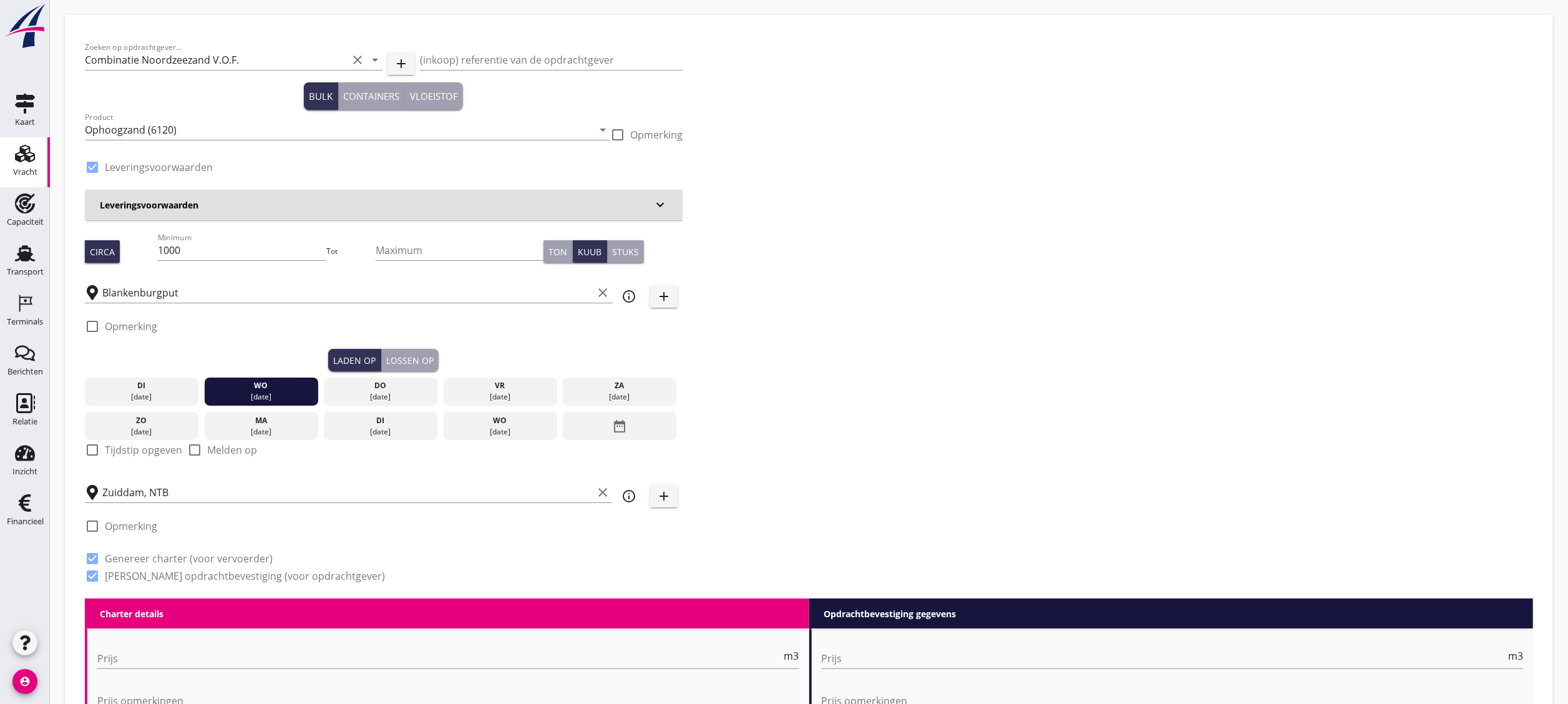
type input "0"
radio input "false"
type input "1.15"
radio input "false"
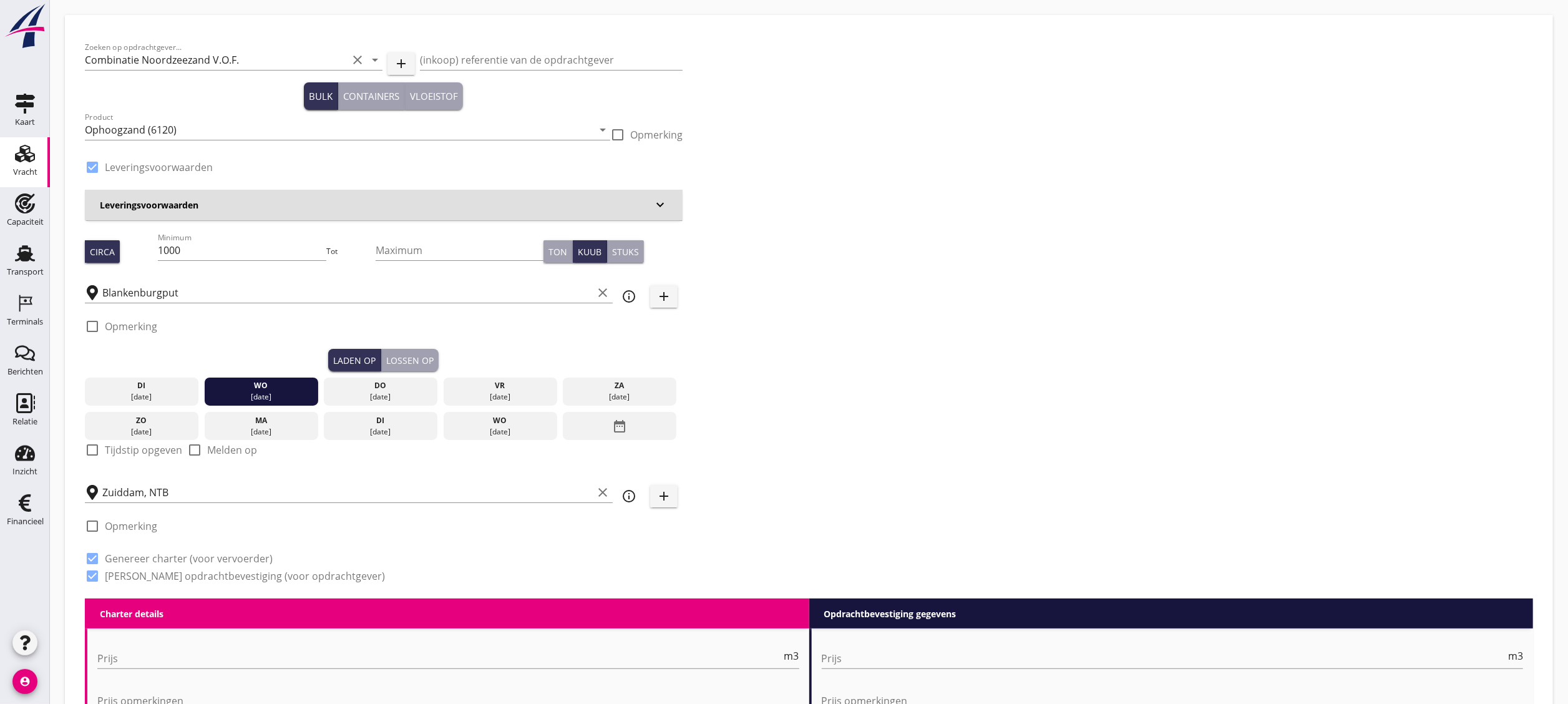
radio input "false"
click at [146, 451] on label "Tijdstip opgeven" at bounding box center [143, 450] width 77 height 13
checkbox input "true"
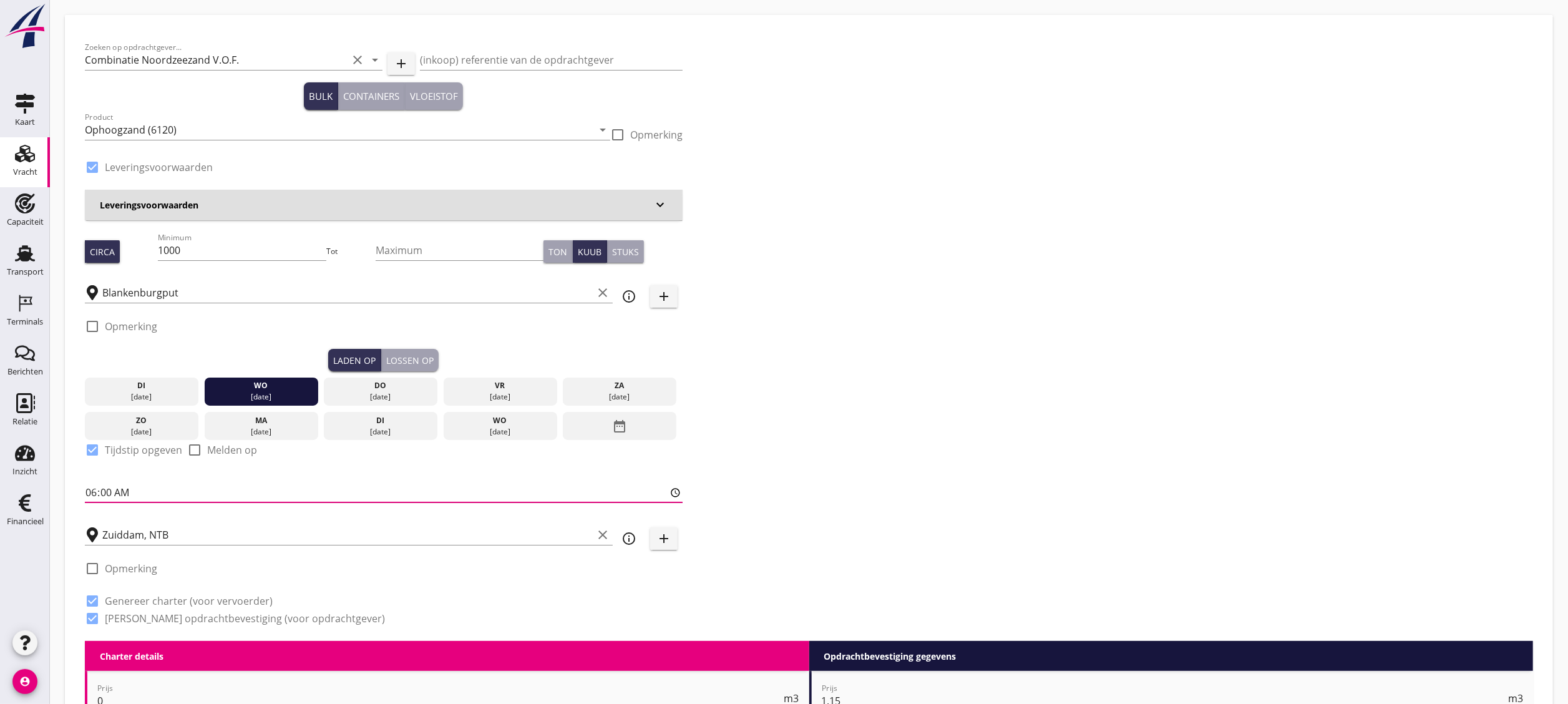
click at [93, 492] on input "06:00" at bounding box center [383, 493] width 598 height 20
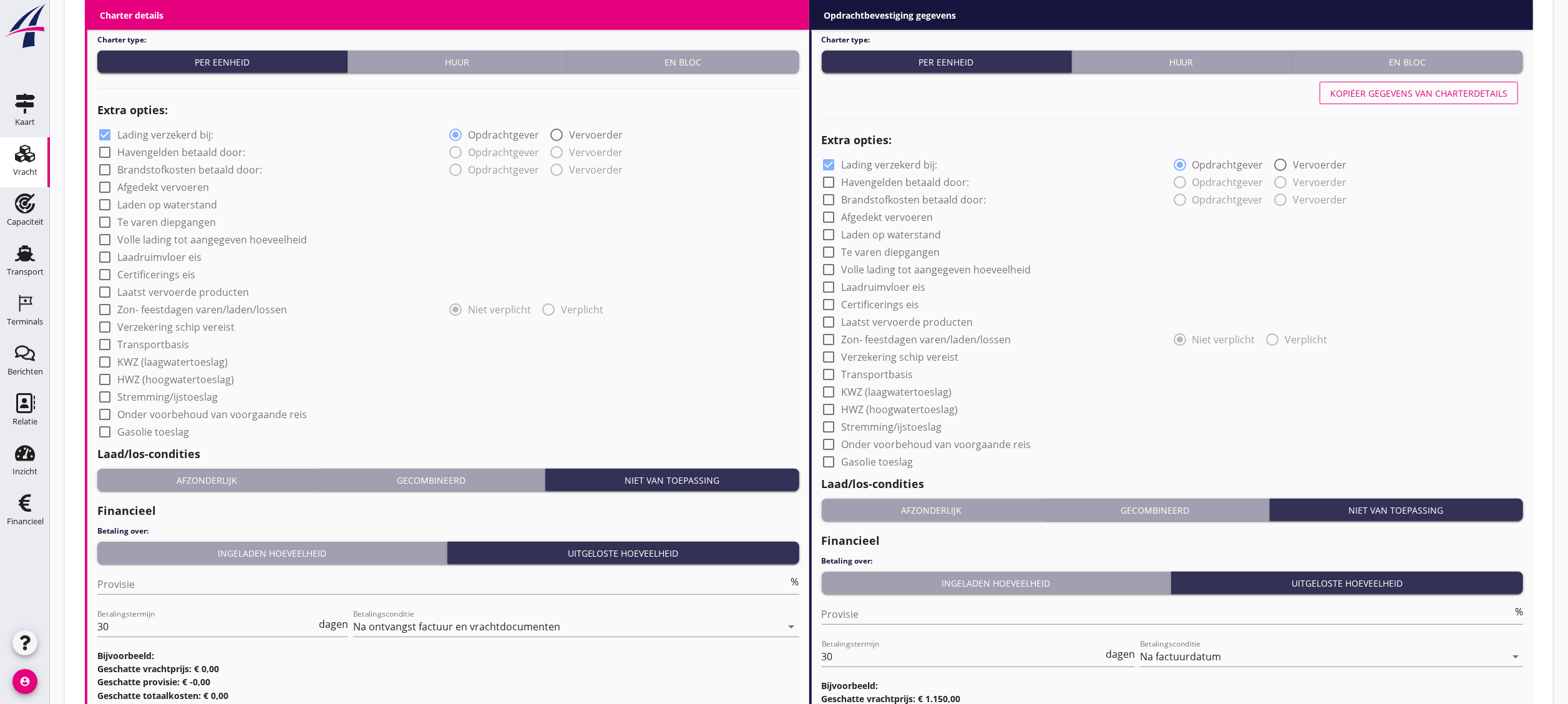
scroll to position [987, 0]
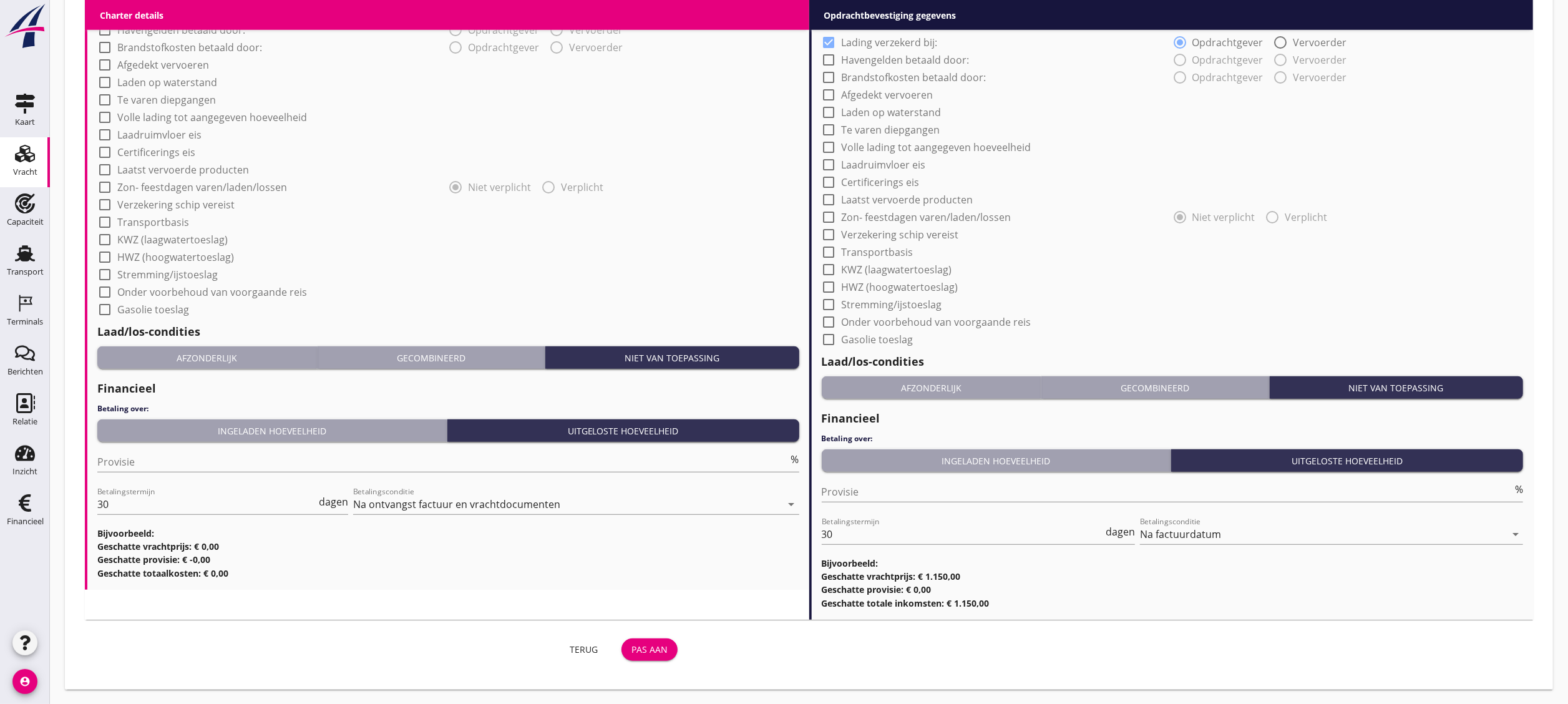
click at [586, 652] on div "Terug" at bounding box center [584, 649] width 35 height 13
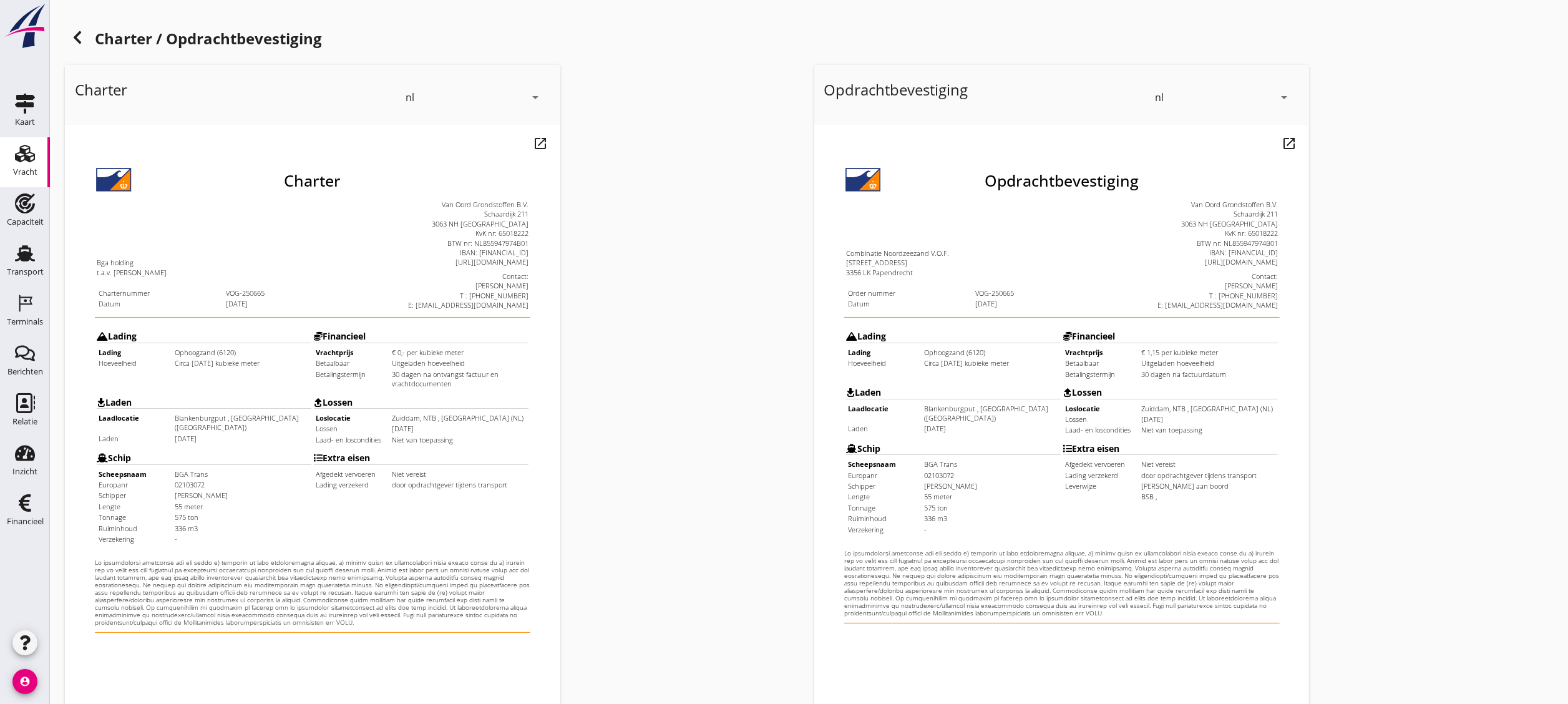
click at [80, 33] on use at bounding box center [77, 37] width 7 height 13
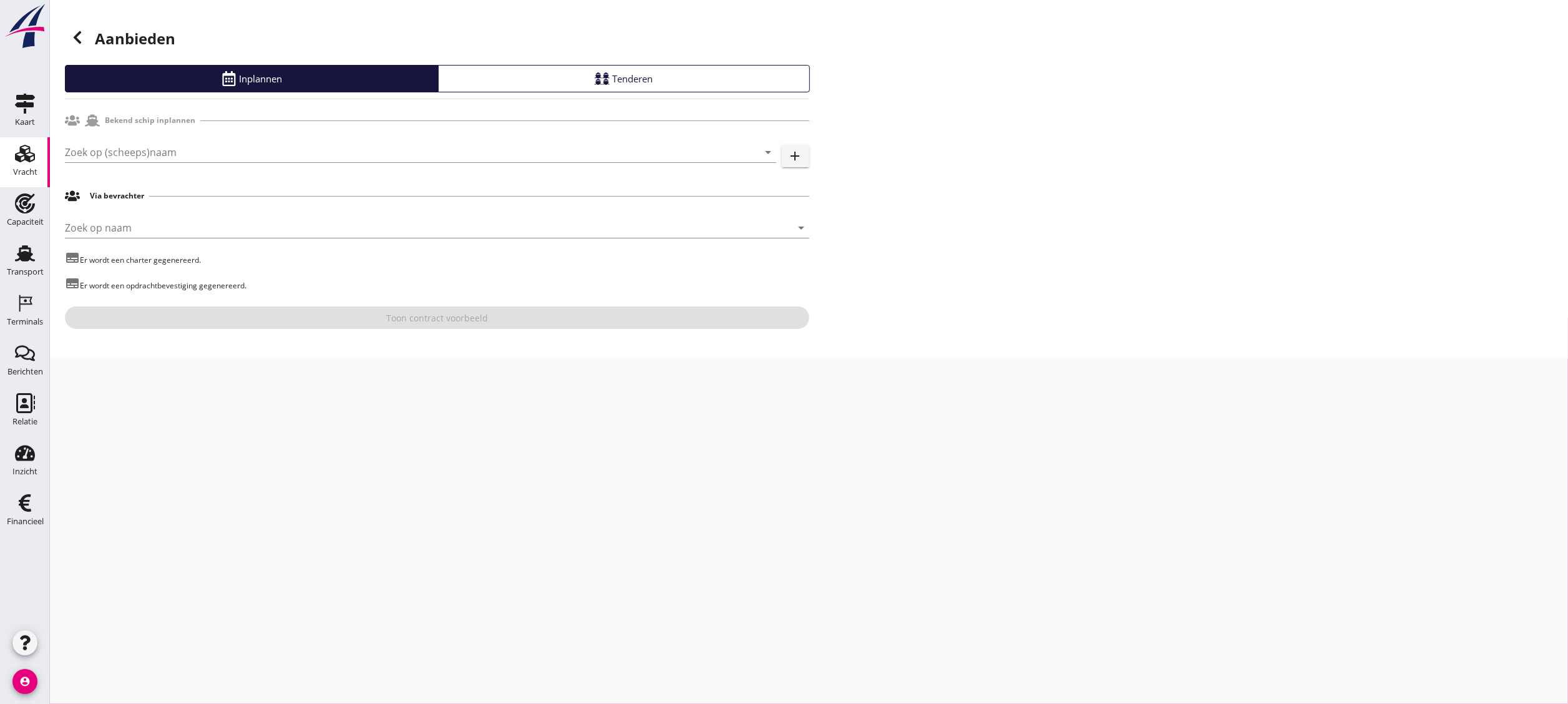
click at [90, 41] on h1 "Aanbieden" at bounding box center [437, 39] width 745 height 30
click at [83, 34] on icon at bounding box center [77, 37] width 15 height 15
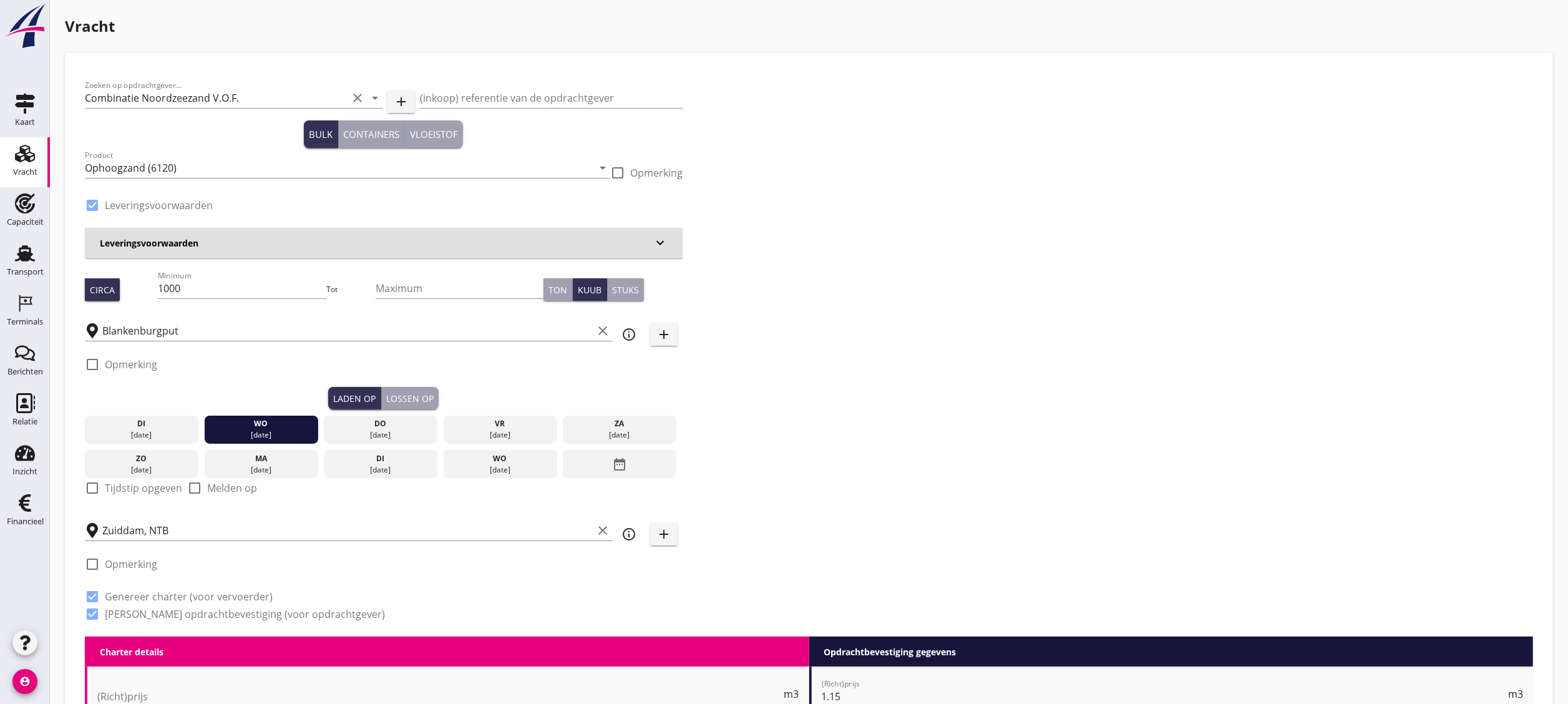
click at [156, 487] on label "Tijdstip opgeven" at bounding box center [143, 488] width 77 height 13
checkbox input "true"
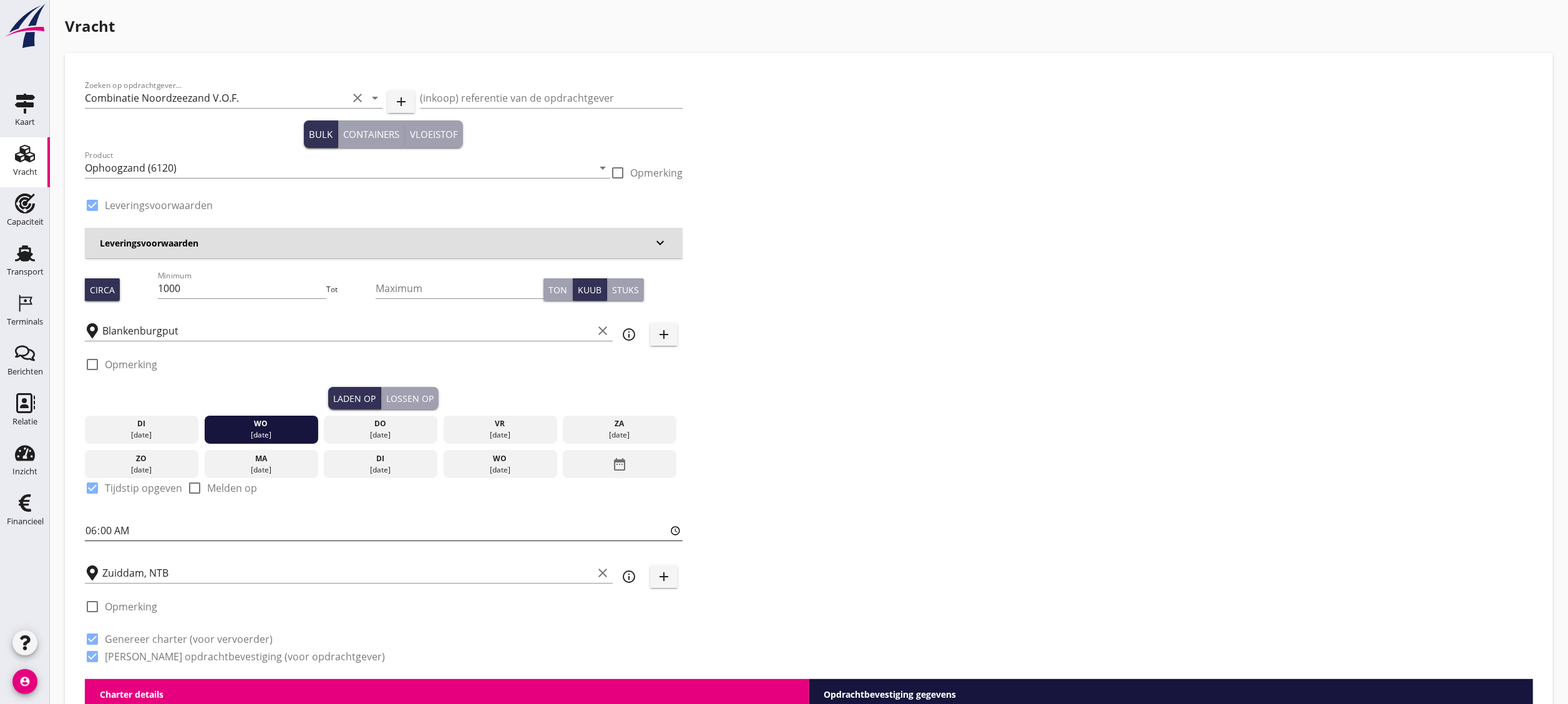
click at [98, 535] on input "06:00" at bounding box center [383, 531] width 598 height 20
type input "07:00"
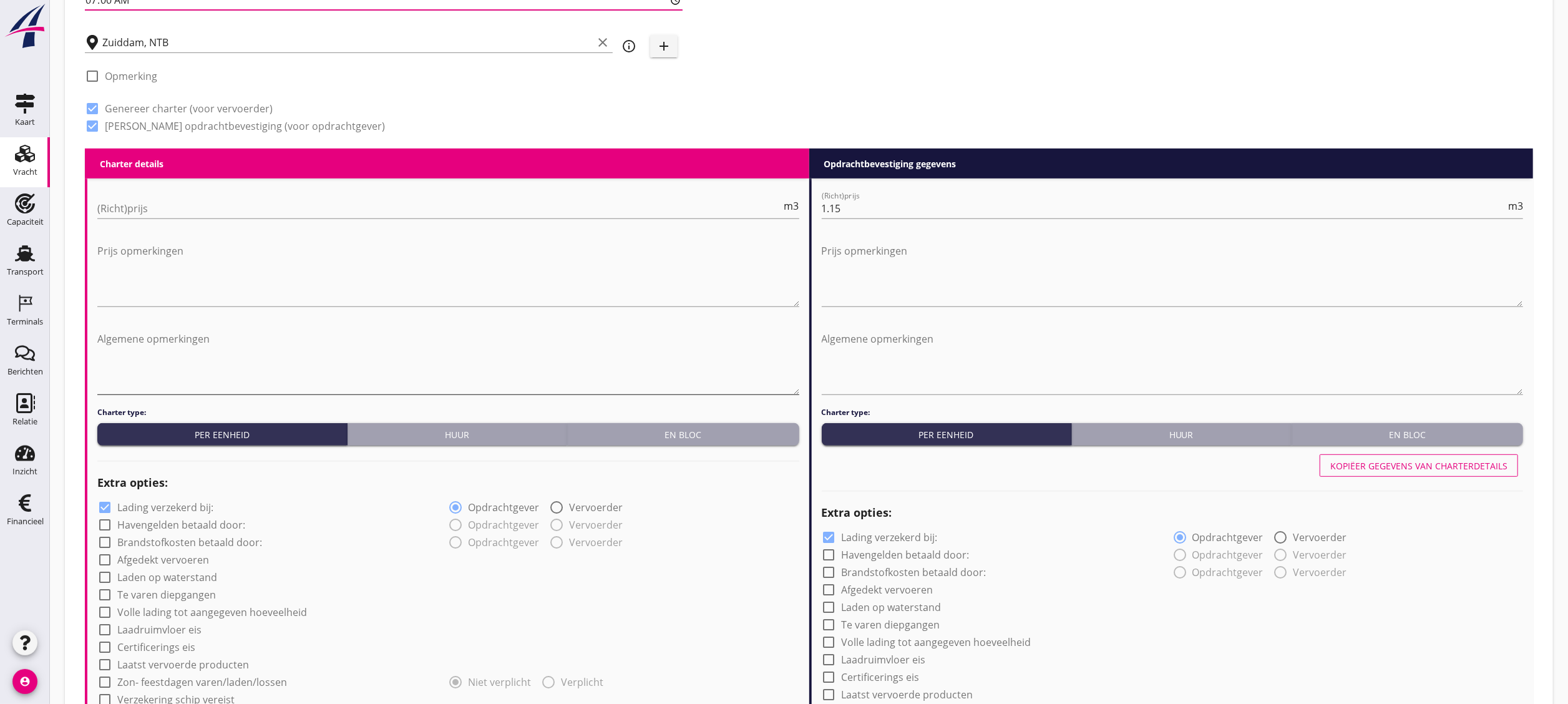
scroll to position [1026, 0]
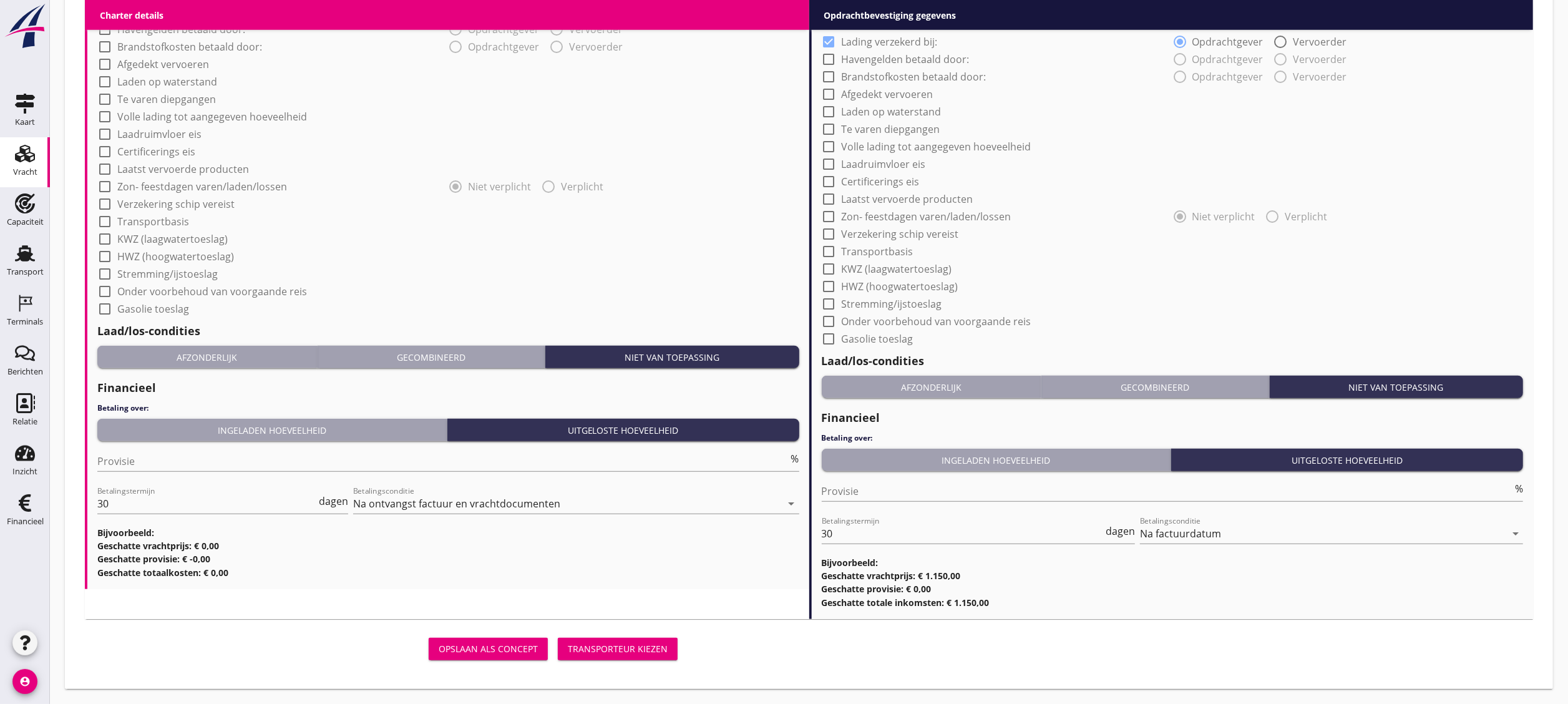
click at [663, 642] on button "Transporteur kiezen" at bounding box center [618, 649] width 120 height 23
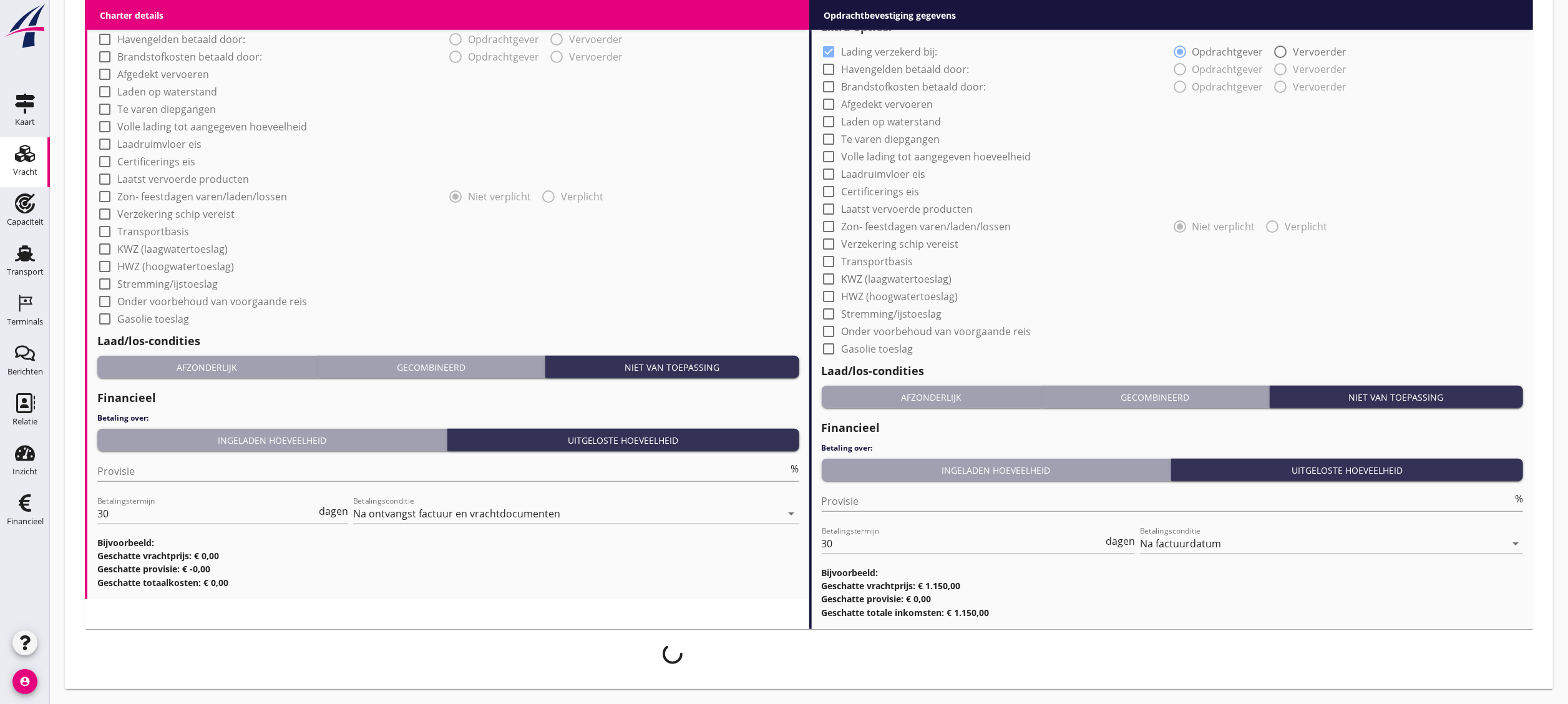
scroll to position [1016, 0]
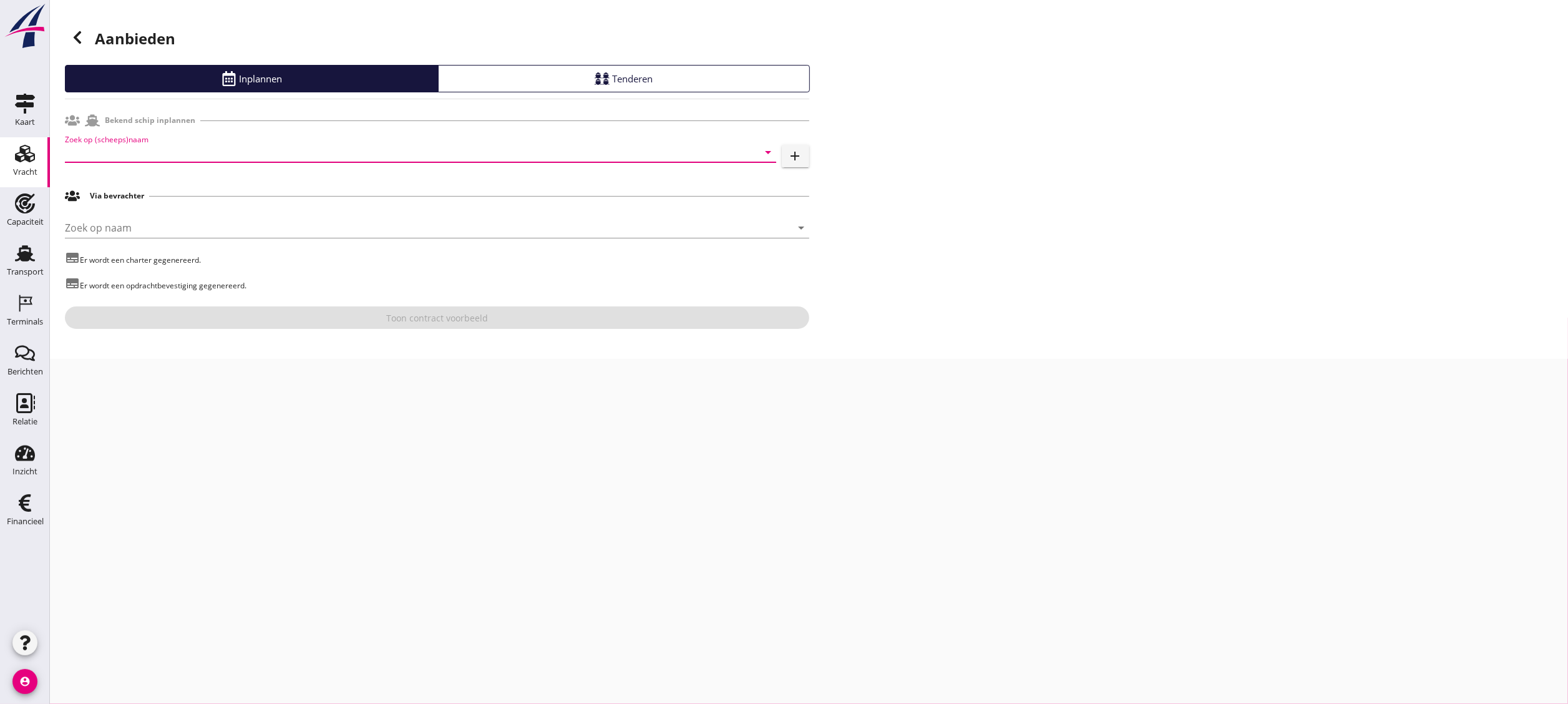
click at [273, 143] on input "Zoek op (scheeps)naam" at bounding box center [402, 152] width 677 height 20
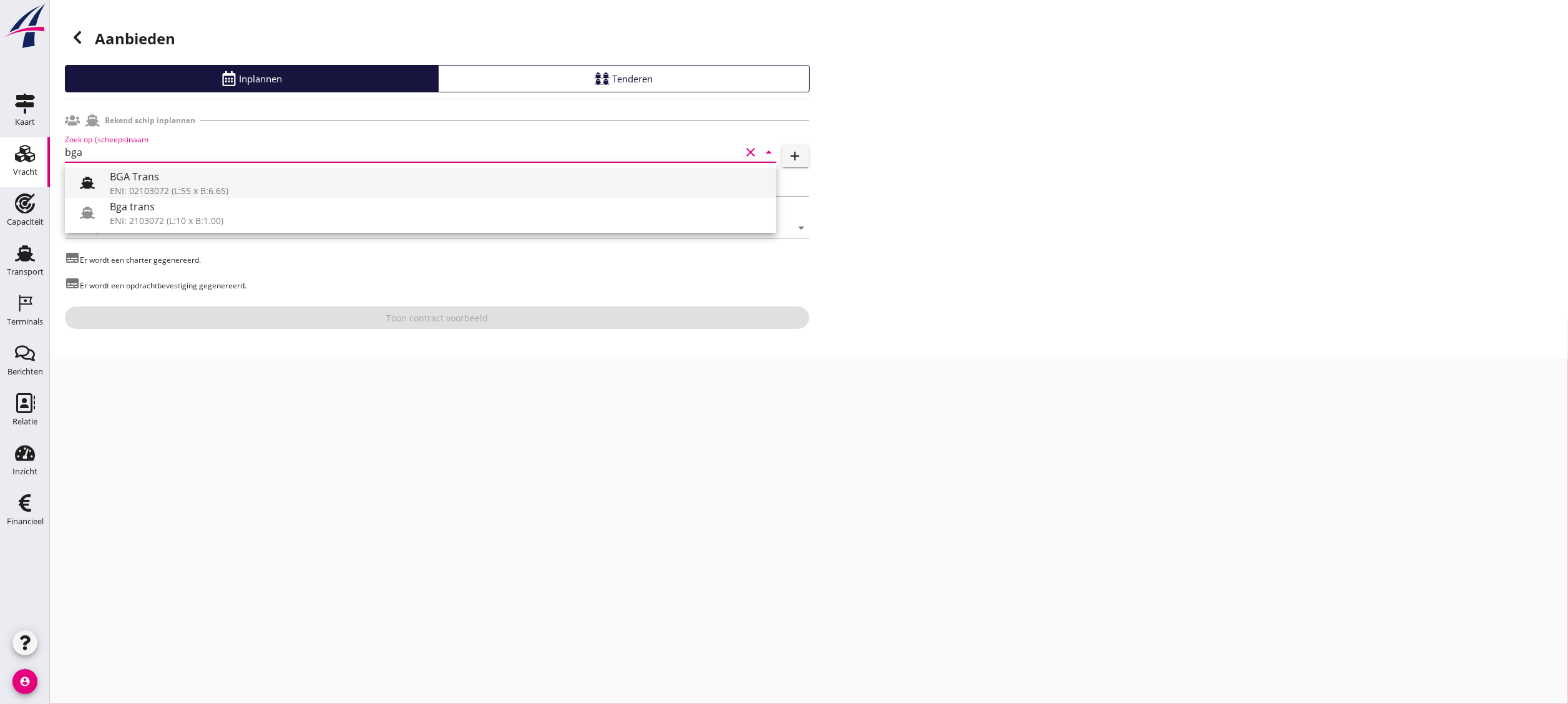
click at [290, 179] on div "BGA Trans" at bounding box center [438, 177] width 657 height 15
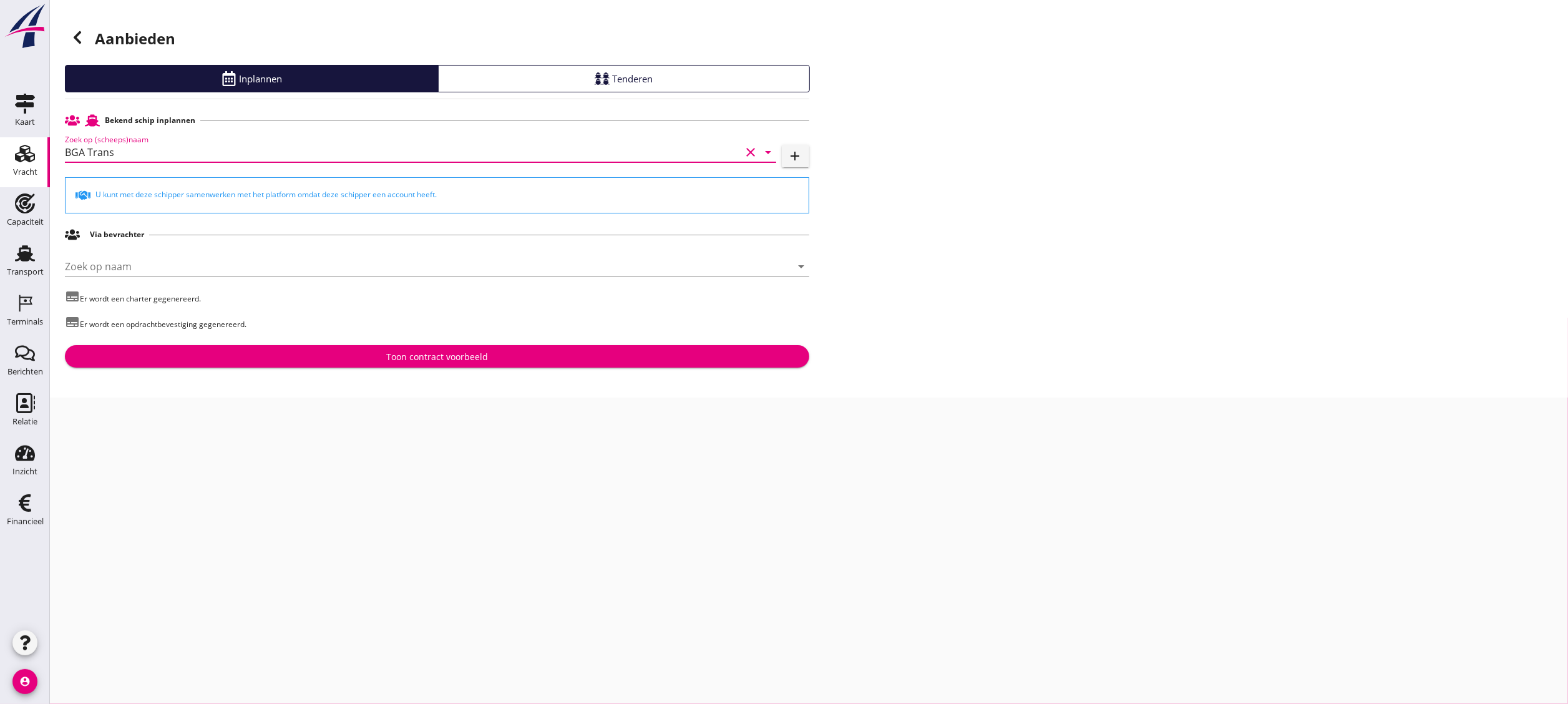
type input "BGA Trans"
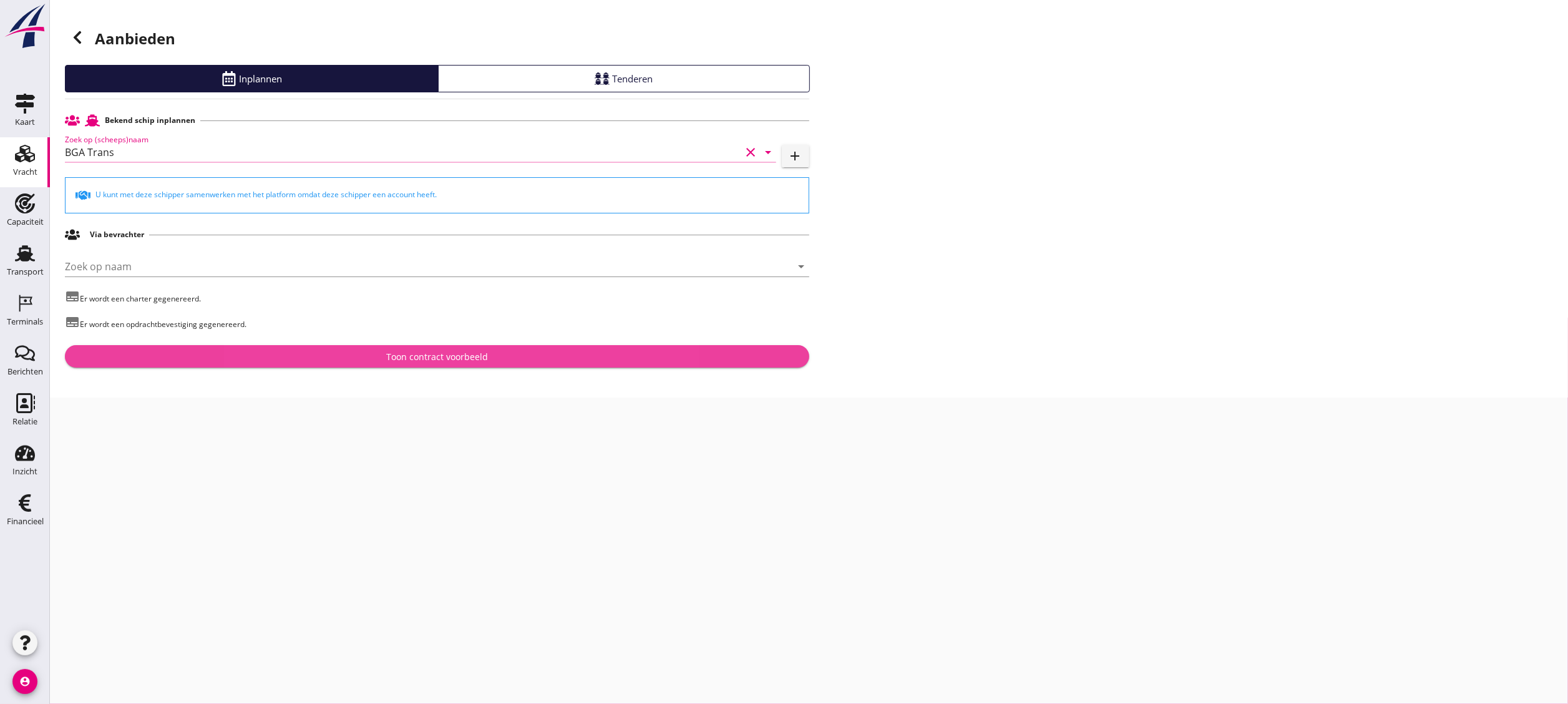
click at [457, 358] on div "Toon contract voorbeeld" at bounding box center [437, 357] width 102 height 13
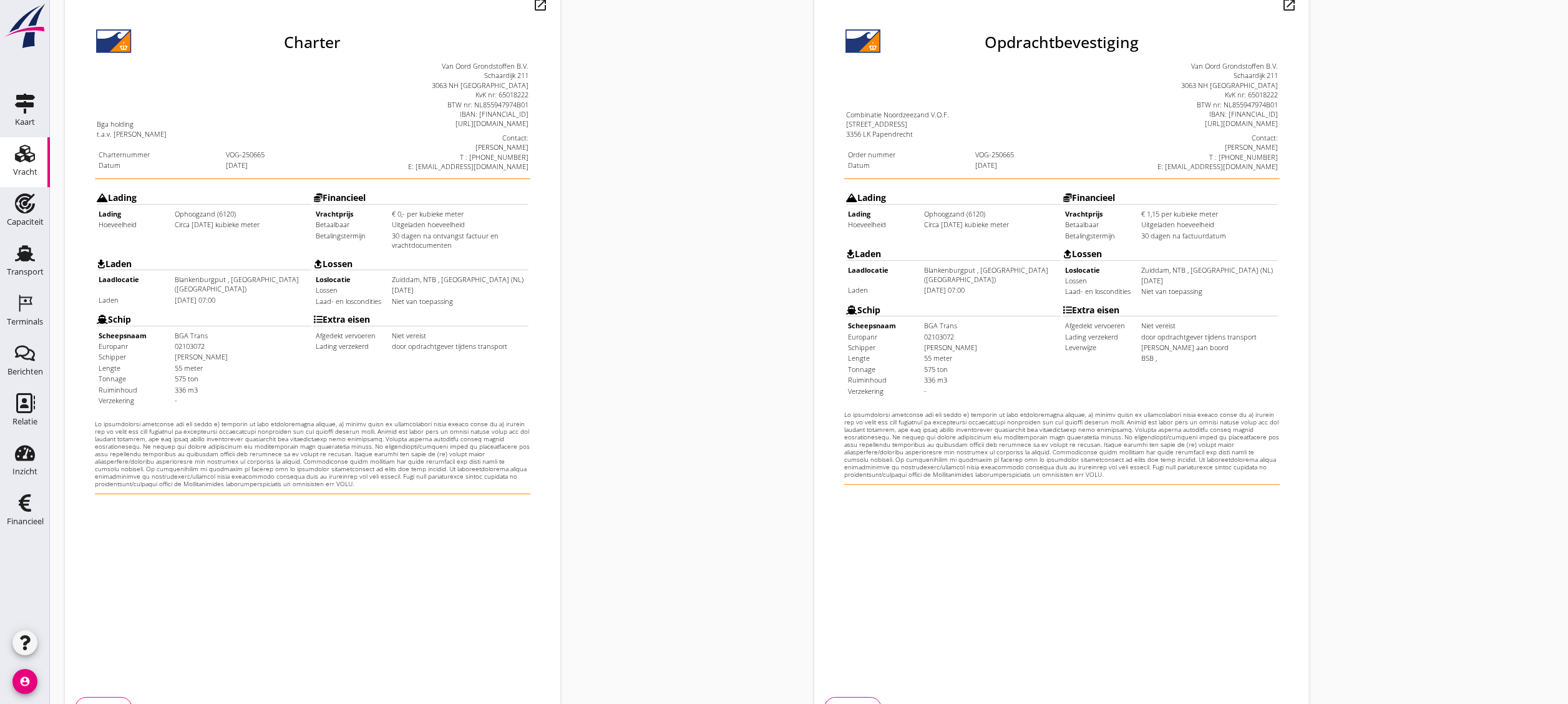
scroll to position [219, 0]
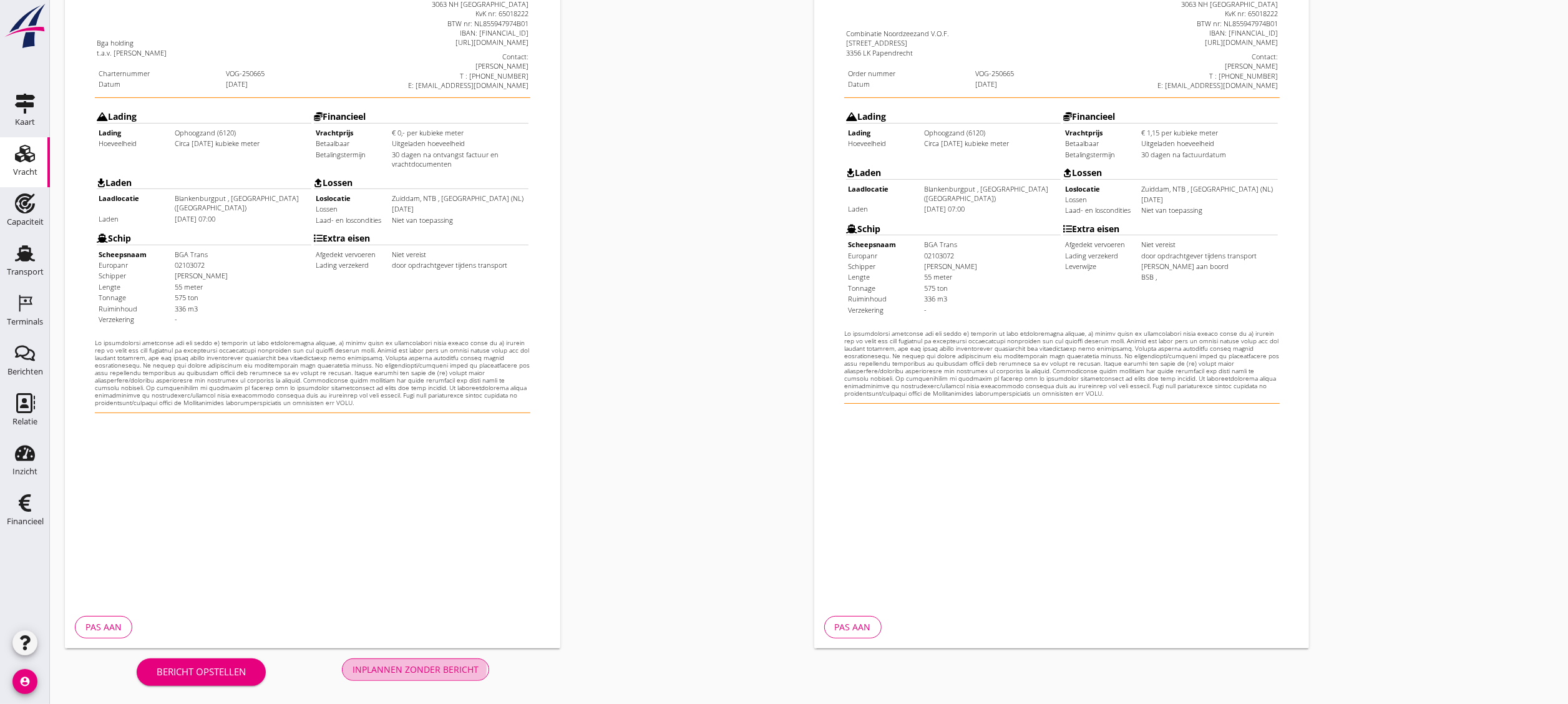
click at [448, 676] on div "Inplannen zonder bericht" at bounding box center [415, 669] width 126 height 13
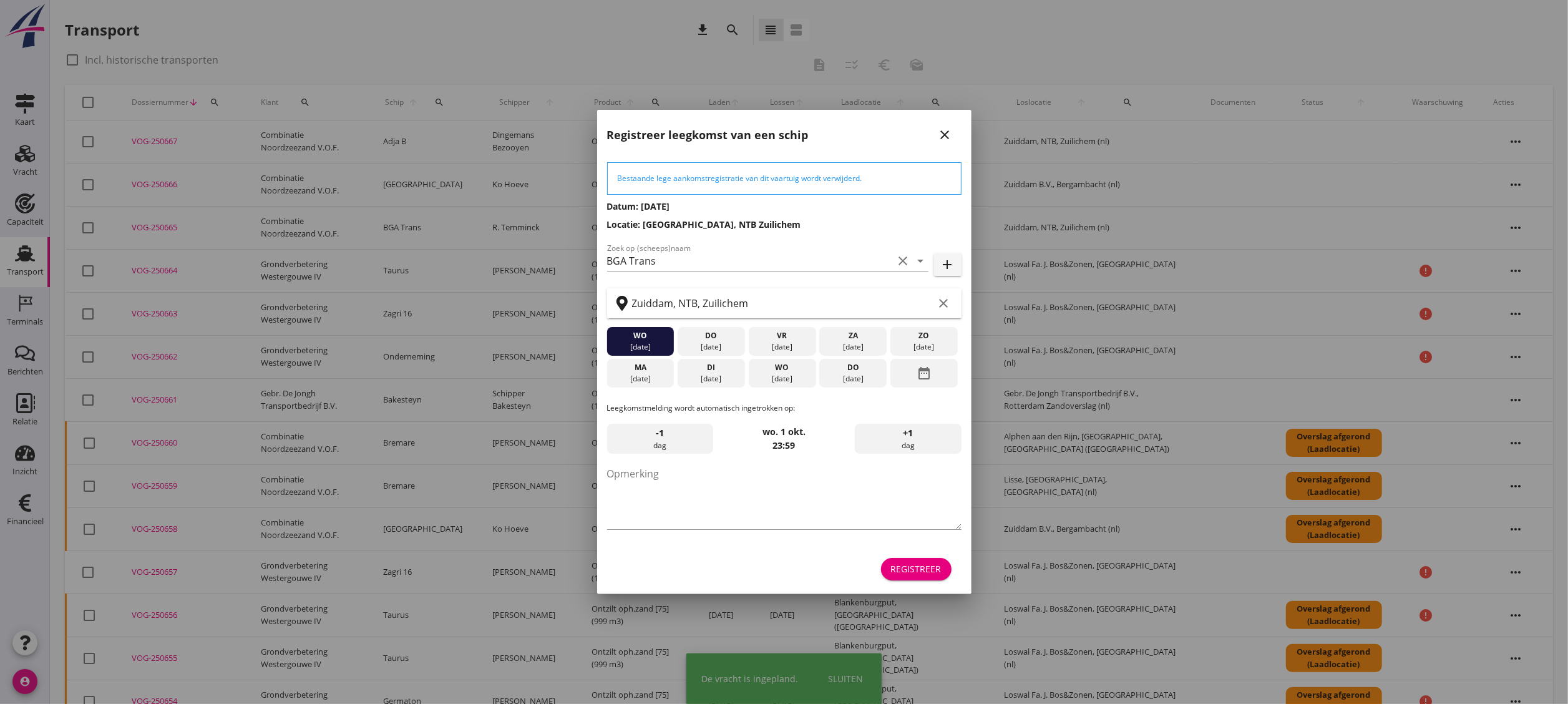
click at [905, 559] on button "Registreer" at bounding box center [916, 569] width 70 height 23
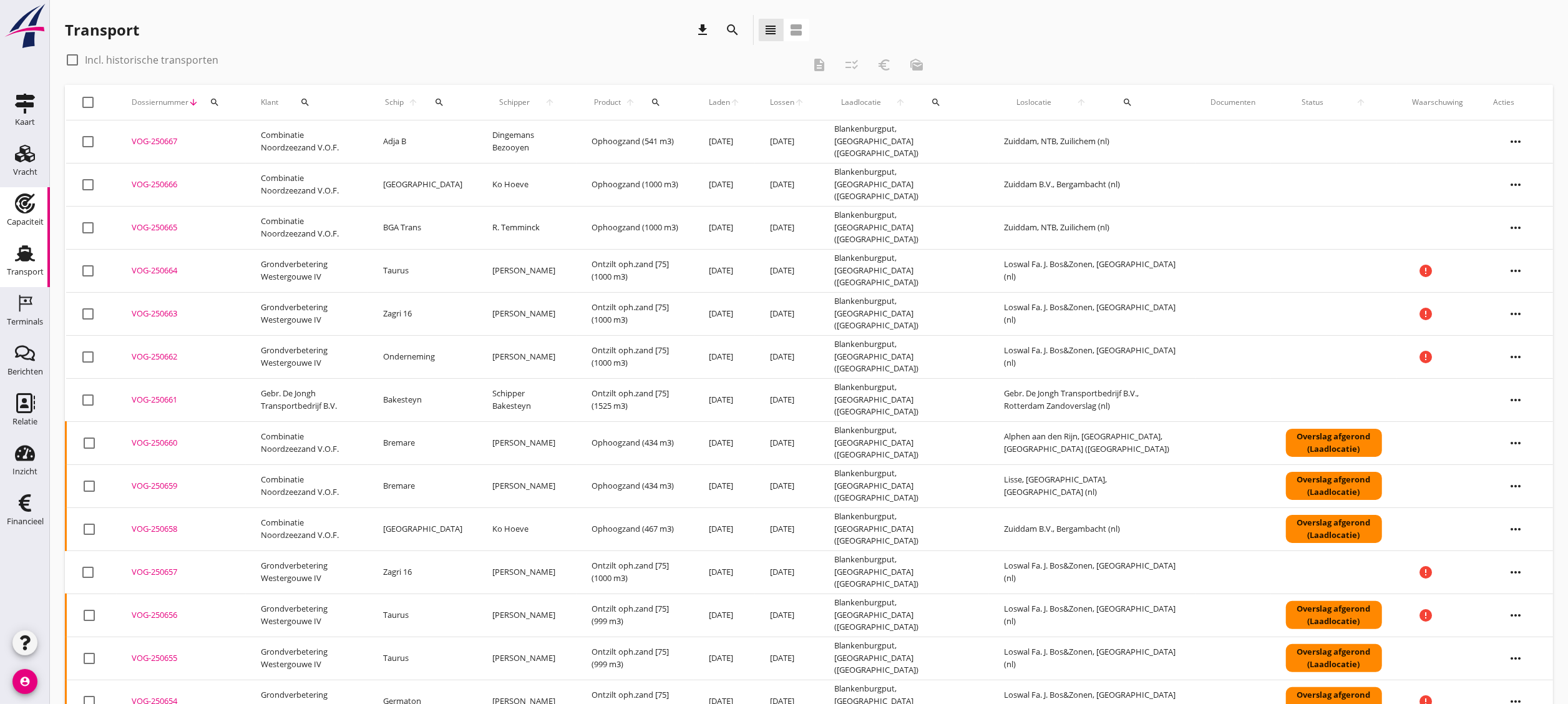
drag, startPoint x: 21, startPoint y: 218, endPoint x: 24, endPoint y: 203, distance: 15.3
click at [21, 218] on div "Capaciteit" at bounding box center [25, 221] width 36 height 8
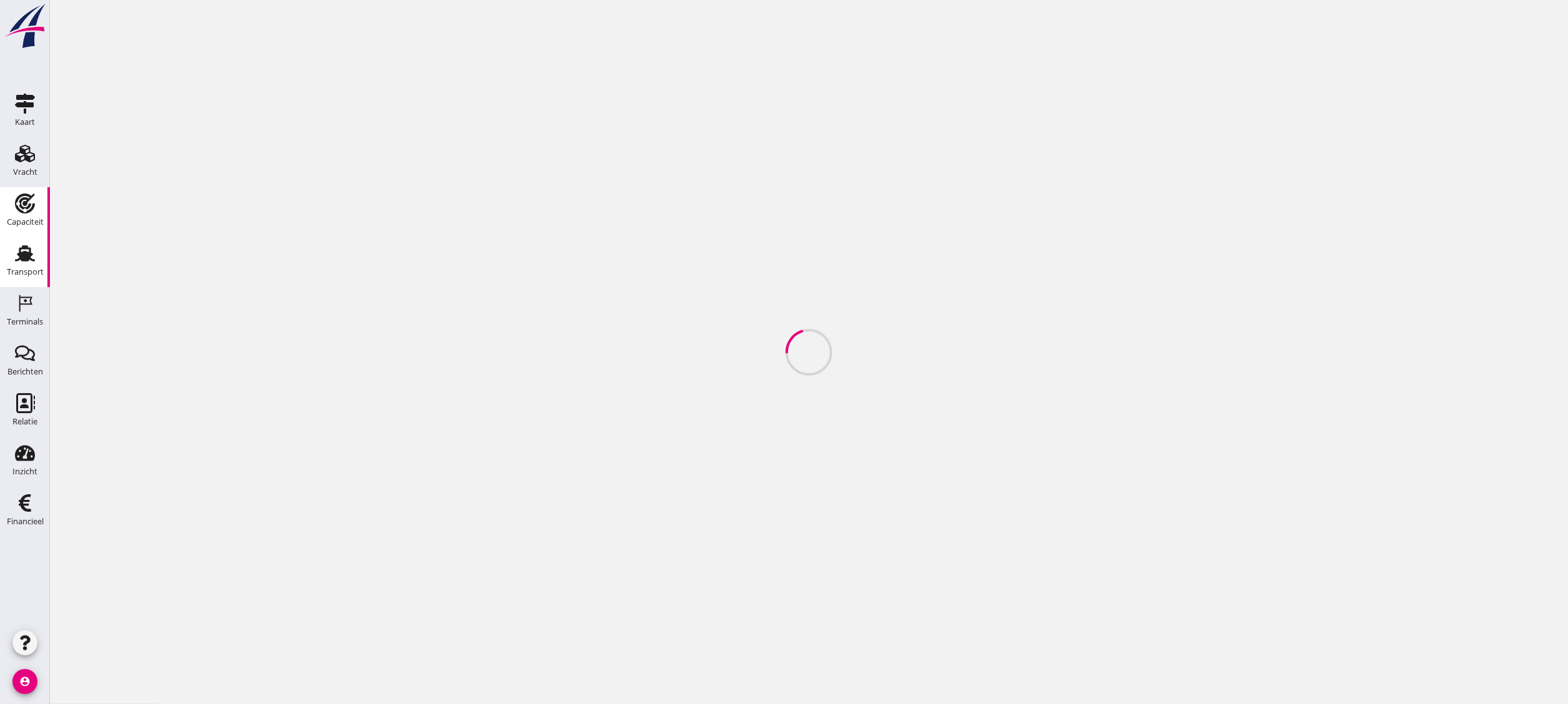
click at [30, 260] on use at bounding box center [25, 253] width 20 height 16
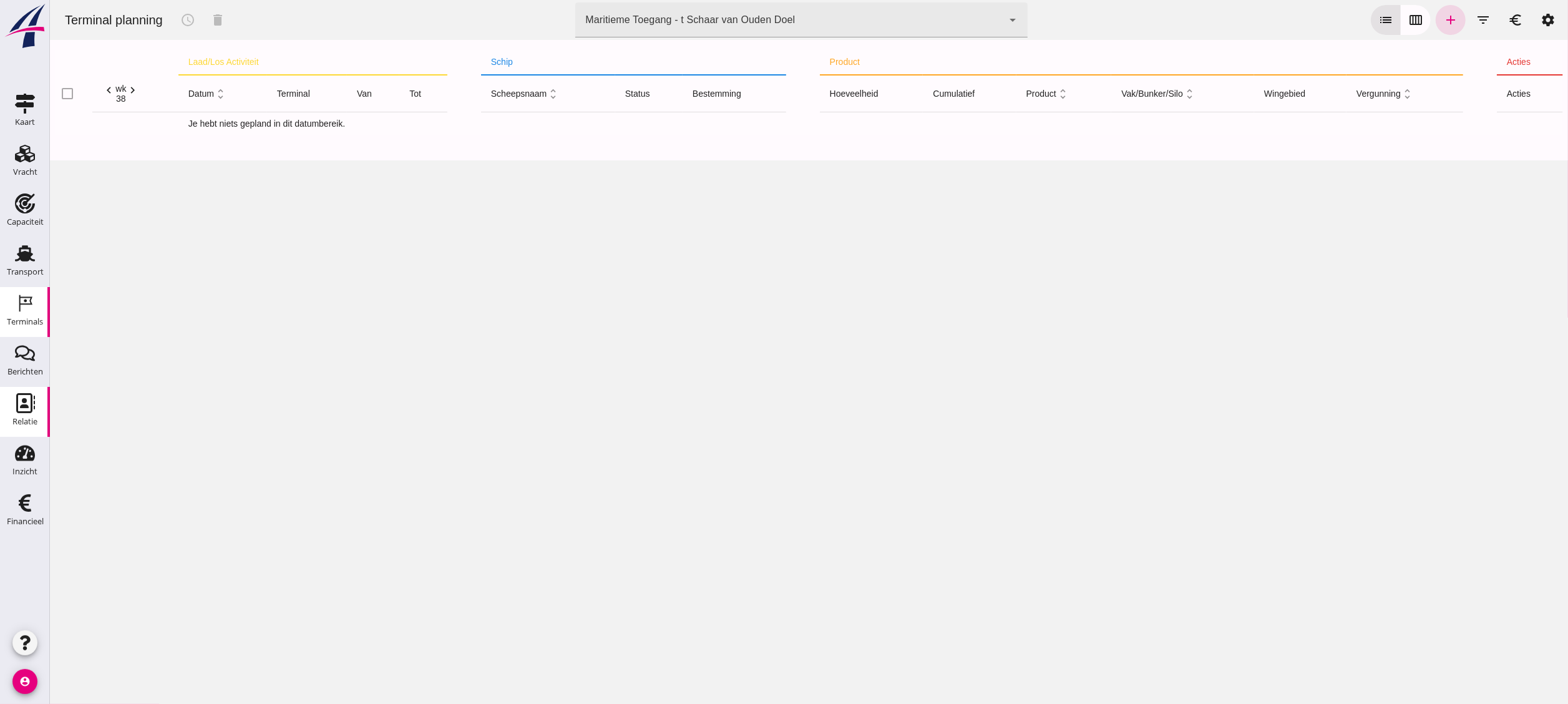
click at [29, 417] on div "Relatie" at bounding box center [25, 422] width 25 height 17
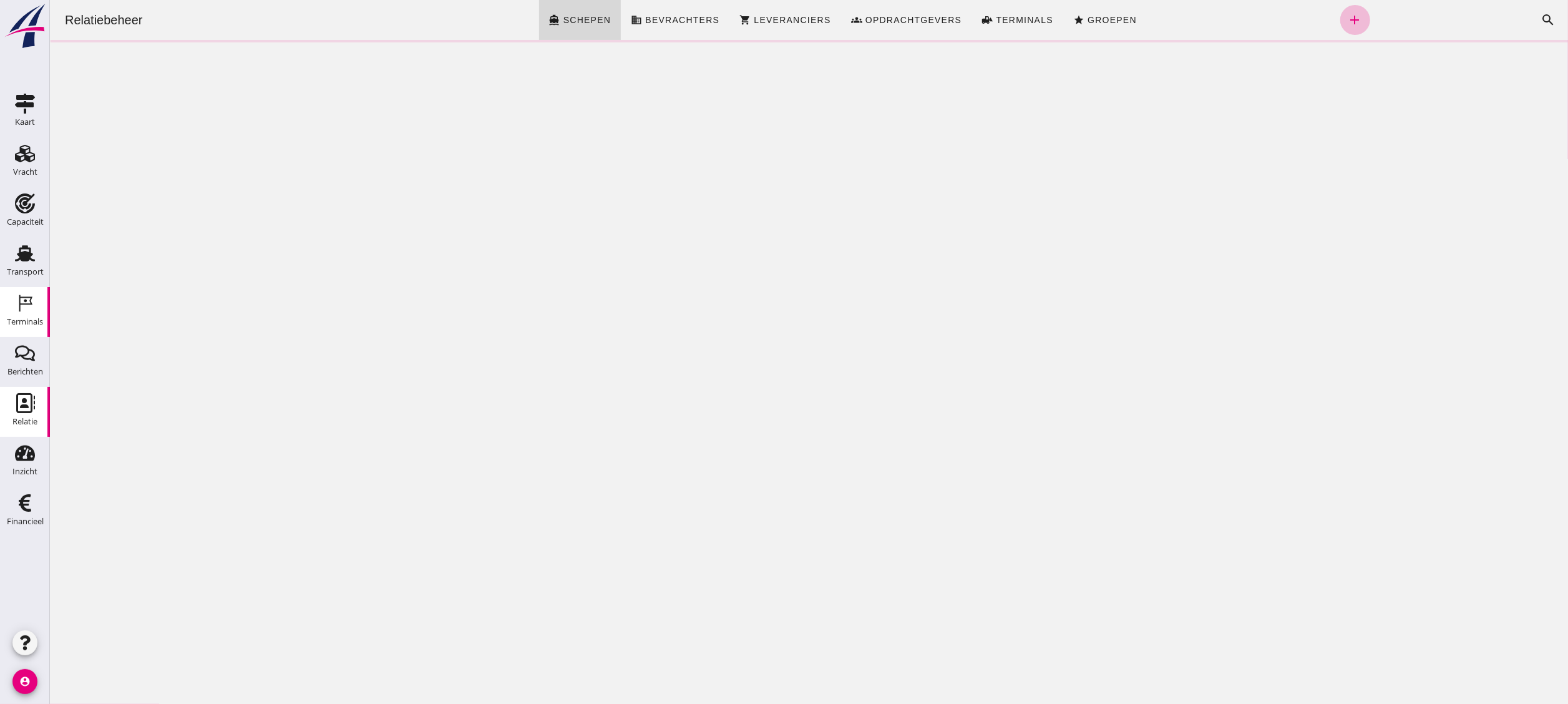
click at [25, 307] on icon "Terminals" at bounding box center [25, 303] width 20 height 20
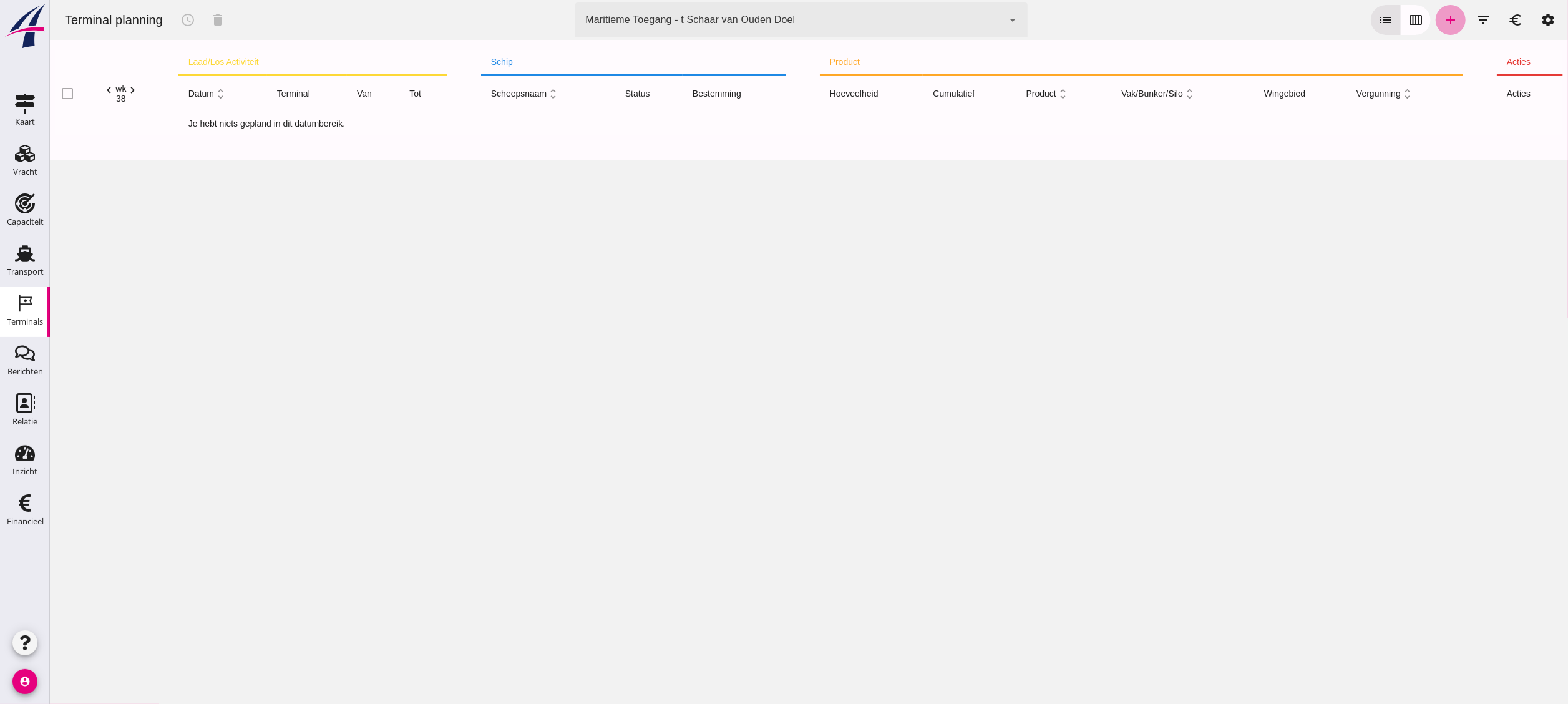
click at [1443, 26] on icon "add" at bounding box center [1451, 20] width 15 height 15
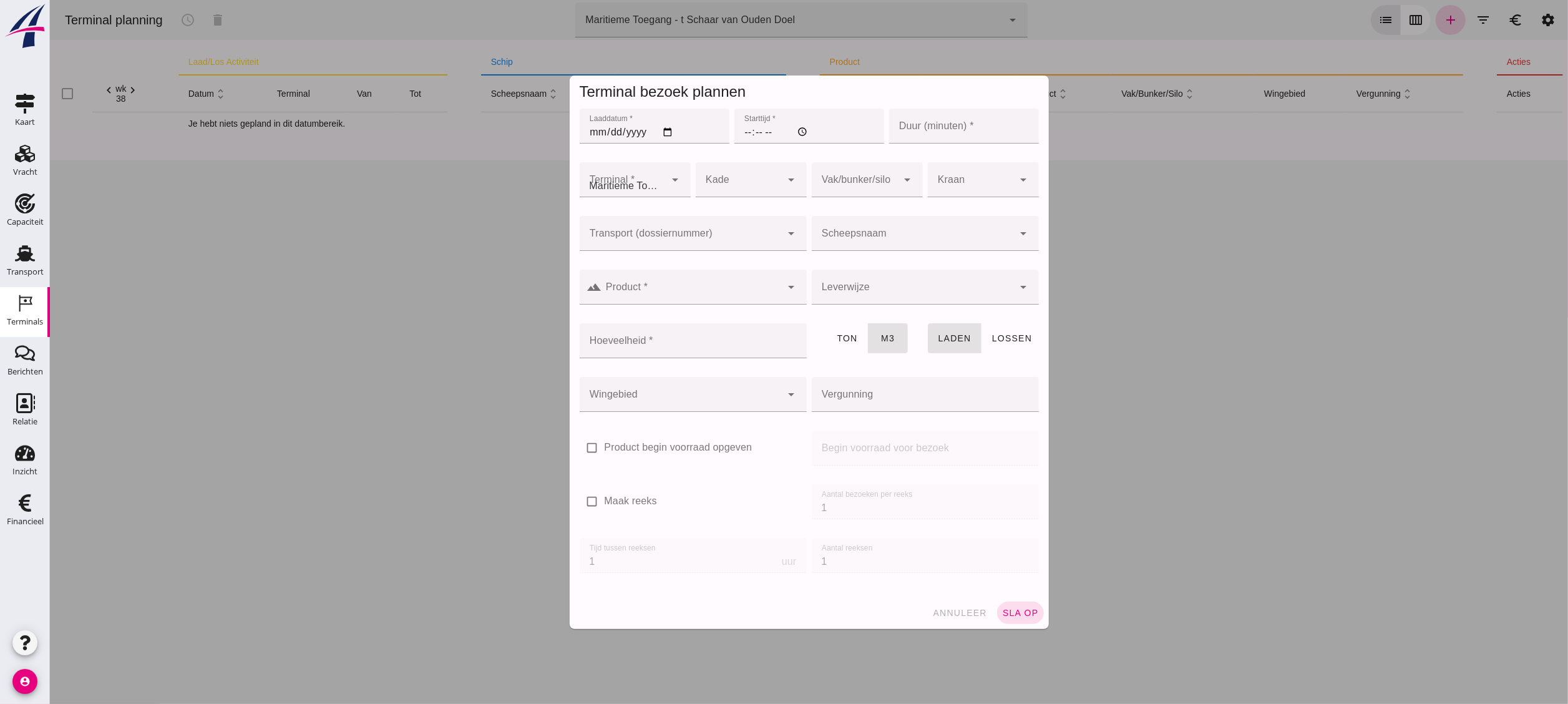
type input "Combinatie Noordzeezand V.O.F."
click at [1221, 290] on div at bounding box center [809, 352] width 1519 height 704
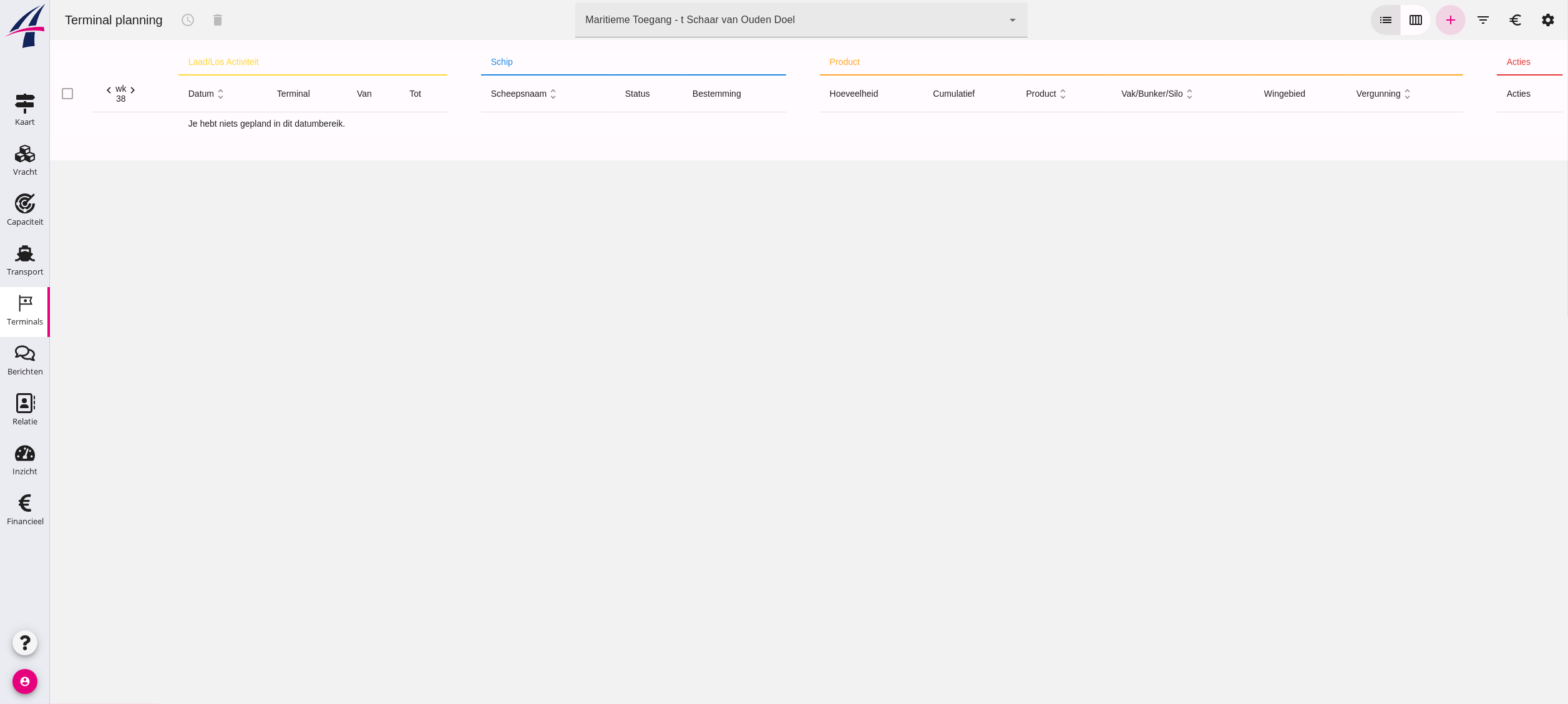
click at [644, 7] on div "Maritieme Toegang - t Schaar van Ouden Doel 453b08e2-5afb-49e8-a076-b9bc6000f457" at bounding box center [789, 20] width 428 height 35
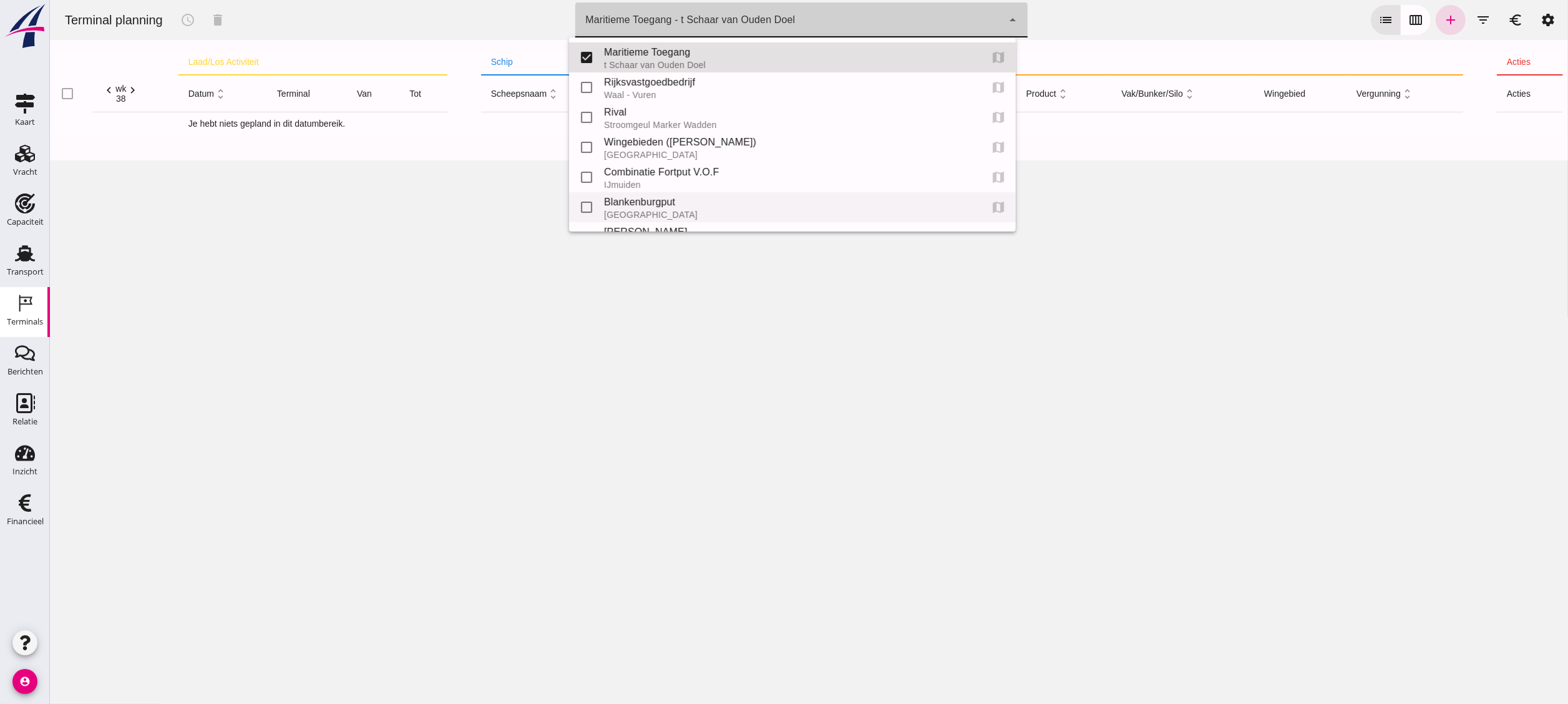
click at [701, 202] on div "Blankenburgput" at bounding box center [787, 202] width 367 height 15
type input "e6c78bfd-e3f1-4bb9-b01e-b37ce3668b52"
checkbox input "false"
checkbox input "true"
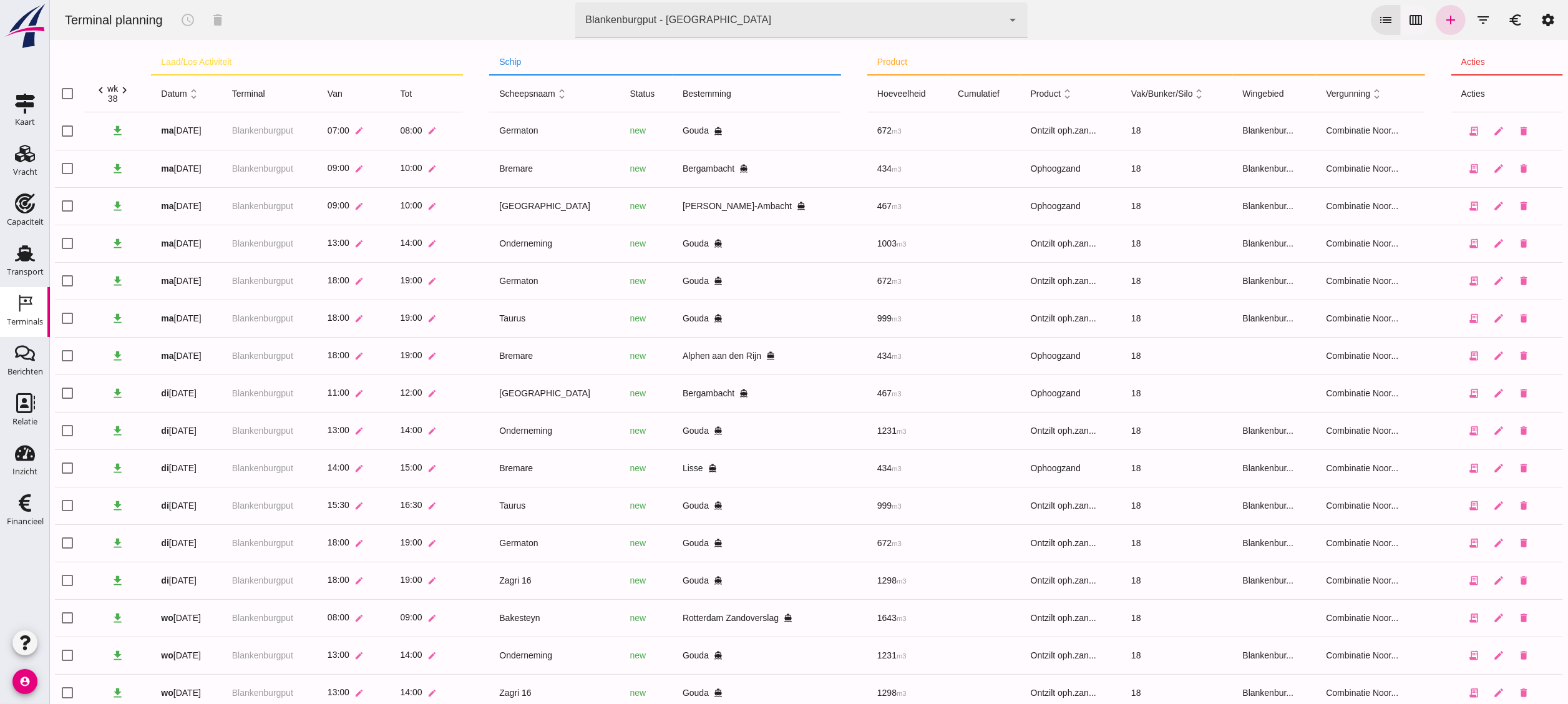
click at [1400, 5] on button "calendar_view_week" at bounding box center [1415, 19] width 30 height 30
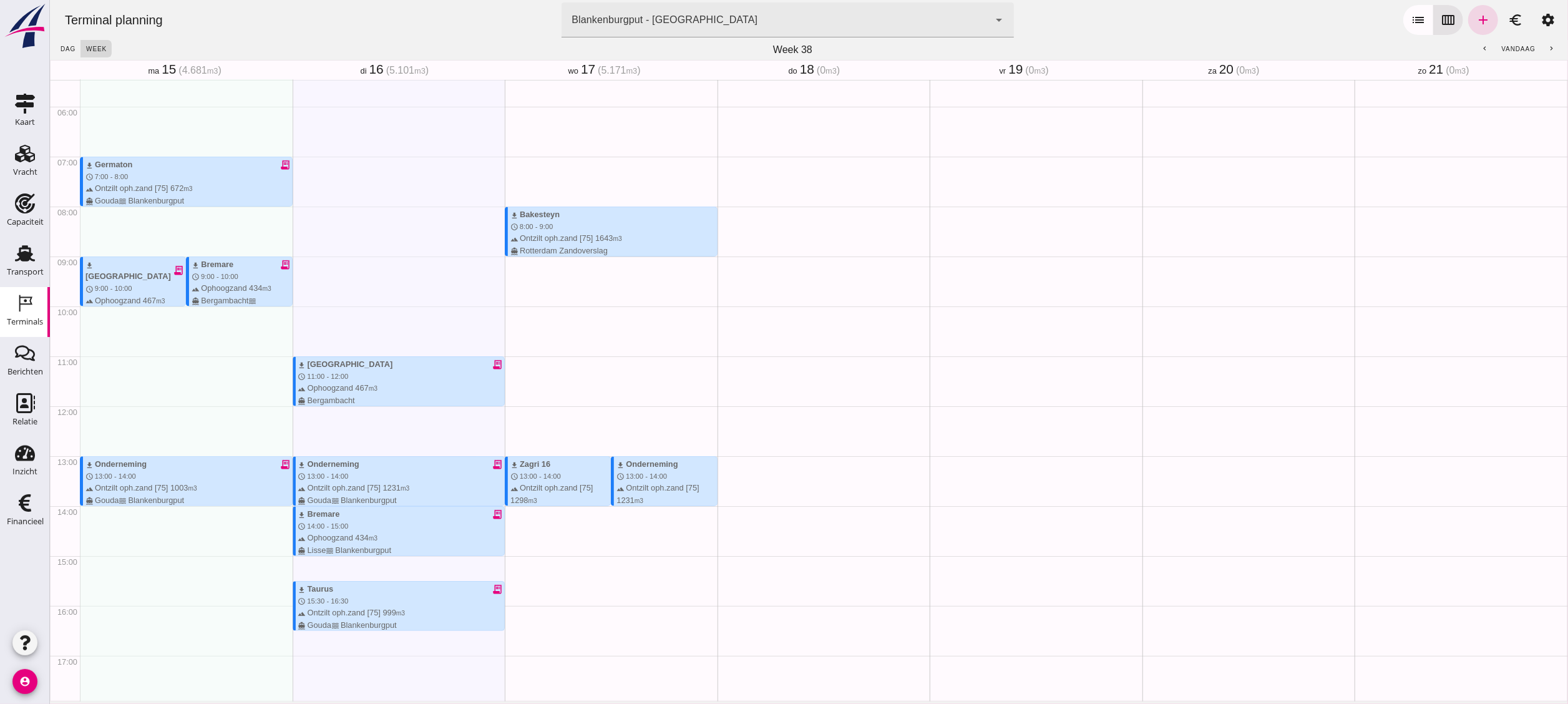
scroll to position [327, 0]
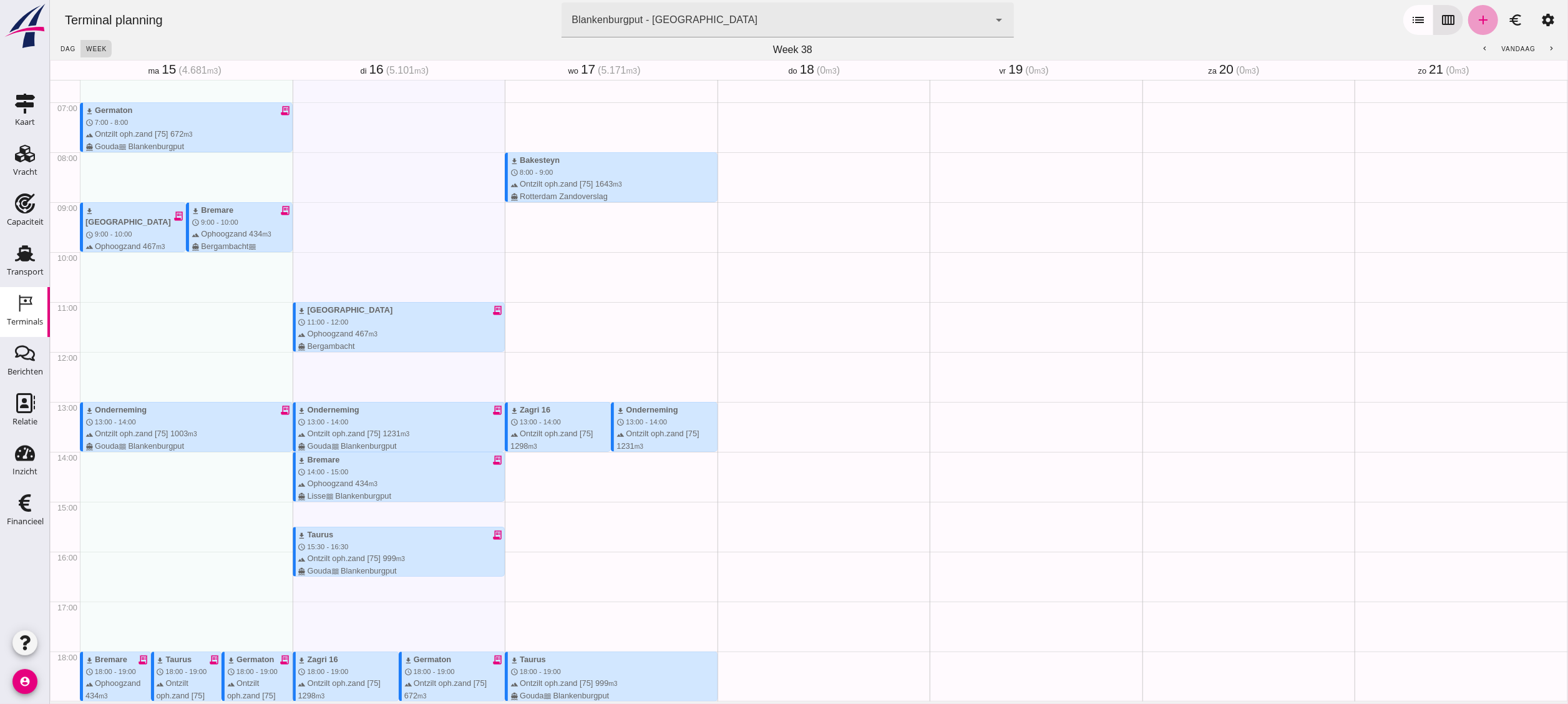
click at [1475, 17] on icon "add" at bounding box center [1482, 20] width 15 height 15
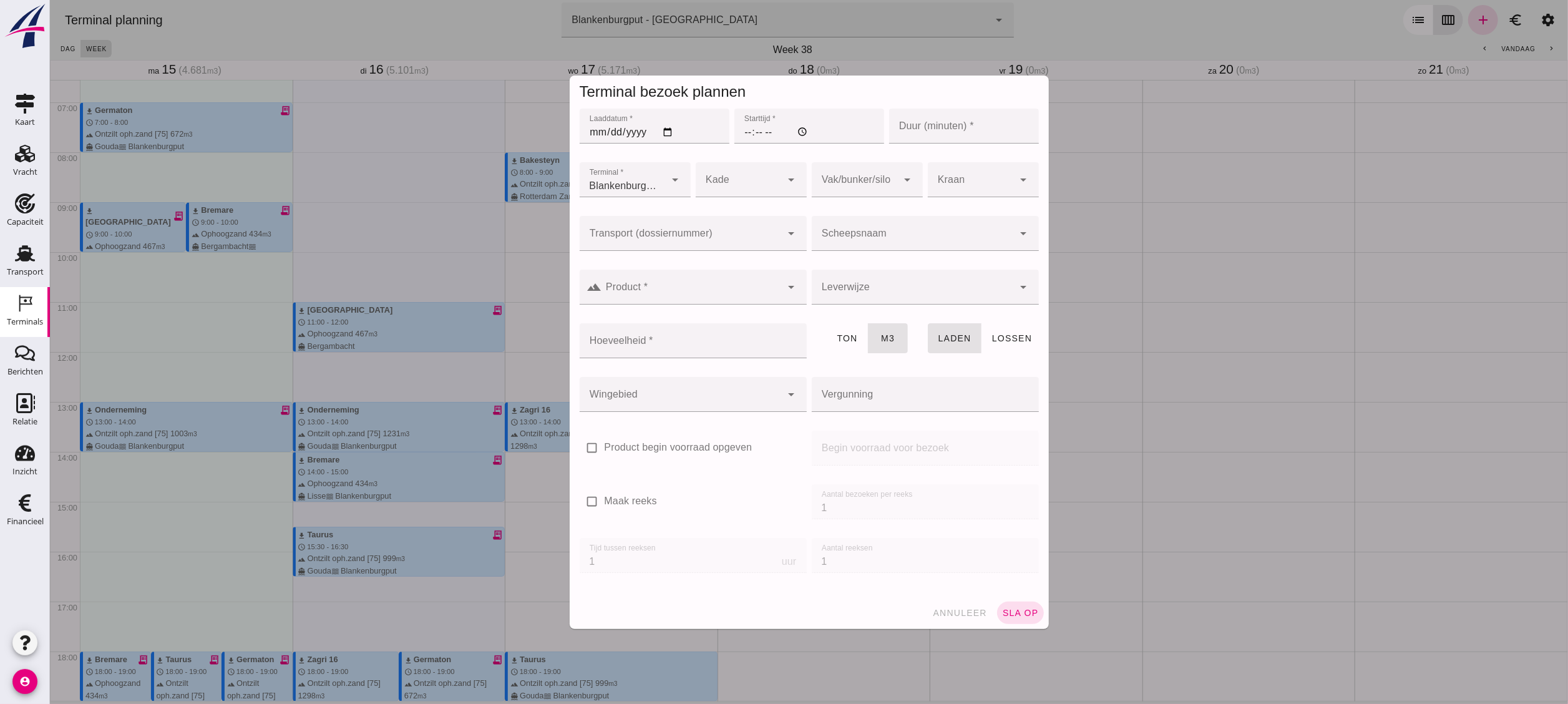
type input "Combinatie Noordzeezand V.O.F."
click at [658, 130] on input "Laaddatum *" at bounding box center [654, 126] width 150 height 35
type input "[DATE]"
click at [846, 226] on div at bounding box center [912, 233] width 202 height 35
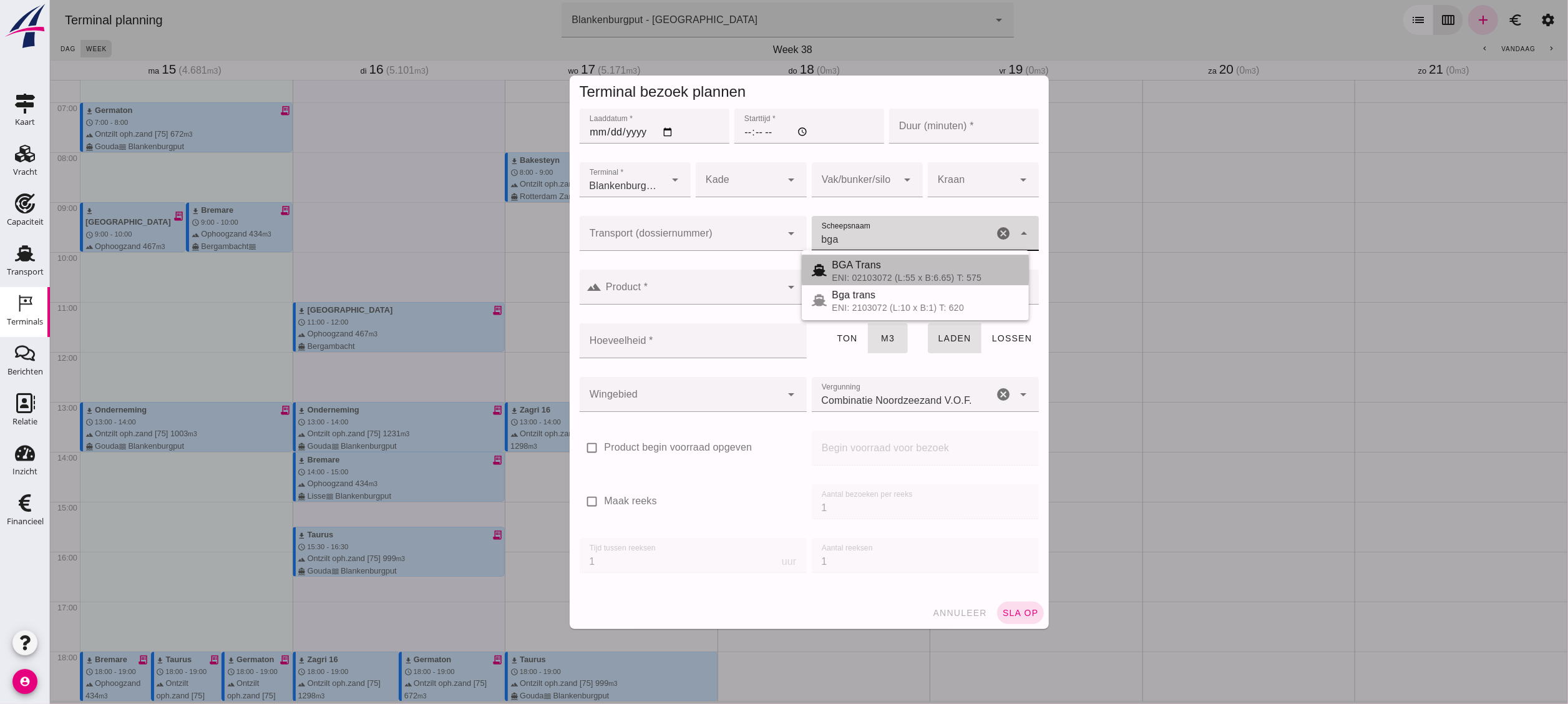
click at [870, 263] on span "BGA Trans" at bounding box center [856, 265] width 49 height 11
type input "BGA Trans"
type input "336"
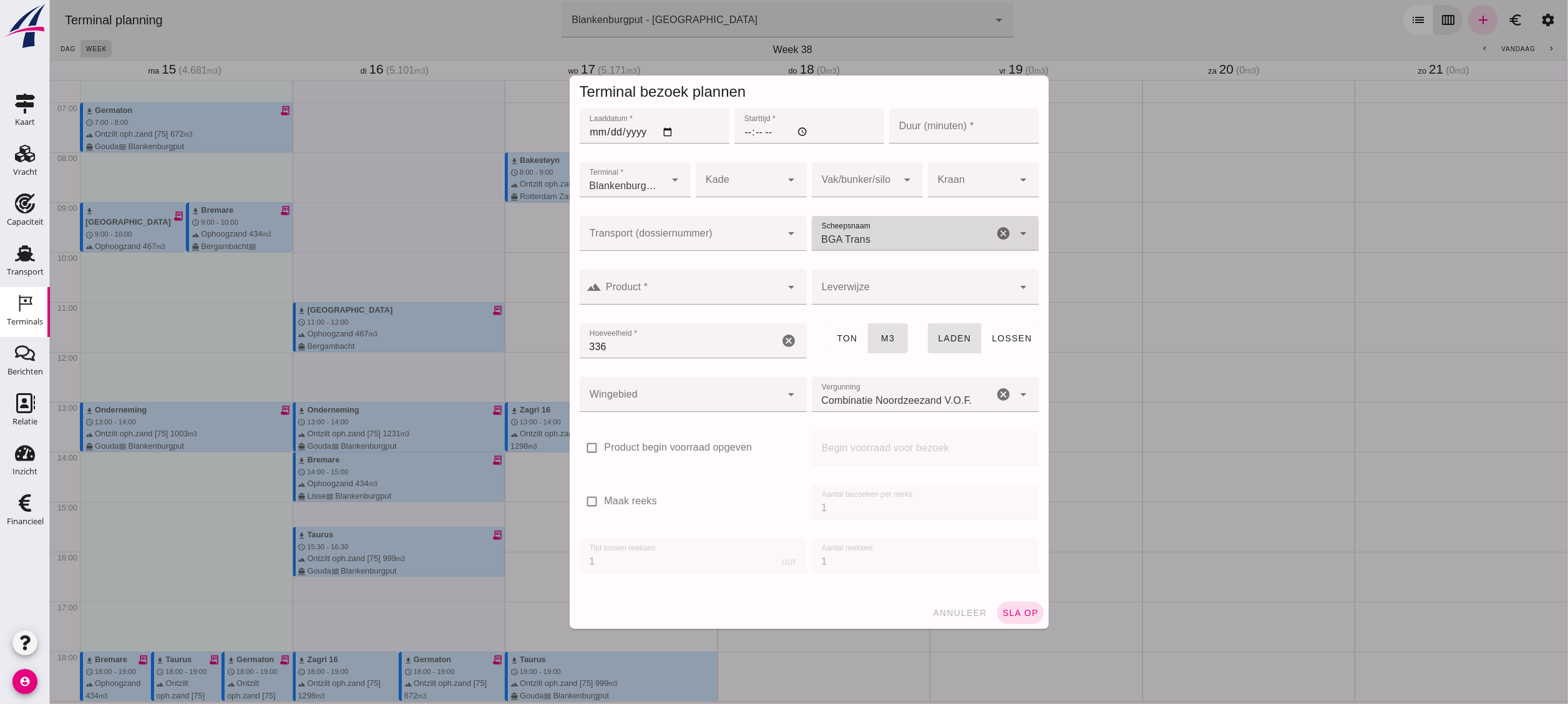
type input "BGA Trans"
click at [755, 235] on input "Transport (dossiernummer)" at bounding box center [680, 240] width 202 height 15
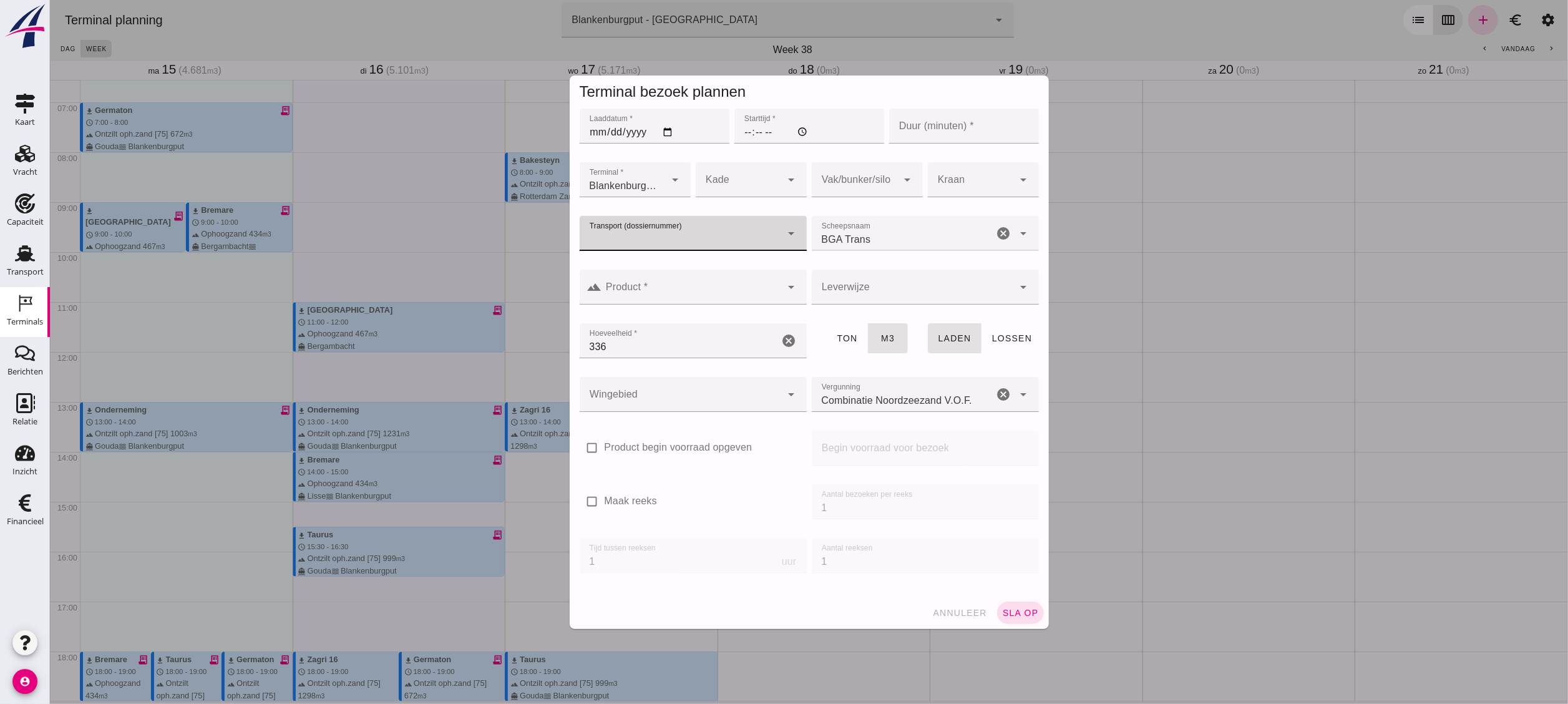
click at [784, 235] on icon "arrow_drop_down" at bounding box center [791, 233] width 15 height 15
click at [705, 333] on div "V OG-250665" at bounding box center [683, 330] width 208 height 15
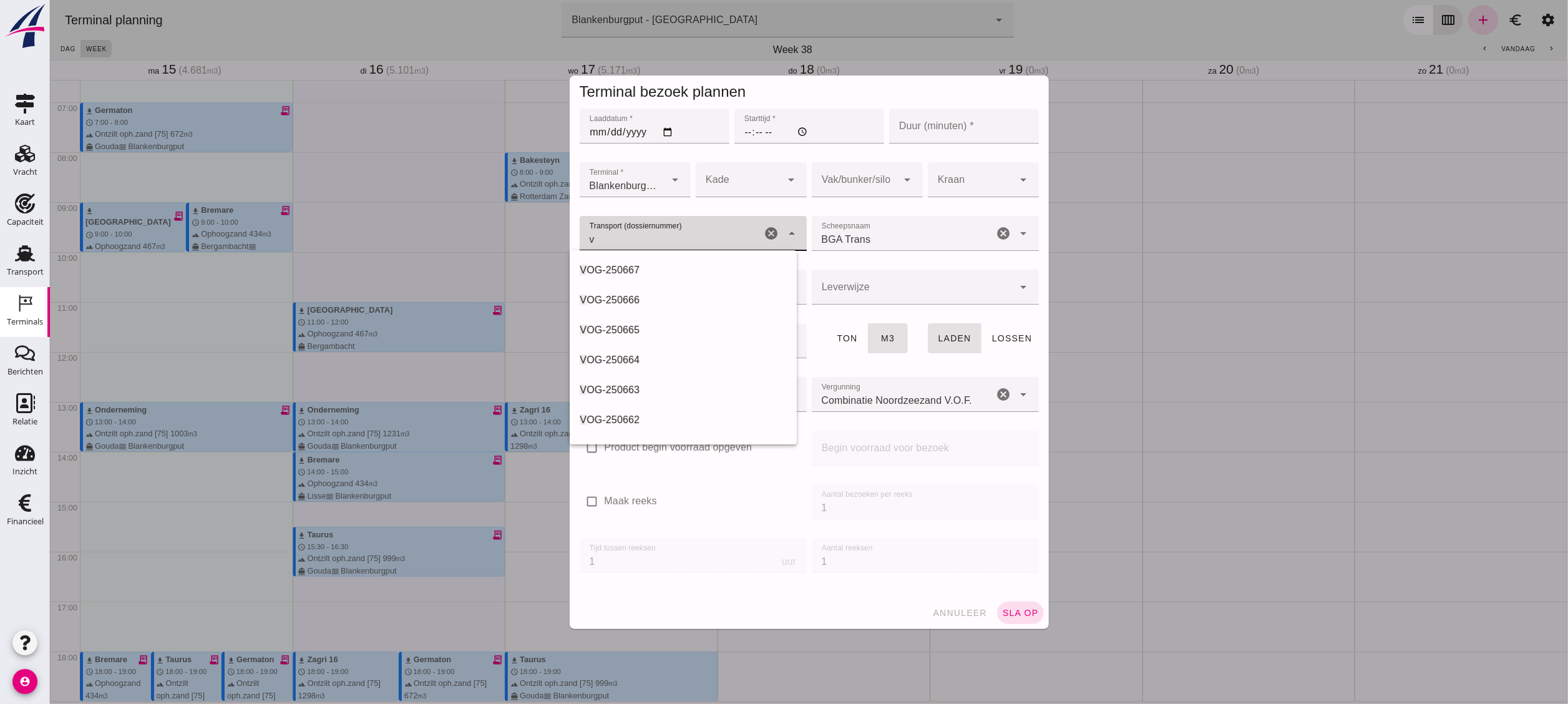
type input "VOG-250665"
type input "franco_on_board"
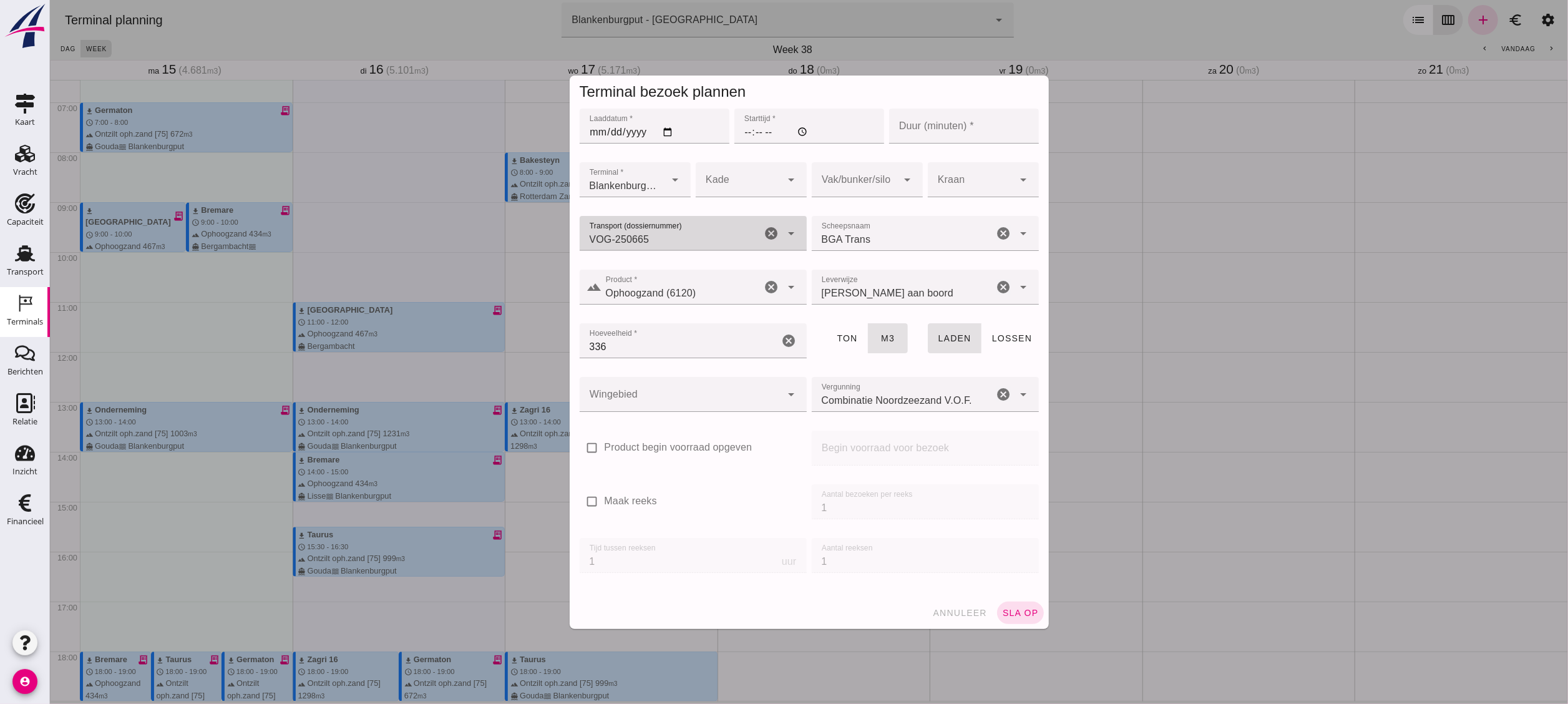
type input "VOG-250665"
click at [774, 123] on input "Starttijd *" at bounding box center [809, 126] width 150 height 35
type input "07:00"
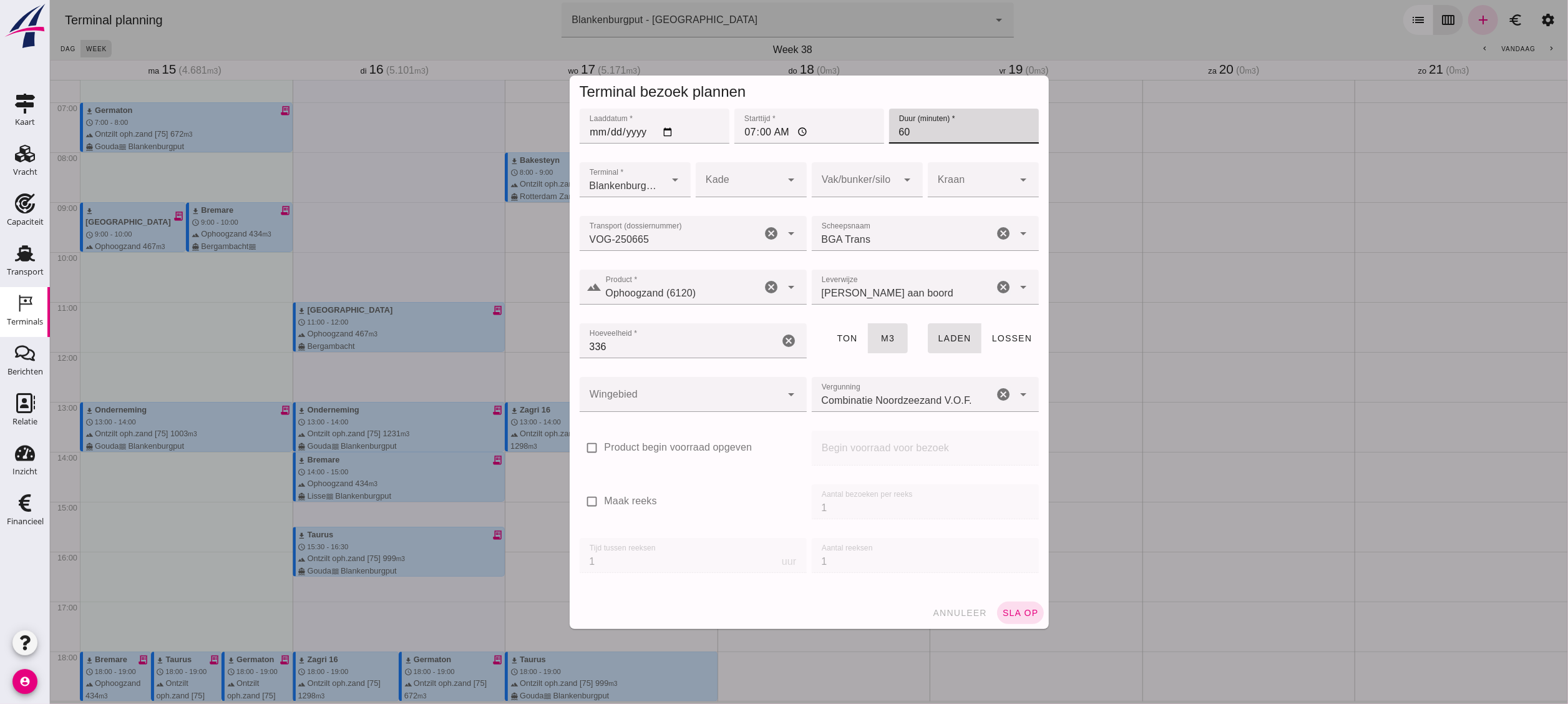
type input "60"
click at [871, 181] on div at bounding box center [854, 179] width 87 height 35
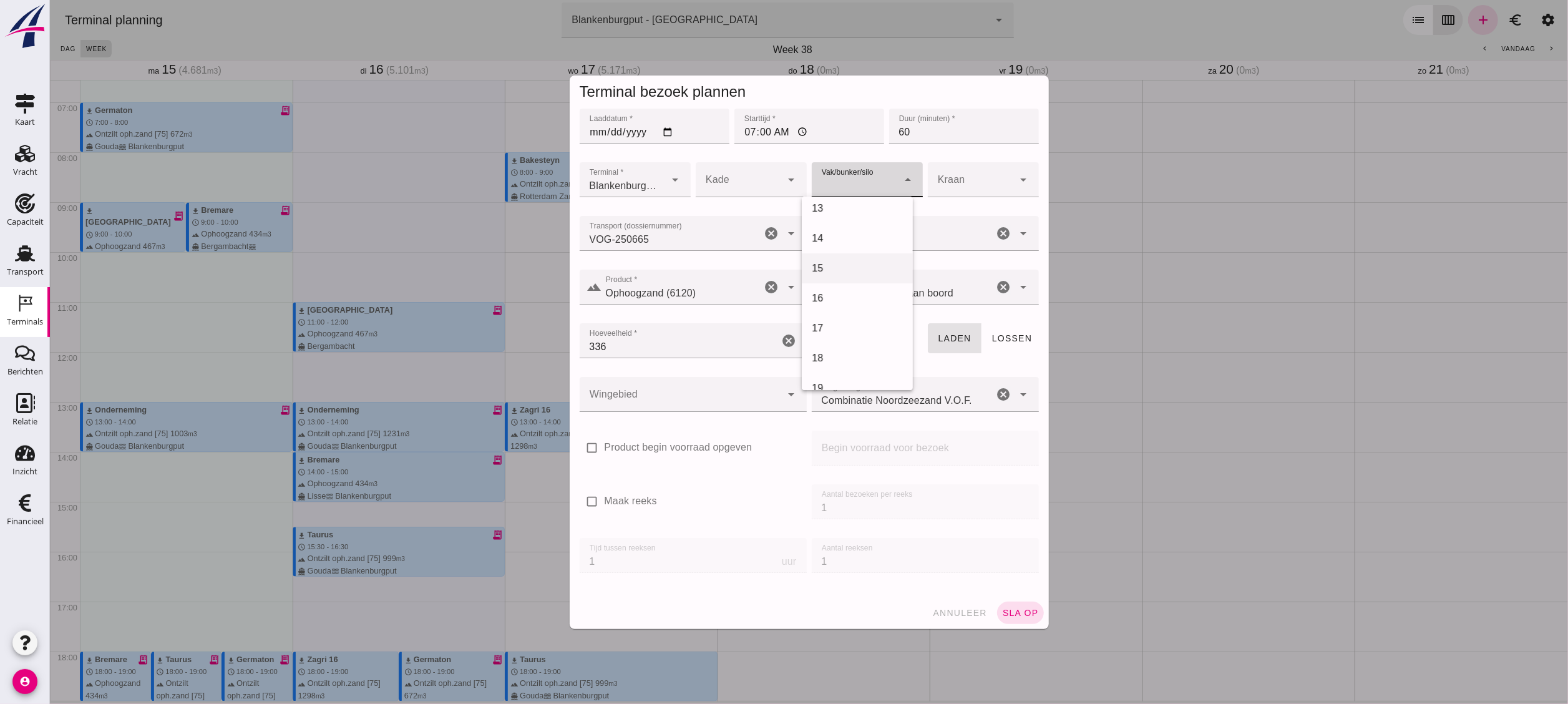
scroll to position [341, 0]
click at [861, 373] on div "18" at bounding box center [857, 385] width 111 height 30
type input "366"
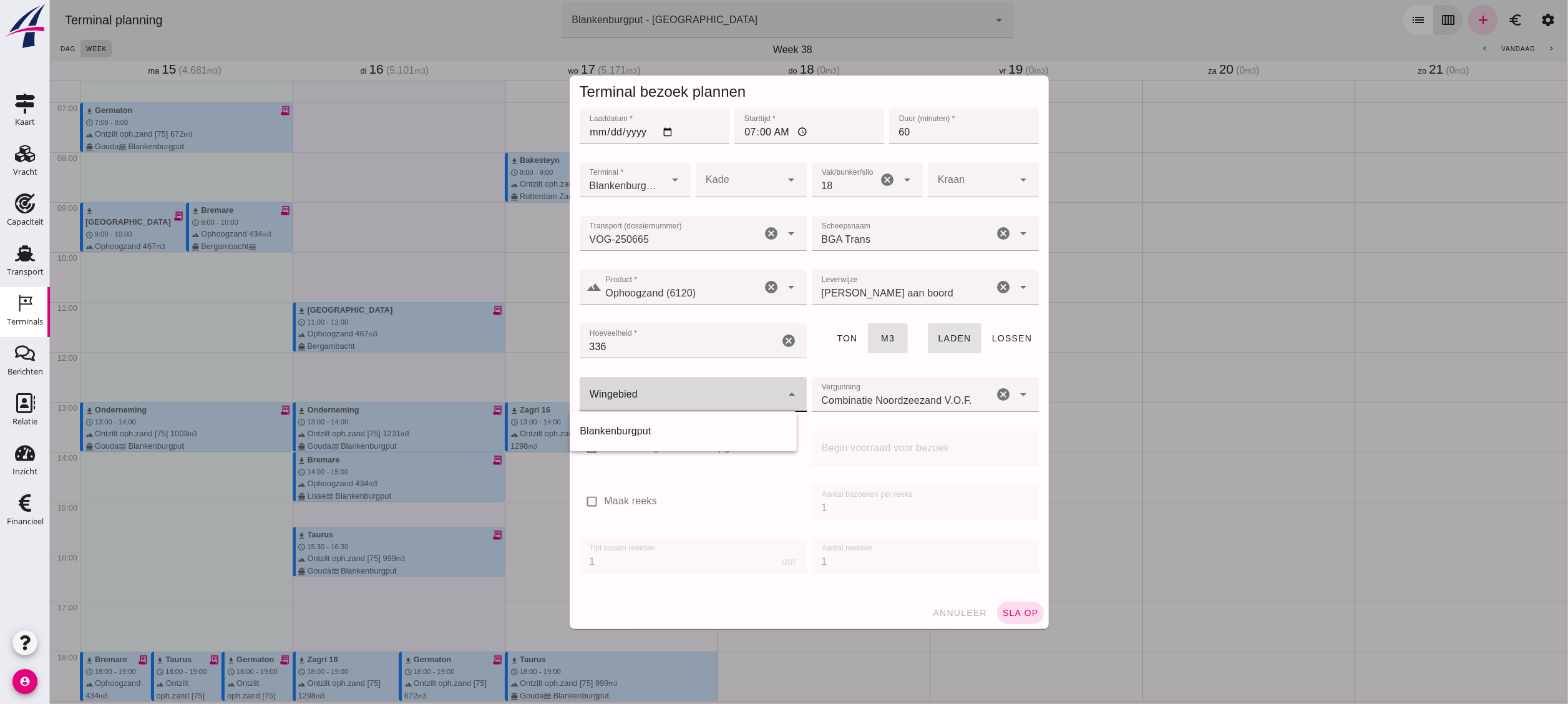
click at [723, 393] on div at bounding box center [680, 394] width 202 height 35
click at [718, 433] on div "Blankenburgput" at bounding box center [683, 431] width 208 height 15
type input "333"
click at [1002, 602] on button "sla op" at bounding box center [1020, 613] width 46 height 23
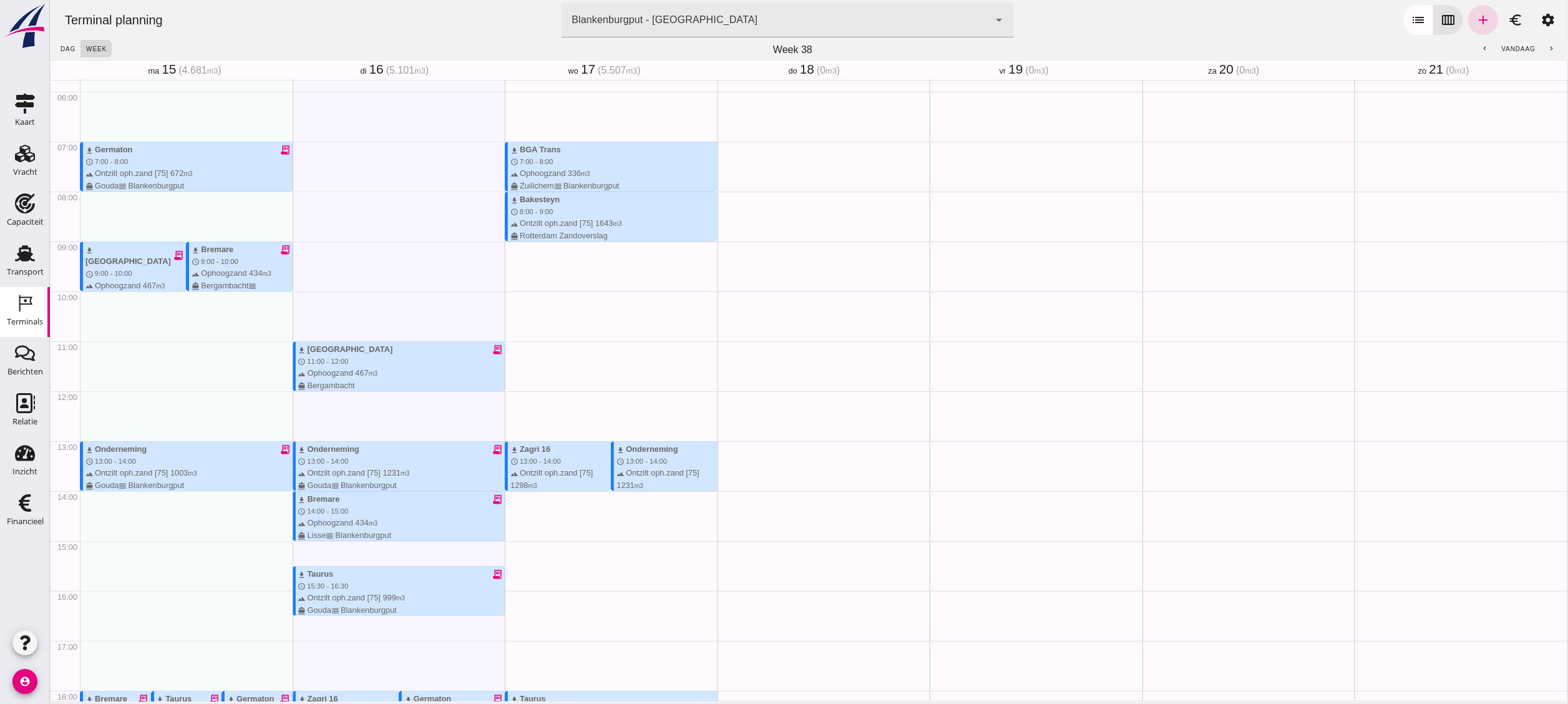
scroll to position [327, 0]
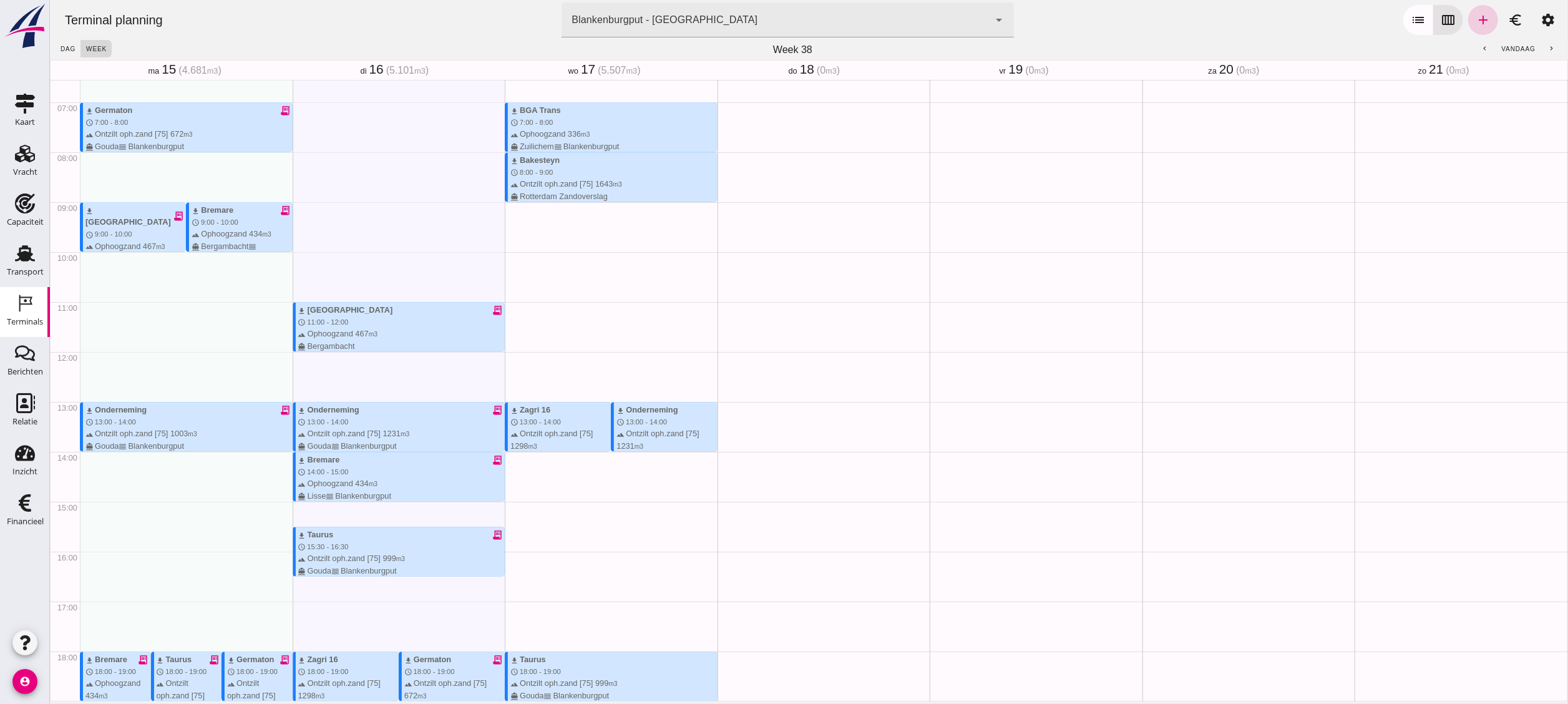
click at [1475, 21] on icon "add" at bounding box center [1482, 20] width 15 height 15
type input "Combinatie Noordzeezand V.O.F."
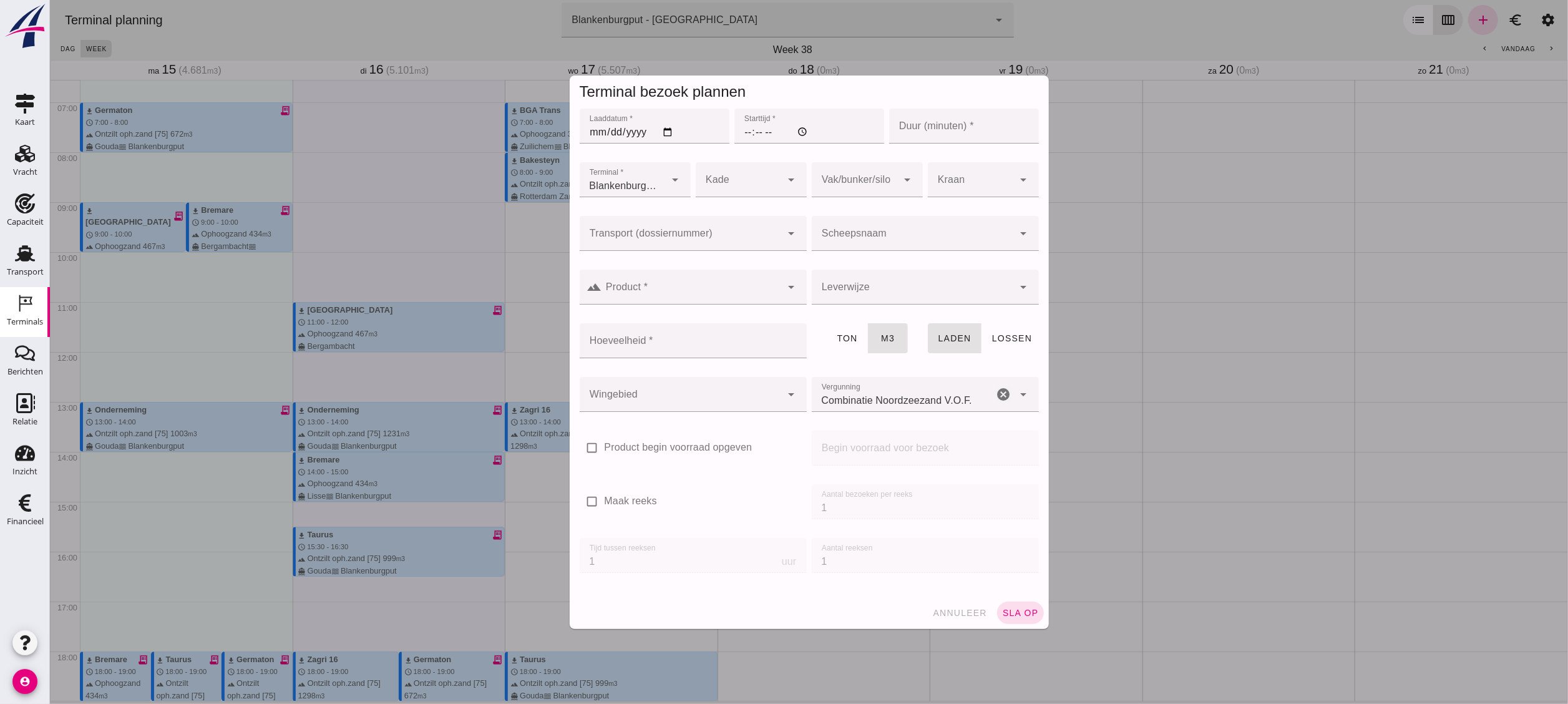
click at [657, 132] on input "Laaddatum *" at bounding box center [654, 126] width 150 height 35
type input "[DATE]"
click at [738, 132] on input "Starttijd *" at bounding box center [809, 126] width 150 height 35
click at [744, 130] on input "06:00" at bounding box center [809, 126] width 150 height 35
type input "11:00"
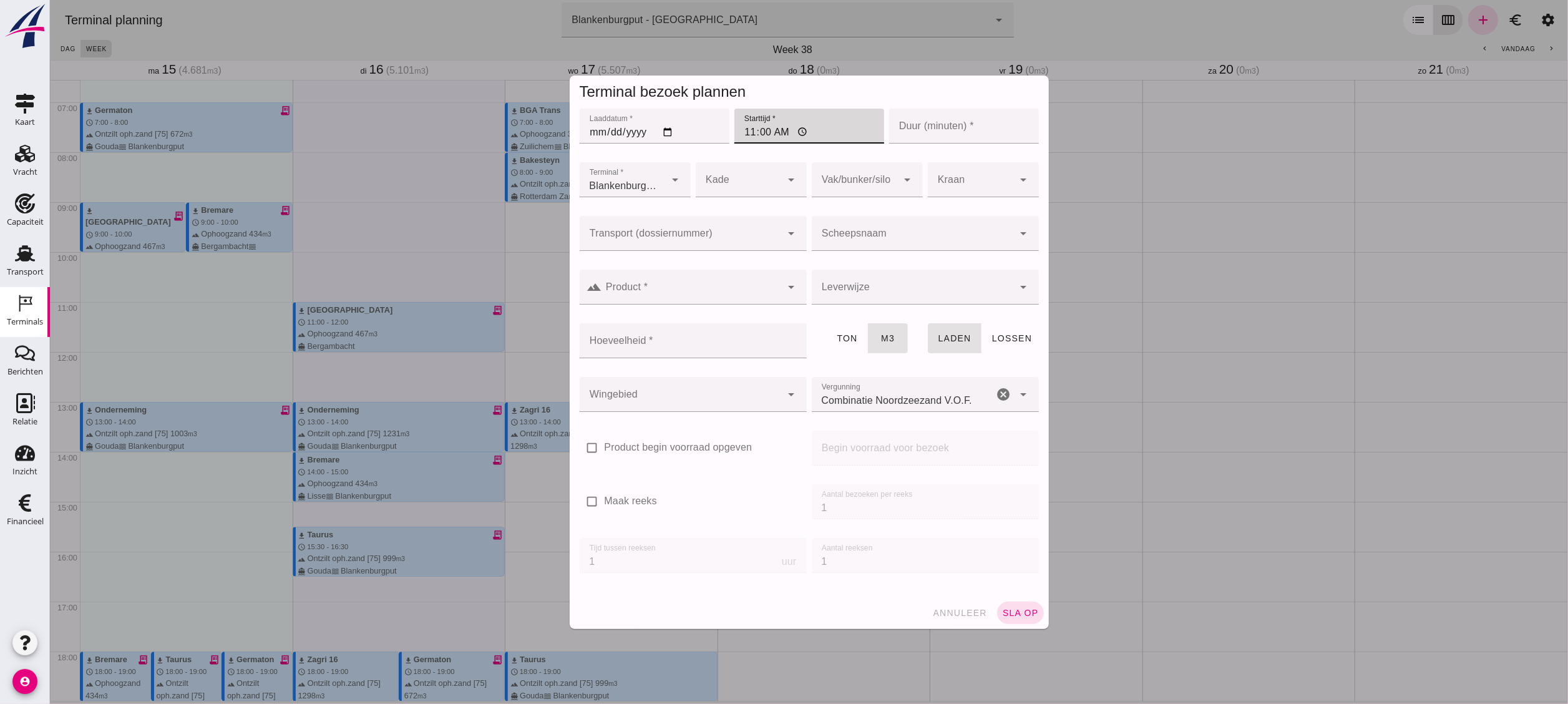
click at [719, 232] on input "Transport (dossiernummer)" at bounding box center [680, 240] width 202 height 15
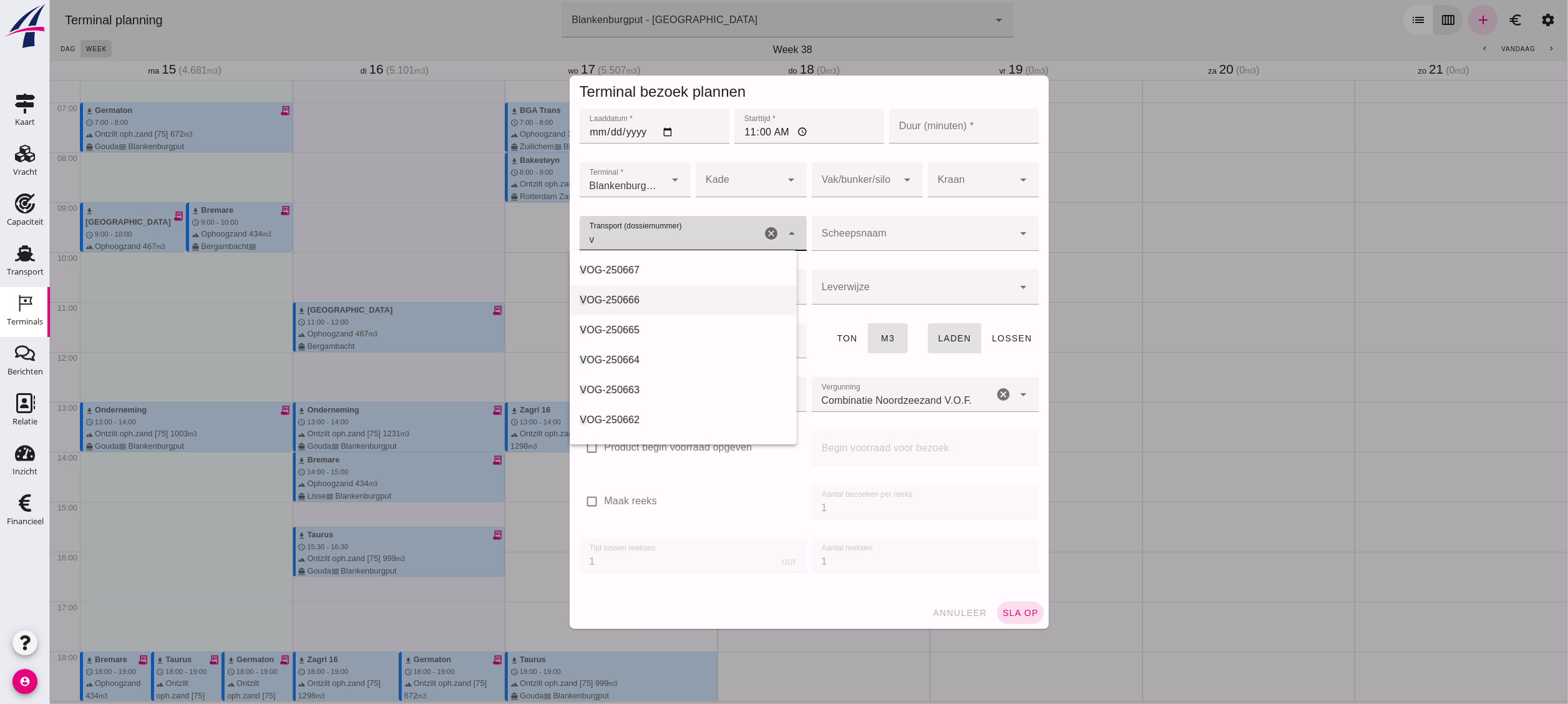
click at [685, 304] on div "V OG-250666" at bounding box center [683, 300] width 208 height 15
type input "VOG-250666"
type input "franco_on_board"
type input "467"
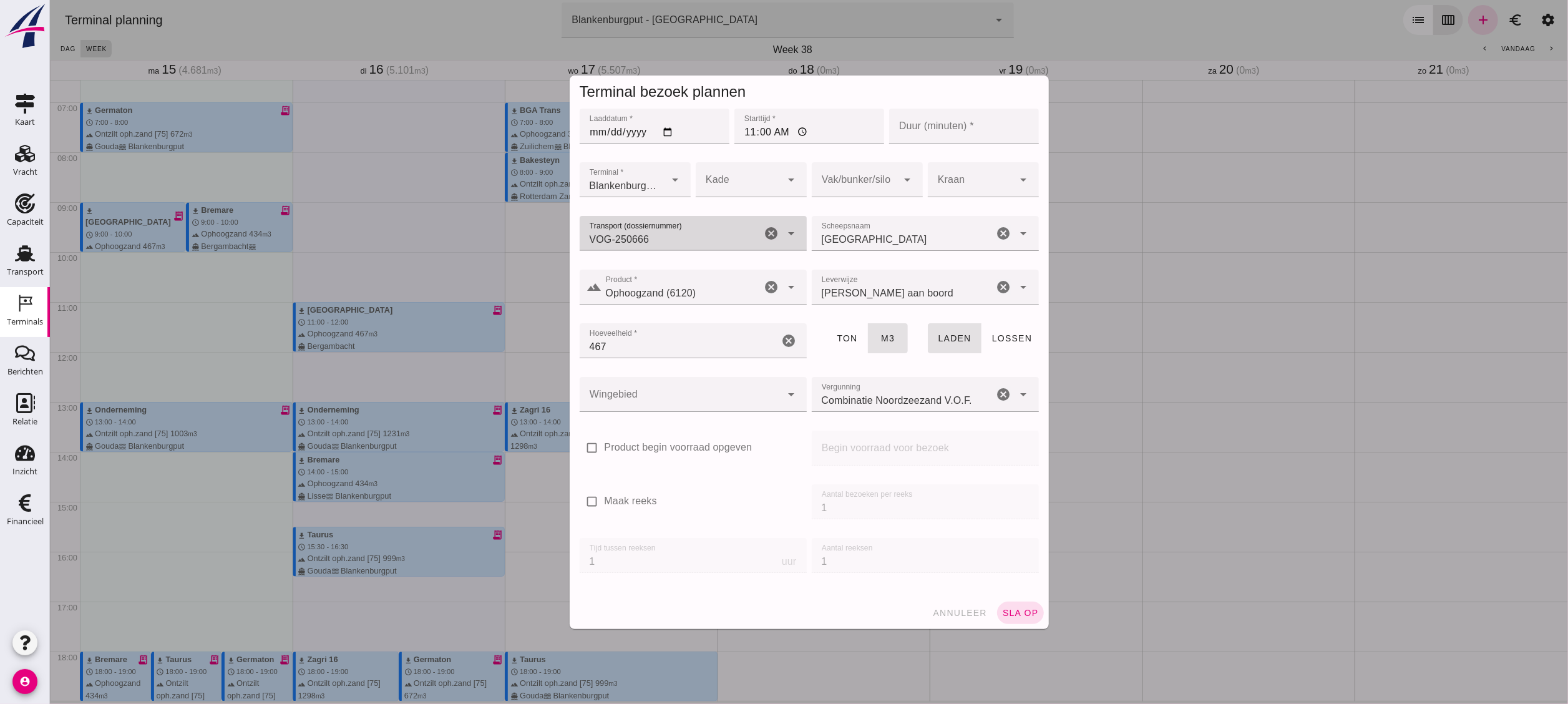
type input "VOG-250666"
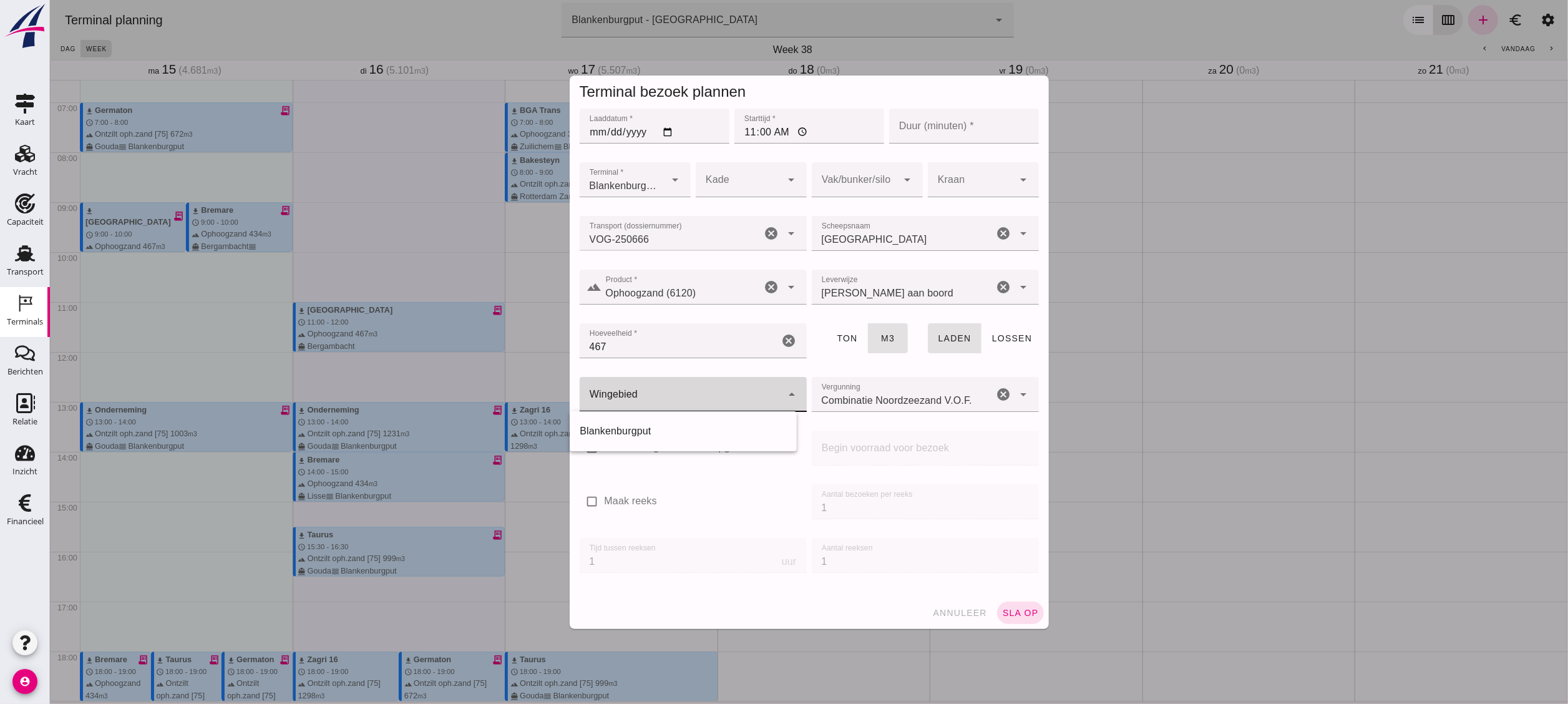
click at [684, 392] on div at bounding box center [680, 394] width 202 height 35
click at [667, 428] on div "Blankenburgput" at bounding box center [683, 431] width 208 height 15
type input "333"
click at [834, 186] on div at bounding box center [854, 179] width 87 height 35
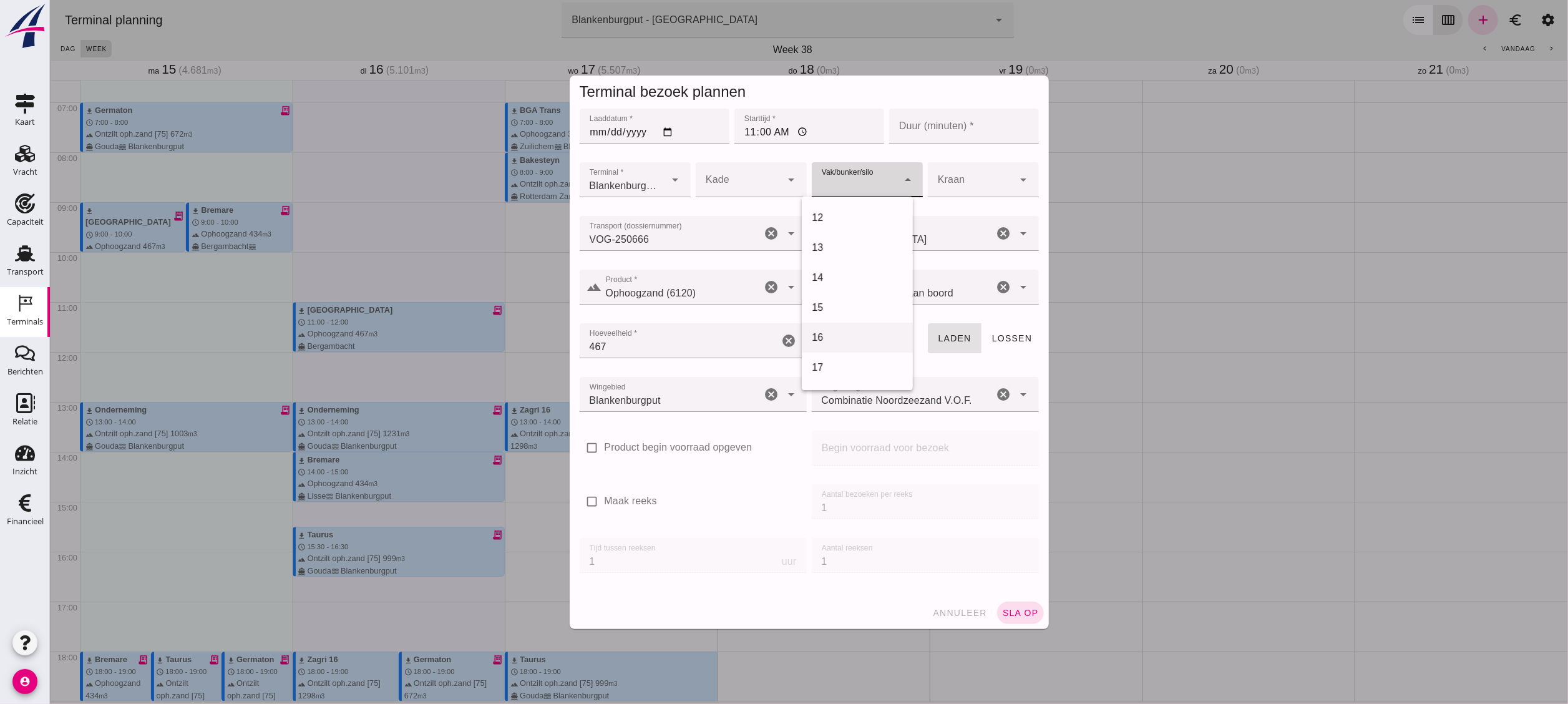
scroll to position [374, 0]
click at [857, 356] on div "18" at bounding box center [857, 352] width 91 height 15
type input "366"
click at [951, 113] on input "Duur (minuten) *" at bounding box center [963, 126] width 150 height 35
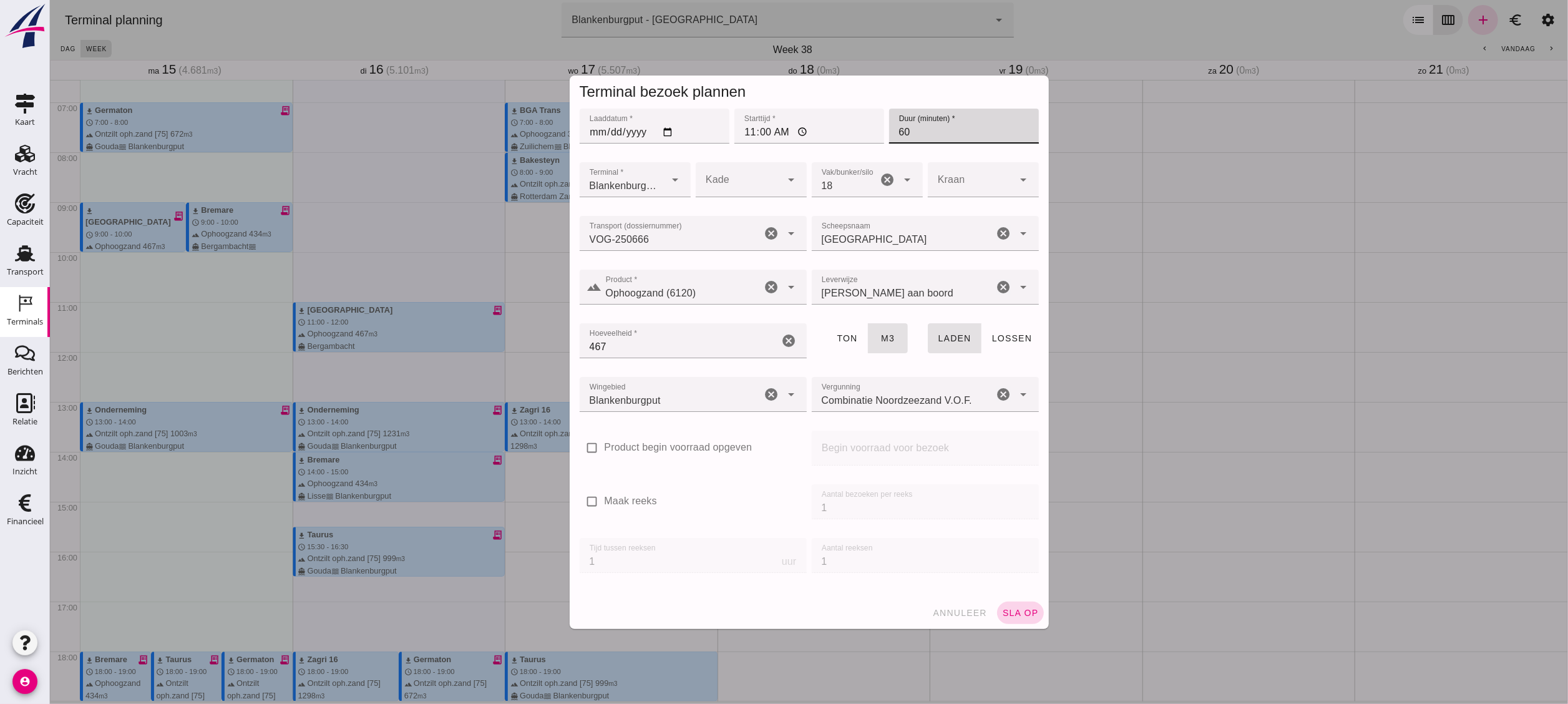
type input "60"
click at [1018, 617] on span "sla op" at bounding box center [1020, 613] width 36 height 10
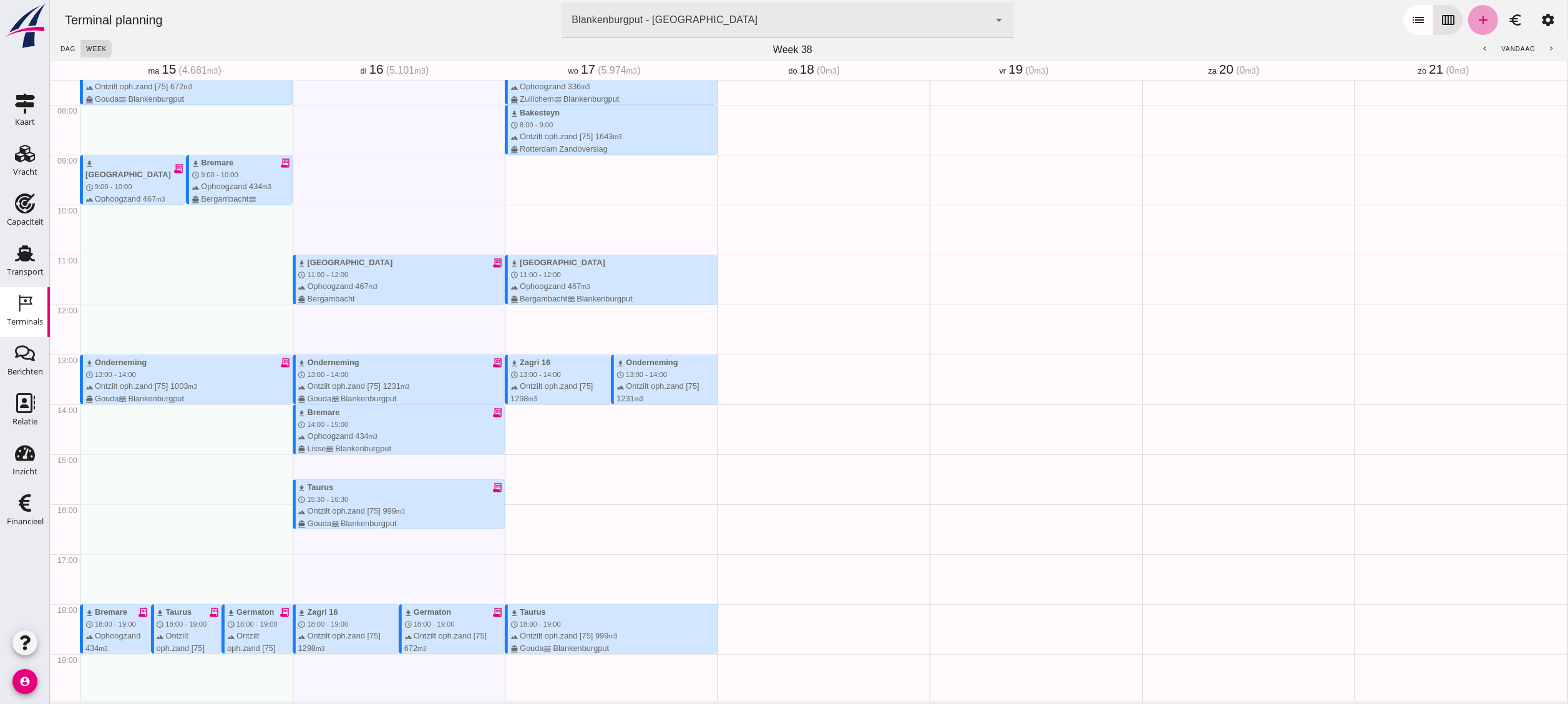
click at [1475, 15] on icon "add" at bounding box center [1482, 20] width 15 height 15
type input "Combinatie Noordzeezand V.O.F."
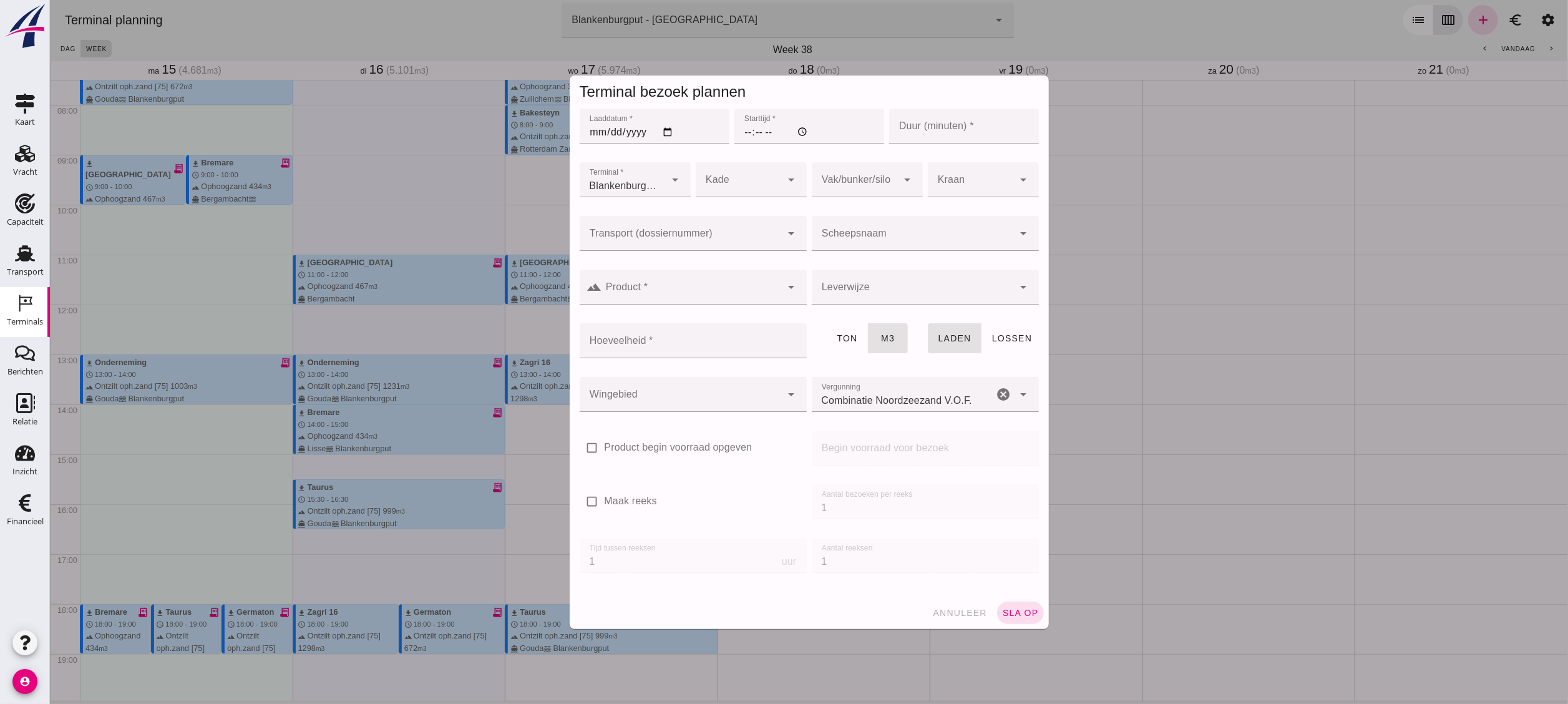
click at [666, 128] on input "Laaddatum *" at bounding box center [654, 126] width 150 height 35
click at [661, 128] on input "Laaddatum *" at bounding box center [654, 126] width 150 height 35
type input "[DATE]"
click at [781, 136] on input "Starttijd *" at bounding box center [809, 126] width 150 height 35
click at [734, 130] on input "Starttijd *" at bounding box center [809, 126] width 150 height 35
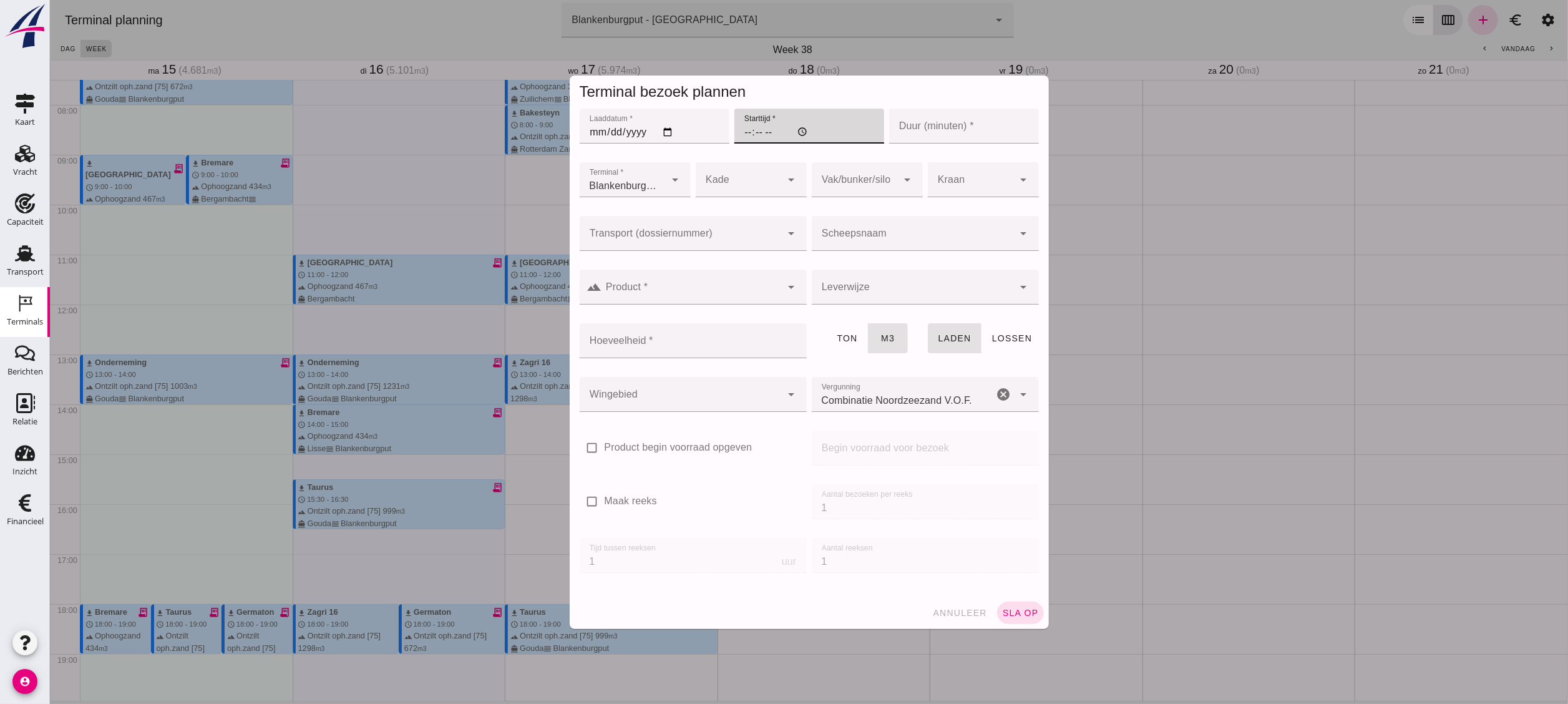
type input "14:00"
click at [781, 242] on div "arrow_drop_down" at bounding box center [789, 233] width 17 height 35
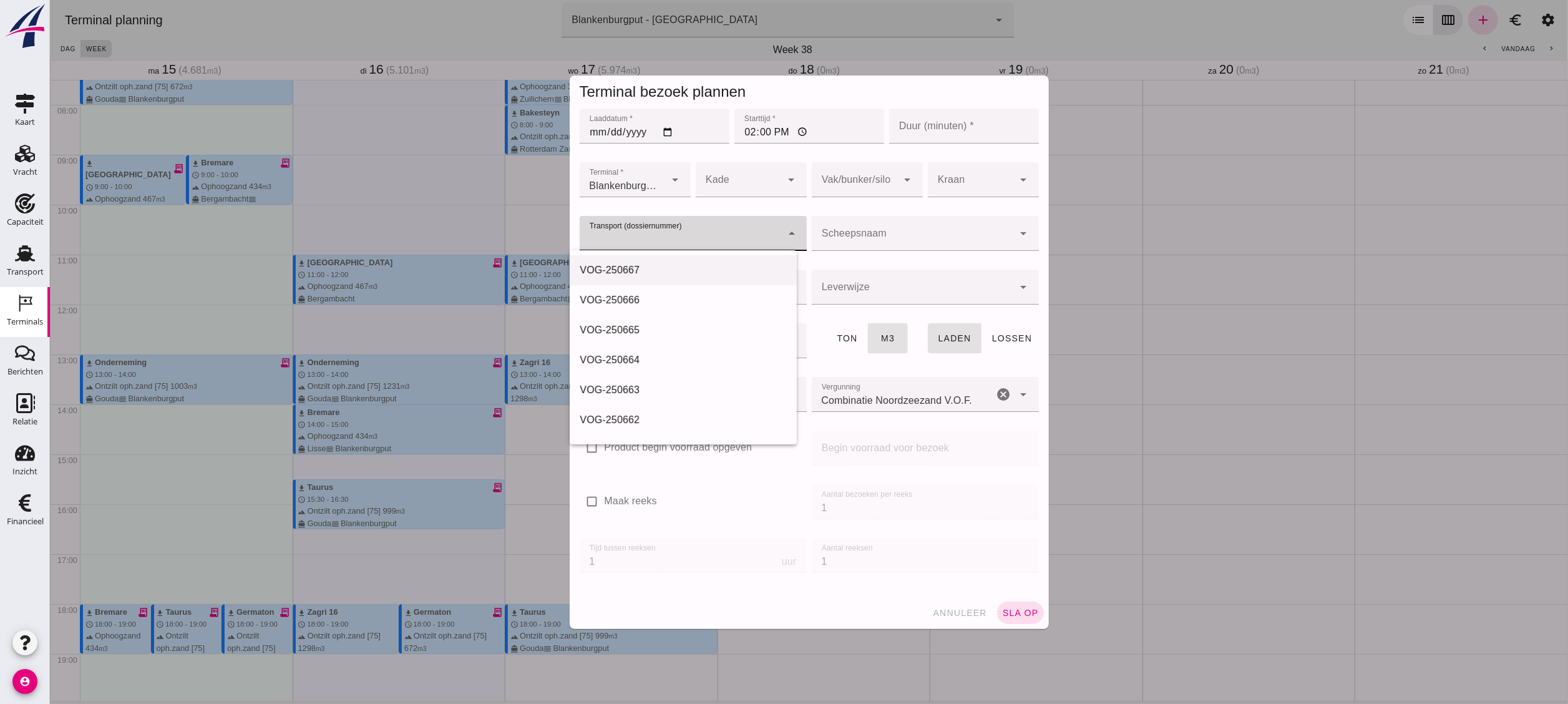
click at [707, 266] on div "VOG-250667" at bounding box center [683, 270] width 208 height 15
type input "VOG-250667"
type input "franco_on_board"
type input "541"
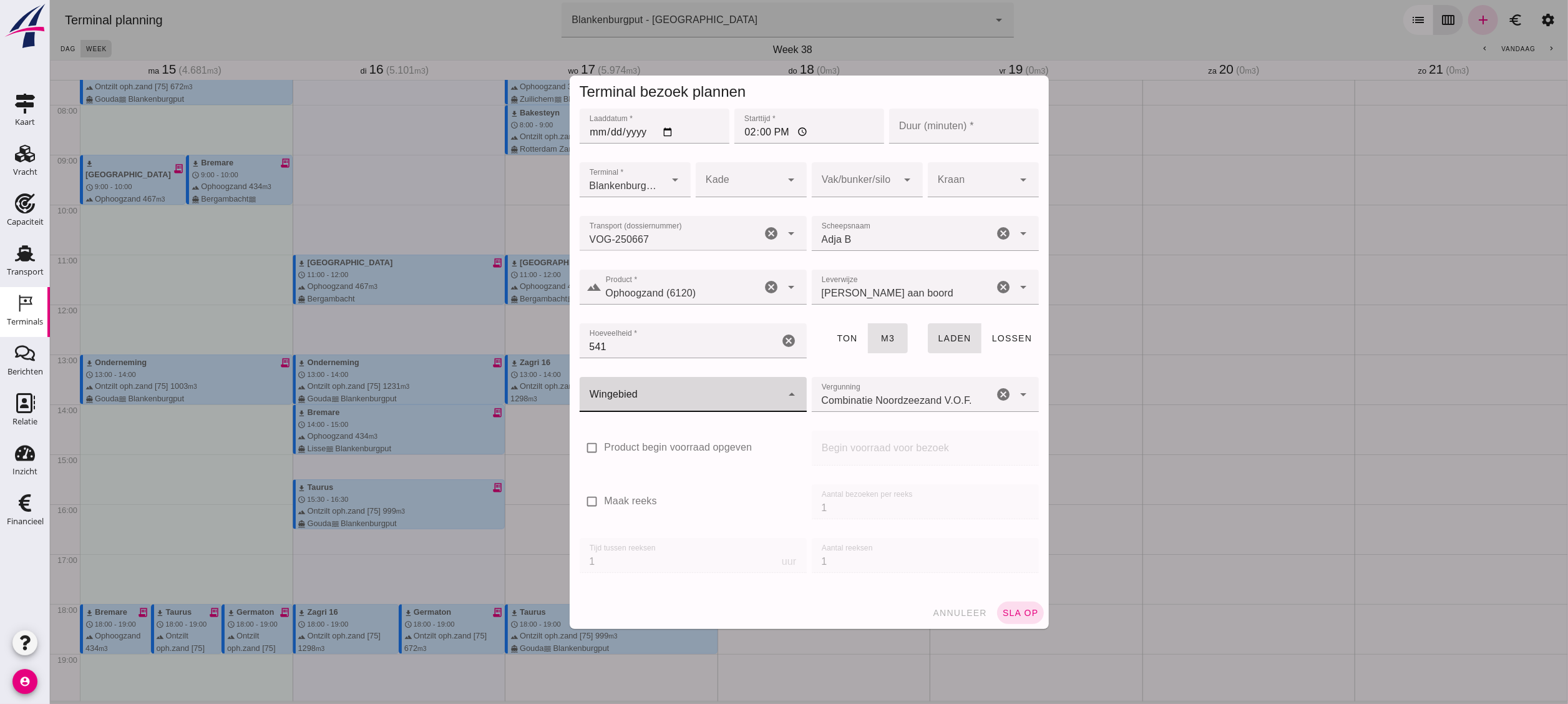
click at [708, 387] on div at bounding box center [680, 394] width 202 height 35
click at [688, 438] on div "Blankenburgput" at bounding box center [682, 431] width 227 height 30
type input "333"
click at [860, 174] on div at bounding box center [854, 179] width 87 height 35
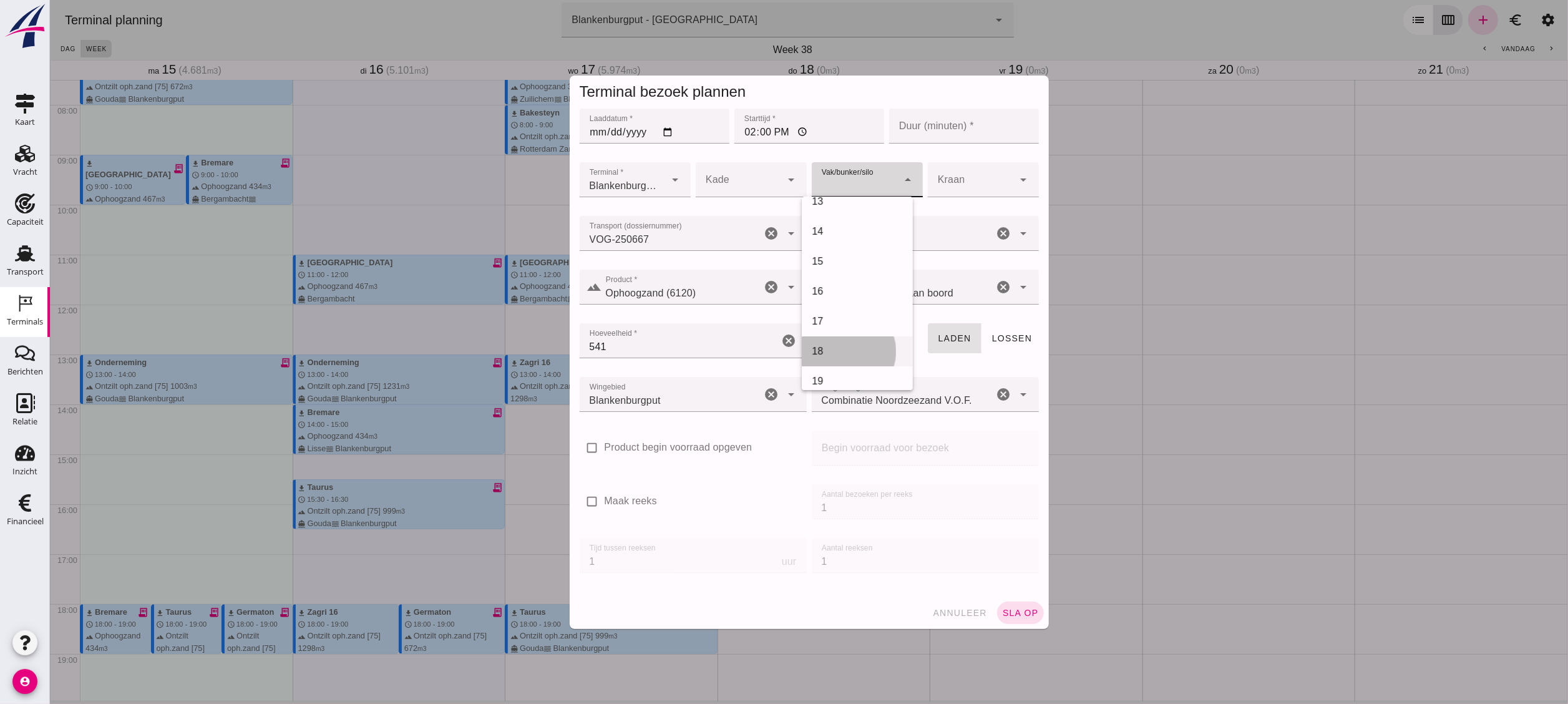
click at [854, 351] on div "18" at bounding box center [857, 352] width 91 height 15
type input "366"
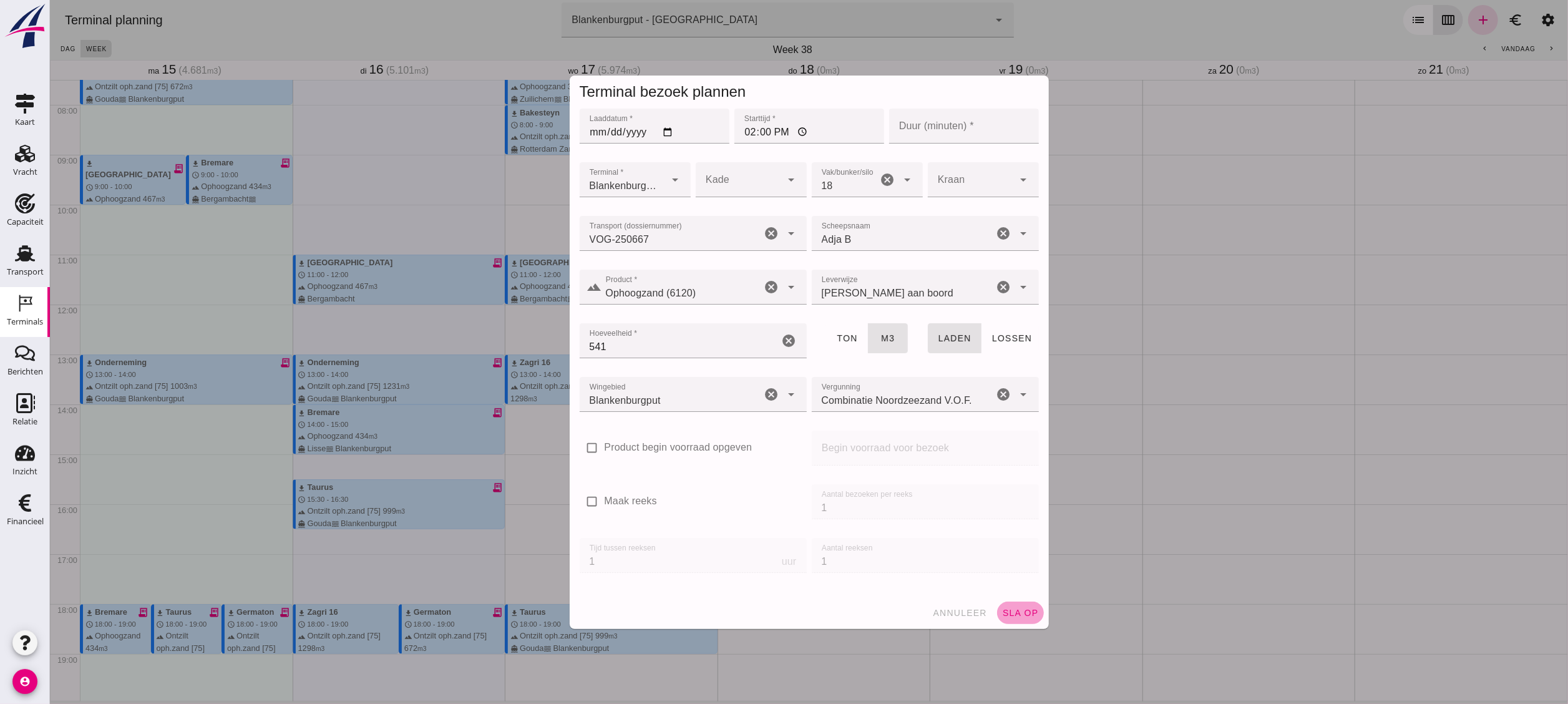
click at [1005, 602] on button "sla op" at bounding box center [1020, 613] width 46 height 23
click at [972, 128] on input "Duur (minuten) *" at bounding box center [963, 126] width 150 height 35
type input "60"
click at [1023, 606] on button "sla op" at bounding box center [1020, 613] width 46 height 23
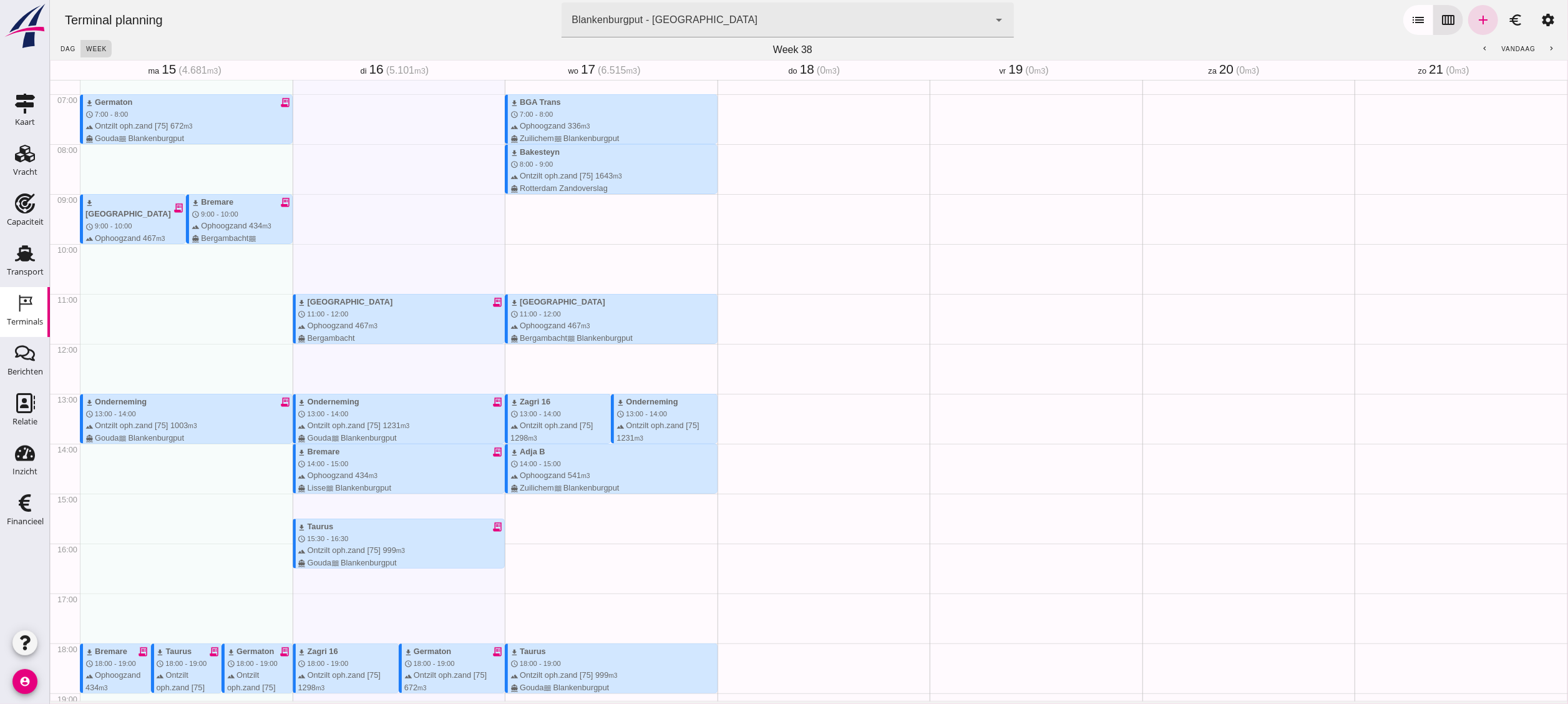
scroll to position [348, 0]
